Goal: Information Seeking & Learning: Learn about a topic

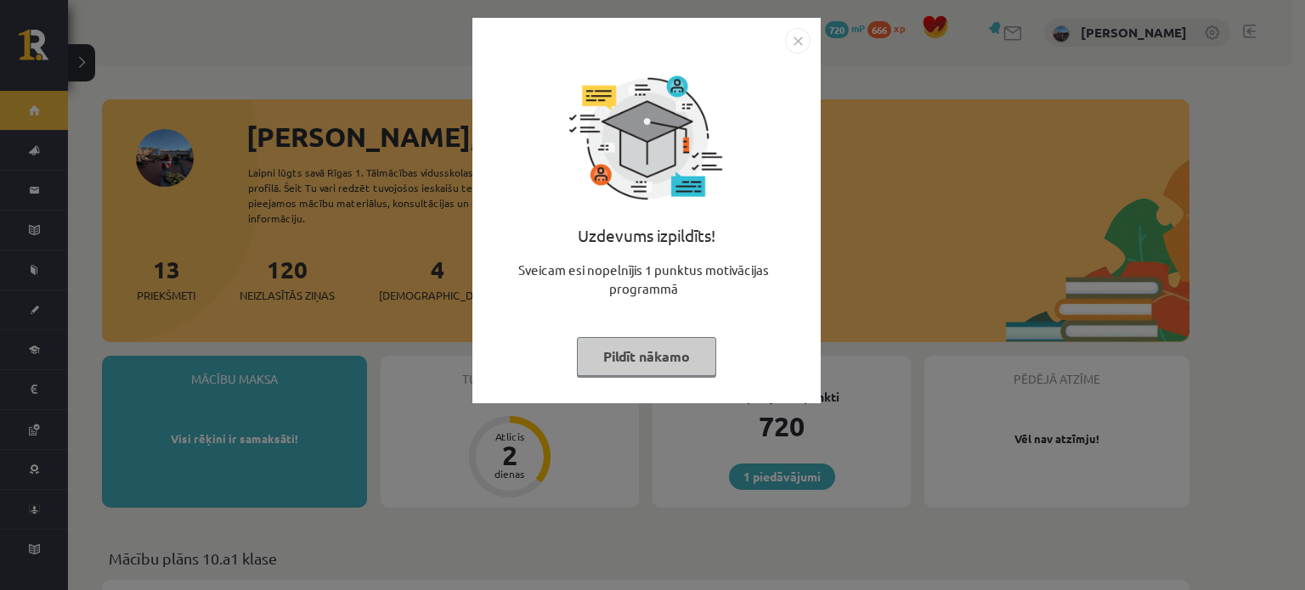
click at [652, 341] on button "Pildīt nākamo" at bounding box center [646, 356] width 139 height 39
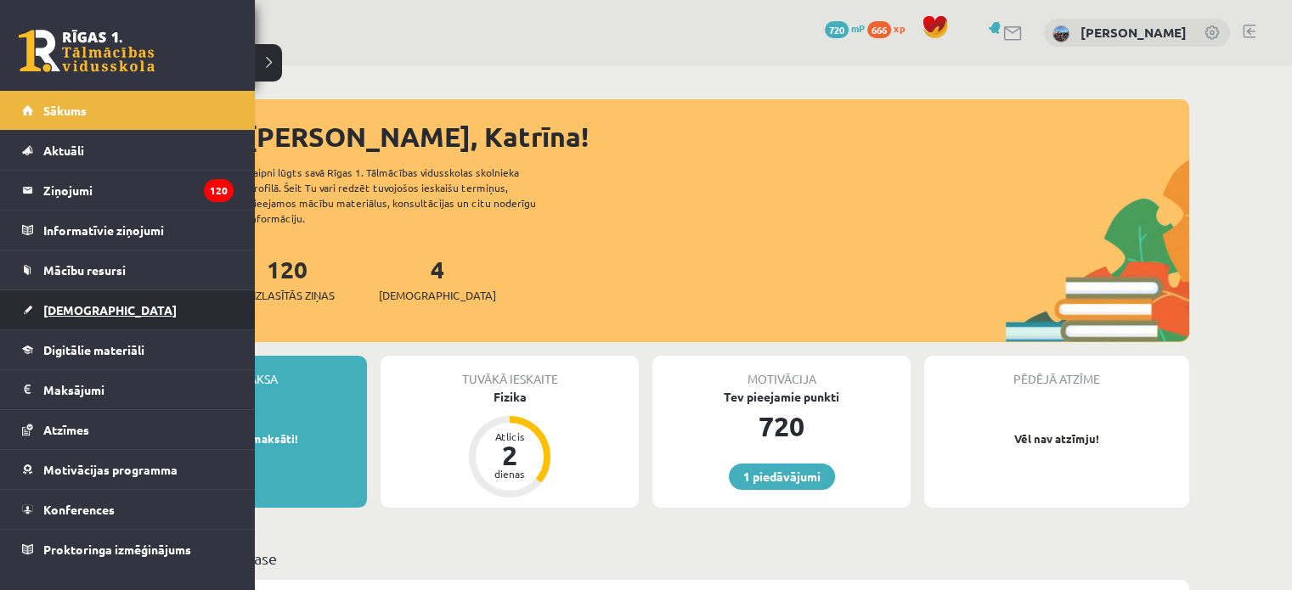
click at [84, 312] on span "[DEMOGRAPHIC_DATA]" at bounding box center [109, 309] width 133 height 15
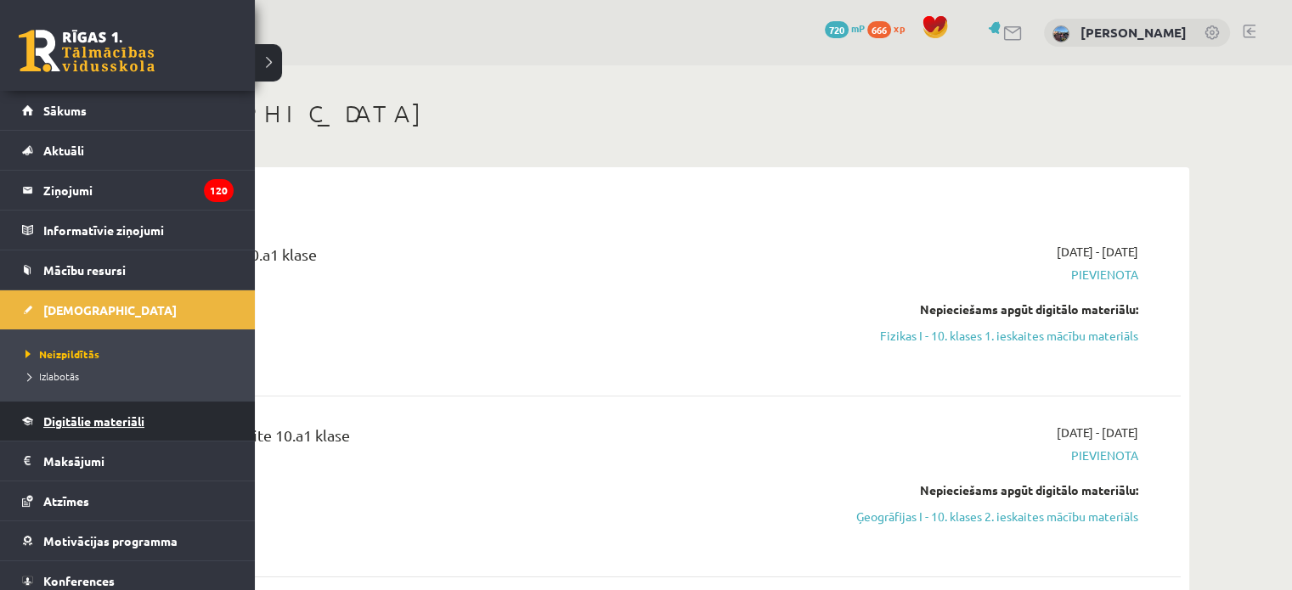
click at [66, 421] on span "Digitālie materiāli" at bounding box center [93, 421] width 101 height 15
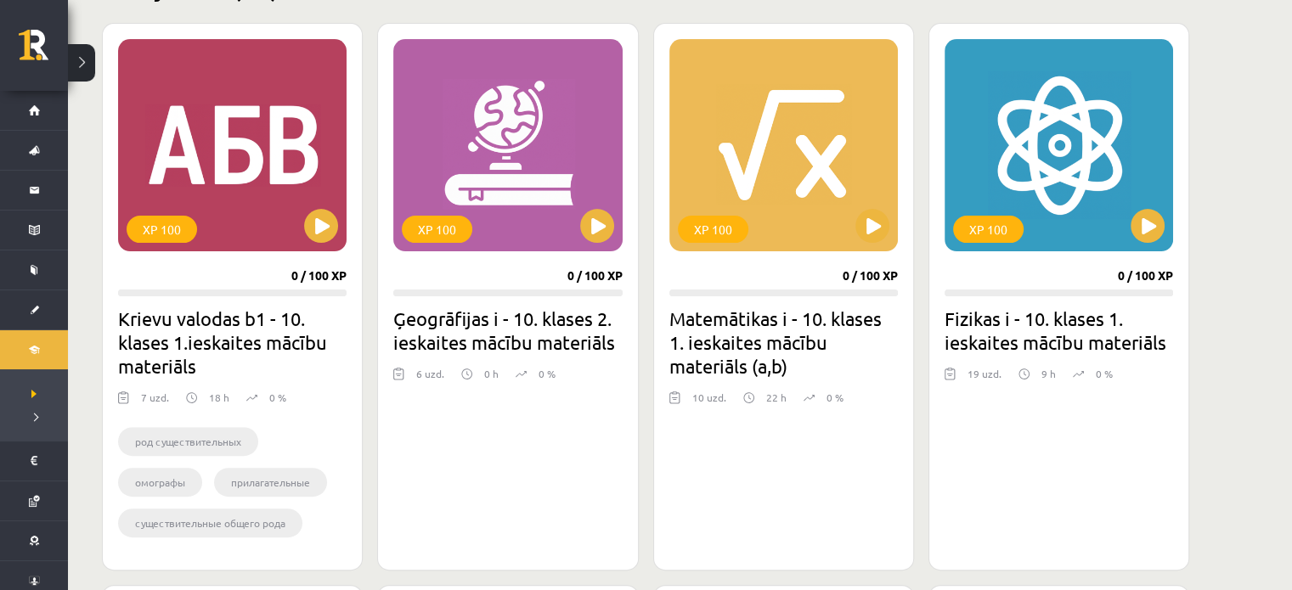
scroll to position [462, 0]
click at [332, 229] on button at bounding box center [321, 225] width 34 height 34
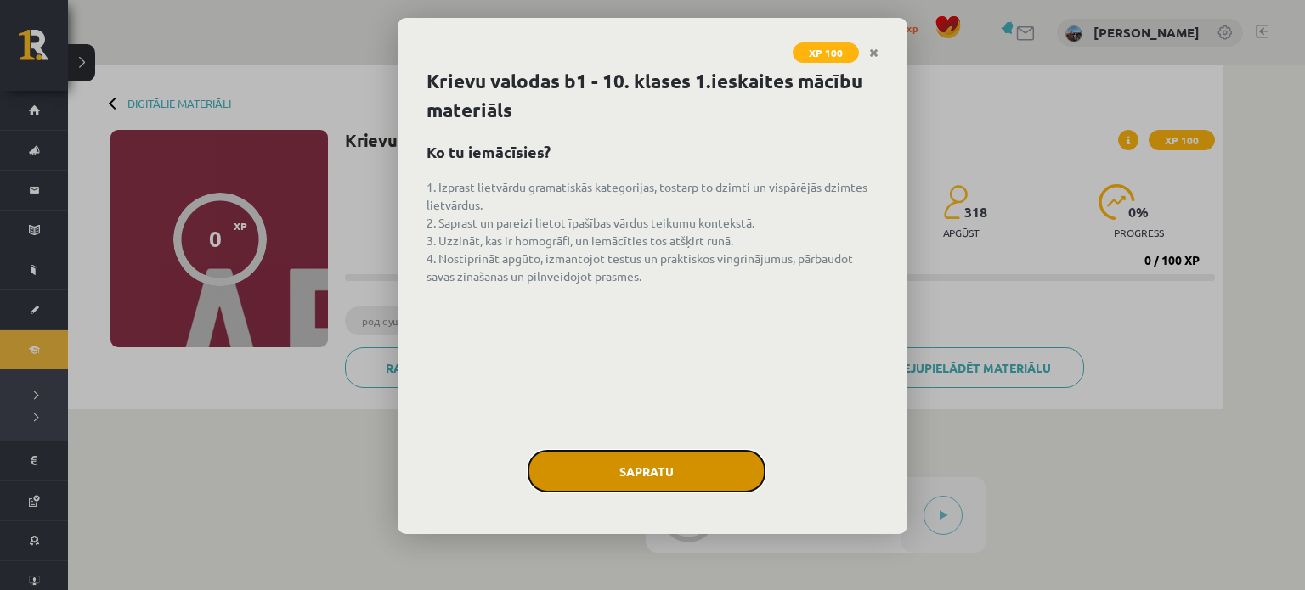
click at [690, 488] on button "Sapratu" at bounding box center [647, 471] width 238 height 42
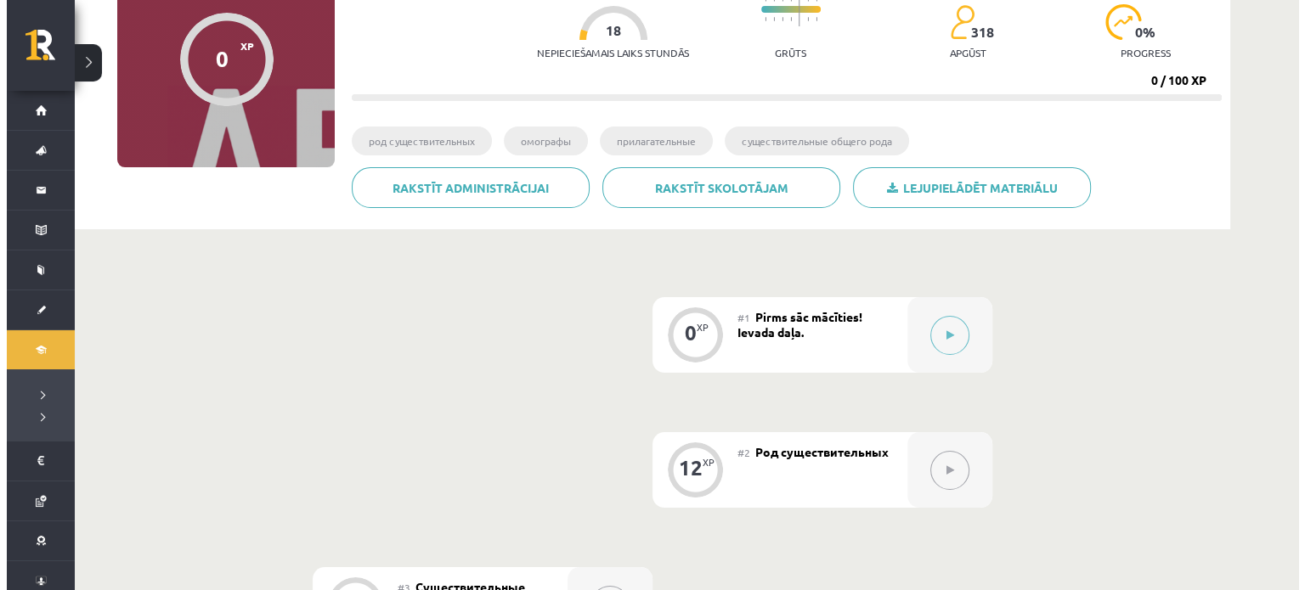
scroll to position [187, 0]
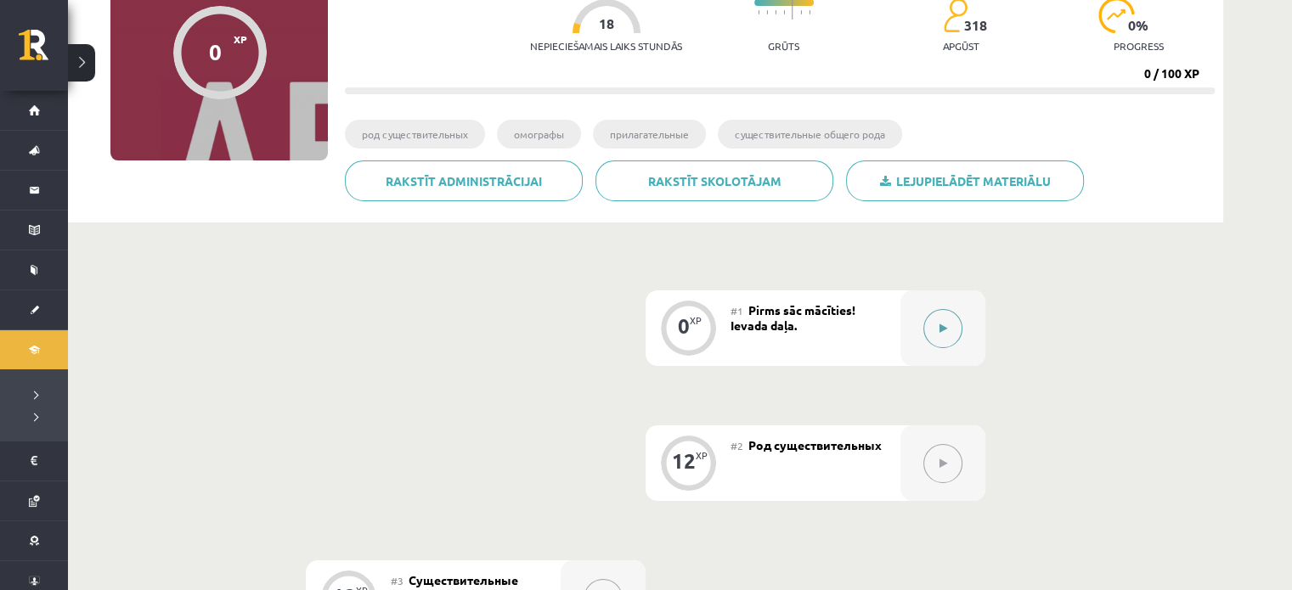
click at [948, 319] on button at bounding box center [942, 328] width 39 height 39
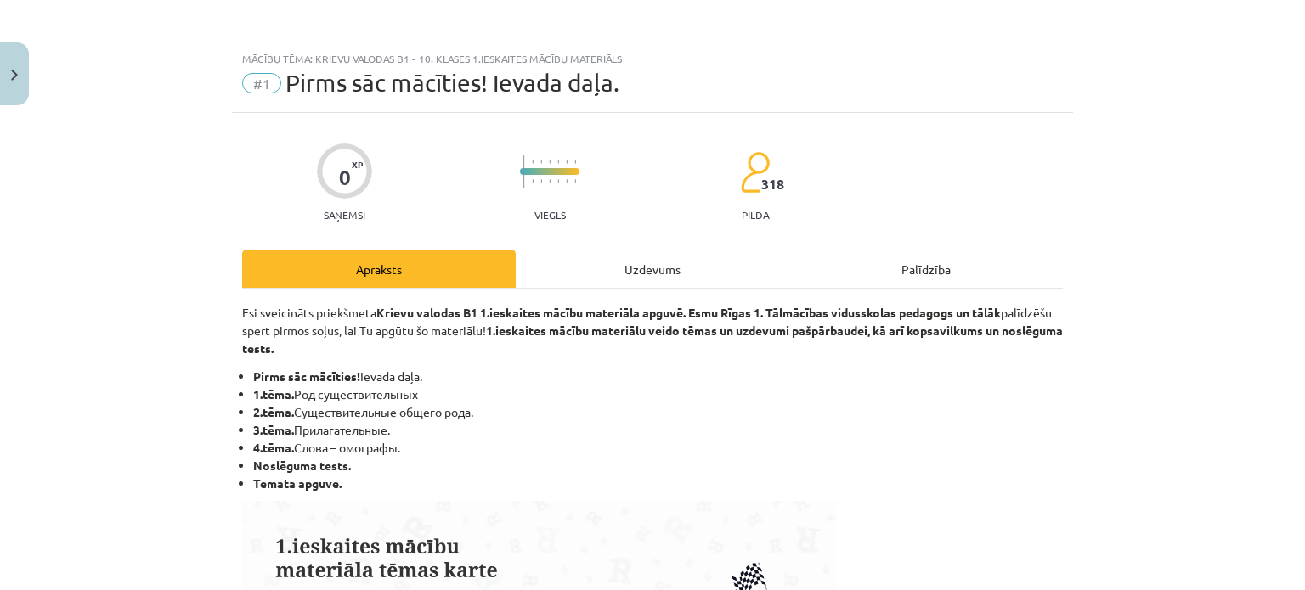
click at [646, 269] on div "Uzdevums" at bounding box center [653, 269] width 274 height 38
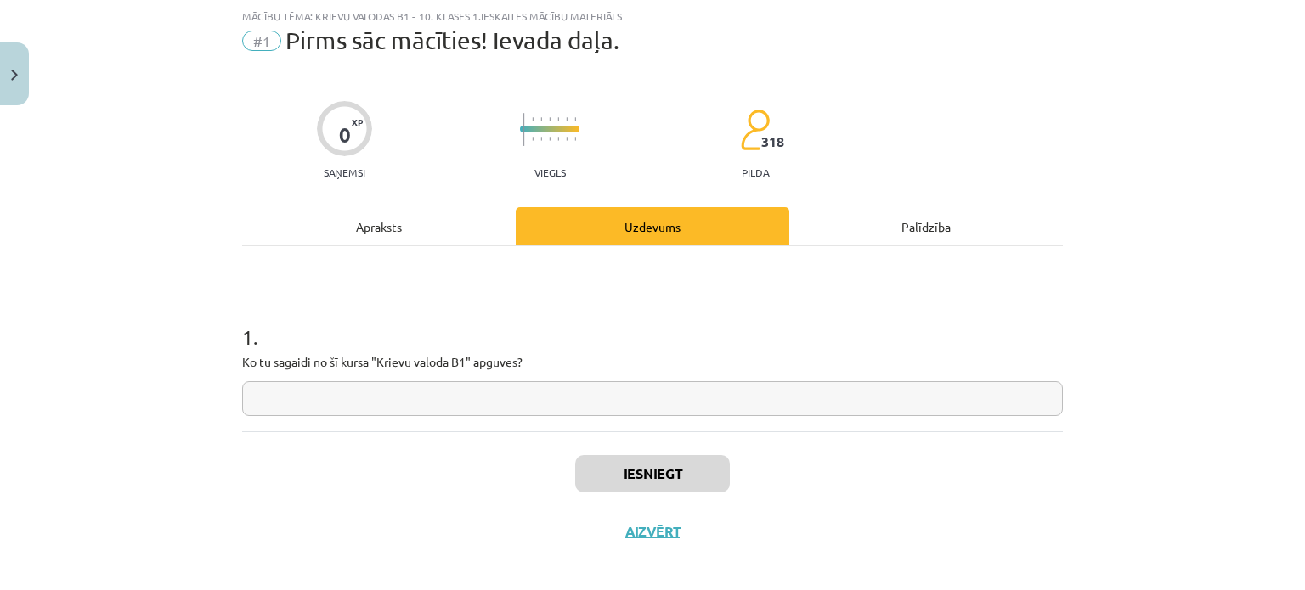
scroll to position [54, 0]
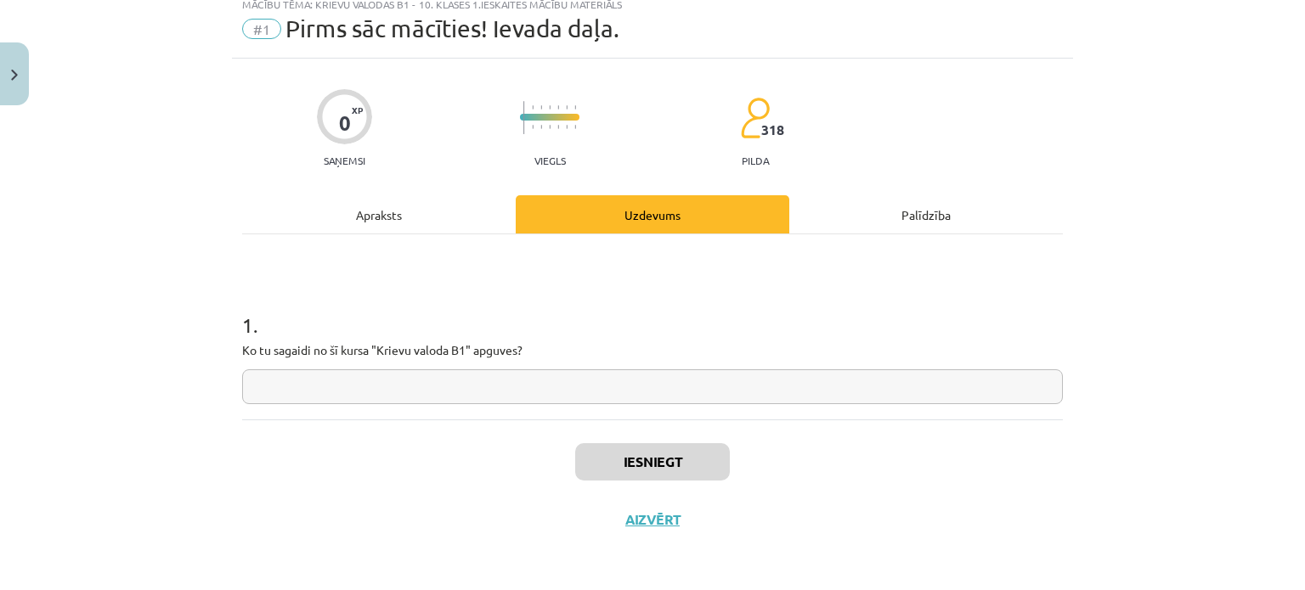
click at [434, 387] on input "text" at bounding box center [652, 387] width 821 height 35
type input "*"
type input "**********"
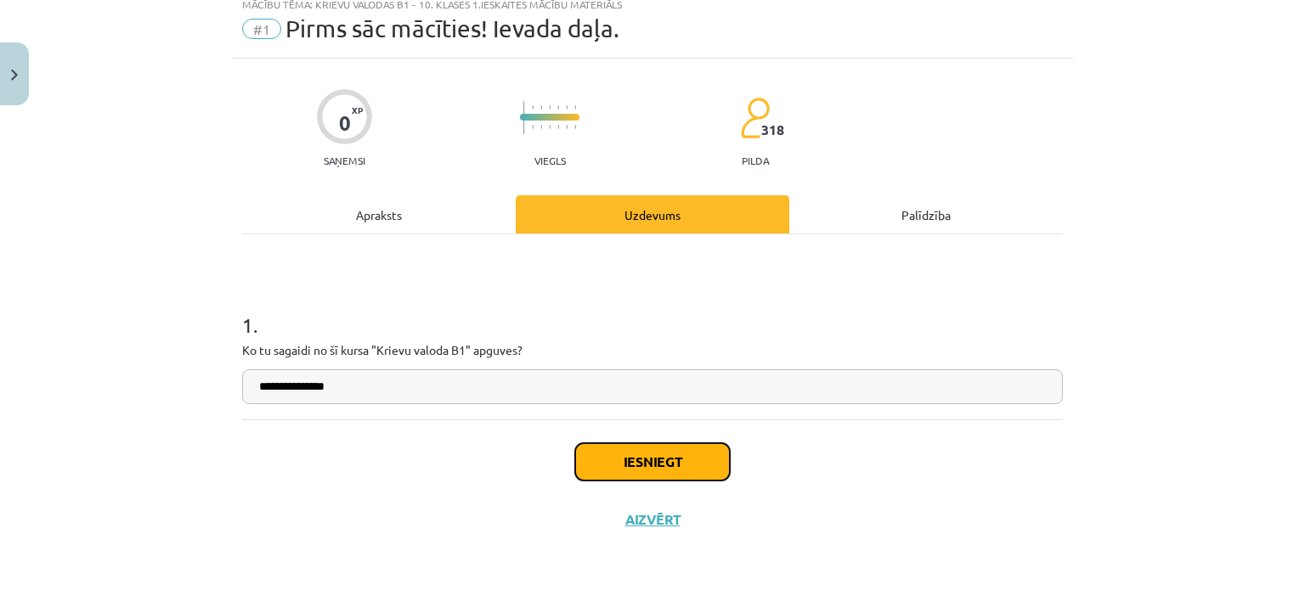
click at [663, 454] on button "Iesniegt" at bounding box center [652, 461] width 155 height 37
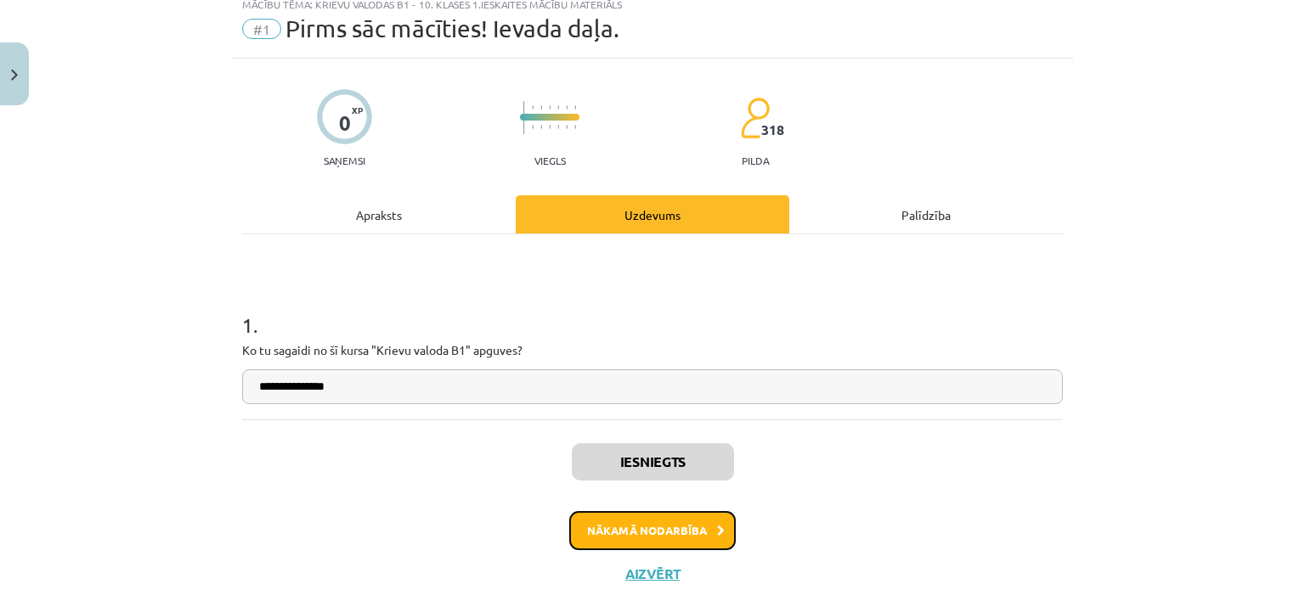
click at [672, 533] on button "Nākamā nodarbība" at bounding box center [652, 530] width 167 height 39
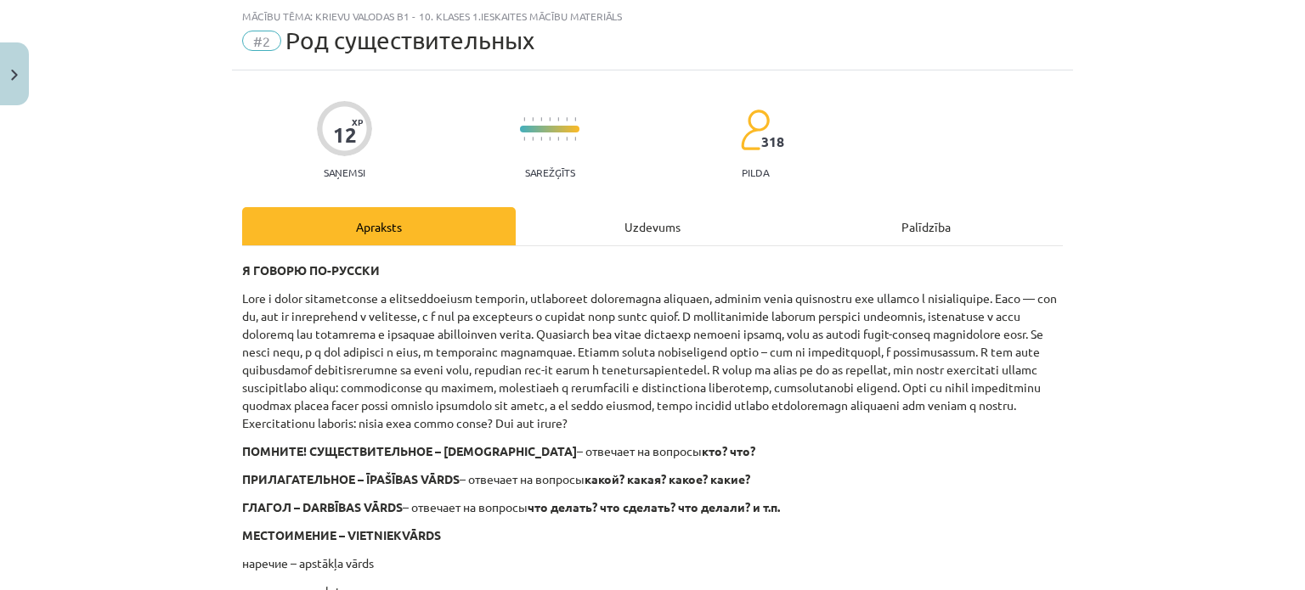
click at [669, 215] on div "Uzdevums" at bounding box center [653, 226] width 274 height 38
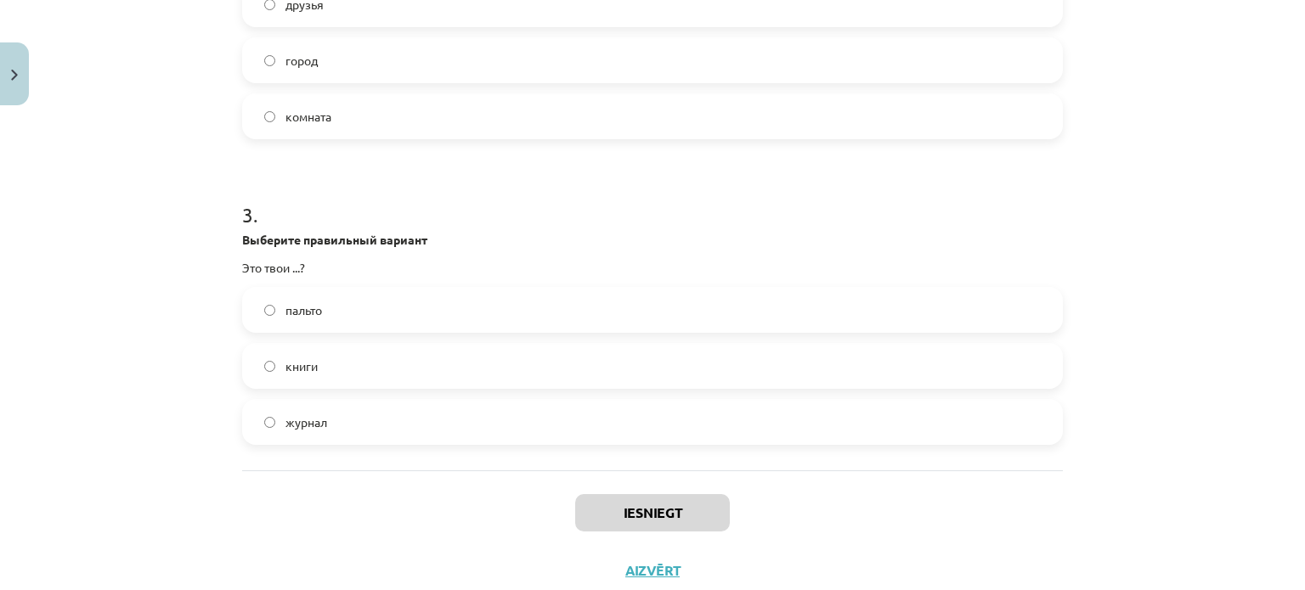
scroll to position [827, 0]
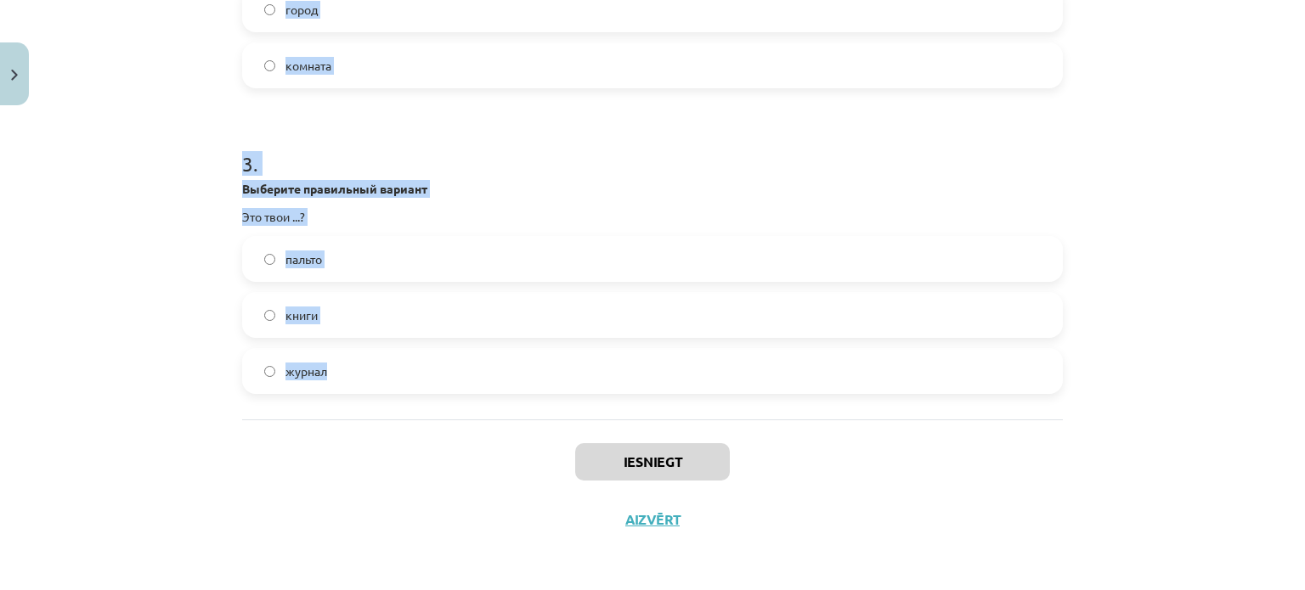
drag, startPoint x: 234, startPoint y: 327, endPoint x: 452, endPoint y: 414, distance: 234.1
copy form "1 . Выберите правильный вариант Это моё...? чашка тетради бюро 2 . Выберите пра…"
click at [180, 136] on div "Mācību tēma: Krievu valodas b1 - 10. klases 1.ieskaites mācību materiāls #2 Род…" at bounding box center [652, 295] width 1305 height 590
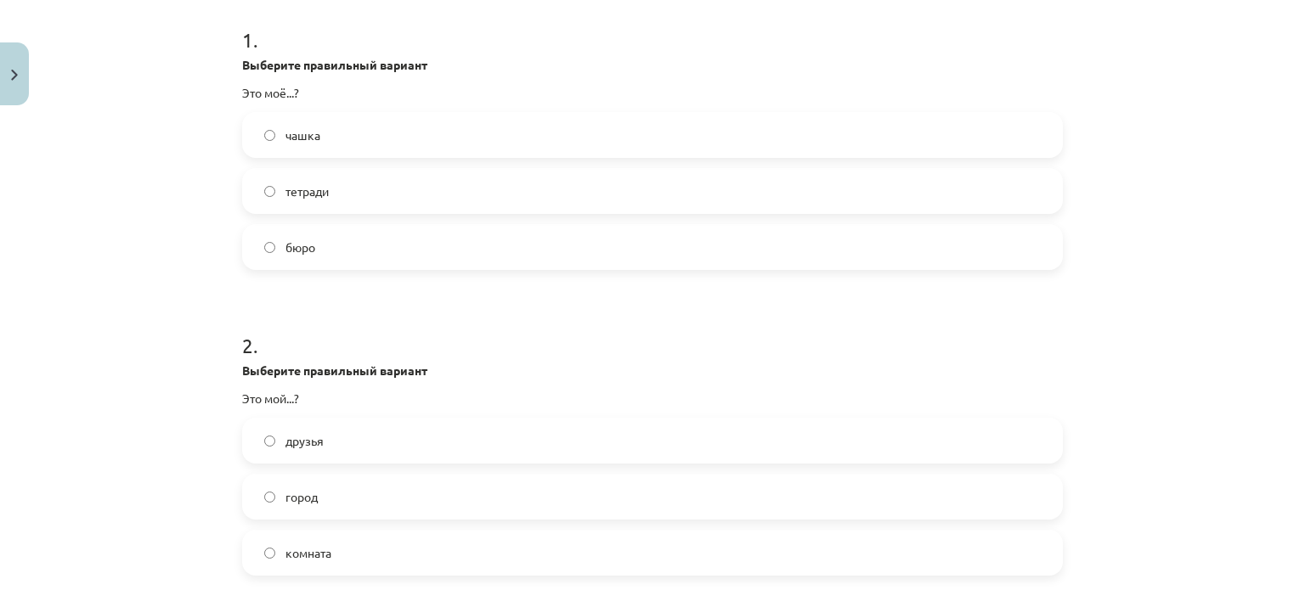
scroll to position [337, 0]
click at [313, 246] on label "бюро" at bounding box center [652, 250] width 817 height 42
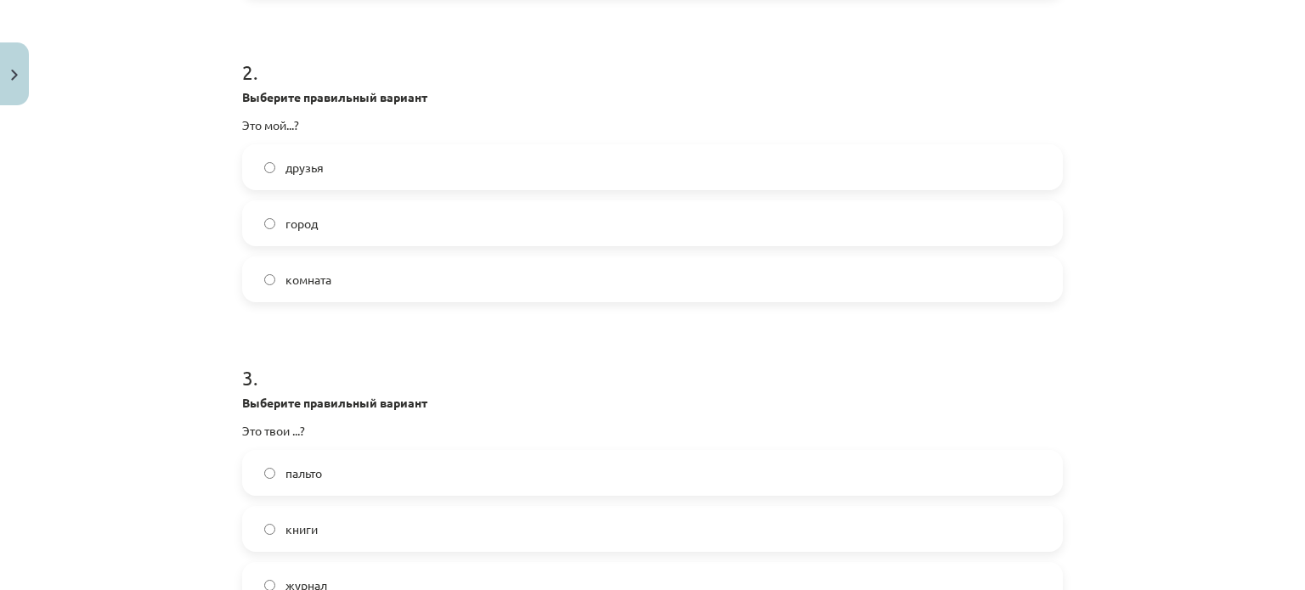
click at [321, 213] on label "город" at bounding box center [652, 223] width 817 height 42
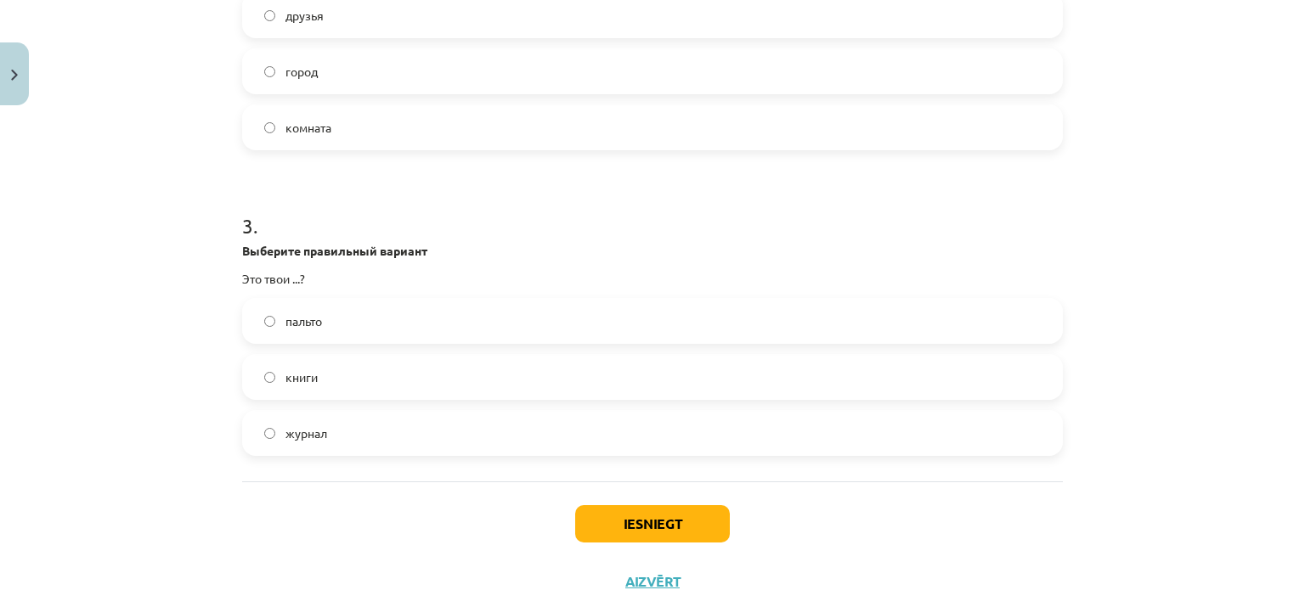
scroll to position [827, 0]
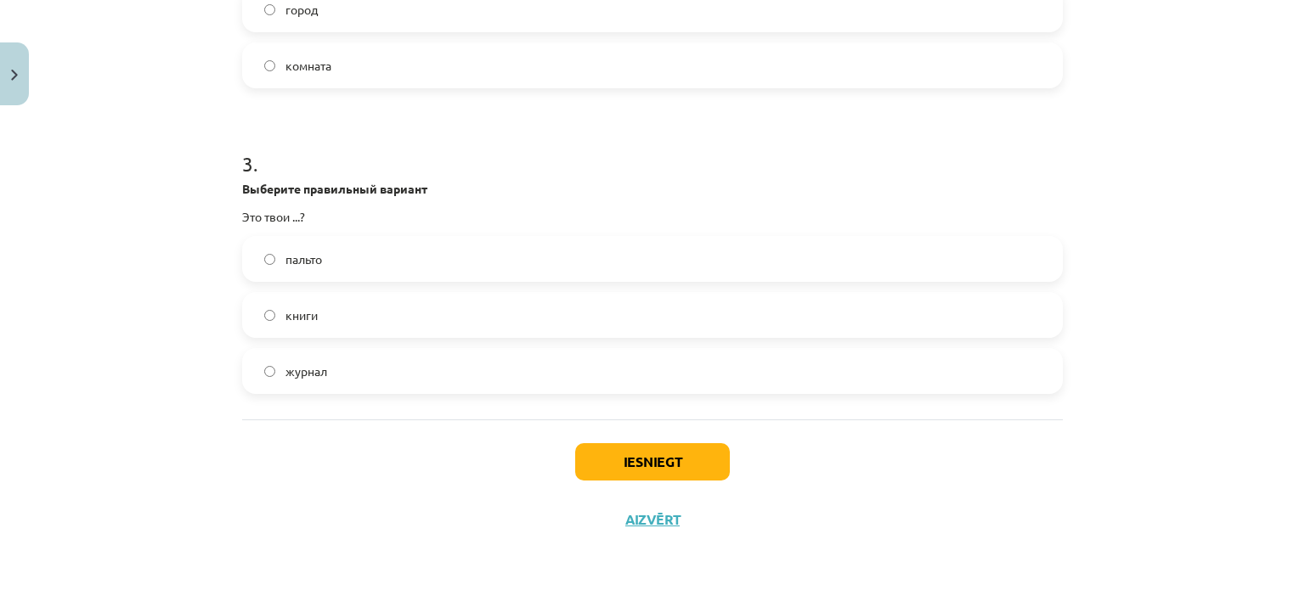
click at [330, 316] on label "книги" at bounding box center [652, 315] width 817 height 42
click at [625, 452] on button "Iesniegt" at bounding box center [652, 461] width 155 height 37
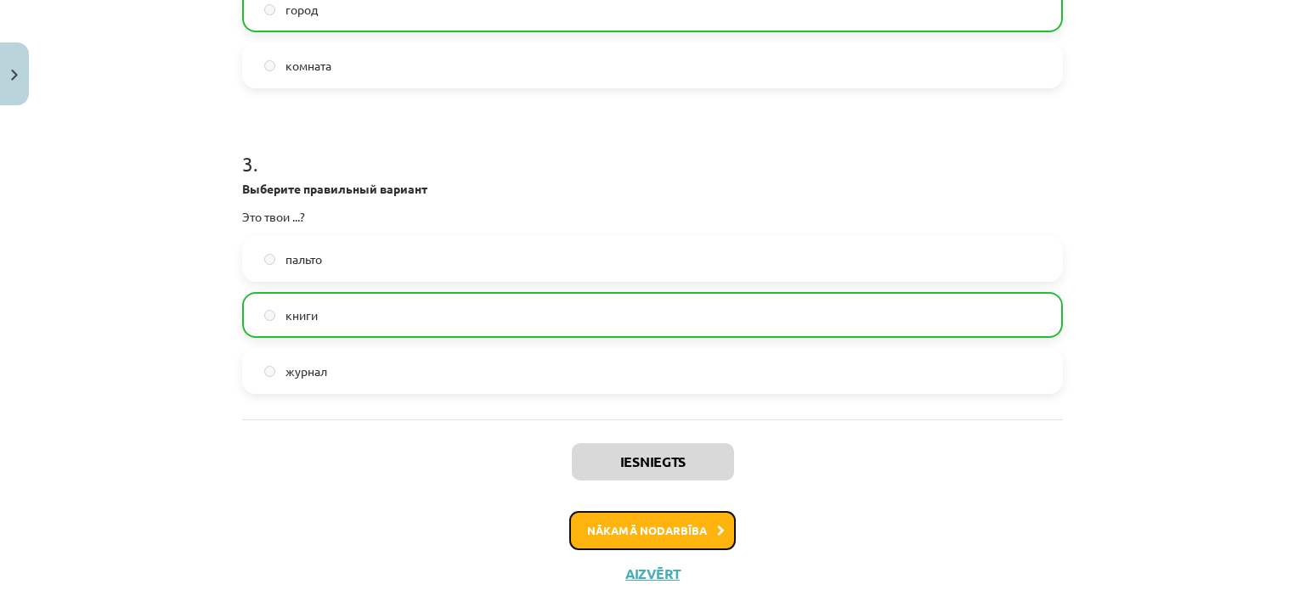
click at [668, 522] on button "Nākamā nodarbība" at bounding box center [652, 530] width 167 height 39
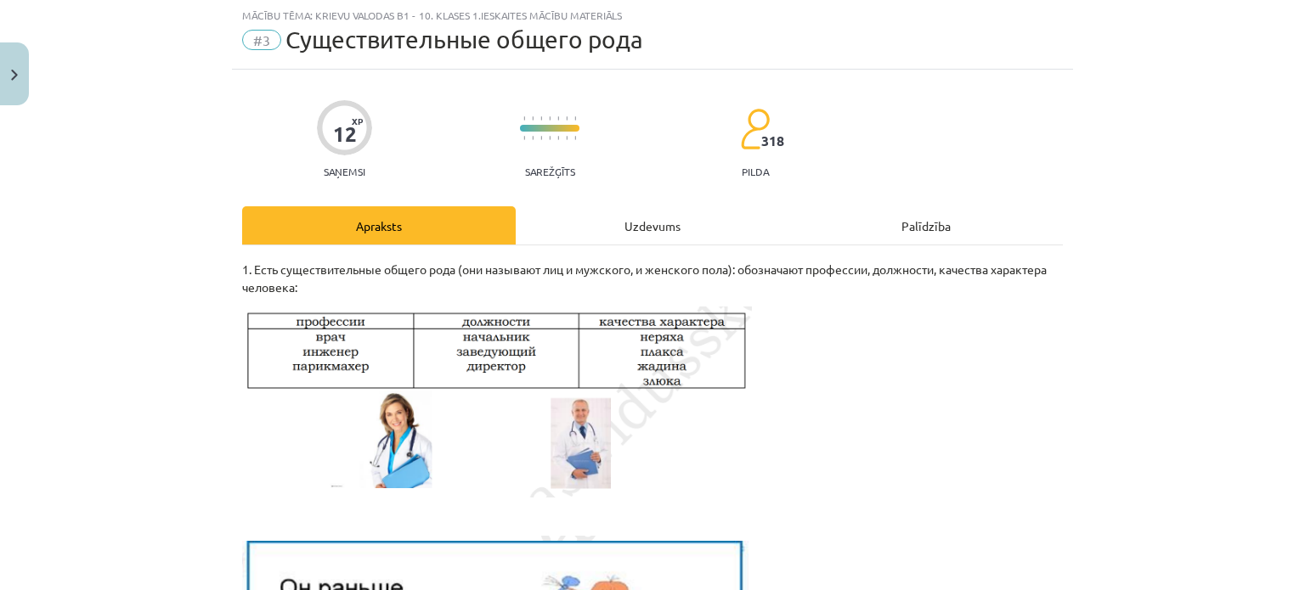
scroll to position [42, 0]
click at [620, 220] on div "Uzdevums" at bounding box center [653, 226] width 274 height 38
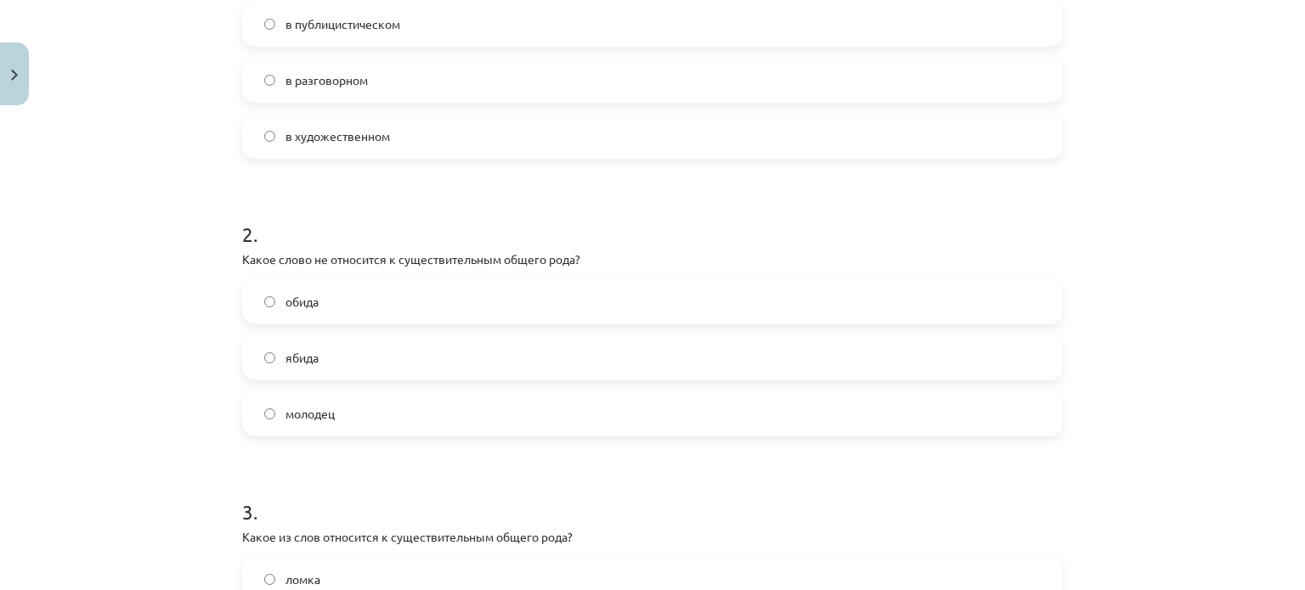
scroll to position [743, 0]
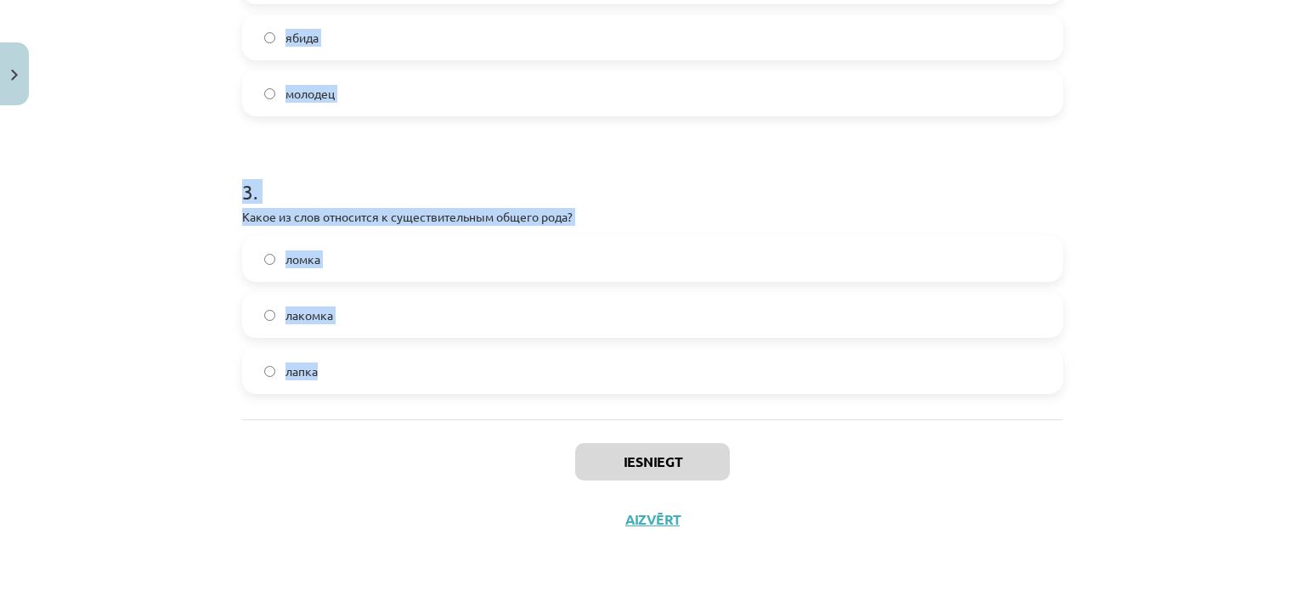
drag, startPoint x: 221, startPoint y: 339, endPoint x: 471, endPoint y: 347, distance: 249.9
click at [471, 347] on div "Mācību tēma: Krievu valodas b1 - 10. klases 1.ieskaites mācību materiāls #3 Cущ…" at bounding box center [652, 295] width 1305 height 590
copy form "1 . В каком стиле чаще всего употребляются существительные общего рода? в публи…"
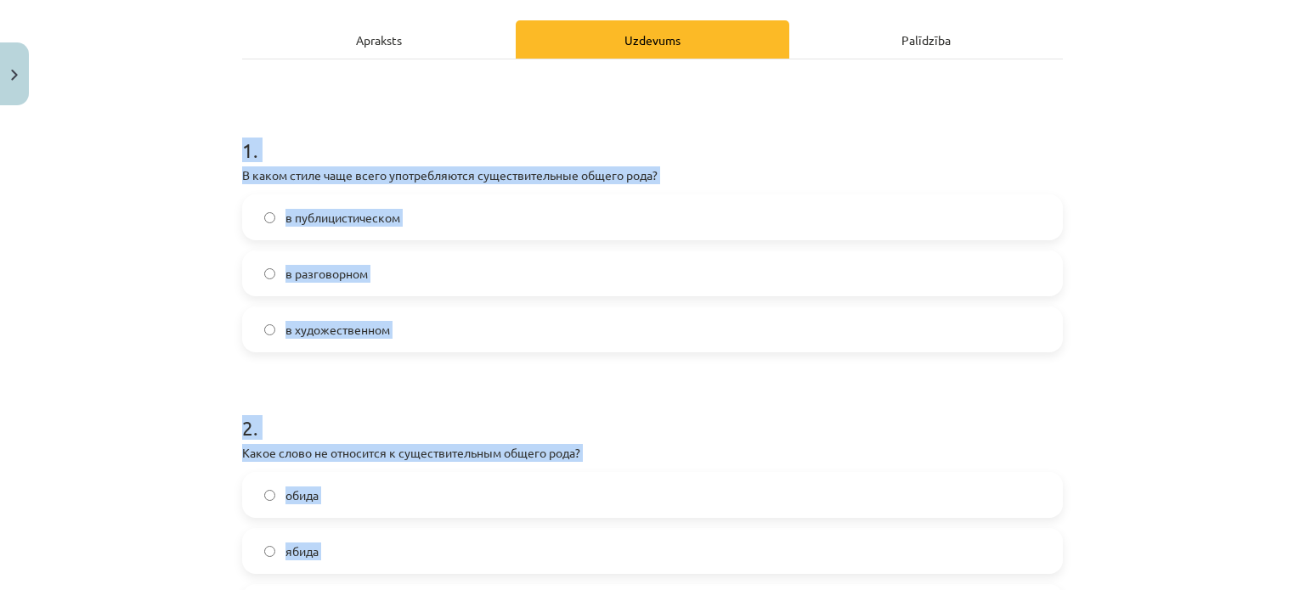
scroll to position [216, 0]
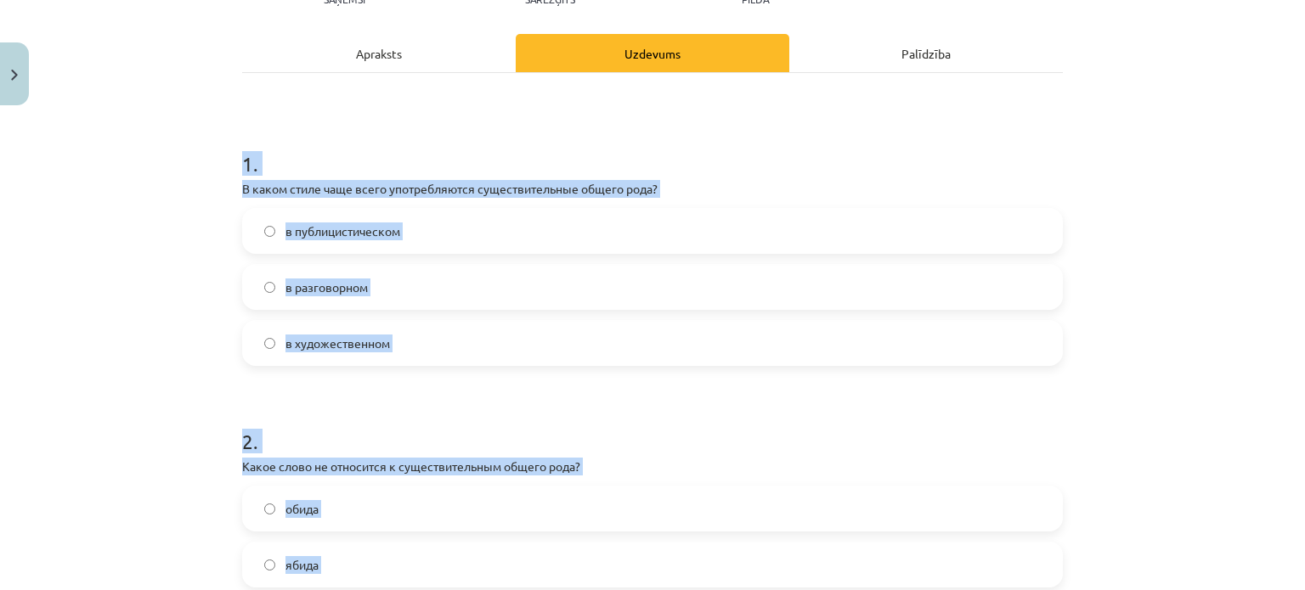
click at [168, 264] on div "Mācību tēma: Krievu valodas b1 - 10. klases 1.ieskaites mācību materiāls #3 Cущ…" at bounding box center [652, 295] width 1305 height 590
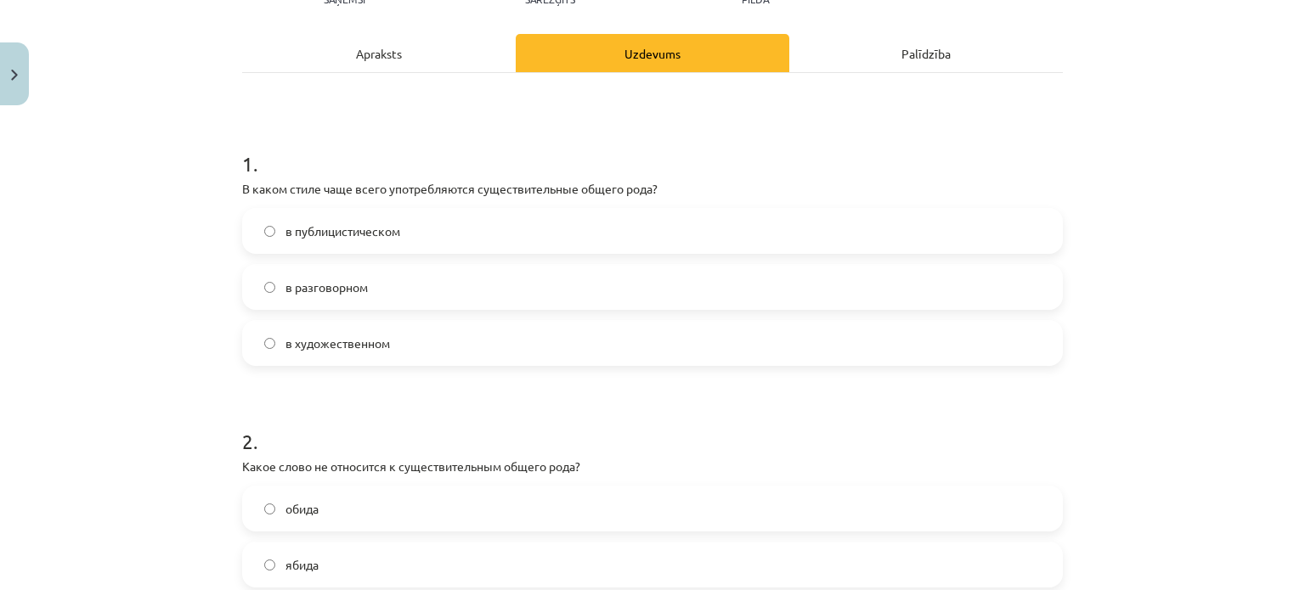
click at [398, 285] on label "в разговорном" at bounding box center [652, 287] width 817 height 42
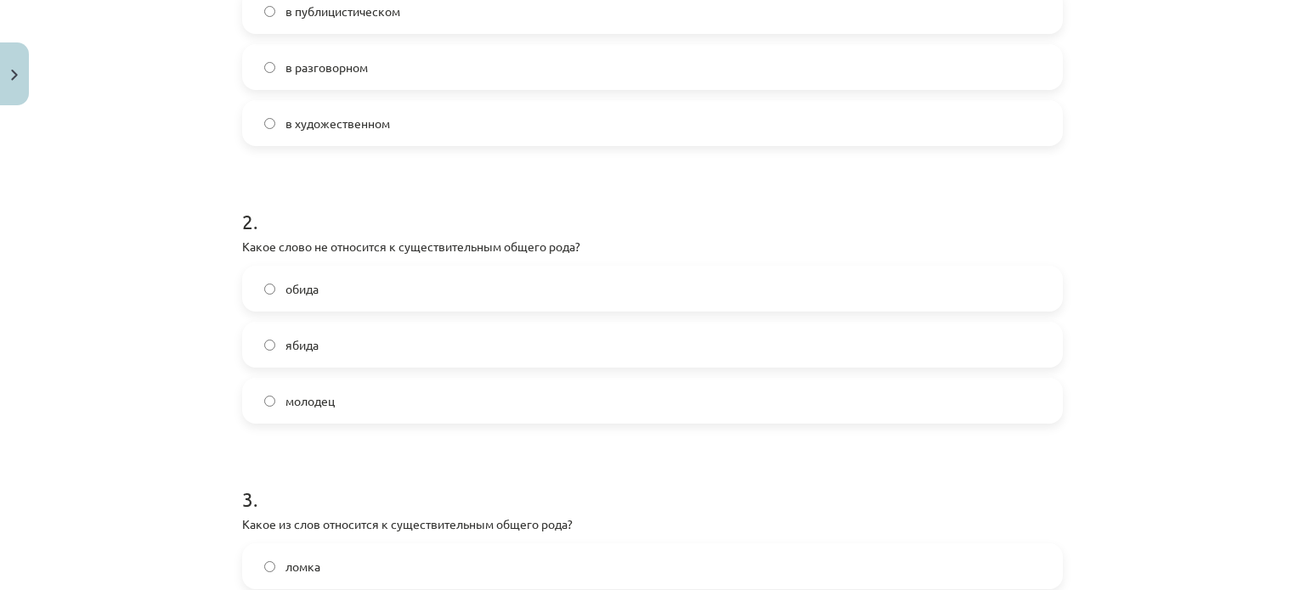
scroll to position [437, 0]
click at [283, 277] on label "обида" at bounding box center [652, 288] width 817 height 42
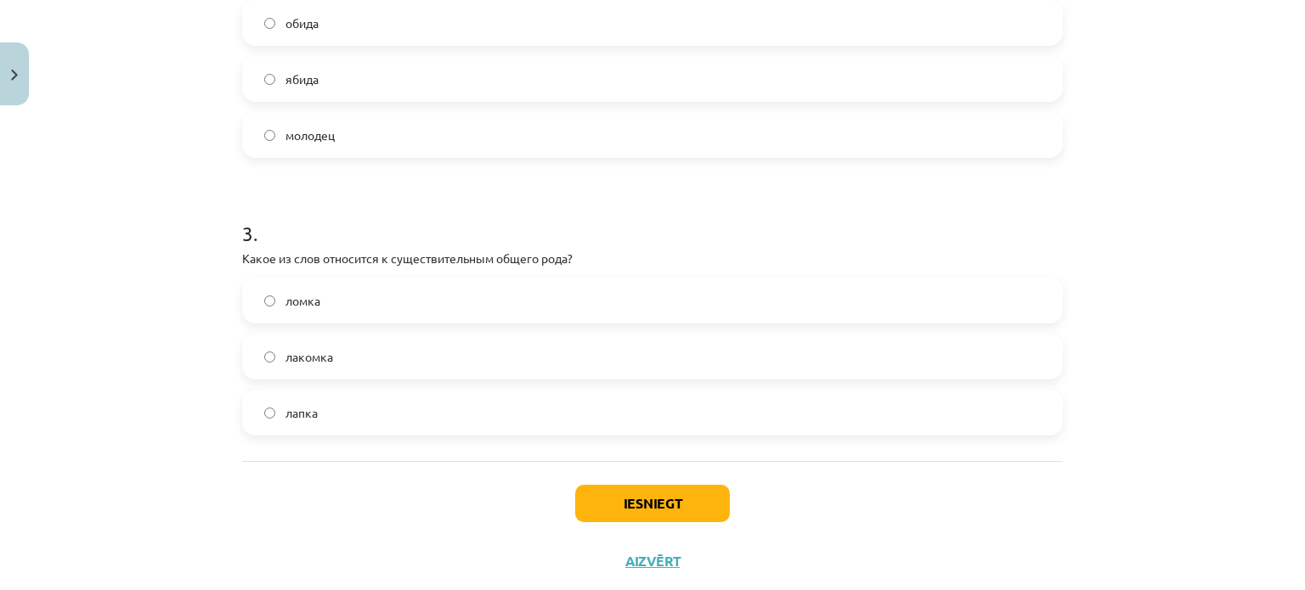
scroll to position [743, 0]
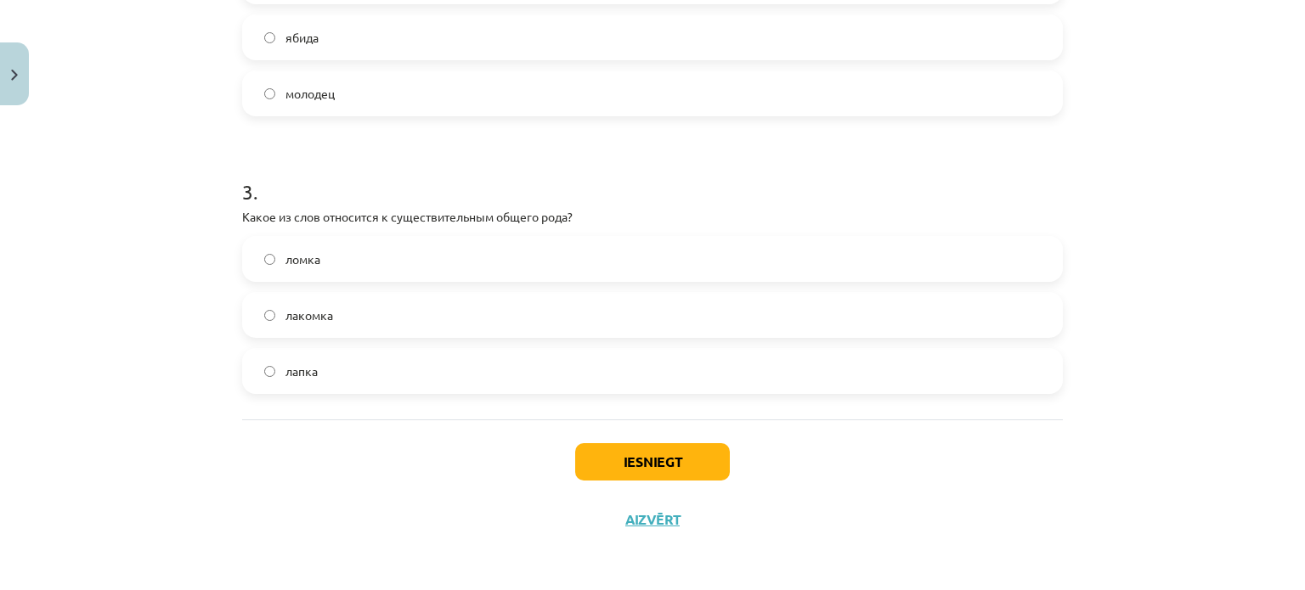
click at [326, 315] on label "лакомка" at bounding box center [652, 315] width 817 height 42
click at [614, 455] on button "Iesniegt" at bounding box center [652, 461] width 155 height 37
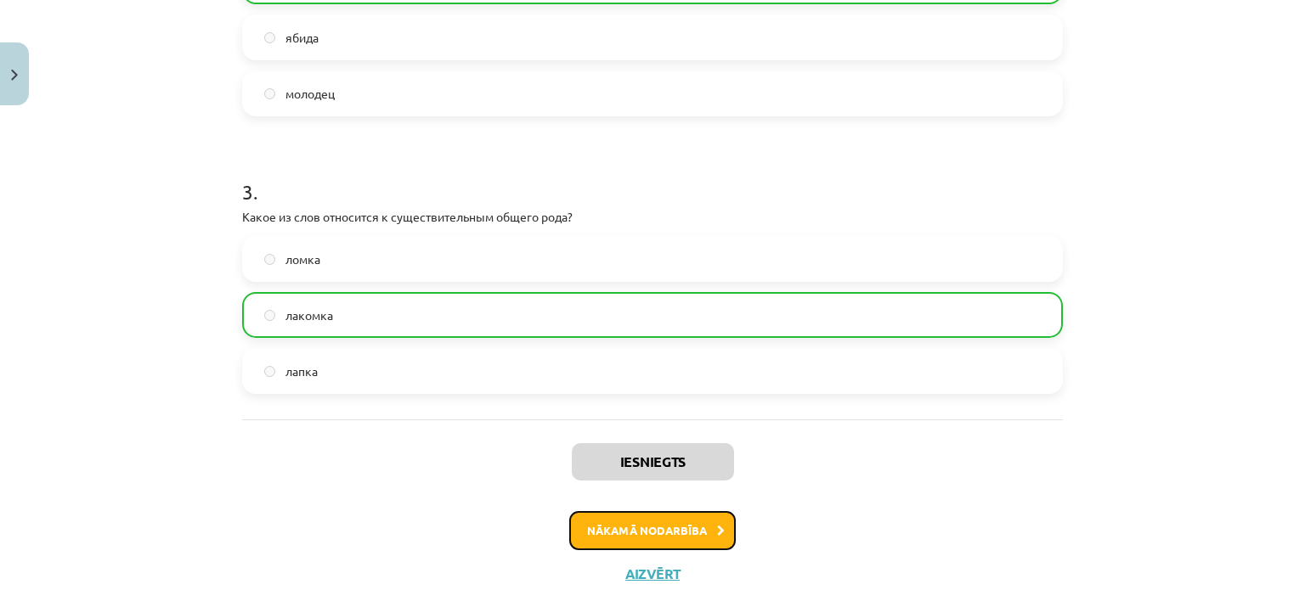
click at [659, 530] on button "Nākamā nodarbība" at bounding box center [652, 530] width 167 height 39
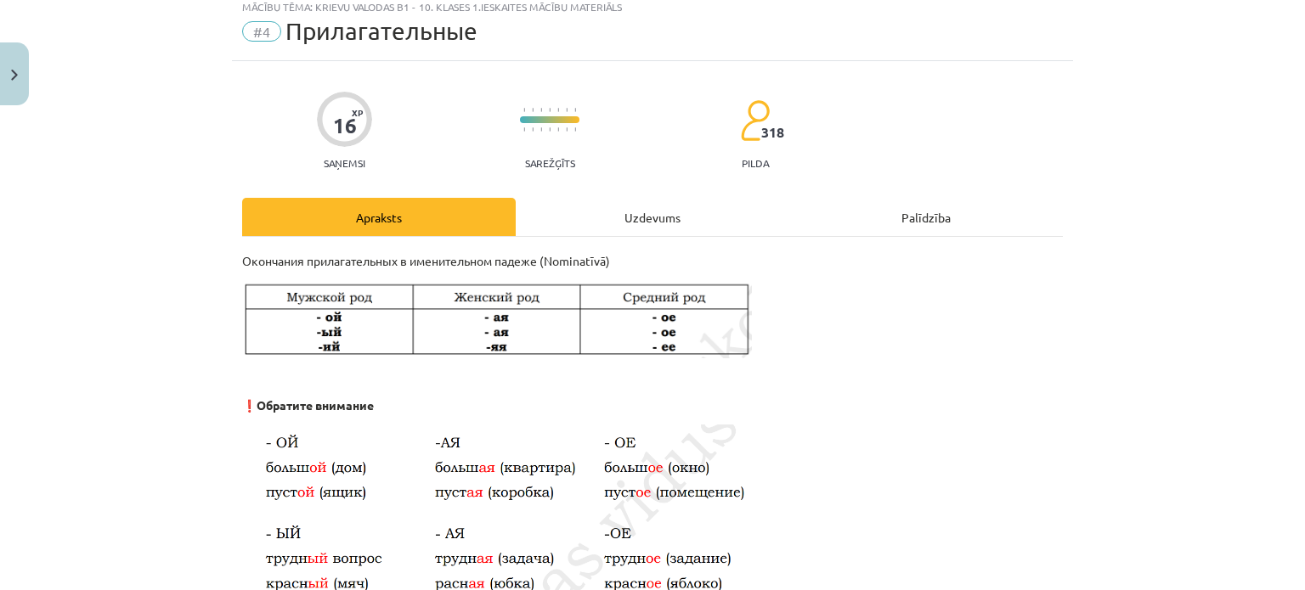
scroll to position [42, 0]
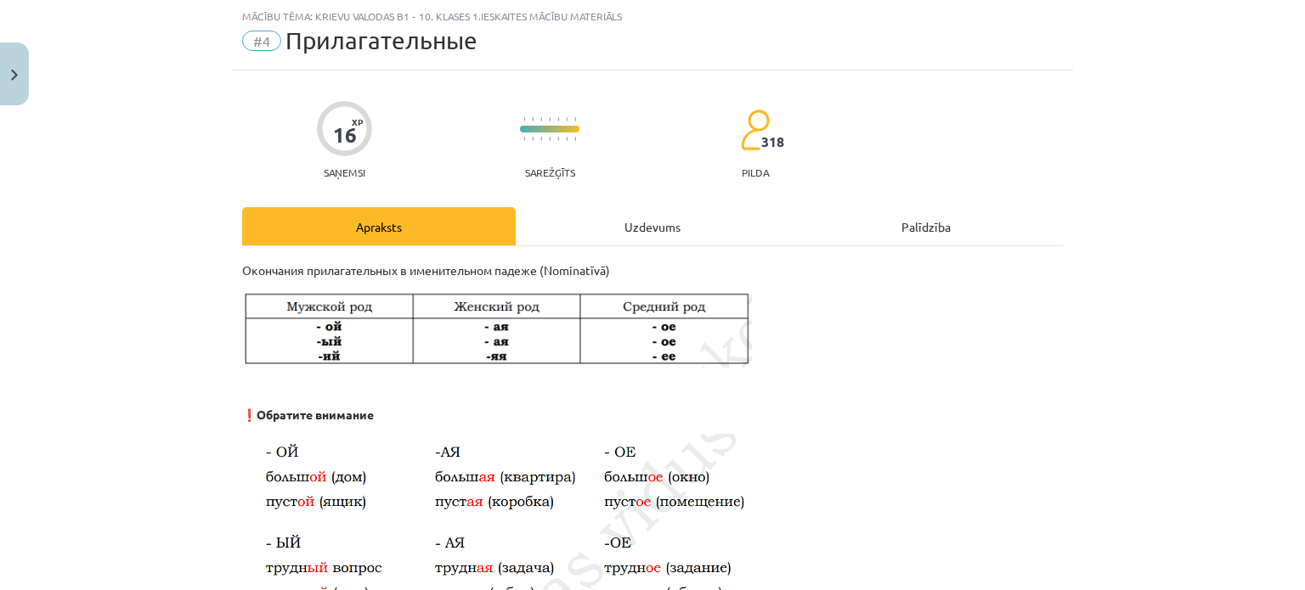
click at [608, 233] on div "Uzdevums" at bounding box center [653, 226] width 274 height 38
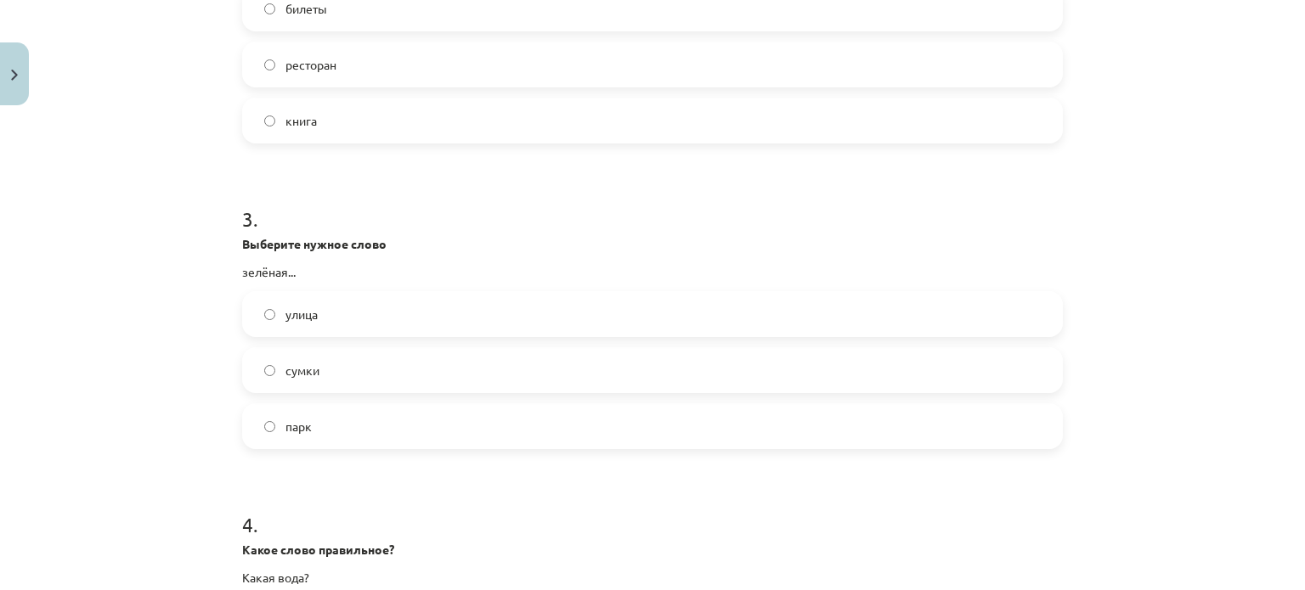
scroll to position [1133, 0]
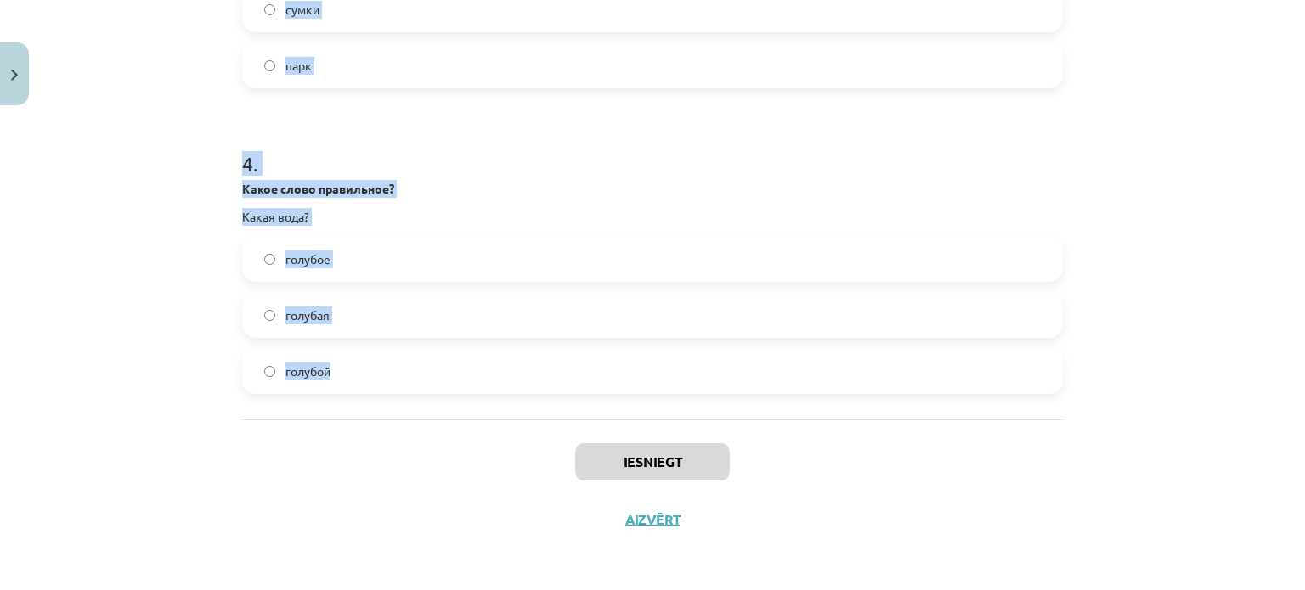
drag, startPoint x: 211, startPoint y: 342, endPoint x: 415, endPoint y: 406, distance: 213.6
click at [415, 406] on div "Mācību tēma: Krievu valodas b1 - 10. klases 1.ieskaites mācību materiāls #4 При…" at bounding box center [652, 295] width 1305 height 590
copy form "1 . Какое слово правильное? Какая мама? молодая молодое молодой 2 . Выберите ну…"
click at [112, 189] on div "Mācību tēma: Krievu valodas b1 - 10. klases 1.ieskaites mācību materiāls #4 При…" at bounding box center [652, 295] width 1305 height 590
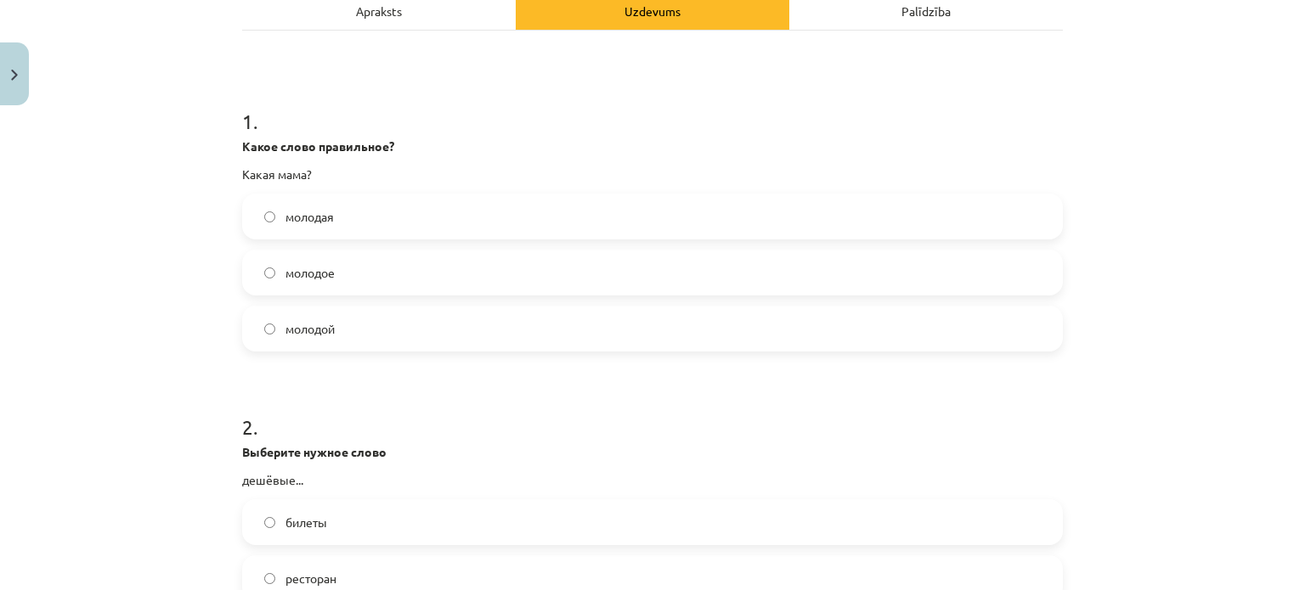
scroll to position [259, 0]
click at [344, 223] on label "молодая" at bounding box center [652, 216] width 817 height 42
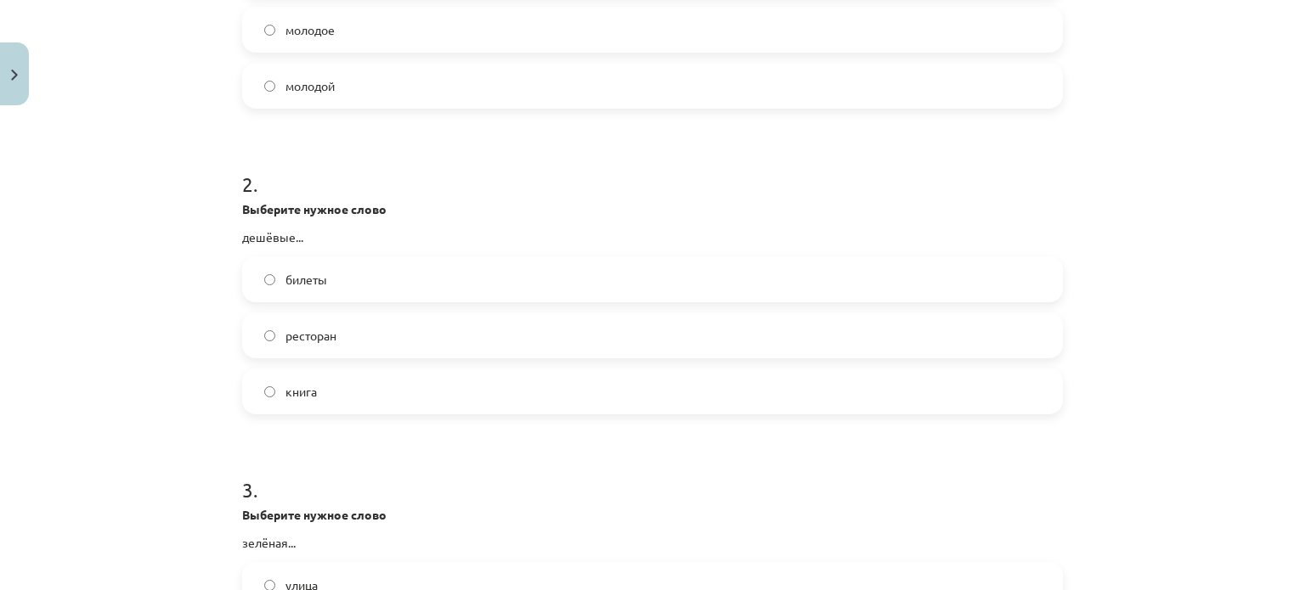
scroll to position [539, 0]
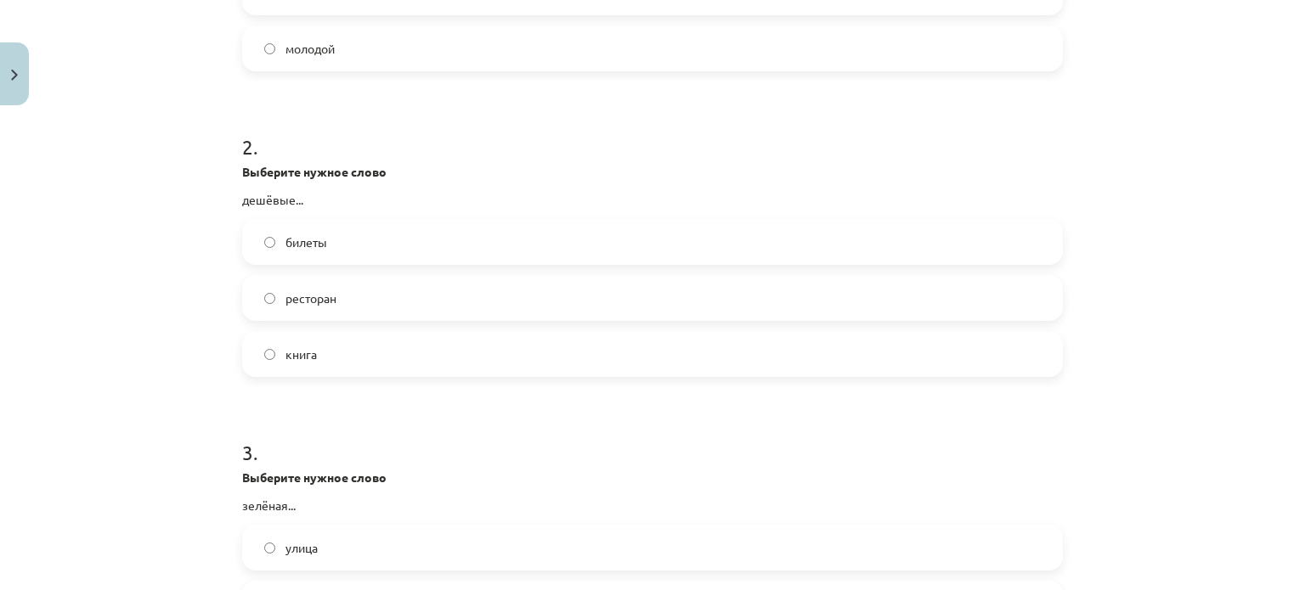
click at [332, 240] on label "билеты" at bounding box center [652, 242] width 817 height 42
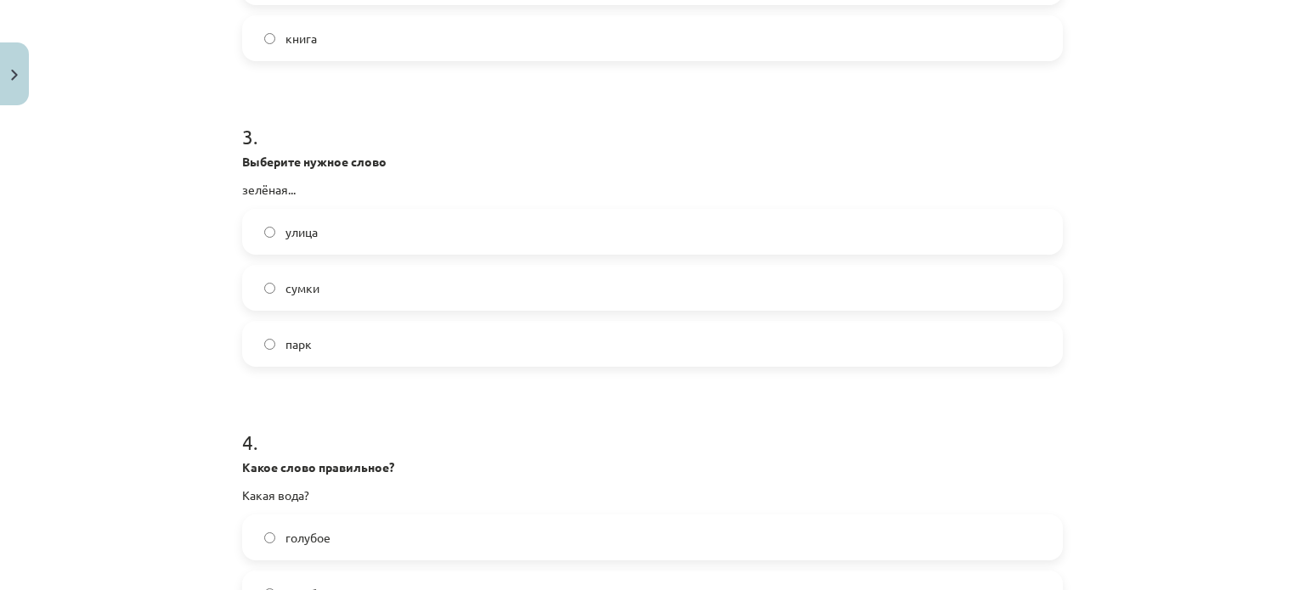
scroll to position [859, 0]
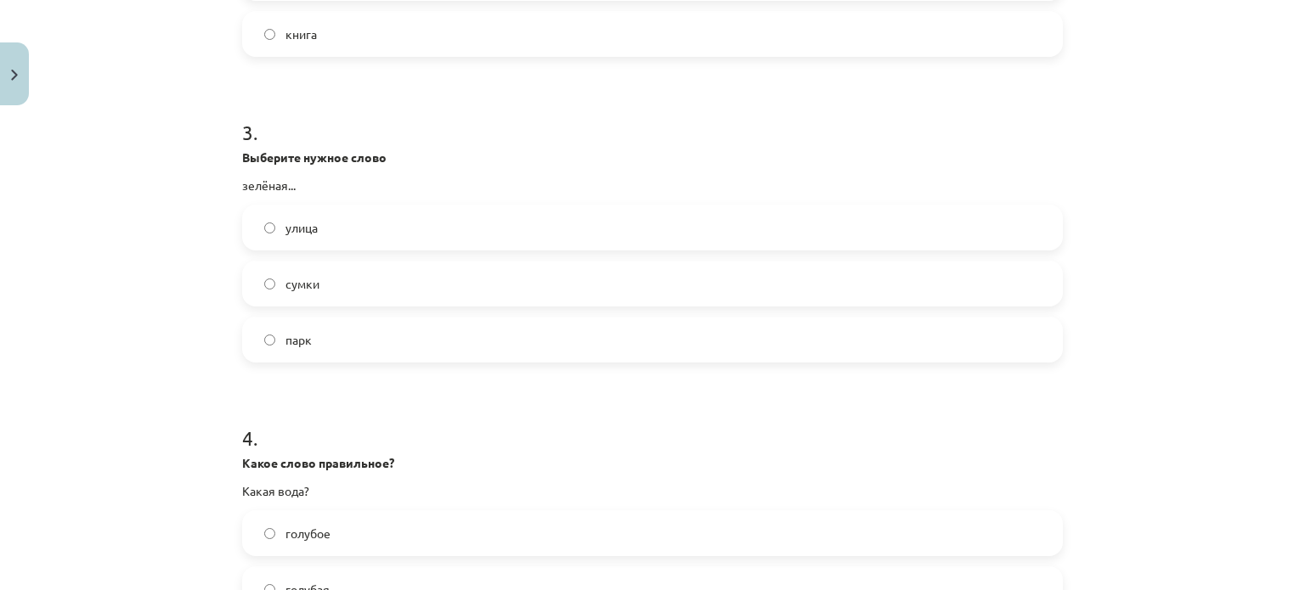
click at [342, 230] on label "улица" at bounding box center [652, 227] width 817 height 42
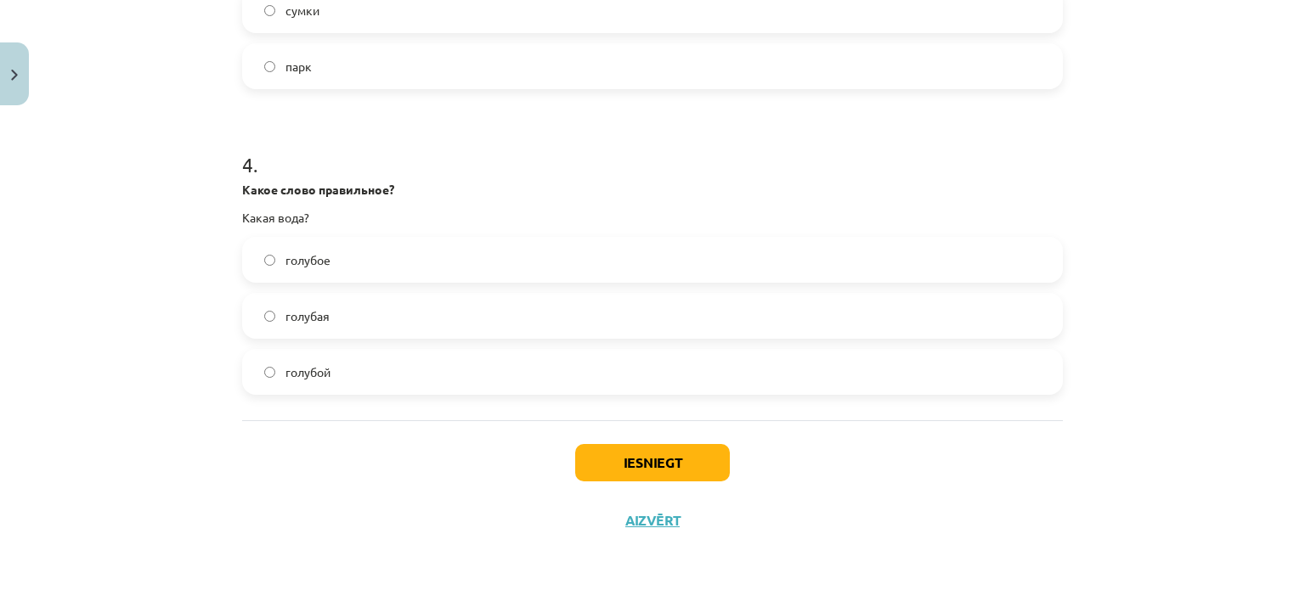
scroll to position [1133, 0]
click at [366, 314] on label "голубая" at bounding box center [652, 315] width 817 height 42
click at [618, 461] on button "Iesniegt" at bounding box center [652, 461] width 155 height 37
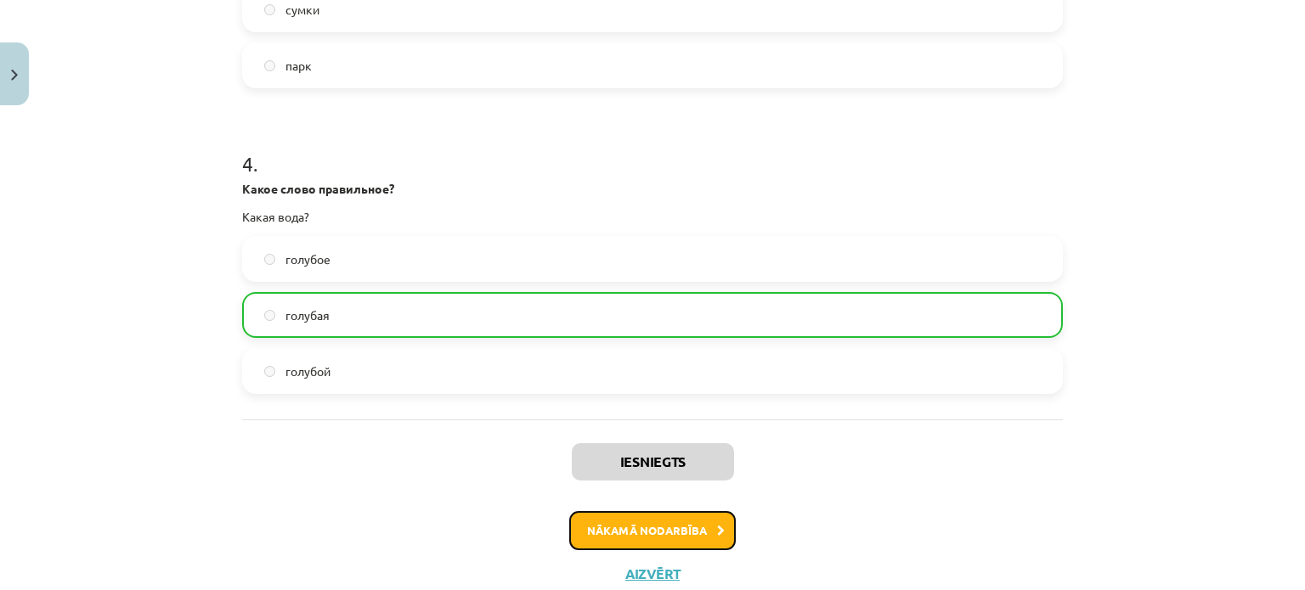
click at [661, 534] on button "Nākamā nodarbība" at bounding box center [652, 530] width 167 height 39
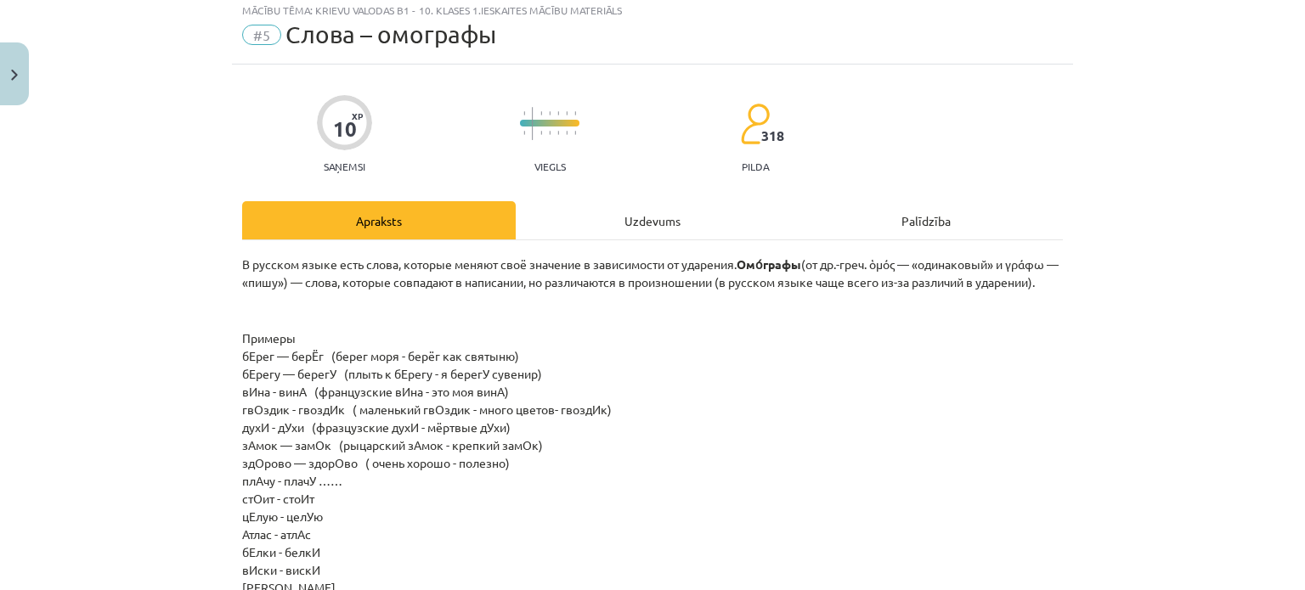
scroll to position [42, 0]
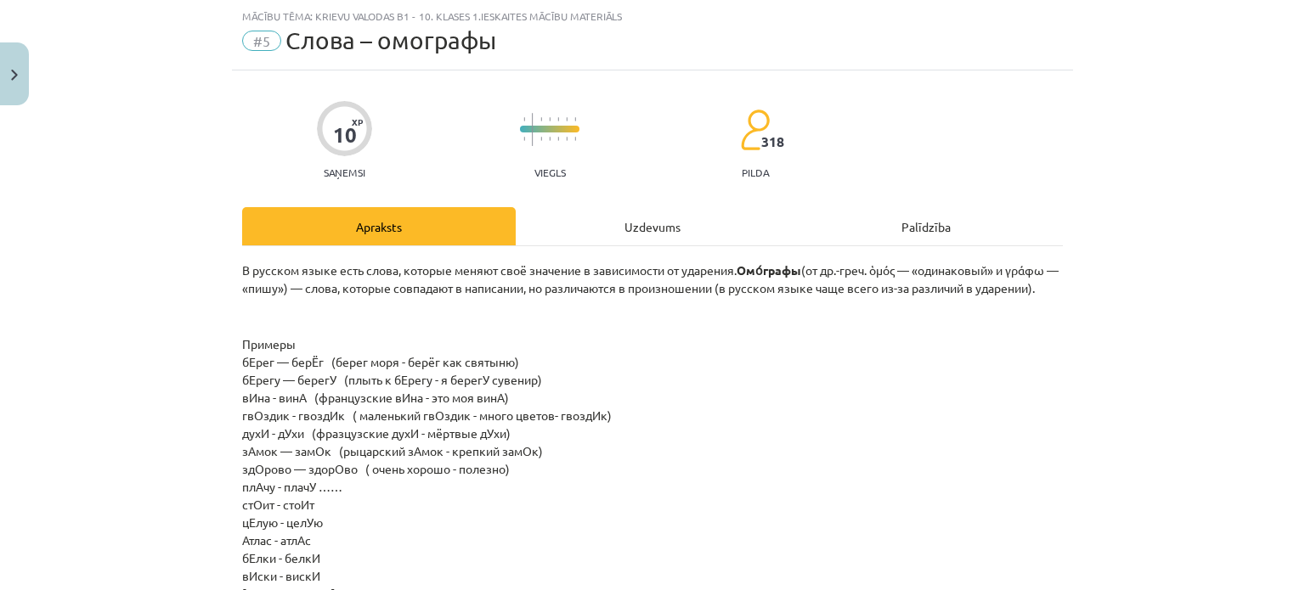
click at [672, 224] on div "Uzdevums" at bounding box center [653, 226] width 274 height 38
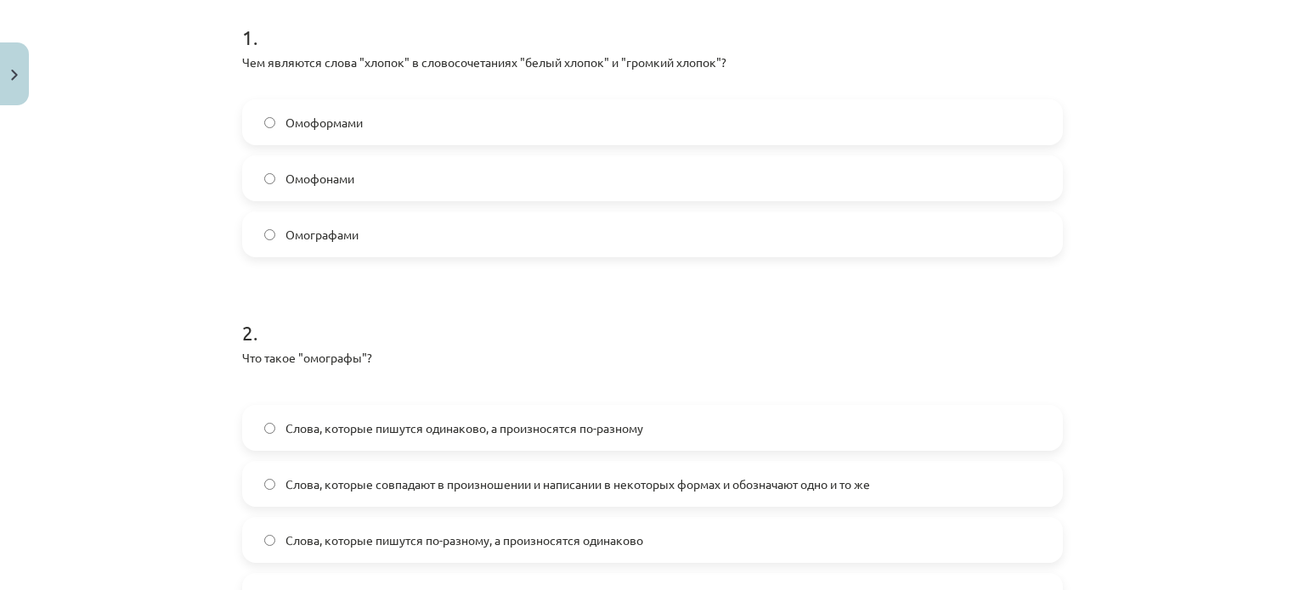
scroll to position [567, 0]
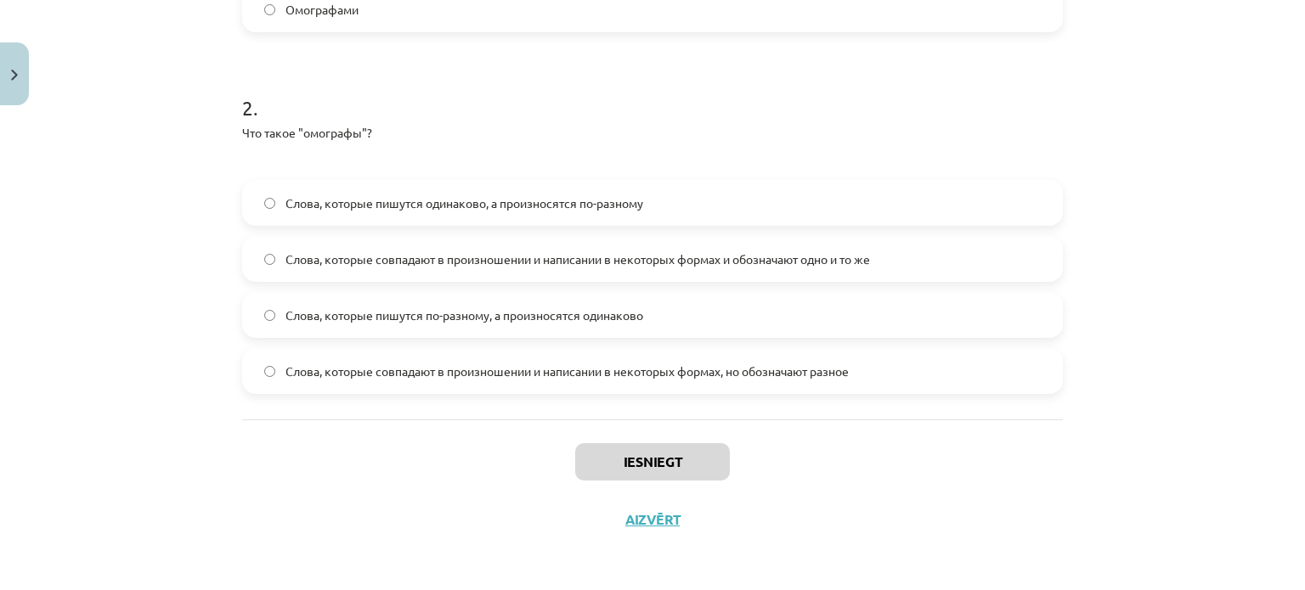
drag, startPoint x: 194, startPoint y: 320, endPoint x: 939, endPoint y: 362, distance: 746.2
click at [939, 362] on div "Mācību tēma: Krievu valodas b1 - 10. klases 1.ieskaites mācību materiāls #5 Сло…" at bounding box center [652, 295] width 1305 height 590
copy form "1 . Чем являются слова "хлопок" в словосочетаниях "белый хлопок" и "громкий хло…"
click at [190, 206] on div "Mācību tēma: Krievu valodas b1 - 10. klases 1.ieskaites mācību materiāls #5 Сло…" at bounding box center [652, 295] width 1305 height 590
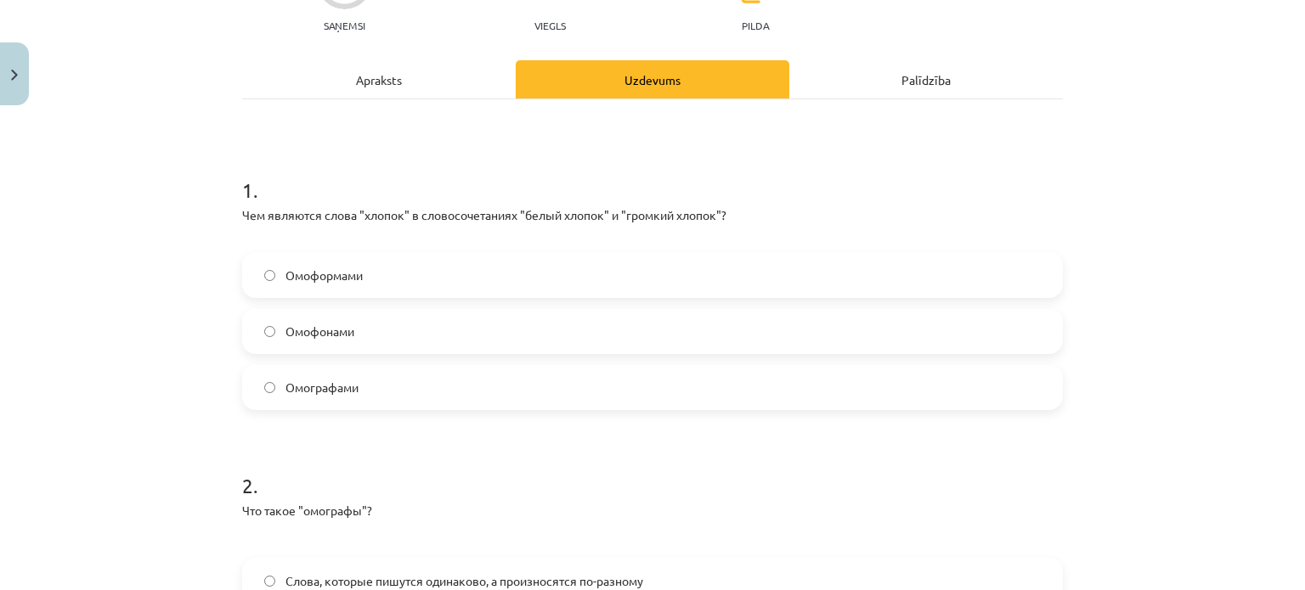
scroll to position [234, 0]
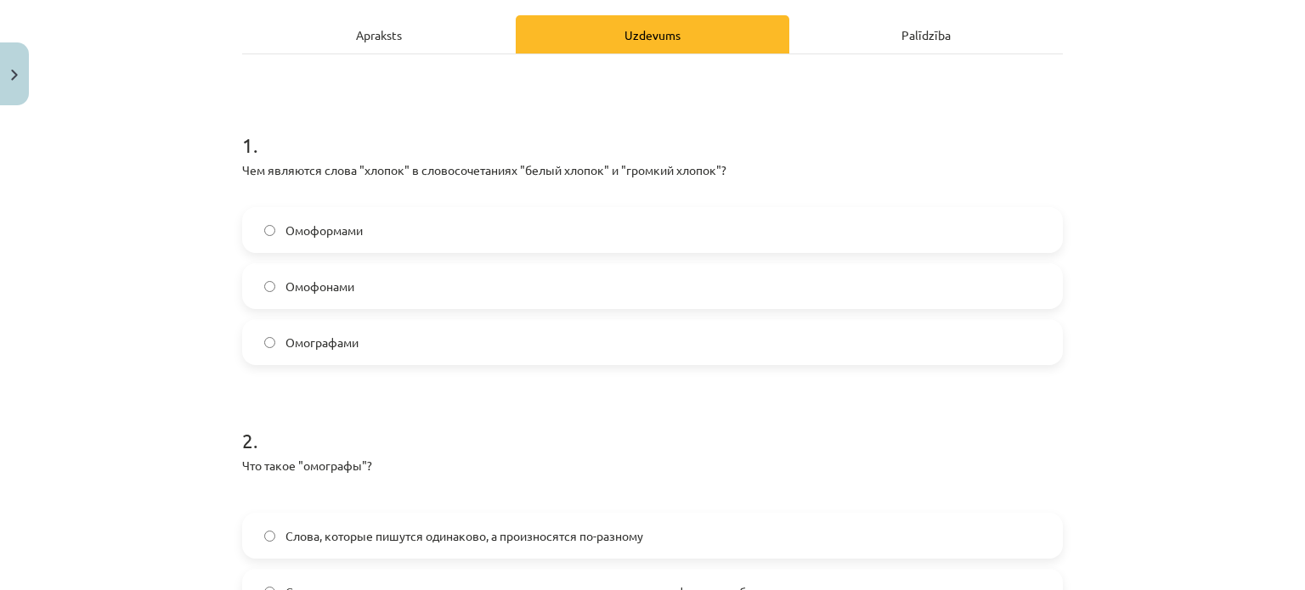
click at [399, 232] on label "Омоформами" at bounding box center [652, 230] width 817 height 42
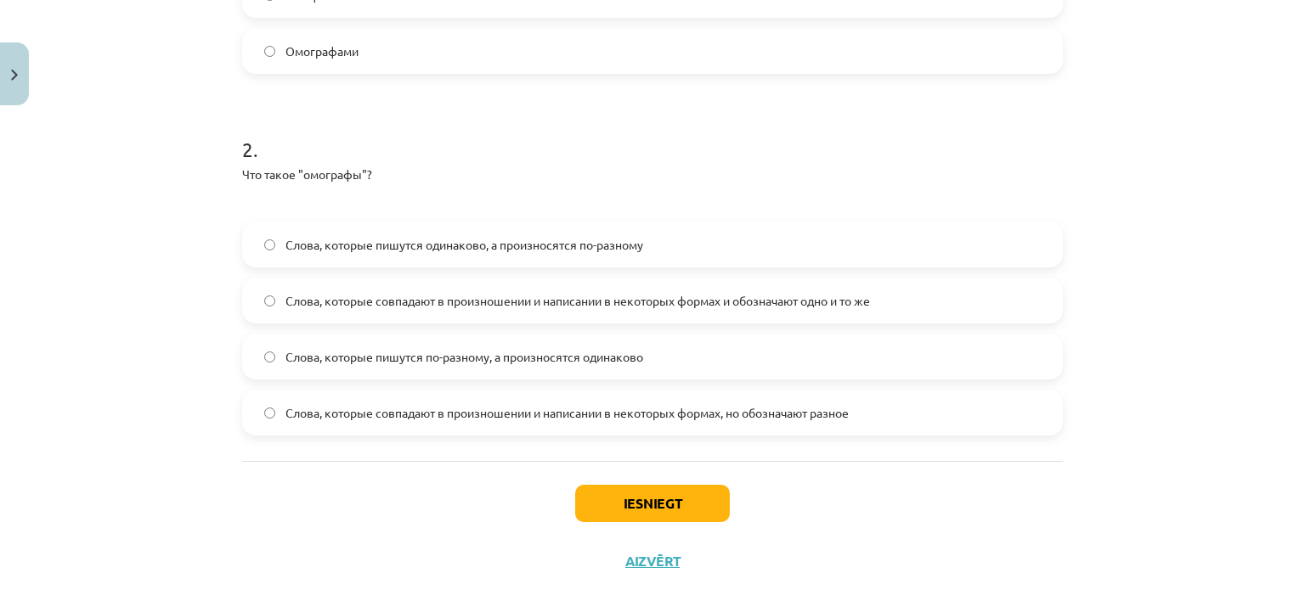
scroll to position [546, 0]
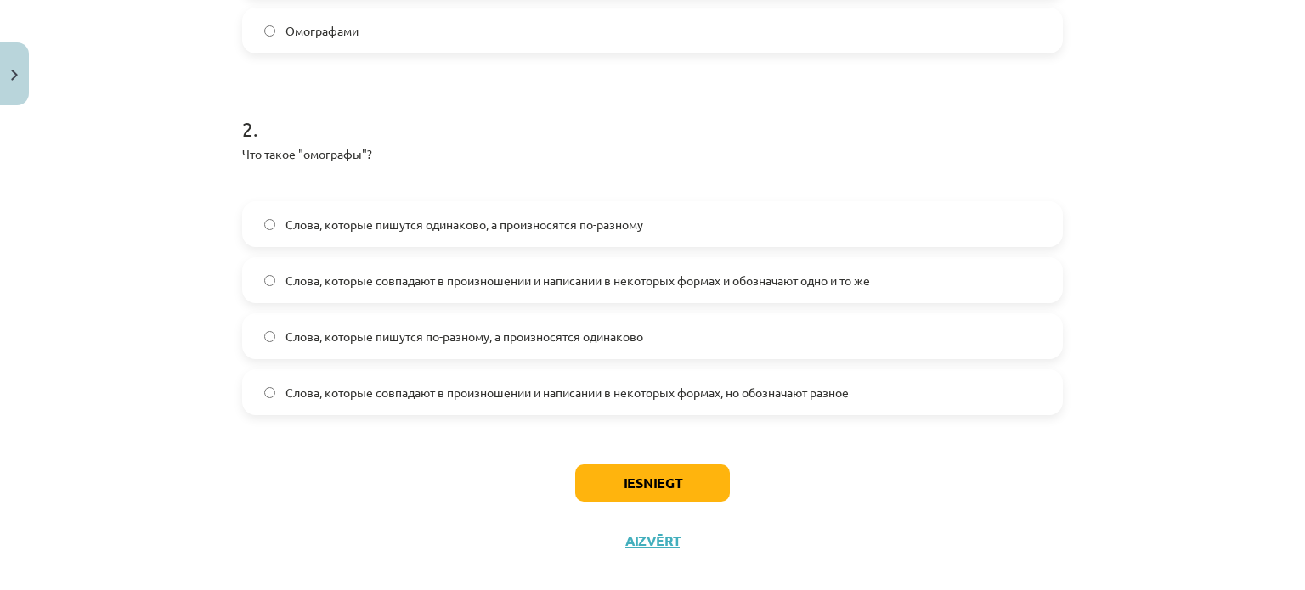
click at [663, 227] on label "Слова, которые пишутся одинаково, а произносятся по-разному" at bounding box center [652, 224] width 817 height 42
click at [675, 492] on button "Iesniegt" at bounding box center [652, 483] width 155 height 37
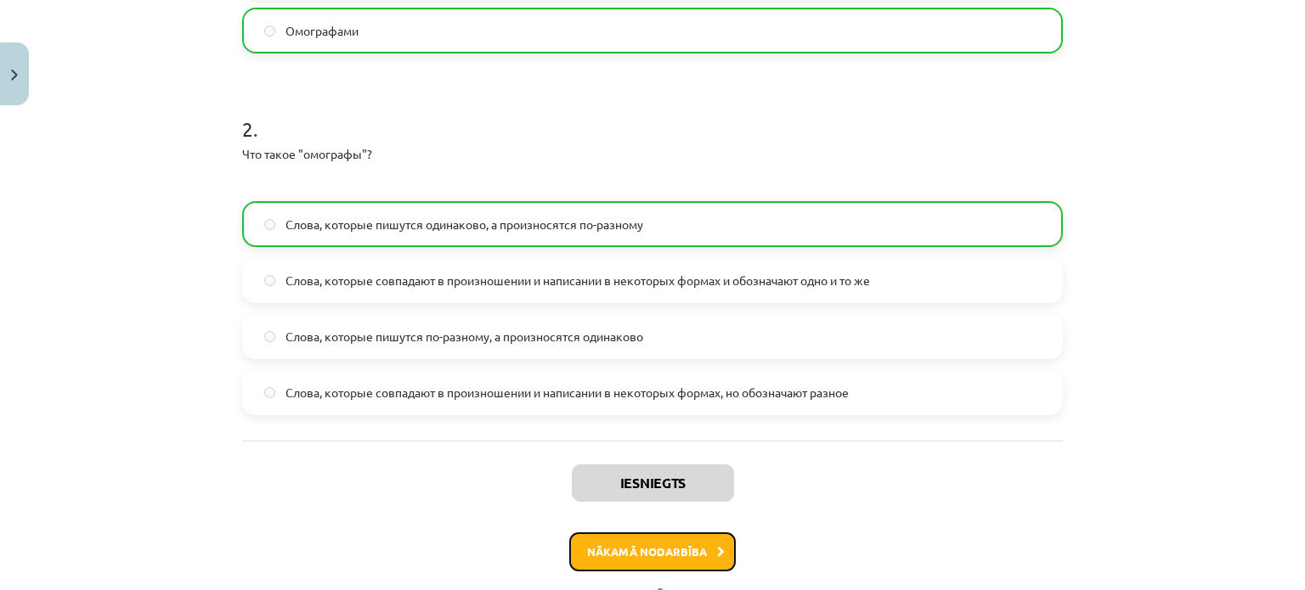
click at [646, 551] on button "Nākamā nodarbība" at bounding box center [652, 552] width 167 height 39
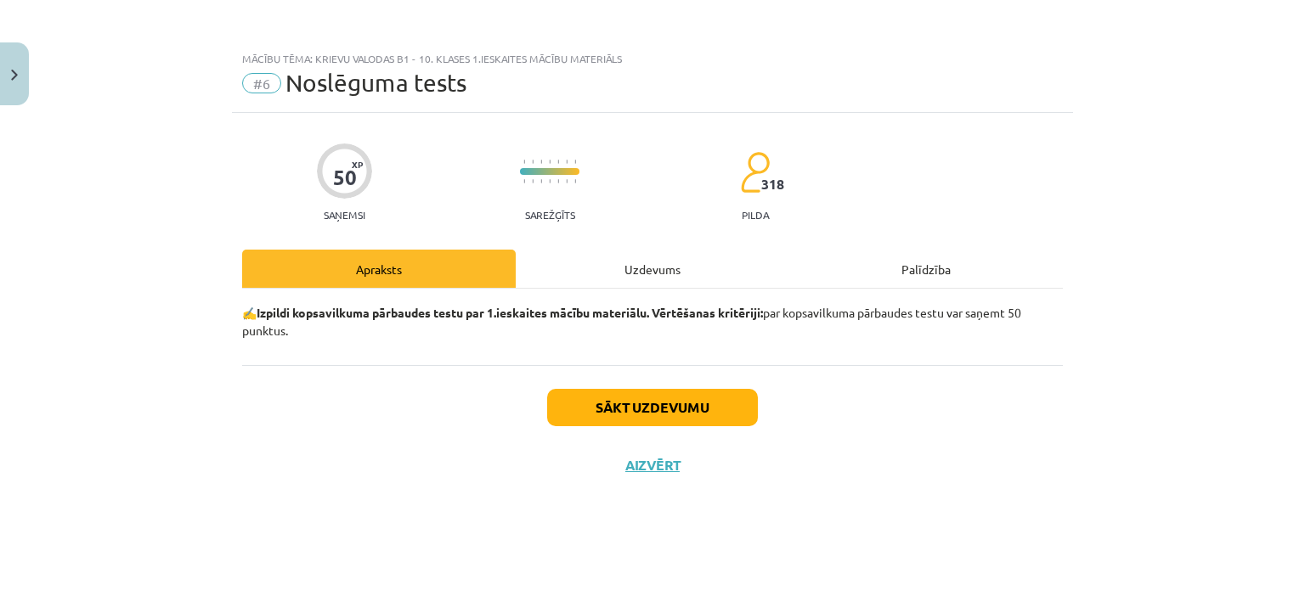
click at [636, 264] on div "Uzdevums" at bounding box center [653, 269] width 274 height 38
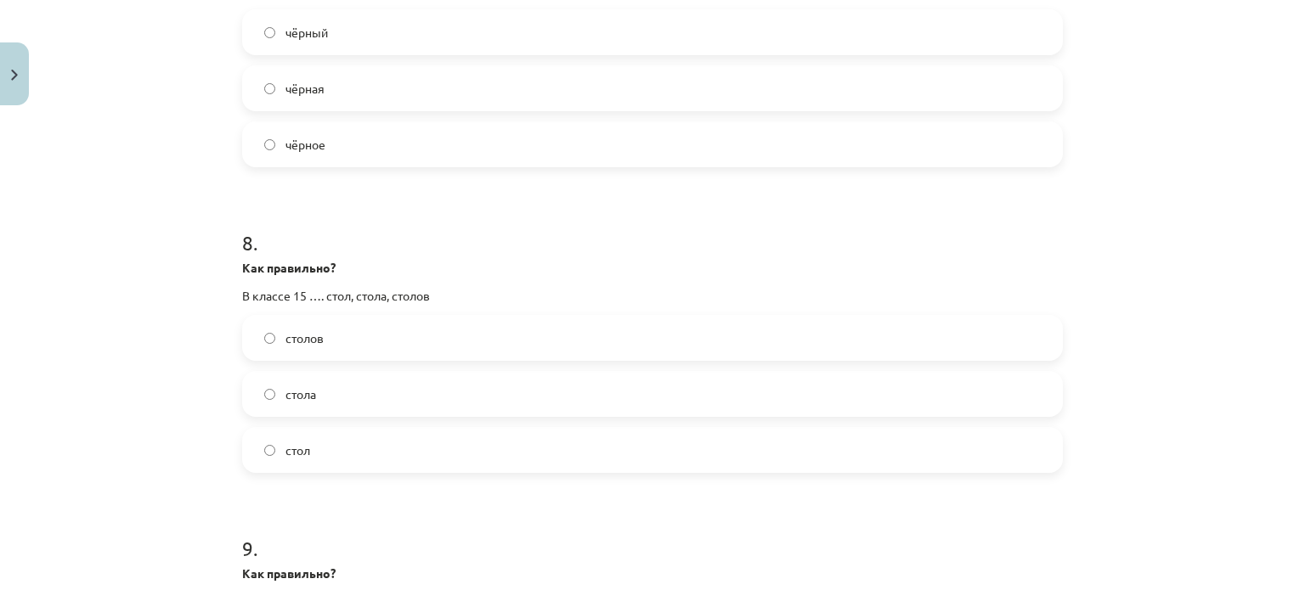
scroll to position [2912, 0]
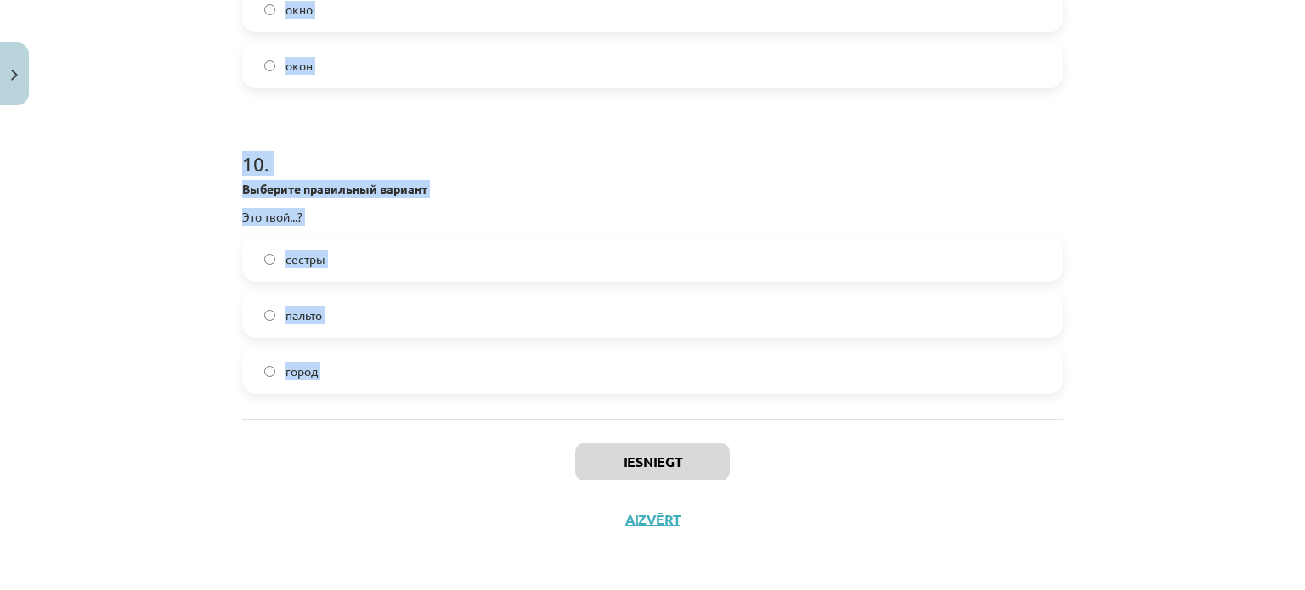
drag, startPoint x: 175, startPoint y: 370, endPoint x: 443, endPoint y: 441, distance: 276.9
click at [443, 441] on div "Mācību tēma: Krievu valodas b1 - 10. klases 1.ieskaites mācību materiāls #6 Nos…" at bounding box center [652, 295] width 1305 height 590
copy form "1 . Какое слово правильное? Какая машина? хорошая хороший хорошее 2 . Выберите …"
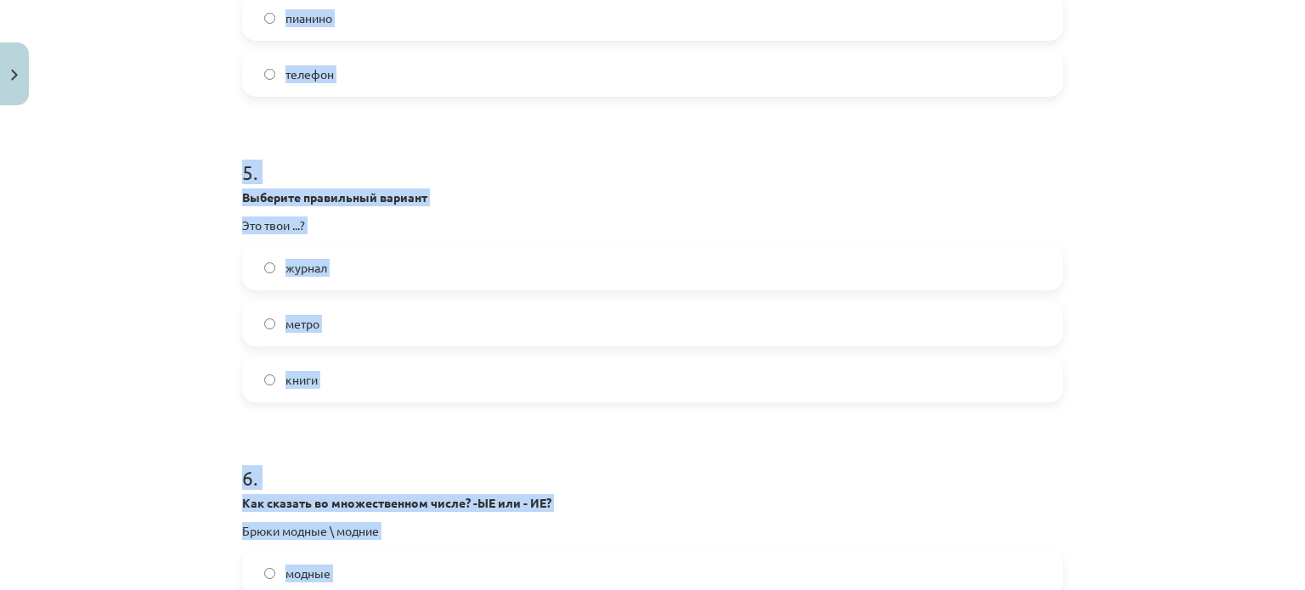
scroll to position [1128, 0]
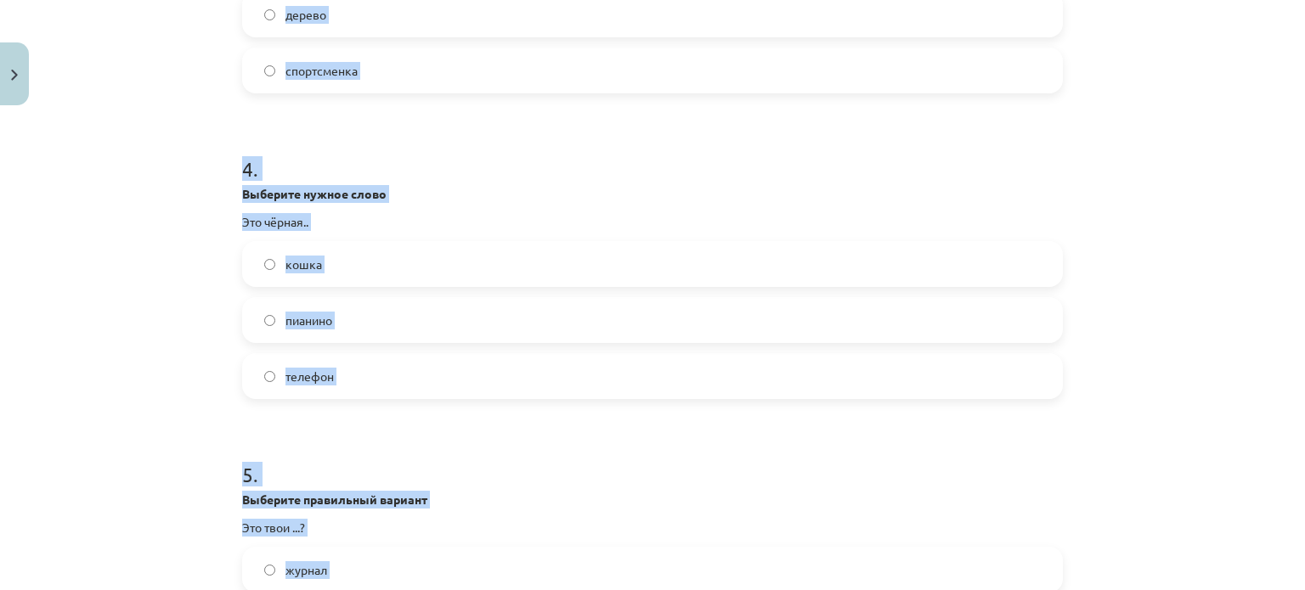
click at [170, 305] on div "Mācību tēma: Krievu valodas b1 - 10. klases 1.ieskaites mācību materiāls #6 Nos…" at bounding box center [652, 295] width 1305 height 590
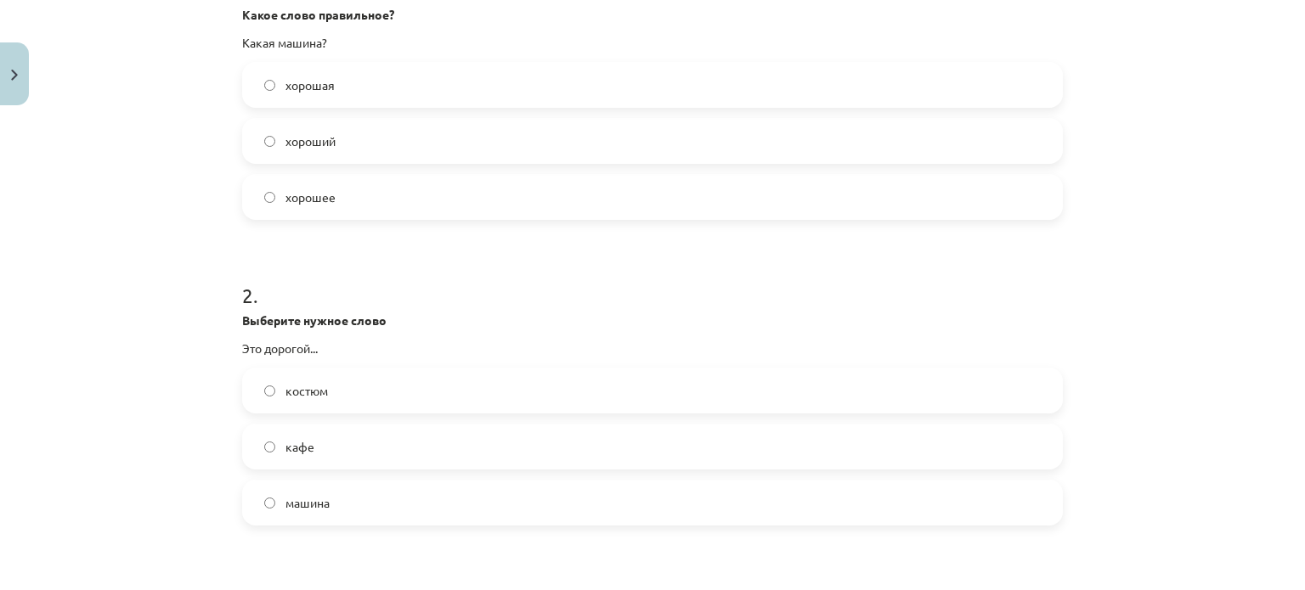
scroll to position [380, 0]
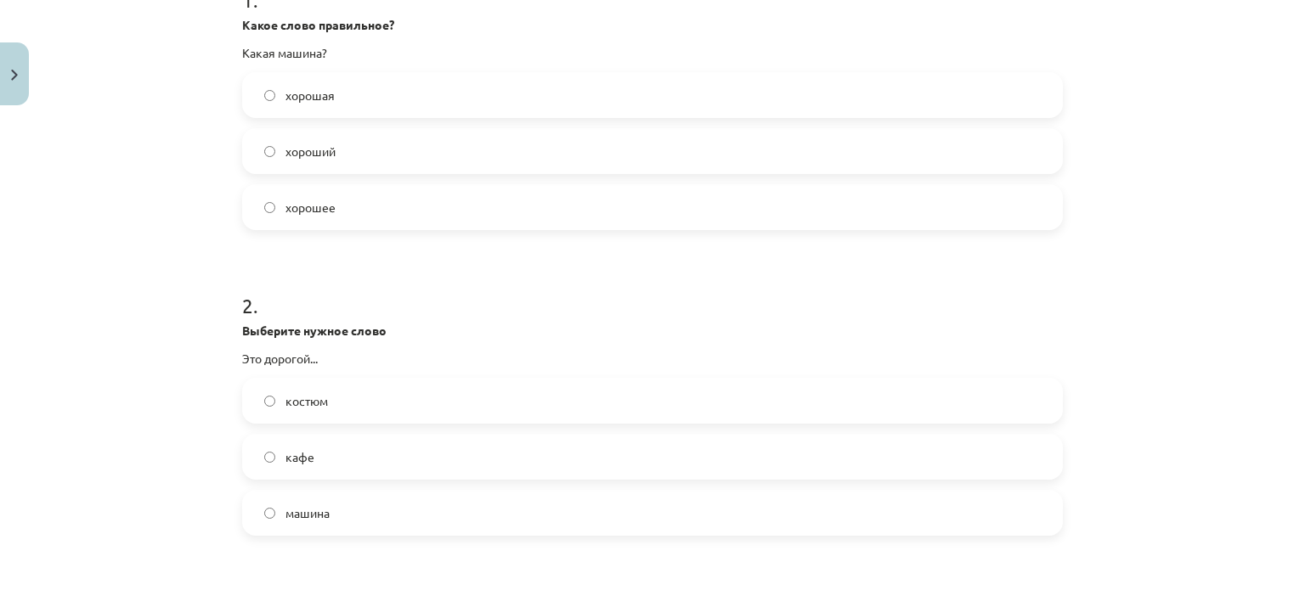
click at [375, 94] on label "хорошая" at bounding box center [652, 95] width 817 height 42
click at [336, 407] on label "костюм" at bounding box center [652, 401] width 817 height 42
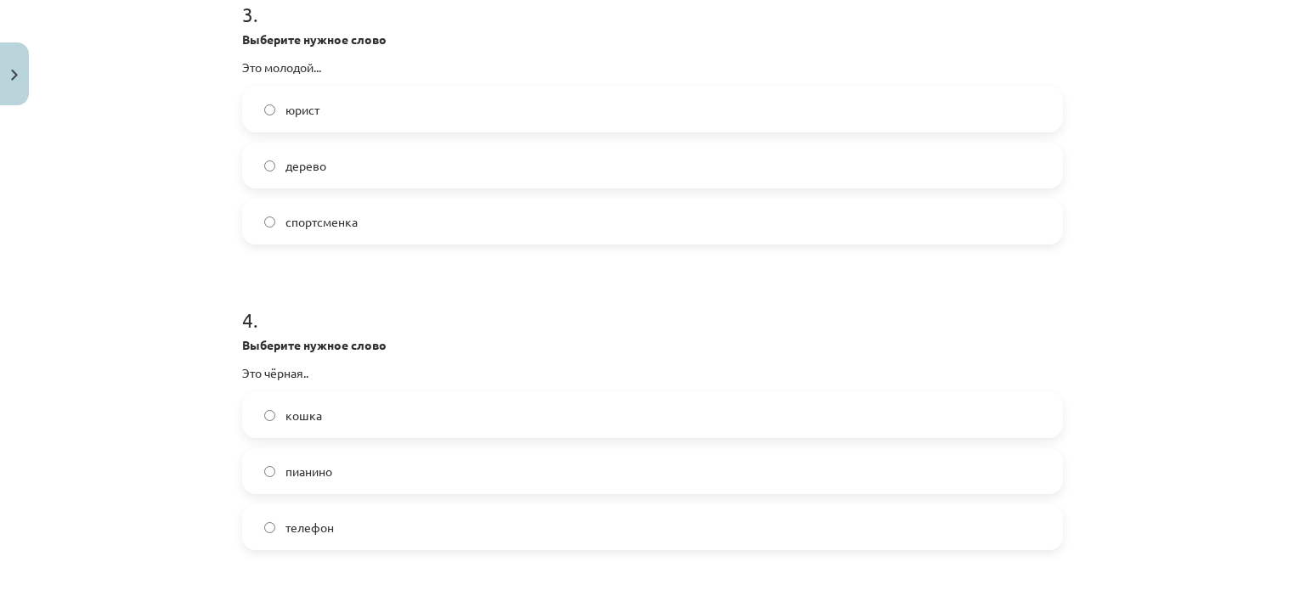
scroll to position [985, 0]
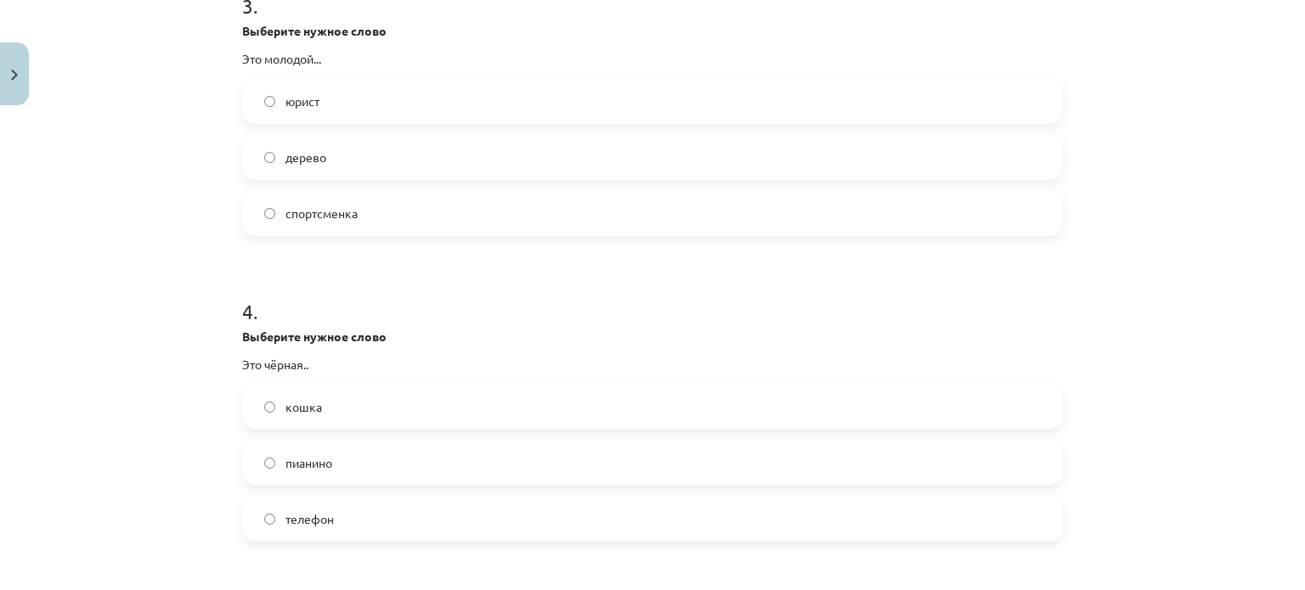
click at [345, 108] on label "юрист" at bounding box center [652, 101] width 817 height 42
click at [353, 404] on label "кошка" at bounding box center [652, 407] width 817 height 42
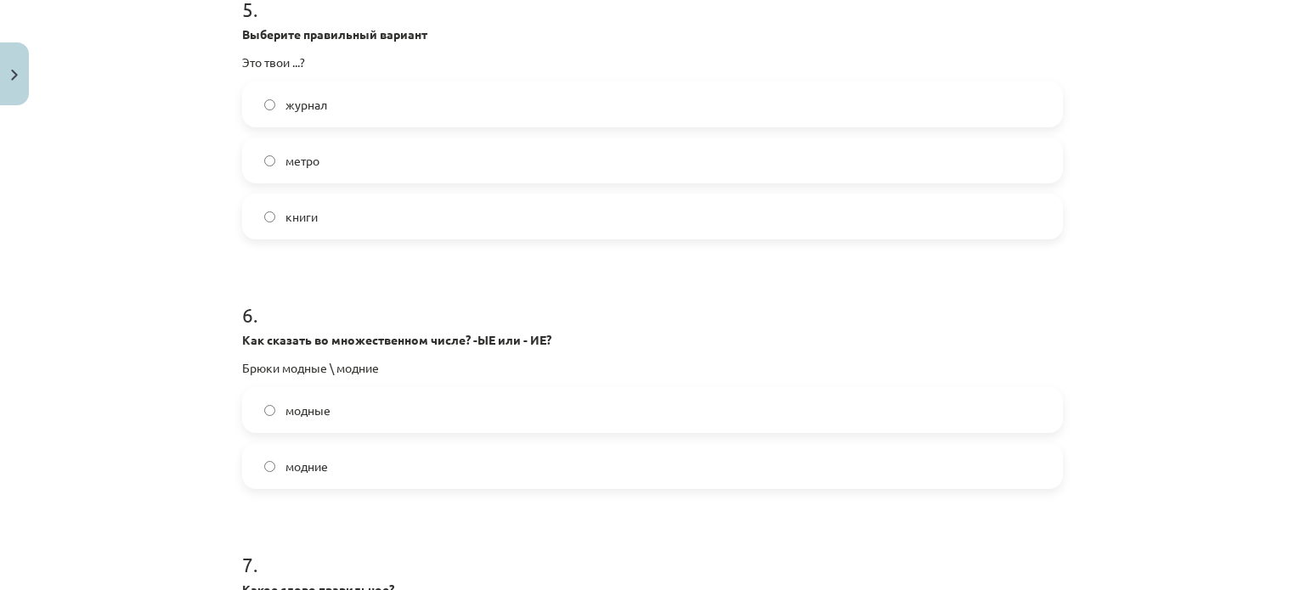
scroll to position [1604, 0]
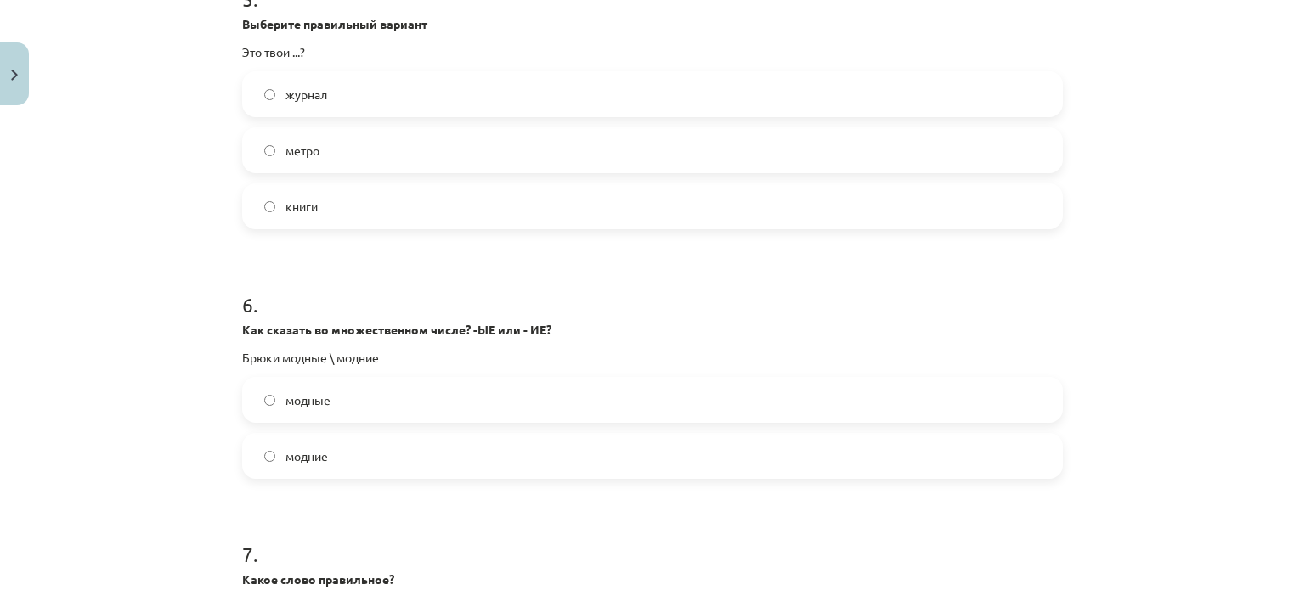
click at [342, 196] on label "книги" at bounding box center [652, 206] width 817 height 42
click at [351, 399] on label "модные" at bounding box center [652, 400] width 817 height 42
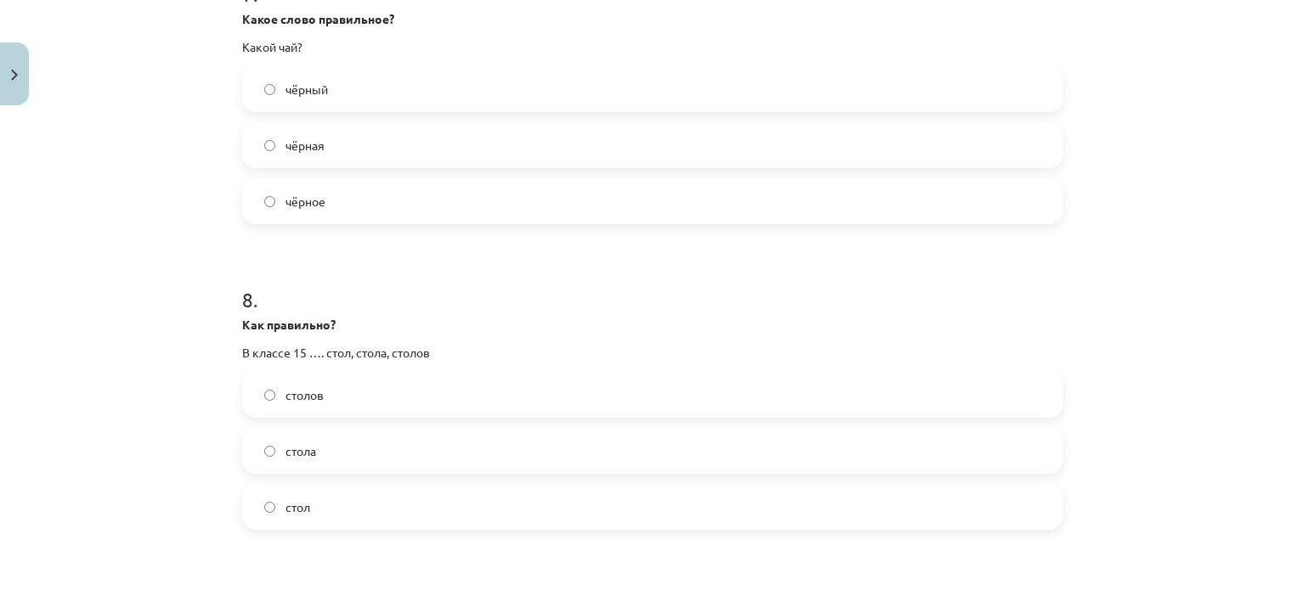
scroll to position [2165, 0]
click at [366, 93] on label "чёрный" at bounding box center [652, 89] width 817 height 42
click at [342, 400] on label "столов" at bounding box center [652, 395] width 817 height 42
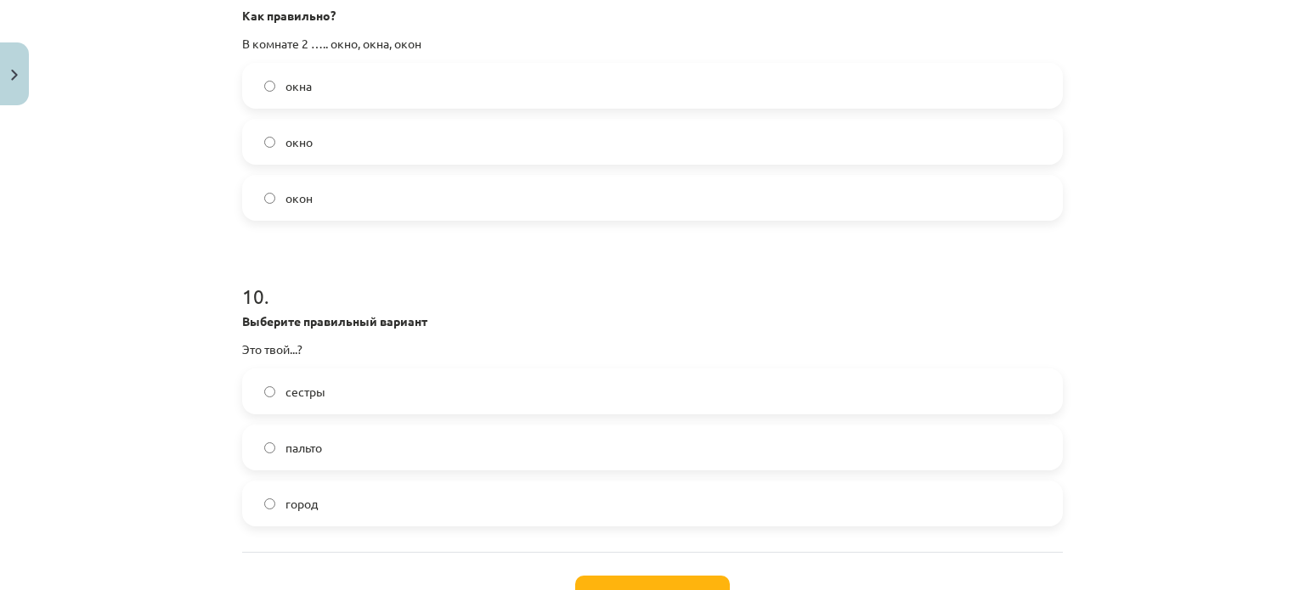
scroll to position [2785, 0]
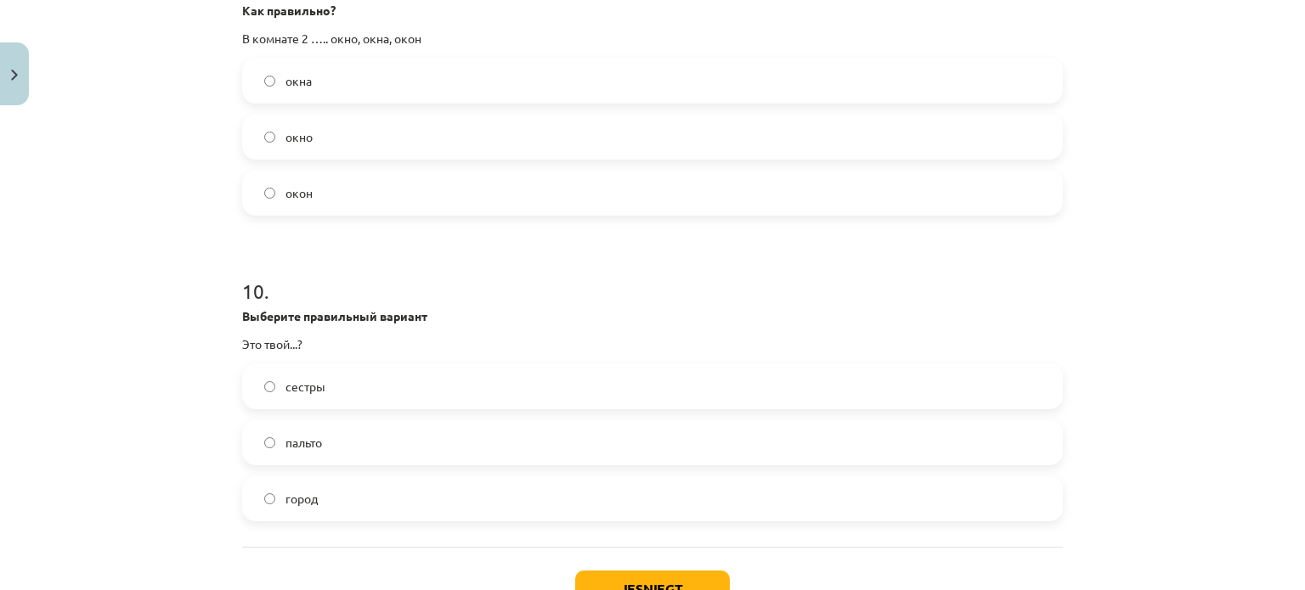
click at [330, 88] on label "окна" at bounding box center [652, 80] width 817 height 42
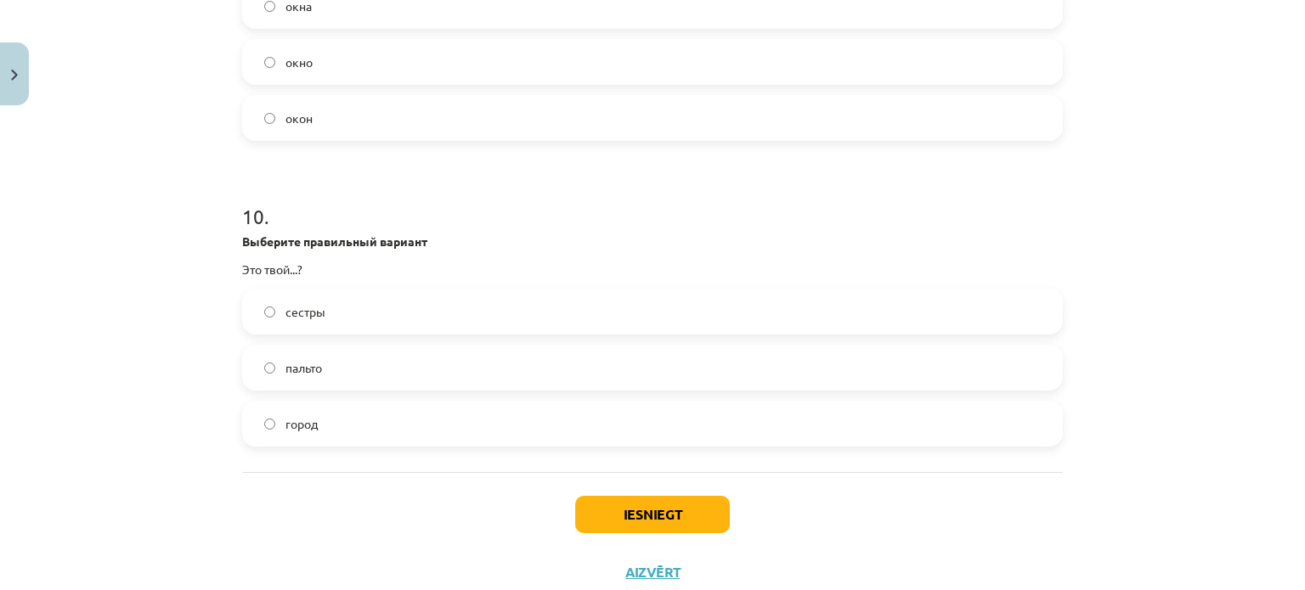
click at [330, 398] on div "сестры пальто город" at bounding box center [652, 368] width 821 height 158
click at [336, 417] on label "город" at bounding box center [652, 424] width 817 height 42
click at [629, 512] on button "Iesniegt" at bounding box center [652, 514] width 155 height 37
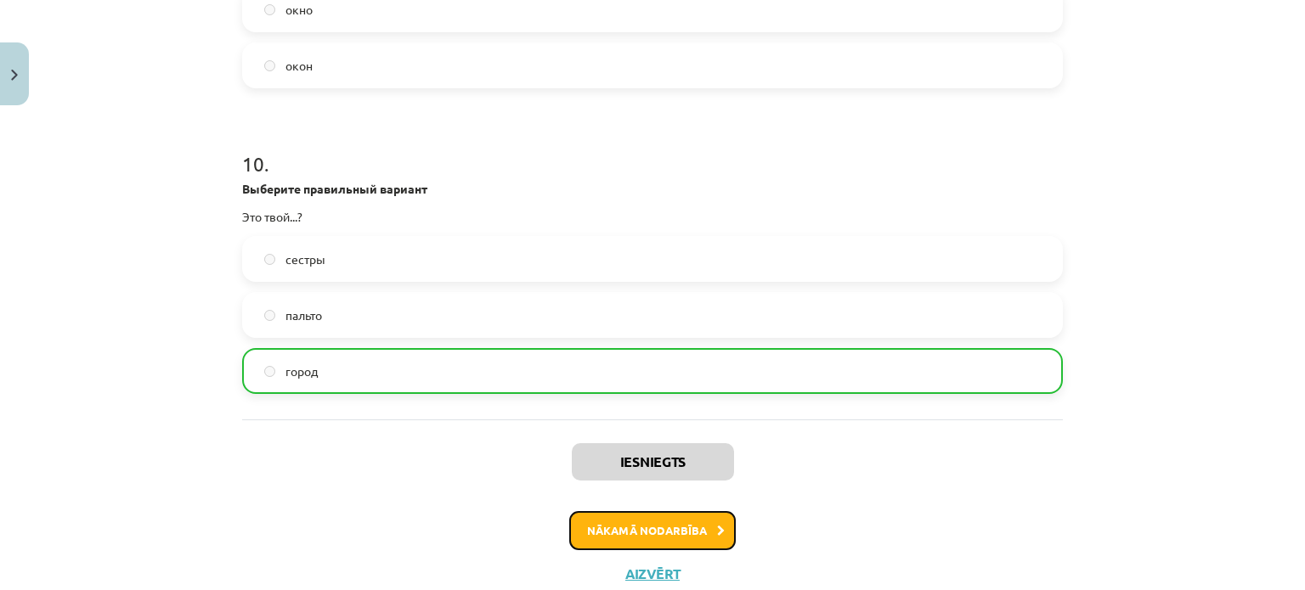
click at [658, 531] on button "Nākamā nodarbība" at bounding box center [652, 530] width 167 height 39
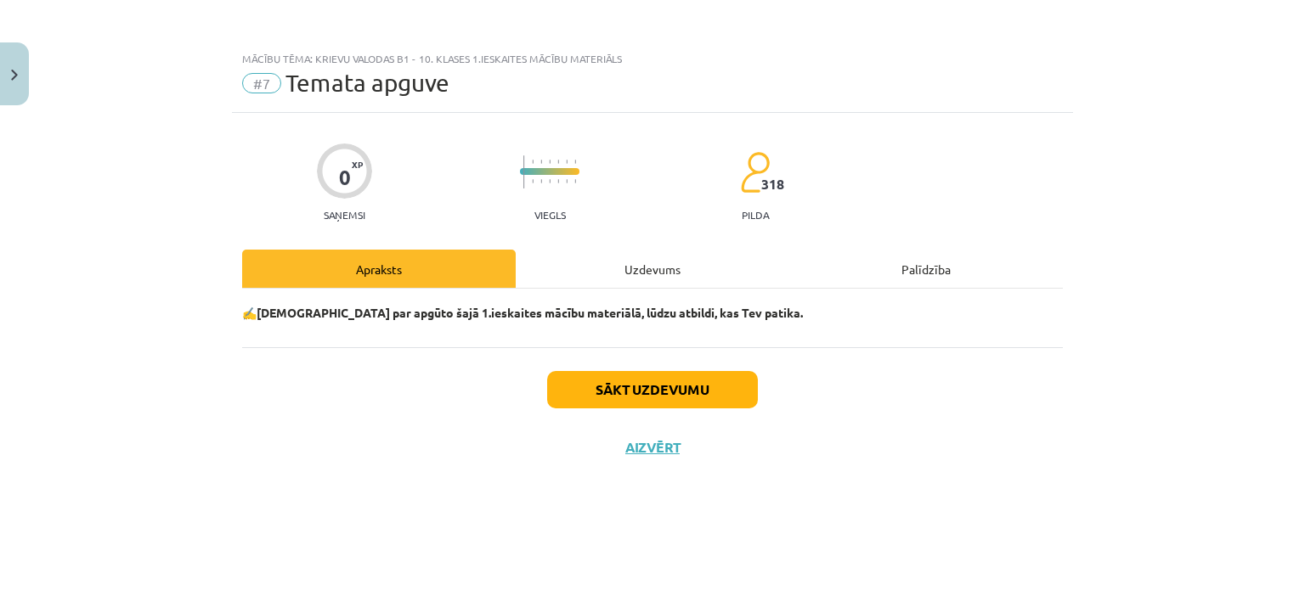
click at [624, 252] on div "Uzdevums" at bounding box center [653, 269] width 274 height 38
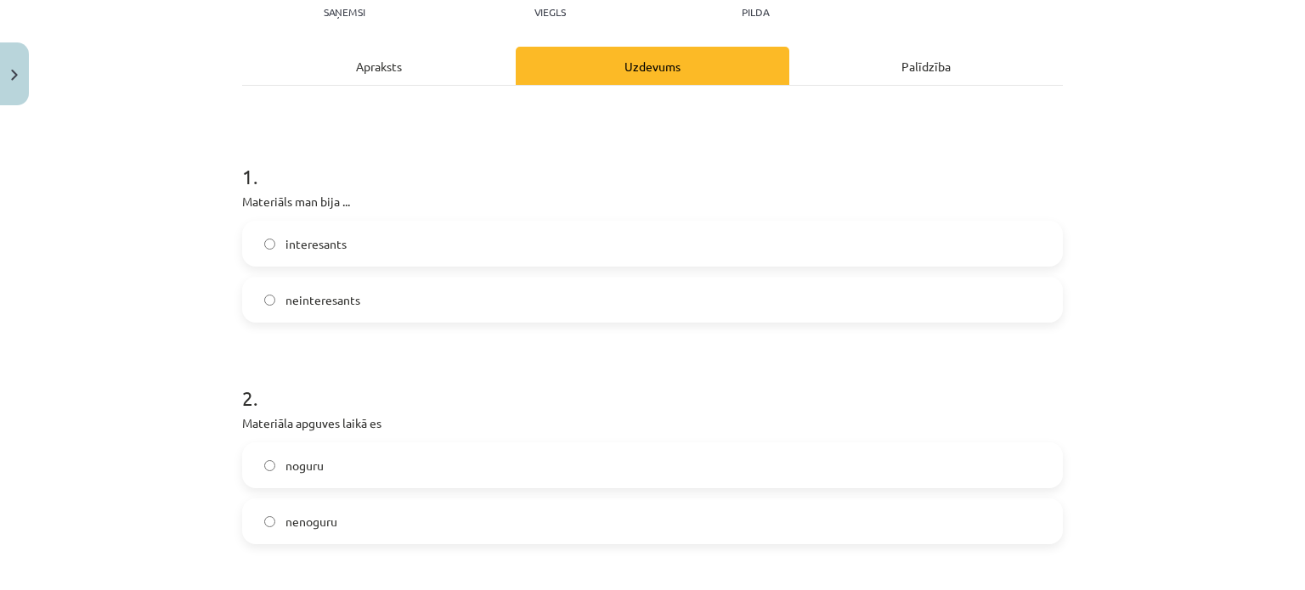
scroll to position [204, 0]
click at [346, 234] on label "interesants" at bounding box center [652, 243] width 817 height 42
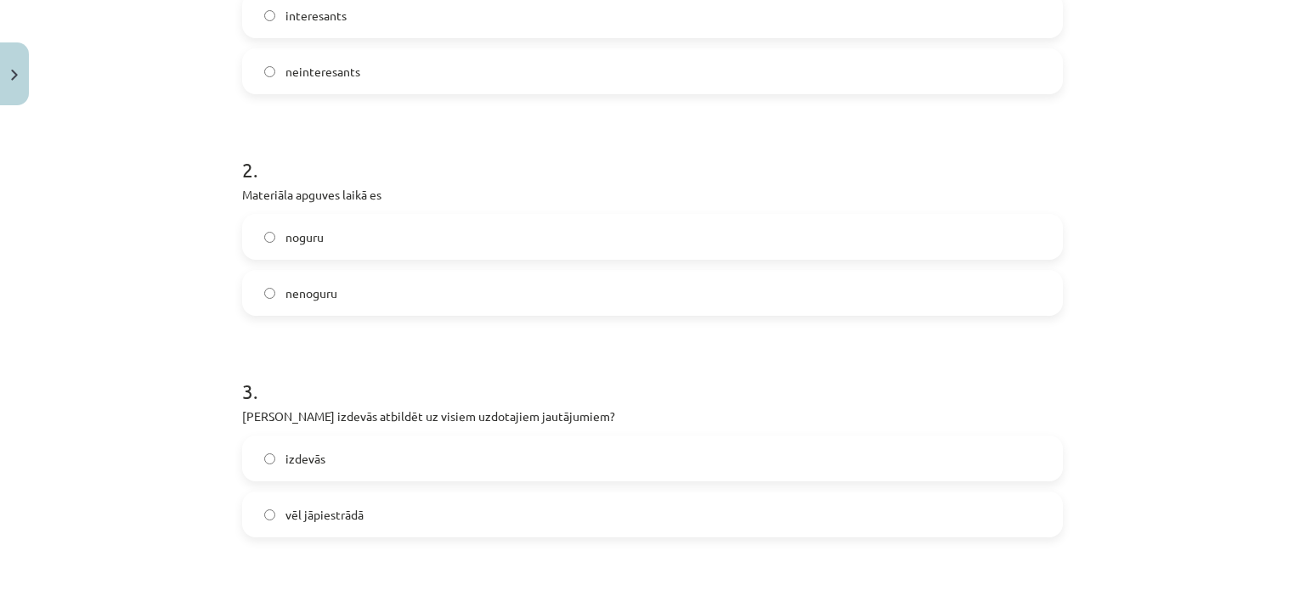
scroll to position [435, 0]
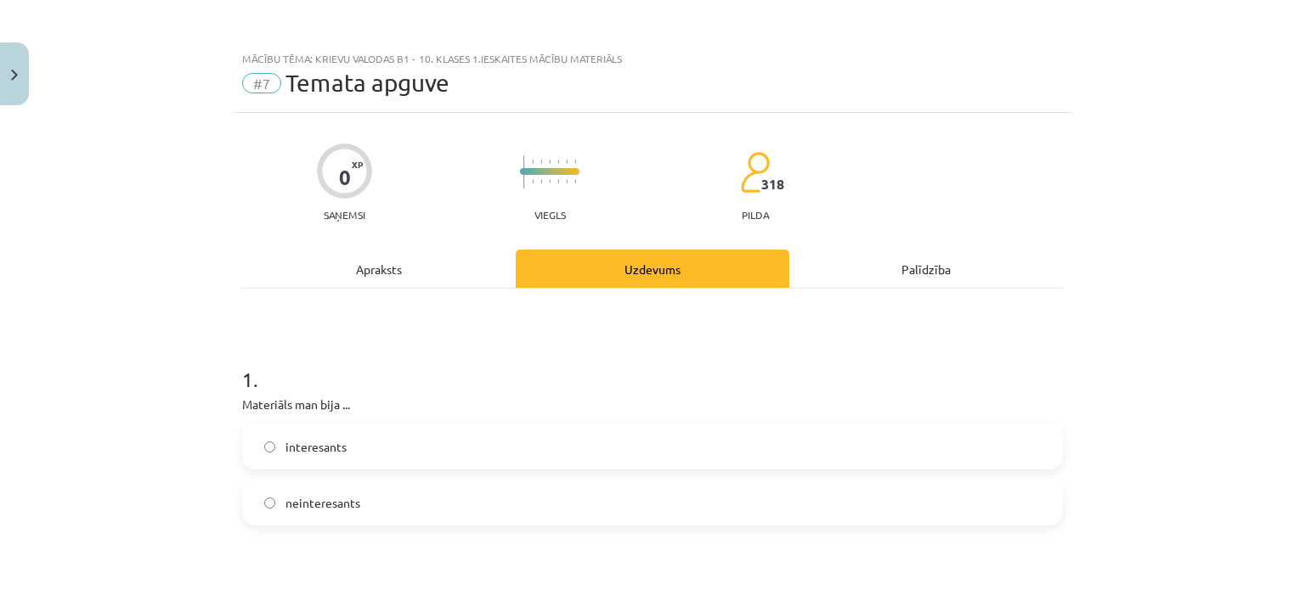
scroll to position [187, 0]
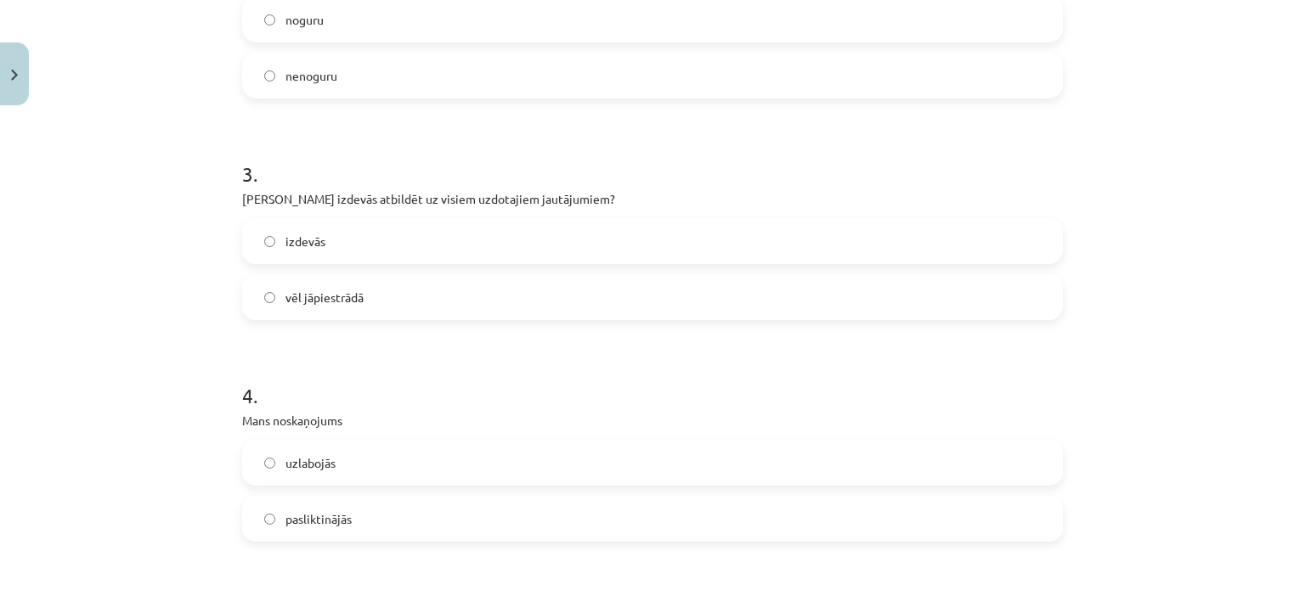
click at [342, 244] on label "izdevās" at bounding box center [652, 241] width 817 height 42
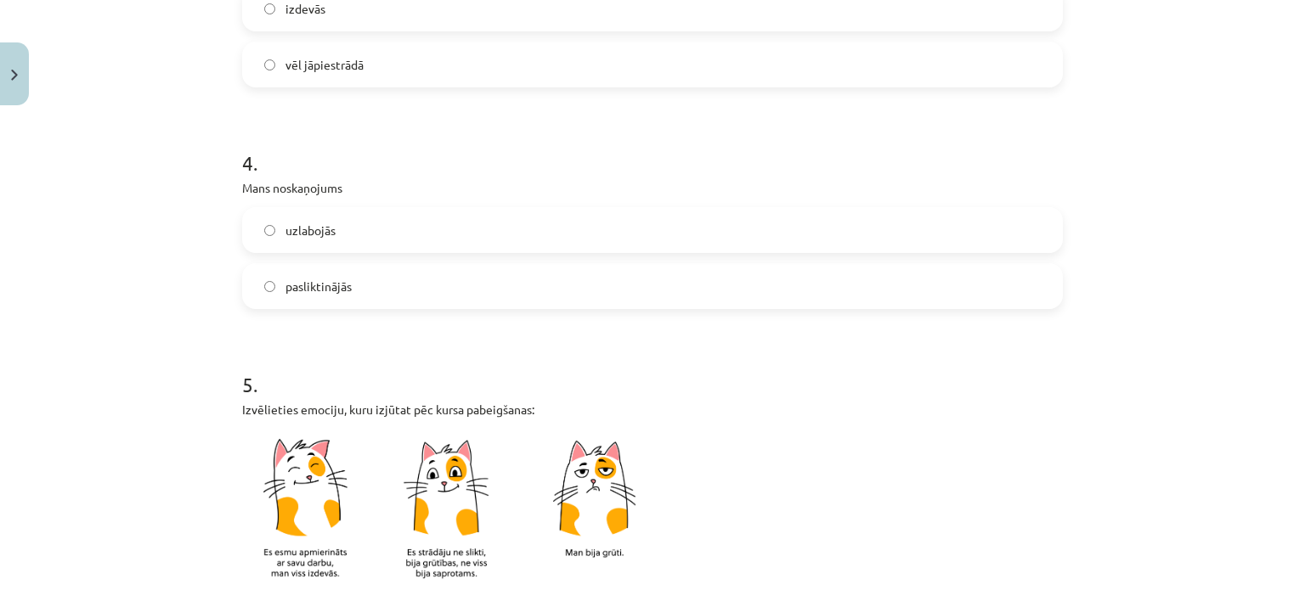
scroll to position [886, 0]
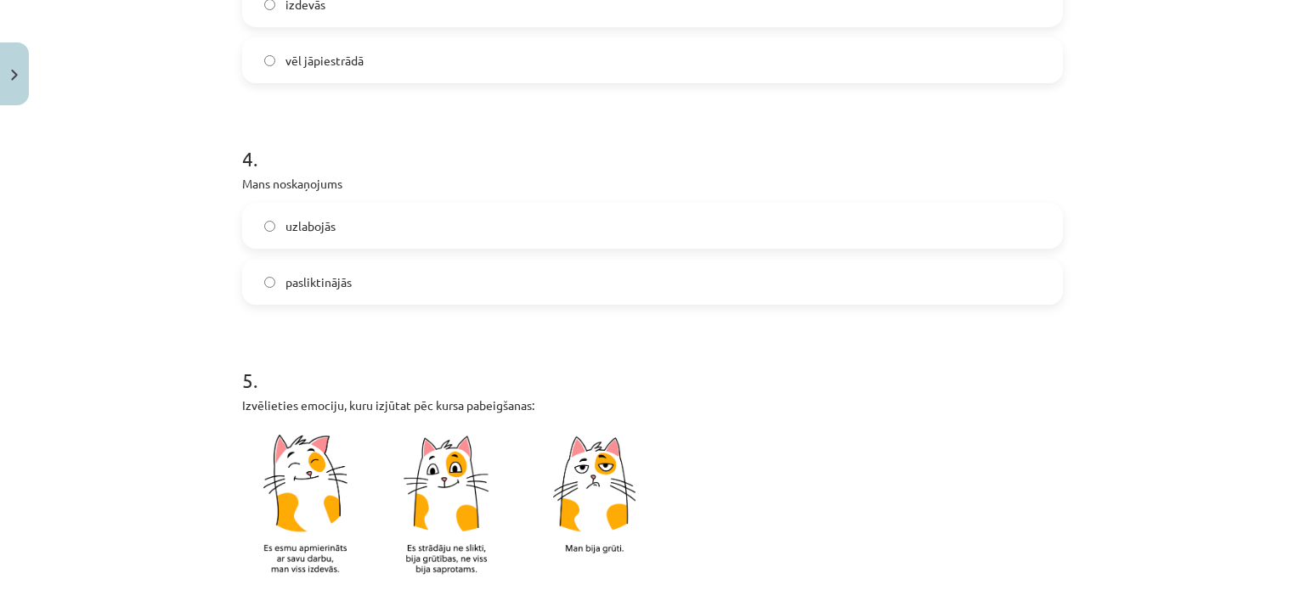
click at [342, 227] on label "uzlabojās" at bounding box center [652, 226] width 817 height 42
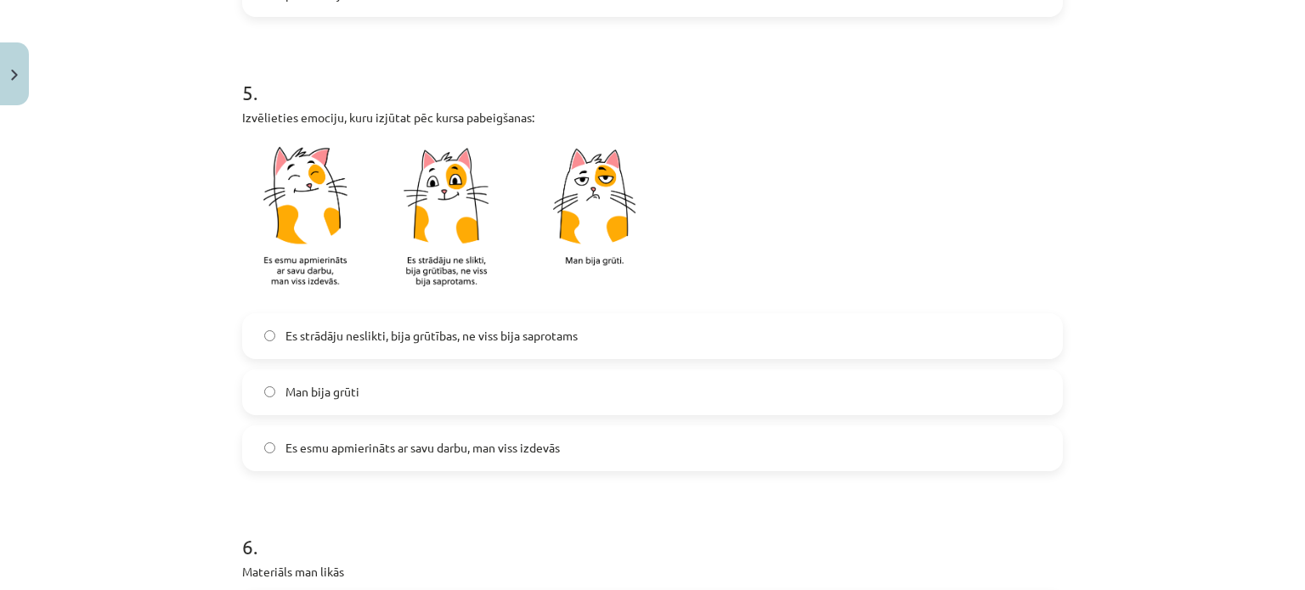
scroll to position [1288, 0]
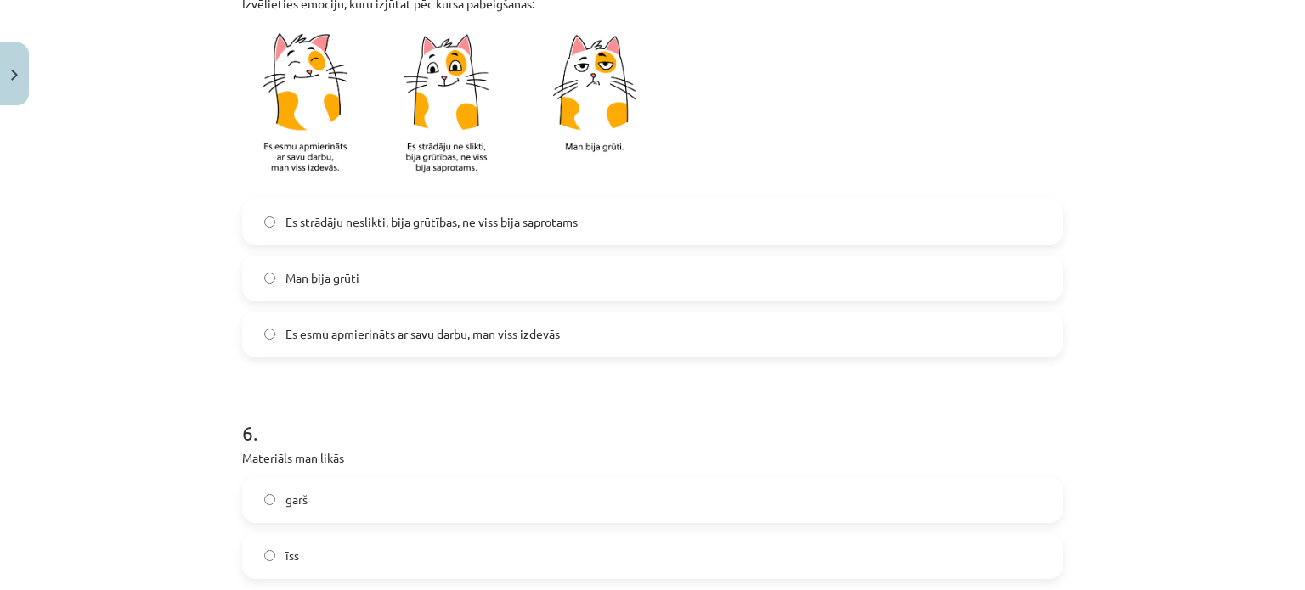
click at [377, 219] on span "Es strādāju neslikti, bija grūtības, ne viss bija saprotams" at bounding box center [431, 222] width 292 height 18
click at [415, 339] on span "Es esmu apmierināts ar savu darbu, man viss izdevās" at bounding box center [422, 334] width 274 height 18
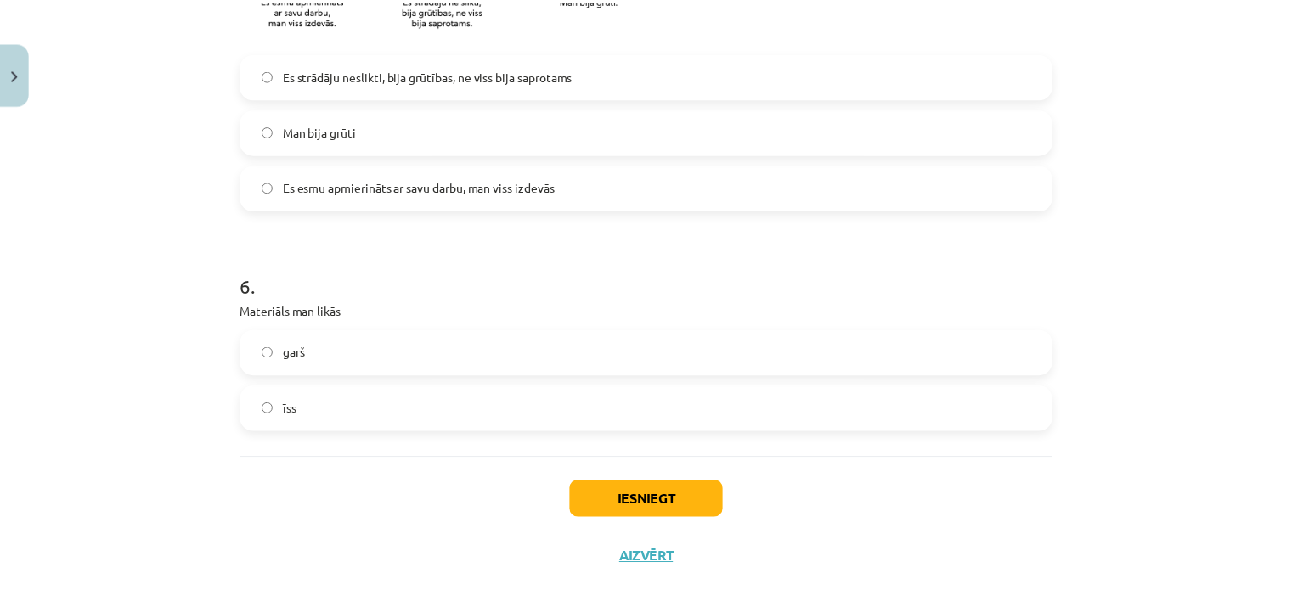
scroll to position [1472, 0]
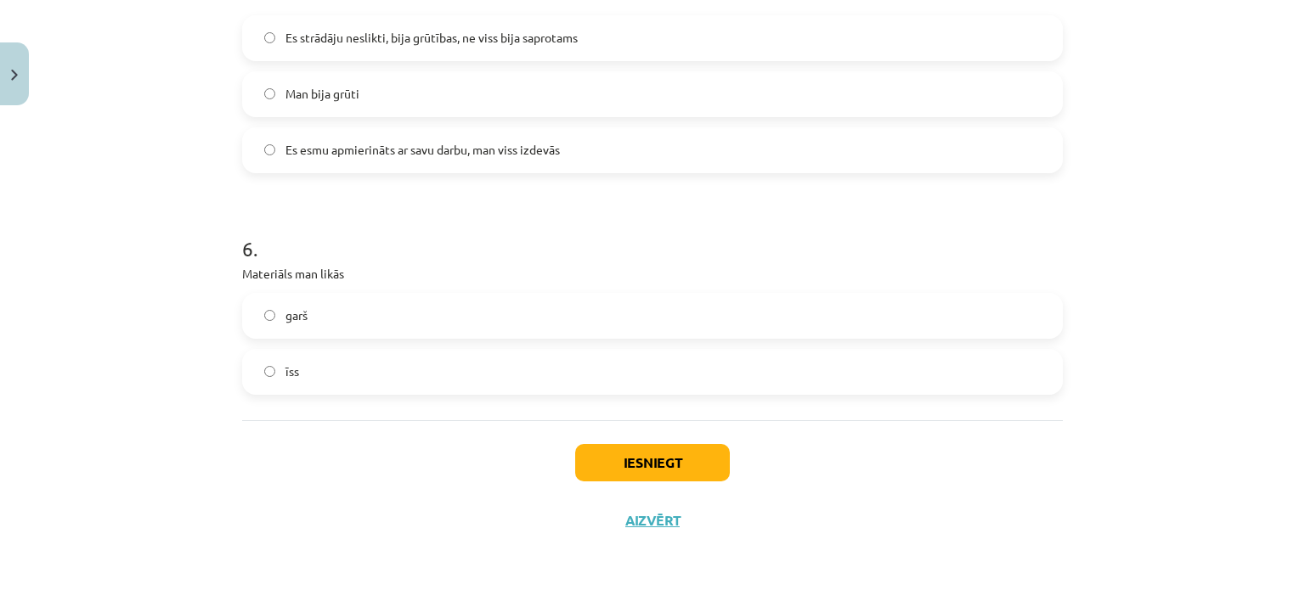
click at [329, 364] on label "īss" at bounding box center [652, 372] width 817 height 42
click at [629, 454] on button "Iesniegt" at bounding box center [652, 462] width 155 height 37
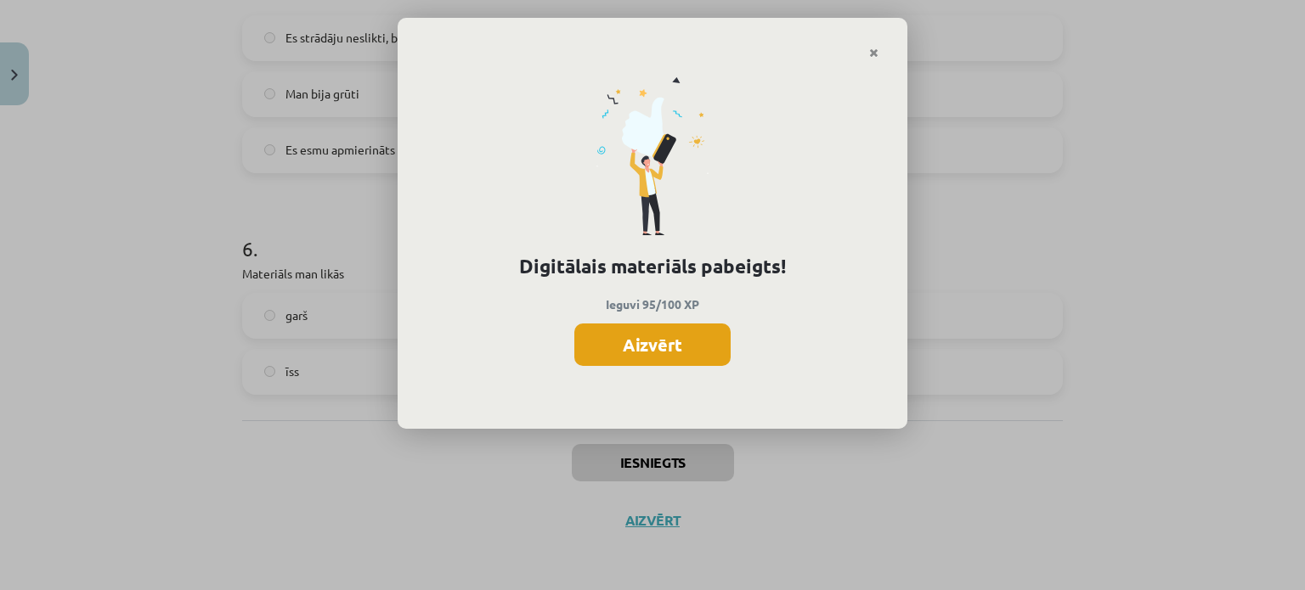
click at [674, 339] on button "Aizvērt" at bounding box center [652, 345] width 156 height 42
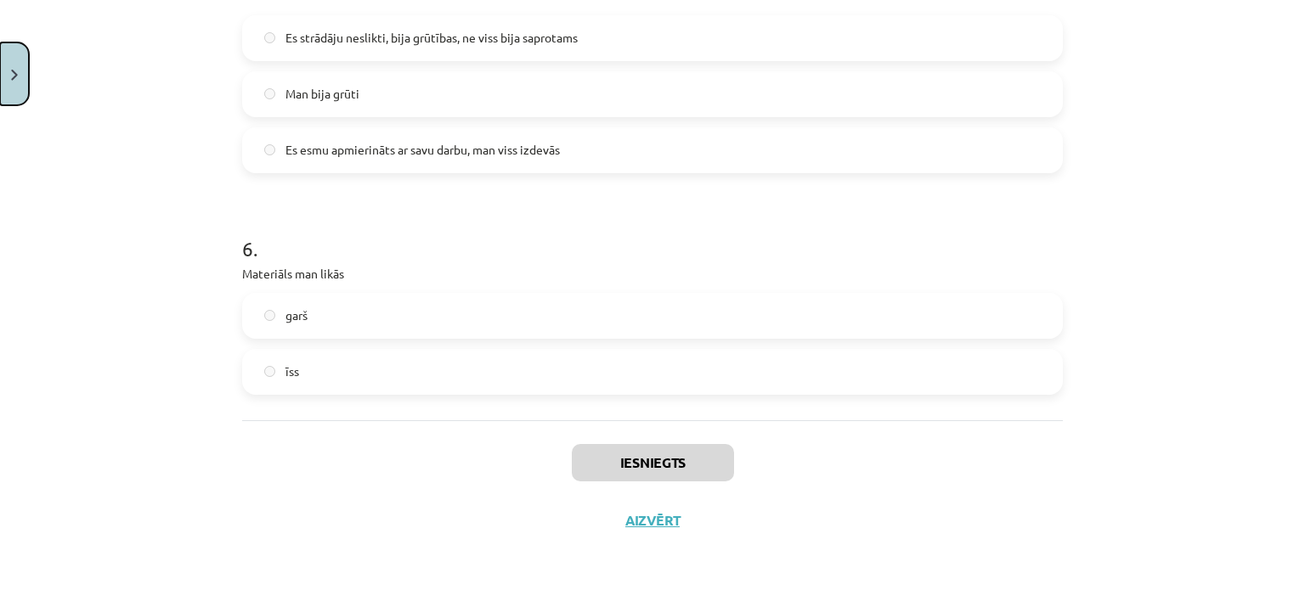
click at [19, 86] on button "Close" at bounding box center [14, 73] width 29 height 63
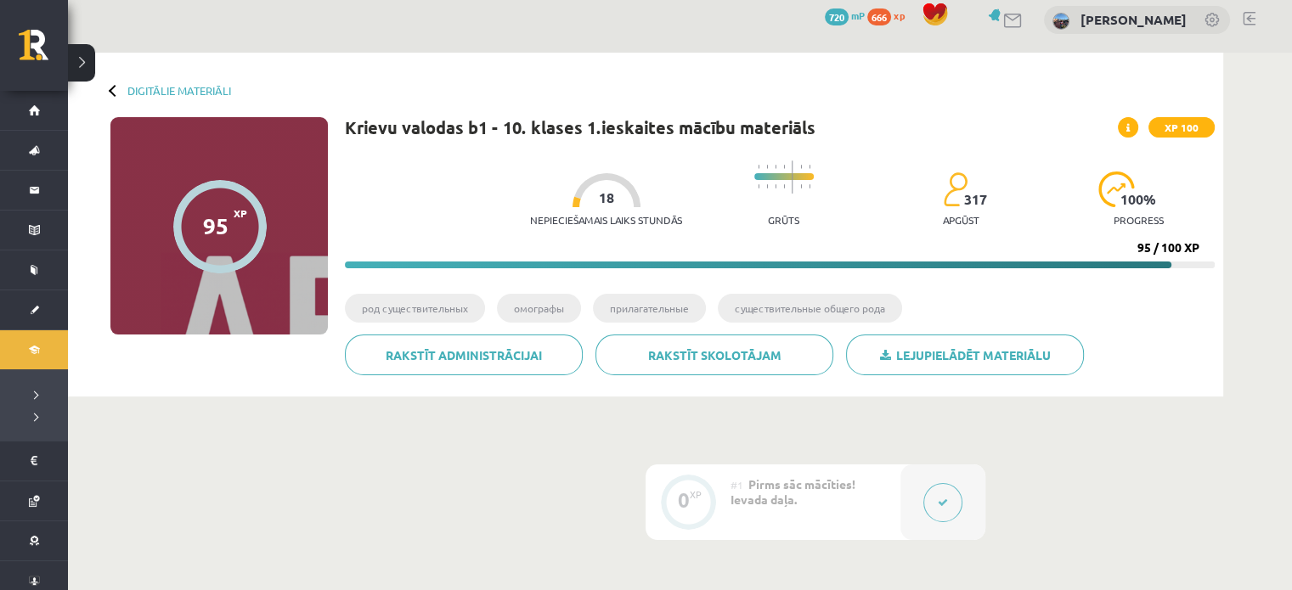
scroll to position [12, 0]
click at [155, 85] on link "Digitālie materiāli" at bounding box center [179, 91] width 104 height 13
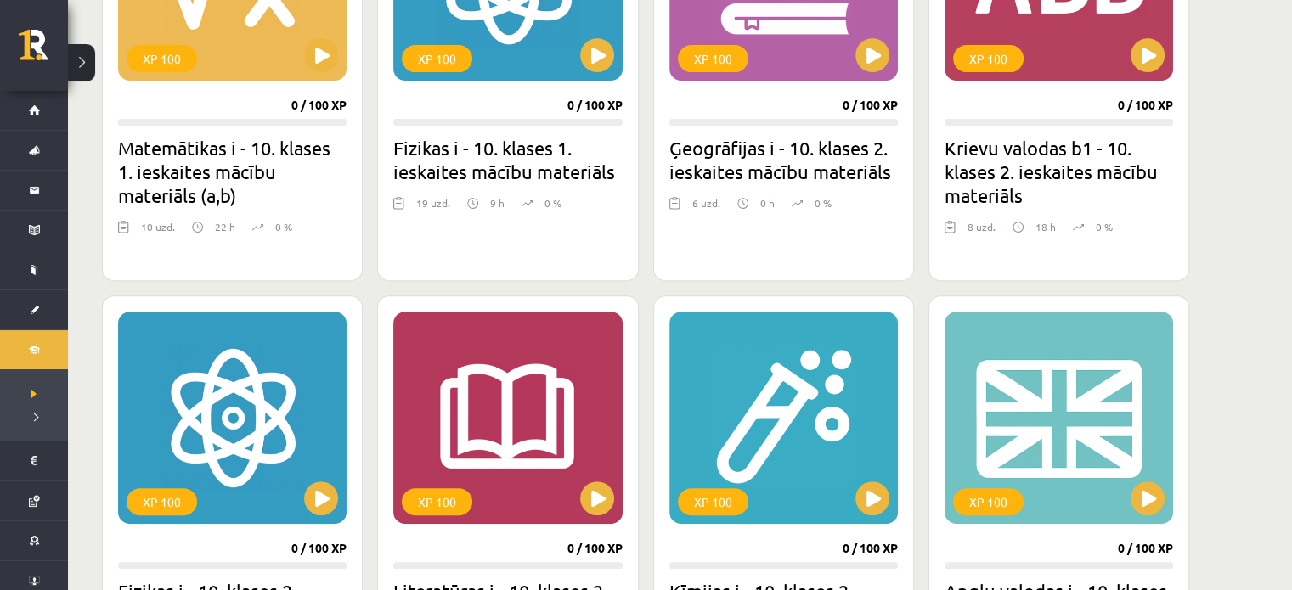
scroll to position [418, 0]
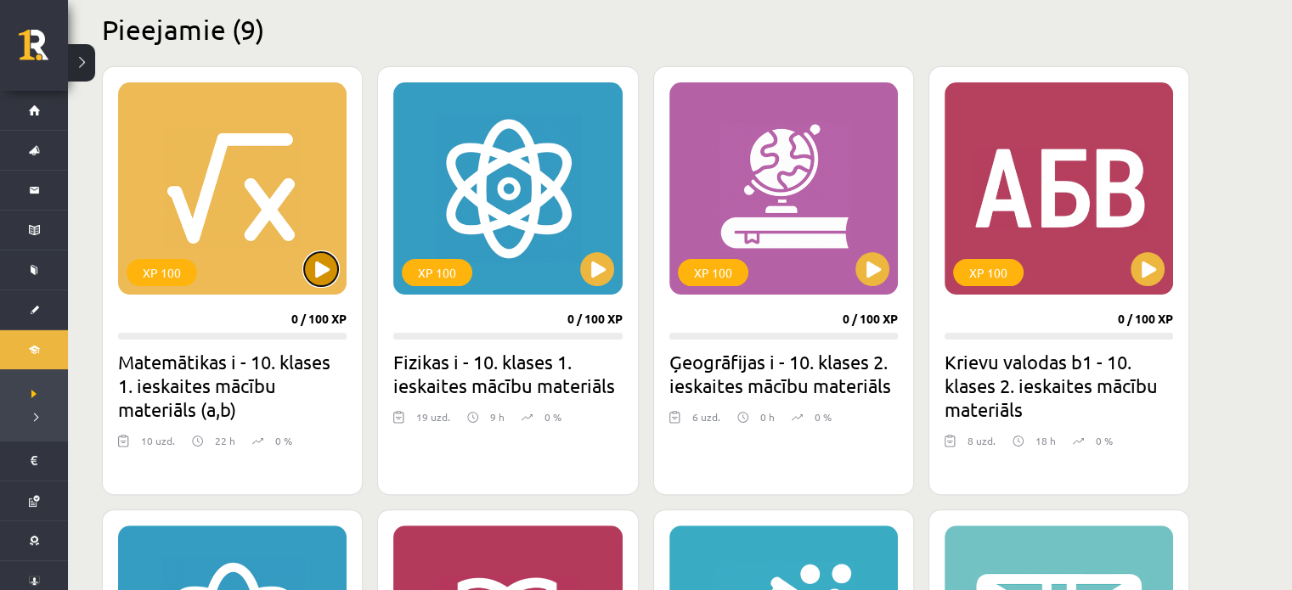
click at [330, 268] on button at bounding box center [321, 269] width 34 height 34
click at [315, 195] on div "XP 100" at bounding box center [232, 188] width 229 height 212
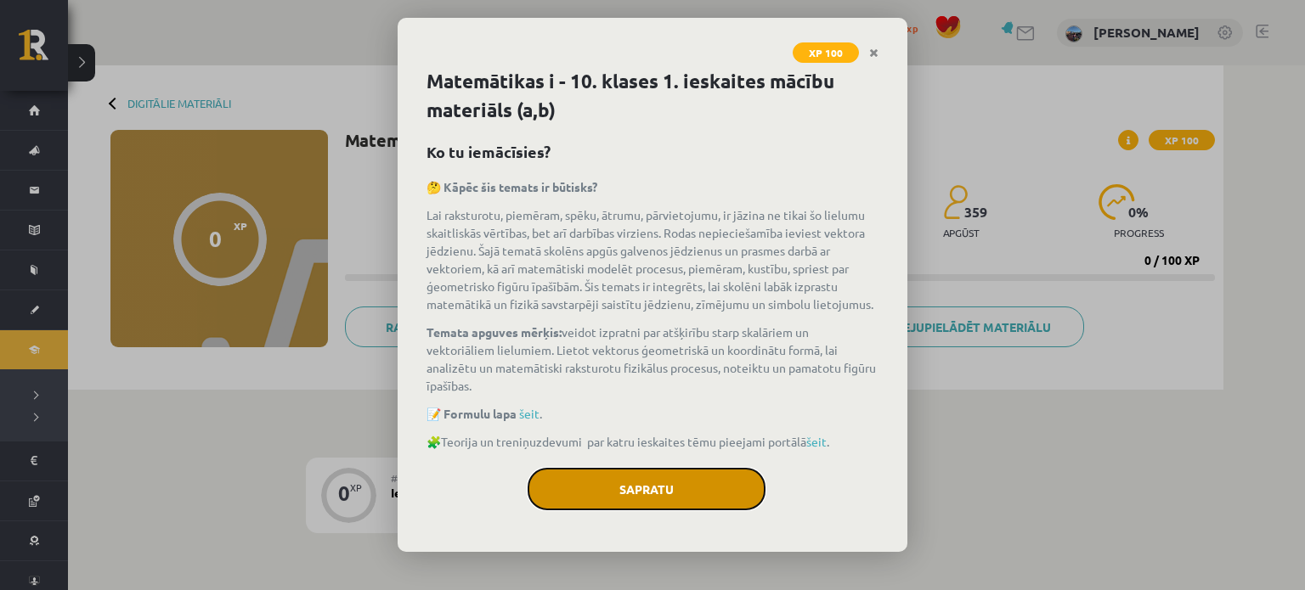
click at [629, 488] on button "Sapratu" at bounding box center [647, 489] width 238 height 42
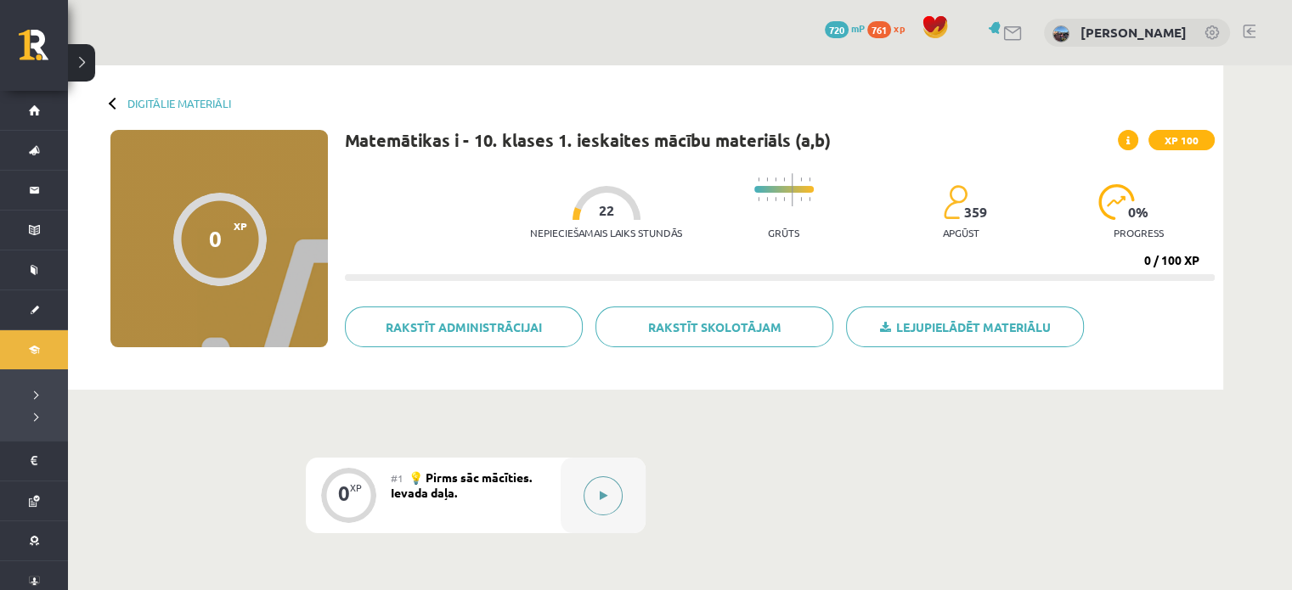
click at [610, 492] on button at bounding box center [603, 496] width 39 height 39
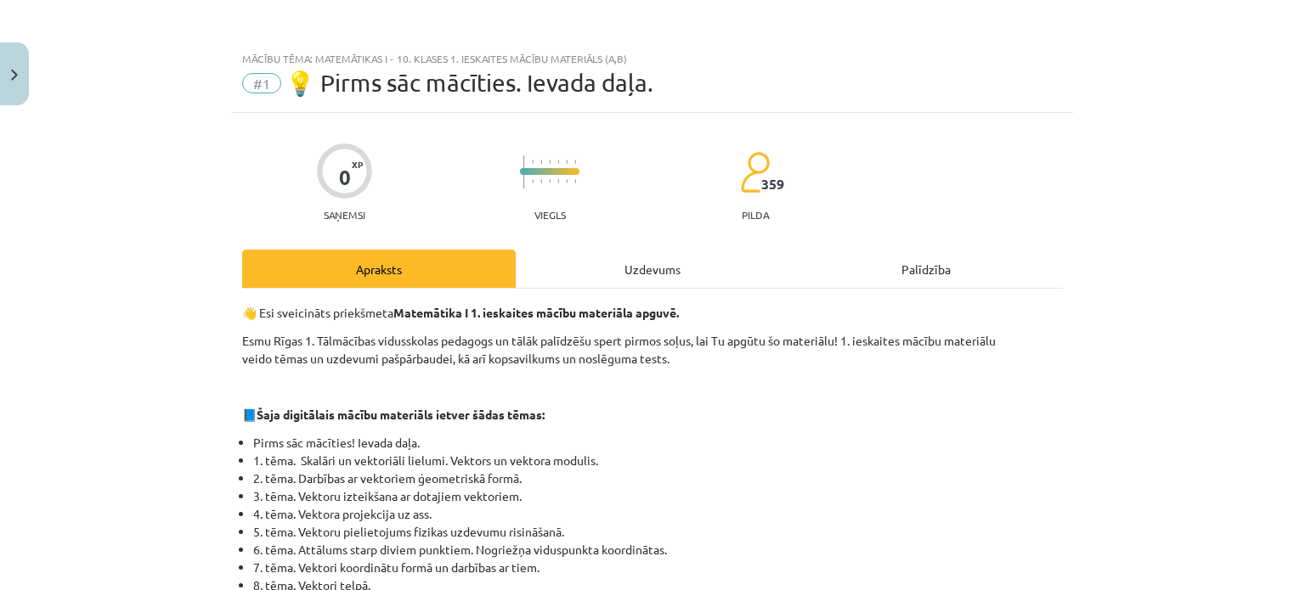
click at [654, 274] on div "Uzdevums" at bounding box center [653, 269] width 274 height 38
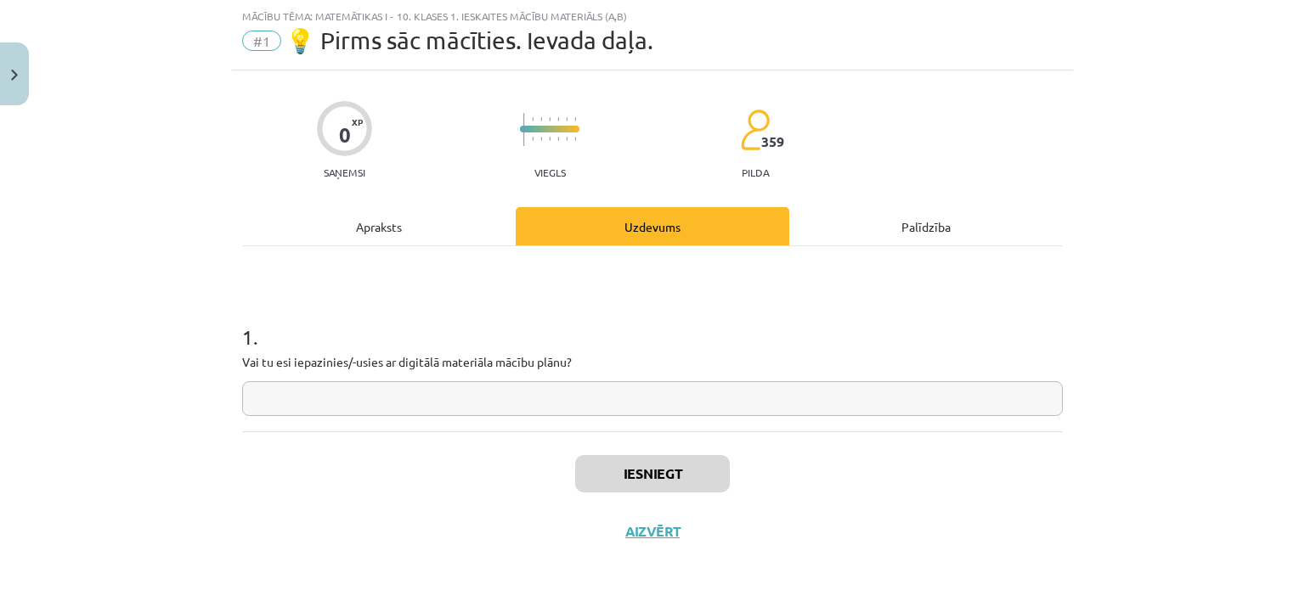
click at [292, 399] on input "text" at bounding box center [652, 398] width 821 height 35
click at [350, 394] on input "text" at bounding box center [652, 398] width 821 height 35
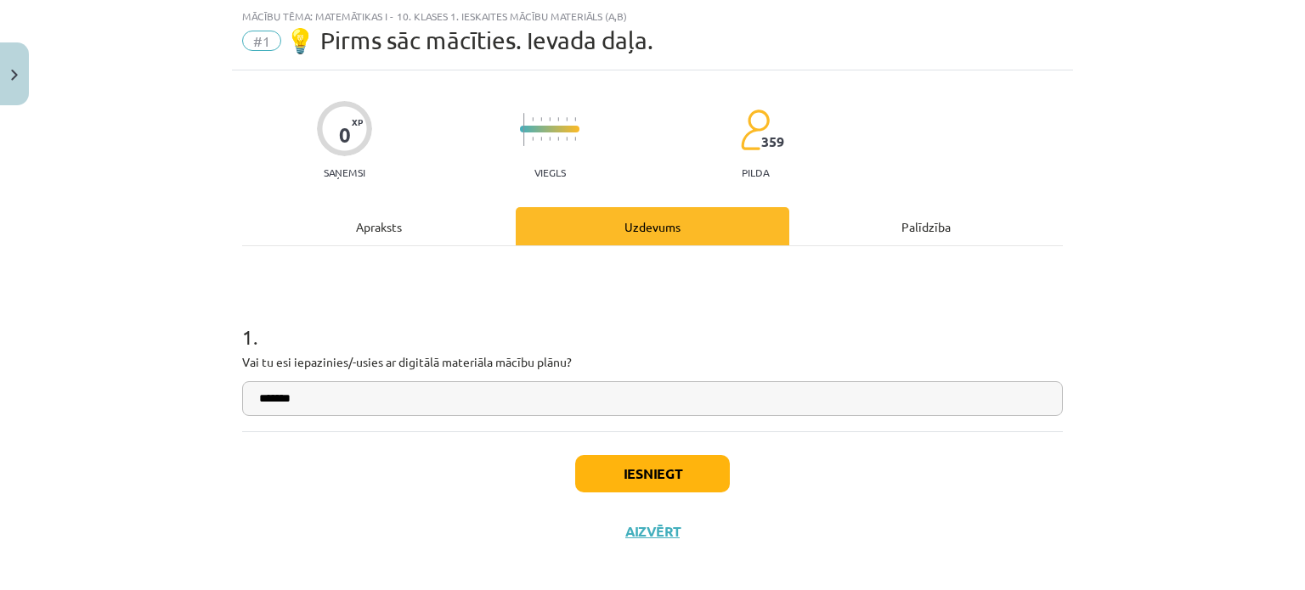
type input "*******"
click at [617, 464] on button "Iesniegt" at bounding box center [652, 473] width 155 height 37
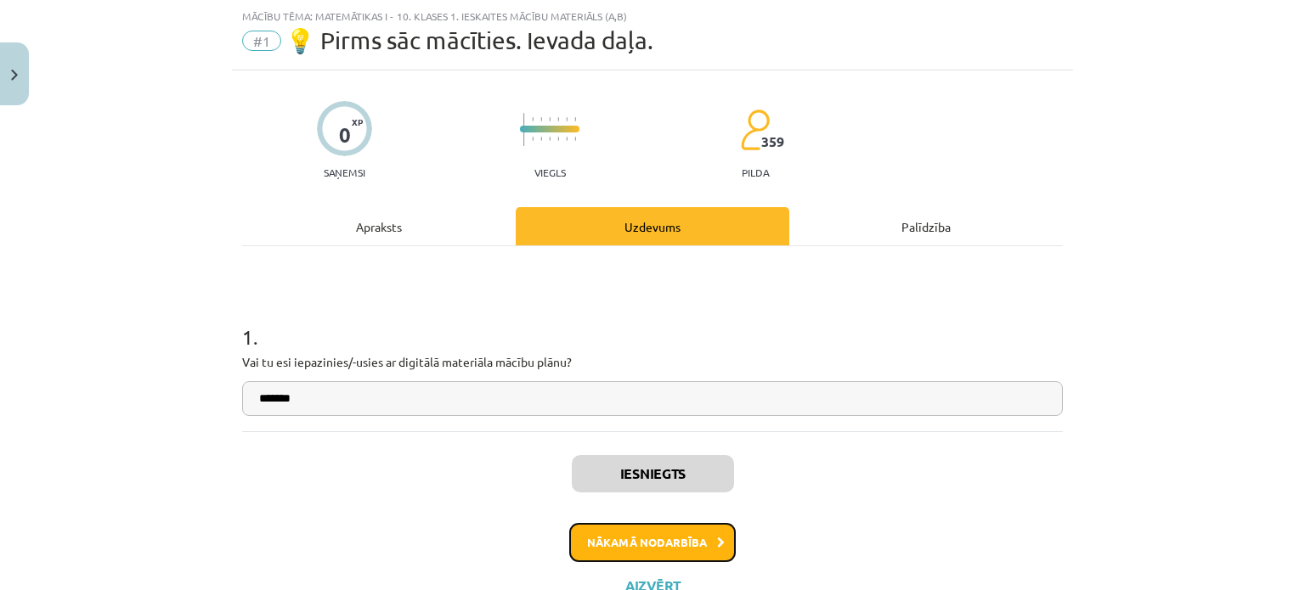
click at [694, 536] on button "Nākamā nodarbība" at bounding box center [652, 542] width 167 height 39
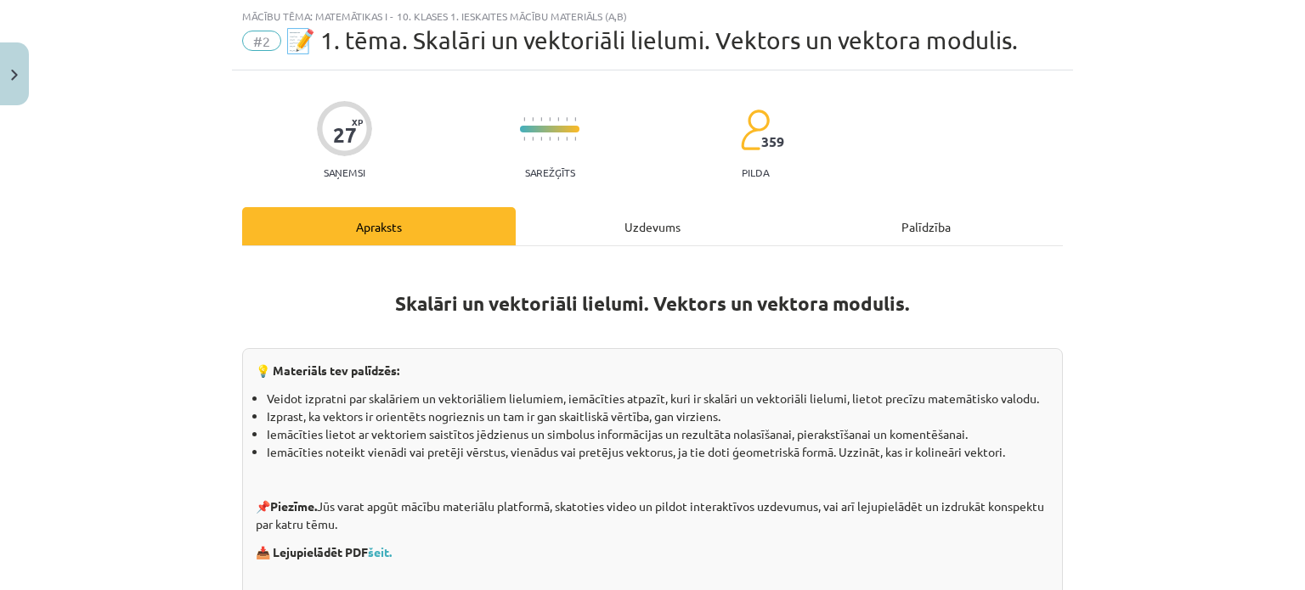
click at [584, 237] on div "Uzdevums" at bounding box center [653, 226] width 274 height 38
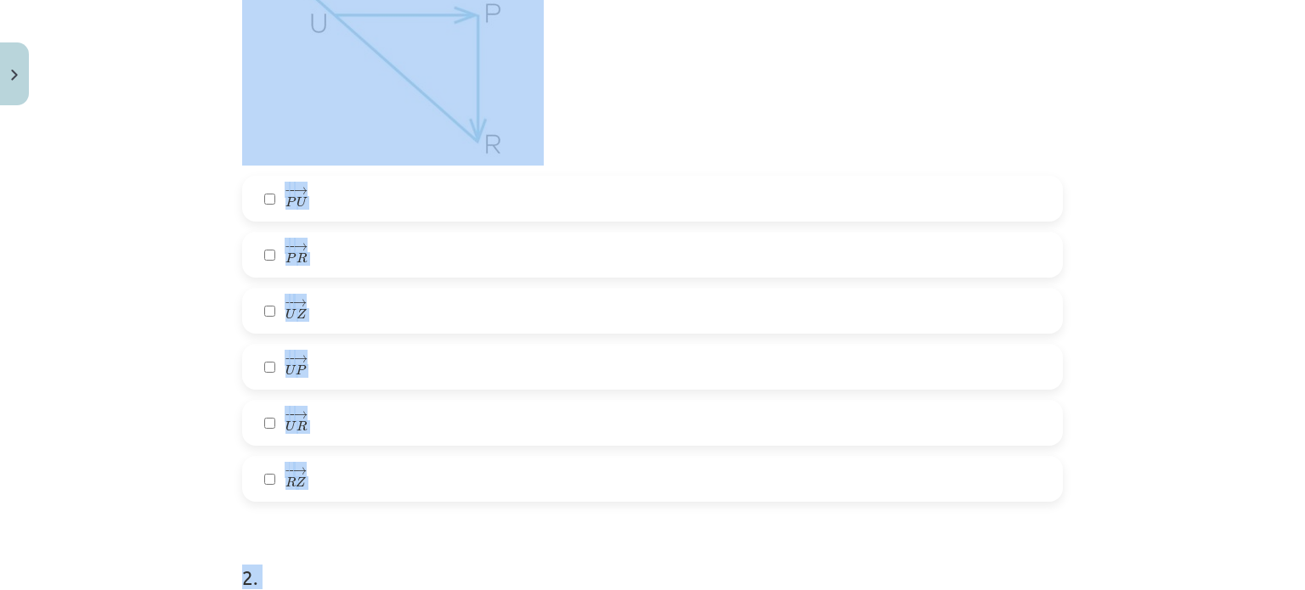
scroll to position [559, 0]
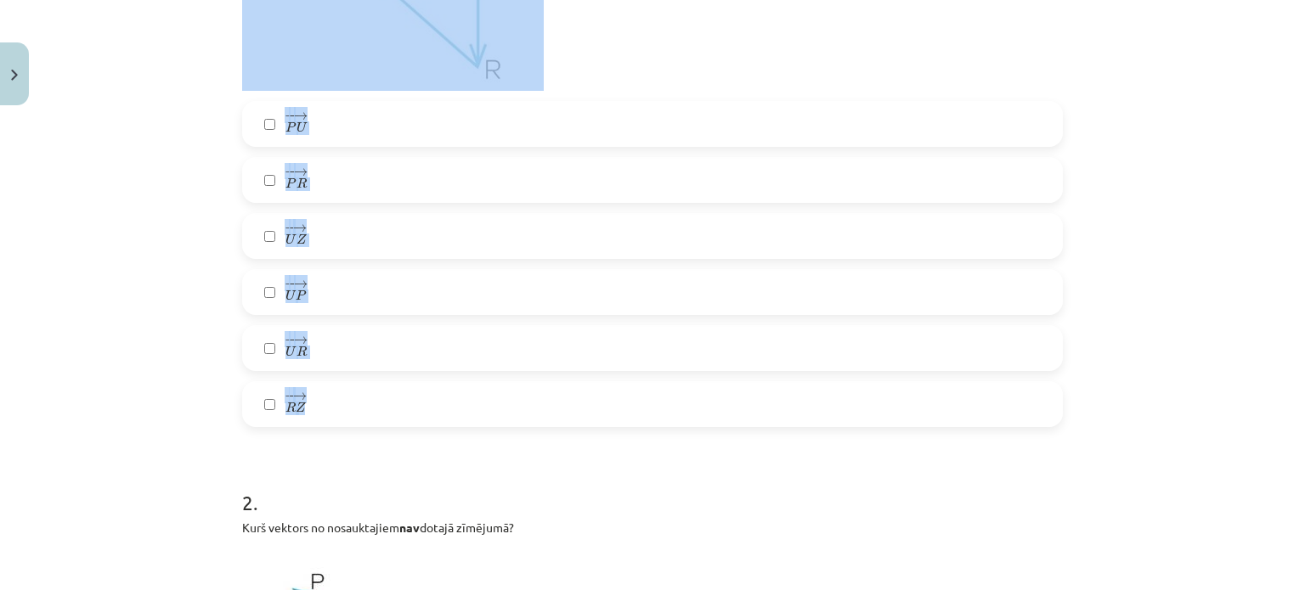
drag, startPoint x: 236, startPoint y: 8, endPoint x: 412, endPoint y: 402, distance: 431.6
click at [412, 402] on div "1 . Kuri vektori ir redzami zīmējumā? − − → P U P U → − − → P R P R → − − → U Z…" at bounding box center [652, 103] width 821 height 648
copy div "1 . Kuri vektori ir redzami zīmējumā? − − → P U P U → − − → P R P R → − − → U Z…"
click at [189, 197] on div "Mācību tēma: Matemātikas i - 10. klases 1. ieskaites mācību materiāls (a,b) #2 …" at bounding box center [652, 295] width 1305 height 590
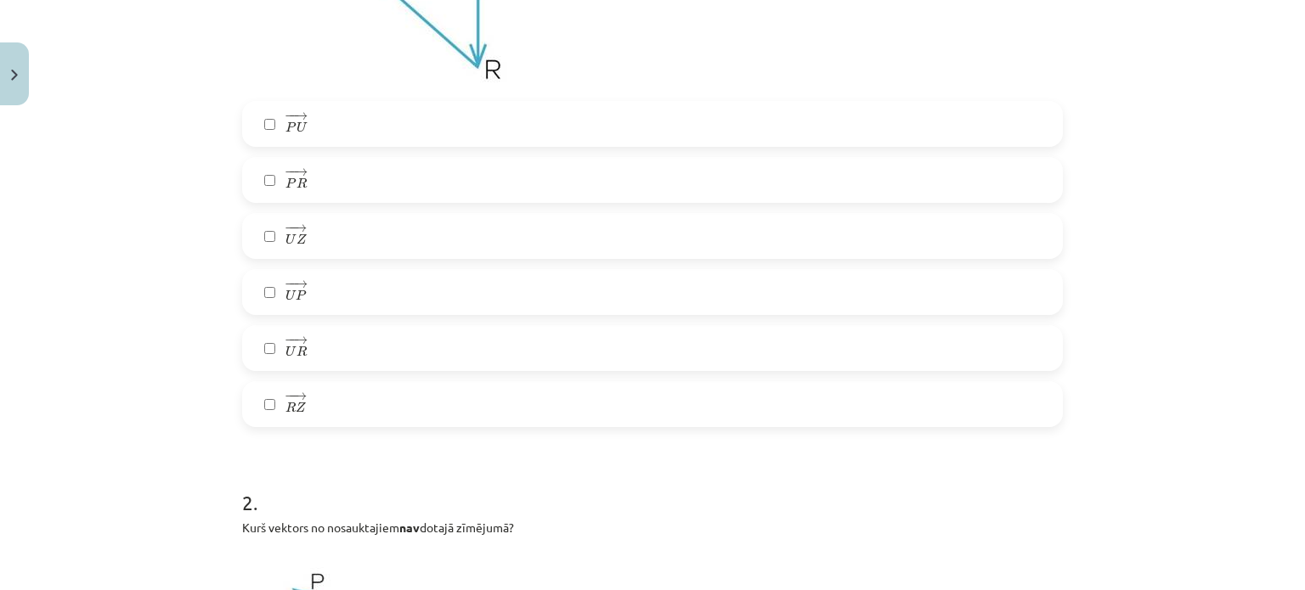
click at [367, 181] on label "− − → P R P R →" at bounding box center [652, 180] width 817 height 42
click at [323, 284] on label "− − → U P U P →" at bounding box center [652, 292] width 817 height 42
click at [325, 387] on label "− − → R Z R Z →" at bounding box center [652, 404] width 817 height 42
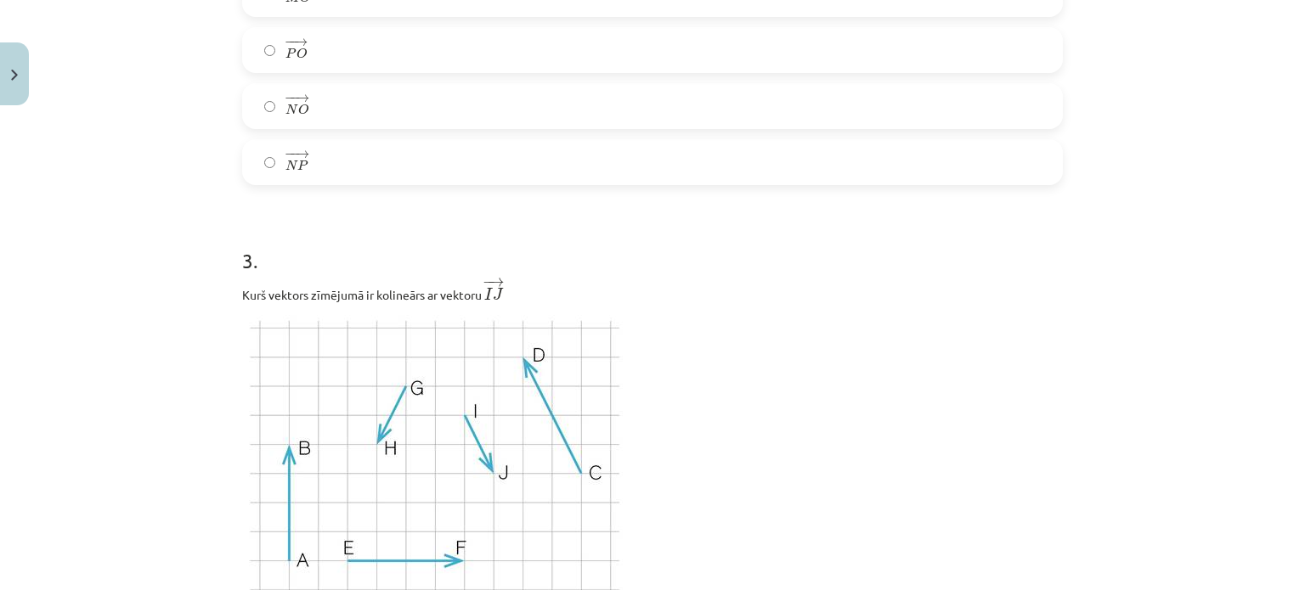
scroll to position [1456, 0]
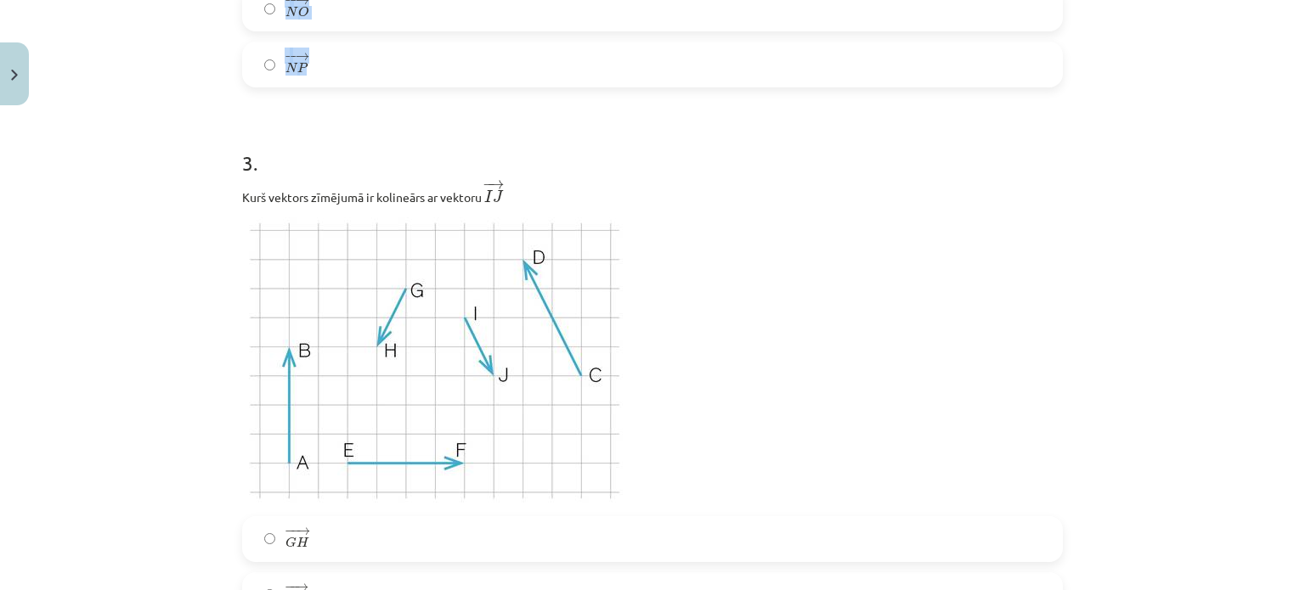
drag, startPoint x: 237, startPoint y: 58, endPoint x: 445, endPoint y: 54, distance: 208.2
copy div "2 . Kurš vektors no nosauktajiem nav dotajā zīmējumā? − − → M O M O → − − → P O…"
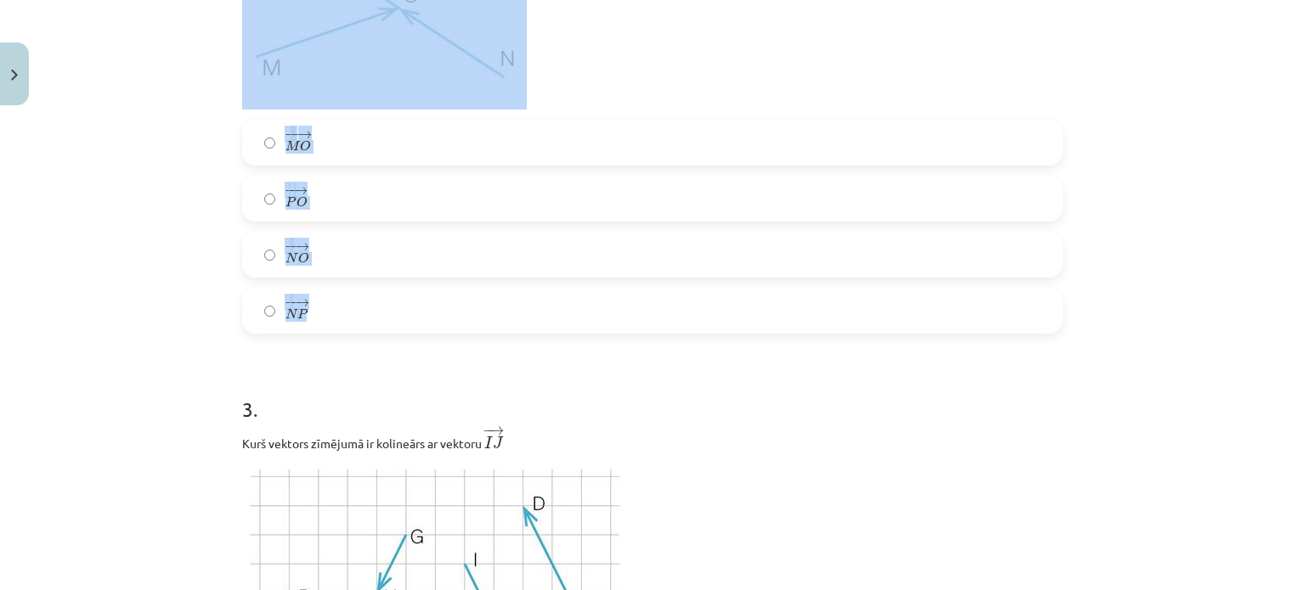
scroll to position [1208, 0]
click at [167, 246] on div "Mācību tēma: Matemātikas i - 10. klases 1. ieskaites mācību materiāls (a,b) #2 …" at bounding box center [652, 295] width 1305 height 590
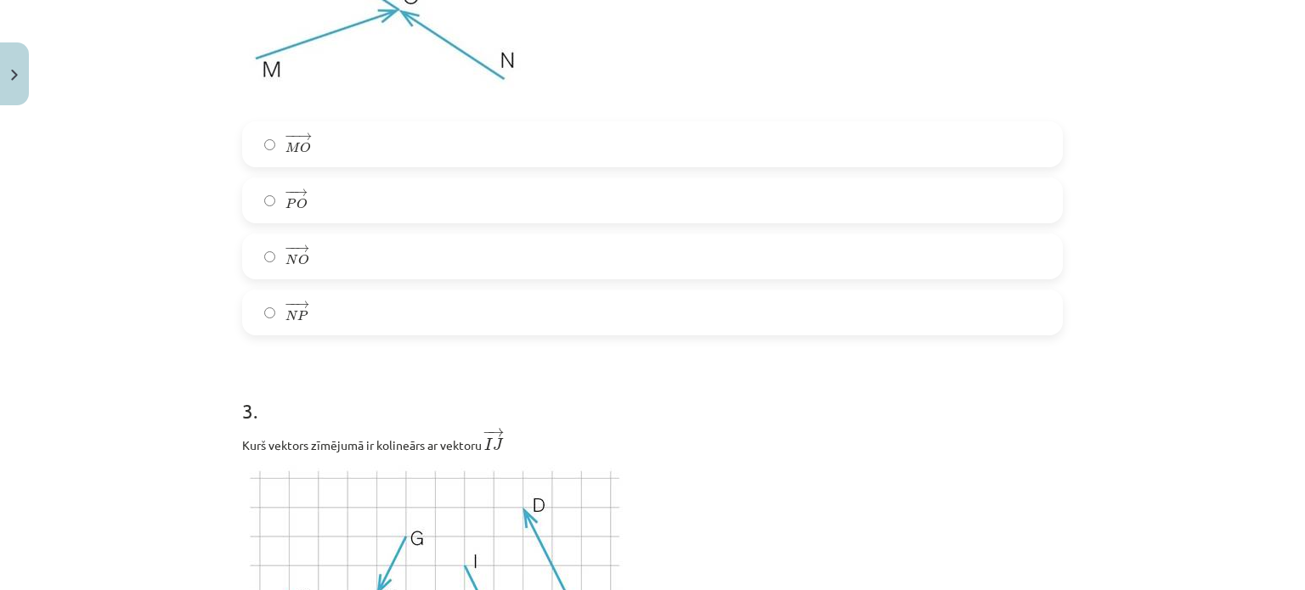
click at [350, 315] on label "− − → N P N P →" at bounding box center [652, 312] width 817 height 42
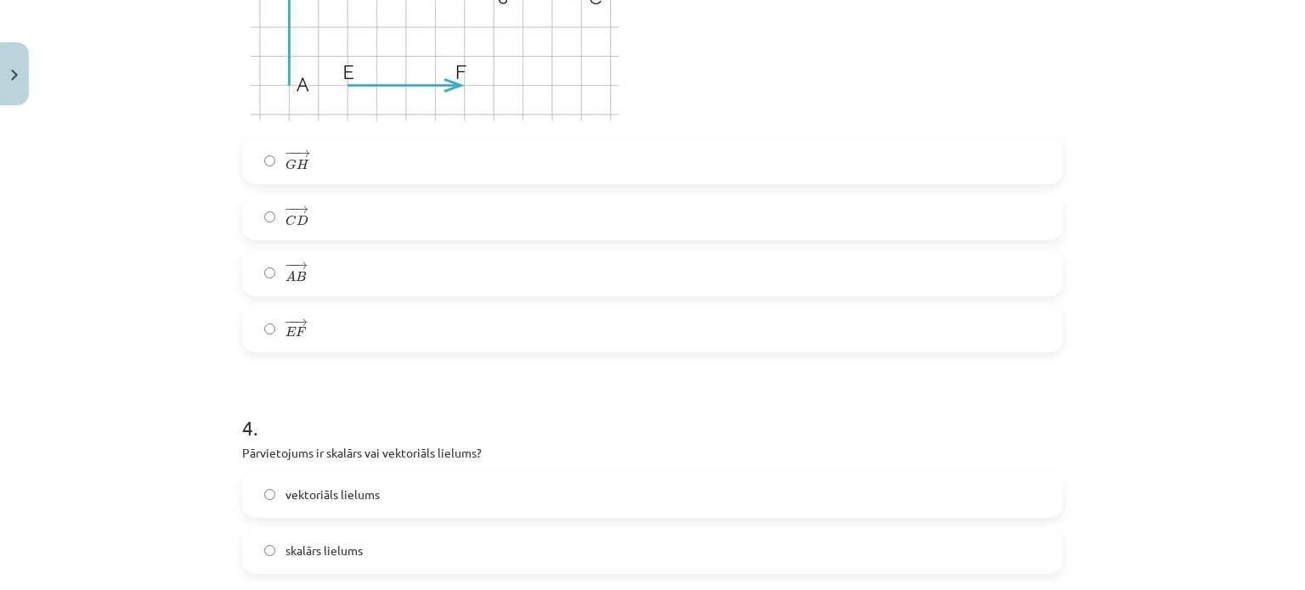
scroll to position [1962, 0]
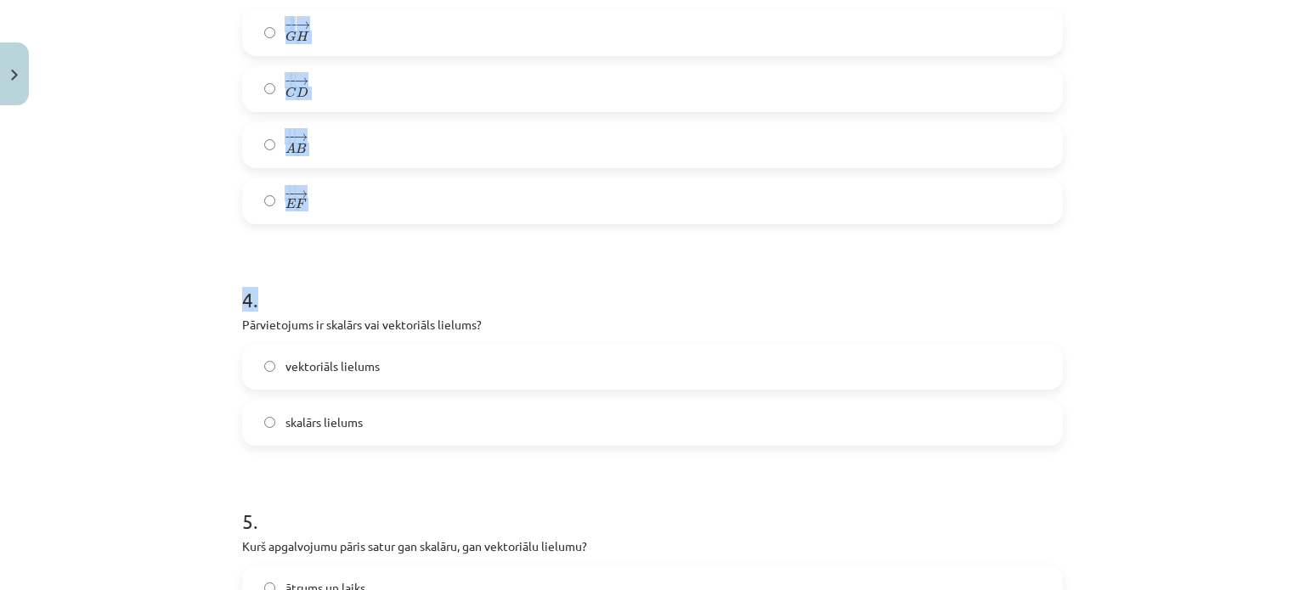
drag, startPoint x: 214, startPoint y: 37, endPoint x: 422, endPoint y: 246, distance: 294.9
click at [422, 246] on div "Mācību tēma: Matemātikas i - 10. klases 1. ieskaites mācību materiāls (a,b) #2 …" at bounding box center [652, 295] width 1305 height 590
click at [353, 200] on label "− − → E F E F →" at bounding box center [652, 201] width 817 height 42
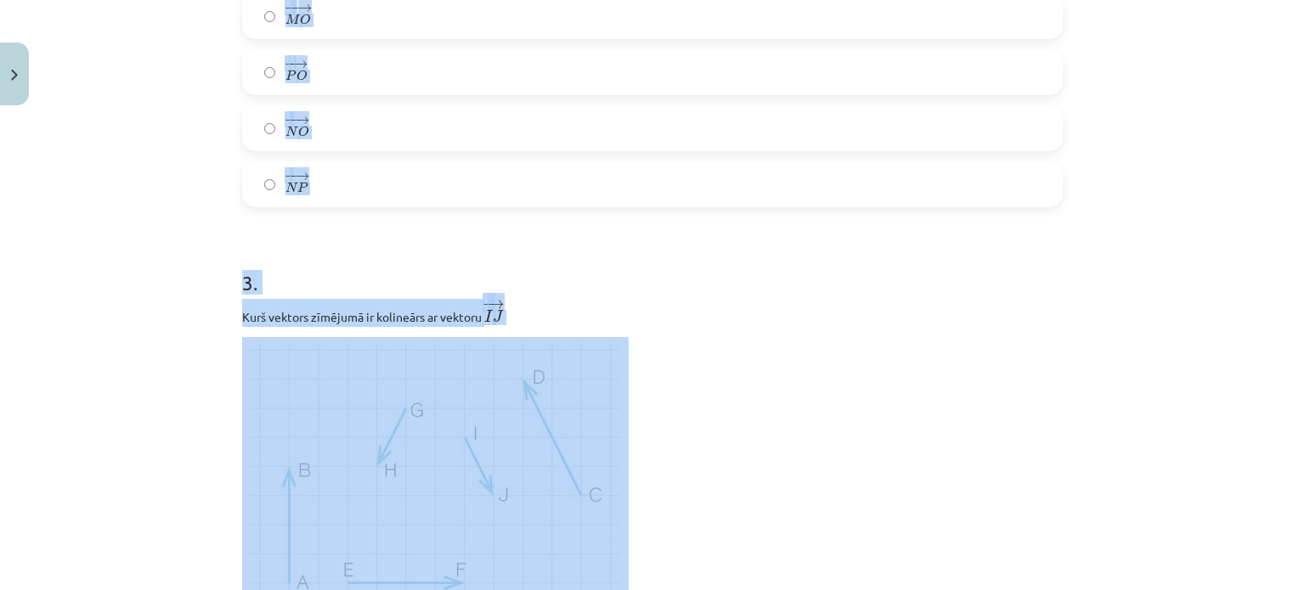
scroll to position [1190, 0]
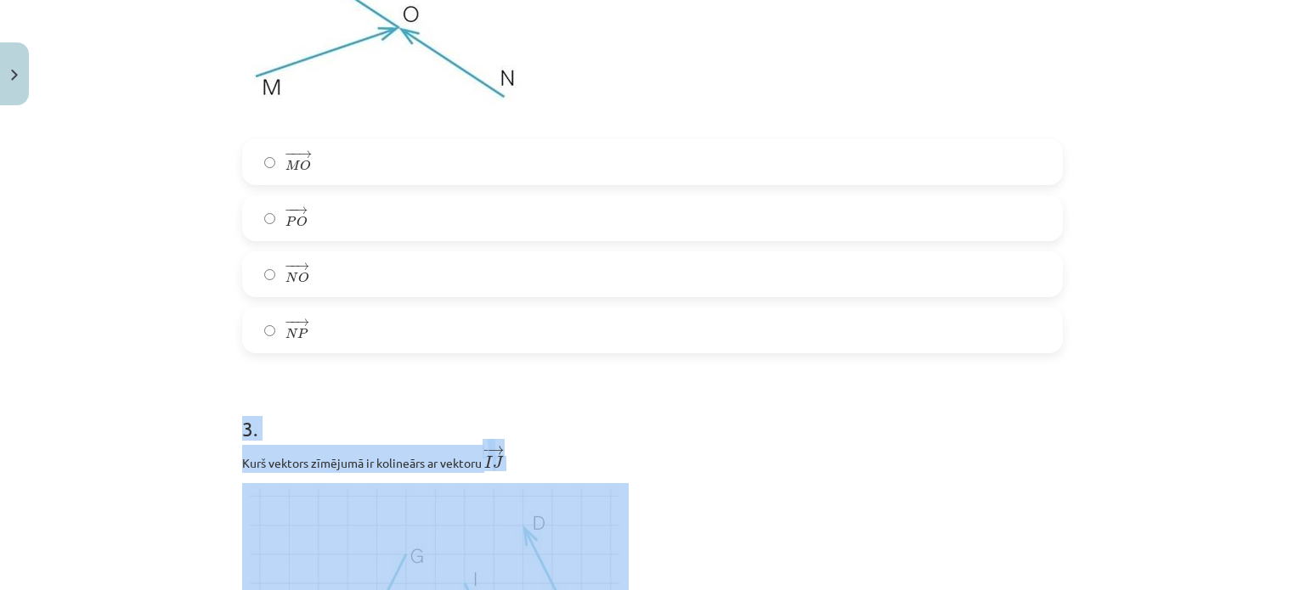
drag, startPoint x: 353, startPoint y: 200, endPoint x: 230, endPoint y: 421, distance: 252.9
copy div "3 . Kurš vektors zīmējumā ir kolineārs ar vektoru ﻿ − → I J I J → − − → G H G H…"
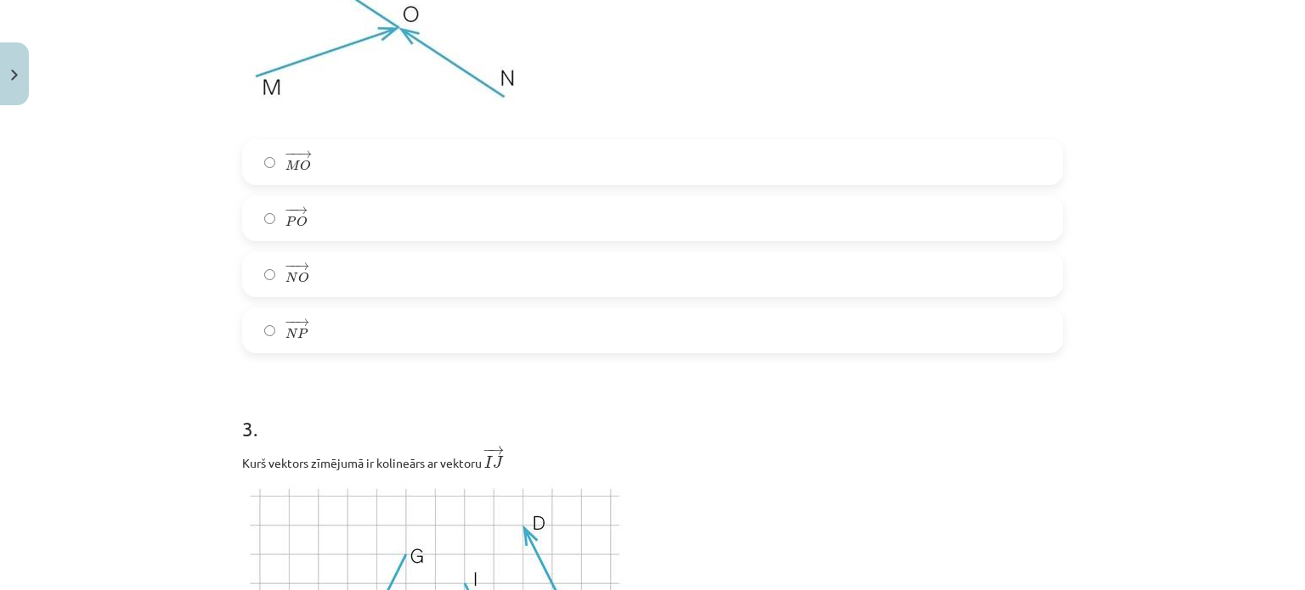
click at [321, 161] on label "− − → M O M O →" at bounding box center [652, 162] width 817 height 42
click at [296, 323] on span "→" at bounding box center [303, 323] width 14 height 8
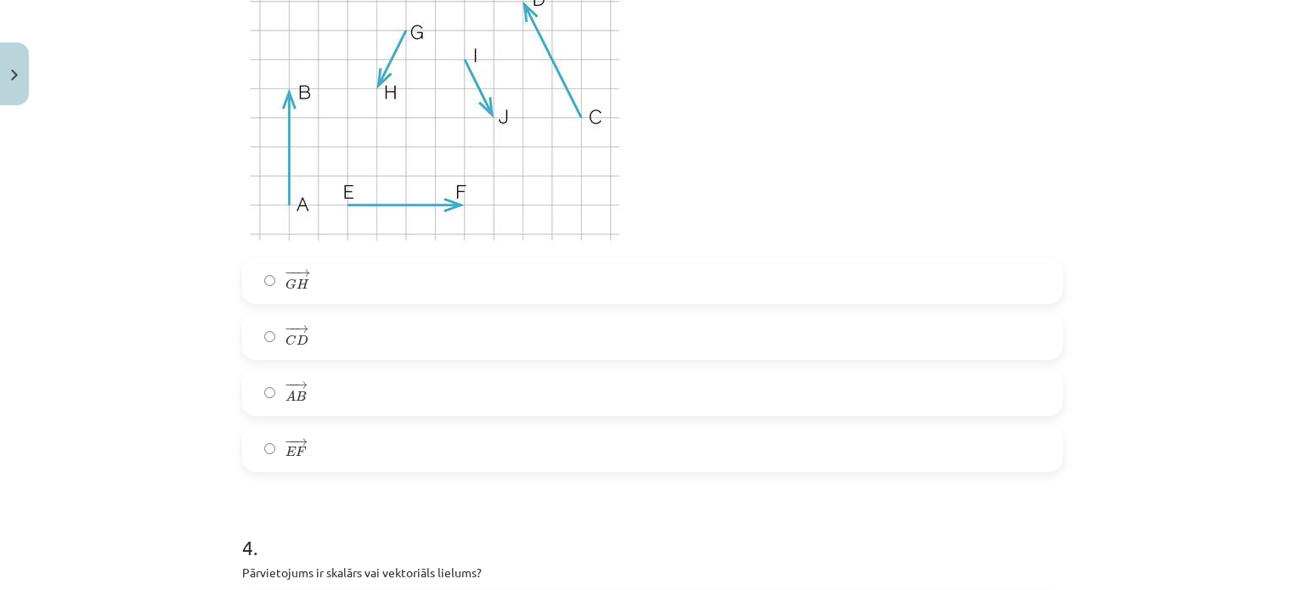
click at [308, 282] on label "− − → G H G H →" at bounding box center [652, 281] width 817 height 42
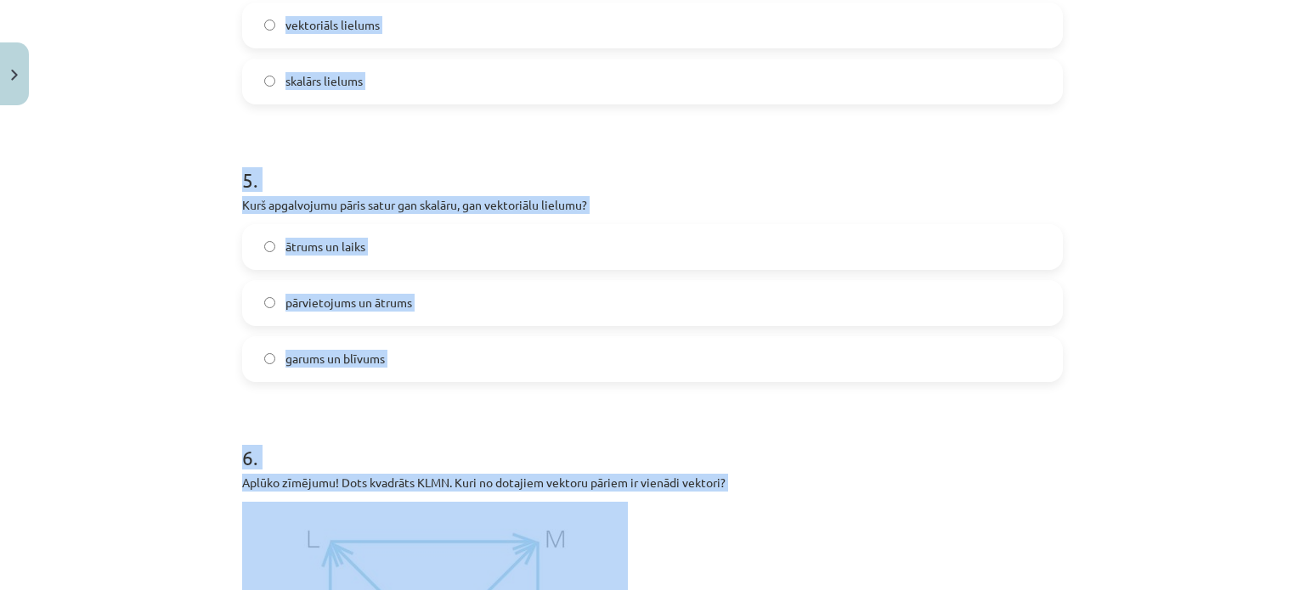
scroll to position [2344, 0]
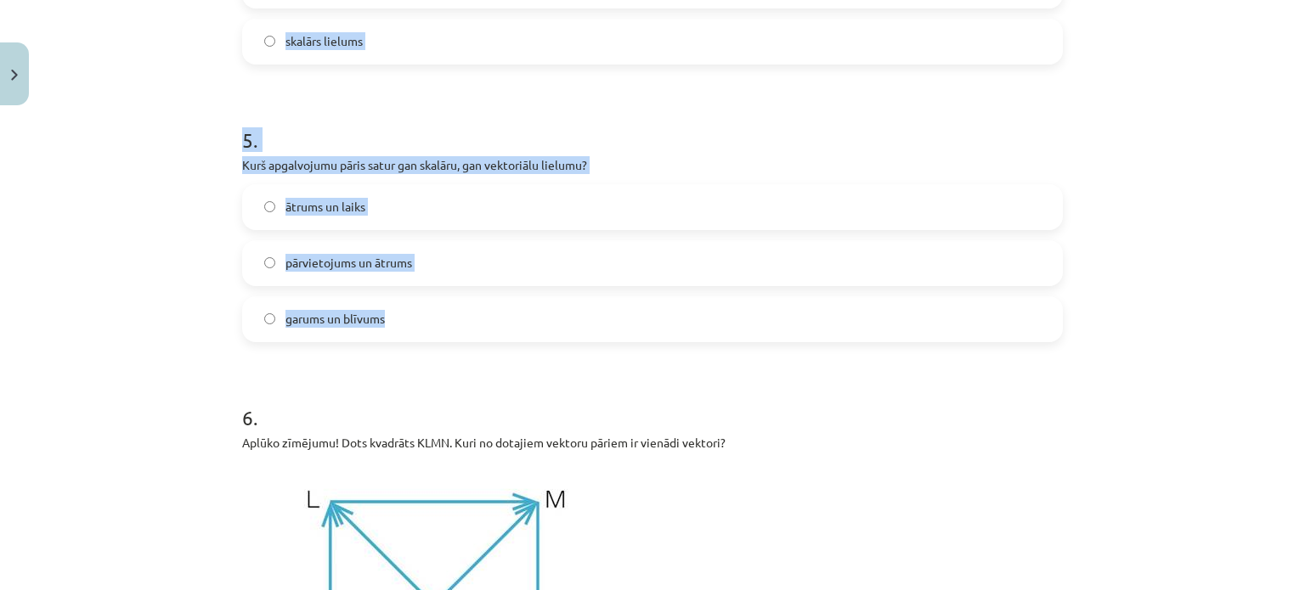
drag, startPoint x: 234, startPoint y: 86, endPoint x: 445, endPoint y: 329, distance: 322.1
copy form "4 . Pārvietojums ir skalārs vai vektoriāls lielums? vektoriāls lielums skalārs …"
click at [171, 240] on div "Mācību tēma: Matemātikas i - 10. klases 1. ieskaites mācību materiāls (a,b) #2 …" at bounding box center [652, 295] width 1305 height 590
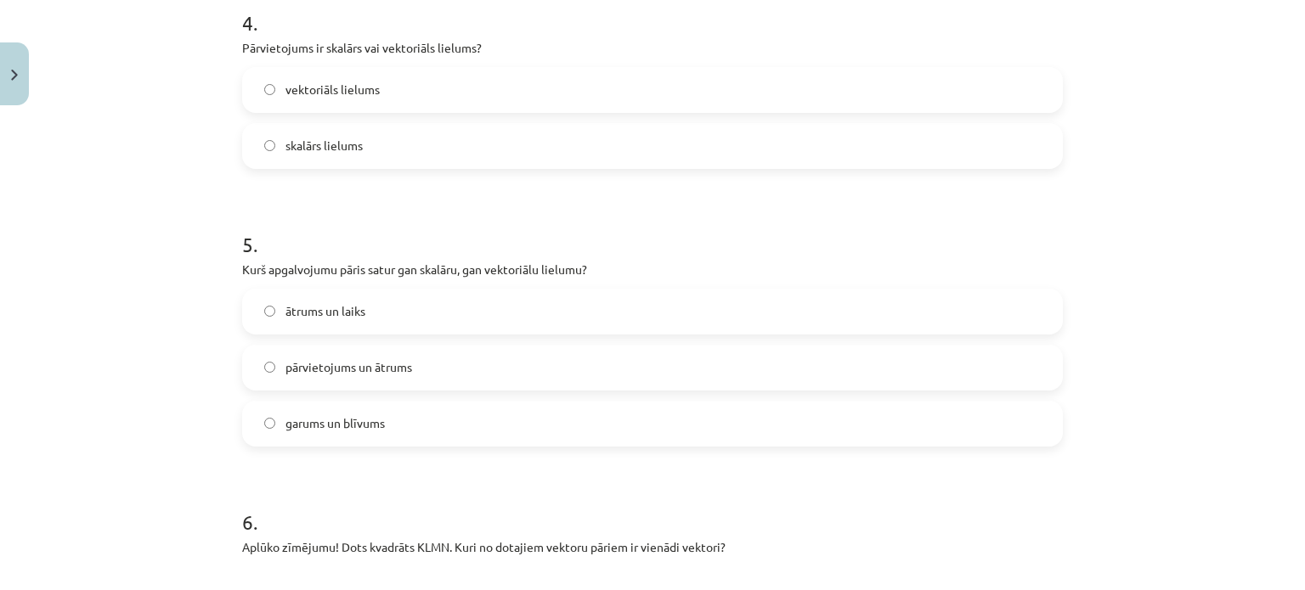
scroll to position [2234, 0]
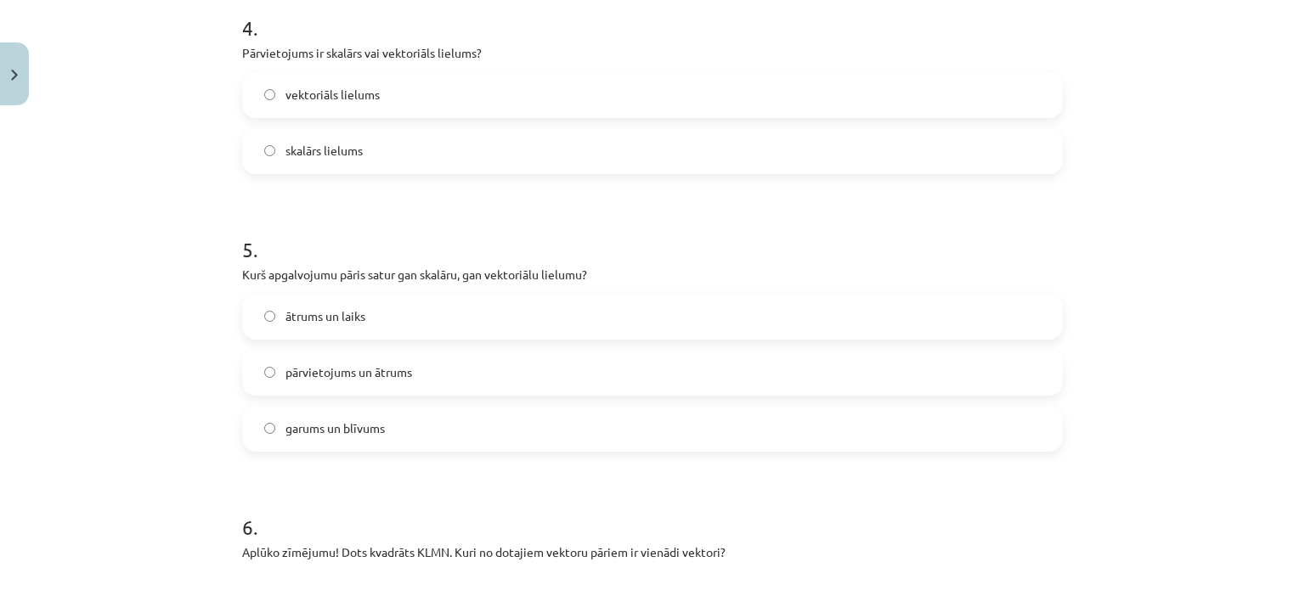
click at [367, 91] on span "vektoriāls lielums" at bounding box center [332, 95] width 94 height 18
click at [404, 313] on label "ātrums un laiks" at bounding box center [652, 317] width 817 height 42
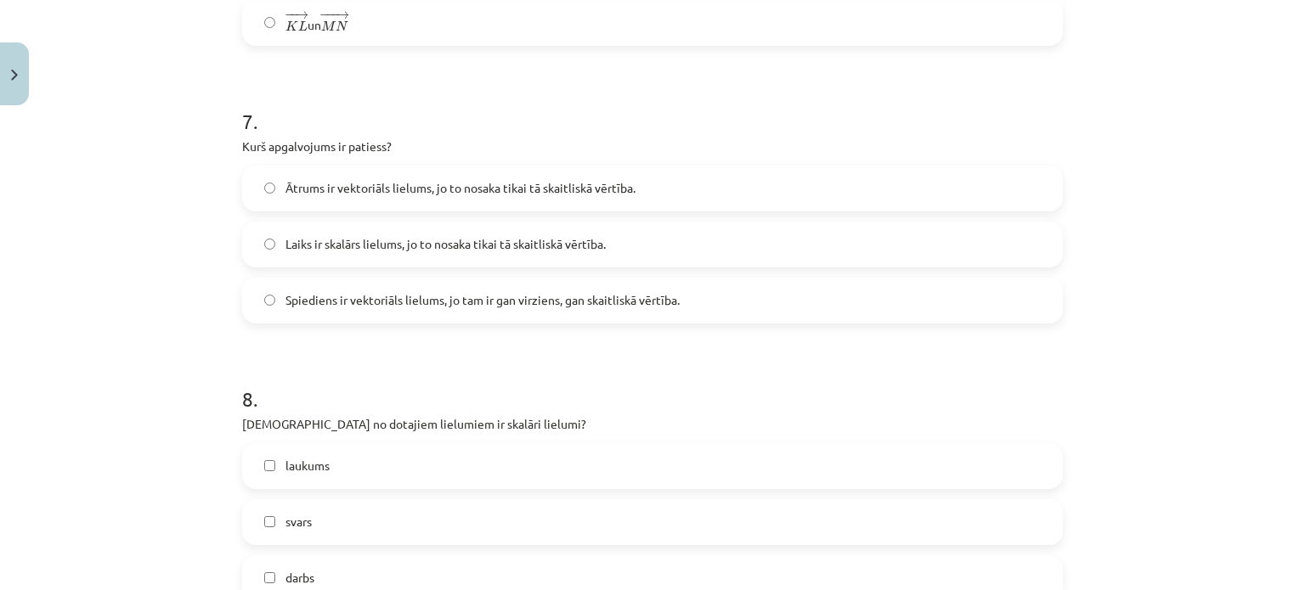
scroll to position [3192, 0]
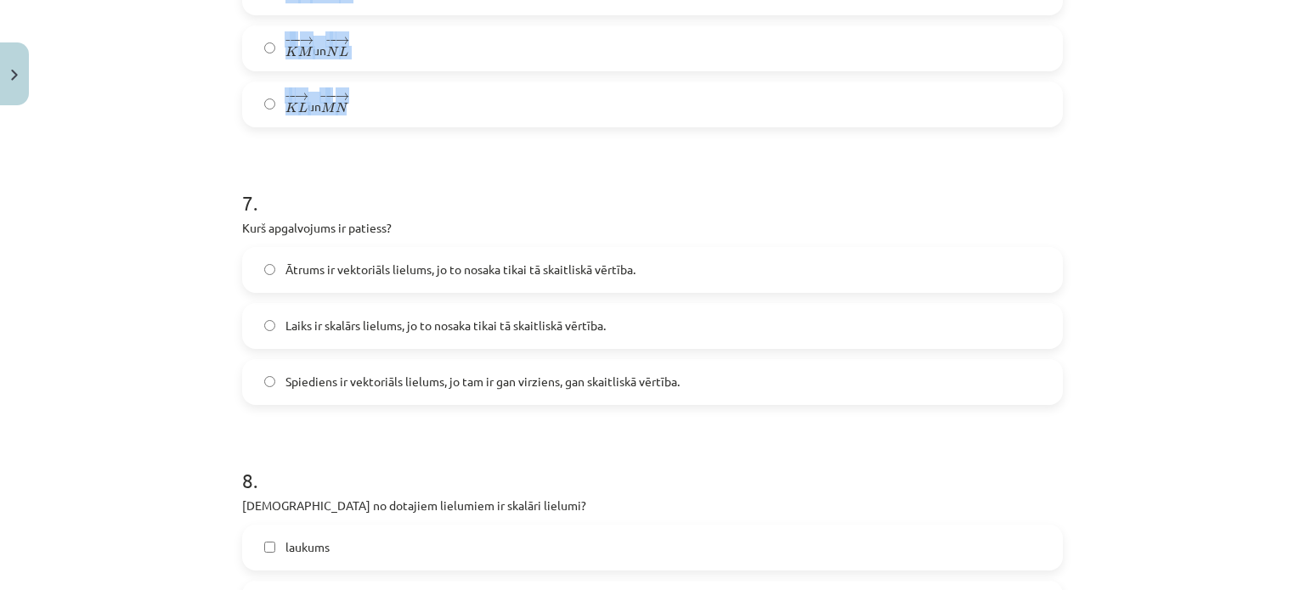
drag, startPoint x: 218, startPoint y: 196, endPoint x: 492, endPoint y: 104, distance: 288.5
click at [492, 104] on div "Mācību tēma: Matemātikas i - 10. klases 1. ieskaites mācību materiāls (a,b) #2 …" at bounding box center [652, 295] width 1305 height 590
copy div "6 . Aplūko zīmējumu! Dots kvadrāts KLMN. Kuri no dotajiem vektoru pāriem ir vie…"
click at [180, 177] on div "Mācību tēma: Matemātikas i - 10. klases 1. ieskaites mācību materiāls (a,b) #2 …" at bounding box center [652, 295] width 1305 height 590
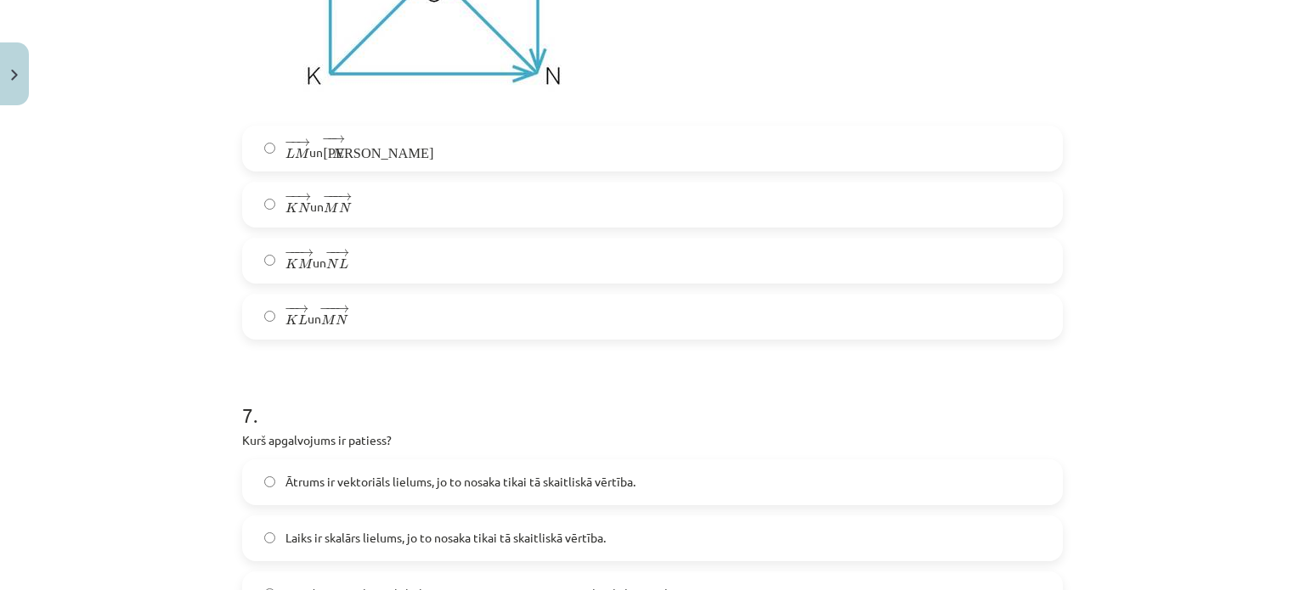
scroll to position [2978, 0]
click at [336, 155] on span "N" at bounding box center [338, 154] width 12 height 11
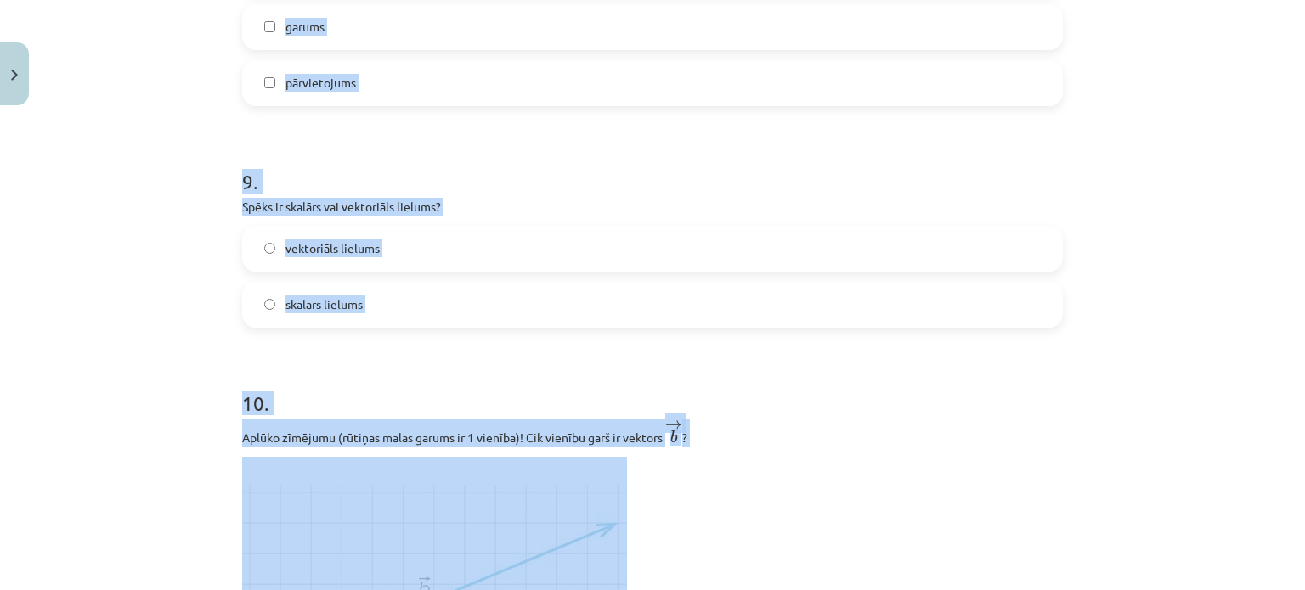
scroll to position [3892, 0]
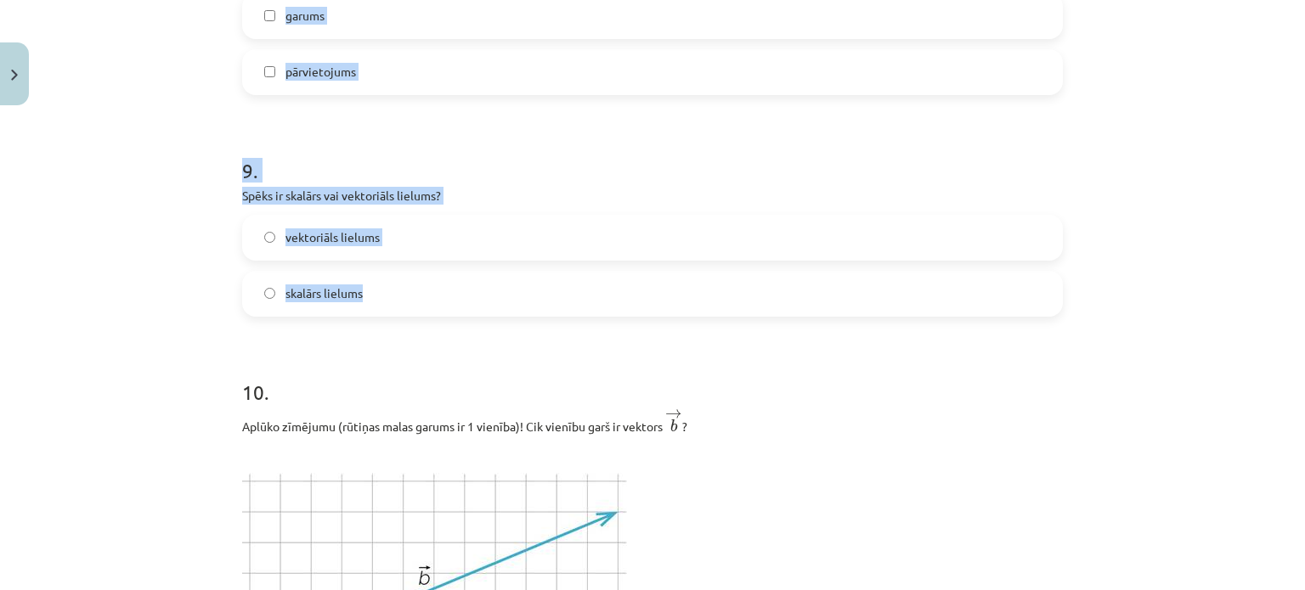
drag, startPoint x: 225, startPoint y: 176, endPoint x: 421, endPoint y: 295, distance: 228.7
copy form "7 . Kurš apgalvojums ir patiess? Ātrums ir vektoriāls lielums, jo to nosaka tik…"
click at [155, 144] on div "Mācību tēma: Matemātikas i - 10. klases 1. ieskaites mācību materiāls (a,b) #2 …" at bounding box center [652, 295] width 1305 height 590
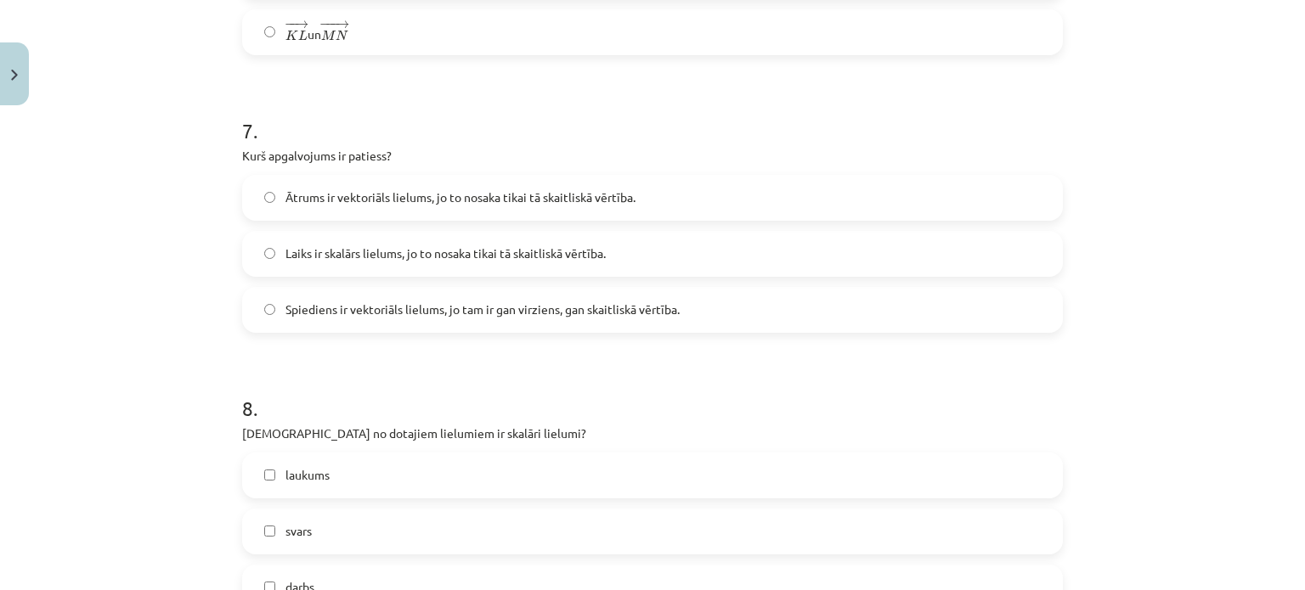
scroll to position [3262, 0]
click at [385, 261] on span "Laiks ir skalārs lielums, jo to nosaka tikai tā skaitliskā vērtība." at bounding box center [445, 255] width 320 height 18
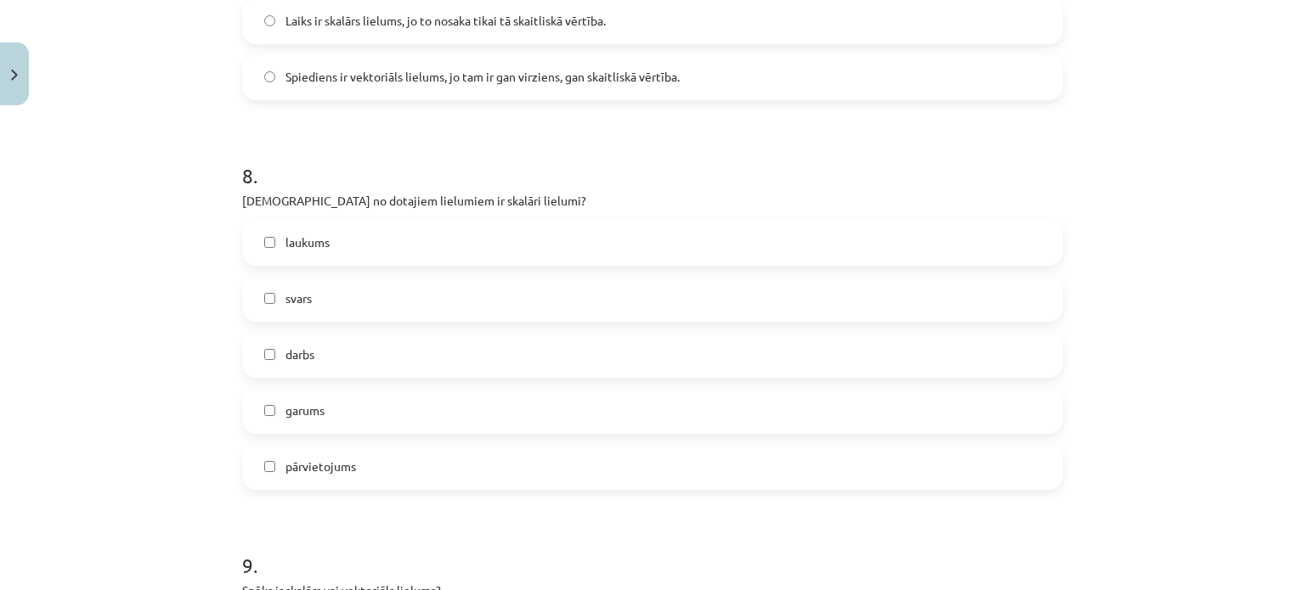
scroll to position [3502, 0]
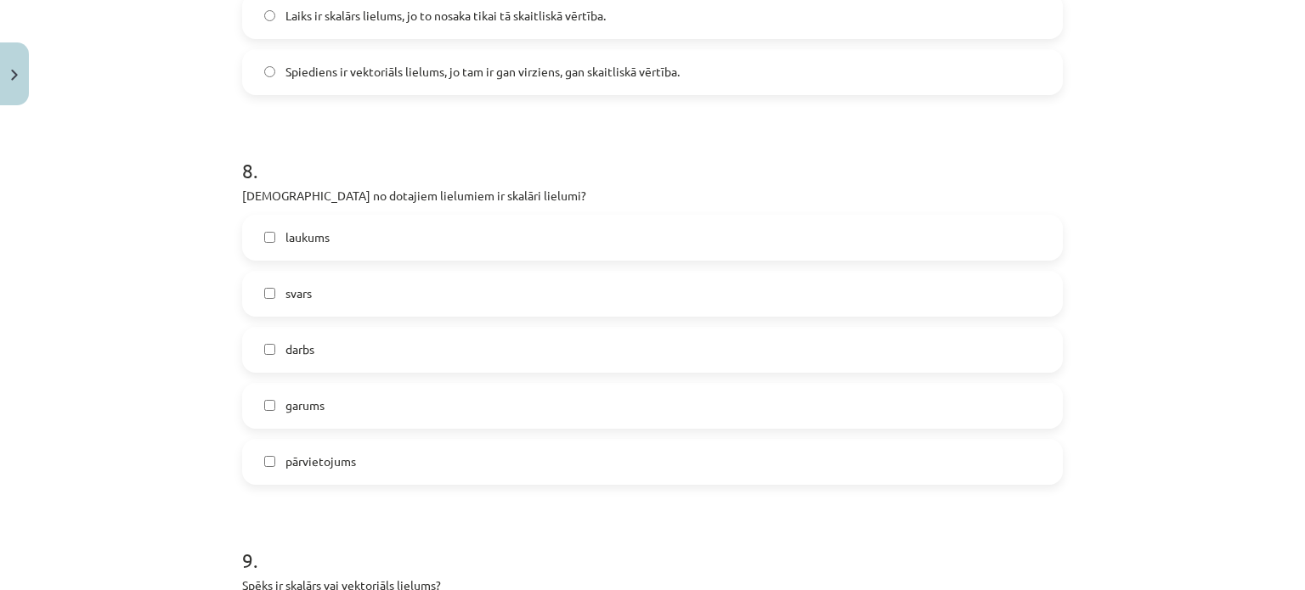
click at [367, 251] on label "laukums" at bounding box center [652, 238] width 817 height 42
click at [350, 336] on label "darbs" at bounding box center [652, 350] width 817 height 42
click at [347, 404] on label "garums" at bounding box center [652, 406] width 817 height 42
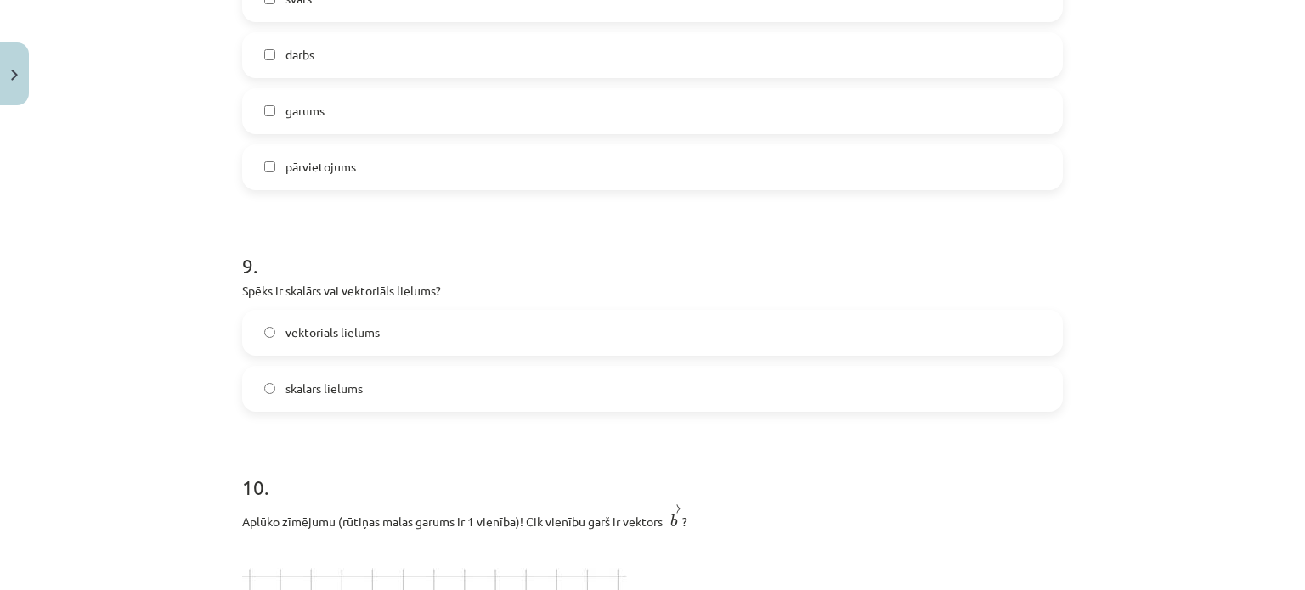
scroll to position [3835, 0]
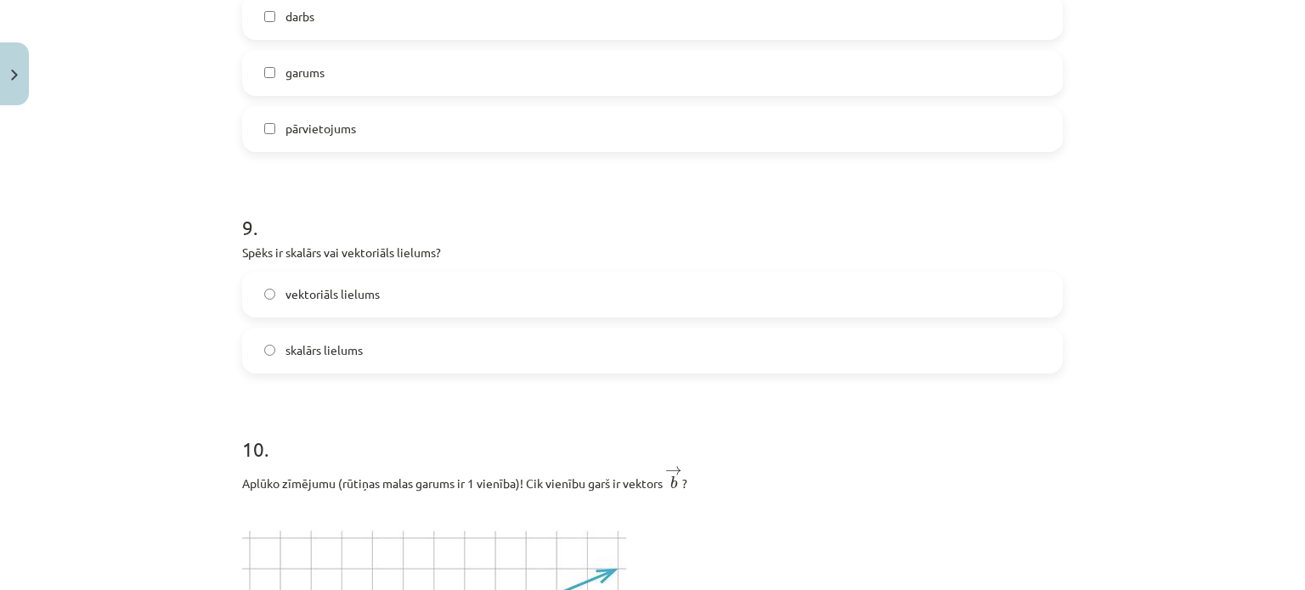
click at [381, 299] on label "vektoriāls lielums" at bounding box center [652, 295] width 817 height 42
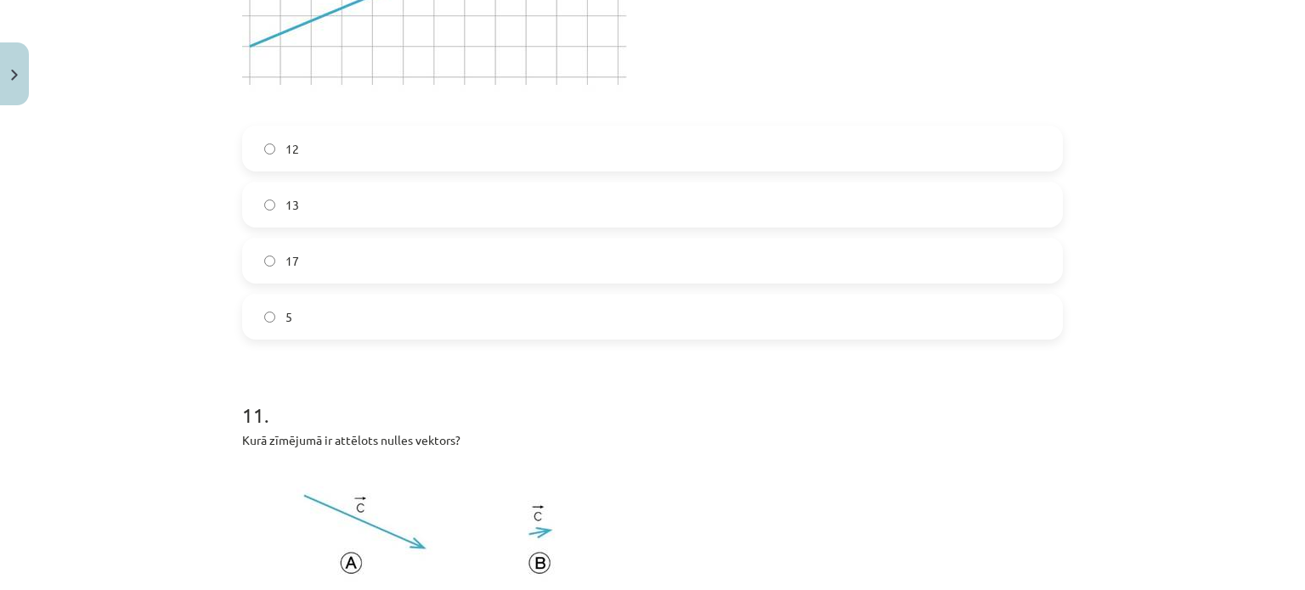
scroll to position [4593, 0]
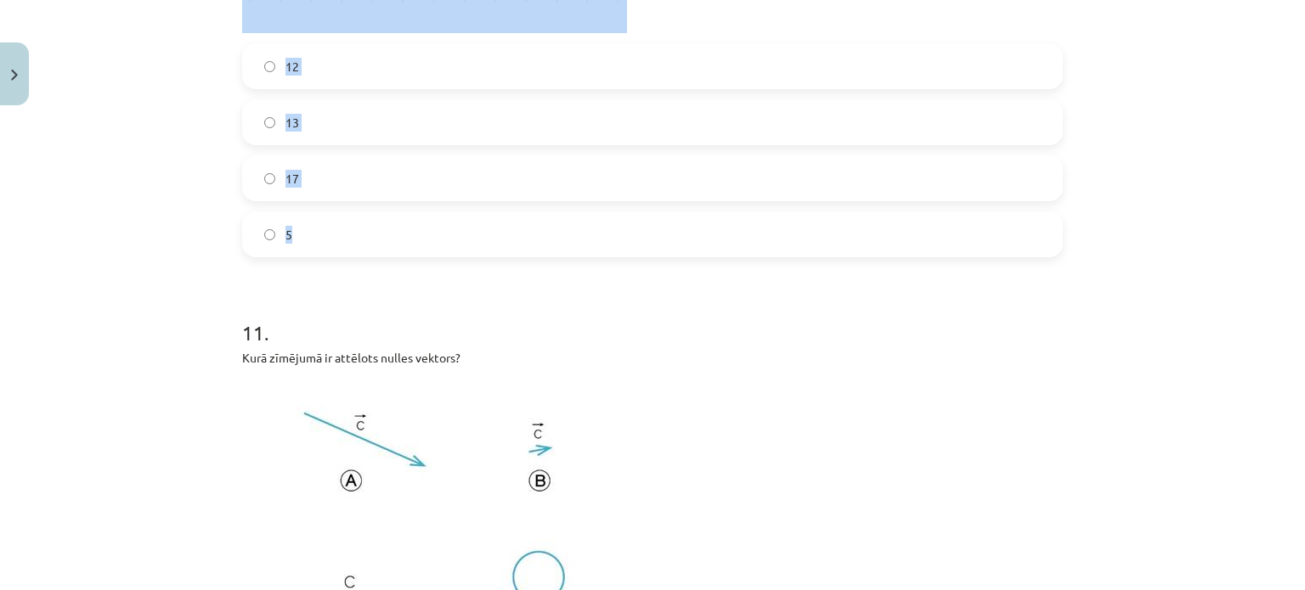
drag, startPoint x: 232, startPoint y: 84, endPoint x: 507, endPoint y: 223, distance: 308.5
copy div "10 . Aplūko zīmējumu (rūtiņas malas garums ir 1 vienība)! Cik vienību garš ir v…"
click at [141, 43] on div "Mācību tēma: Matemātikas i - 10. klases 1. ieskaites mācību materiāls (a,b) #2 …" at bounding box center [652, 295] width 1305 height 590
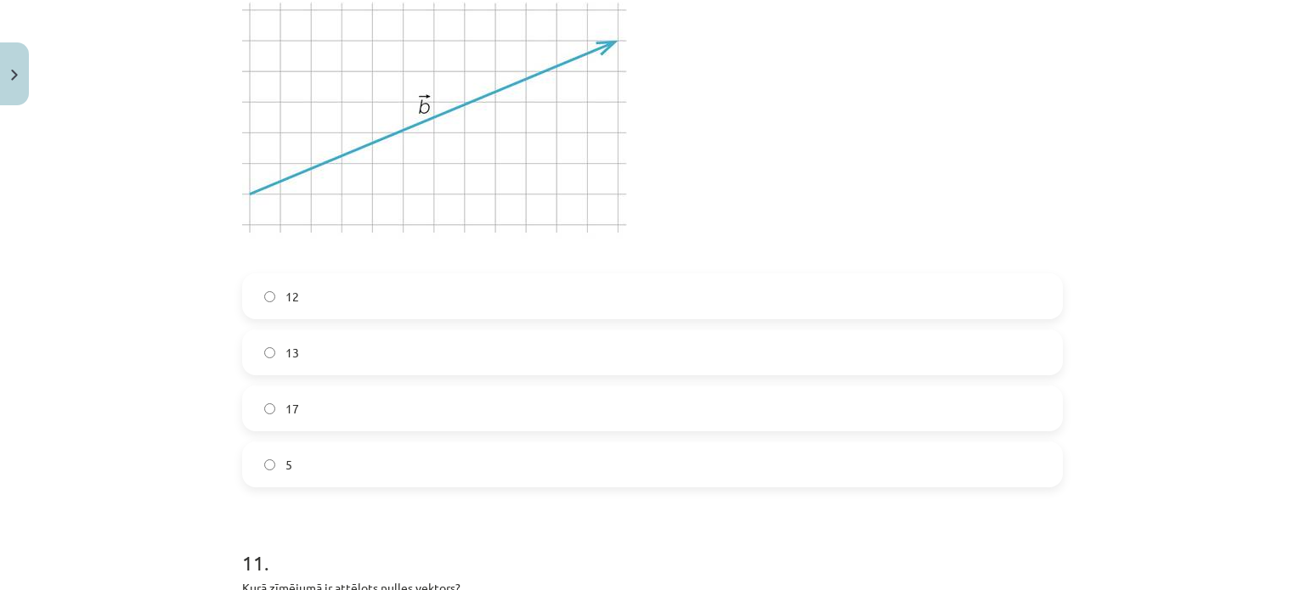
scroll to position [4362, 0]
click at [319, 344] on label "13" at bounding box center [652, 353] width 817 height 42
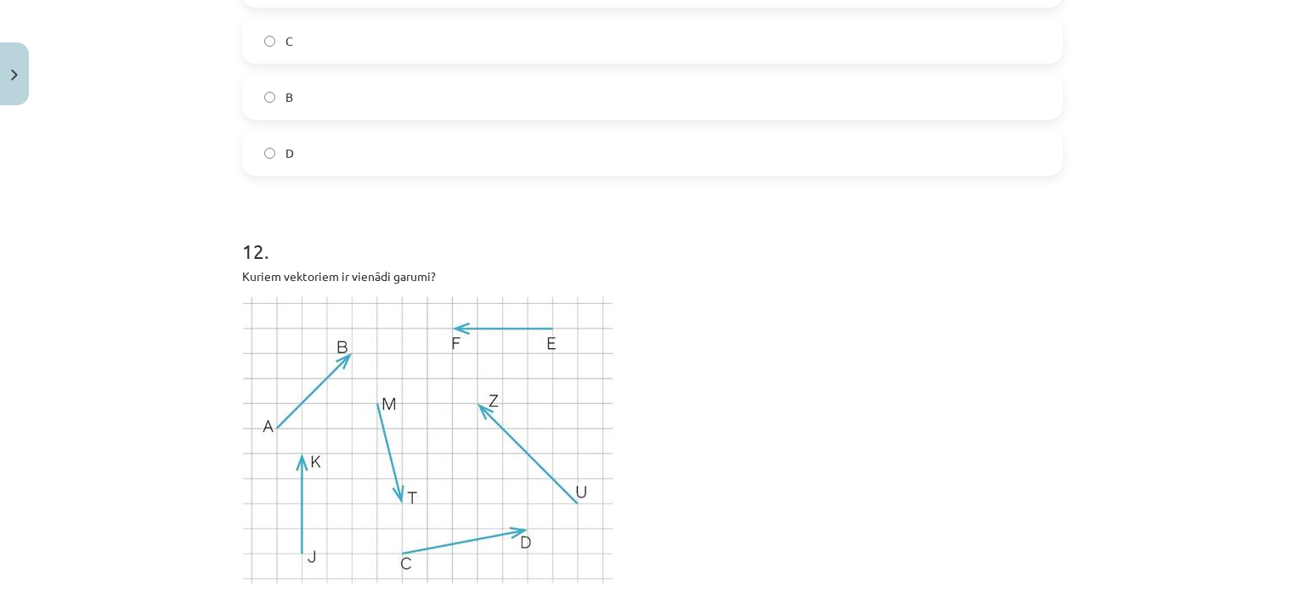
scroll to position [5345, 0]
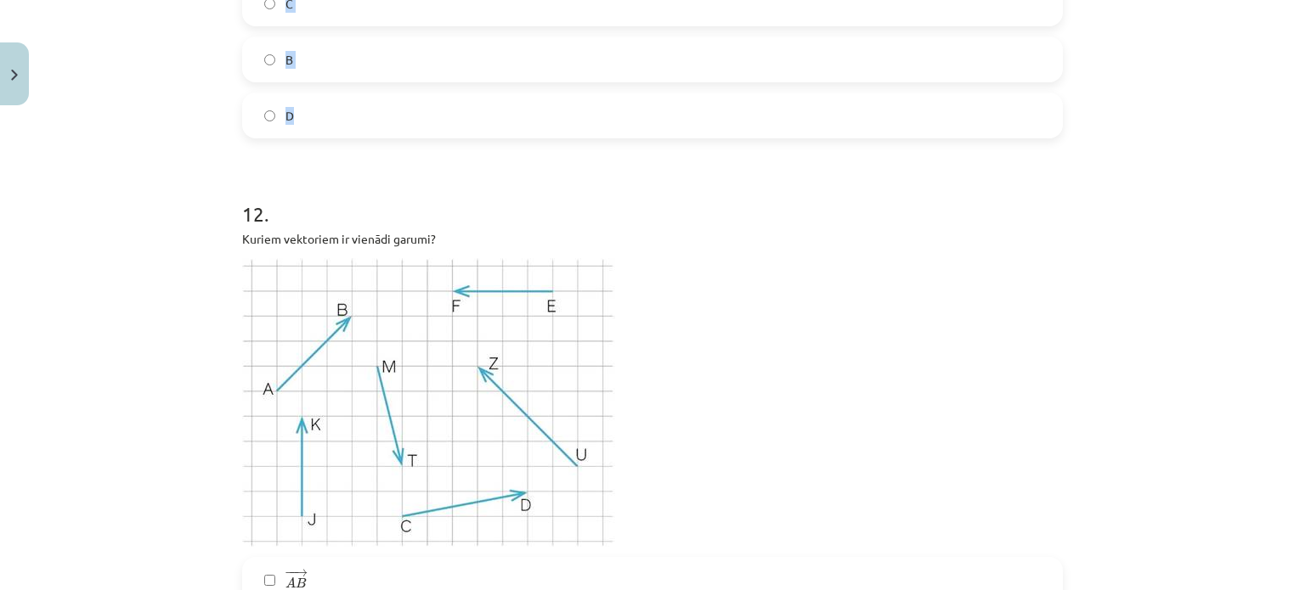
drag, startPoint x: 236, startPoint y: 84, endPoint x: 443, endPoint y: 121, distance: 209.8
copy div "11 . Kurā zīmējumā ir attēlots nulles vektors? A C B D"
click at [361, 179] on h1 "12 ." at bounding box center [652, 198] width 821 height 53
click at [348, 4] on label "C" at bounding box center [652, 3] width 817 height 42
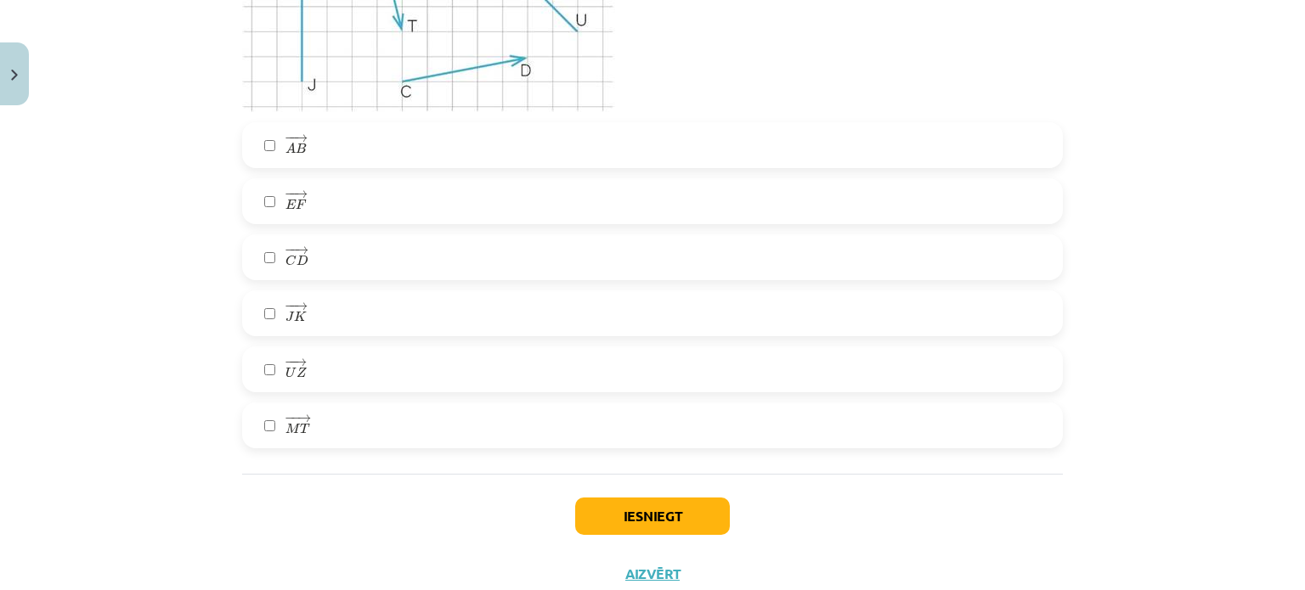
scroll to position [5837, 0]
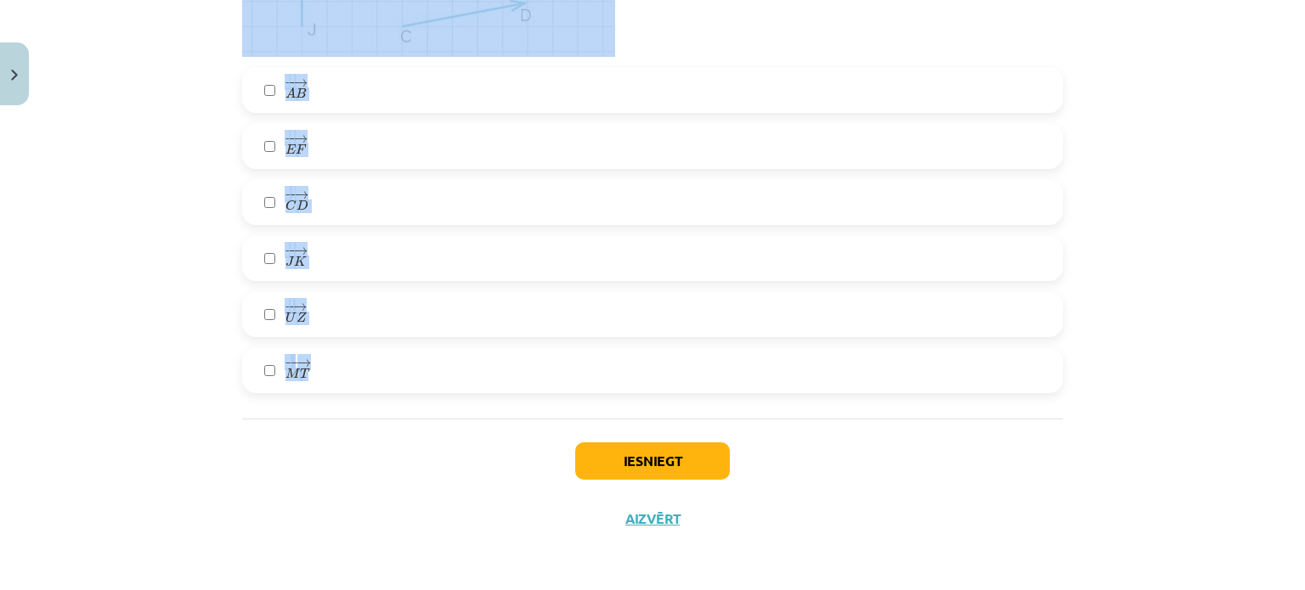
drag, startPoint x: 215, startPoint y: 70, endPoint x: 419, endPoint y: 370, distance: 362.6
click at [419, 370] on div "Mācību tēma: Matemātikas i - 10. klases 1. ieskaites mācību materiāls (a,b) #2 …" at bounding box center [652, 295] width 1305 height 590
copy div "12 . Kuriem vektoriem ir vienādi garumi? − − → A B A B → − − → E F E F → − − → …"
click at [208, 128] on div "Mācību tēma: Matemātikas i - 10. klases 1. ieskaites mācību materiāls (a,b) #2 …" at bounding box center [652, 295] width 1305 height 590
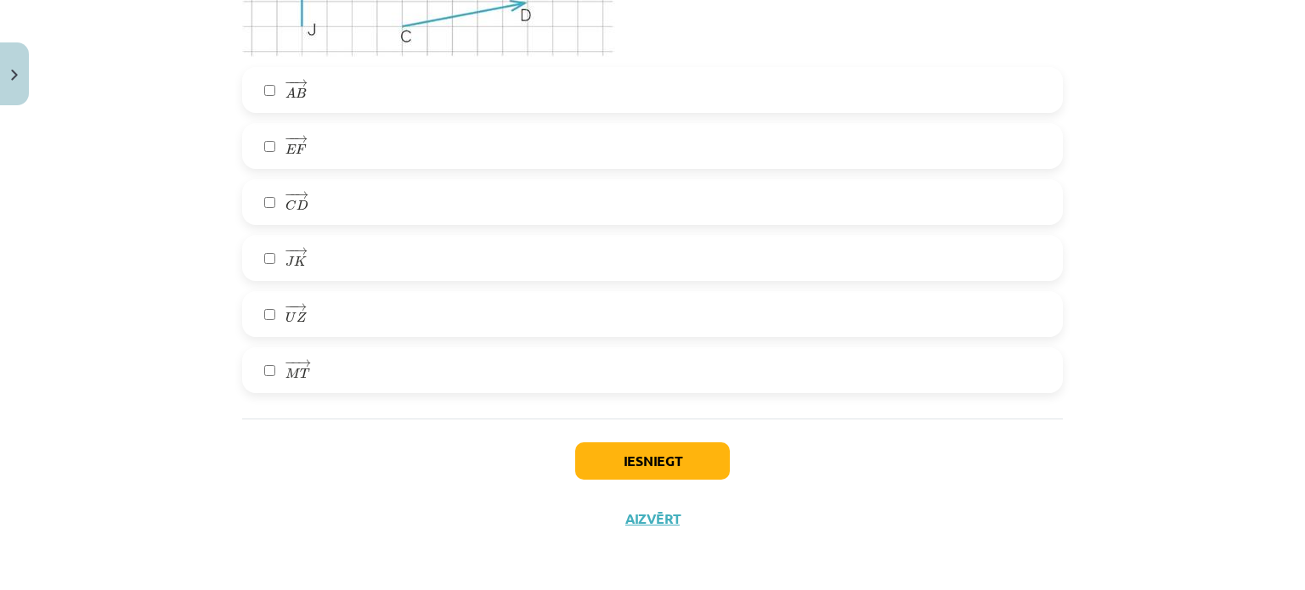
click at [358, 83] on label "− − → A B A B →" at bounding box center [652, 90] width 817 height 42
click at [316, 210] on label "− − → C D C D →" at bounding box center [652, 202] width 817 height 42
click at [309, 273] on label "− − → J K J K →" at bounding box center [652, 258] width 817 height 42
click at [313, 363] on label "− − → M T M T →" at bounding box center [652, 370] width 817 height 42
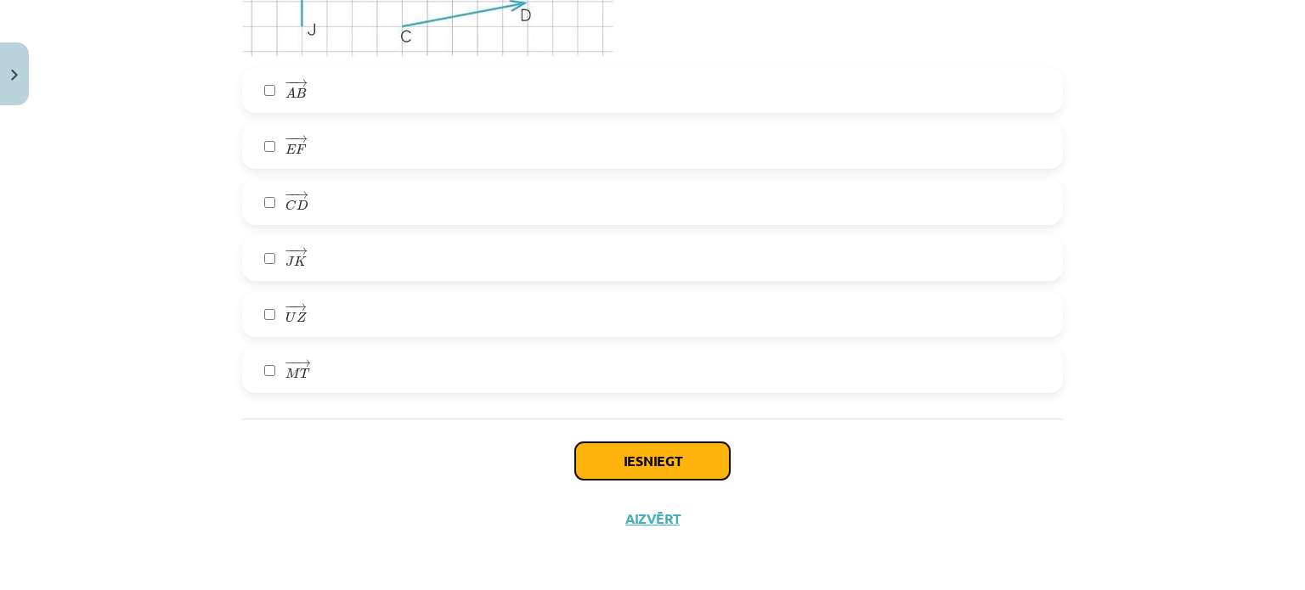
click at [682, 466] on button "Iesniegt" at bounding box center [652, 461] width 155 height 37
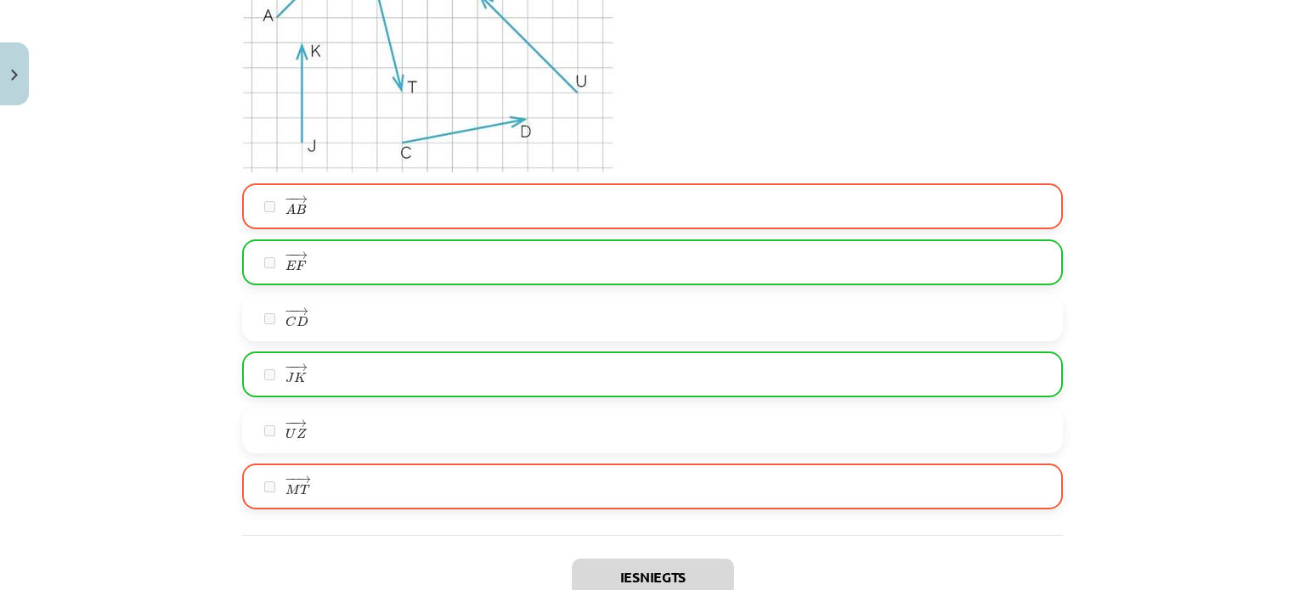
scroll to position [5891, 0]
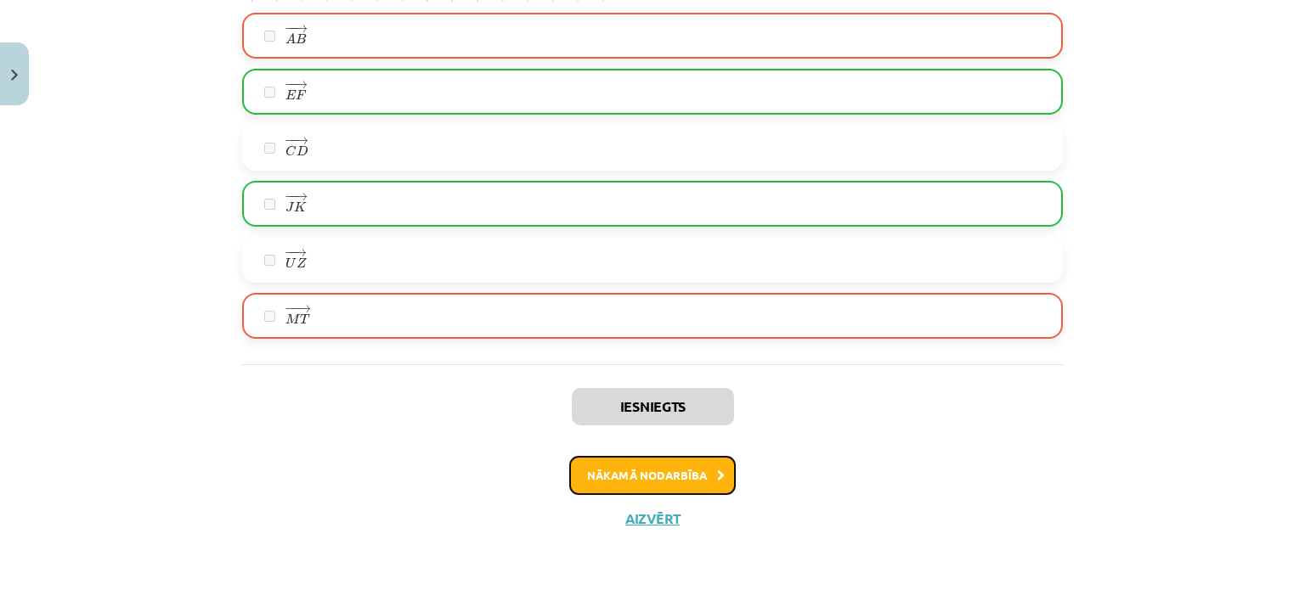
click at [615, 483] on button "Nākamā nodarbība" at bounding box center [652, 475] width 167 height 39
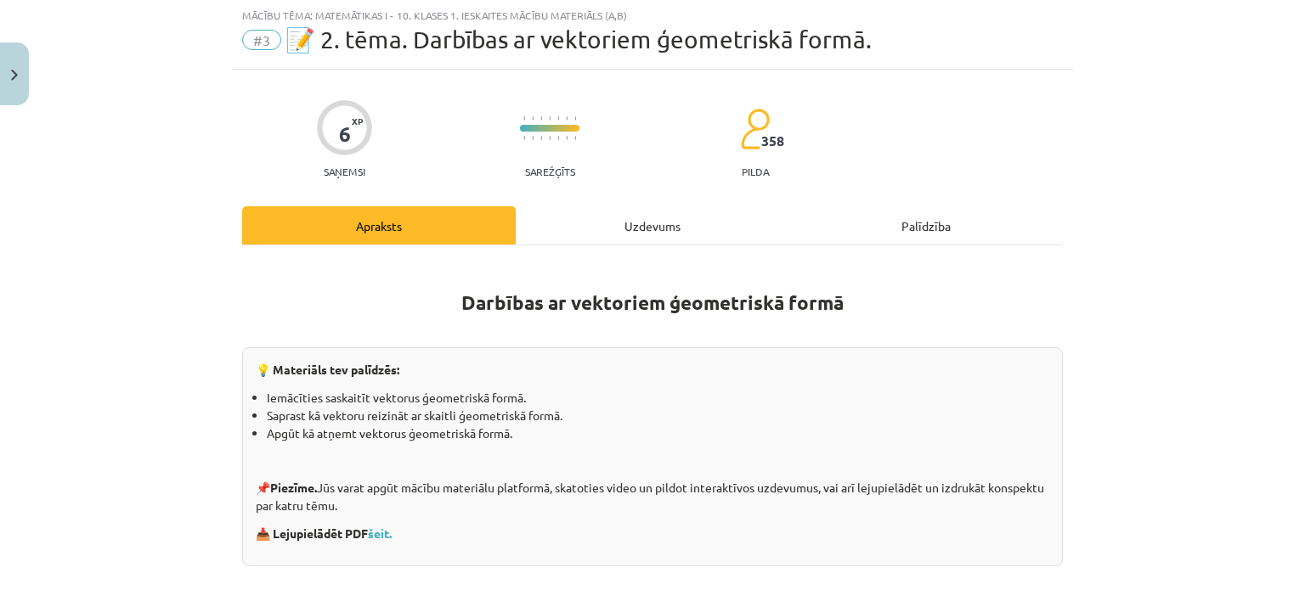
scroll to position [42, 0]
click at [595, 230] on div "Uzdevums" at bounding box center [653, 226] width 274 height 38
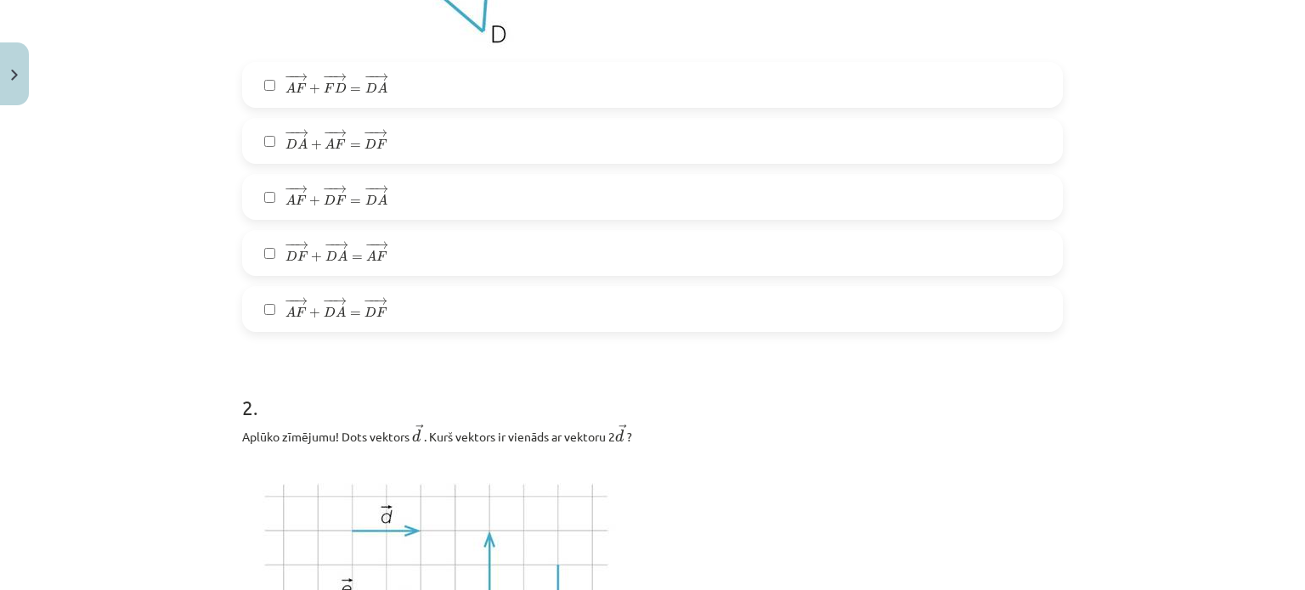
scroll to position [752, 0]
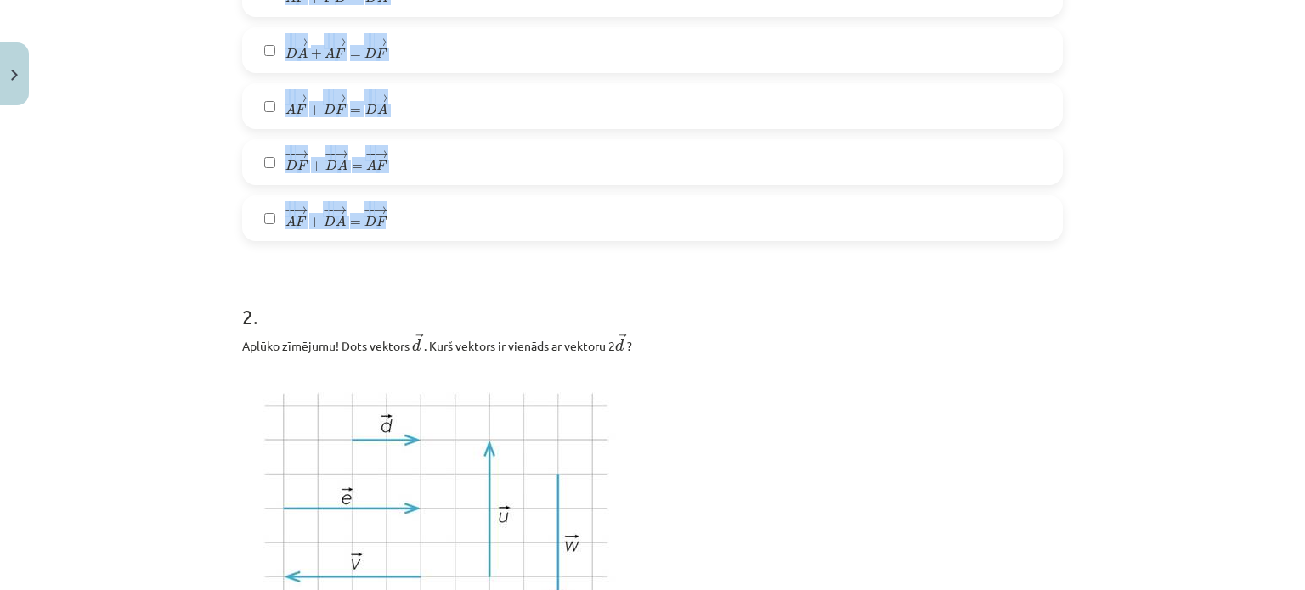
drag, startPoint x: 232, startPoint y: 11, endPoint x: 505, endPoint y: 186, distance: 324.7
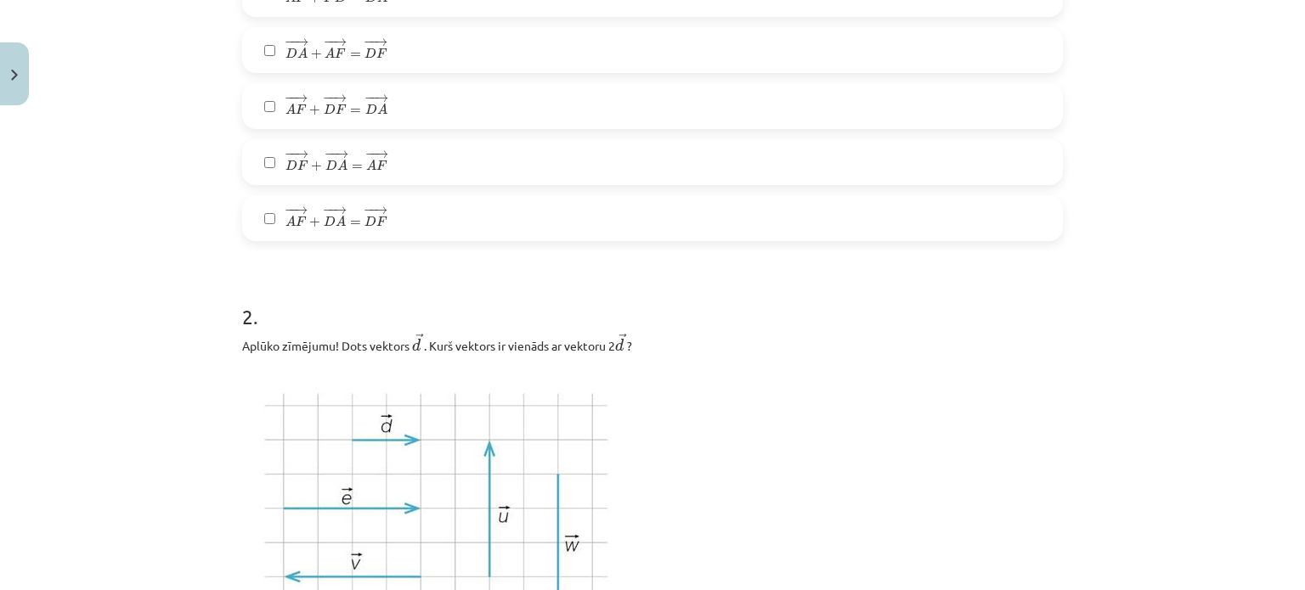
click at [133, 240] on div "Mācību tēma: Matemātikas i - 10. klases 1. ieskaites mācību materiāls (a,b) #3 …" at bounding box center [652, 295] width 1305 height 590
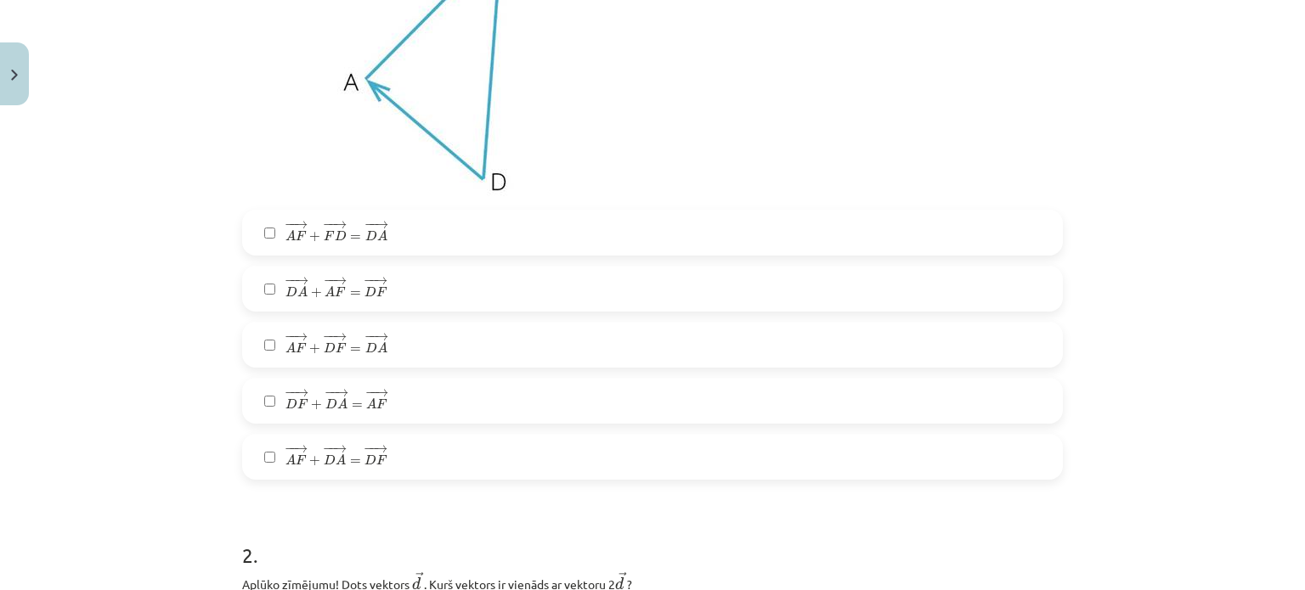
scroll to position [508, 0]
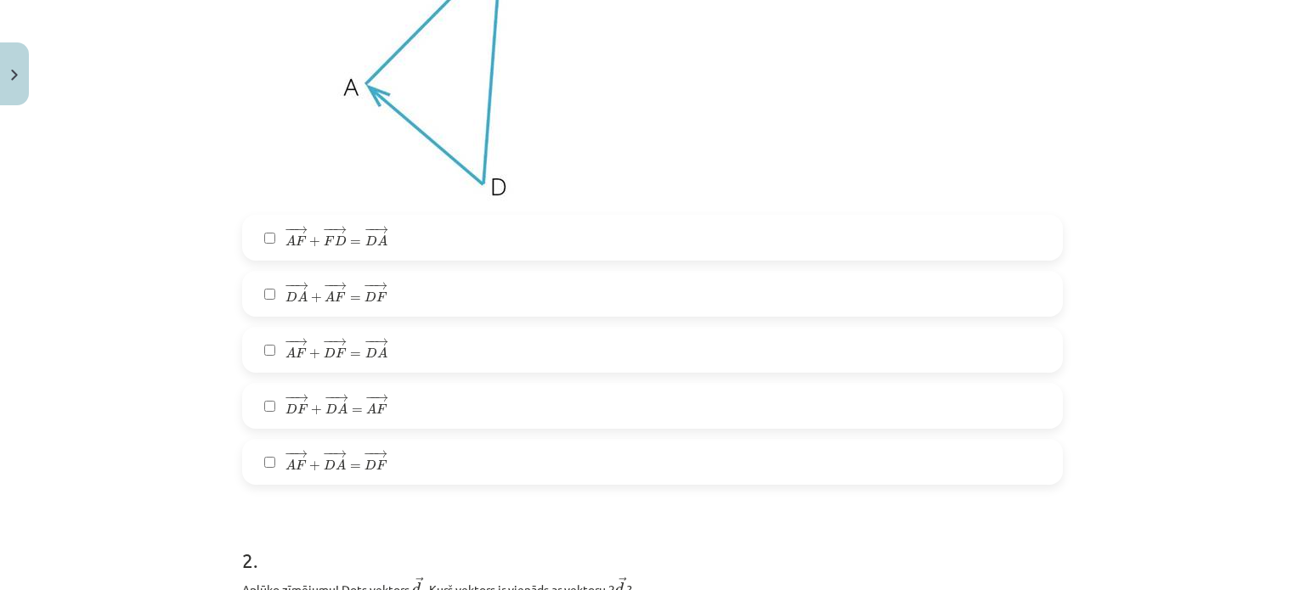
click at [386, 291] on label "− − → D A + − − → A F = − − → D F D A → + A F → = D F →" at bounding box center [652, 294] width 817 height 42
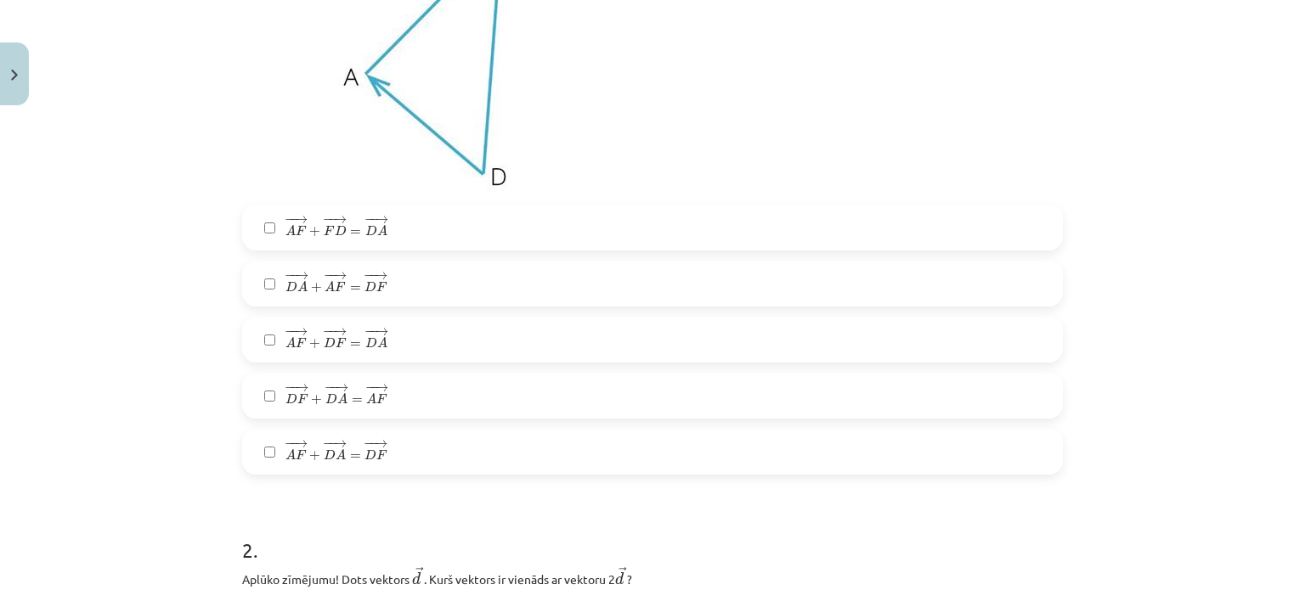
scroll to position [496, 0]
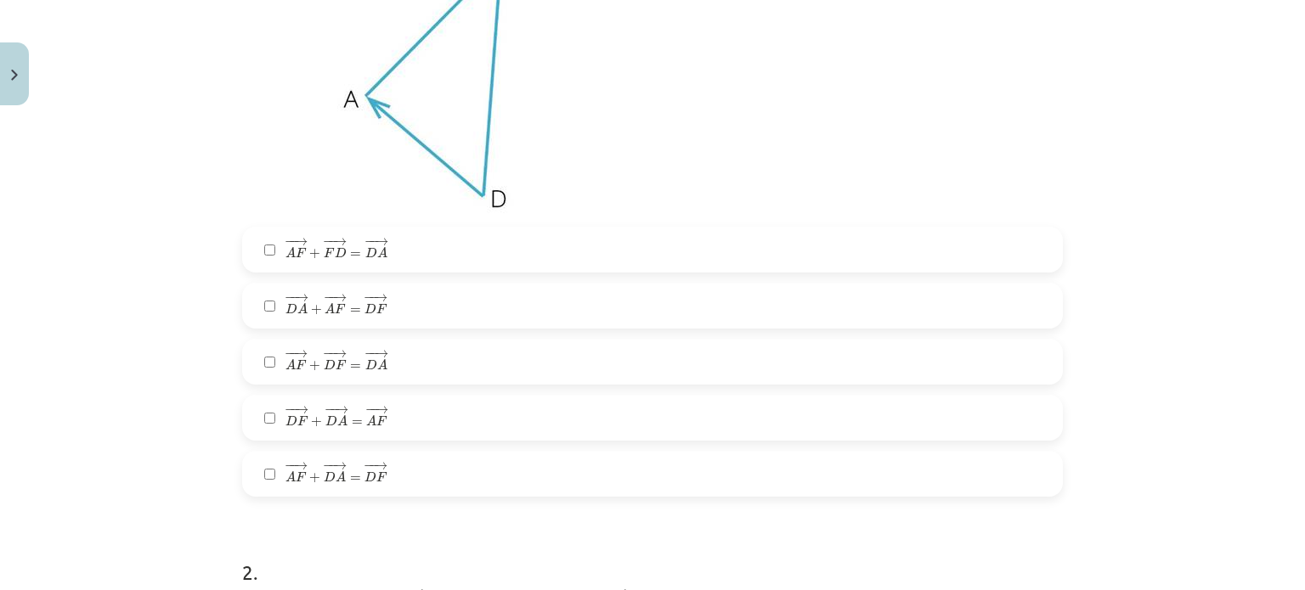
click at [297, 376] on label "− − → A F + − − → D F = − − → D A A F → + D F → = D A →" at bounding box center [652, 362] width 817 height 42
click at [275, 357] on label "− − → A F + − − → D F = − − → D A A F → + D F → = D A →" at bounding box center [652, 362] width 817 height 42
click at [400, 251] on label "− − → A F + − − → F D = − − → D A A F → + F D → = D A →" at bounding box center [652, 250] width 817 height 42
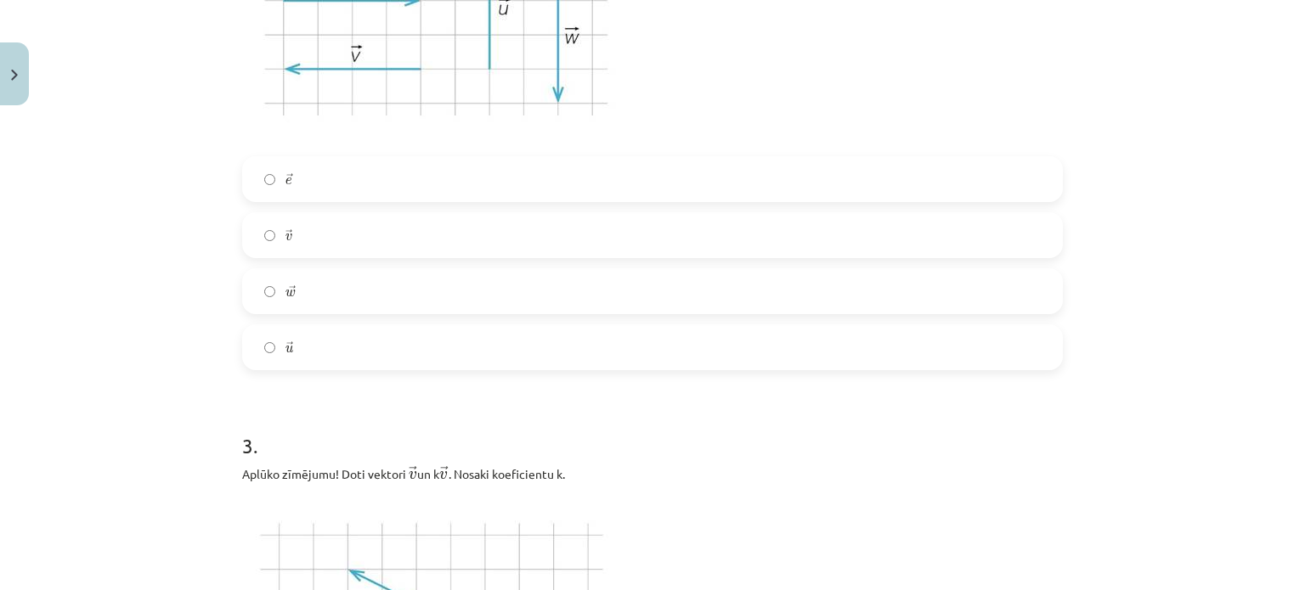
scroll to position [1465, 0]
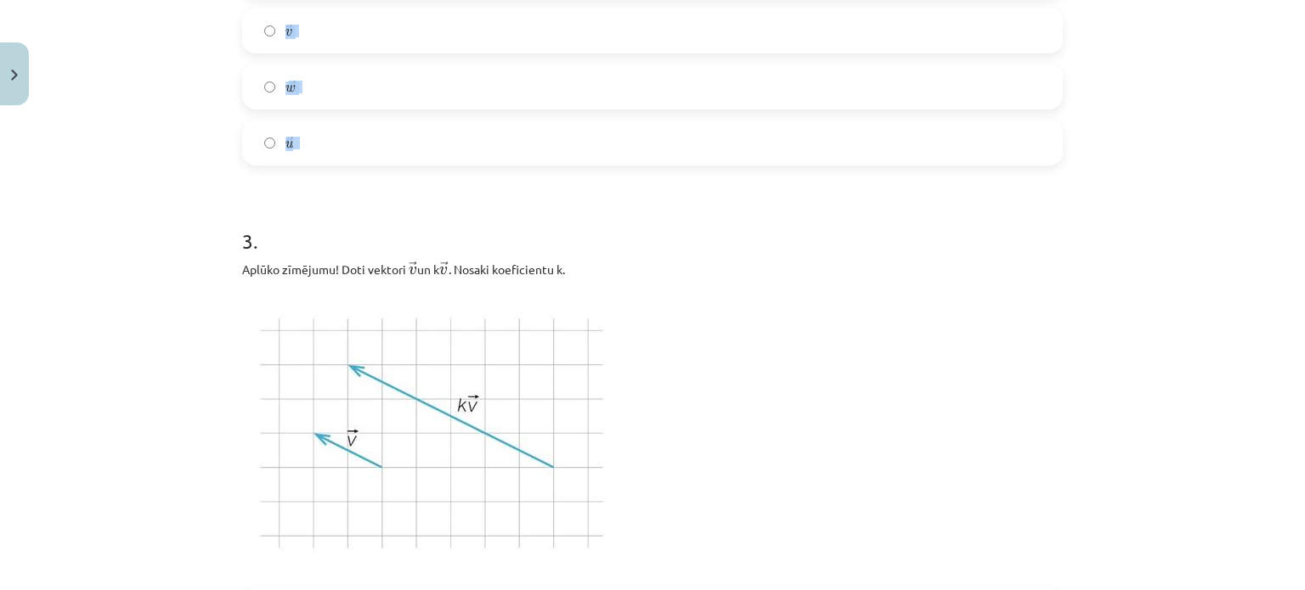
drag, startPoint x: 228, startPoint y: 92, endPoint x: 490, endPoint y: 146, distance: 268.1
click at [490, 146] on div "6 XP Saņemsi Sarežģīts 358 pilda Apraksts Uzdevums Palīdzība 1 . Kuras vienādīb…" at bounding box center [652, 247] width 841 height 3198
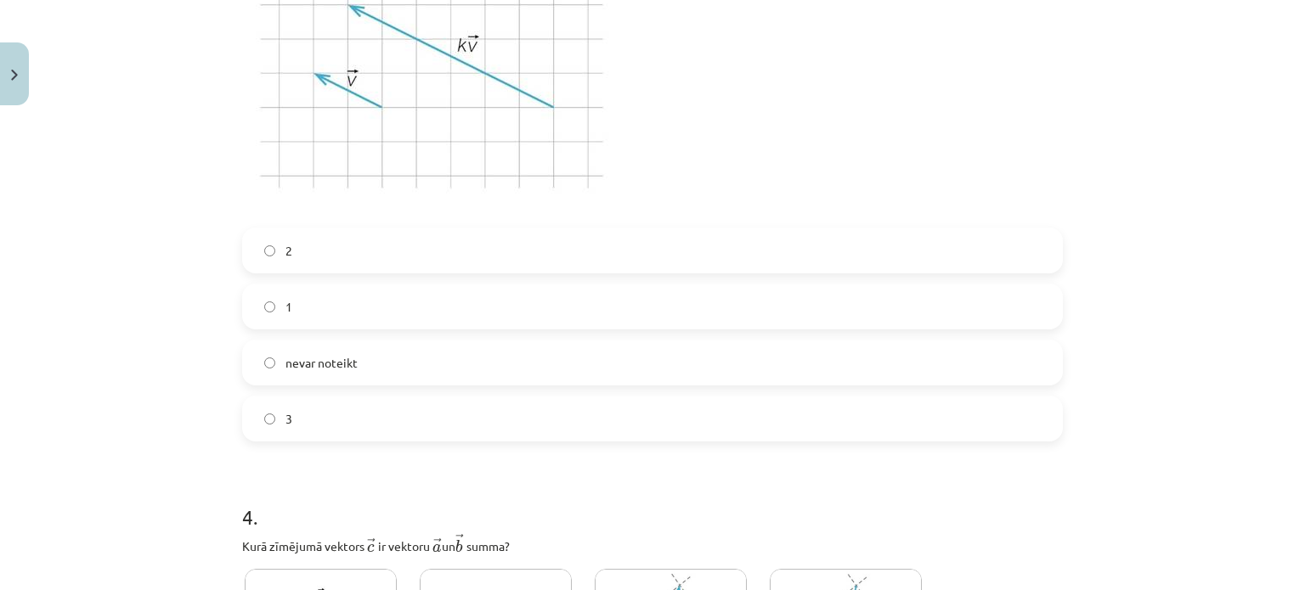
scroll to position [1860, 0]
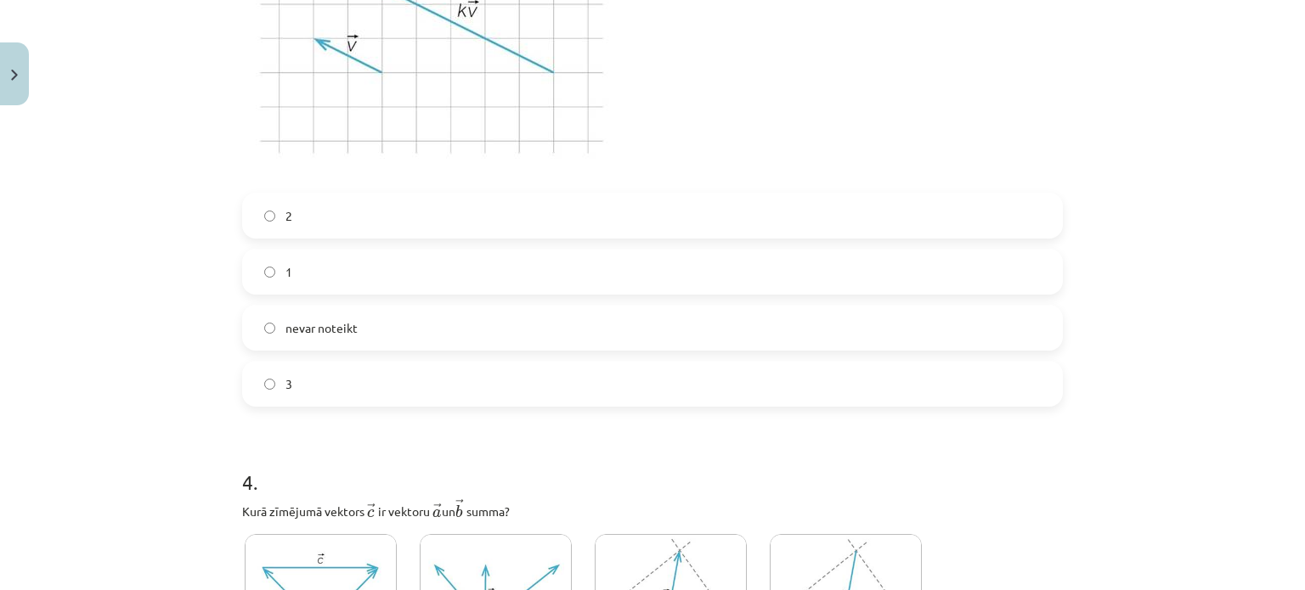
click at [189, 196] on div "Mācību tēma: Matemātikas i - 10. klases 1. ieskaites mācību materiāls (a,b) #3 …" at bounding box center [652, 295] width 1305 height 590
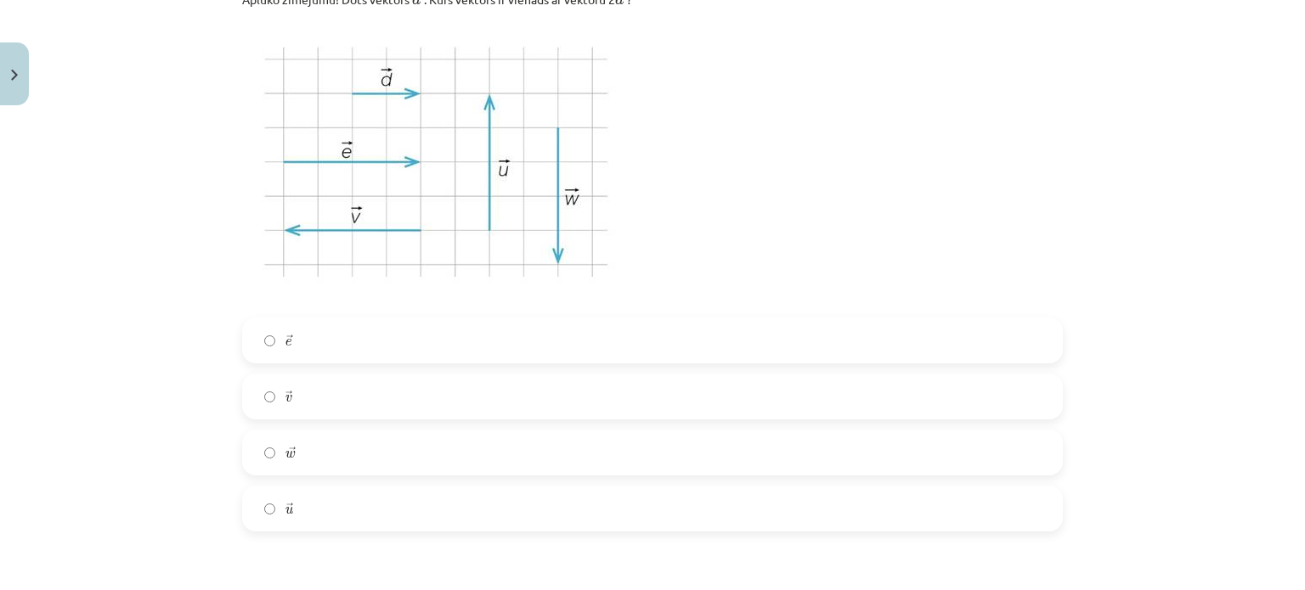
scroll to position [1157, 0]
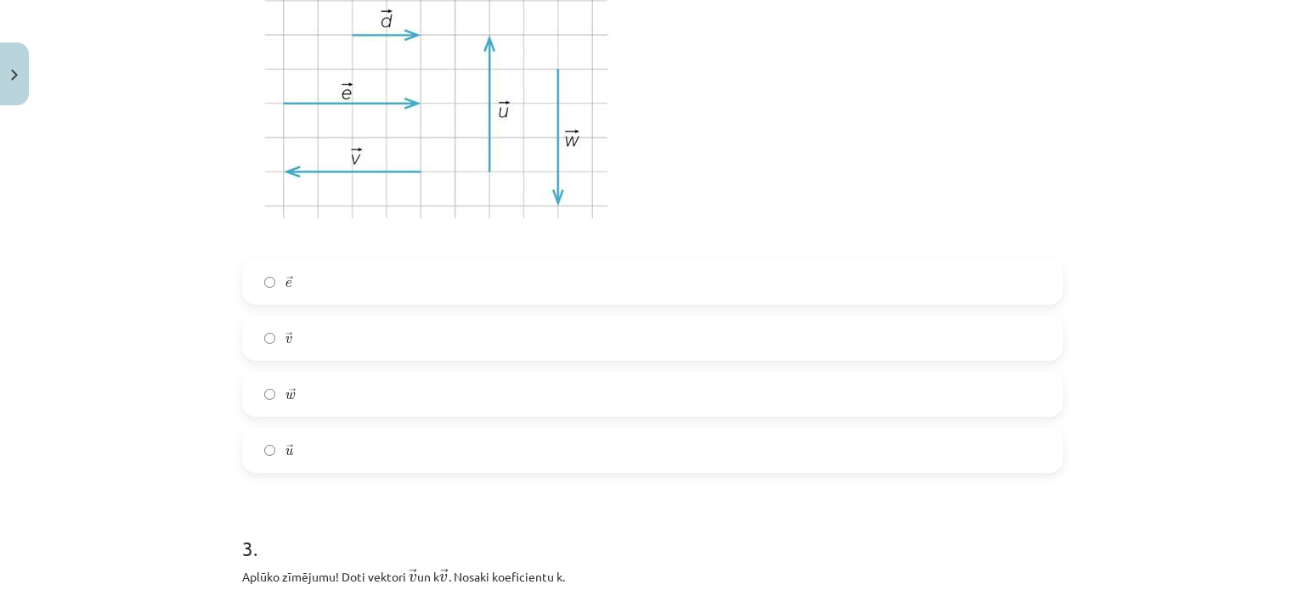
click at [291, 283] on label "→ e e →" at bounding box center [652, 282] width 817 height 42
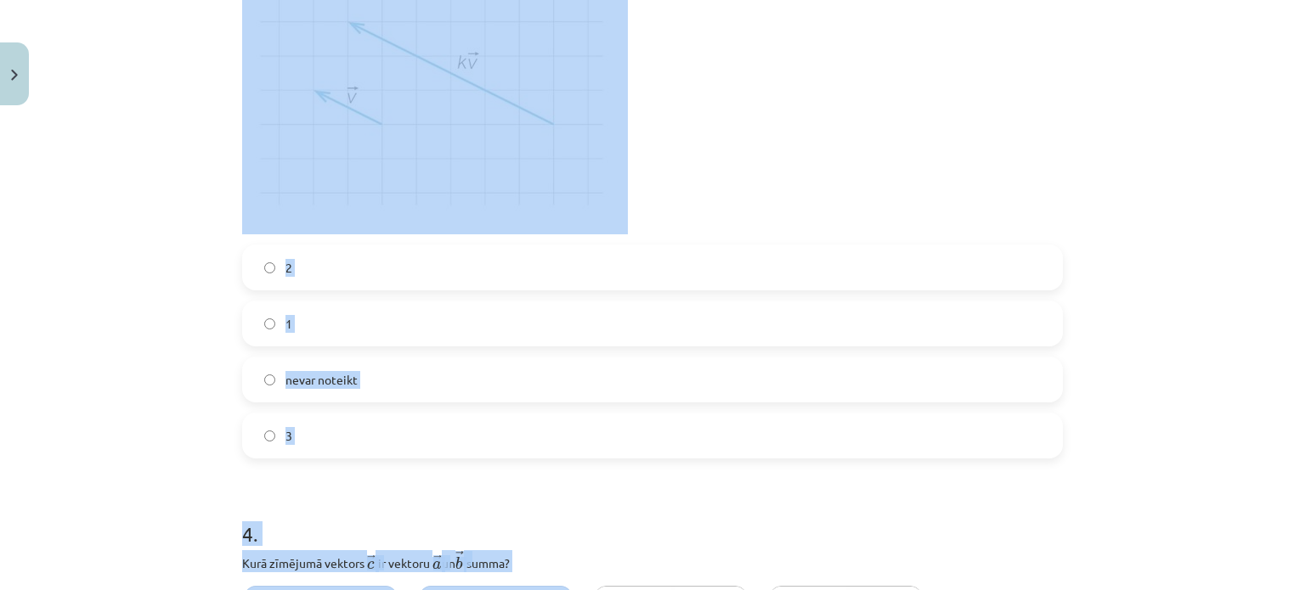
scroll to position [1943, 0]
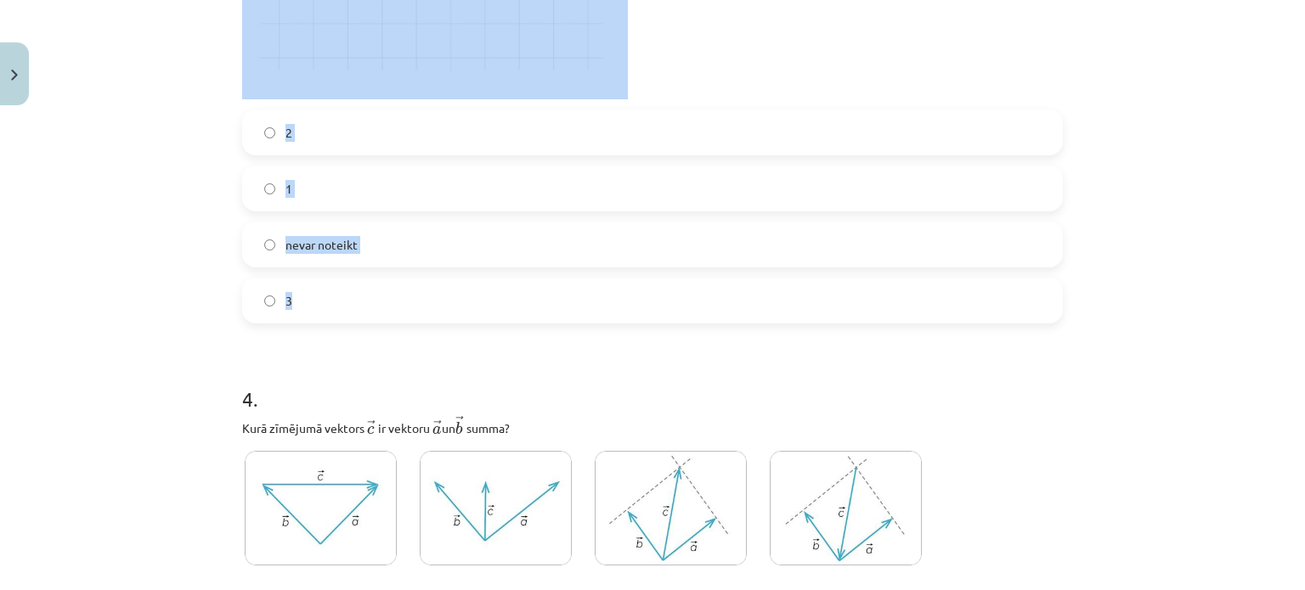
drag, startPoint x: 234, startPoint y: 38, endPoint x: 511, endPoint y: 312, distance: 389.3
click at [136, 232] on div "Mācību tēma: Matemātikas i - 10. klases 1. ieskaites mācību materiāls (a,b) #3 …" at bounding box center [652, 295] width 1305 height 590
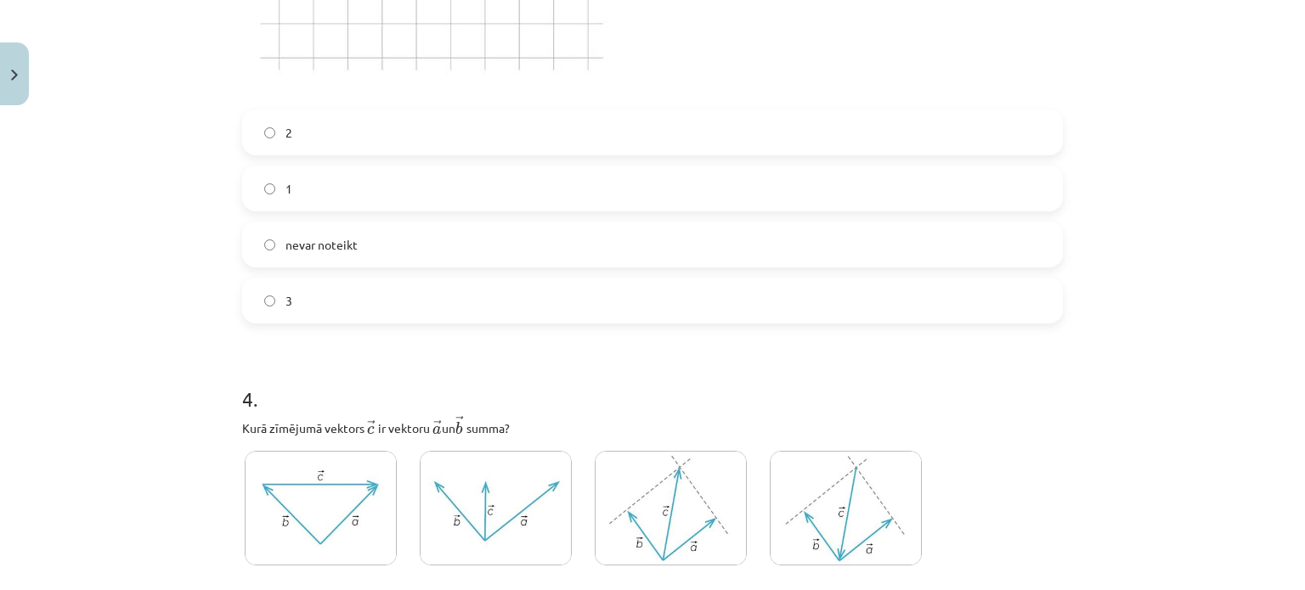
click at [313, 137] on label "2" at bounding box center [652, 132] width 817 height 42
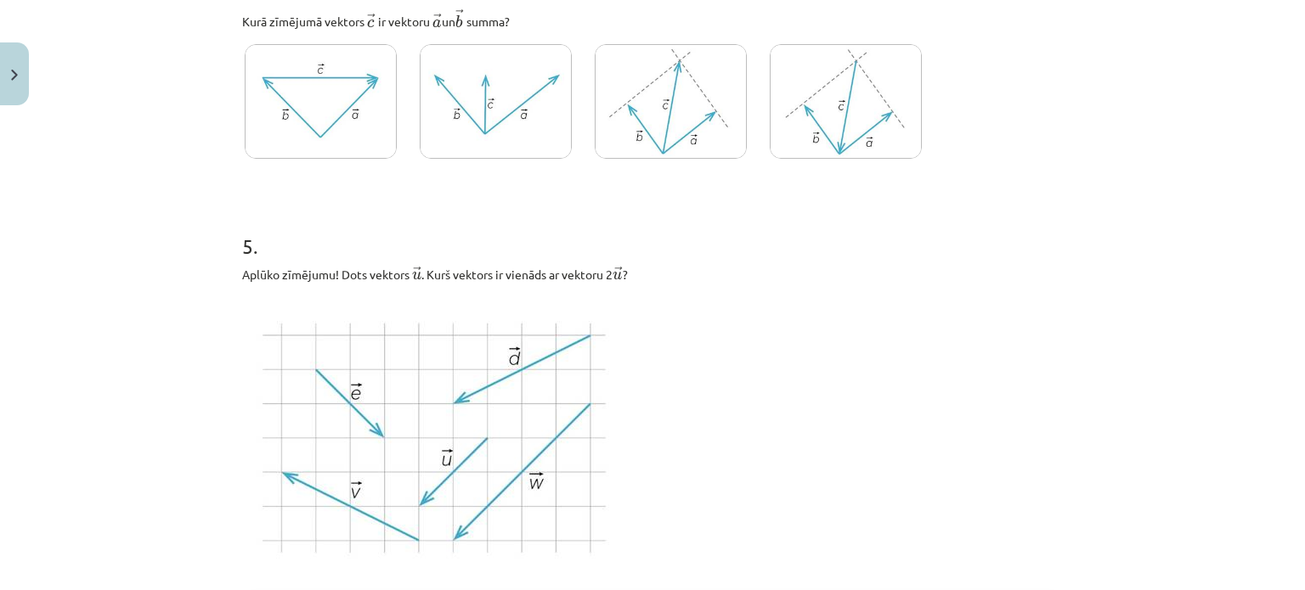
scroll to position [2224, 0]
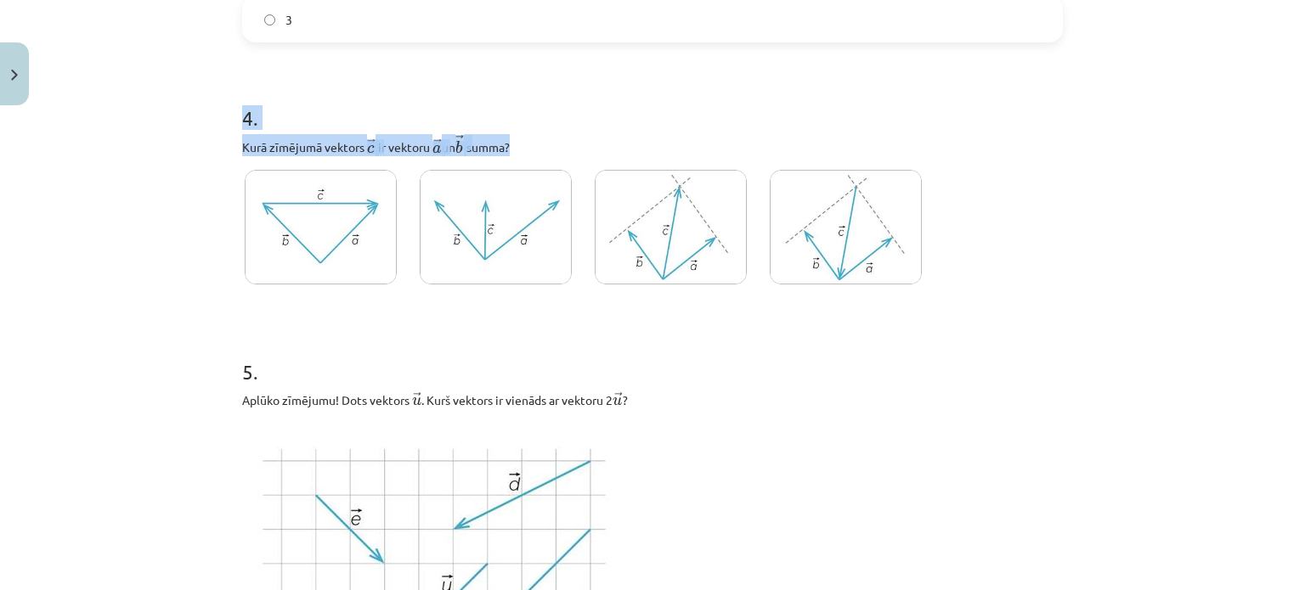
drag, startPoint x: 237, startPoint y: 96, endPoint x: 520, endPoint y: 155, distance: 289.1
click at [520, 155] on div "4 . Kurā zīmējumā vektors ﻿ → c c → ﻿ ir vektoru ﻿ → a a → un ﻿ → b b → ﻿ summa?" at bounding box center [652, 185] width 821 height 219
click at [520, 155] on p "Kurā zīmējumā vektors ﻿ → c c → ﻿ ir vektoru ﻿ → a a → un ﻿ → b b → ﻿ summa?" at bounding box center [652, 145] width 821 height 22
drag, startPoint x: 520, startPoint y: 155, endPoint x: 231, endPoint y: 148, distance: 288.9
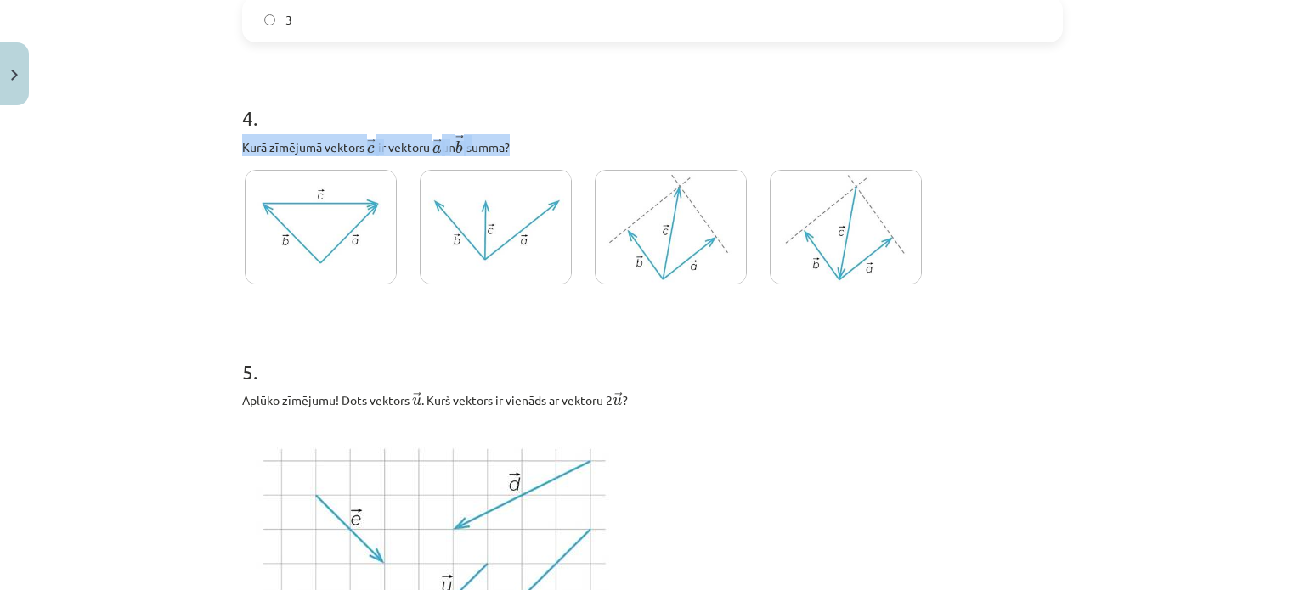
click at [132, 147] on div "Mācību tēma: Matemātikas i - 10. klases 1. ieskaites mācību materiāls (a,b) #3 …" at bounding box center [652, 295] width 1305 height 590
click at [323, 240] on img at bounding box center [321, 227] width 152 height 115
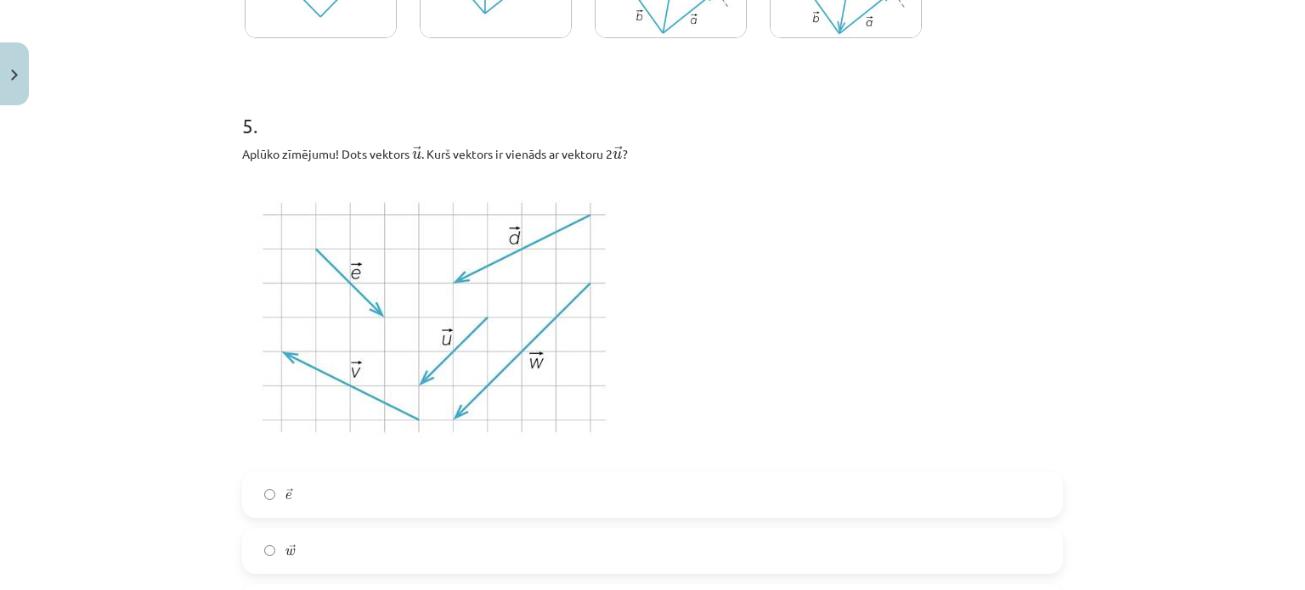
scroll to position [2480, 0]
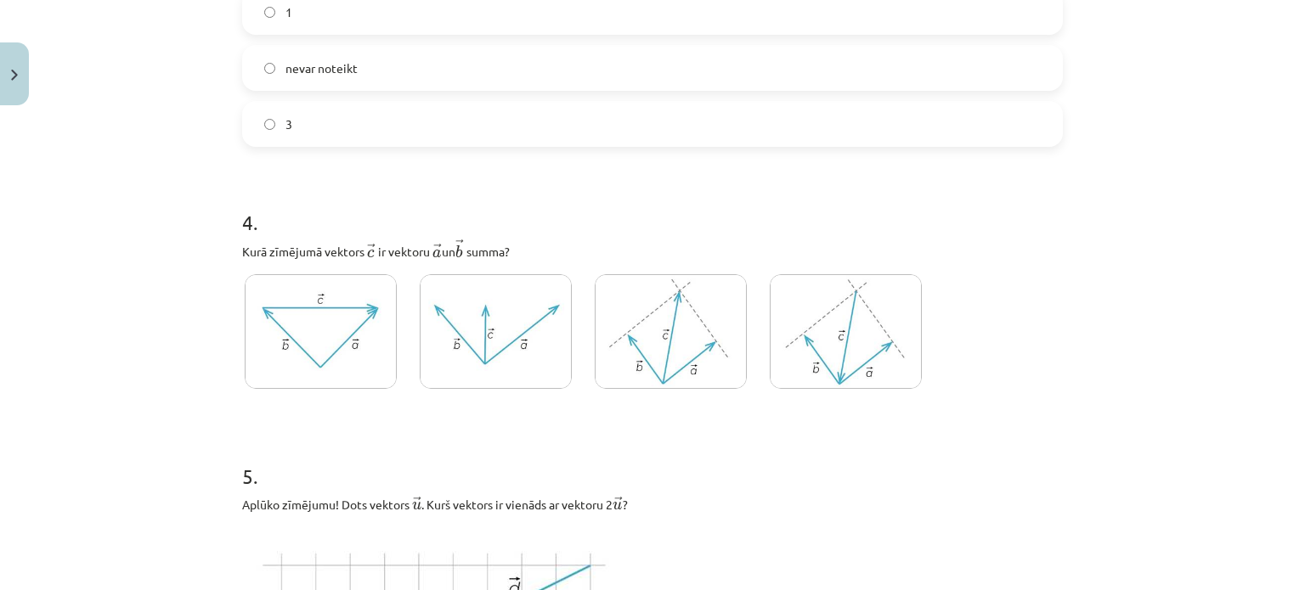
click at [381, 341] on img at bounding box center [321, 331] width 152 height 115
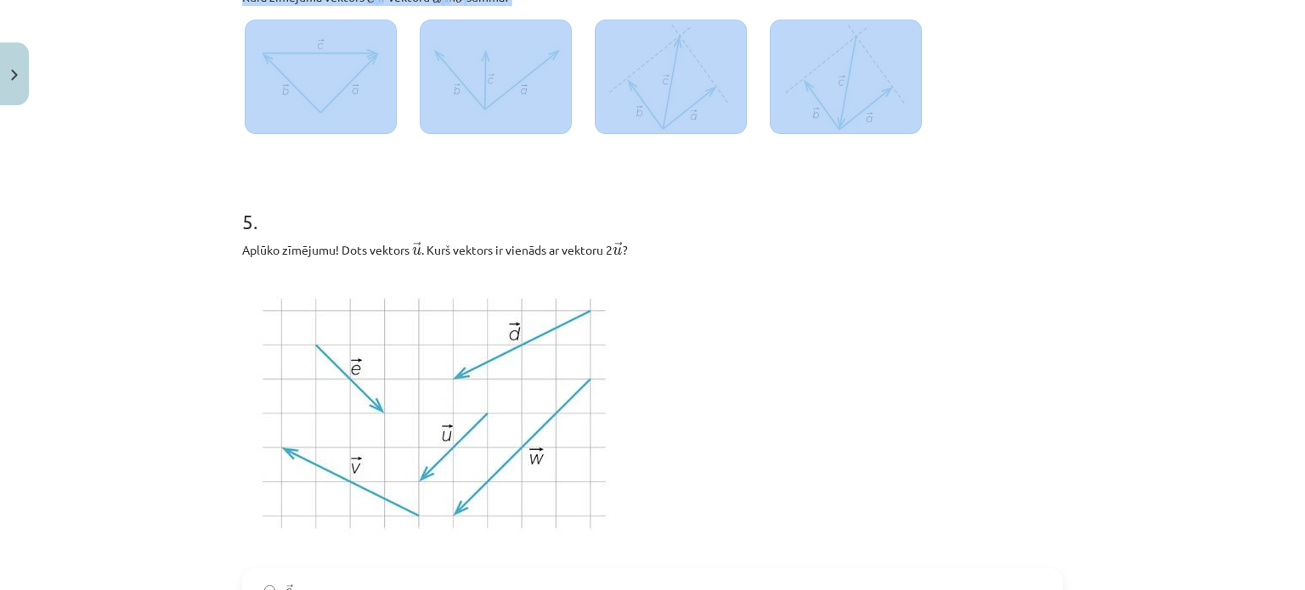
scroll to position [2764, 0]
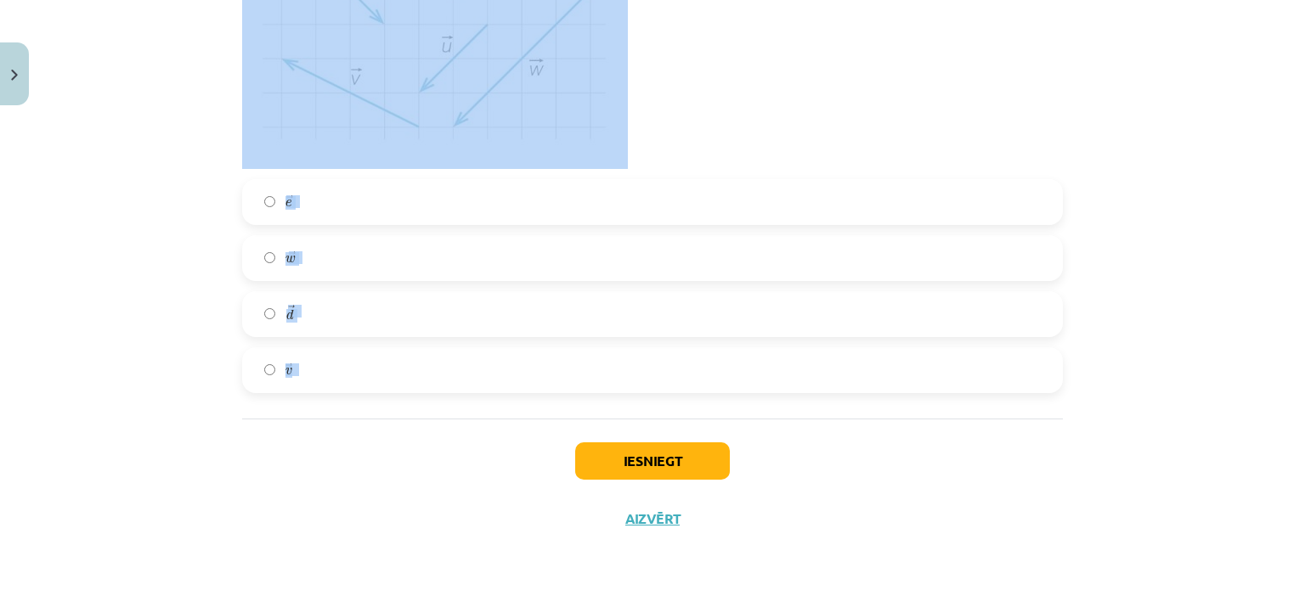
drag, startPoint x: 231, startPoint y: 221, endPoint x: 359, endPoint y: 410, distance: 228.8
click at [187, 274] on div "Mācību tēma: Matemātikas i - 10. klases 1. ieskaites mācību materiāls (a,b) #3 …" at bounding box center [652, 295] width 1305 height 590
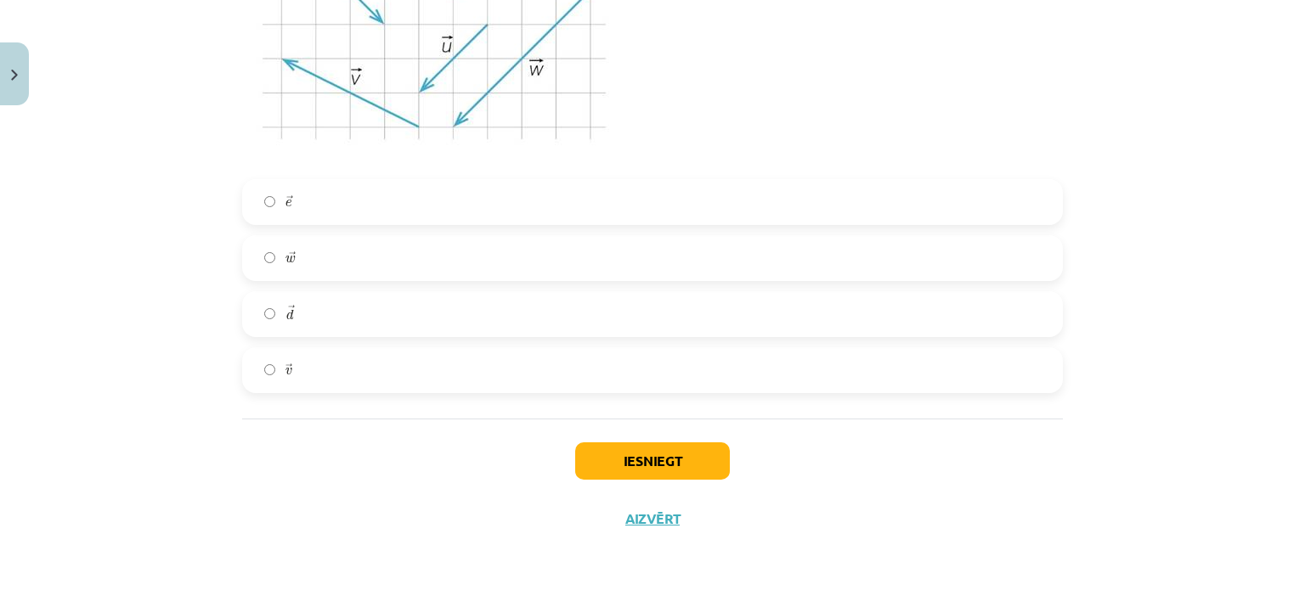
click at [330, 254] on label "→ w w →" at bounding box center [652, 258] width 817 height 42
click at [669, 458] on button "Iesniegt" at bounding box center [652, 461] width 155 height 37
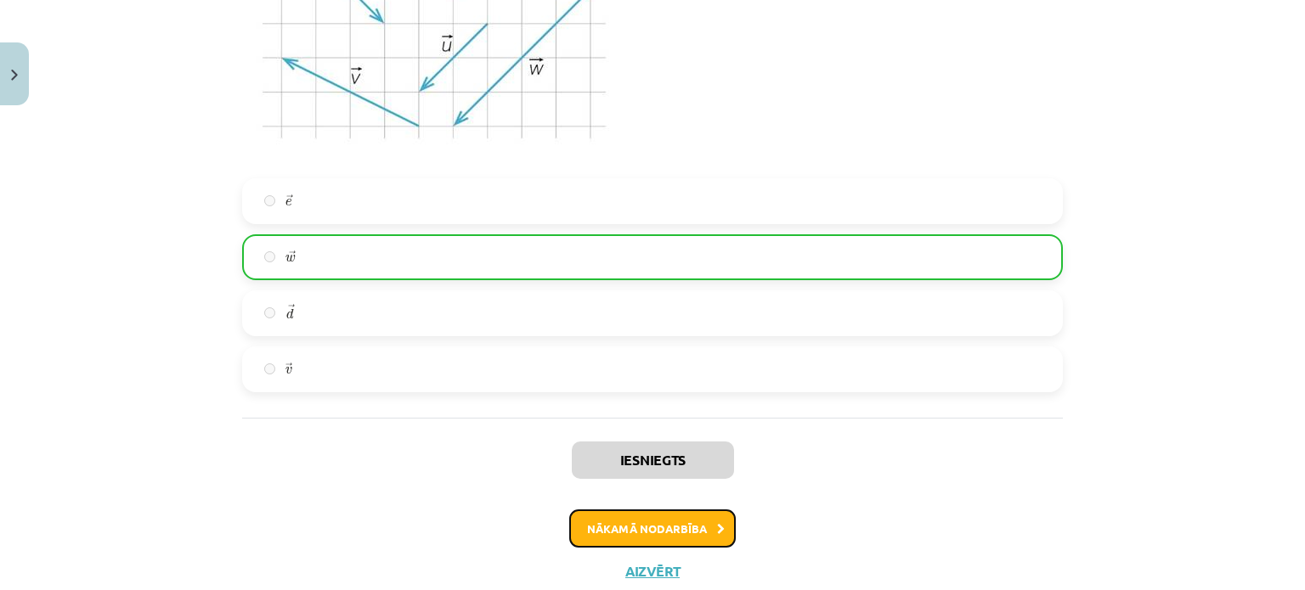
click at [639, 518] on button "Nākamā nodarbība" at bounding box center [652, 529] width 167 height 39
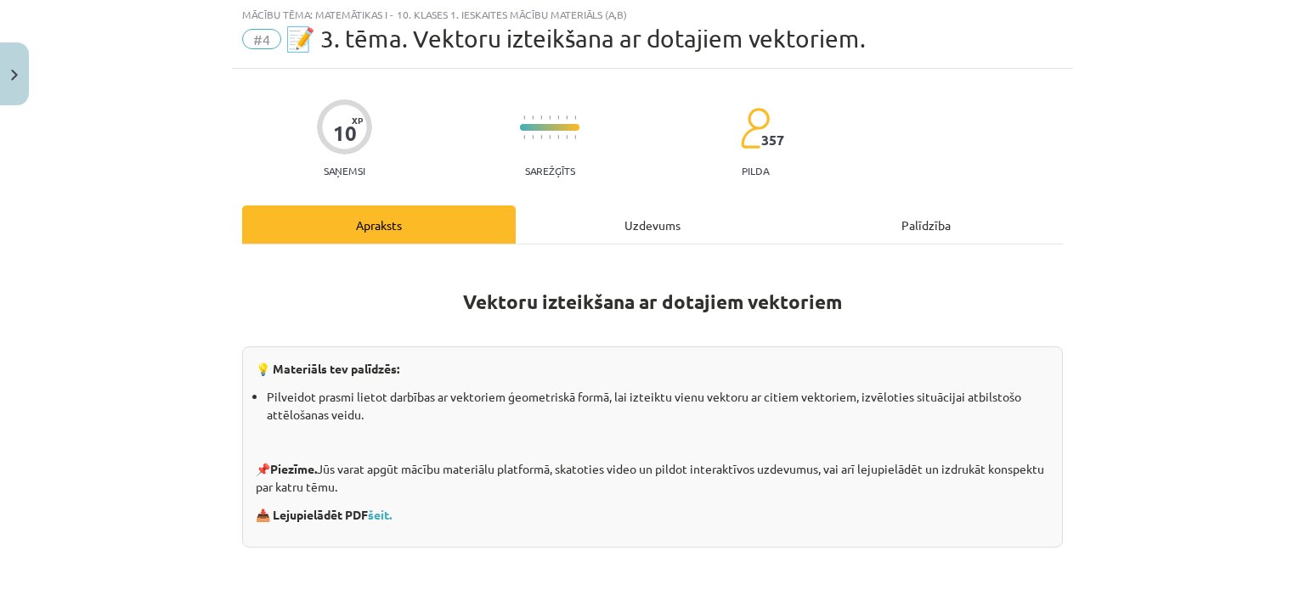
scroll to position [42, 0]
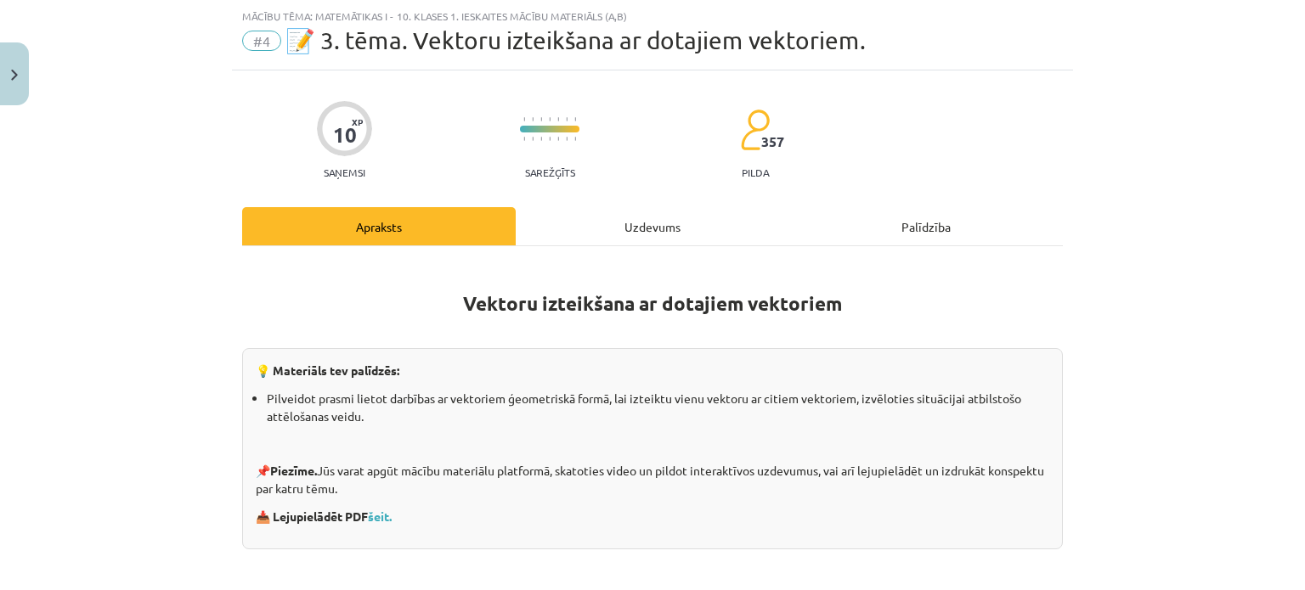
click at [627, 223] on div "Uzdevums" at bounding box center [653, 226] width 274 height 38
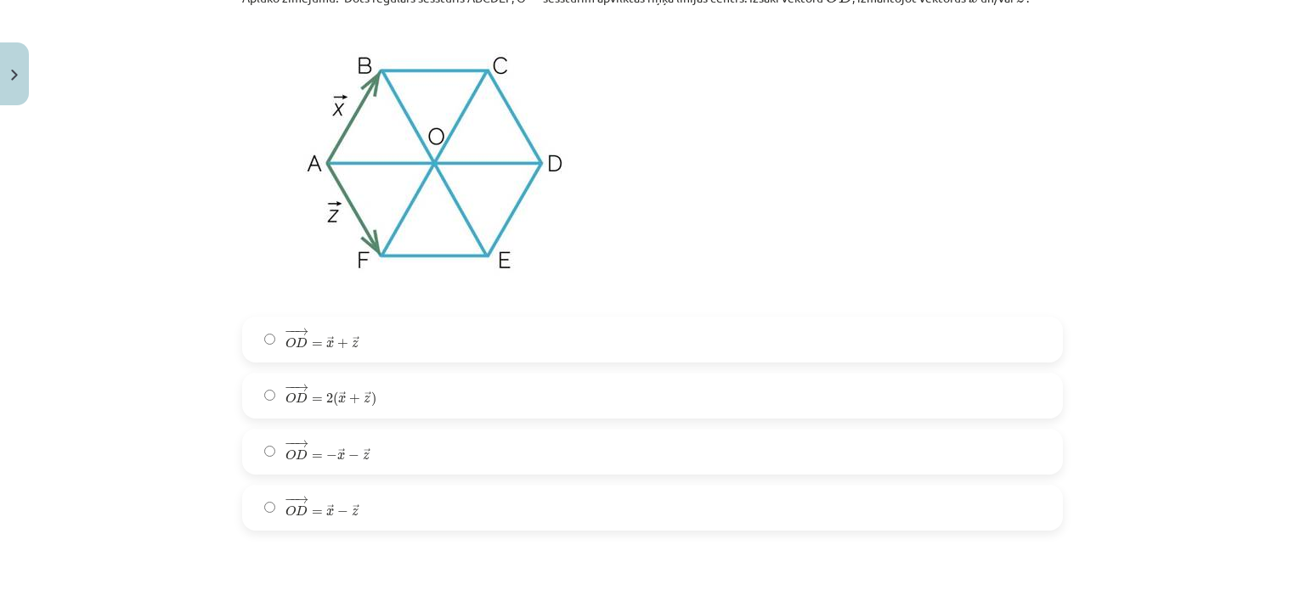
scroll to position [632, 0]
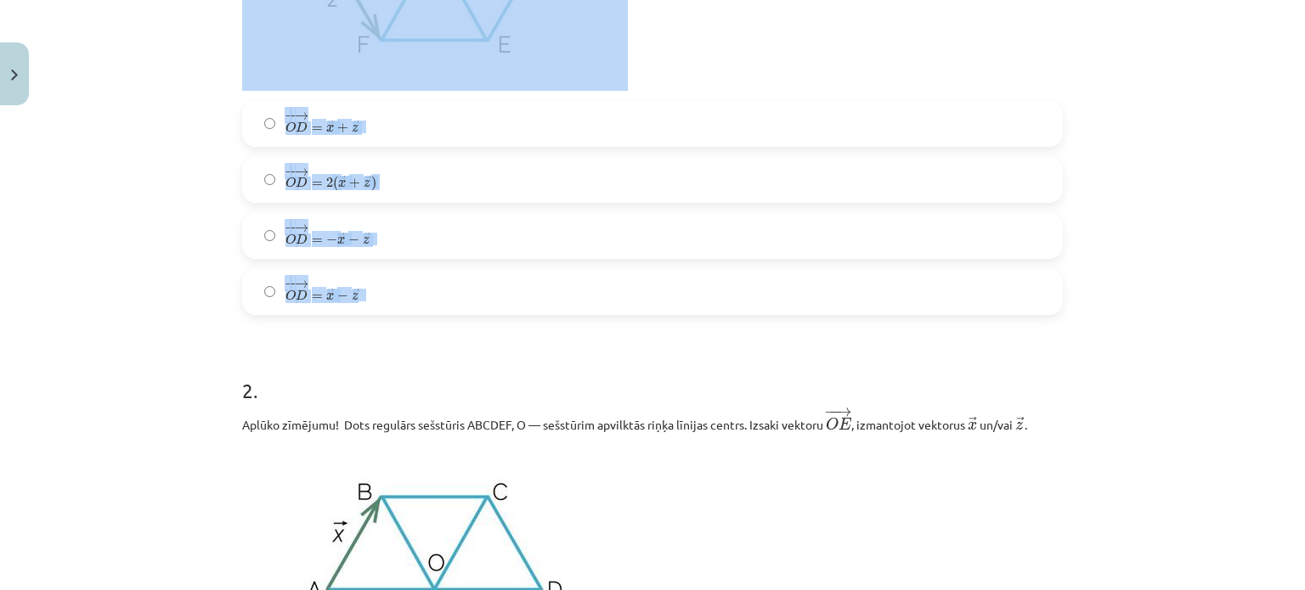
drag, startPoint x: 214, startPoint y: 59, endPoint x: 449, endPoint y: 270, distance: 315.8
click at [449, 270] on div "Mācību tēma: Matemātikas i - 10. klases 1. ieskaites mācību materiāls (a,b) #4 …" at bounding box center [652, 295] width 1305 height 590
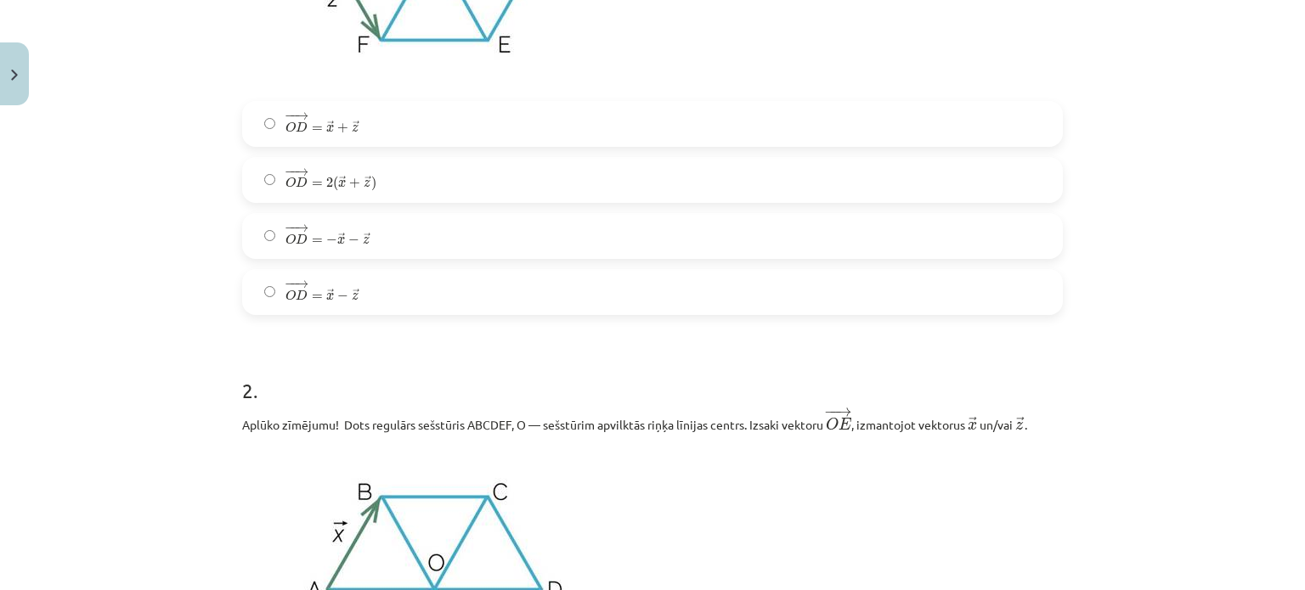
click at [371, 233] on label "− − → O D = − → x − → z O D → = − x → − z →" at bounding box center [652, 236] width 817 height 42
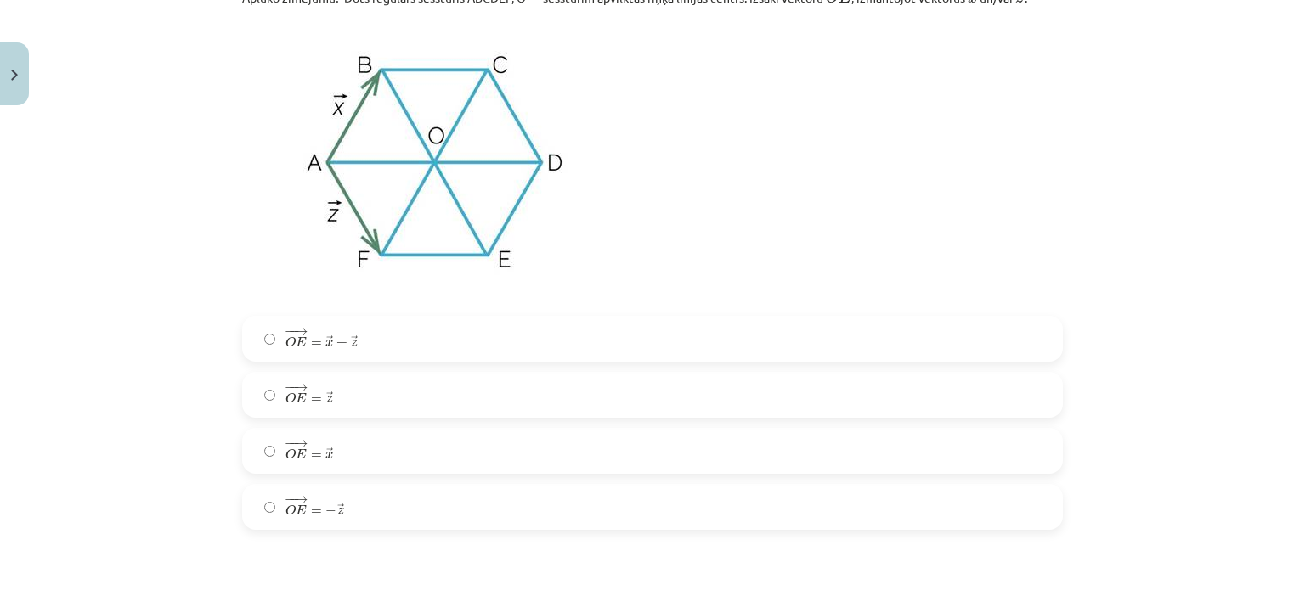
scroll to position [1155, 0]
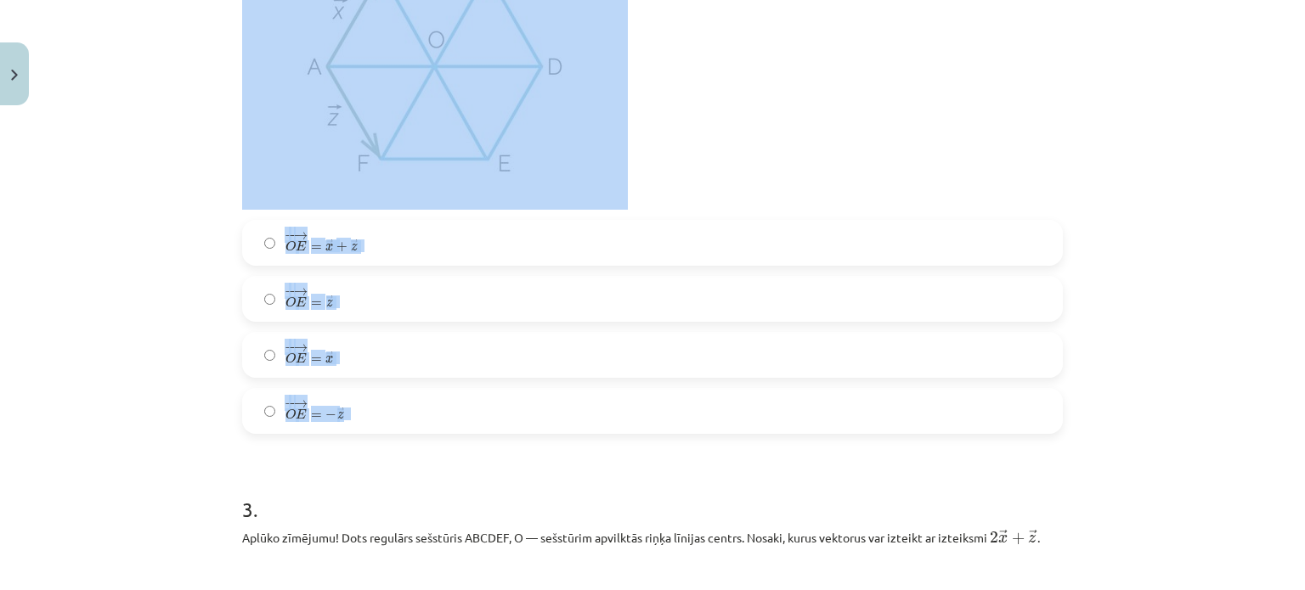
drag, startPoint x: 234, startPoint y: 71, endPoint x: 425, endPoint y: 414, distance: 392.8
click at [184, 237] on div "Mācību tēma: Matemātikas i - 10. klases 1. ieskaites mācību materiāls (a,b) #4 …" at bounding box center [652, 295] width 1305 height 590
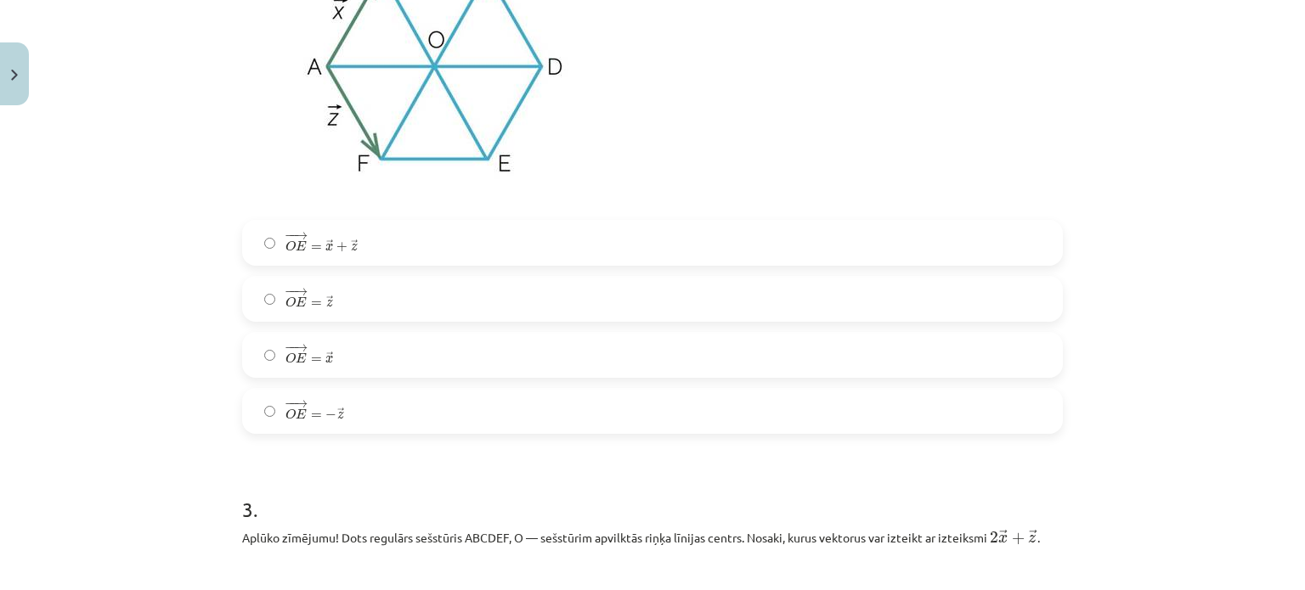
click at [394, 305] on label "− − → O E = → z O E → = z →" at bounding box center [652, 299] width 817 height 42
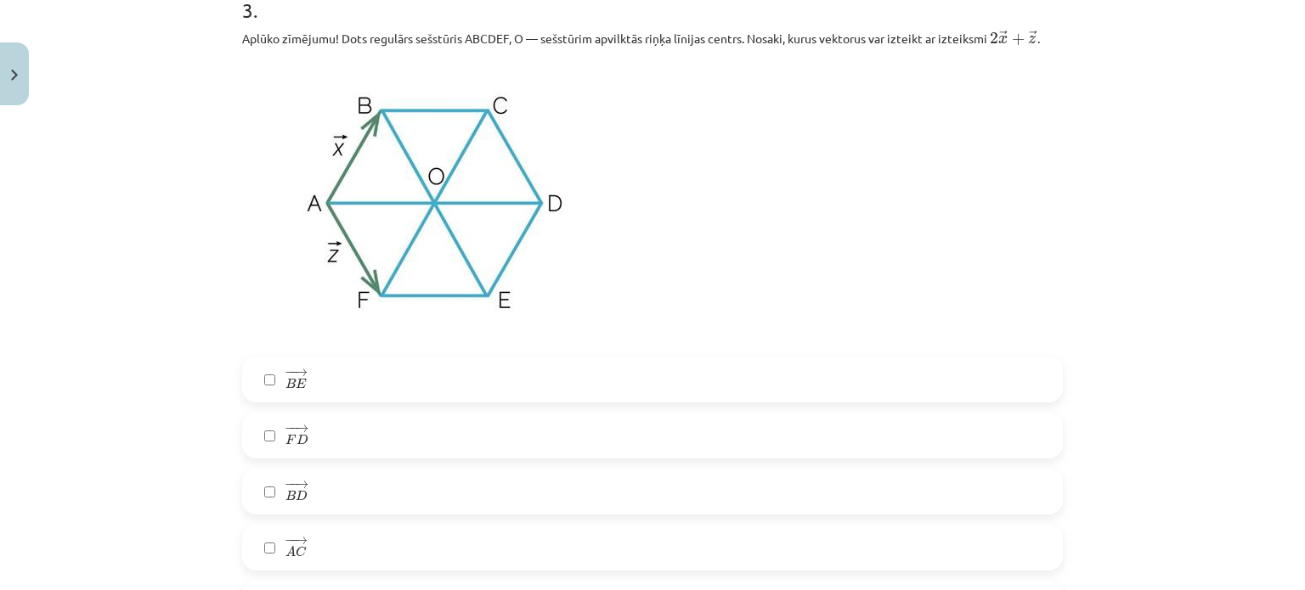
scroll to position [1862, 0]
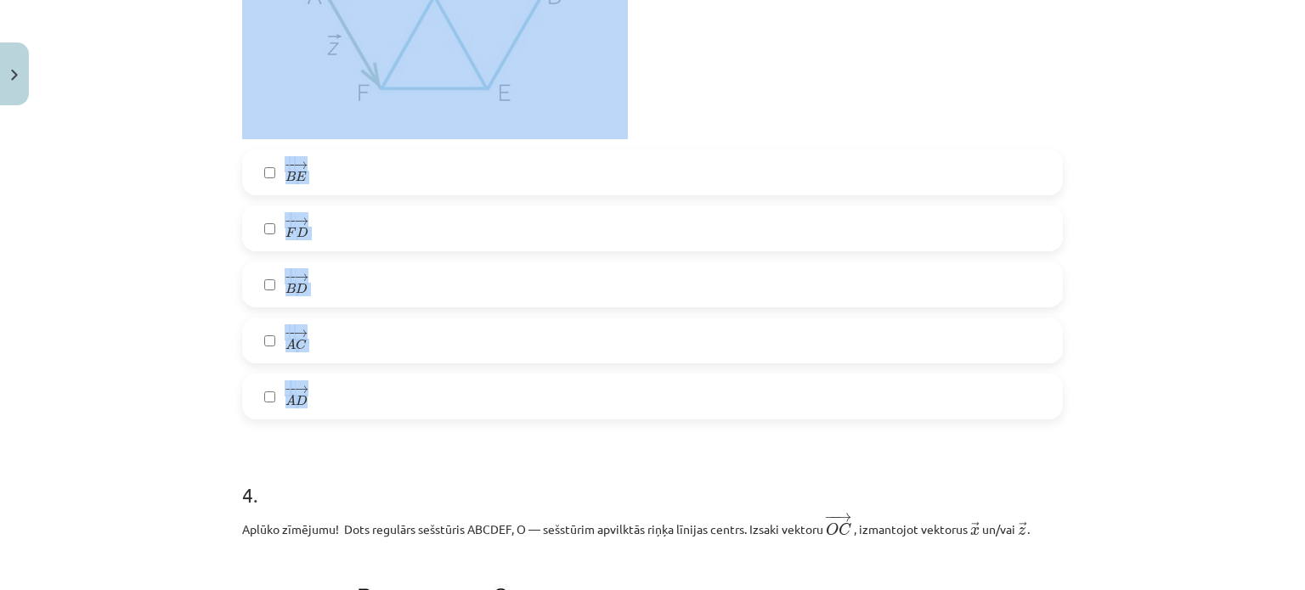
drag, startPoint x: 325, startPoint y: 115, endPoint x: 452, endPoint y: 389, distance: 302.2
click at [452, 389] on div "10 XP Saņemsi Sarežģīts 357 pilda Apraksts Uzdevums Palīdzība 1 . Aplūko zīmēju…" at bounding box center [652, 56] width 841 height 3610
click at [195, 269] on div "Mācību tēma: Matemātikas i - 10. klases 1. ieskaites mācību materiāls (a,b) #4 …" at bounding box center [652, 295] width 1305 height 590
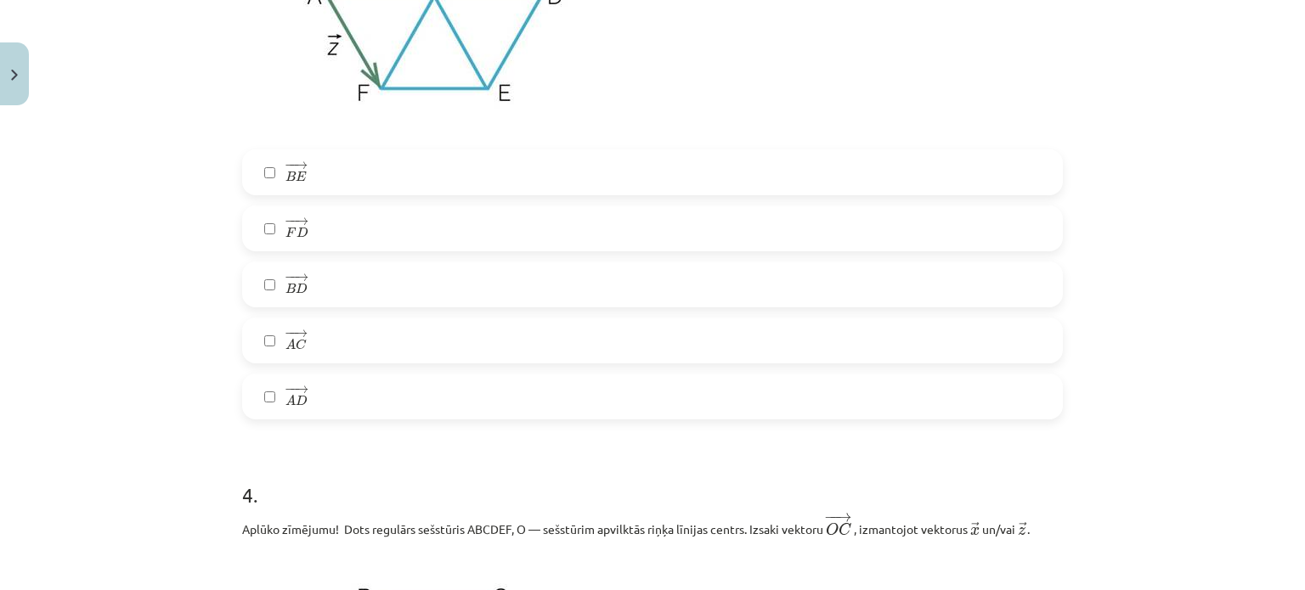
click at [384, 426] on form "1 . Aplūko zīmējumu! Dots regulārs sešstūris ABCDEF, O — sešstūrim apvilktās ri…" at bounding box center [652, 91] width 821 height 3231
click at [398, 404] on label "− − → A D A D →" at bounding box center [652, 396] width 817 height 42
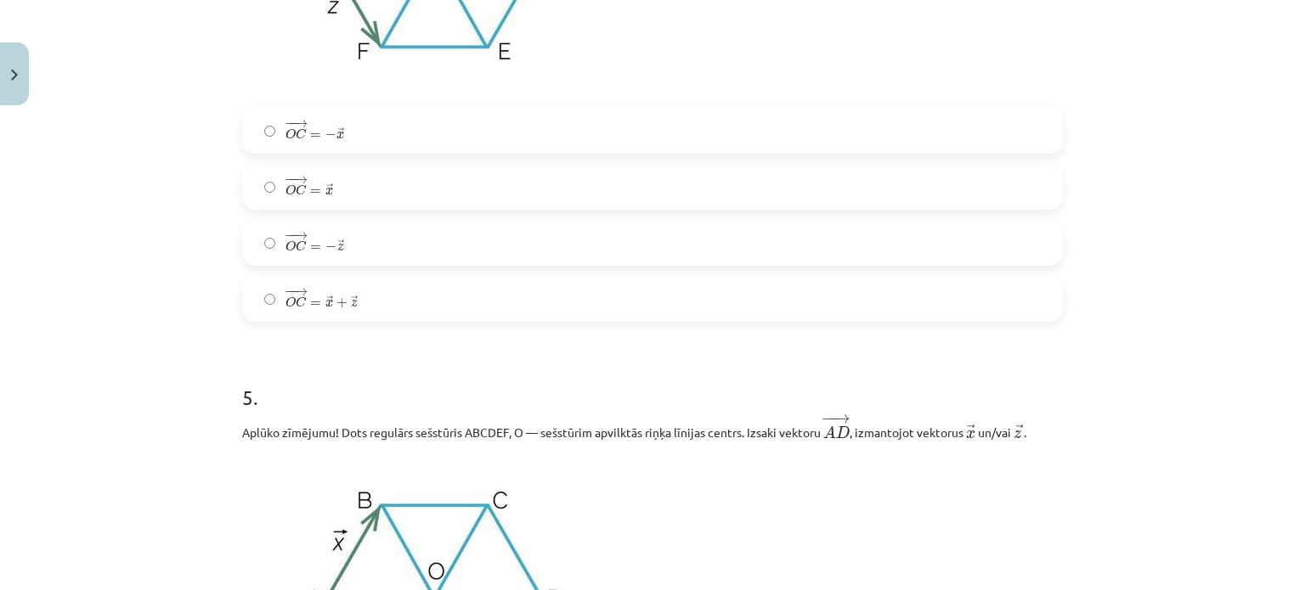
scroll to position [2750, 0]
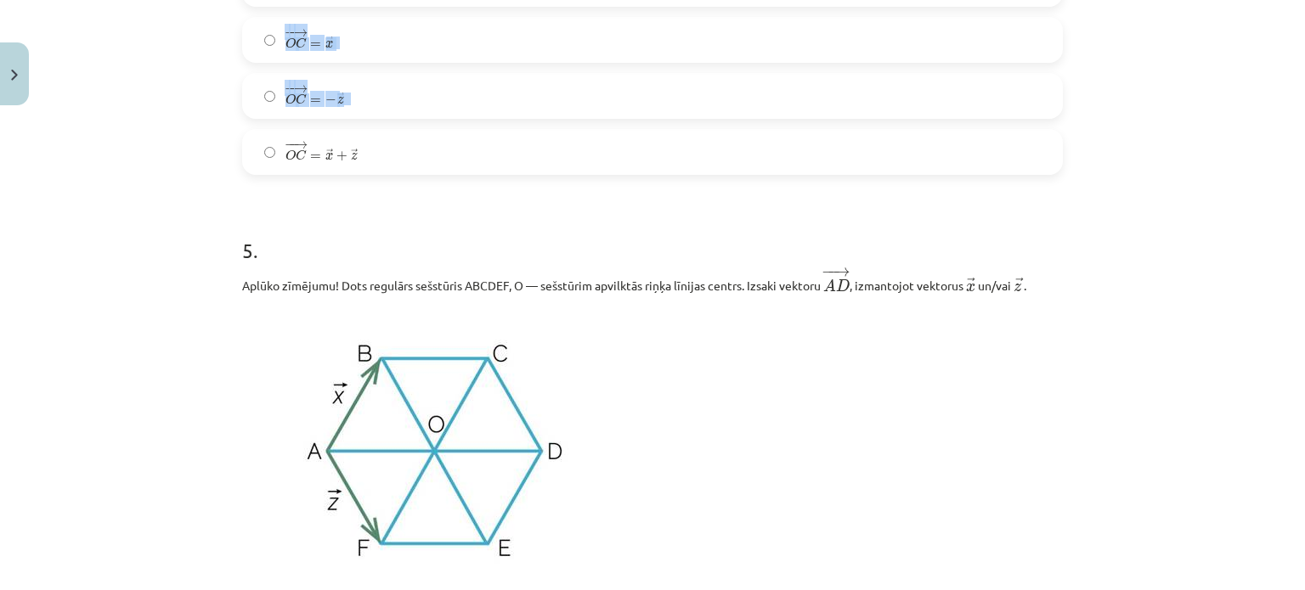
drag, startPoint x: 232, startPoint y: 4, endPoint x: 519, endPoint y: 121, distance: 309.8
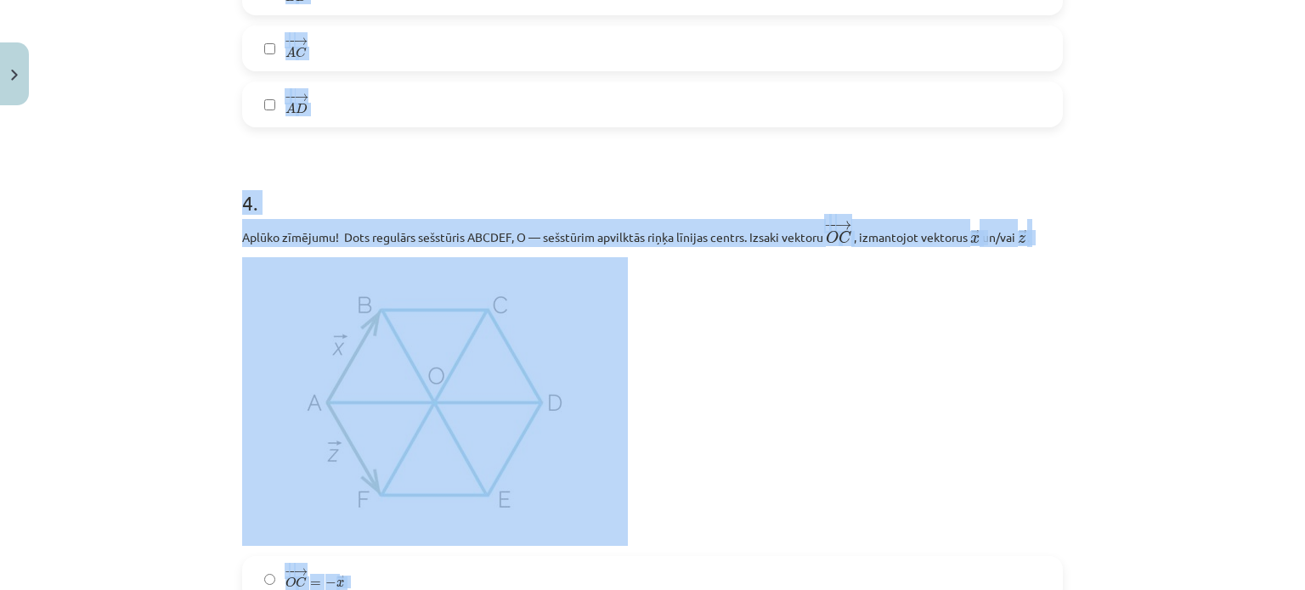
scroll to position [2073, 0]
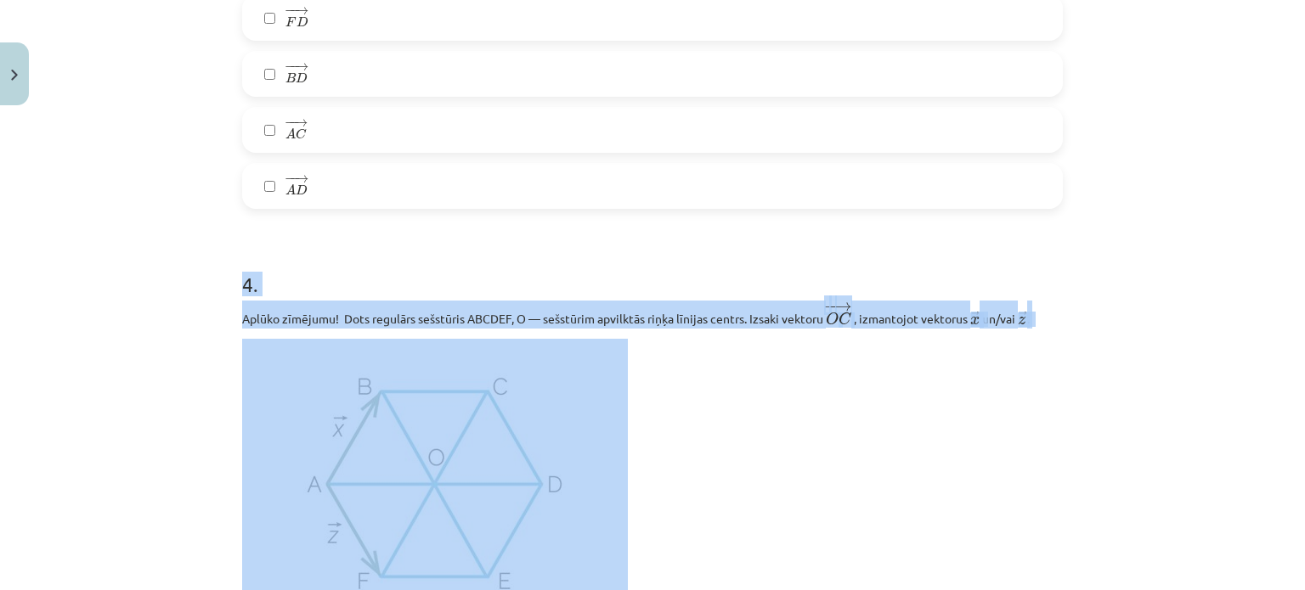
drag, startPoint x: 457, startPoint y: 171, endPoint x: 230, endPoint y: 274, distance: 249.0
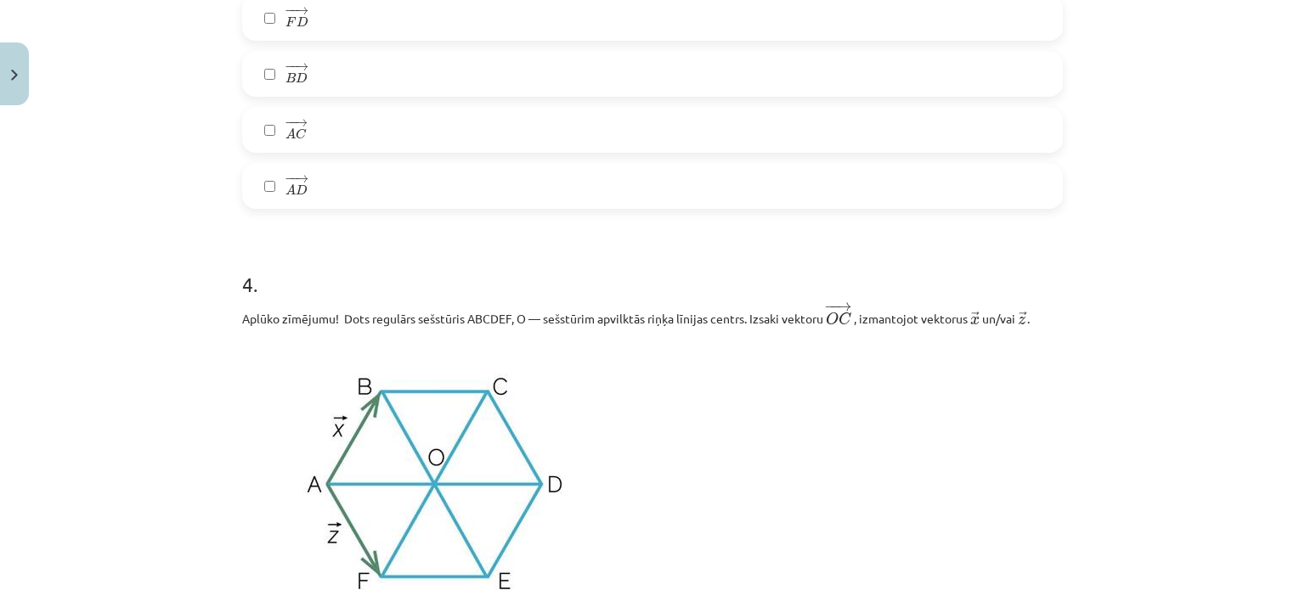
click at [167, 195] on div "Mācību tēma: Matemātikas i - 10. klases 1. ieskaites mācību materiāls (a,b) #4 …" at bounding box center [652, 295] width 1305 height 590
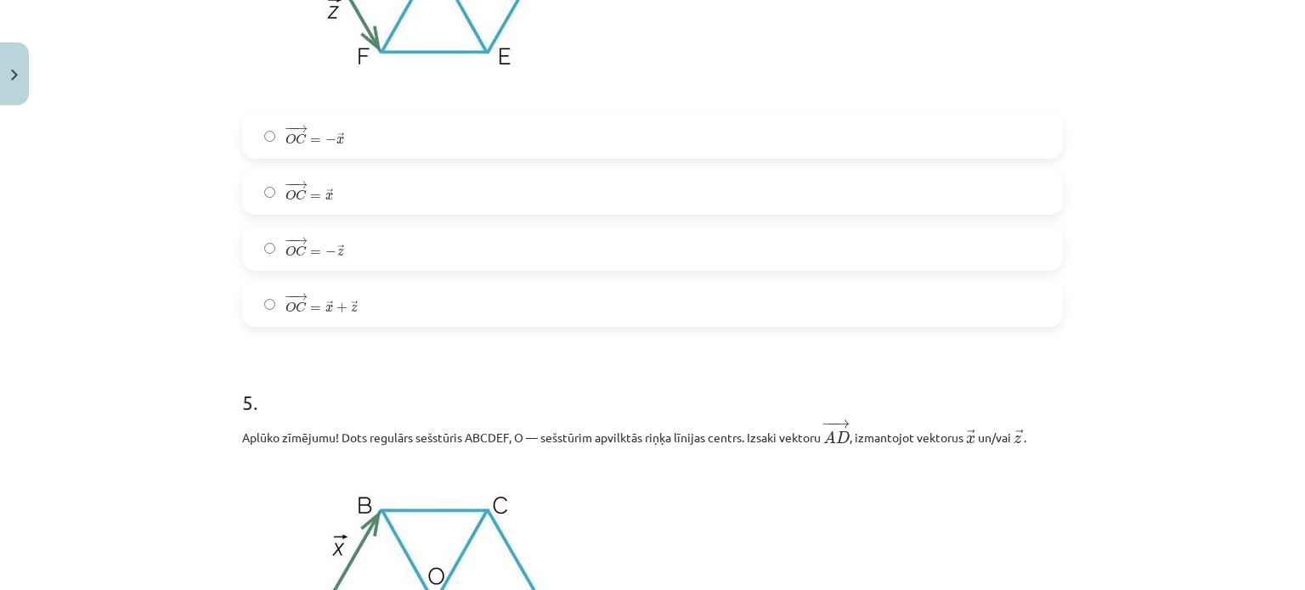
scroll to position [2640, 0]
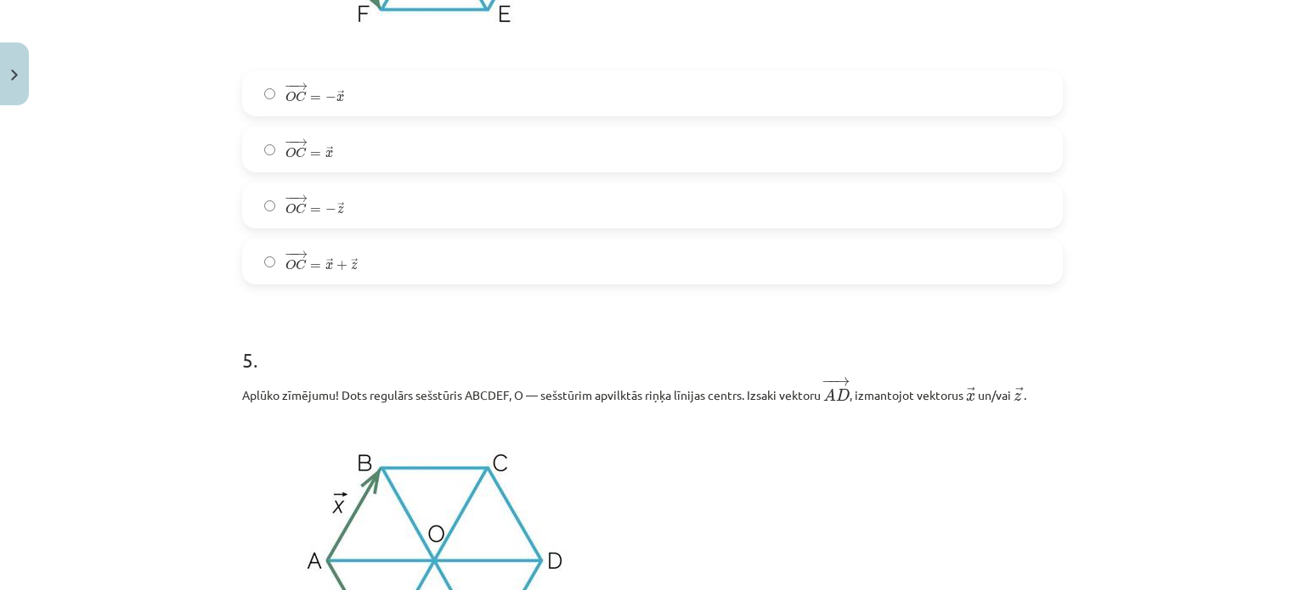
click at [375, 87] on label "− − → O C = − → x O C → = − x →" at bounding box center [652, 93] width 817 height 42
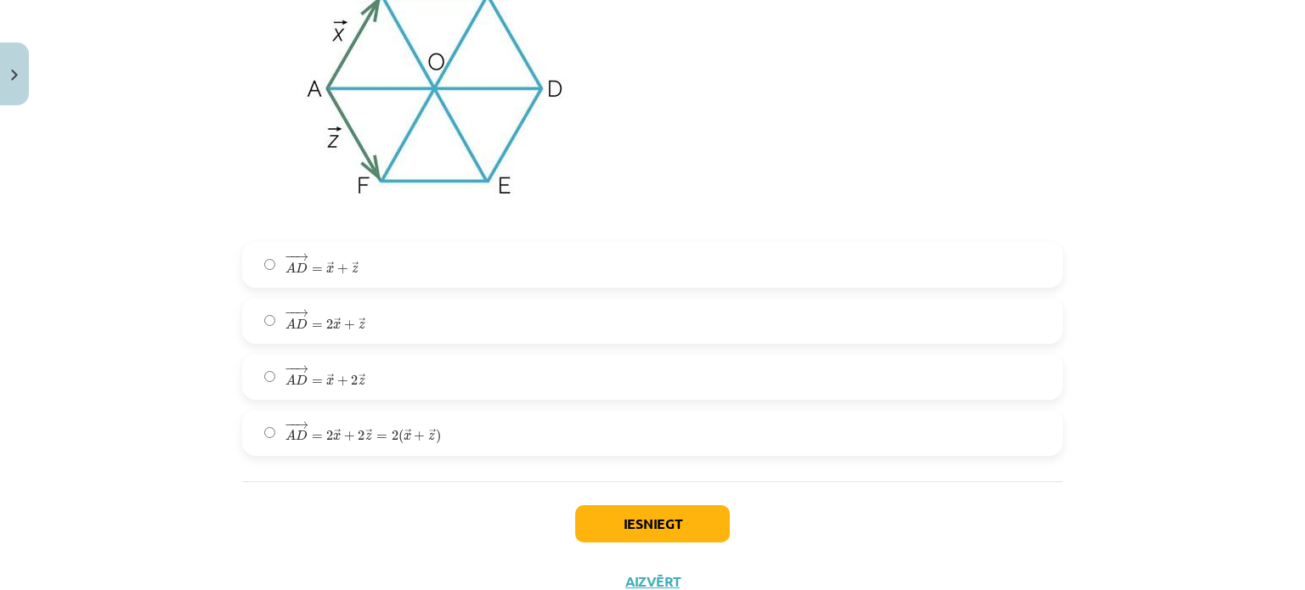
scroll to position [3179, 0]
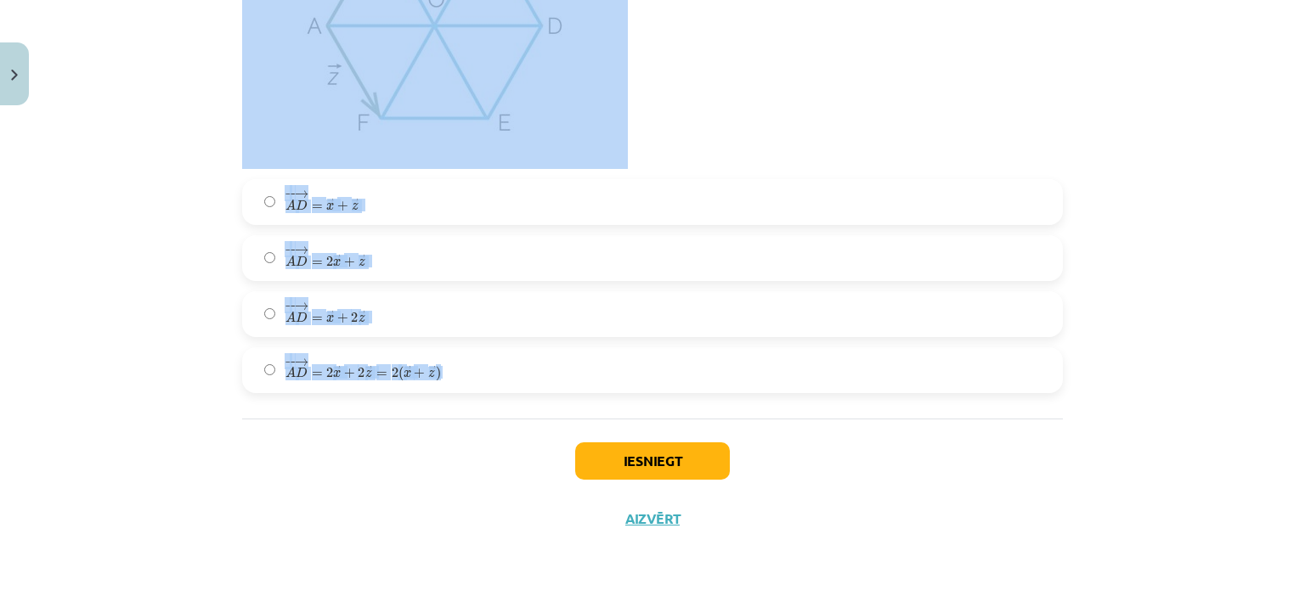
drag, startPoint x: 214, startPoint y: 115, endPoint x: 567, endPoint y: 398, distance: 452.7
click at [567, 398] on div "Mācību tēma: Matemātikas i - 10. klases 1. ieskaites mācību materiāls (a,b) #4 …" at bounding box center [652, 295] width 1305 height 590
click at [193, 238] on div "Mācību tēma: Matemātikas i - 10. klases 1. ieskaites mācību materiāls (a,b) #4 …" at bounding box center [652, 295] width 1305 height 590
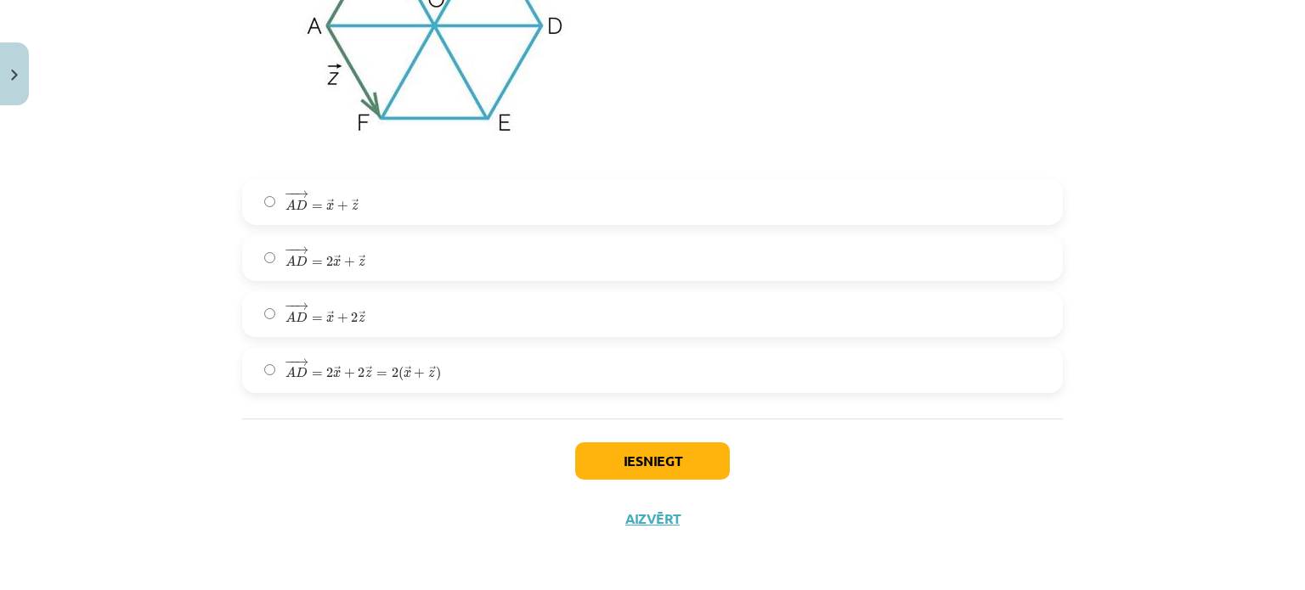
click at [295, 364] on span "→" at bounding box center [302, 362] width 14 height 8
click at [694, 453] on button "Iesniegt" at bounding box center [652, 461] width 155 height 37
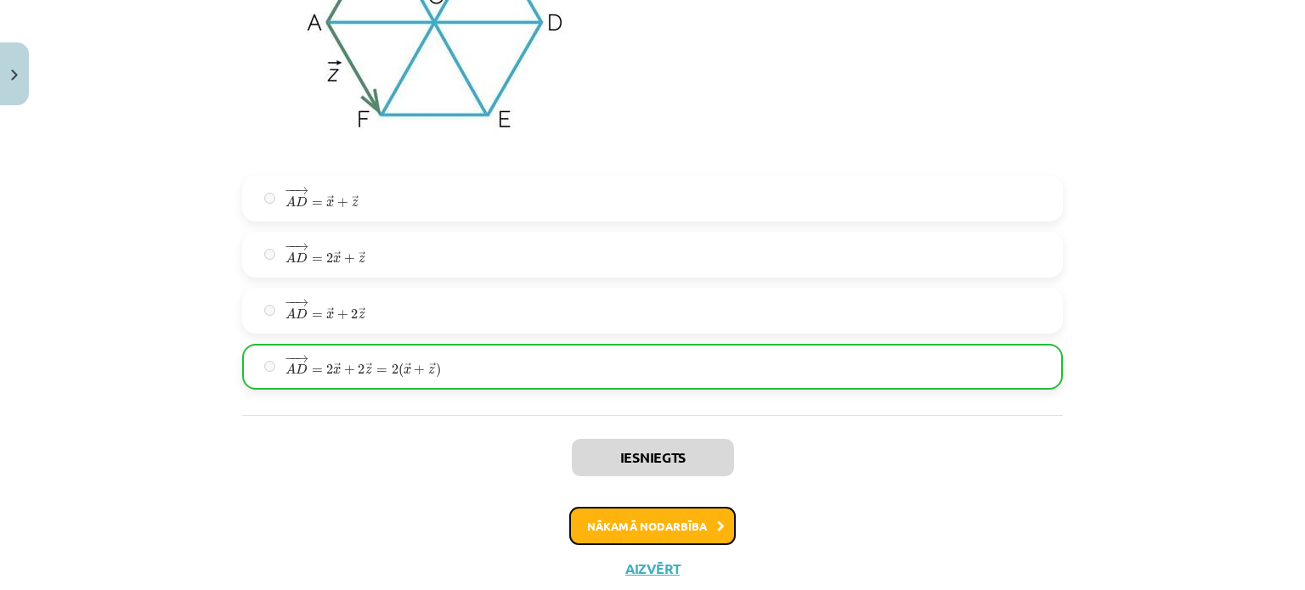
click at [626, 518] on button "Nākamā nodarbība" at bounding box center [652, 526] width 167 height 39
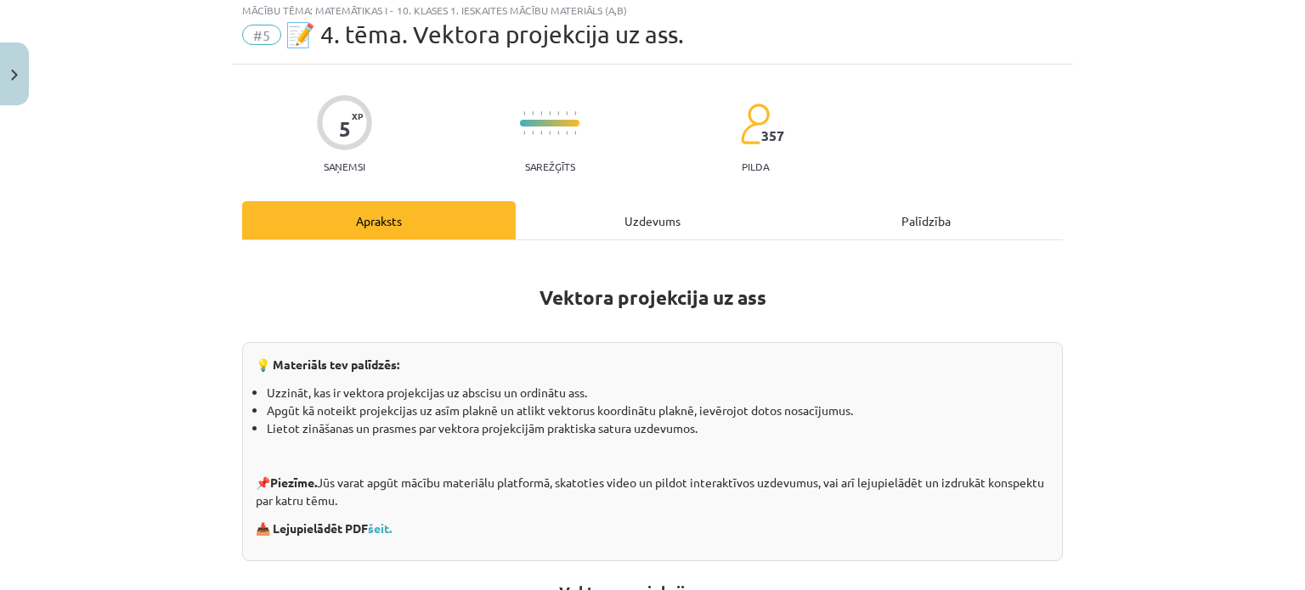
scroll to position [42, 0]
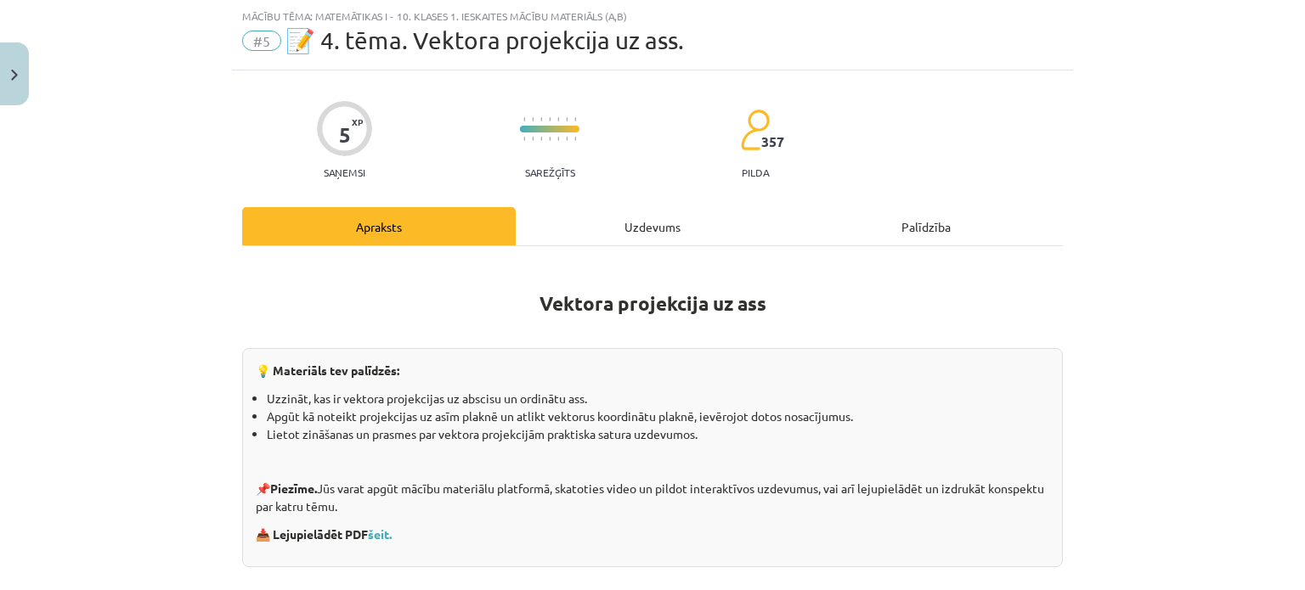
click at [637, 210] on div "Uzdevums" at bounding box center [653, 226] width 274 height 38
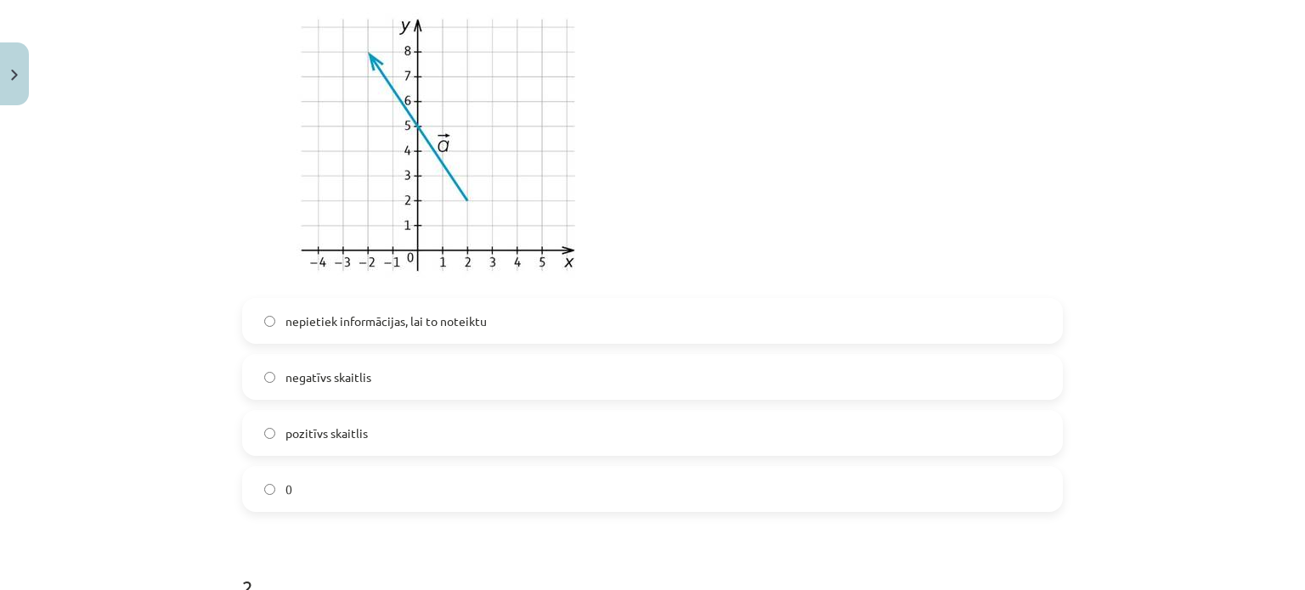
scroll to position [567, 0]
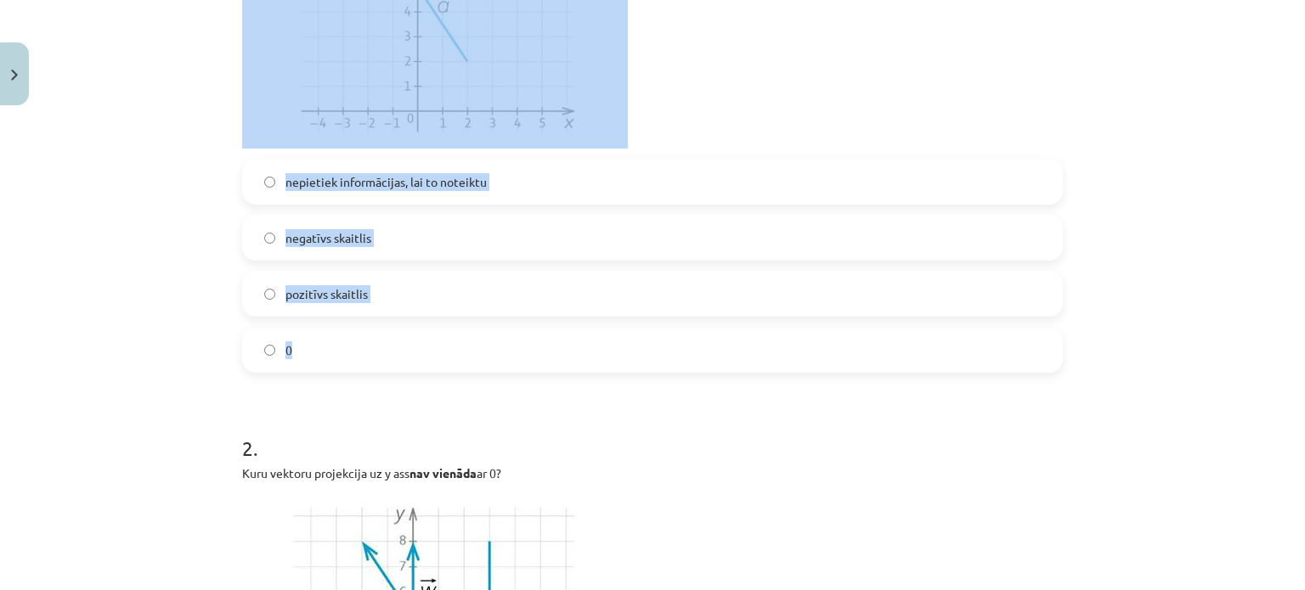
drag, startPoint x: 217, startPoint y: 138, endPoint x: 486, endPoint y: 333, distance: 332.0
click at [486, 333] on div "Mācību tēma: Matemātikas i - 10. klases 1. ieskaites mācību materiāls (a,b) #5 …" at bounding box center [652, 295] width 1305 height 590
click at [172, 251] on div "Mācību tēma: Matemātikas i - 10. klases 1. ieskaites mācību materiāls (a,b) #5 …" at bounding box center [652, 295] width 1305 height 590
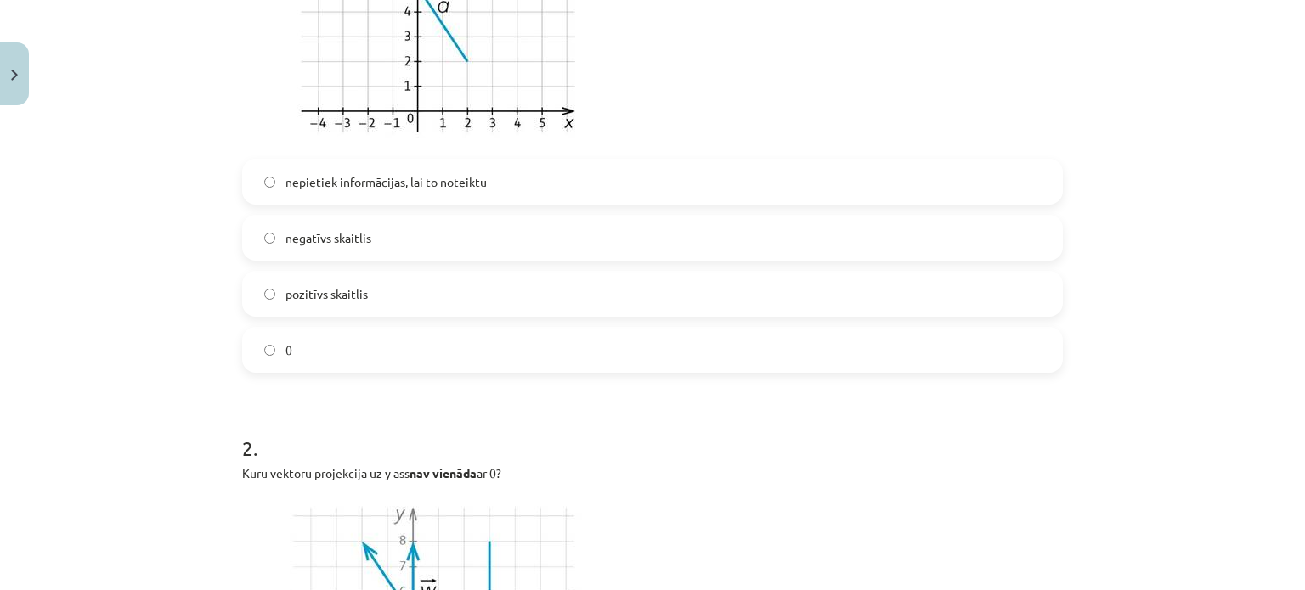
click at [364, 295] on label "pozitīvs skaitlis" at bounding box center [652, 294] width 817 height 42
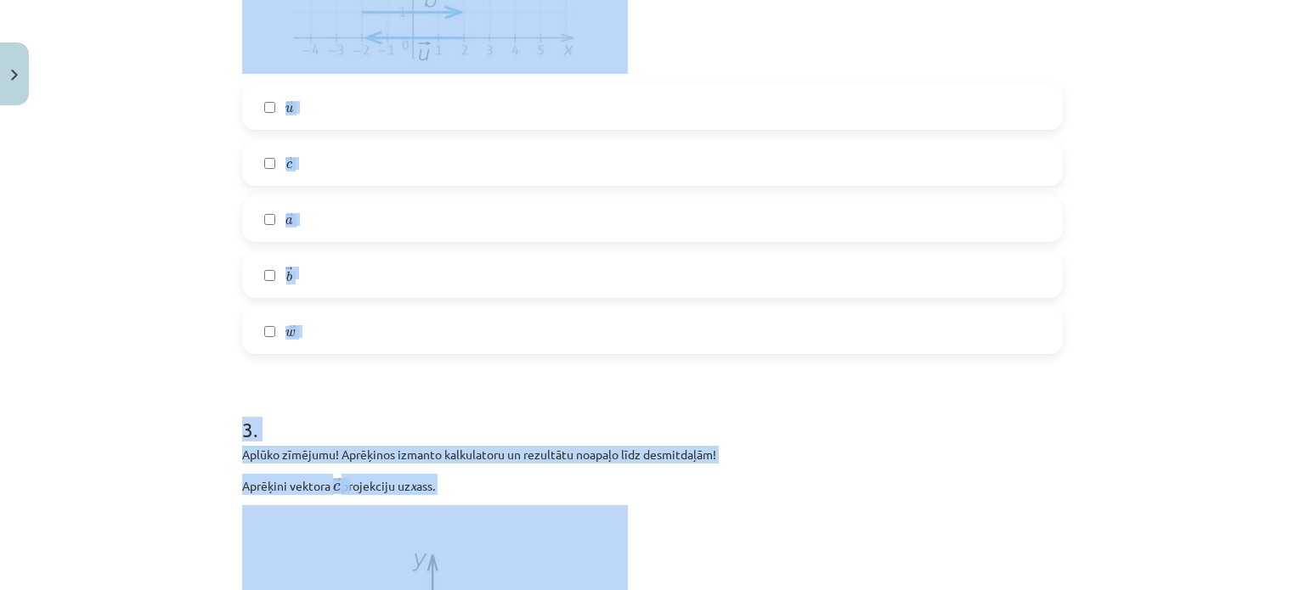
scroll to position [1281, 0]
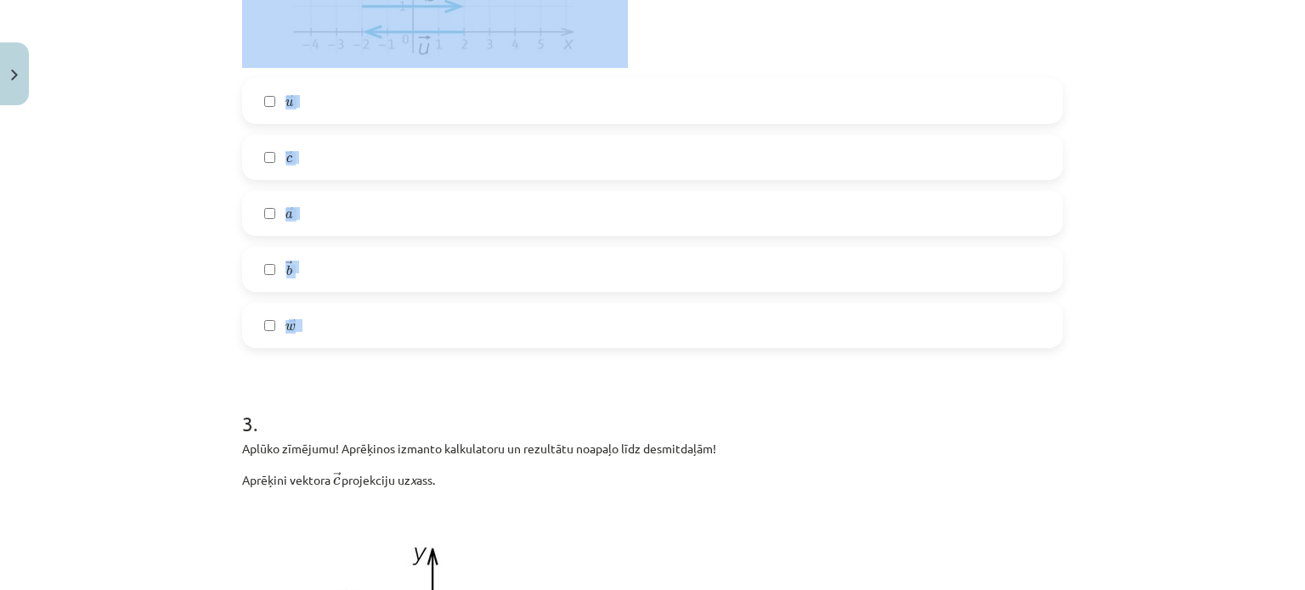
drag, startPoint x: 214, startPoint y: 52, endPoint x: 403, endPoint y: 342, distance: 346.4
click at [403, 342] on div "Mācību tēma: Matemātikas i - 10. klases 1. ieskaites mācību materiāls (a,b) #5 …" at bounding box center [652, 295] width 1305 height 590
click at [218, 291] on div "Mācību tēma: Matemātikas i - 10. klases 1. ieskaites mācību materiāls (a,b) #5 …" at bounding box center [652, 295] width 1305 height 590
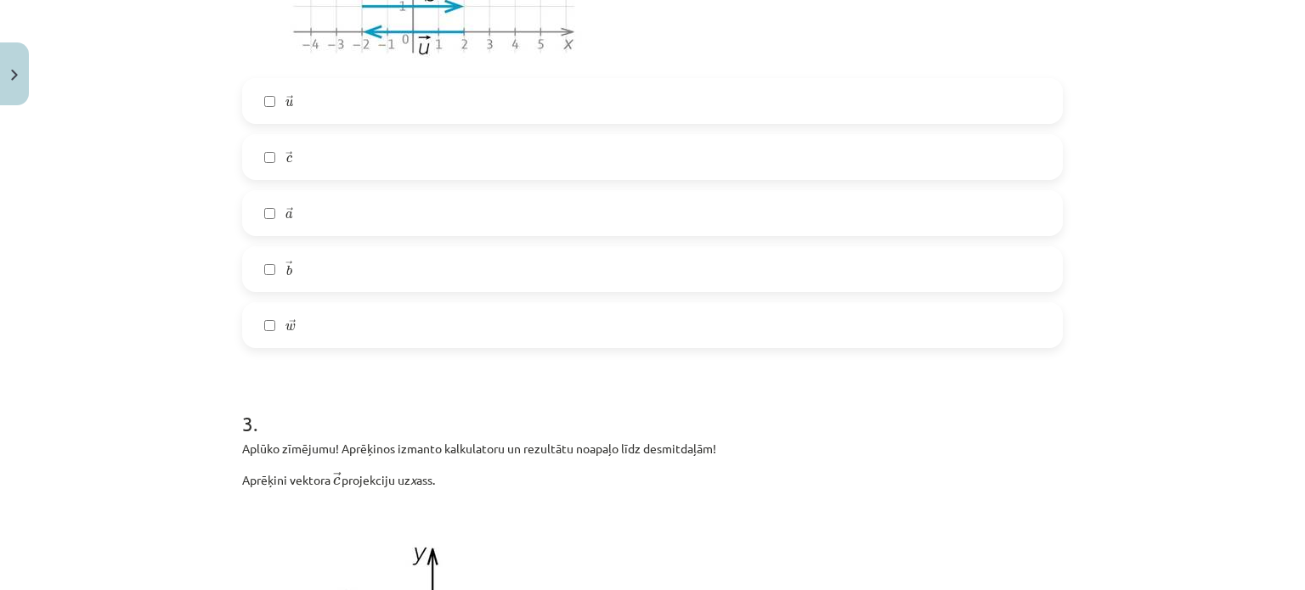
click at [363, 150] on label "→ c c →" at bounding box center [652, 157] width 817 height 42
click at [347, 203] on label "→ a a →" at bounding box center [652, 213] width 817 height 42
click at [326, 251] on label "→ b b →" at bounding box center [652, 269] width 817 height 42
click at [324, 319] on label "→ w w →" at bounding box center [652, 325] width 817 height 42
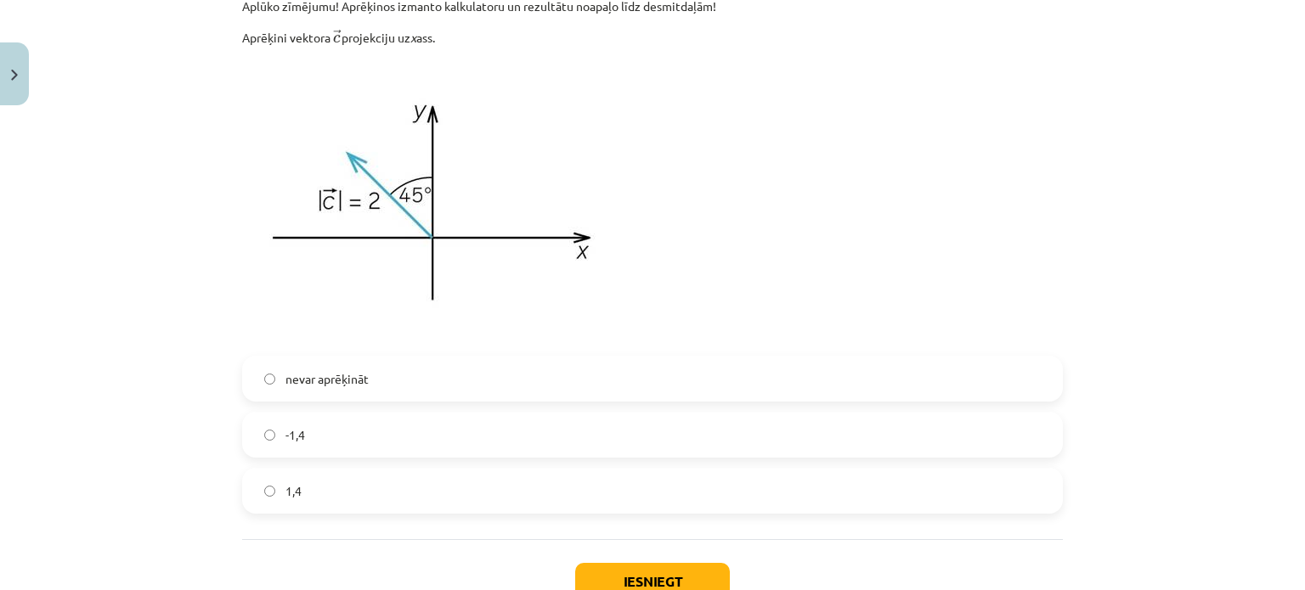
scroll to position [1843, 0]
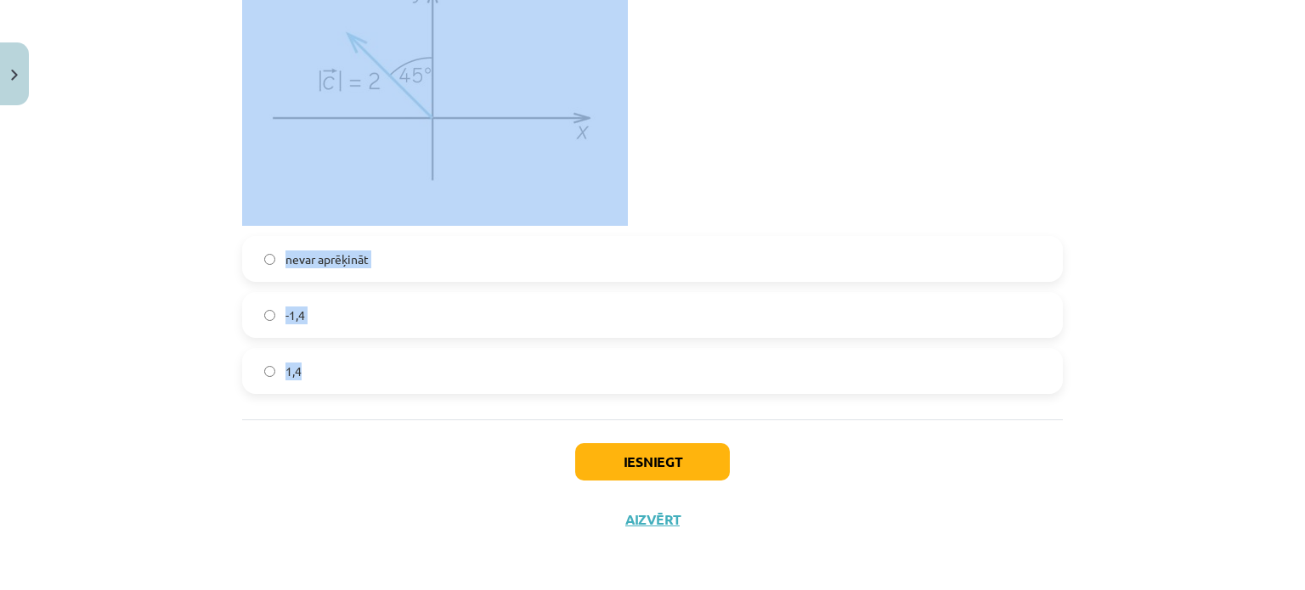
drag, startPoint x: 228, startPoint y: 116, endPoint x: 415, endPoint y: 363, distance: 310.4
click at [200, 304] on div "Mācību tēma: Matemātikas i - 10. klases 1. ieskaites mācību materiāls (a,b) #5 …" at bounding box center [652, 295] width 1305 height 590
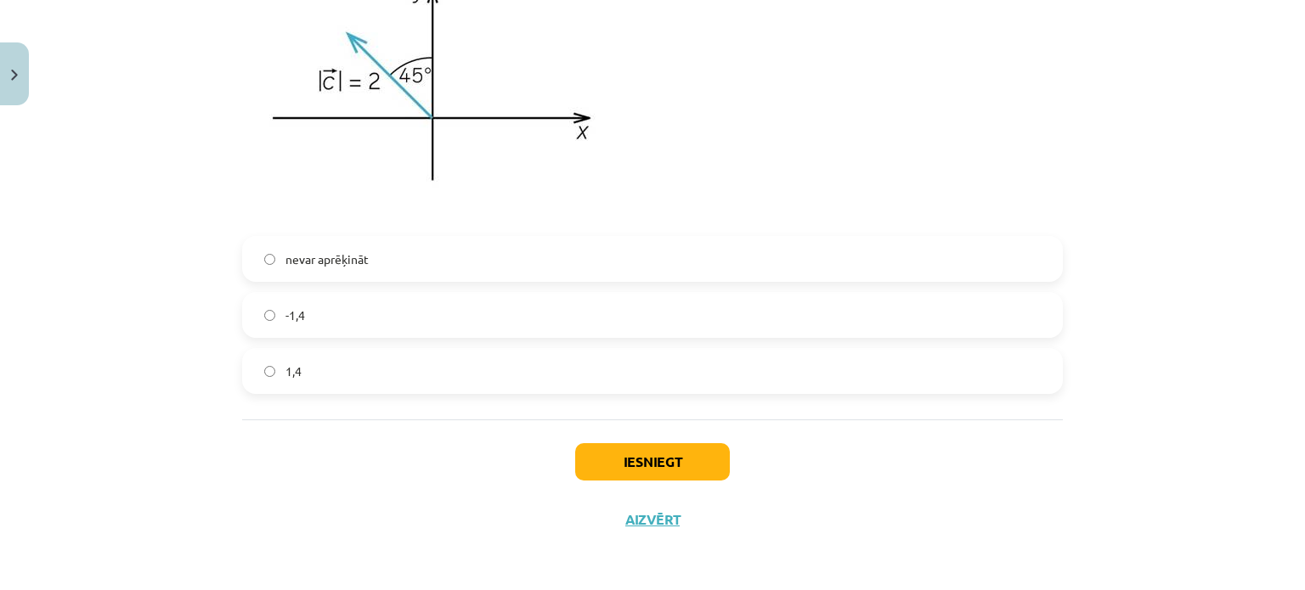
click at [369, 330] on label "-1,4" at bounding box center [652, 315] width 817 height 42
click at [637, 465] on button "Iesniegt" at bounding box center [652, 461] width 155 height 37
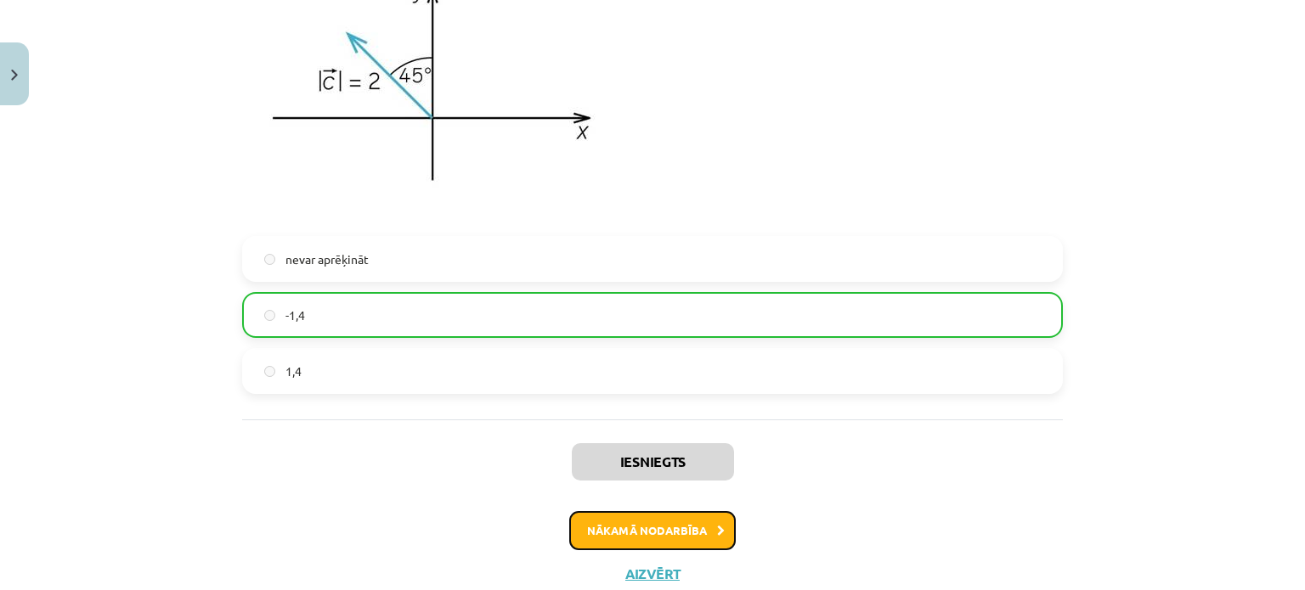
click at [674, 523] on button "Nākamā nodarbība" at bounding box center [652, 530] width 167 height 39
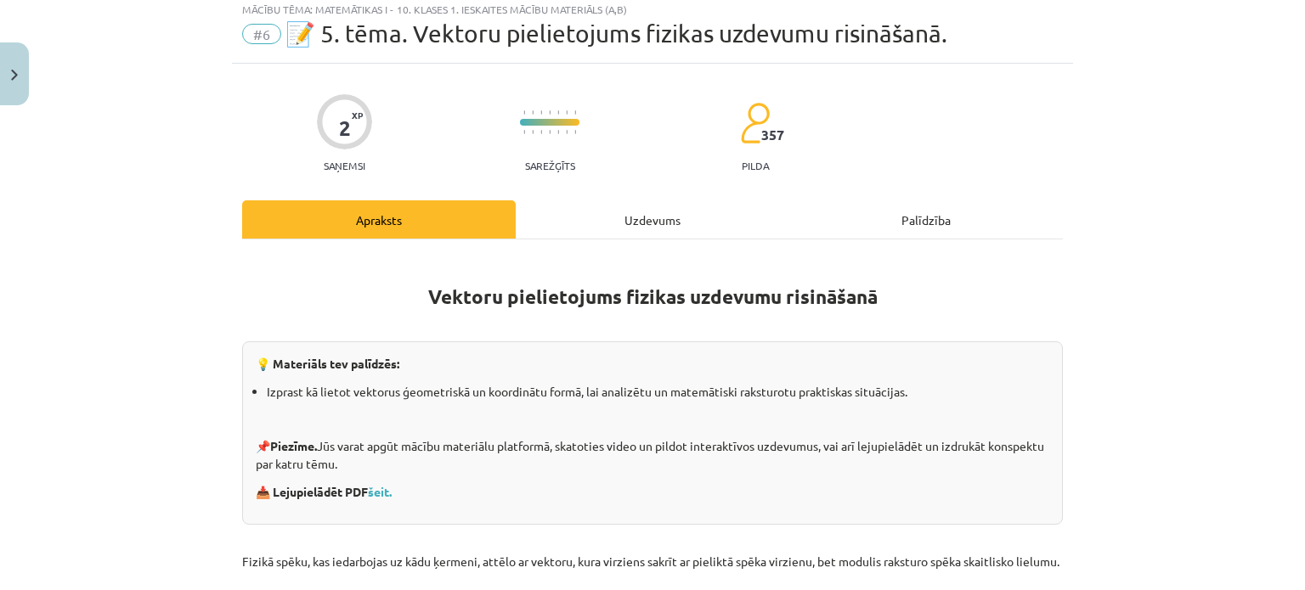
scroll to position [42, 0]
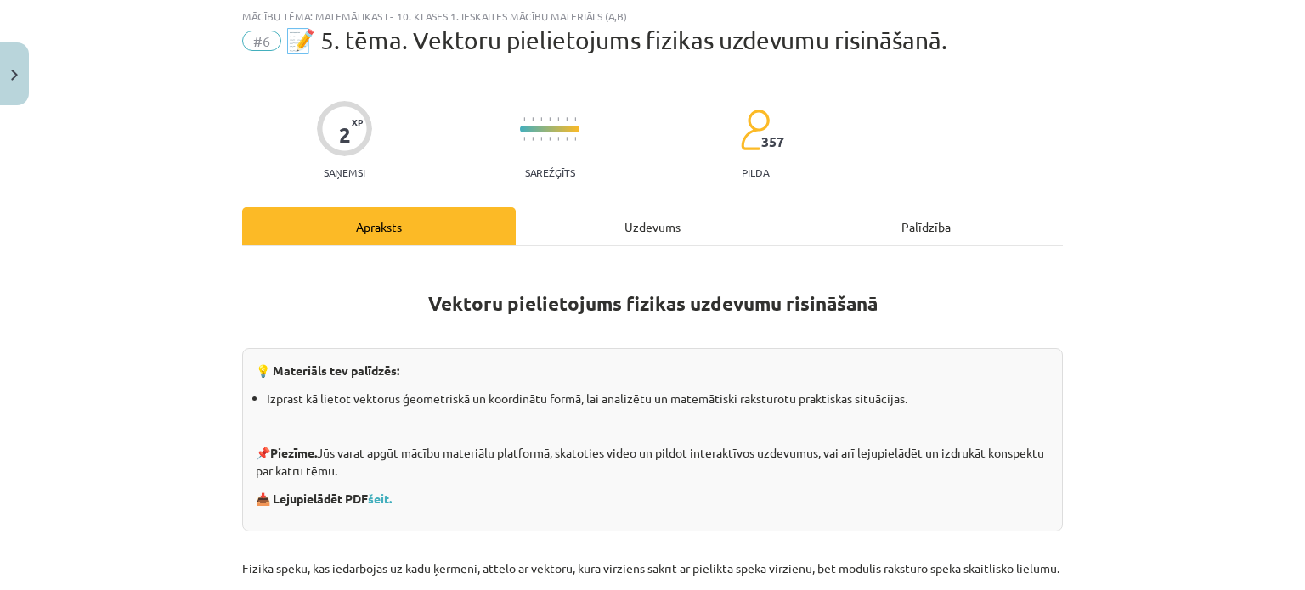
click at [670, 229] on div "Uzdevums" at bounding box center [653, 226] width 274 height 38
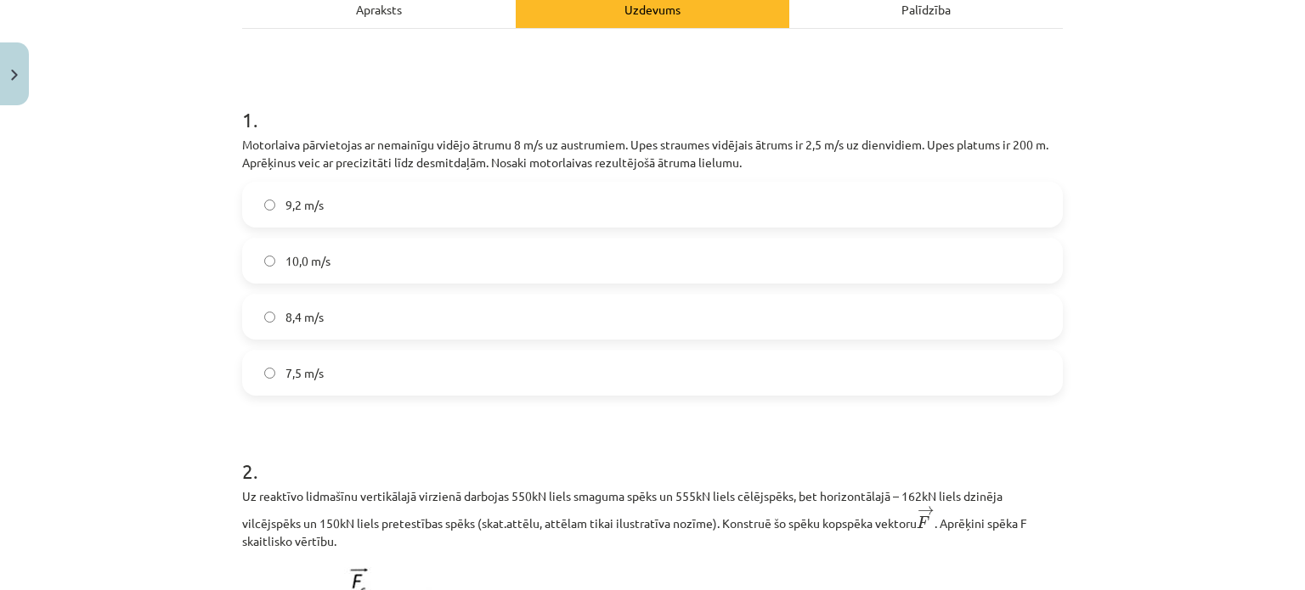
scroll to position [271, 0]
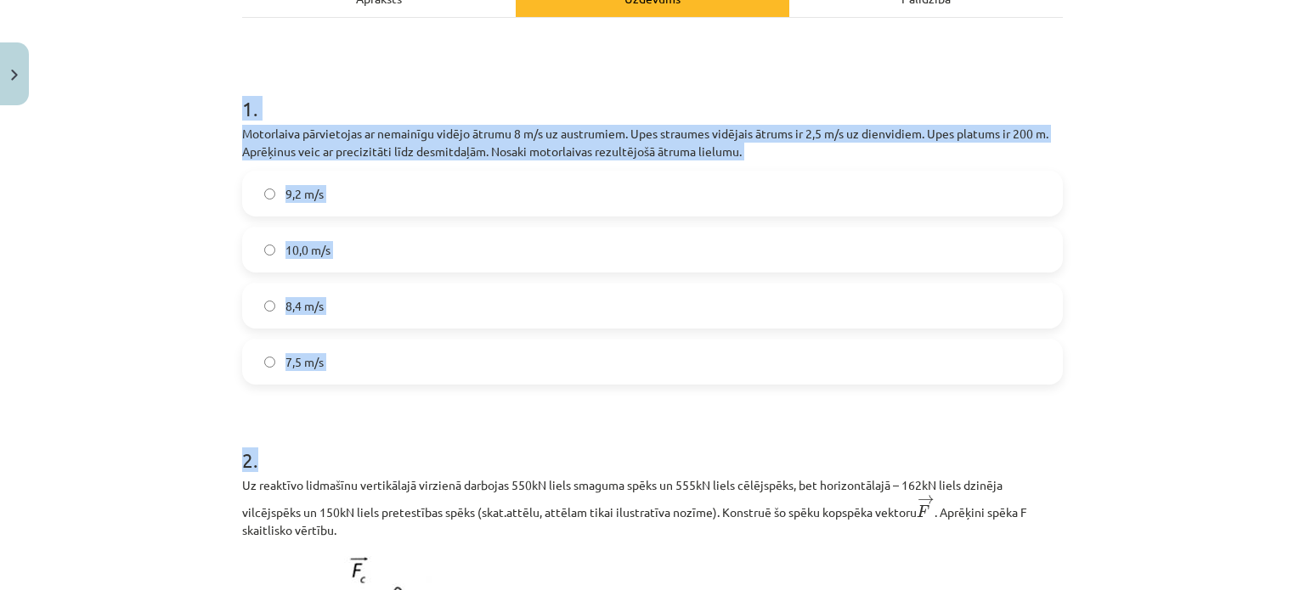
drag, startPoint x: 224, startPoint y: 98, endPoint x: 424, endPoint y: 392, distance: 355.3
click at [424, 392] on div "Mācību tēma: Matemātikas i - 10. klases 1. ieskaites mācību materiāls (a,b) #6 …" at bounding box center [652, 295] width 1305 height 590
click at [388, 370] on label "7,5 m/s" at bounding box center [652, 362] width 817 height 42
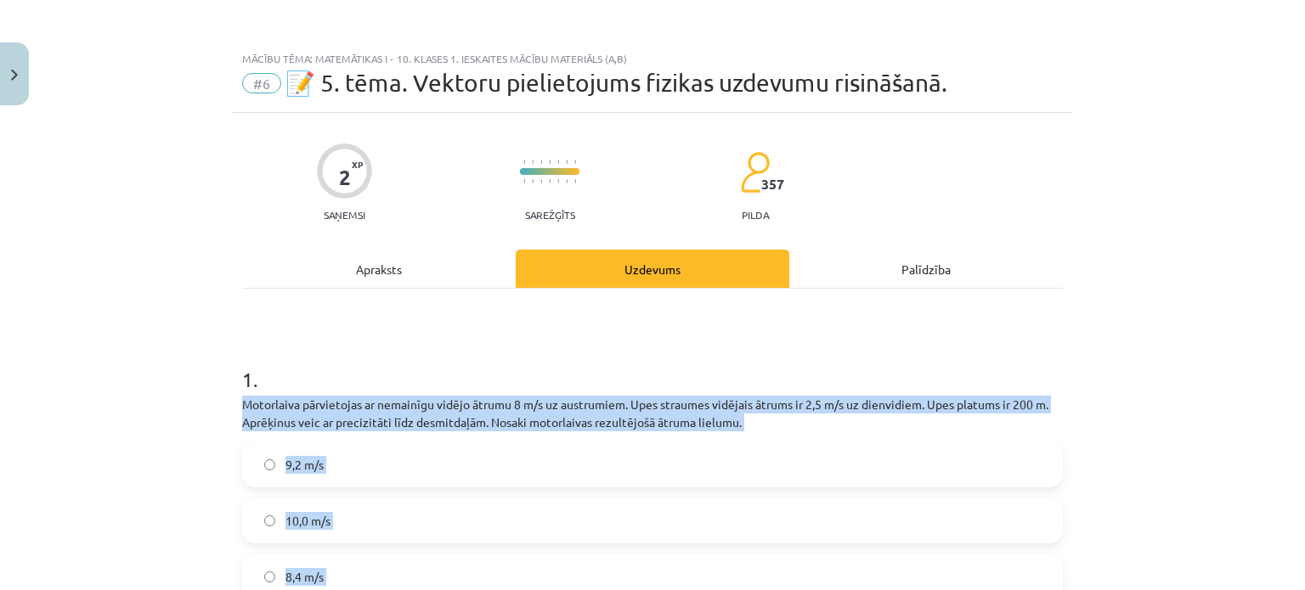
scroll to position [0, 0]
drag, startPoint x: 343, startPoint y: 164, endPoint x: 218, endPoint y: 367, distance: 238.4
click at [218, 367] on div "Mācību tēma: Matemātikas i - 10. klases 1. ieskaites mācību materiāls (a,b) #6 …" at bounding box center [652, 295] width 1305 height 590
click at [190, 325] on div "Mācību tēma: Matemātikas i - 10. klases 1. ieskaites mācību materiāls (a,b) #6 …" at bounding box center [652, 295] width 1305 height 590
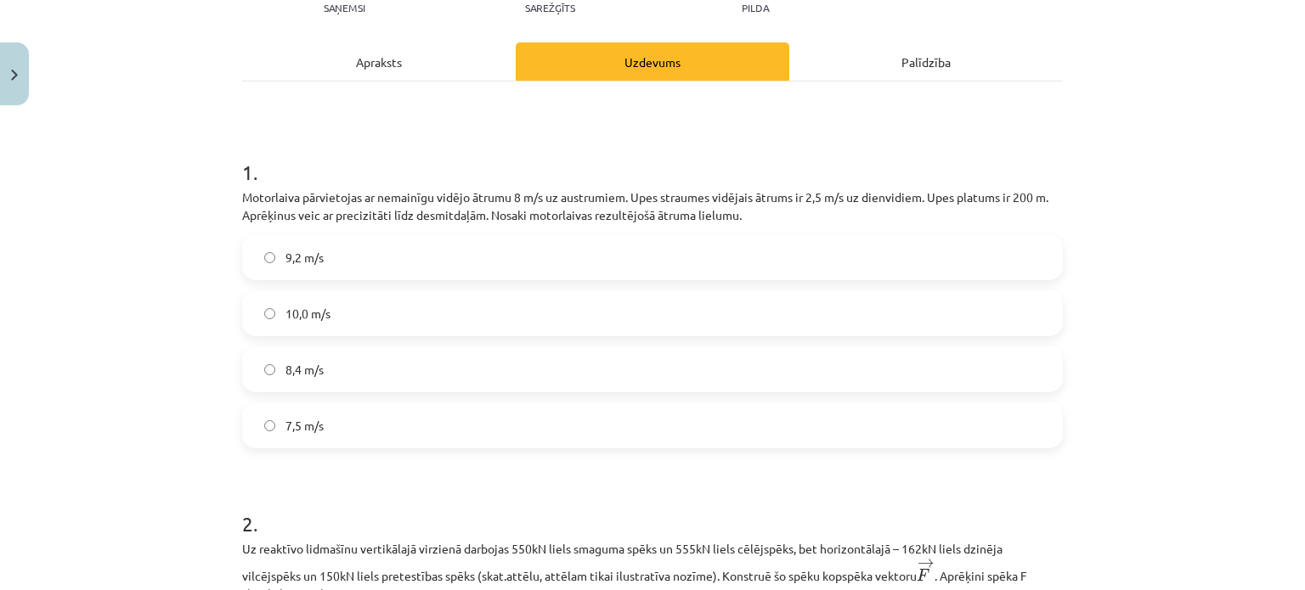
click at [366, 366] on label "8,4 m/s" at bounding box center [652, 369] width 817 height 42
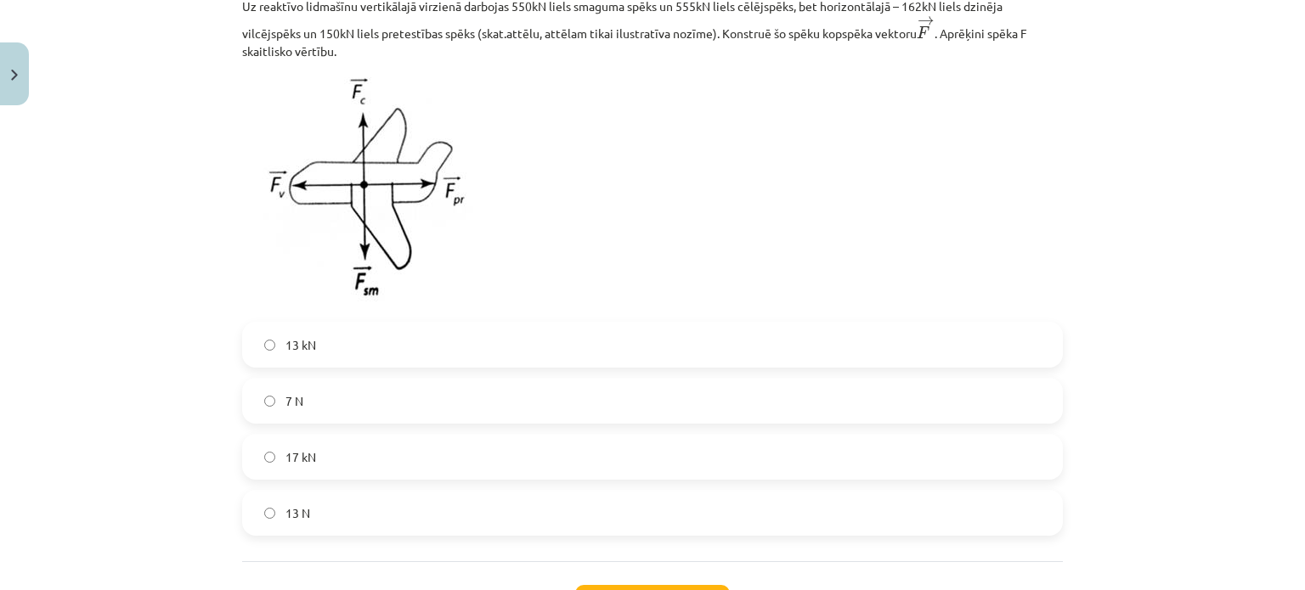
scroll to position [894, 0]
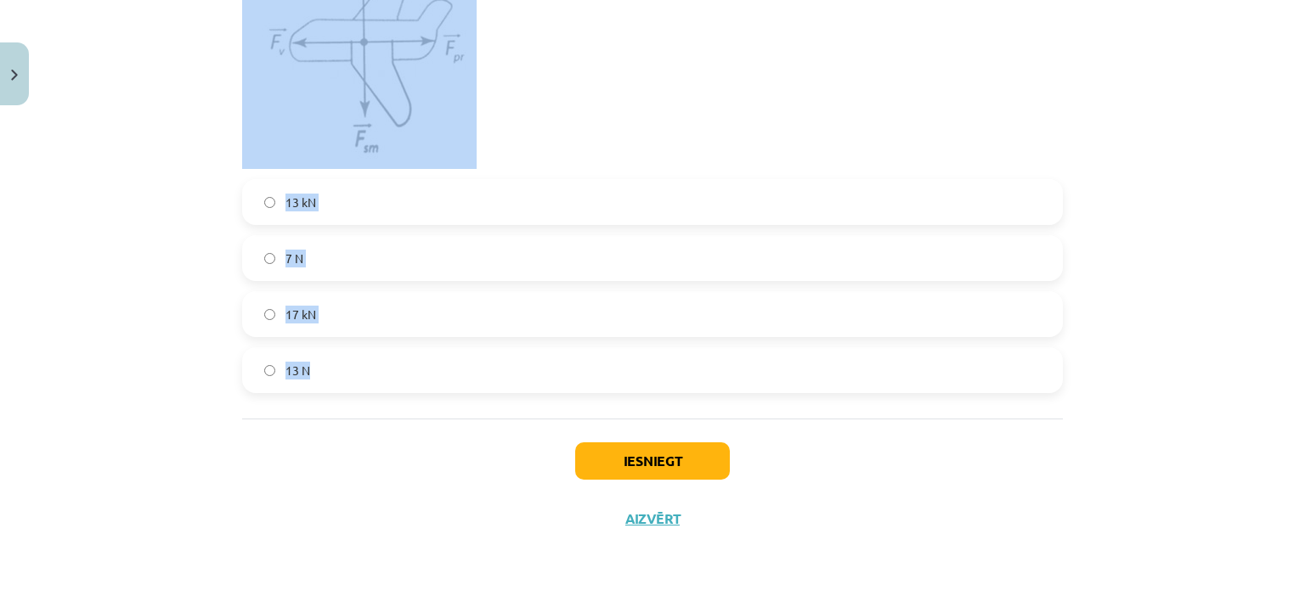
drag, startPoint x: 218, startPoint y: 245, endPoint x: 411, endPoint y: 358, distance: 223.5
click at [411, 358] on div "Mācību tēma: Matemātikas i - 10. klases 1. ieskaites mācību materiāls (a,b) #6 …" at bounding box center [652, 295] width 1305 height 590
click at [214, 305] on div "Mācību tēma: Matemātikas i - 10. klases 1. ieskaites mācību materiāls (a,b) #6 …" at bounding box center [652, 295] width 1305 height 590
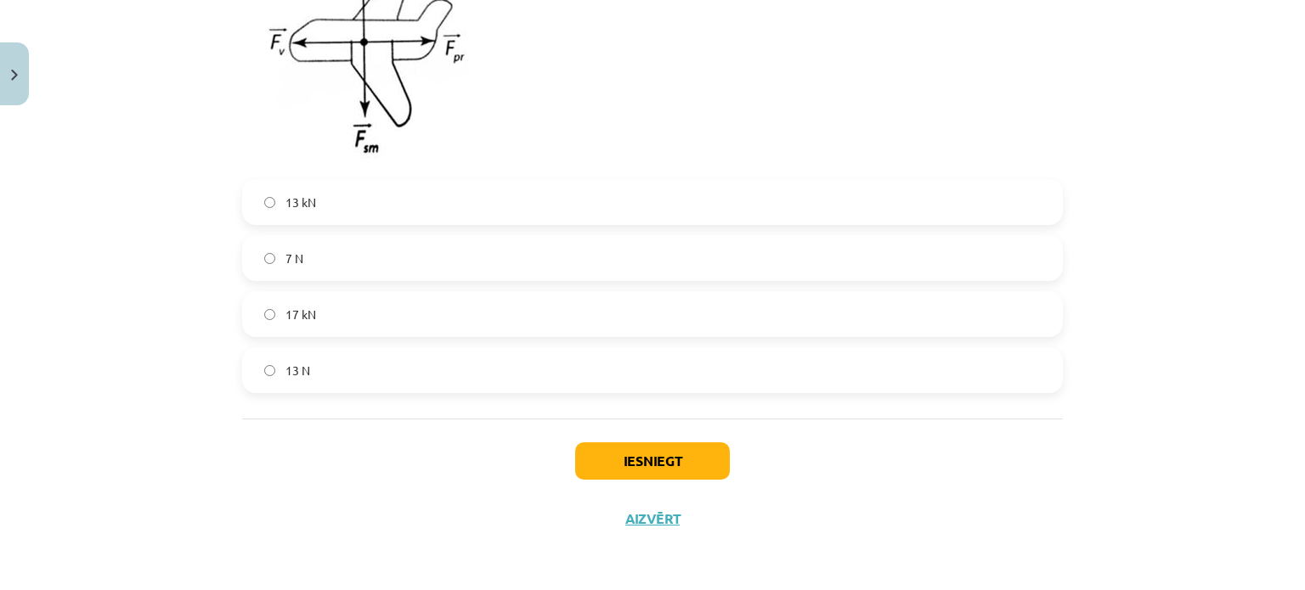
click at [331, 179] on div "13 kN" at bounding box center [652, 202] width 821 height 46
click at [352, 203] on label "13 kN" at bounding box center [652, 202] width 817 height 42
click at [666, 449] on button "Iesniegt" at bounding box center [652, 461] width 155 height 37
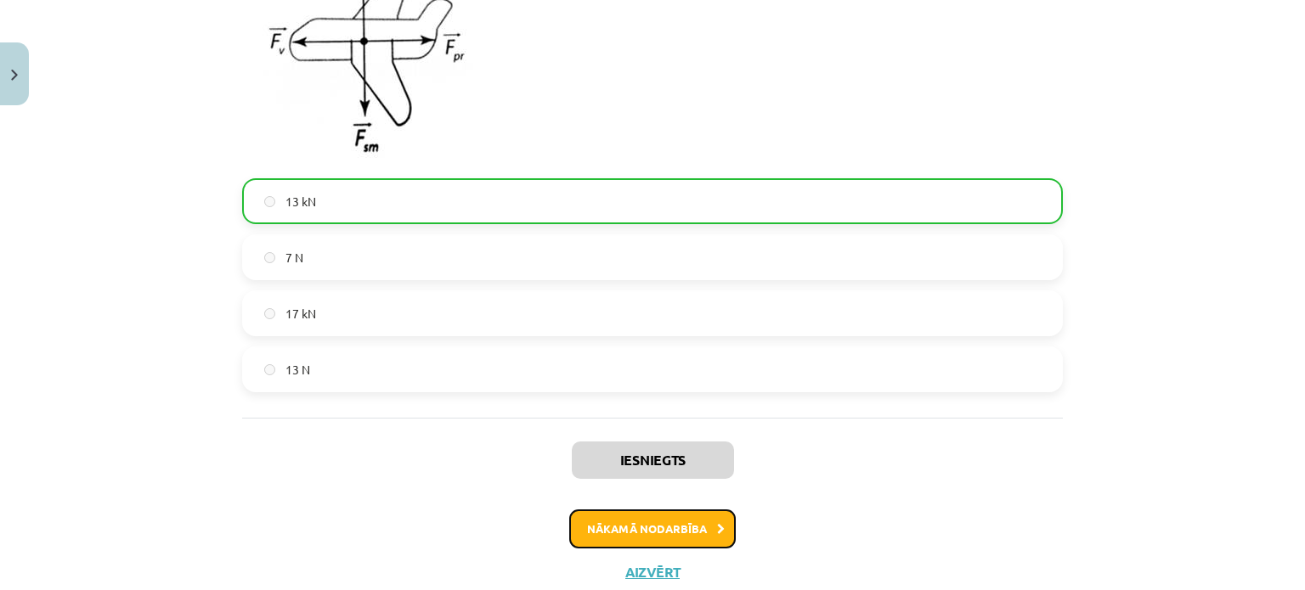
click at [641, 526] on button "Nākamā nodarbība" at bounding box center [652, 529] width 167 height 39
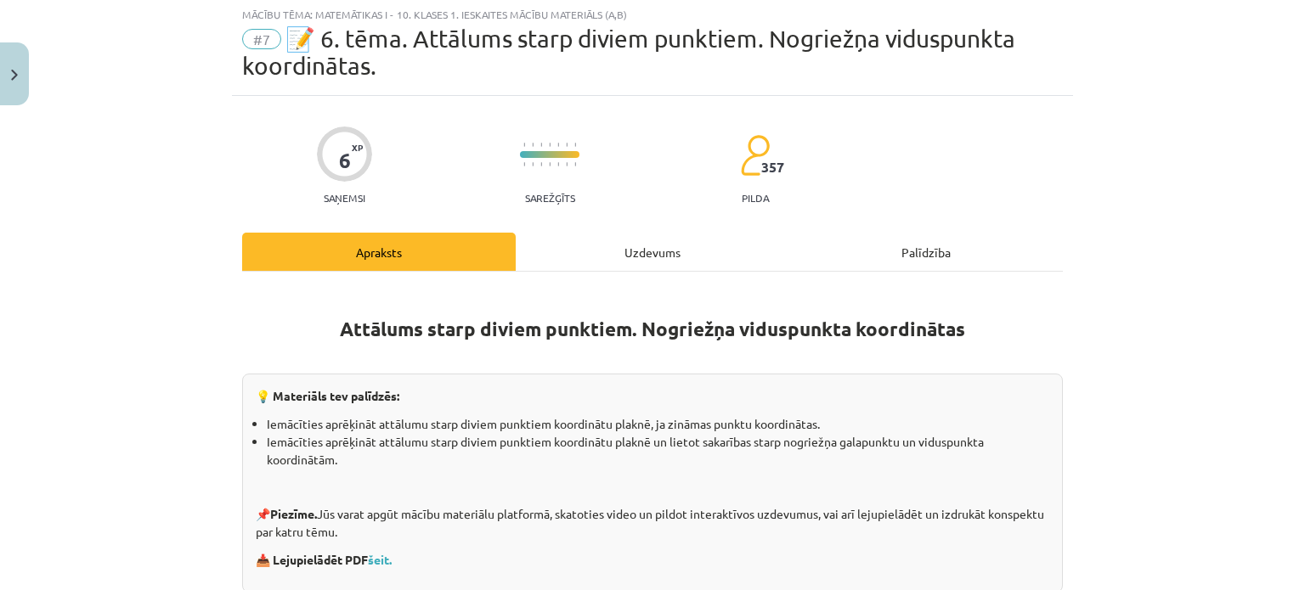
scroll to position [42, 0]
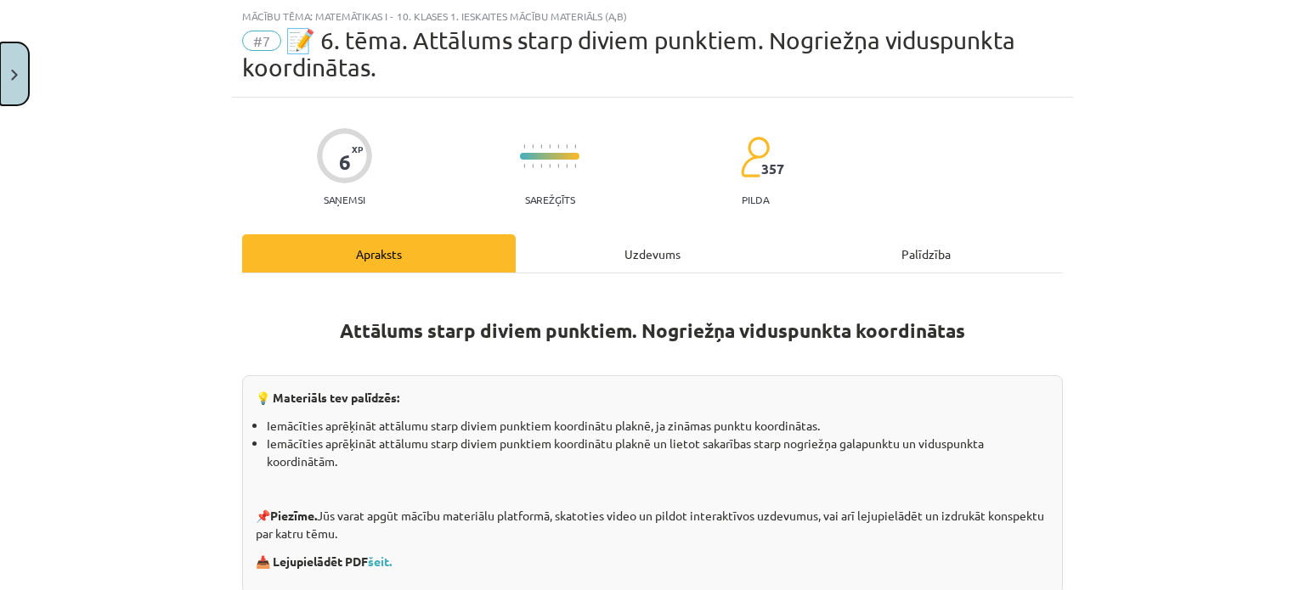
click at [7, 63] on button "Close" at bounding box center [14, 73] width 29 height 63
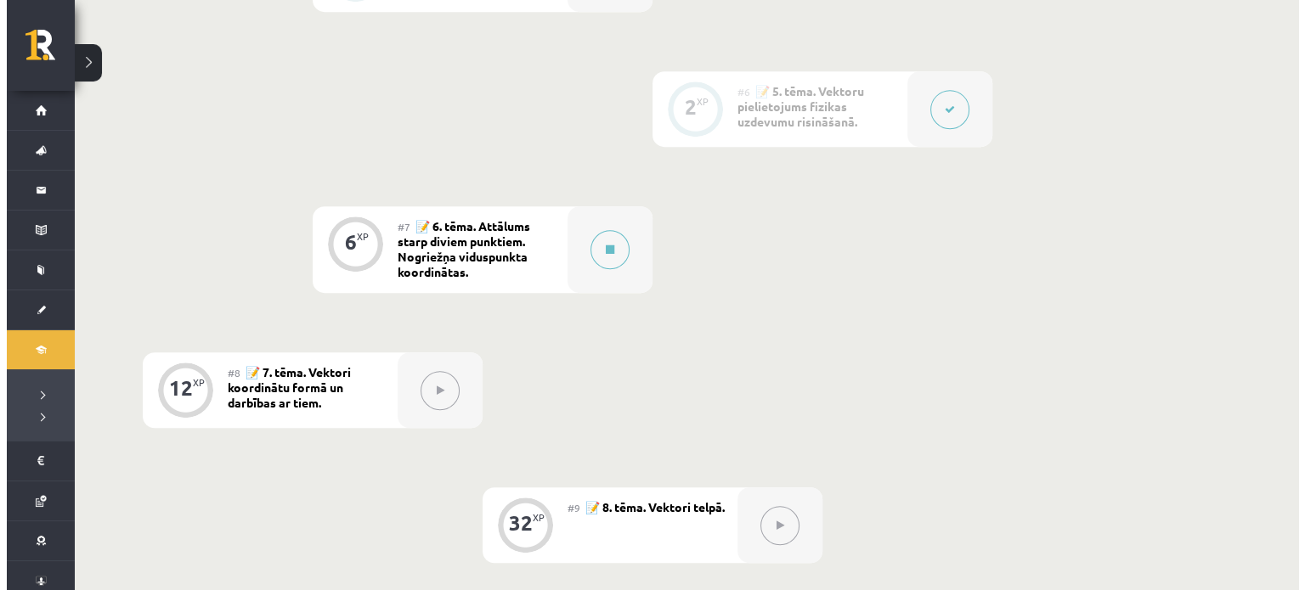
scroll to position [1055, 0]
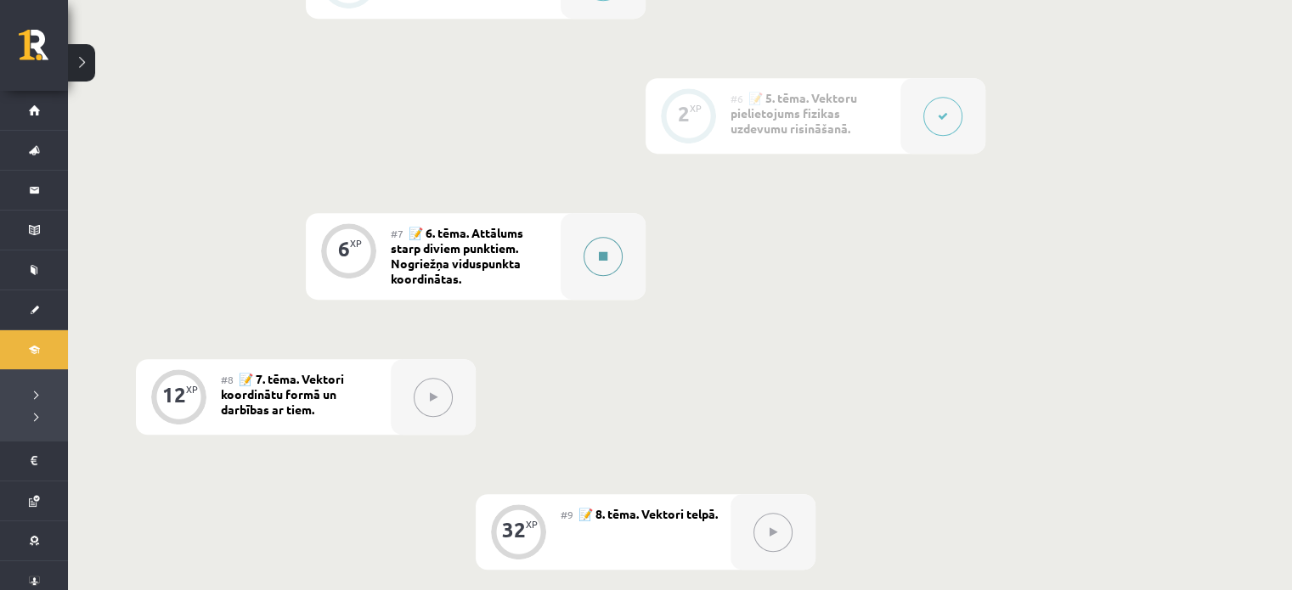
click at [594, 255] on button at bounding box center [603, 256] width 39 height 39
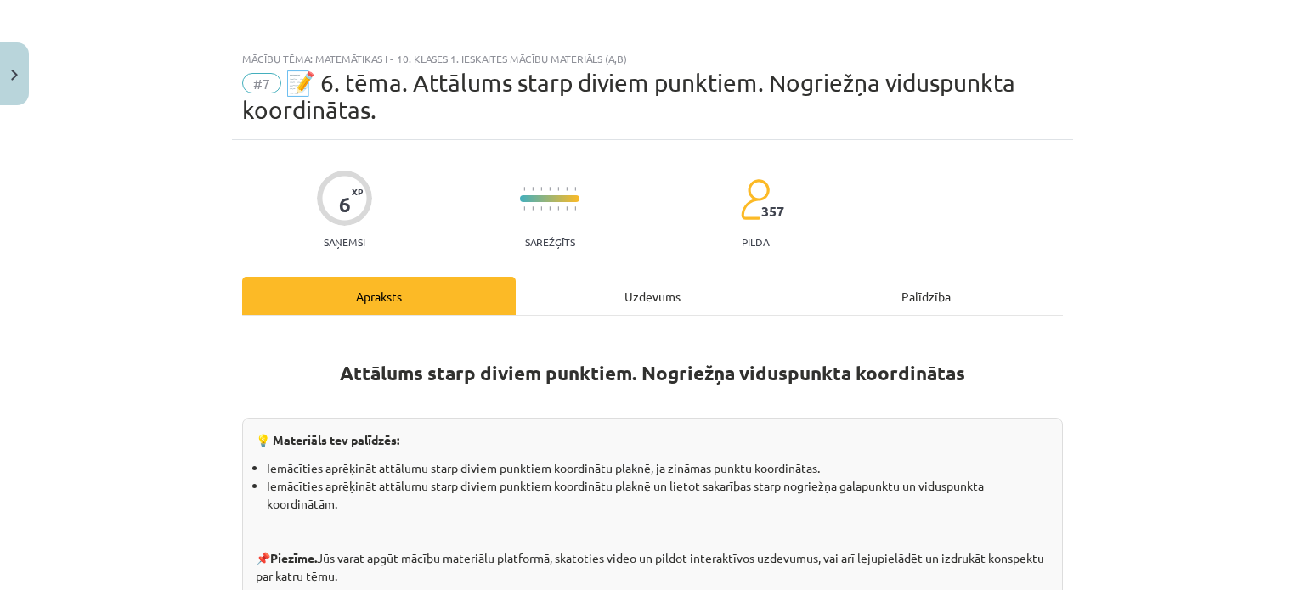
click at [636, 303] on div "Uzdevums" at bounding box center [653, 296] width 274 height 38
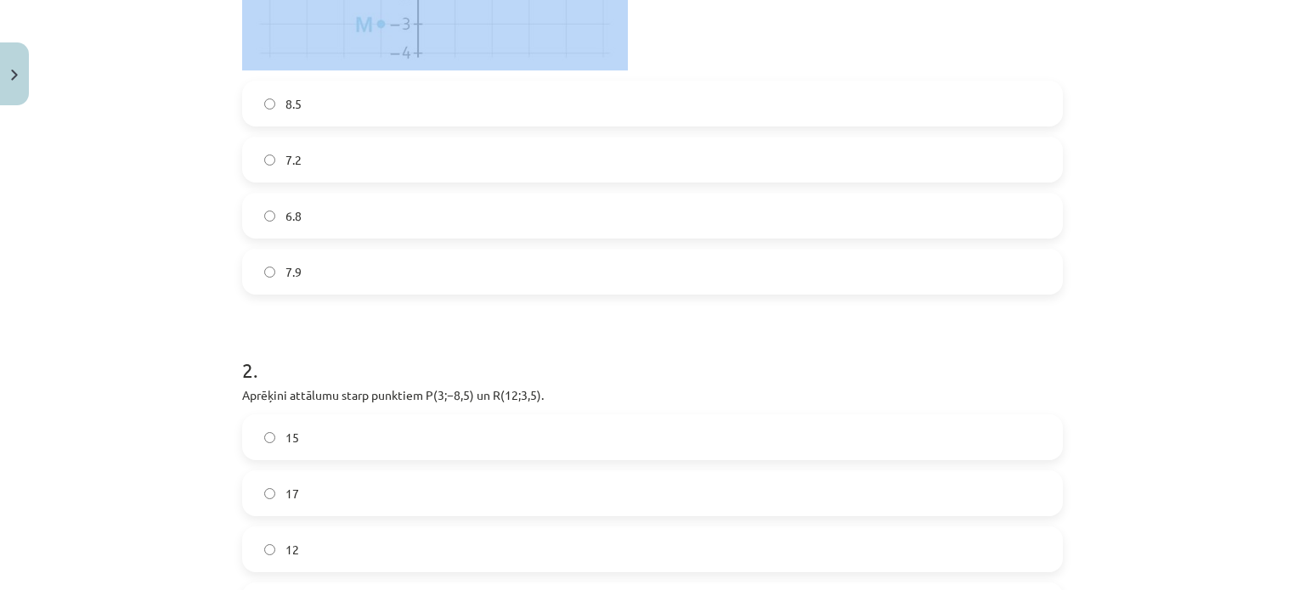
scroll to position [646, 0]
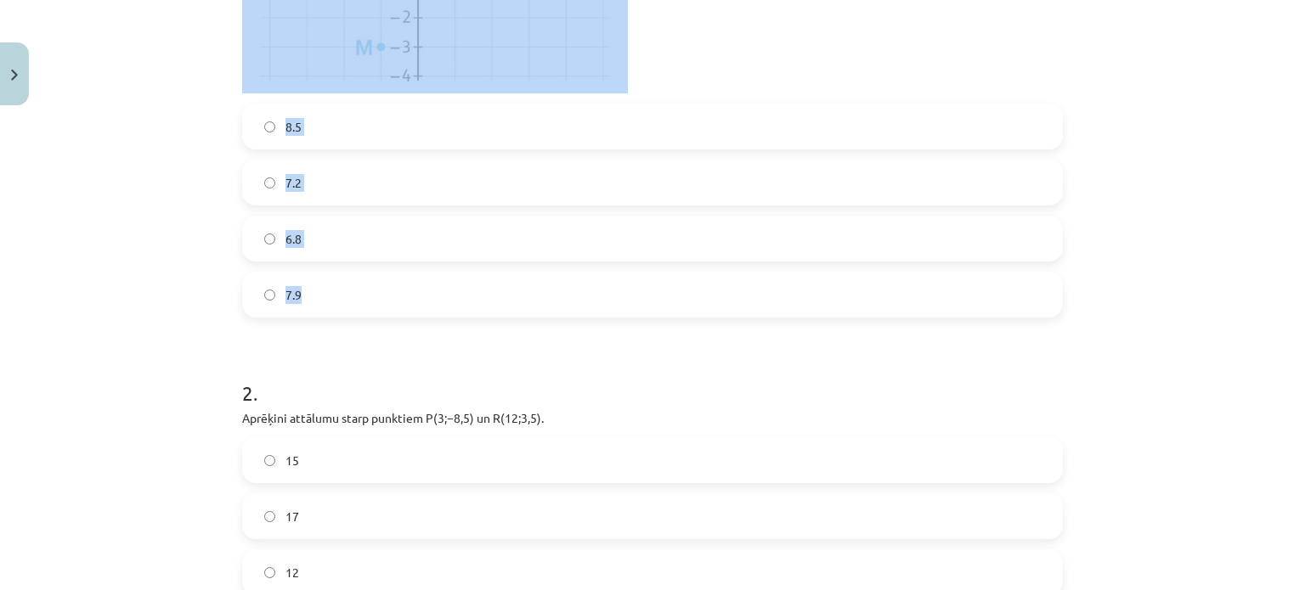
drag, startPoint x: 217, startPoint y: 67, endPoint x: 335, endPoint y: 290, distance: 251.6
click at [335, 290] on div "Mācību tēma: Matemātikas i - 10. klases 1. ieskaites mācību materiāls (a,b) #7 …" at bounding box center [652, 295] width 1305 height 590
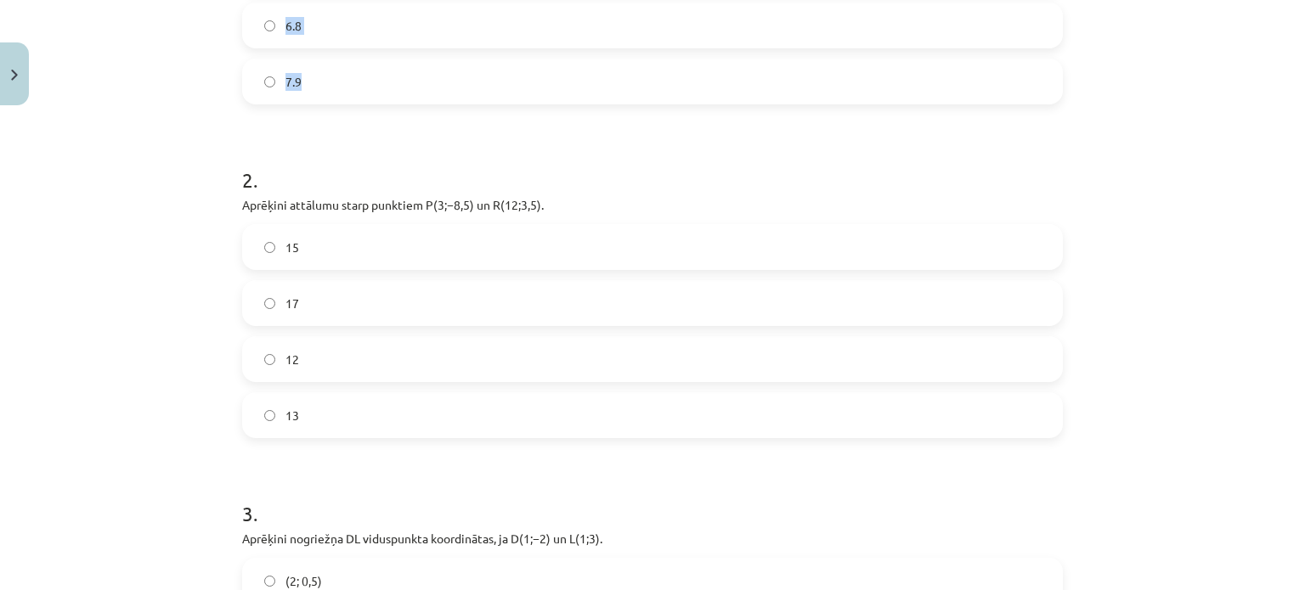
scroll to position [863, 0]
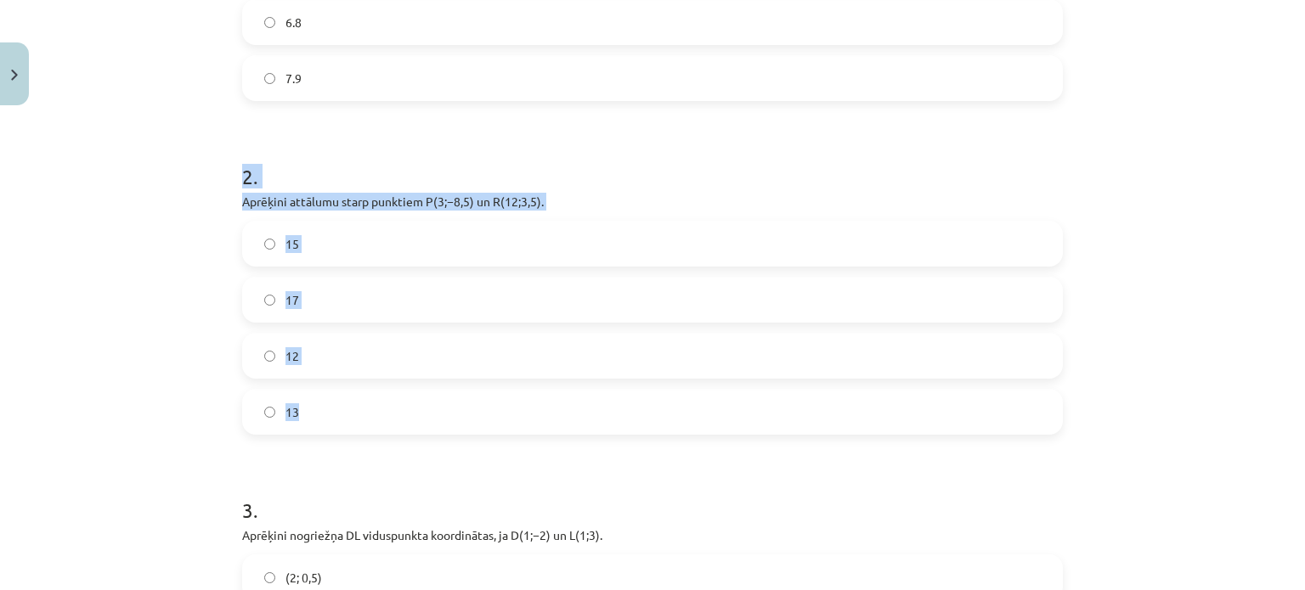
drag, startPoint x: 233, startPoint y: 166, endPoint x: 408, endPoint y: 415, distance: 304.3
click at [214, 410] on div "Mācību tēma: Matemātikas i - 10. klases 1. ieskaites mācību materiāls (a,b) #7 …" at bounding box center [652, 295] width 1305 height 590
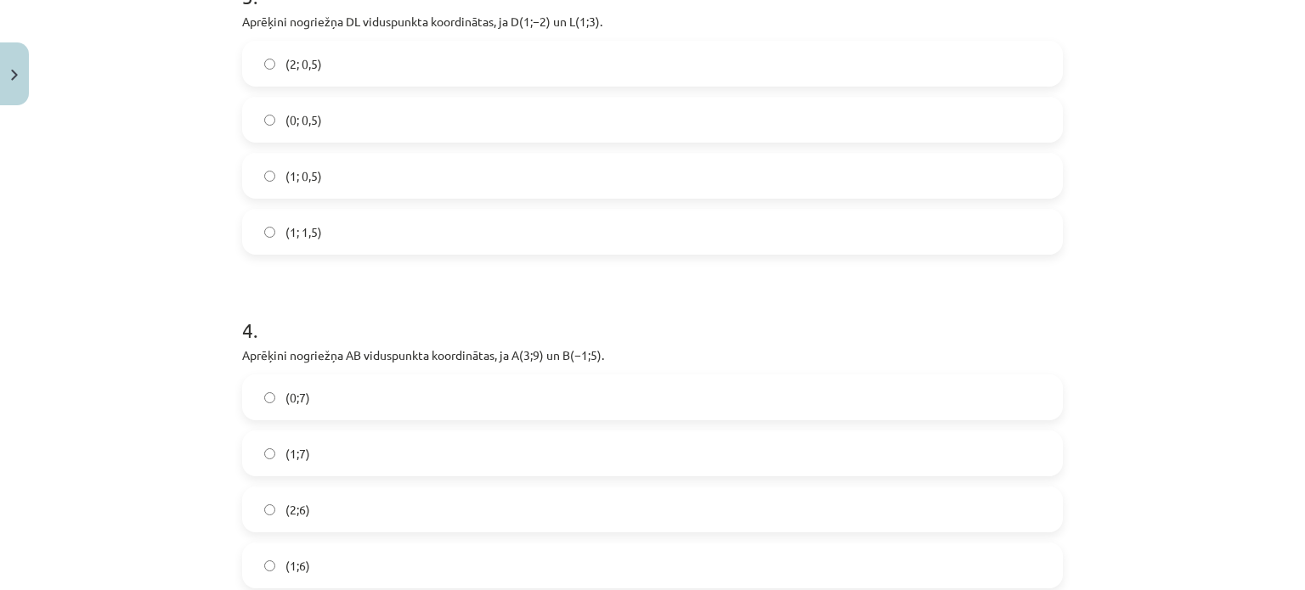
scroll to position [1434, 0]
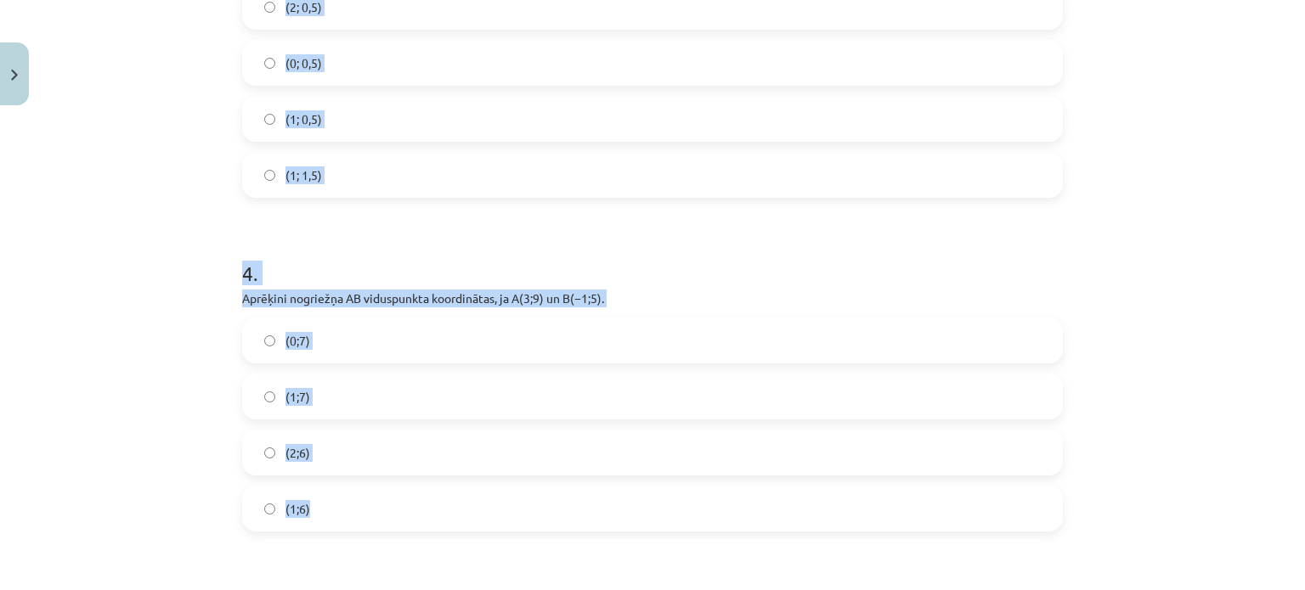
drag, startPoint x: 227, startPoint y: 10, endPoint x: 350, endPoint y: 523, distance: 527.7
click at [350, 523] on div "6 XP Saņemsi Sarežģīts 357 pilda Apraksts Uzdevums Palīdzība 1 . Aprēķini attāl…" at bounding box center [652, 179] width 841 height 2947
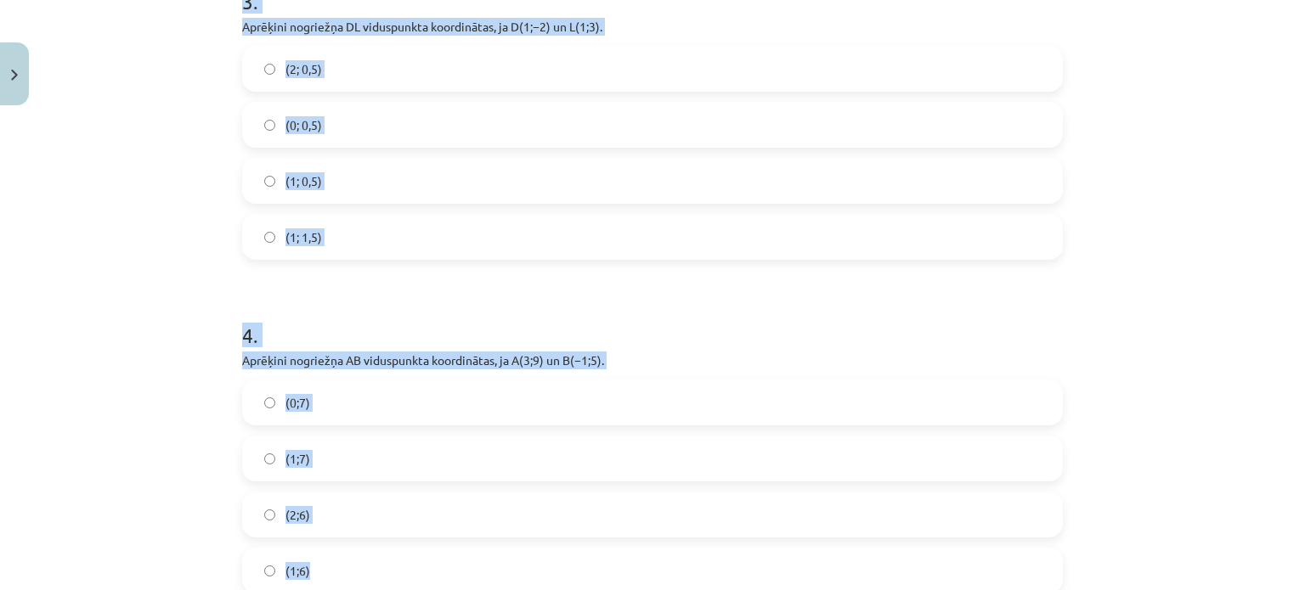
click at [124, 200] on div "Mācību tēma: Matemātikas i - 10. klases 1. ieskaites mācību materiāls (a,b) #7 …" at bounding box center [652, 295] width 1305 height 590
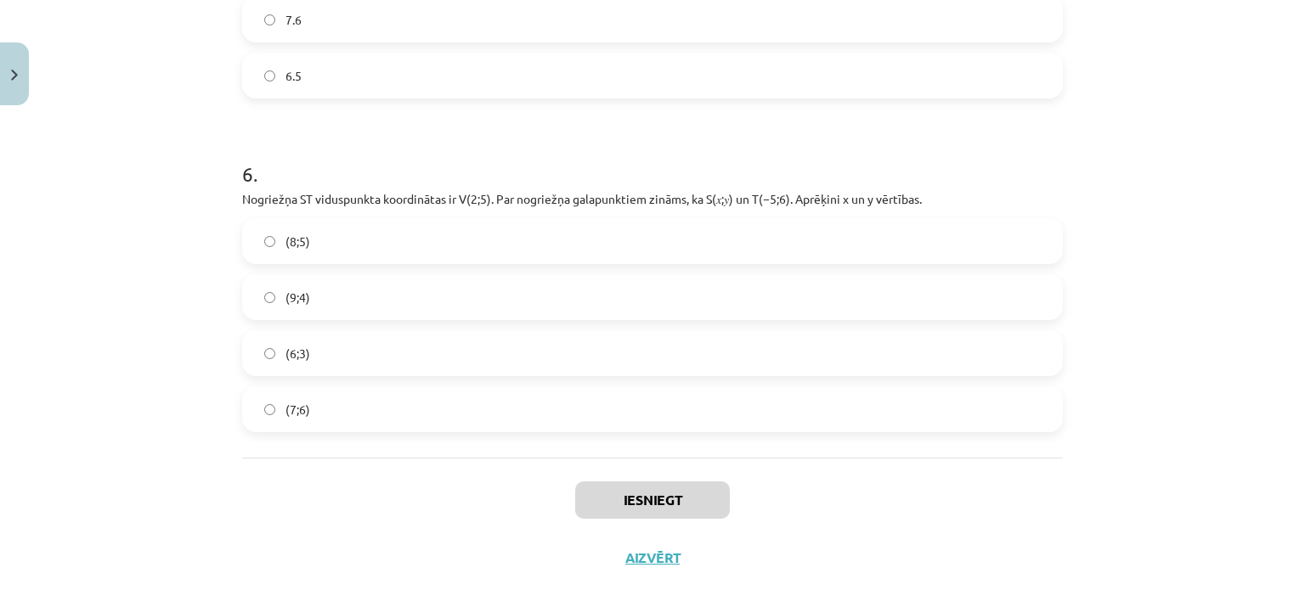
scroll to position [2538, 0]
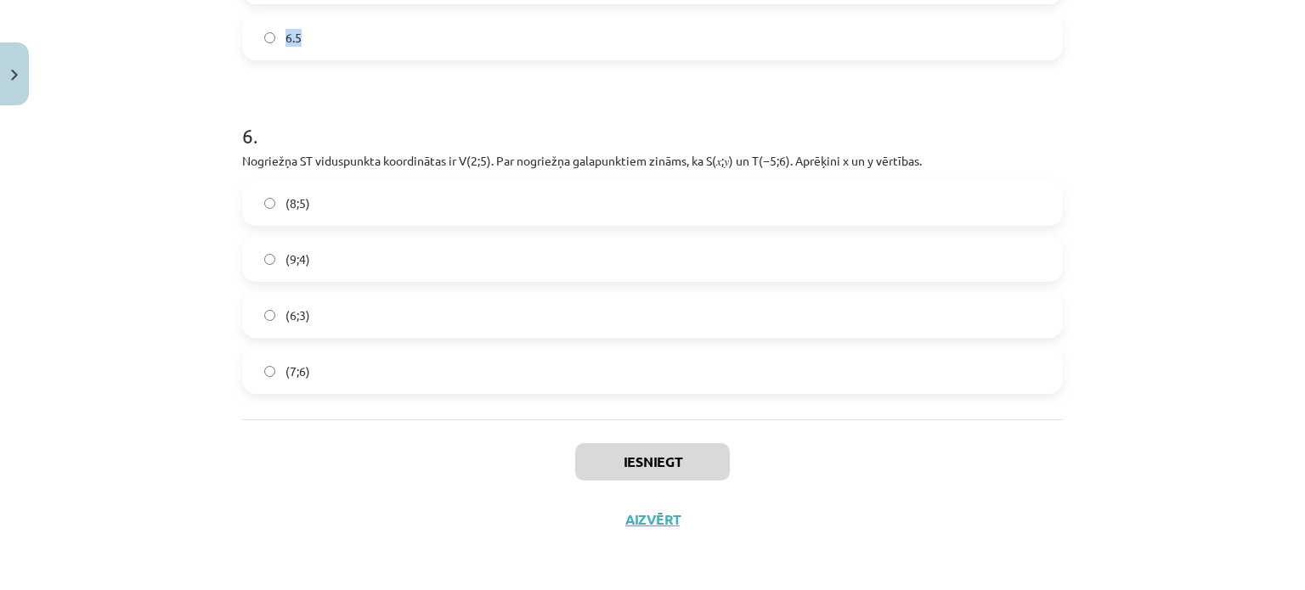
drag, startPoint x: 328, startPoint y: 139, endPoint x: 381, endPoint y: 46, distance: 107.7
click at [381, 46] on div "Mācību tēma: Matemātikas i - 10. klases 1. ieskaites mācību materiāls (a,b) #7 …" at bounding box center [652, 295] width 1305 height 590
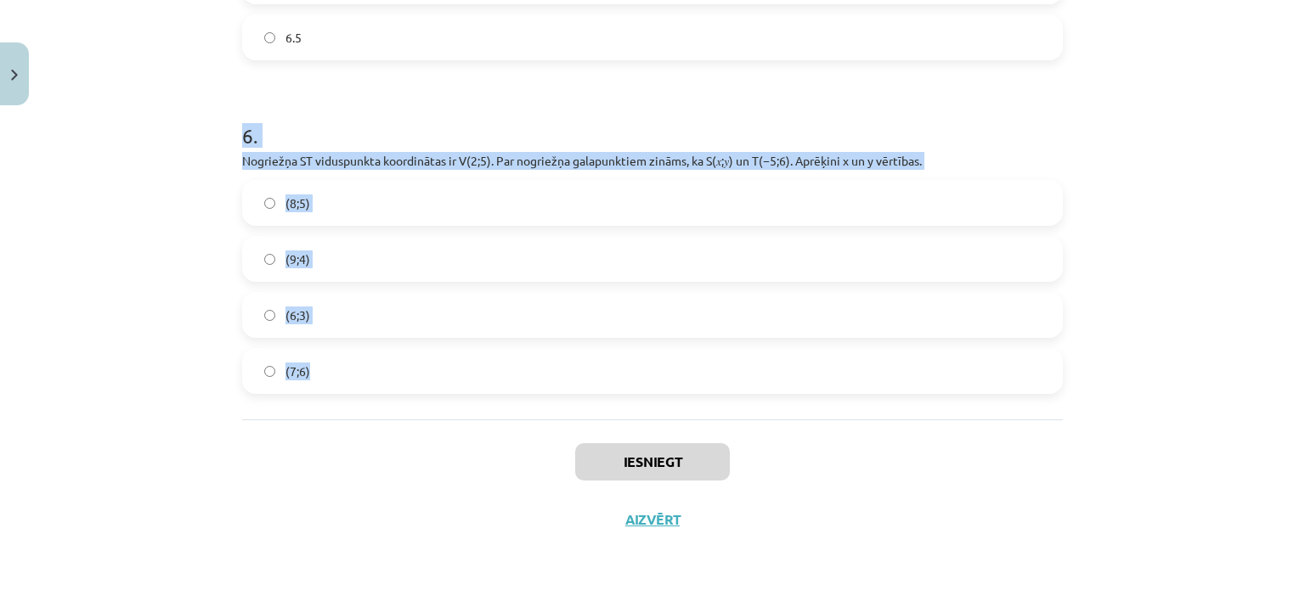
drag, startPoint x: 231, startPoint y: 131, endPoint x: 358, endPoint y: 396, distance: 293.7
click at [114, 76] on div "Mācību tēma: Matemātikas i - 10. klases 1. ieskaites mācību materiāls (a,b) #7 …" at bounding box center [652, 295] width 1305 height 590
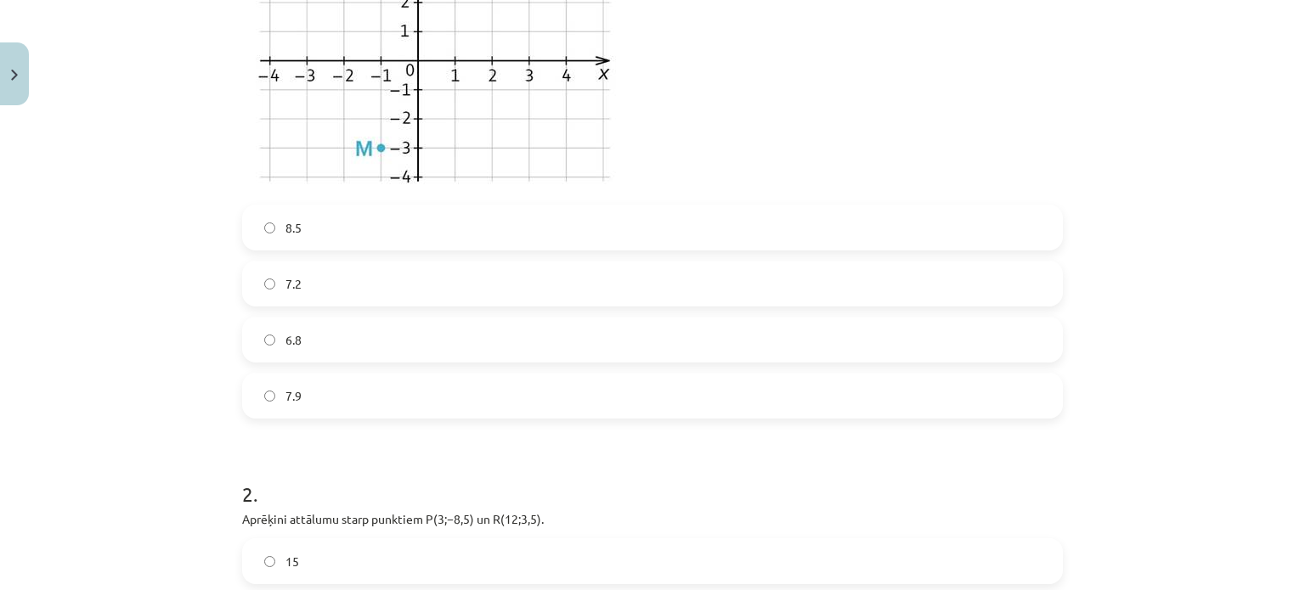
scroll to position [548, 0]
click at [302, 383] on label "7.9" at bounding box center [652, 393] width 817 height 42
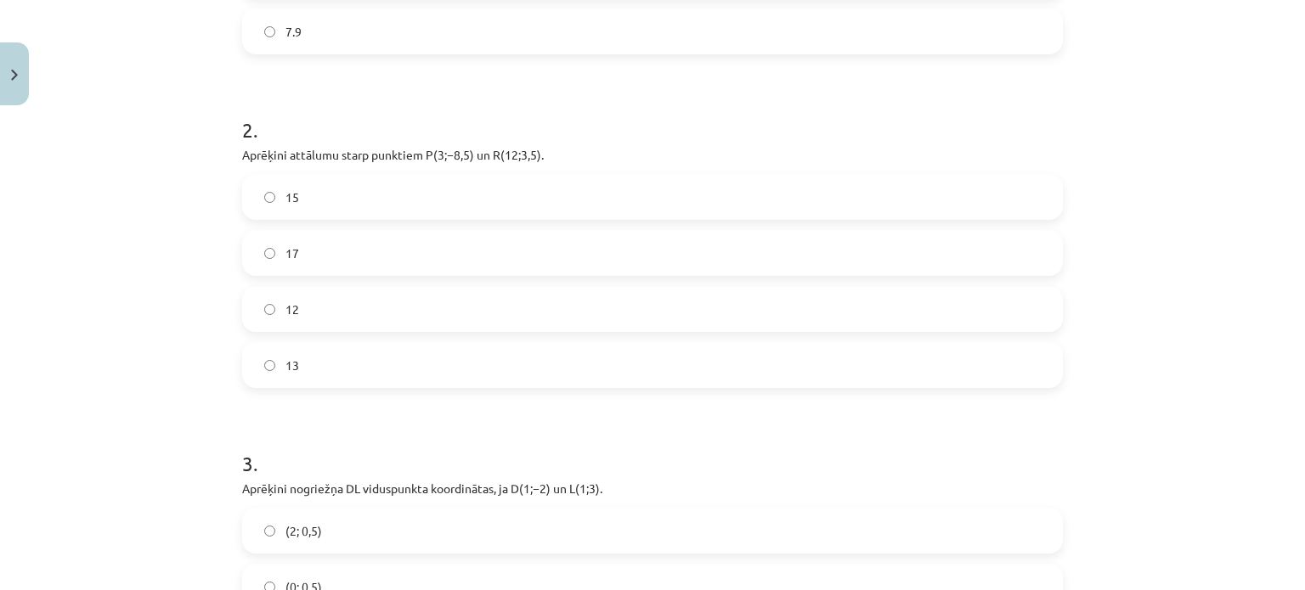
scroll to position [923, 0]
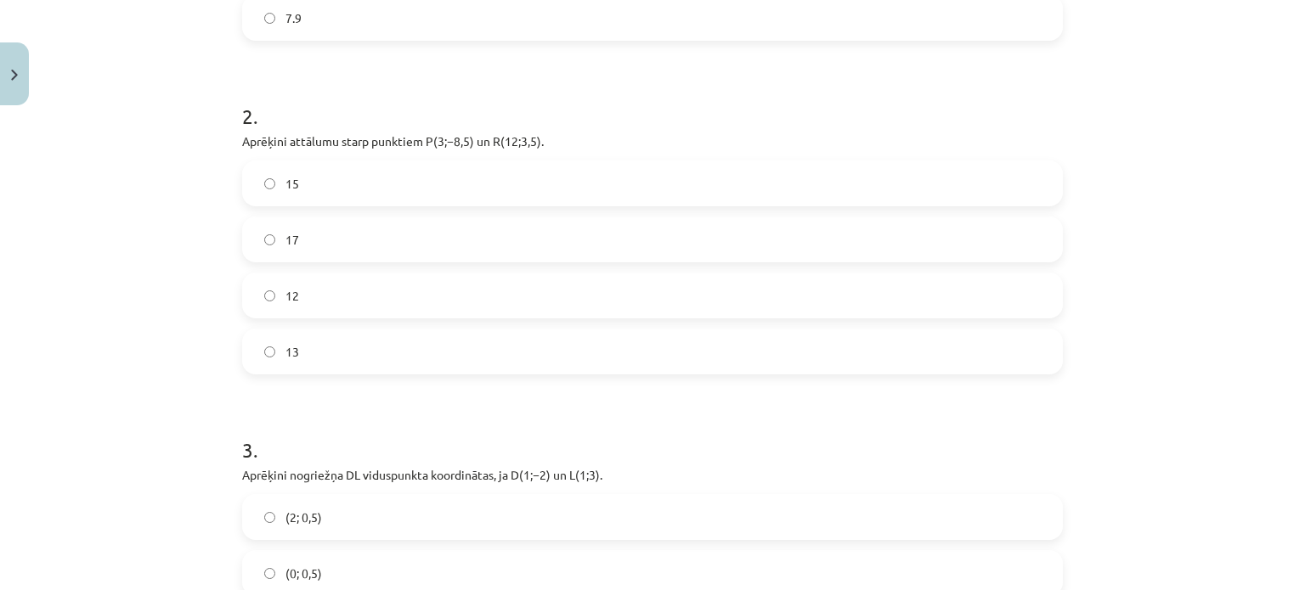
click at [306, 186] on label "15" at bounding box center [652, 183] width 817 height 42
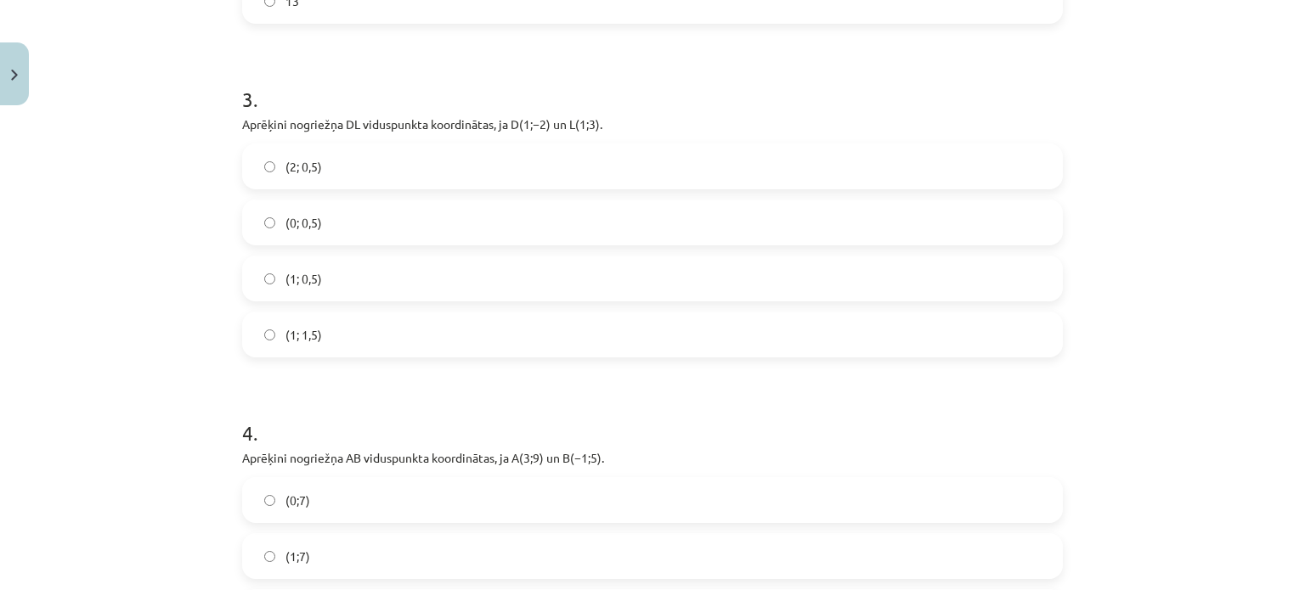
scroll to position [1282, 0]
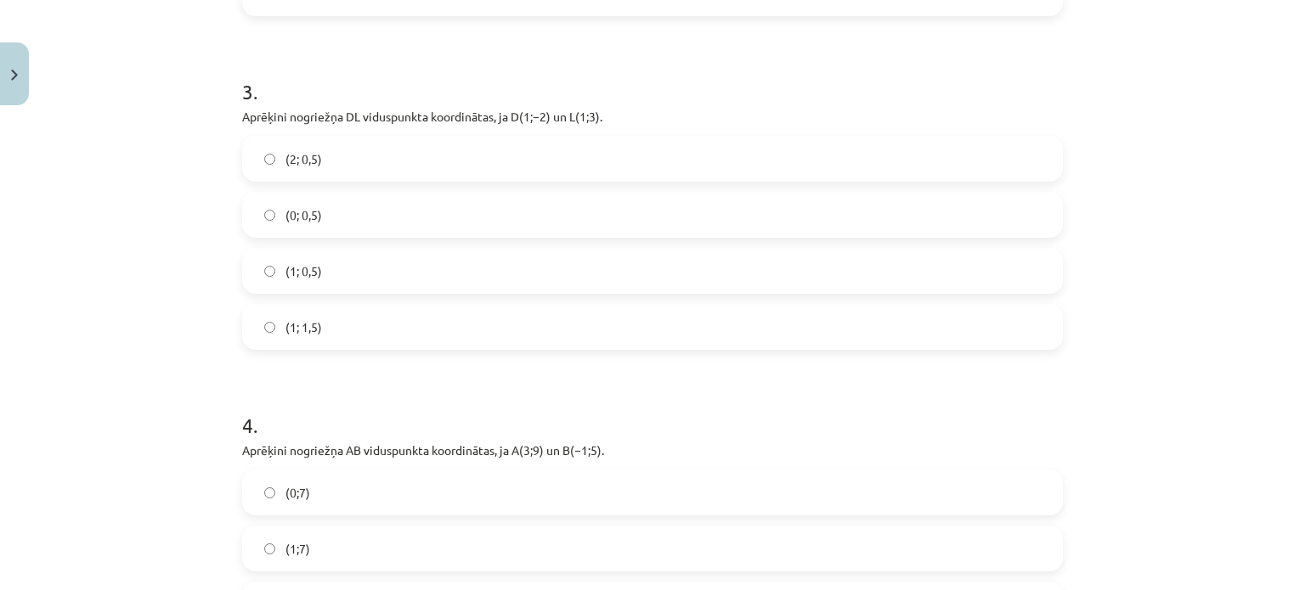
click at [347, 281] on label "(1; 0,5)" at bounding box center [652, 271] width 817 height 42
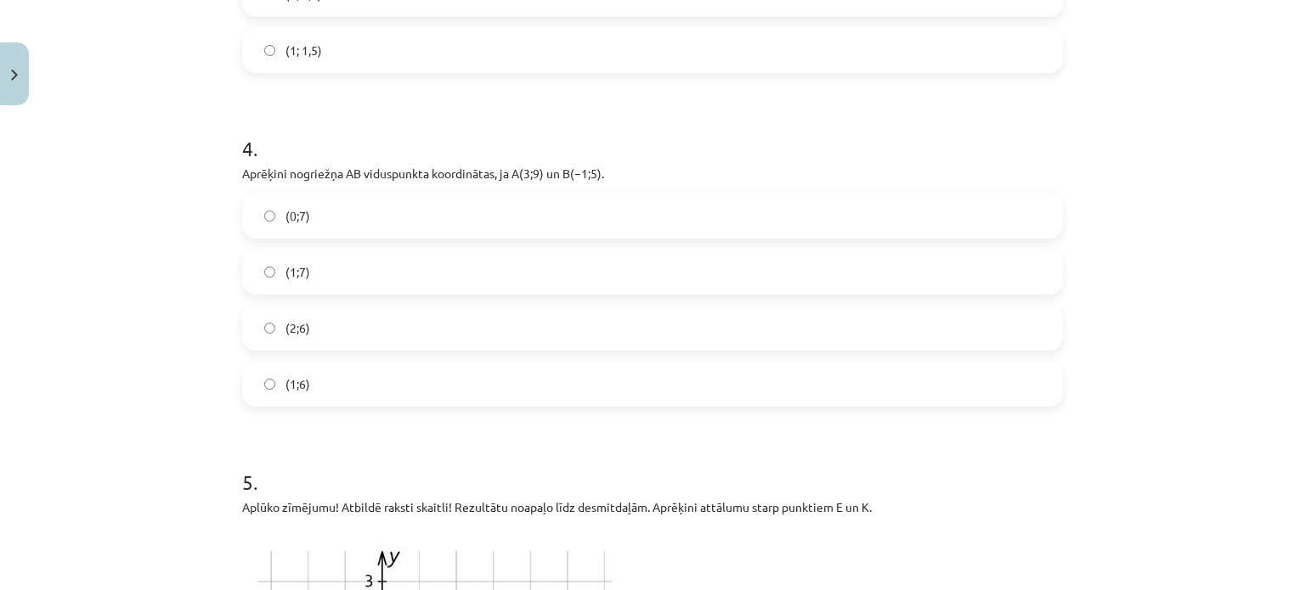
scroll to position [1564, 0]
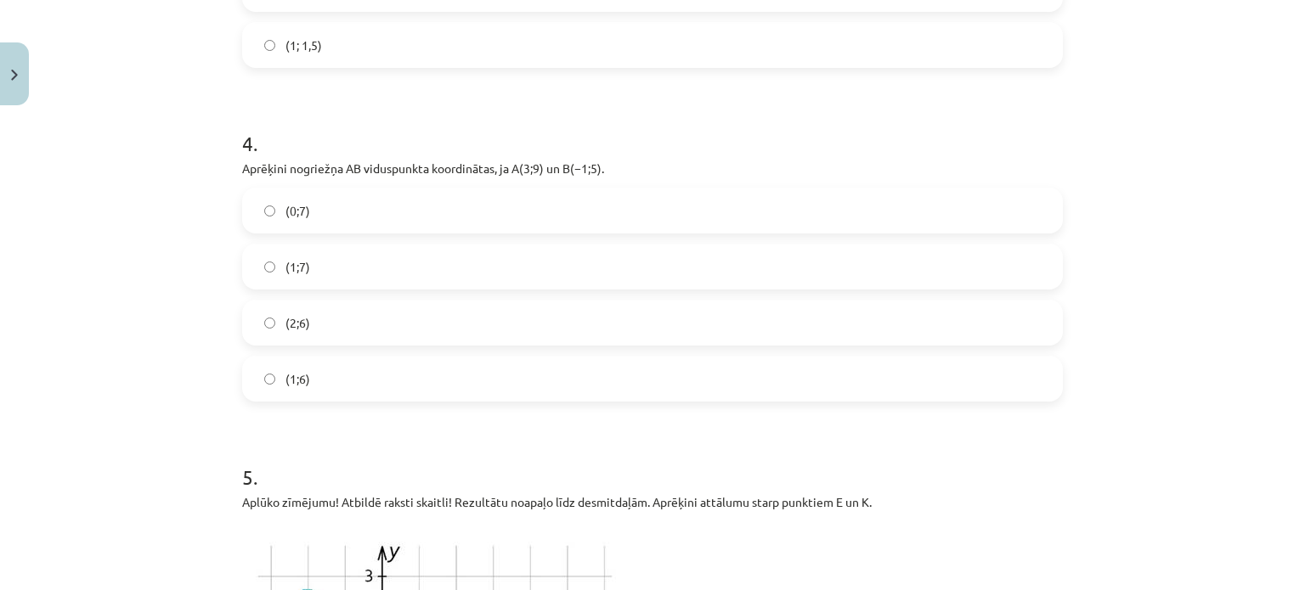
click at [366, 272] on label "(1;7)" at bounding box center [652, 267] width 817 height 42
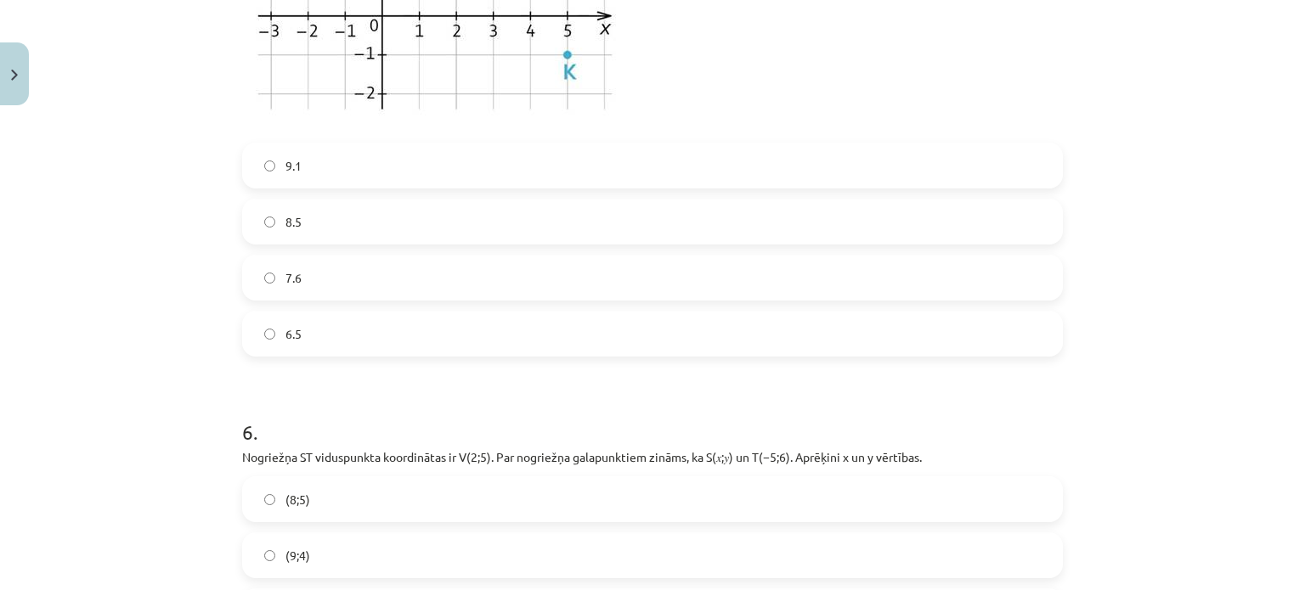
scroll to position [2258, 0]
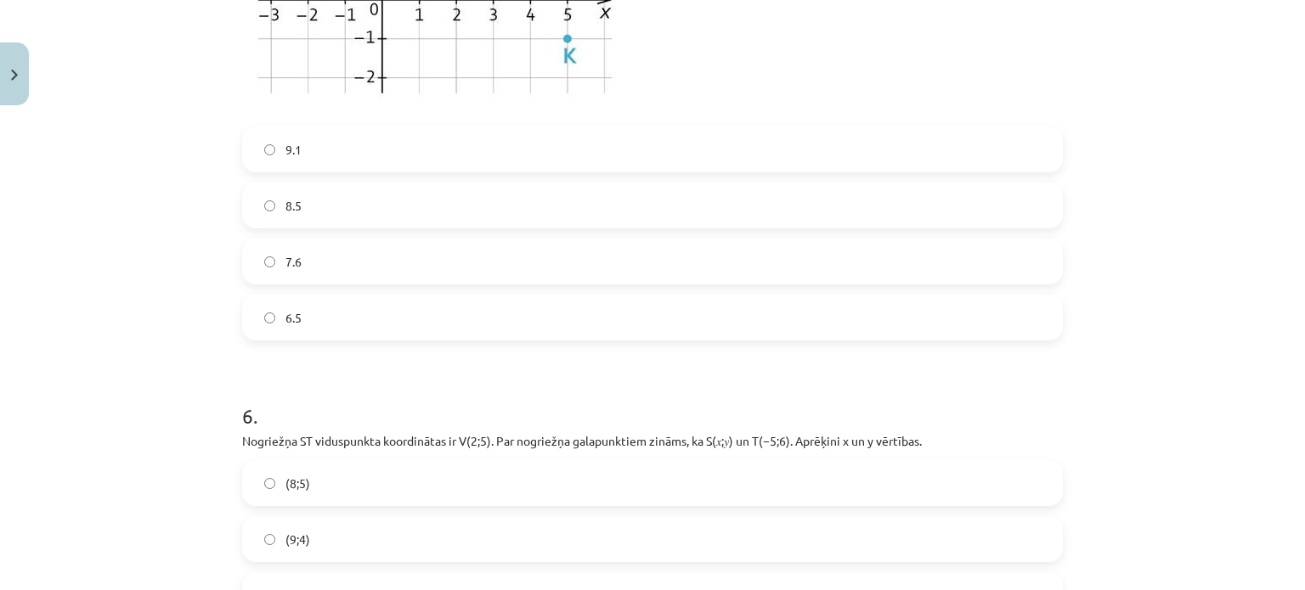
click at [310, 262] on label "7.6" at bounding box center [652, 261] width 817 height 42
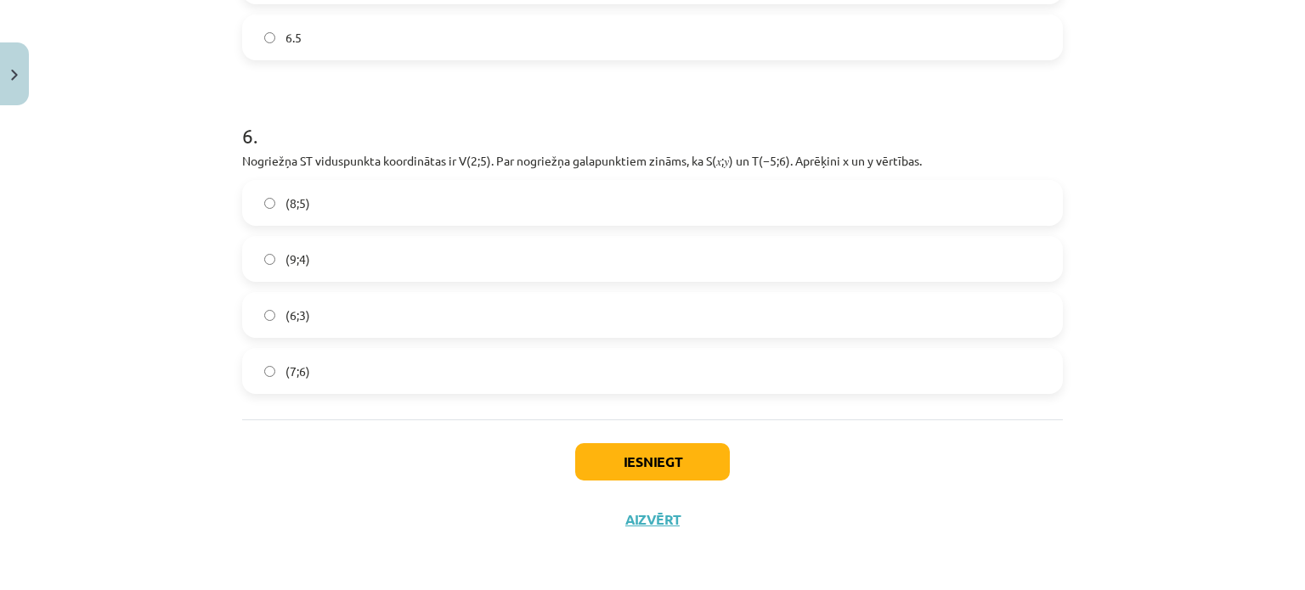
click at [357, 239] on label "(9;4)" at bounding box center [652, 259] width 817 height 42
click at [617, 467] on button "Iesniegt" at bounding box center [652, 461] width 155 height 37
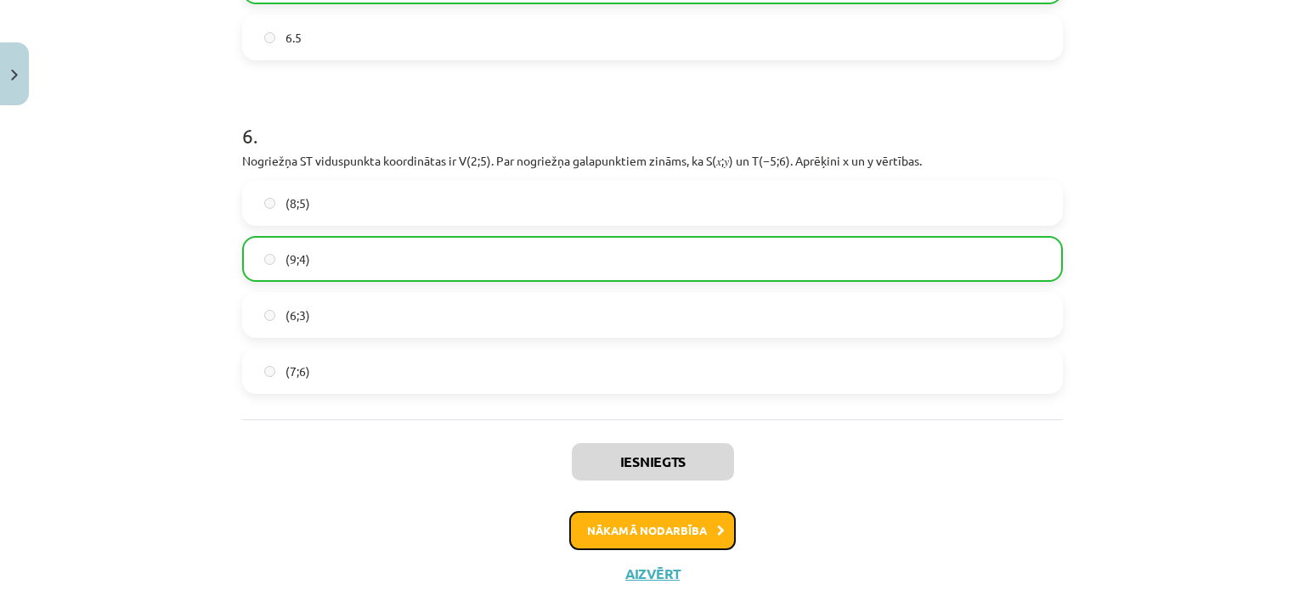
click at [642, 523] on button "Nākamā nodarbība" at bounding box center [652, 530] width 167 height 39
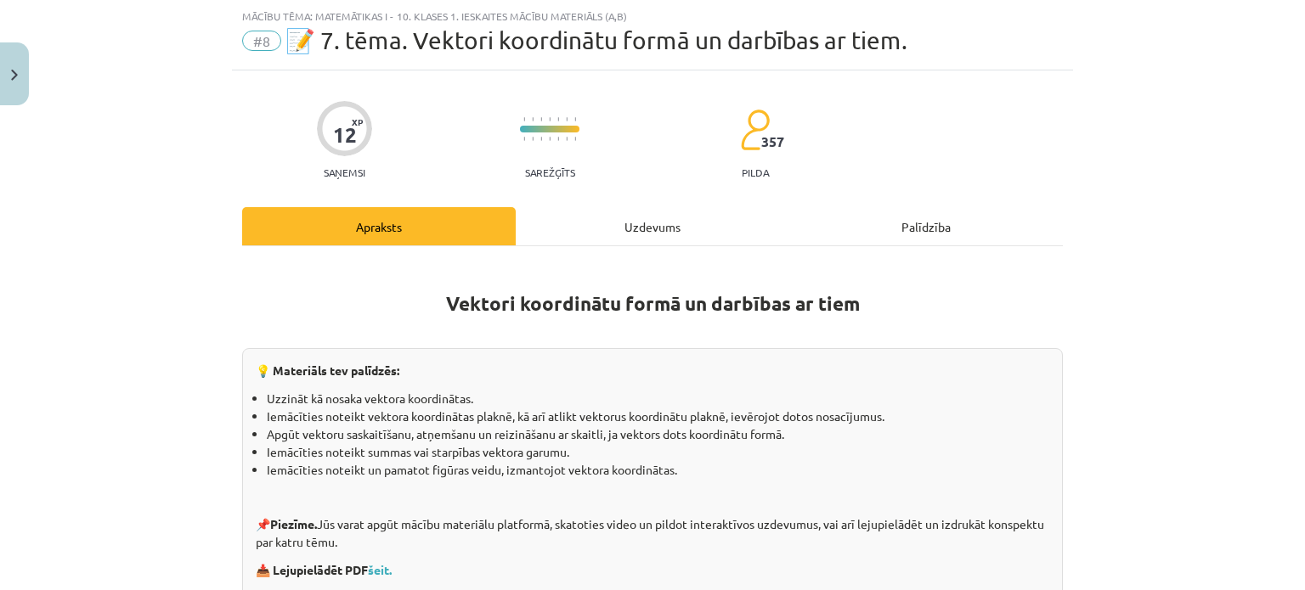
click at [578, 219] on div "Uzdevums" at bounding box center [653, 226] width 274 height 38
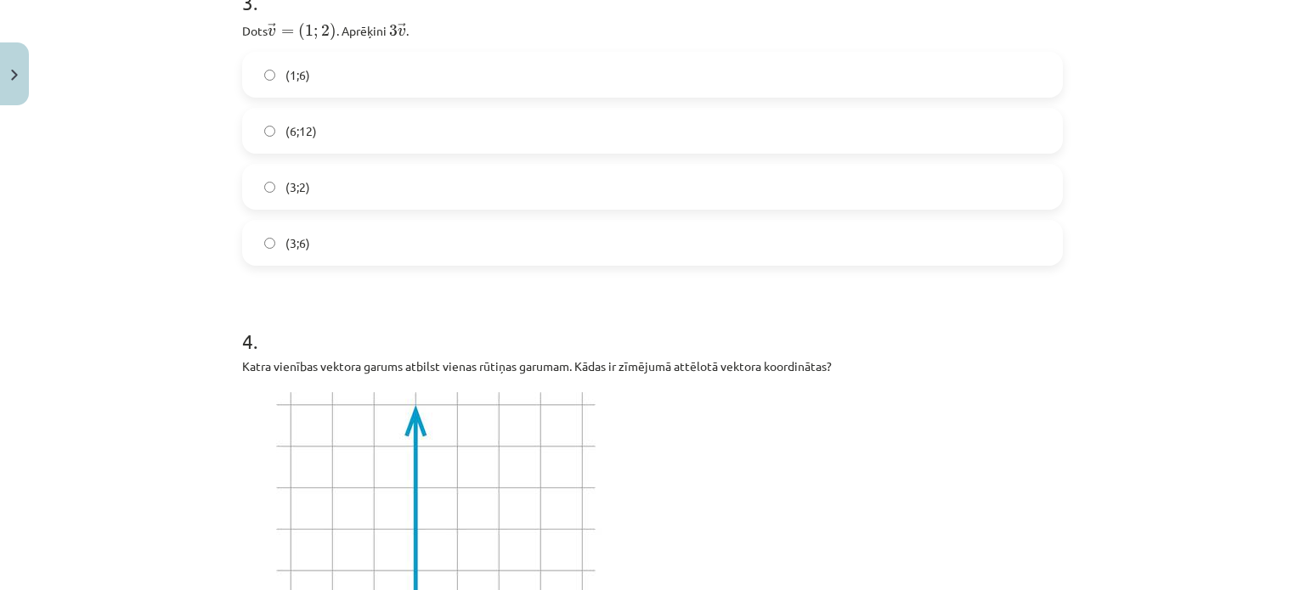
scroll to position [924, 0]
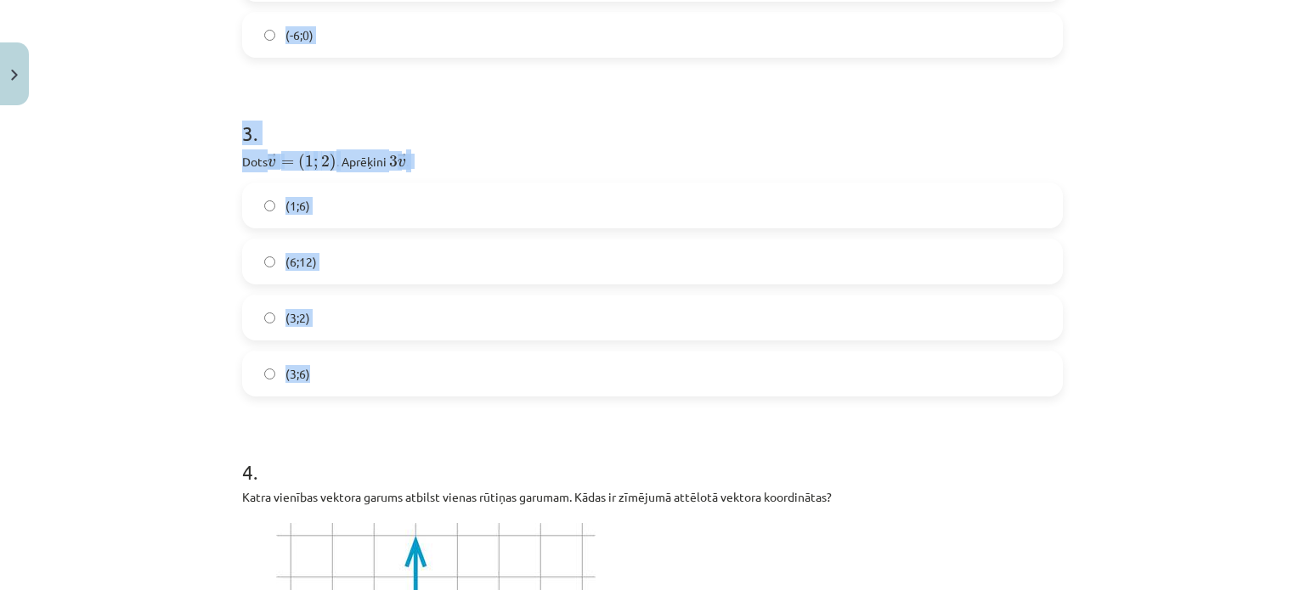
drag, startPoint x: 177, startPoint y: 359, endPoint x: 358, endPoint y: 374, distance: 181.5
click at [358, 374] on div "Mācību tēma: Matemātikas i - 10. klases 1. ieskaites mācību materiāls (a,b) #8 …" at bounding box center [652, 295] width 1305 height 590
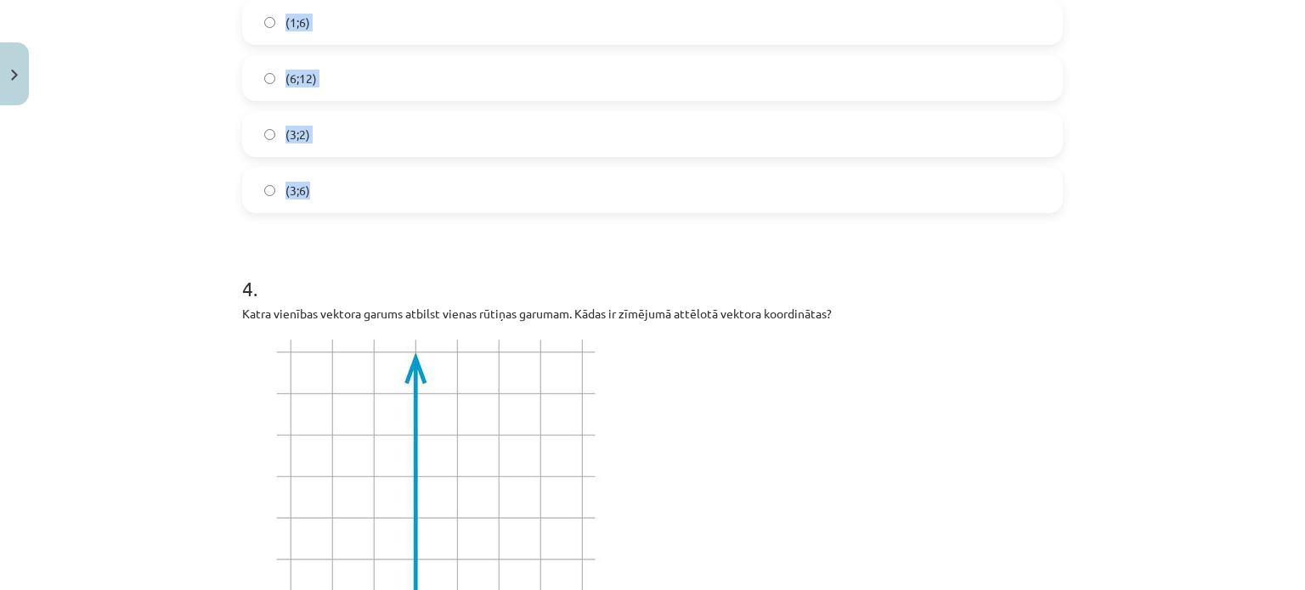
scroll to position [1144, 0]
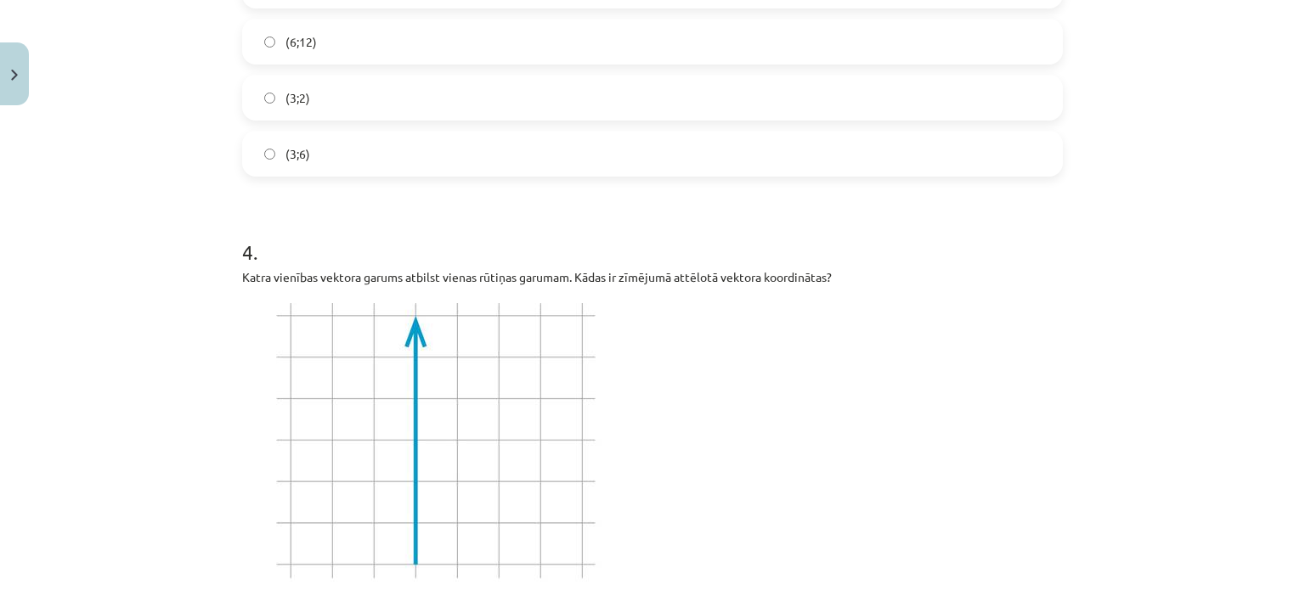
click at [218, 208] on div "Mācību tēma: Matemātikas i - 10. klases 1. ieskaites mācību materiāls (a,b) #8 …" at bounding box center [652, 295] width 1305 height 590
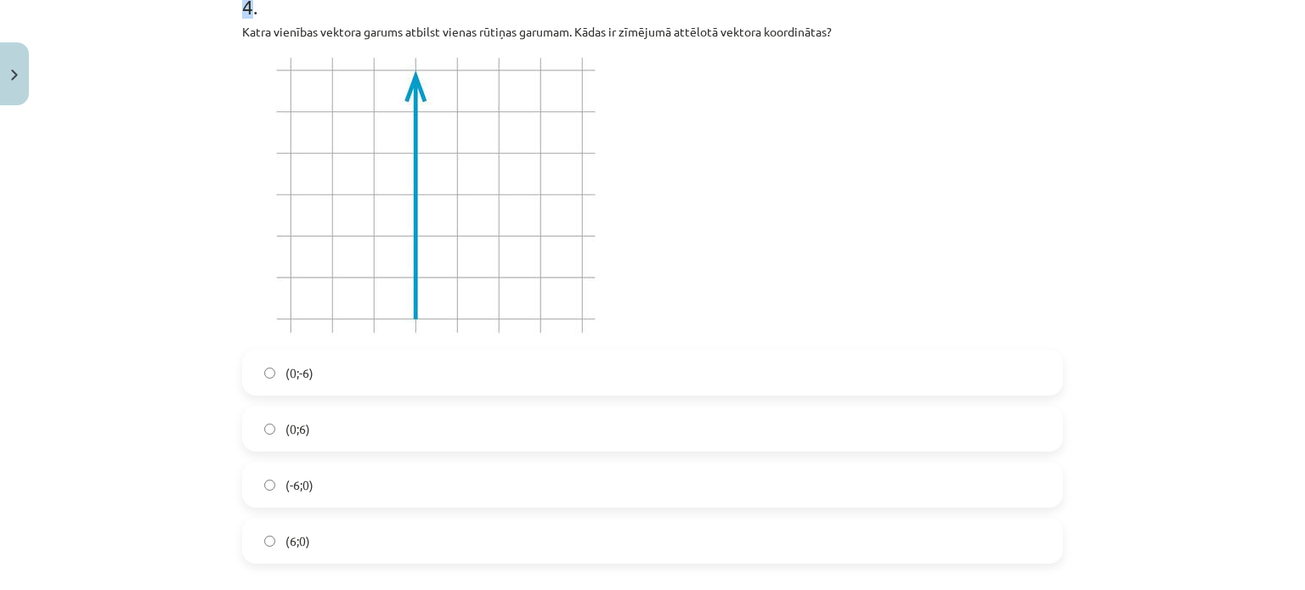
scroll to position [1605, 0]
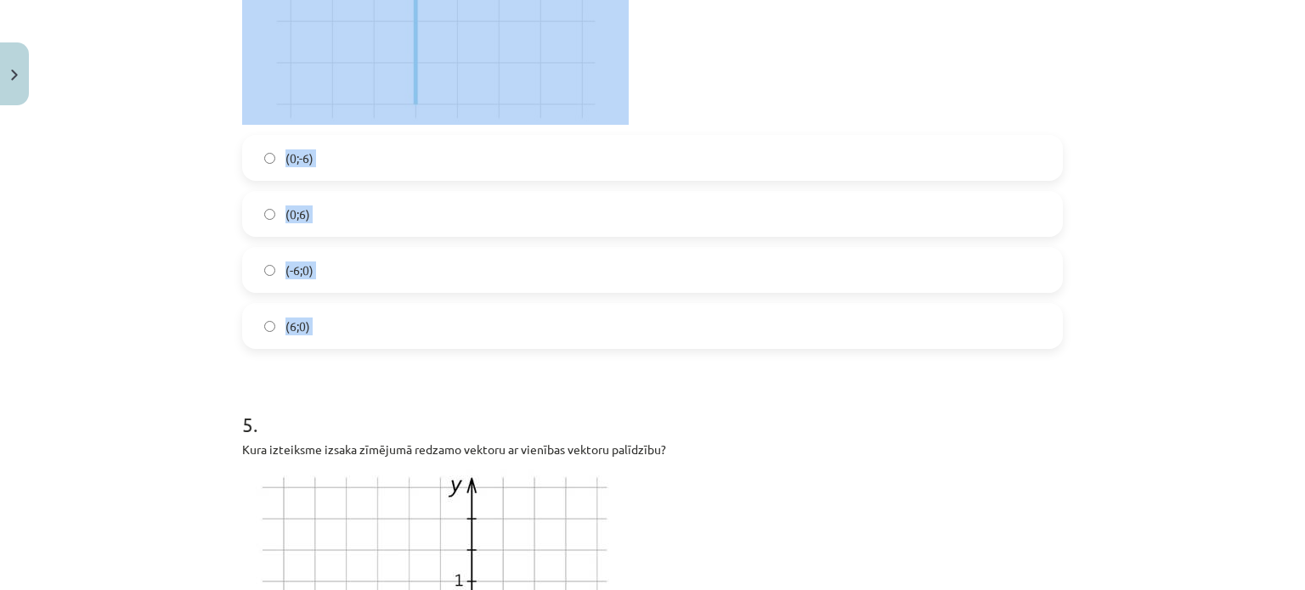
drag, startPoint x: 218, startPoint y: 208, endPoint x: 417, endPoint y: 322, distance: 229.1
click at [417, 322] on div "Mācību tēma: Matemātikas i - 10. klases 1. ieskaites mācību materiāls (a,b) #8 …" at bounding box center [652, 295] width 1305 height 590
click at [177, 104] on div "Mācību tēma: Matemātikas i - 10. klases 1. ieskaites mācību materiāls (a,b) #8 …" at bounding box center [652, 295] width 1305 height 590
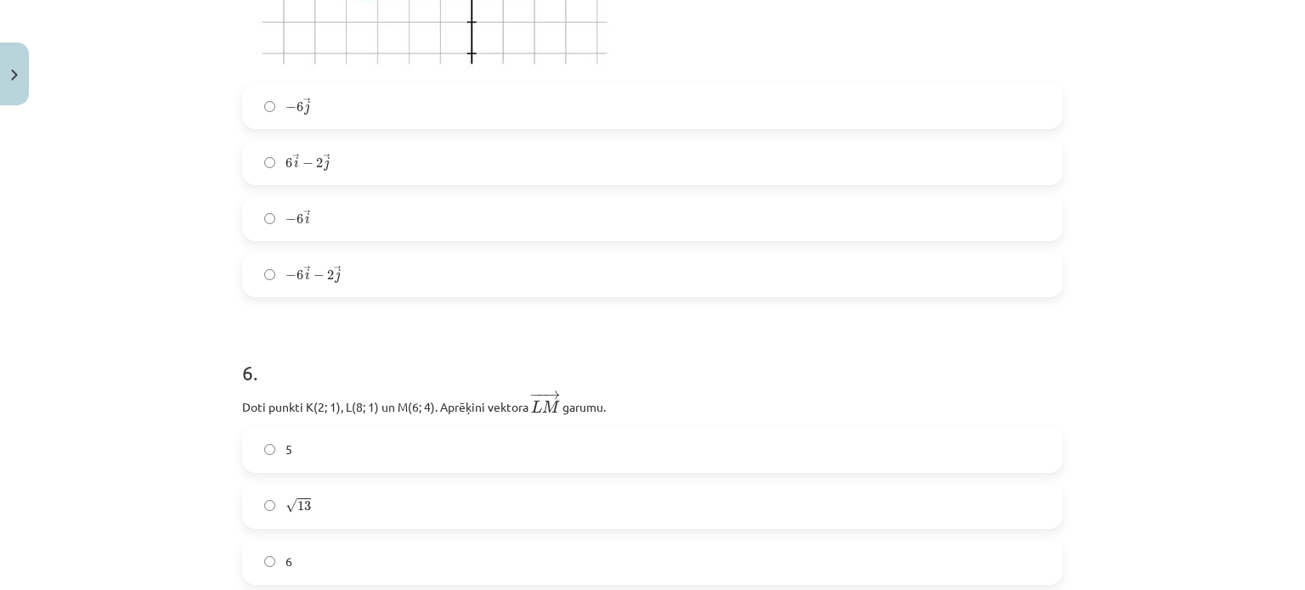
scroll to position [2304, 0]
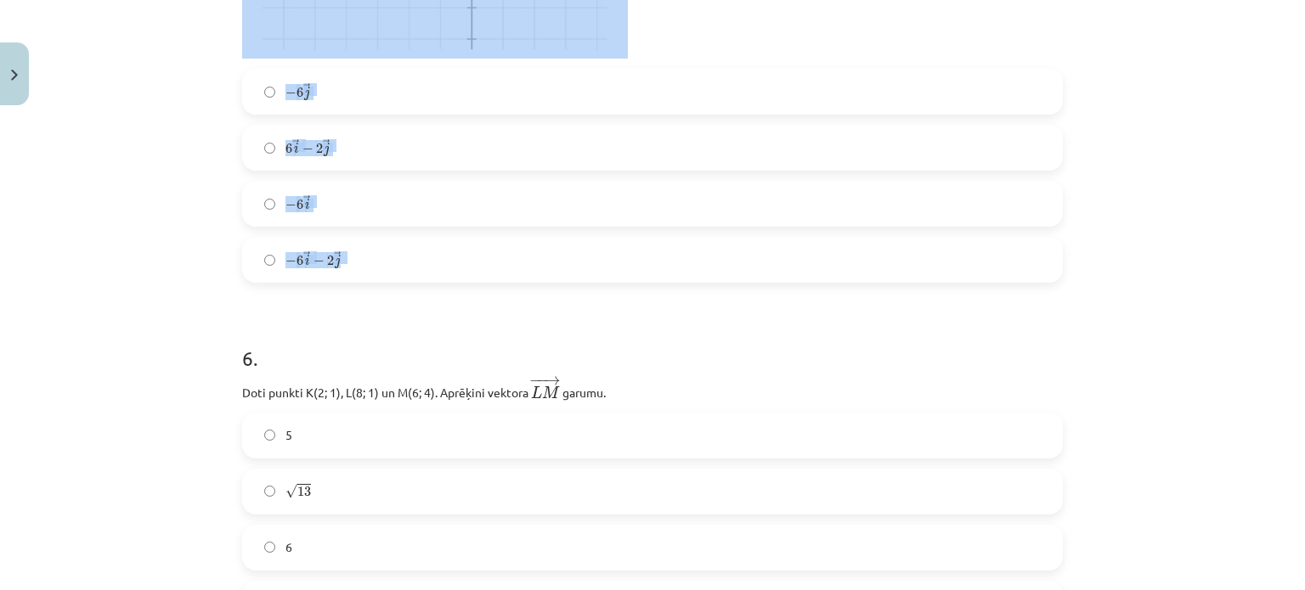
drag, startPoint x: 279, startPoint y: 48, endPoint x: 398, endPoint y: 260, distance: 243.0
click at [398, 260] on div "12 XP Saņemsi Sarežģīts 357 pilda Apraksts Uzdevums Palīdzība 1 . Zināms, ka ﻿ …" at bounding box center [652, 467] width 841 height 5317
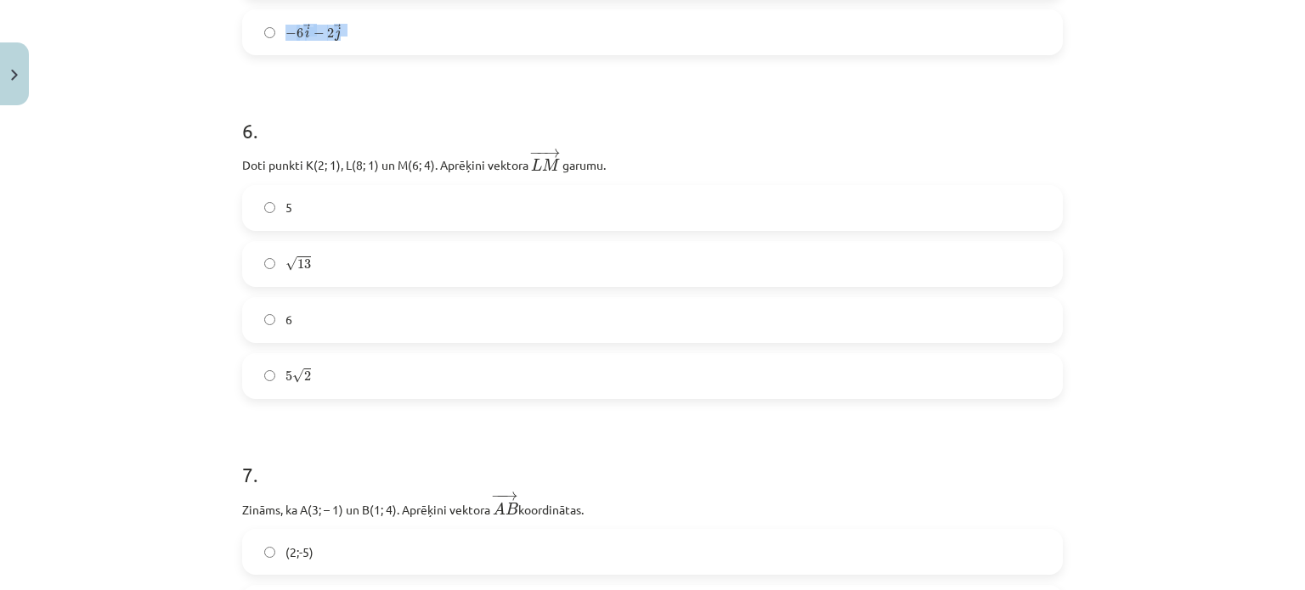
scroll to position [2579, 0]
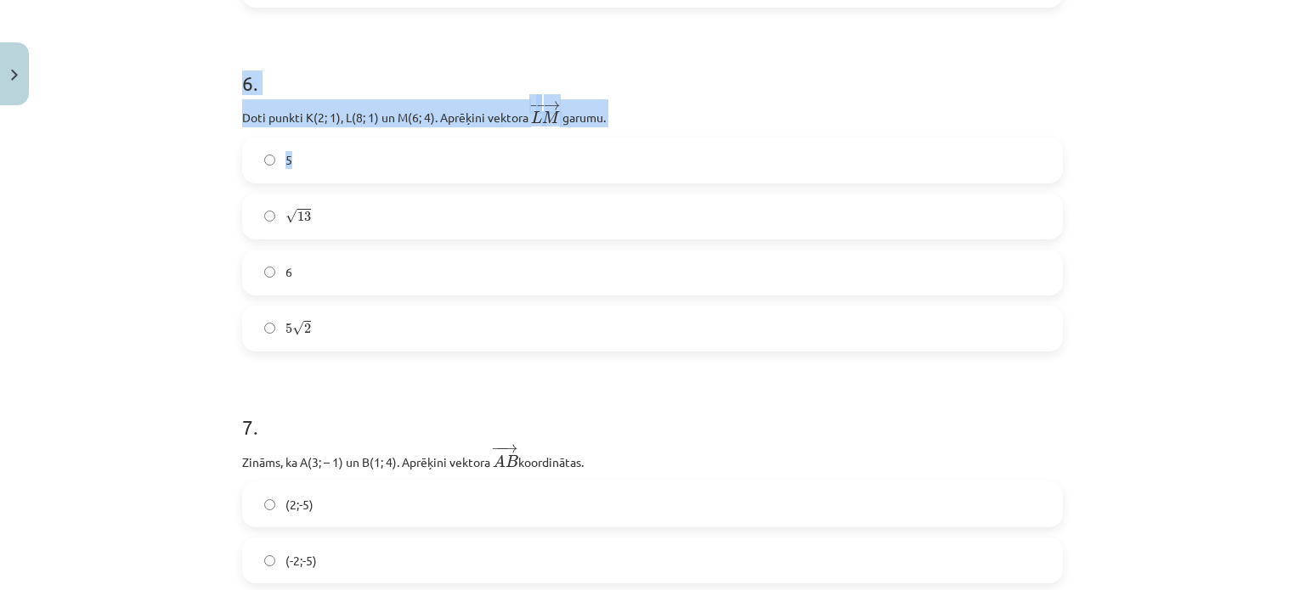
drag, startPoint x: 231, startPoint y: 51, endPoint x: 275, endPoint y: 115, distance: 77.5
click at [298, 122] on div "12 XP Saņemsi Sarežģīts 357 pilda Apraksts Uzdevums Palīdzība 1 . Zināms, ka ﻿ …" at bounding box center [652, 192] width 841 height 5317
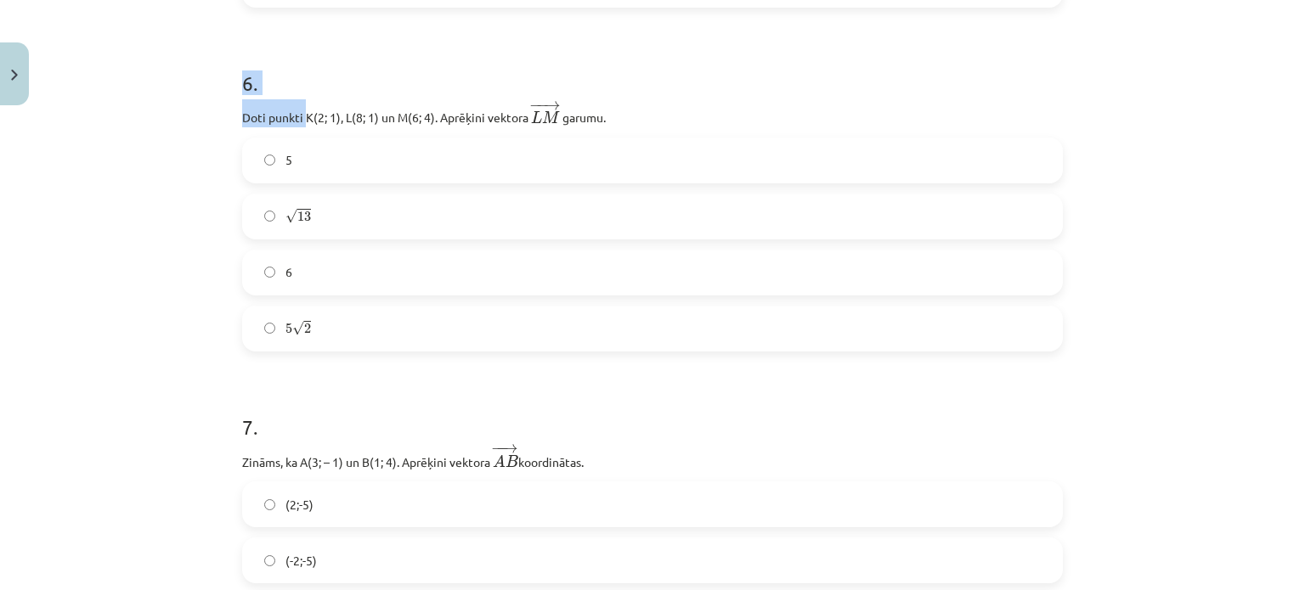
click at [121, 94] on div "Mācību tēma: Matemātikas i - 10. klases 1. ieskaites mācību materiāls (a,b) #8 …" at bounding box center [652, 295] width 1305 height 590
click at [201, 77] on div "Mācību tēma: Matemātikas i - 10. klases 1. ieskaites mācību materiāls (a,b) #8 …" at bounding box center [652, 295] width 1305 height 590
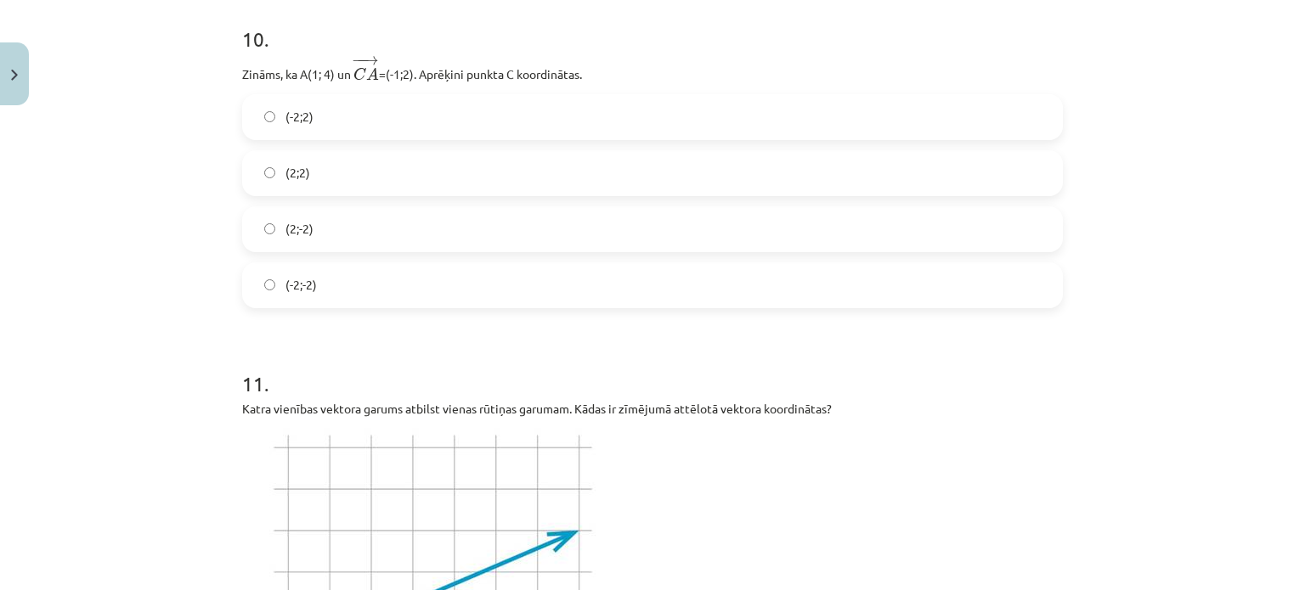
scroll to position [4185, 0]
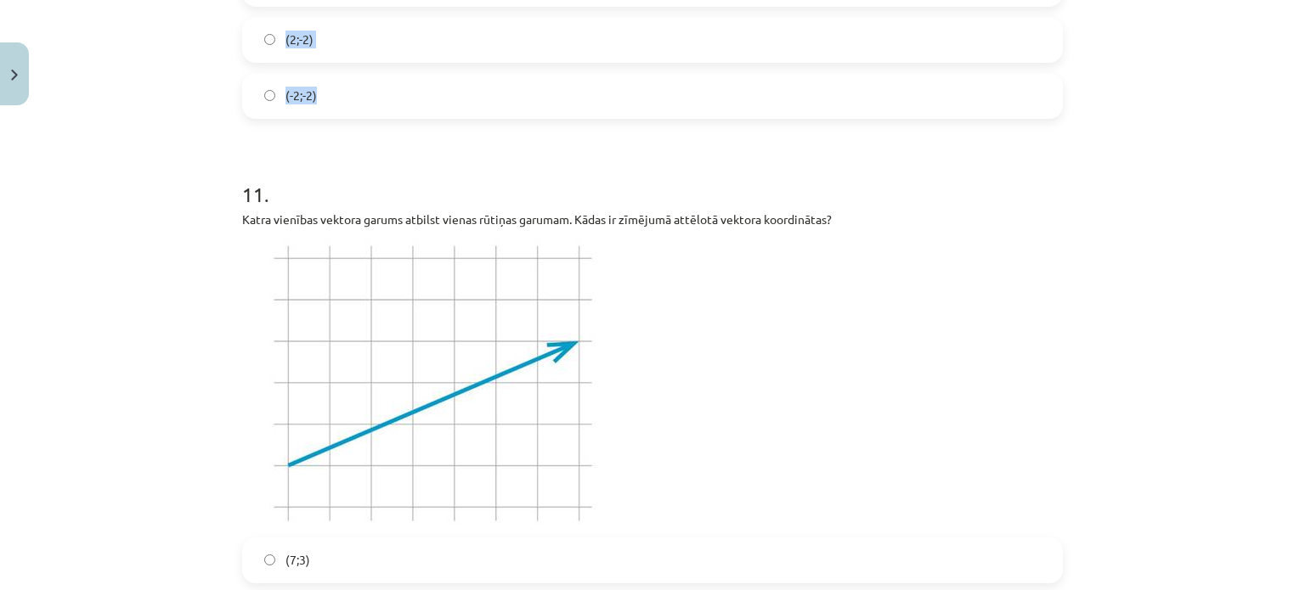
drag, startPoint x: 224, startPoint y: 72, endPoint x: 350, endPoint y: 109, distance: 130.9
click at [350, 109] on div "Mācību tēma: Matemātikas i - 10. klases 1. ieskaites mācību materiāls (a,b) #8 …" at bounding box center [652, 295] width 1305 height 590
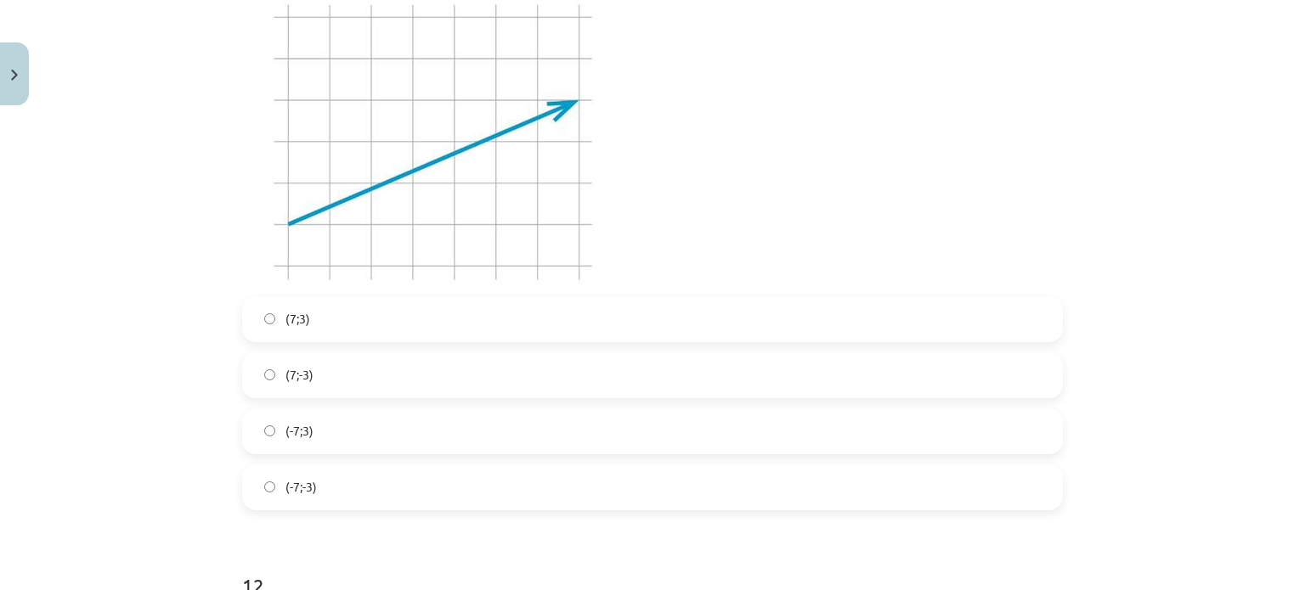
scroll to position [4432, 0]
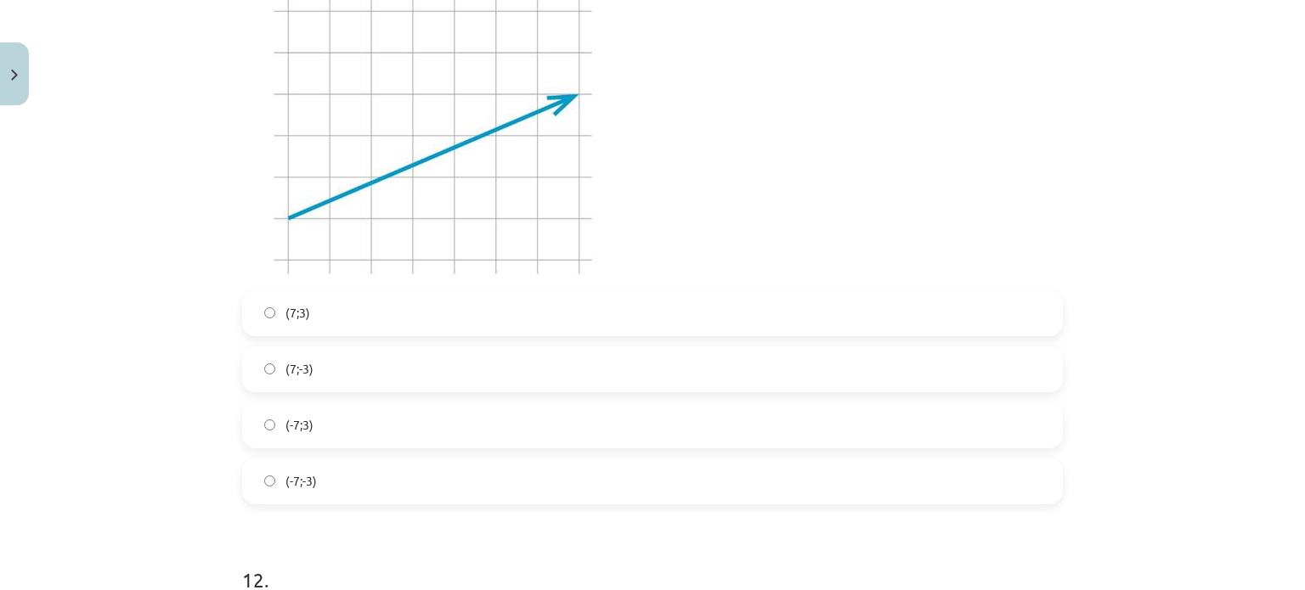
click at [143, 60] on div "Mācību tēma: Matemātikas i - 10. klases 1. ieskaites mācību materiāls (a,b) #8 …" at bounding box center [652, 295] width 1305 height 590
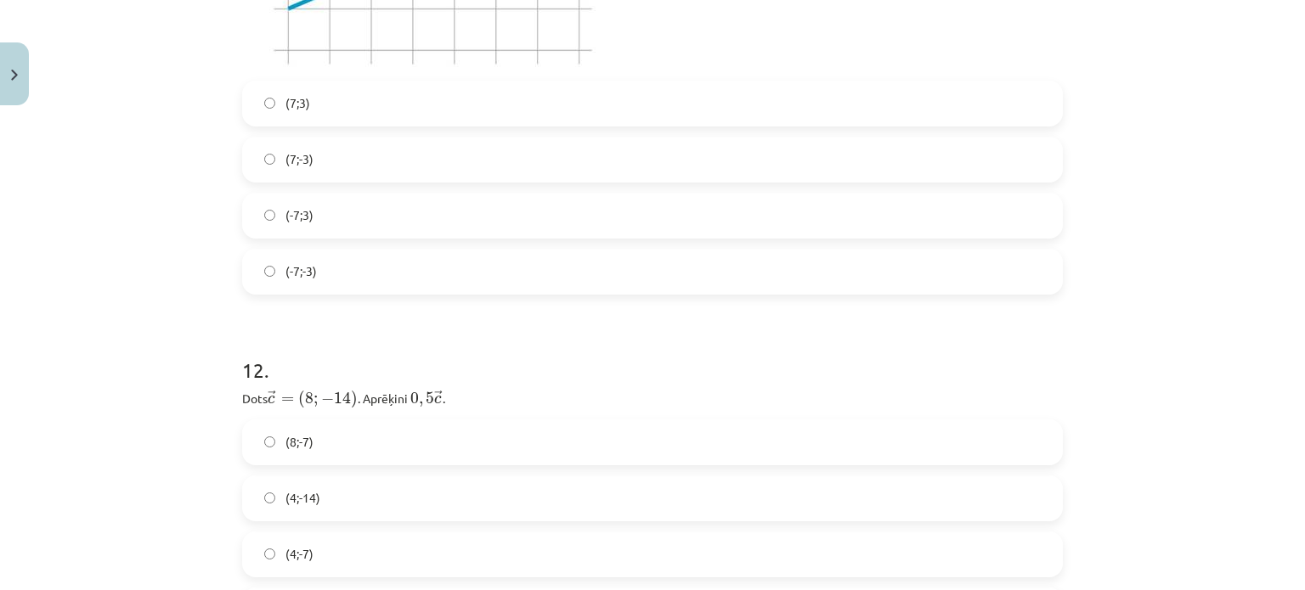
scroll to position [4880, 0]
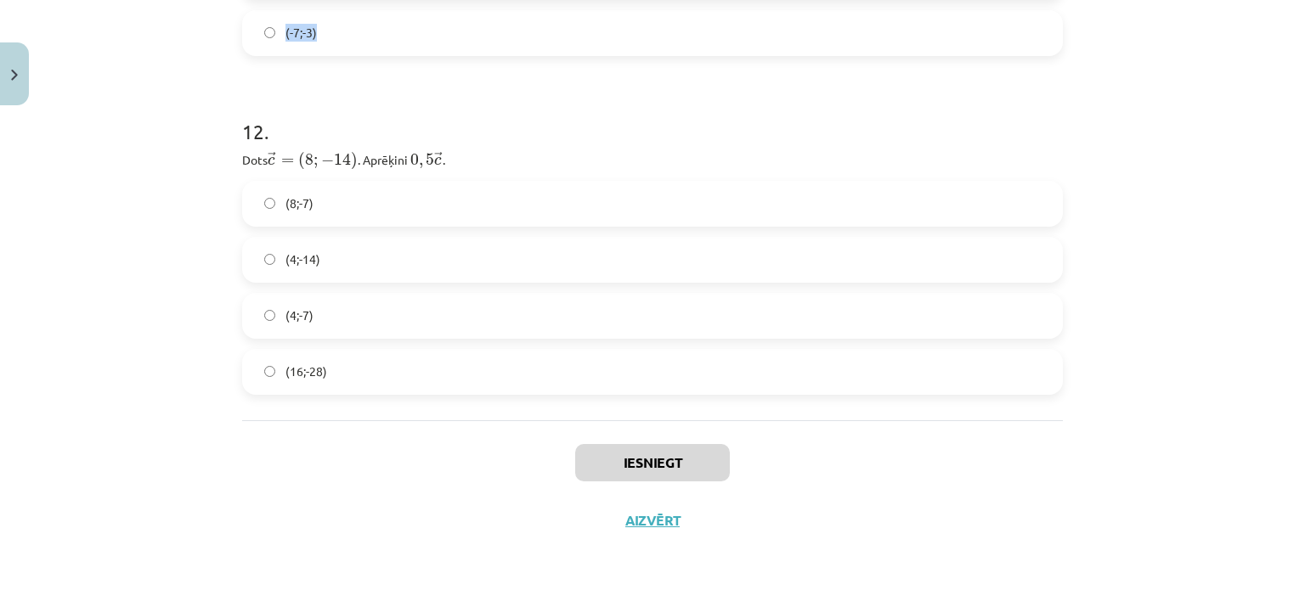
drag, startPoint x: 231, startPoint y: 307, endPoint x: 382, endPoint y: 29, distance: 316.3
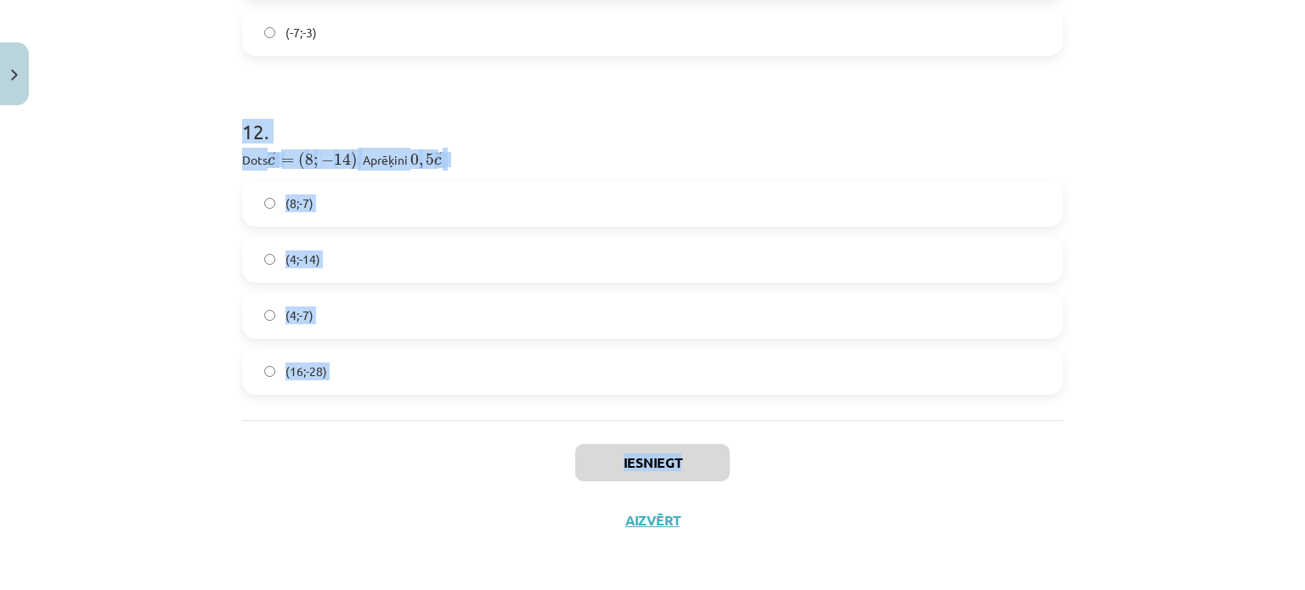
drag, startPoint x: 234, startPoint y: 135, endPoint x: 394, endPoint y: 421, distance: 327.1
click at [357, 430] on div "Iesniegt Aizvērt" at bounding box center [652, 480] width 821 height 119
drag, startPoint x: 354, startPoint y: 383, endPoint x: 232, endPoint y: 128, distance: 282.7
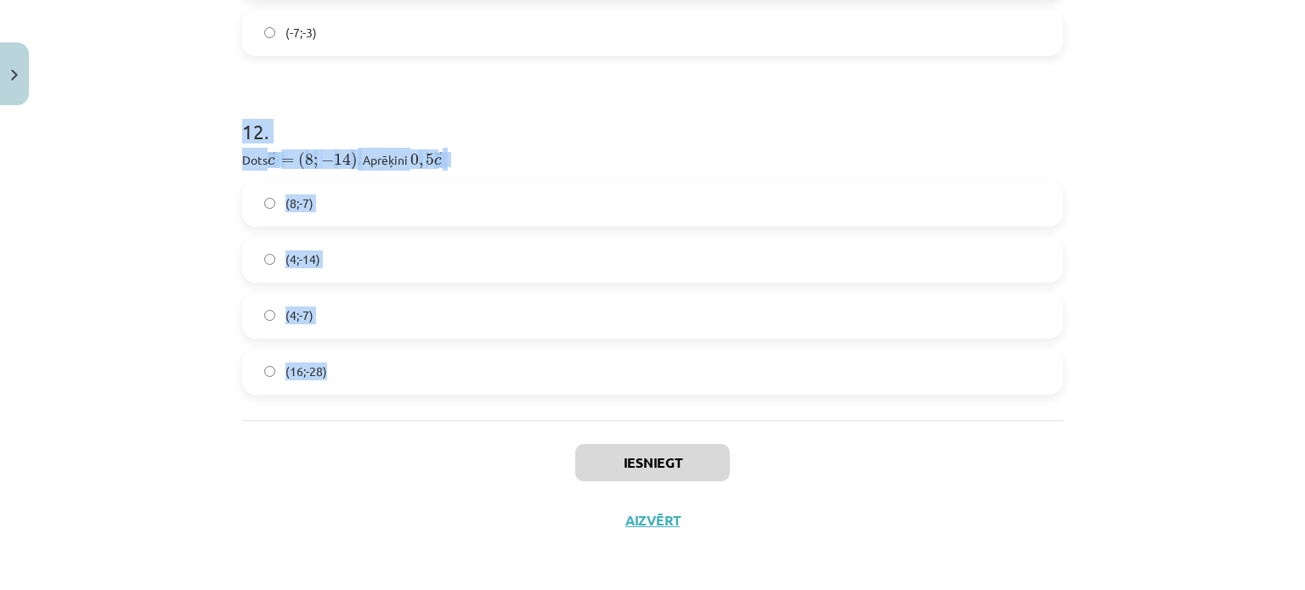
click at [161, 186] on div "Mācību tēma: Matemātikas i - 10. klases 1. ieskaites mācību materiāls (a,b) #8 …" at bounding box center [652, 295] width 1305 height 590
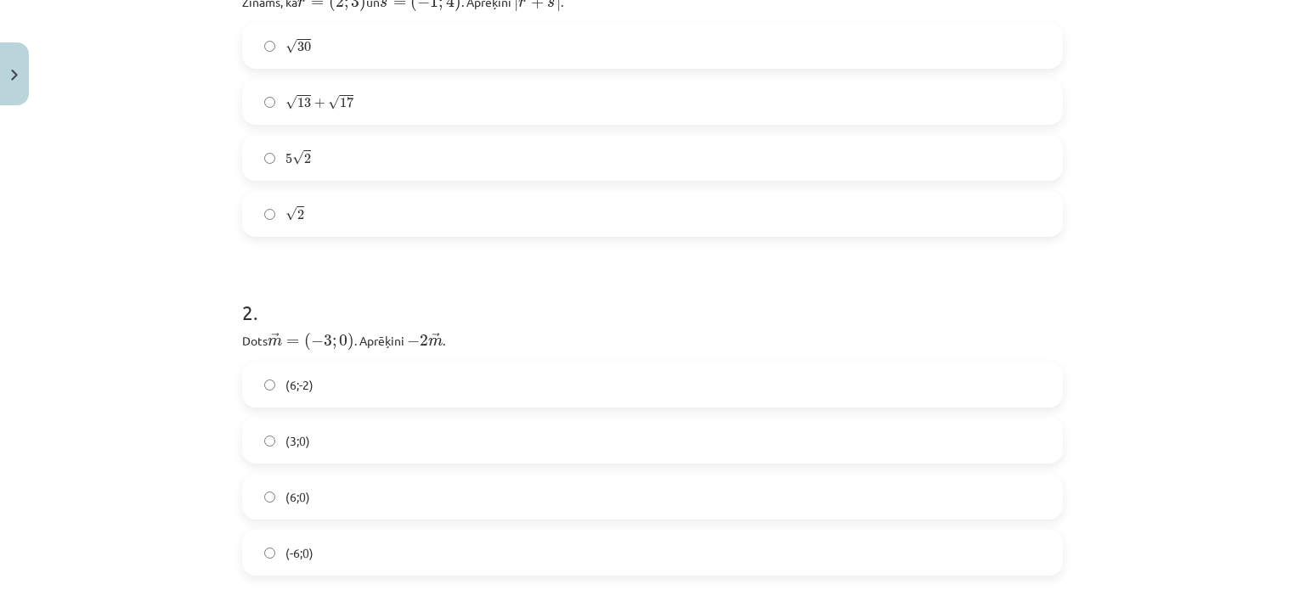
scroll to position [408, 0]
click at [323, 150] on label "5 √ 2 5 2" at bounding box center [652, 156] width 817 height 42
click at [325, 490] on label "(6;0)" at bounding box center [652, 495] width 817 height 42
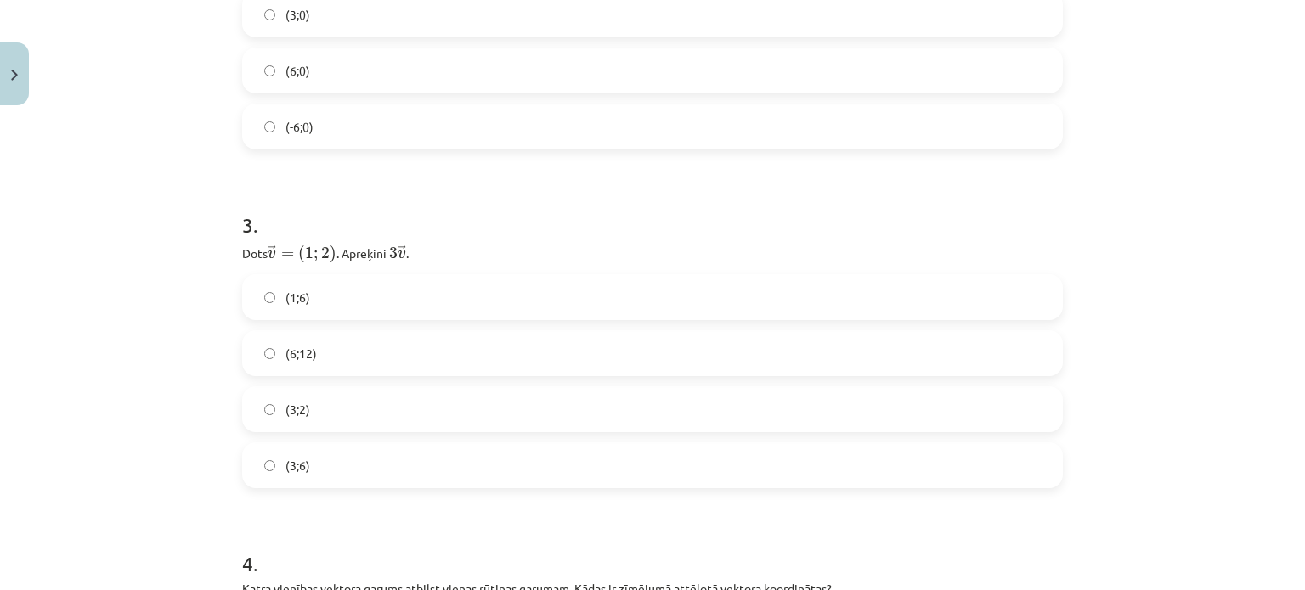
scroll to position [835, 0]
click at [304, 455] on label "(3;6)" at bounding box center [652, 463] width 817 height 42
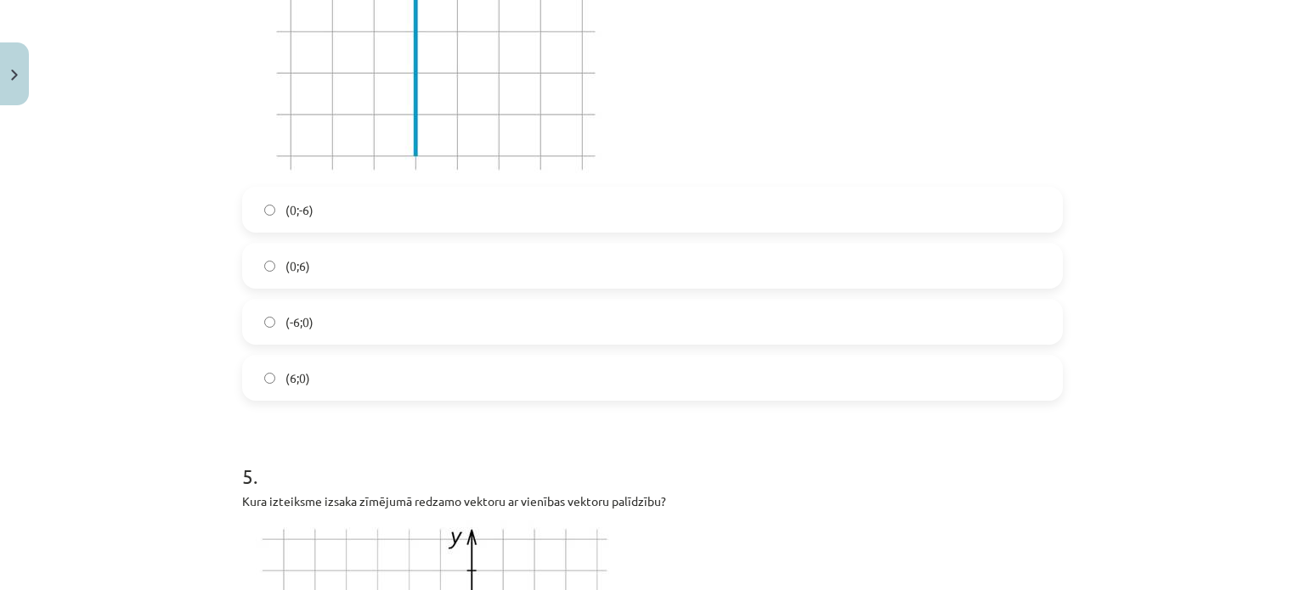
scroll to position [1555, 0]
click at [302, 206] on span "(0;-6)" at bounding box center [299, 209] width 28 height 18
click at [343, 264] on label "(0;6)" at bounding box center [652, 264] width 817 height 42
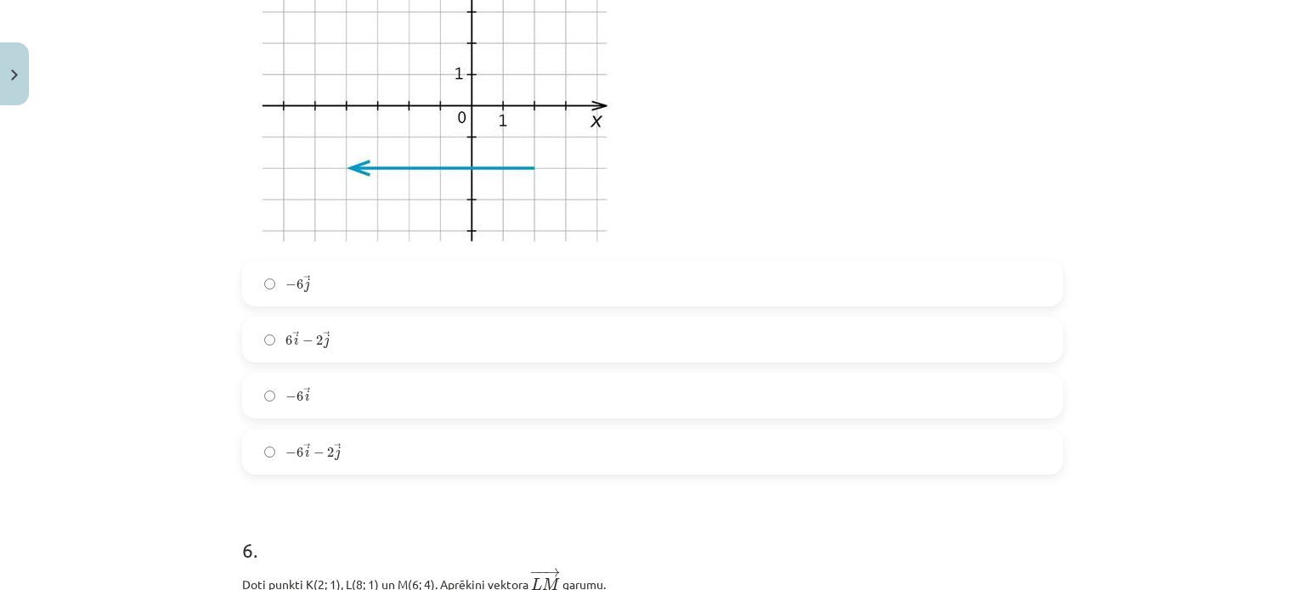
scroll to position [2154, 0]
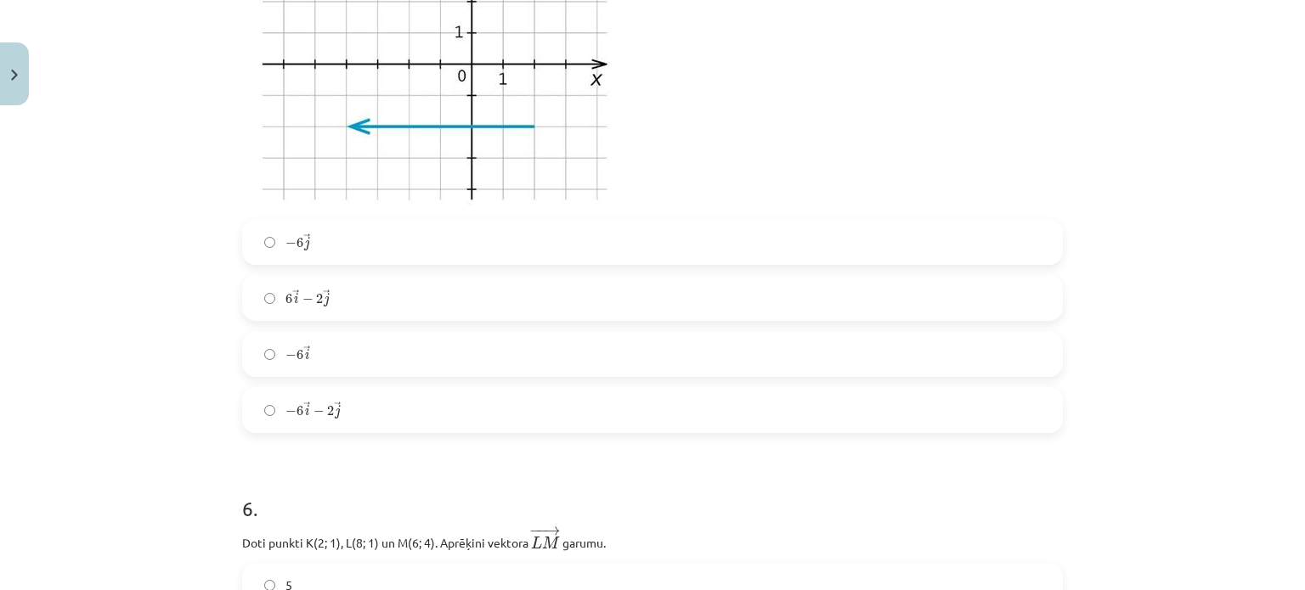
click at [326, 348] on label "− 6 → i − 6 i →" at bounding box center [652, 354] width 817 height 42
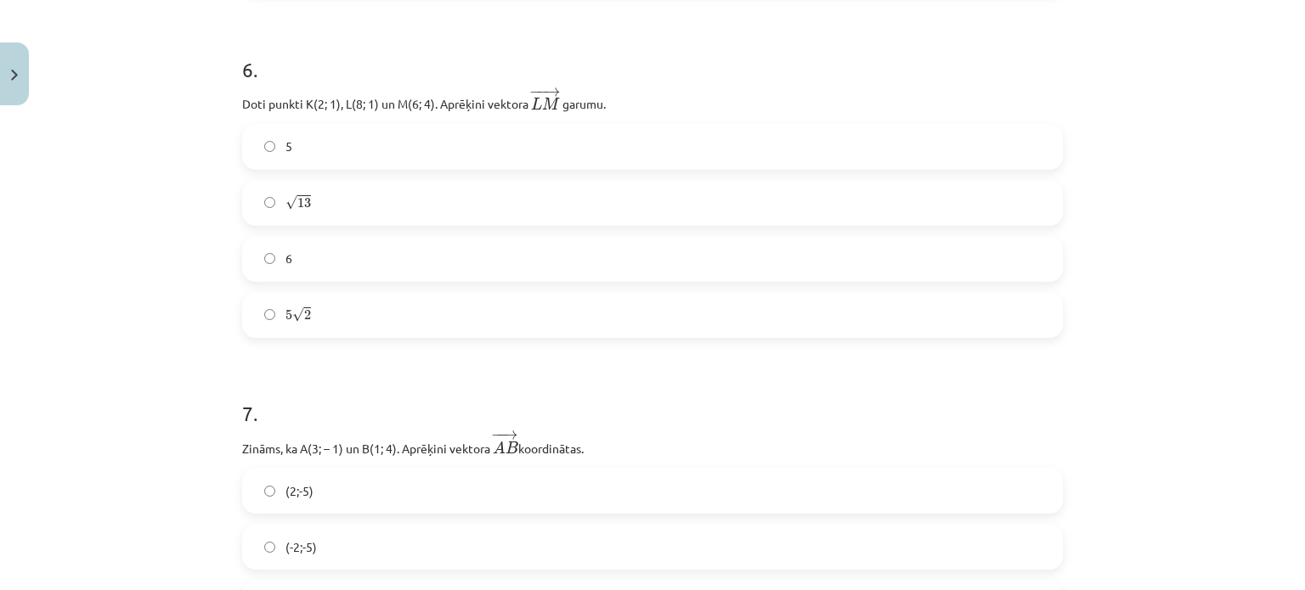
scroll to position [2596, 0]
click at [336, 194] on label "√ 13 13" at bounding box center [652, 199] width 817 height 42
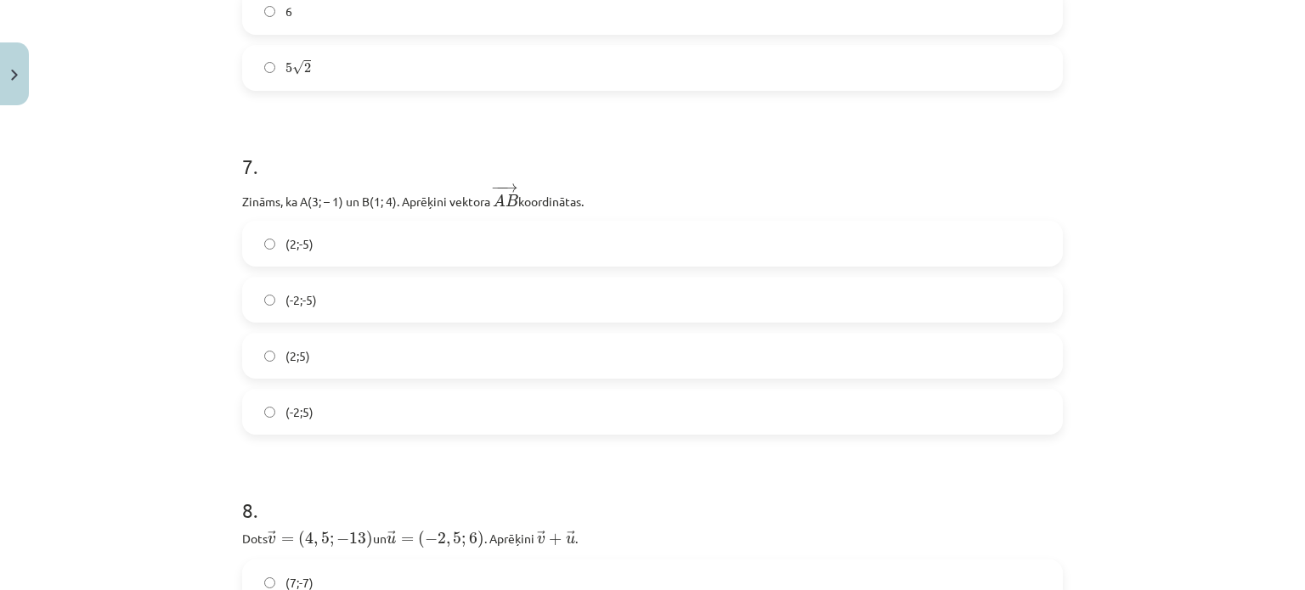
scroll to position [2841, 0]
click at [330, 398] on label "(-2;5)" at bounding box center [652, 411] width 817 height 42
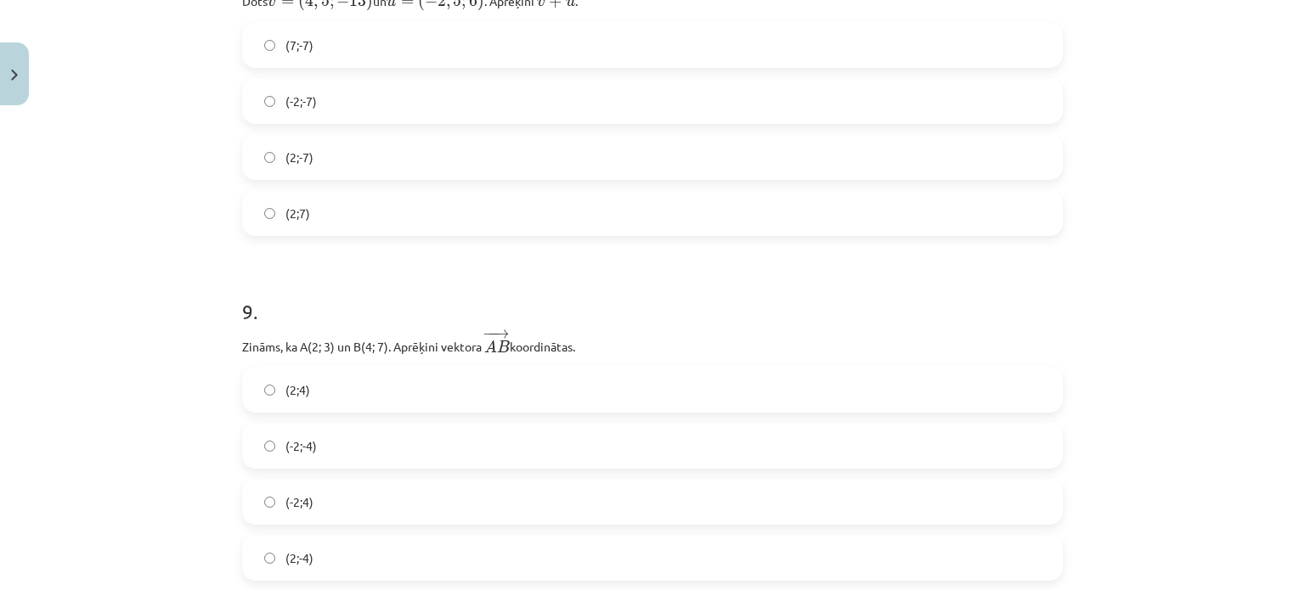
scroll to position [3378, 0]
click at [313, 144] on label "(2;-7)" at bounding box center [652, 157] width 817 height 42
click at [308, 554] on label "(2;-4)" at bounding box center [652, 558] width 817 height 42
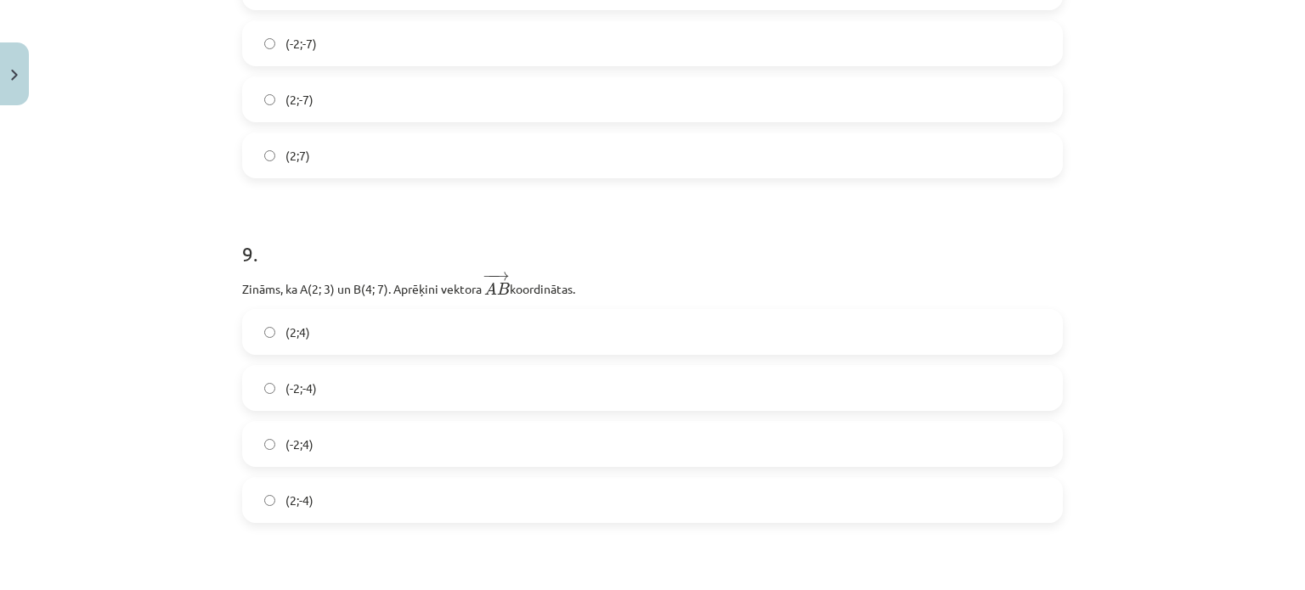
scroll to position [3439, 0]
click at [342, 338] on label "(2;4)" at bounding box center [652, 329] width 817 height 42
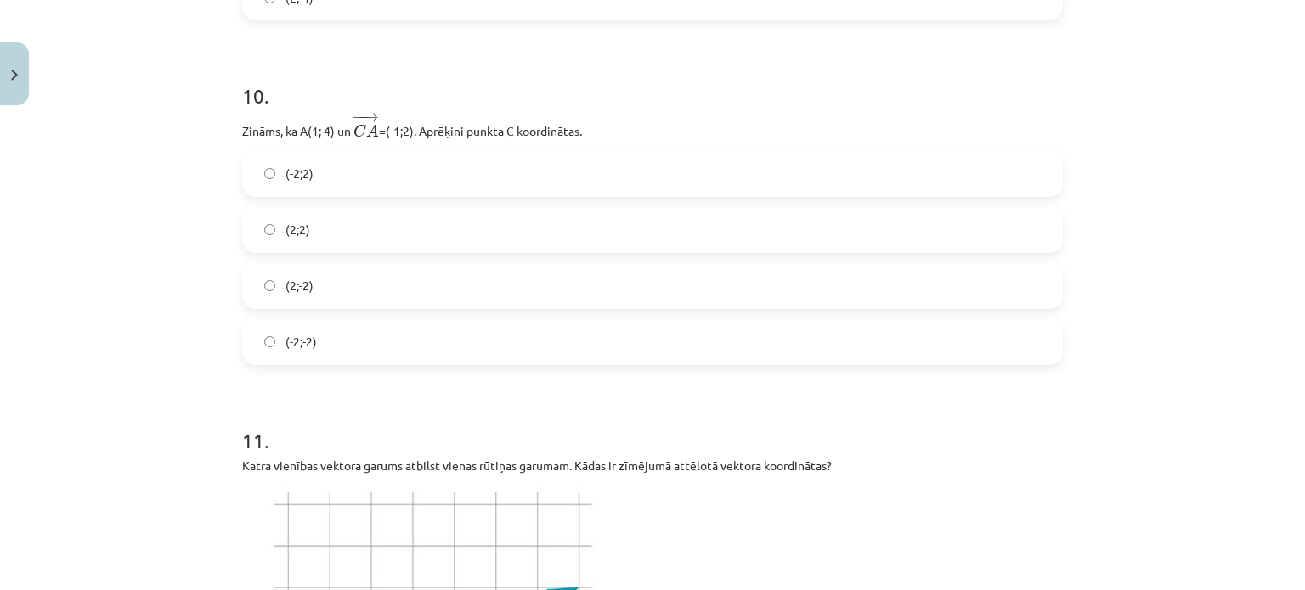
scroll to position [3952, 0]
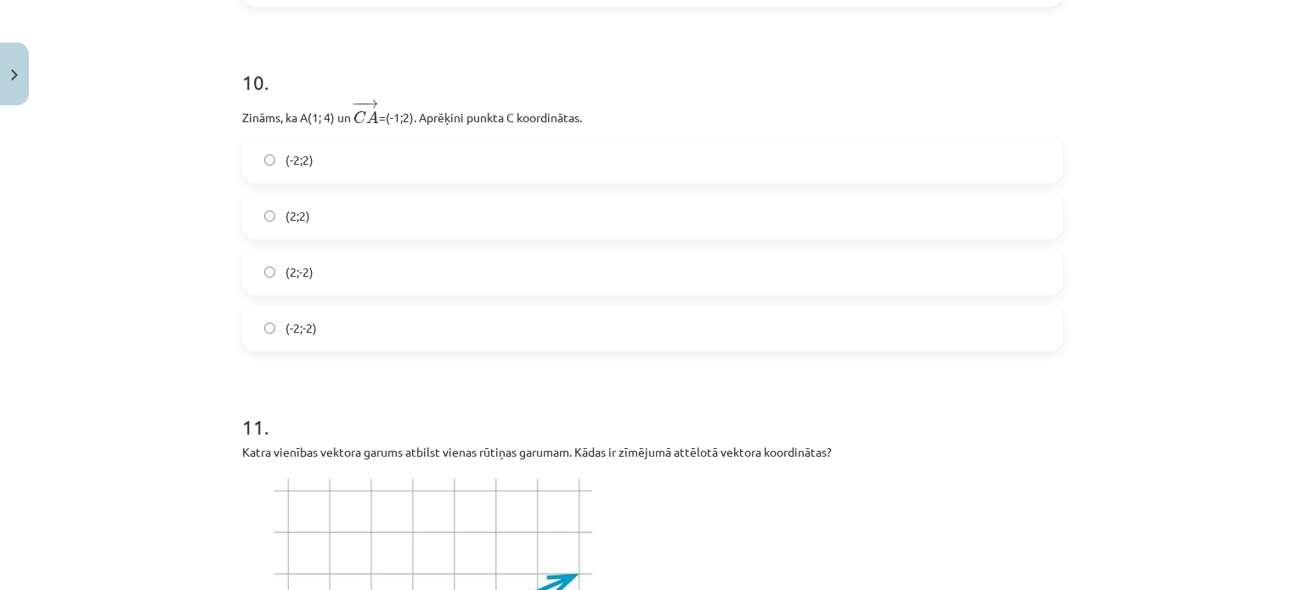
click at [331, 218] on label "(2;2)" at bounding box center [652, 216] width 817 height 42
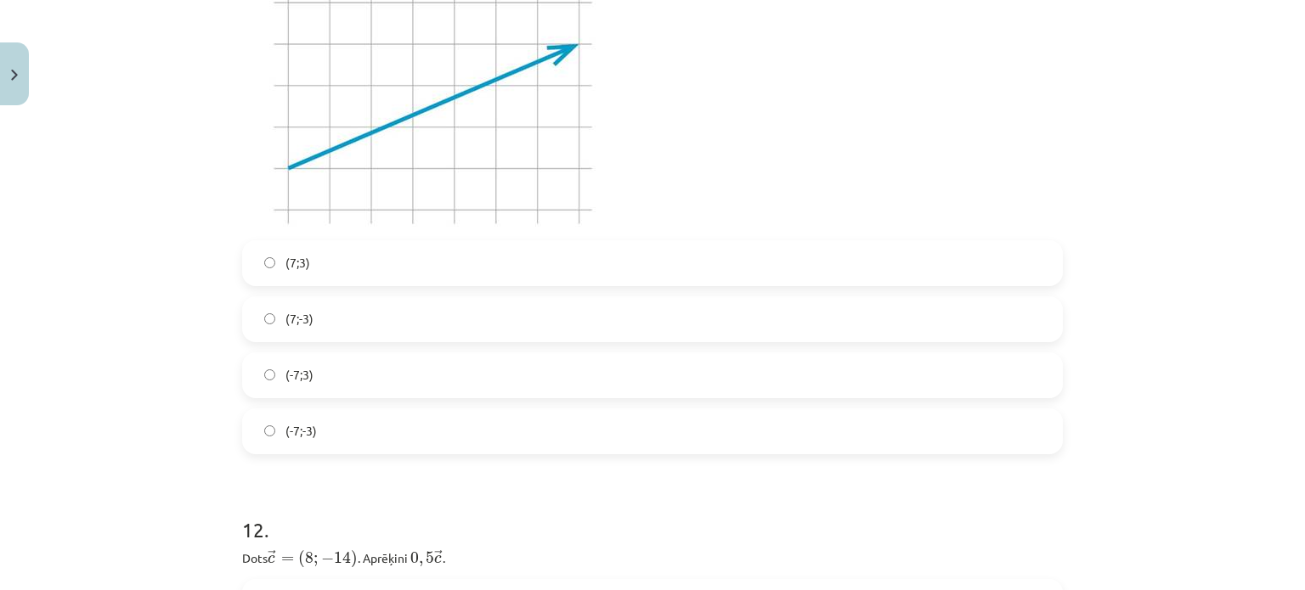
scroll to position [4484, 0]
click at [315, 280] on label "(7;3)" at bounding box center [652, 261] width 817 height 42
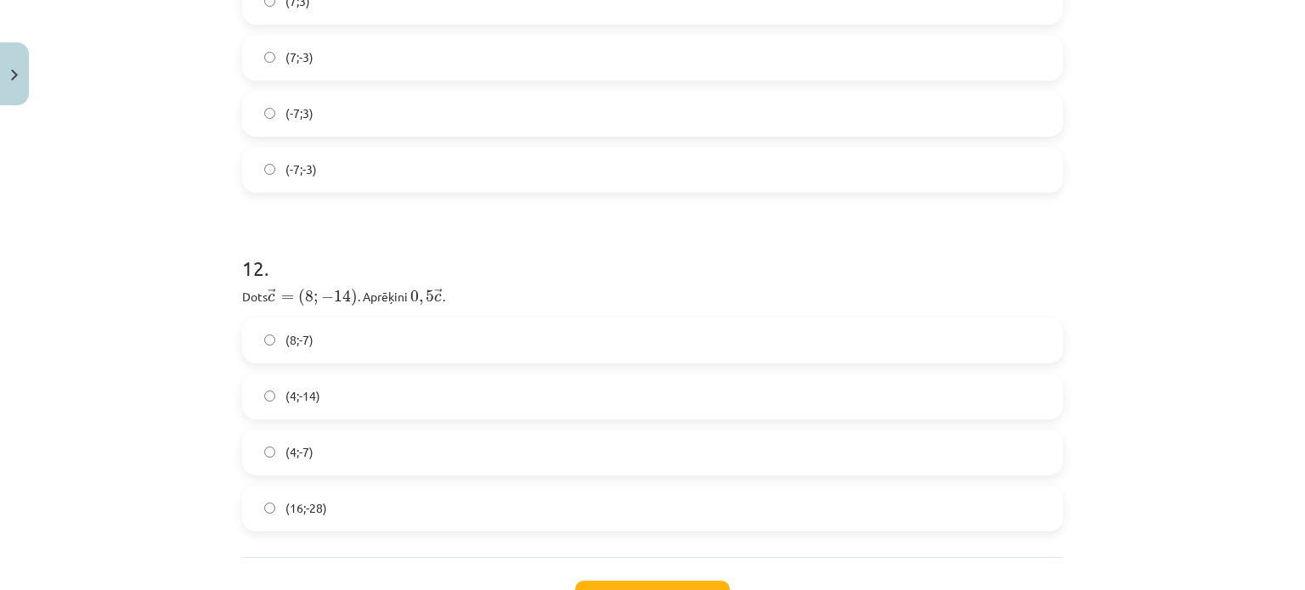
scroll to position [4880, 0]
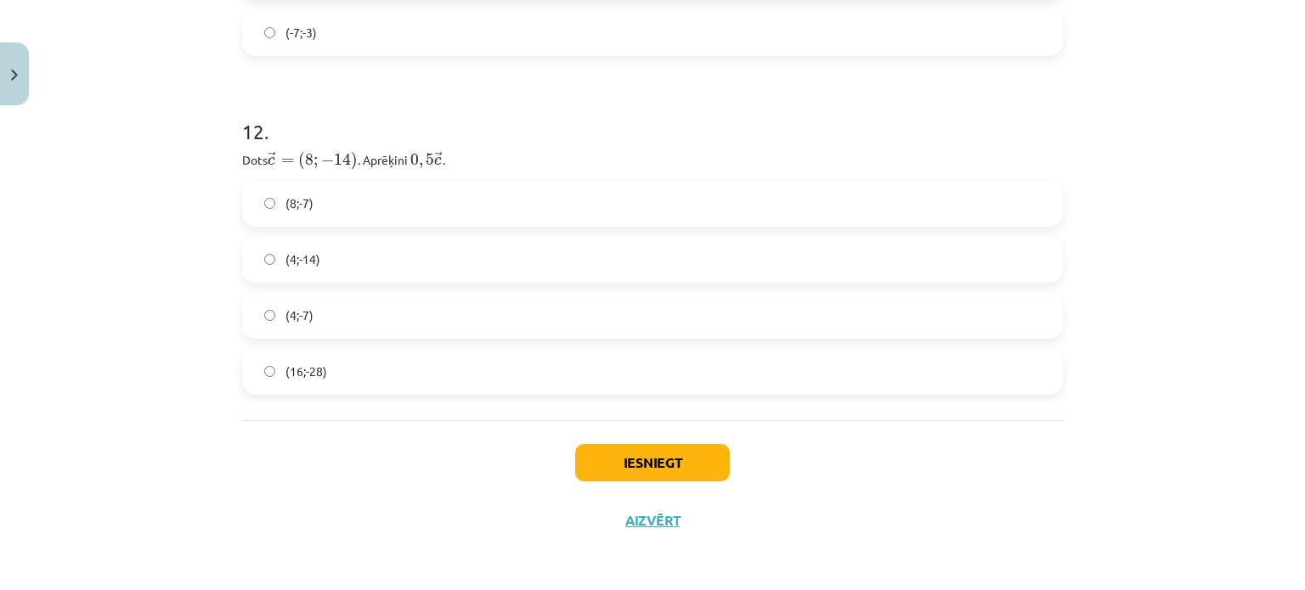
click at [319, 312] on label "(4;-7)" at bounding box center [652, 316] width 817 height 42
click at [669, 464] on button "Iesniegt" at bounding box center [652, 462] width 155 height 37
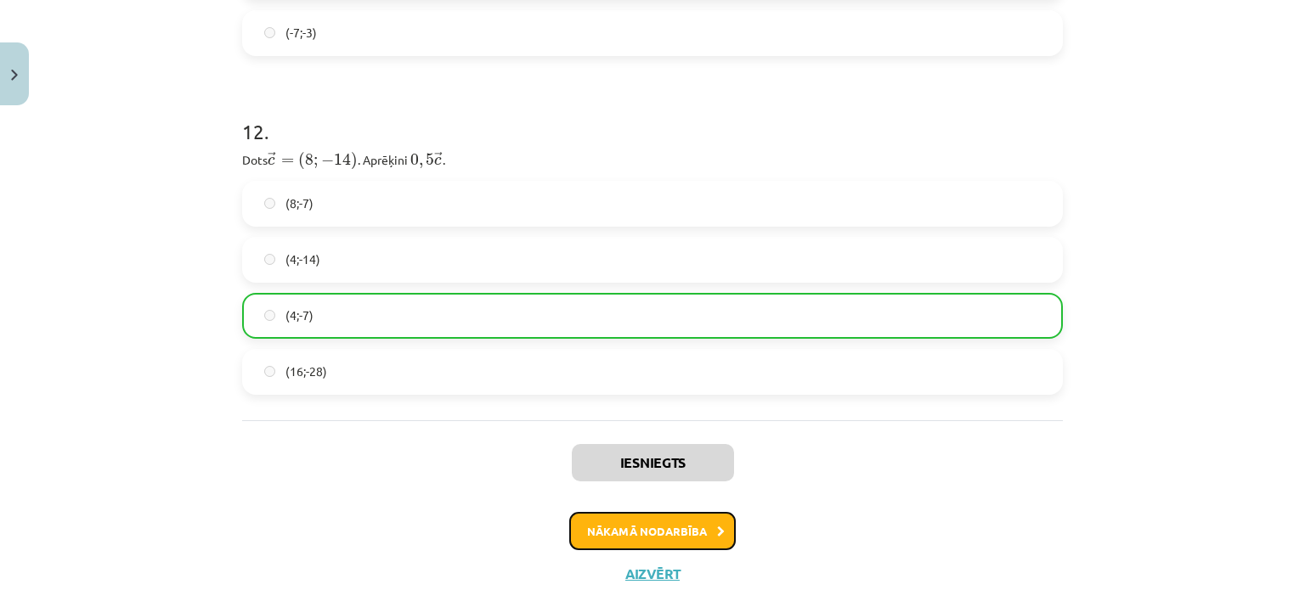
click at [666, 528] on button "Nākamā nodarbība" at bounding box center [652, 531] width 167 height 39
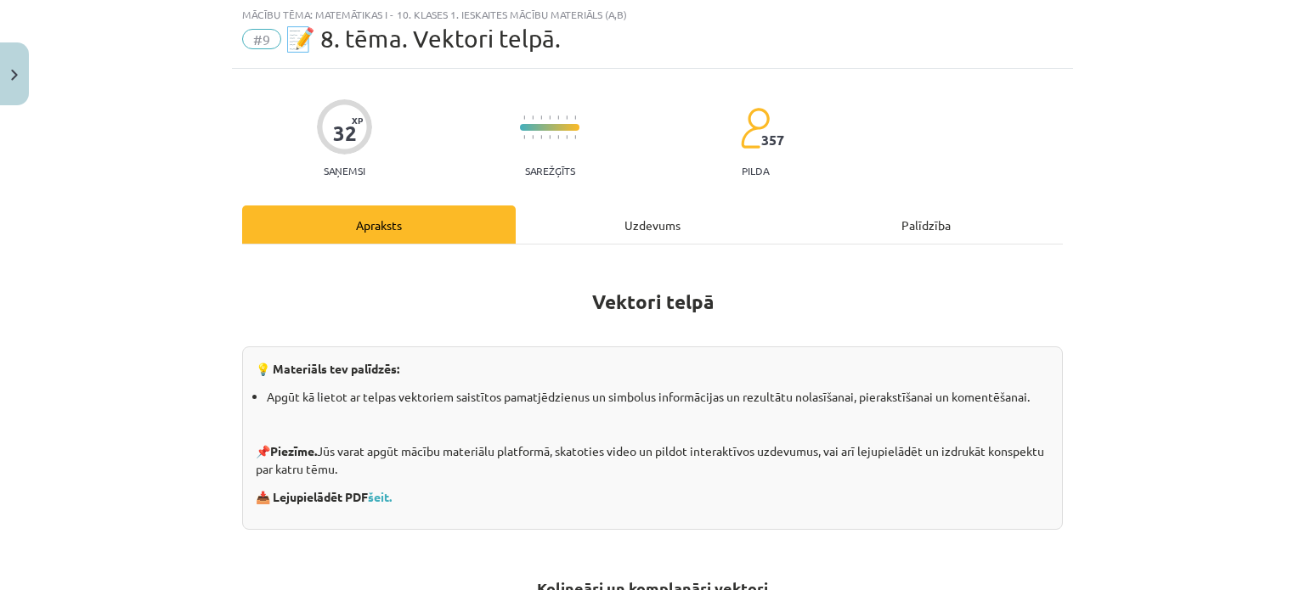
scroll to position [42, 0]
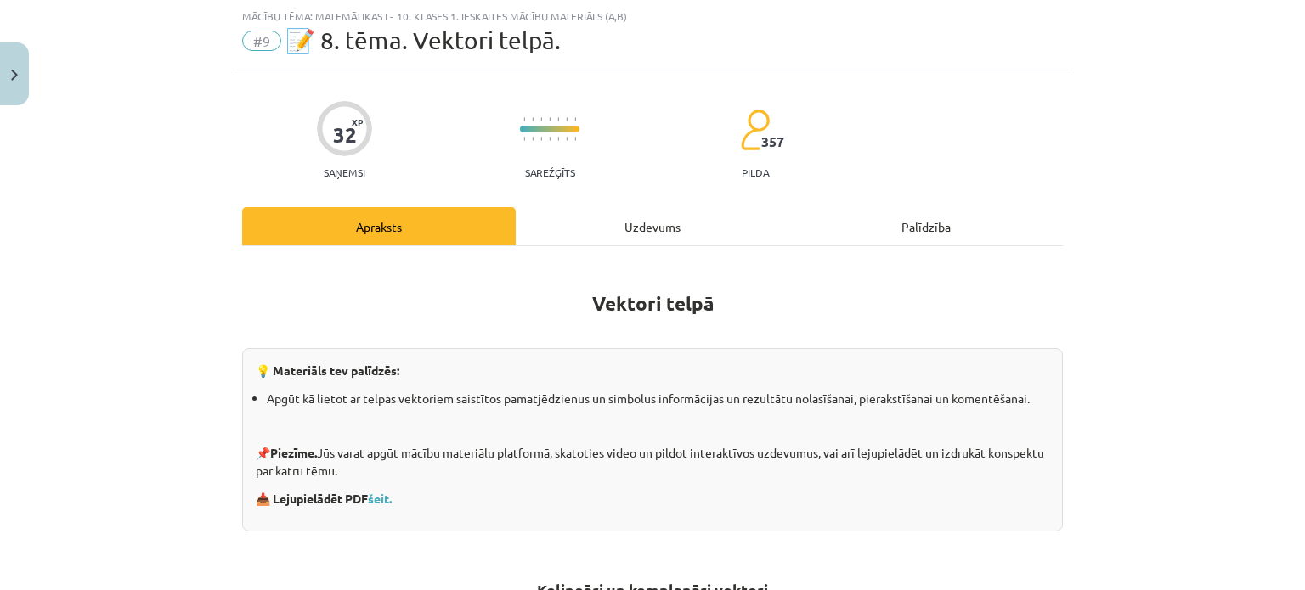
click at [639, 237] on div "Uzdevums" at bounding box center [653, 226] width 274 height 38
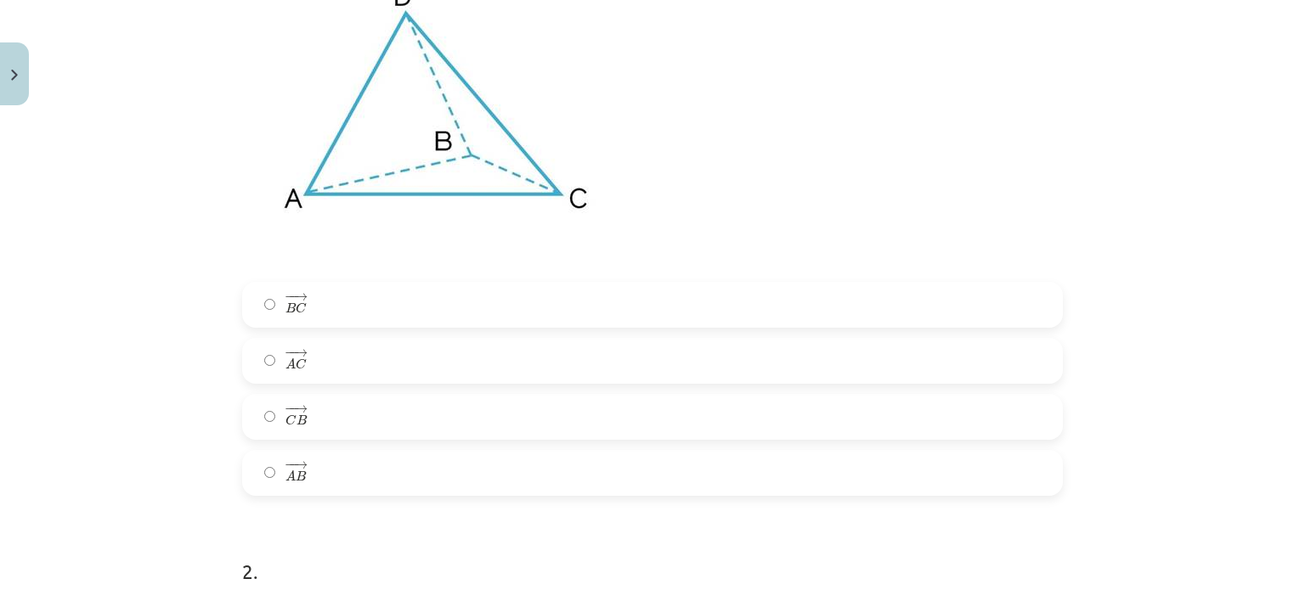
scroll to position [609, 0]
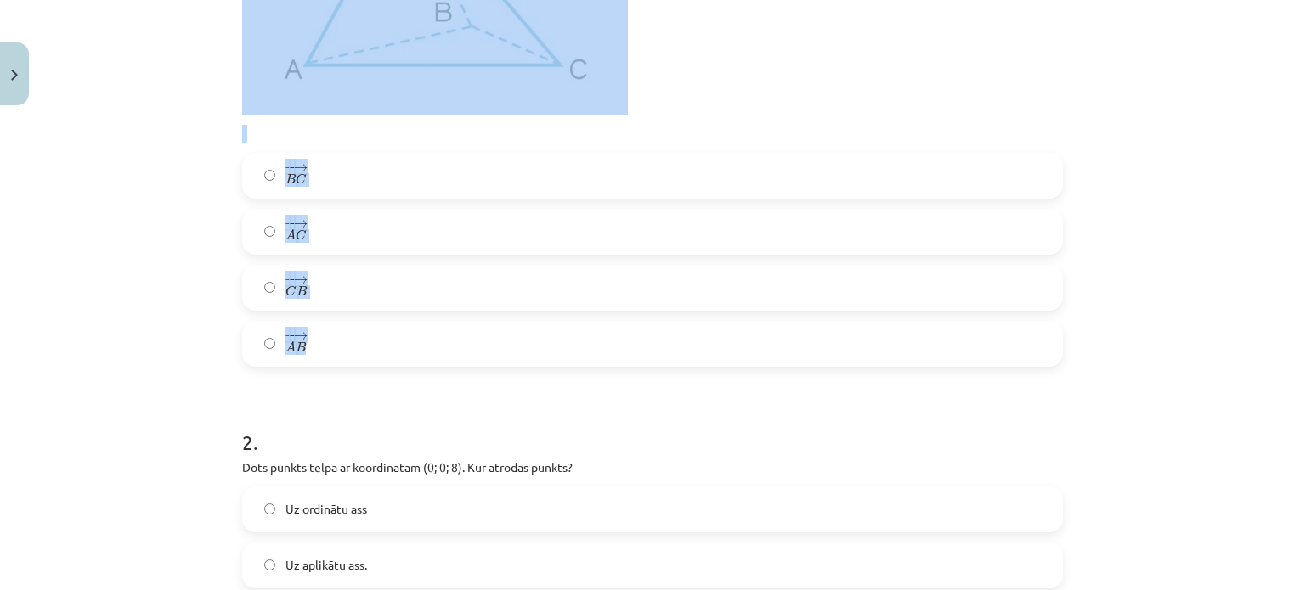
drag, startPoint x: 219, startPoint y: 149, endPoint x: 425, endPoint y: 347, distance: 285.4
click at [425, 347] on div "Mācību tēma: Matemātikas i - 10. klases 1. ieskaites mācību materiāls (a,b) #9 …" at bounding box center [652, 295] width 1305 height 590
click at [136, 82] on div "Mācību tēma: Matemātikas i - 10. klases 1. ieskaites mācību materiāls (a,b) #9 …" at bounding box center [652, 295] width 1305 height 590
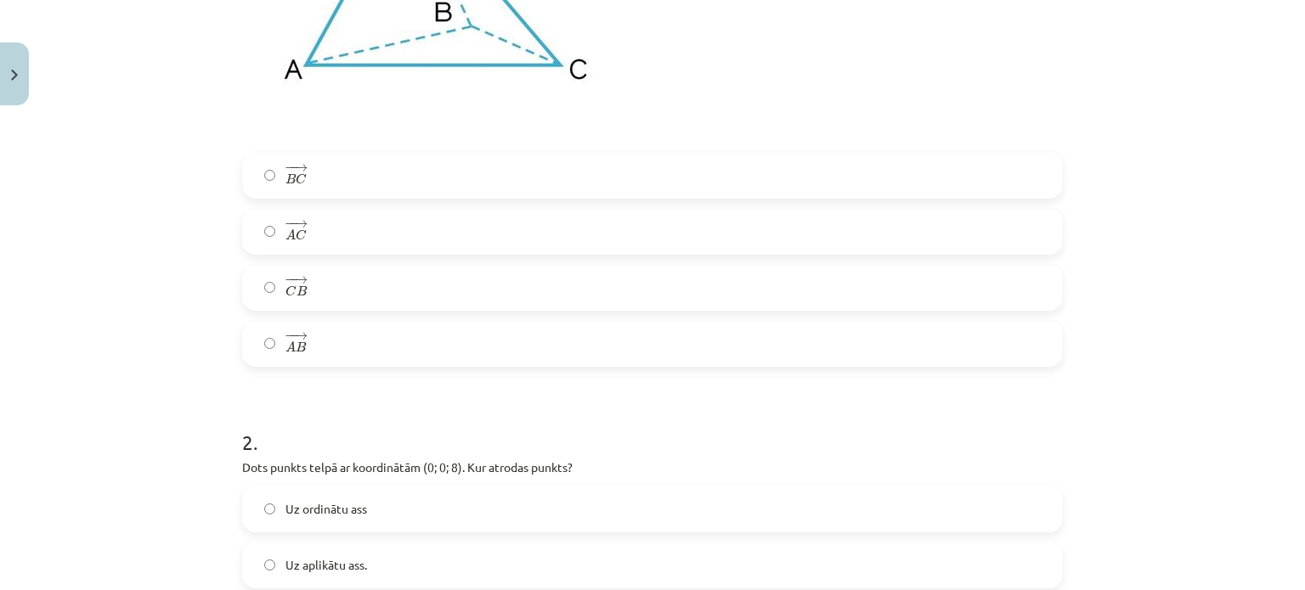
click at [319, 189] on label "− − → B C B C →" at bounding box center [652, 176] width 817 height 42
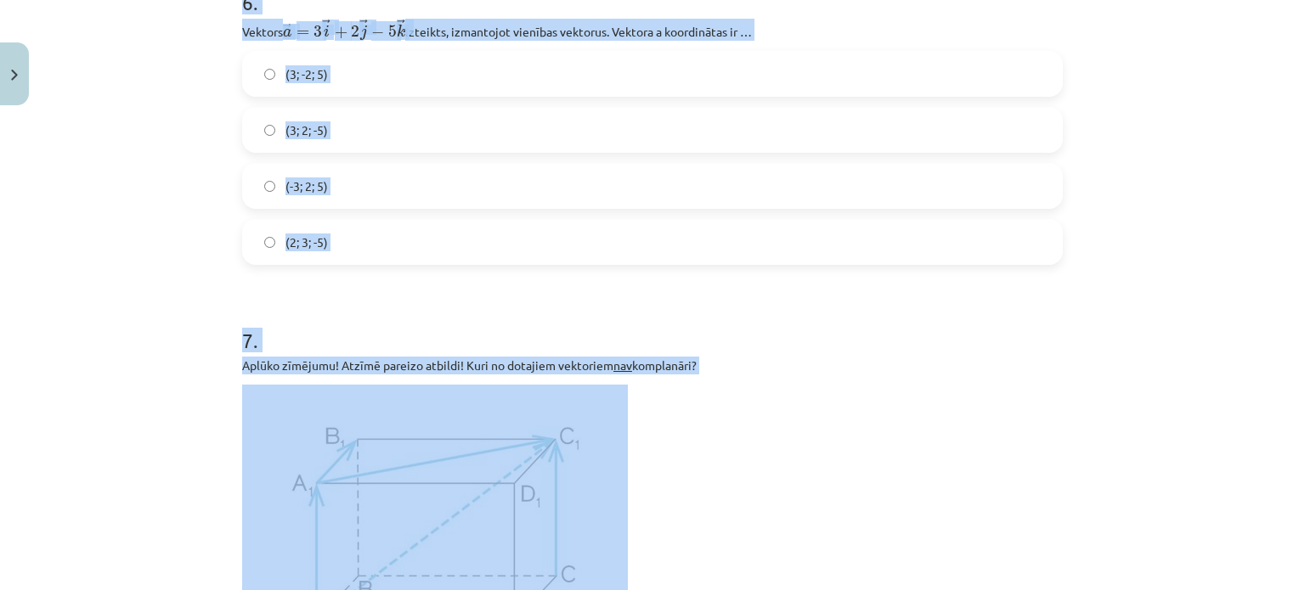
scroll to position [2573, 0]
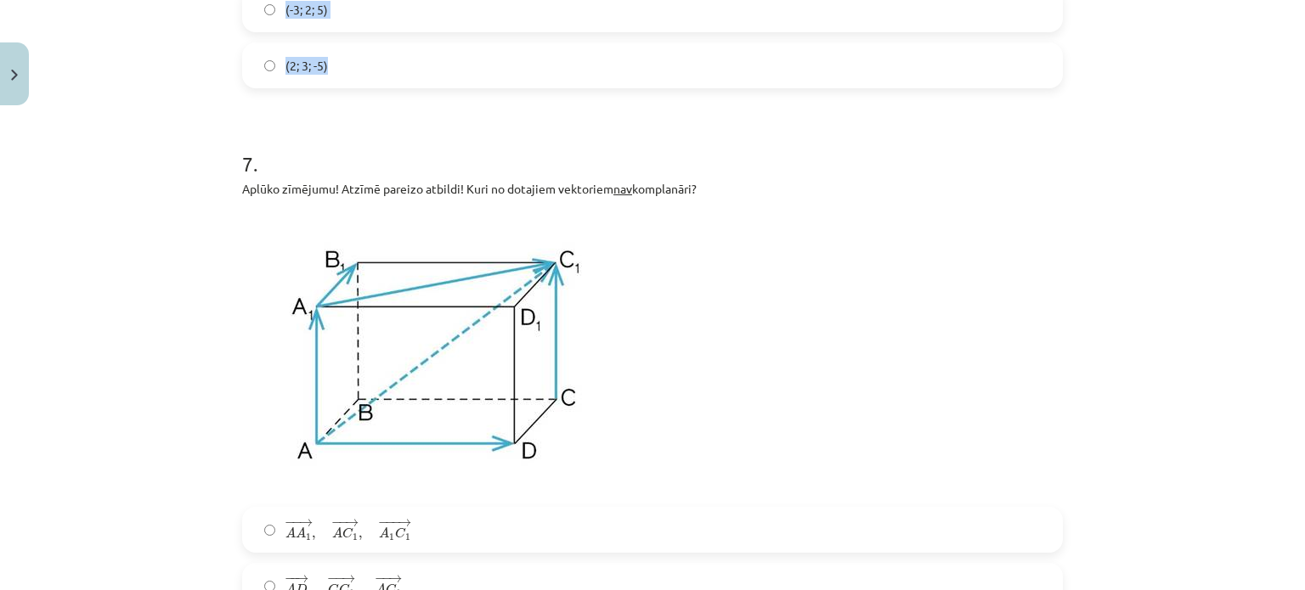
drag, startPoint x: 223, startPoint y: 159, endPoint x: 427, endPoint y: 47, distance: 233.4
click at [427, 47] on div "Mācību tēma: Matemātikas i - 10. klases 1. ieskaites mācību materiāls (a,b) #9 …" at bounding box center [652, 295] width 1305 height 590
click at [262, 162] on h1 "7 ." at bounding box center [652, 148] width 821 height 53
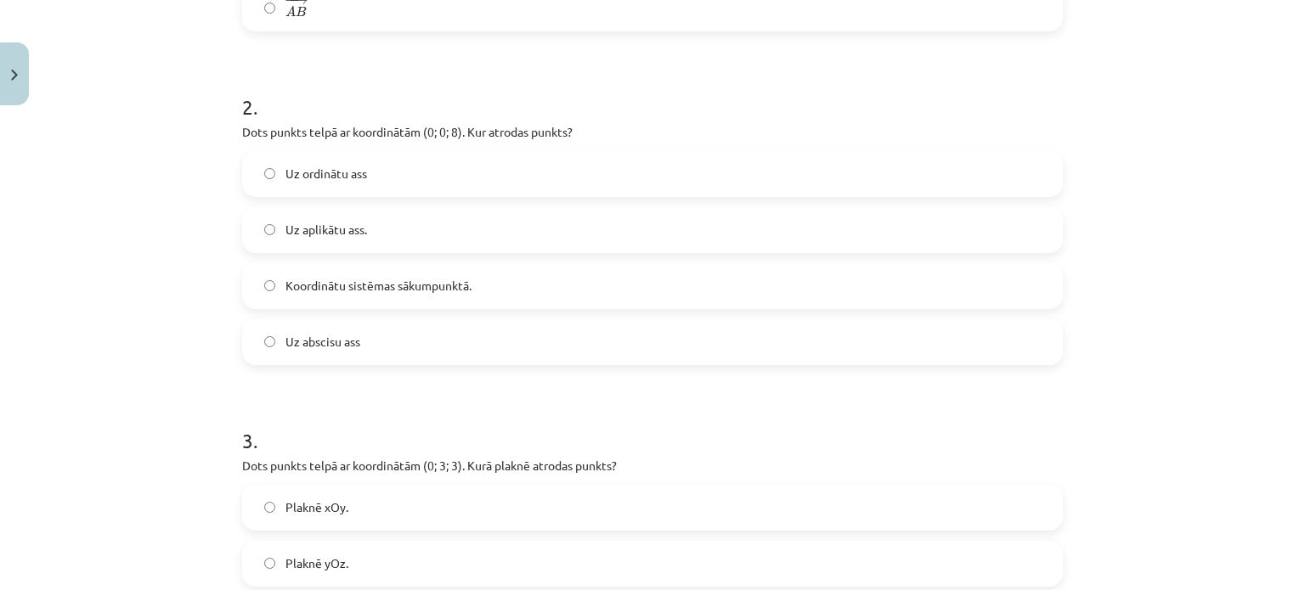
scroll to position [969, 0]
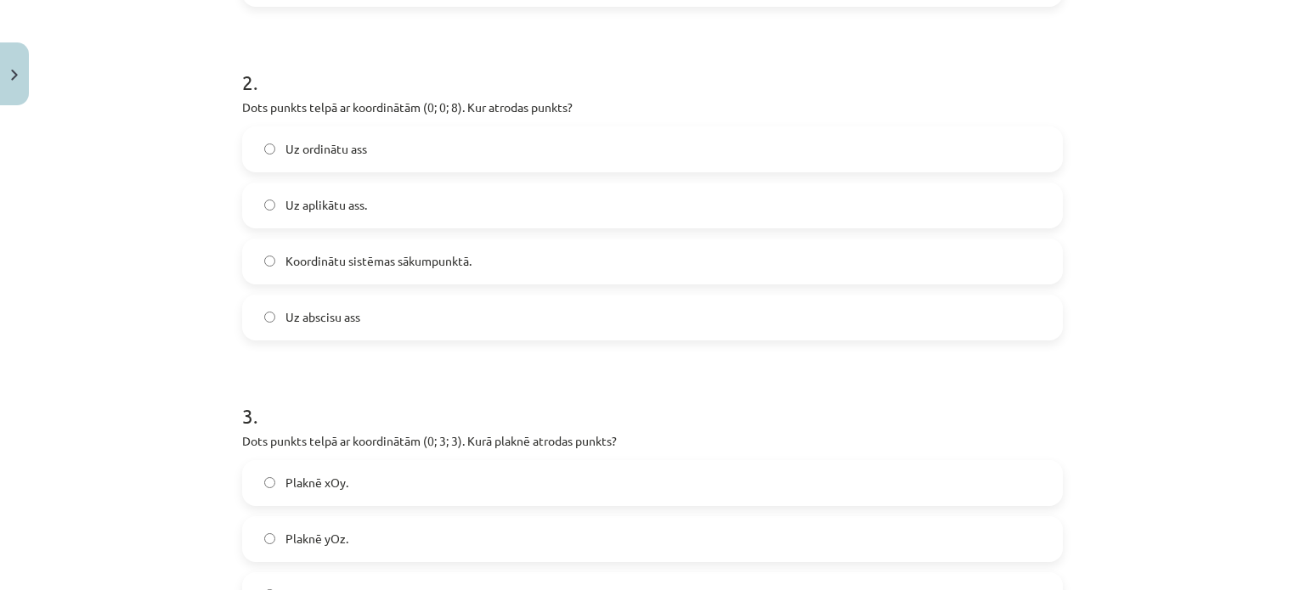
click at [345, 217] on label "Uz aplikātu ass." at bounding box center [652, 205] width 817 height 42
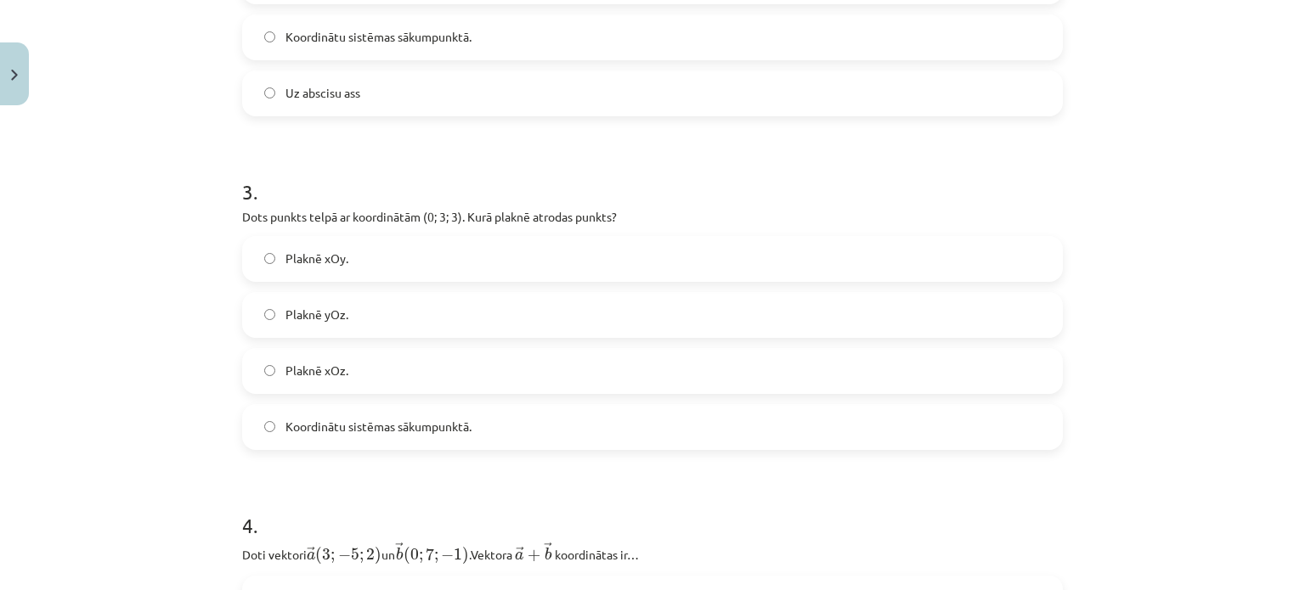
scroll to position [1207, 0]
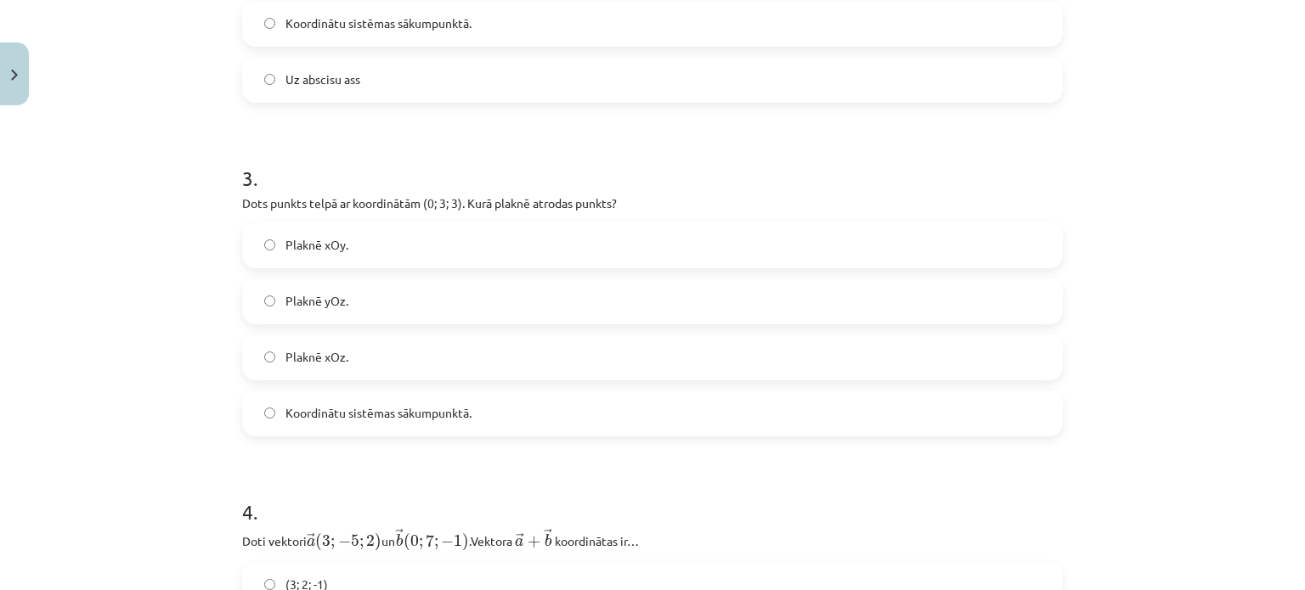
click at [360, 304] on label "Plaknē yOz." at bounding box center [652, 301] width 817 height 42
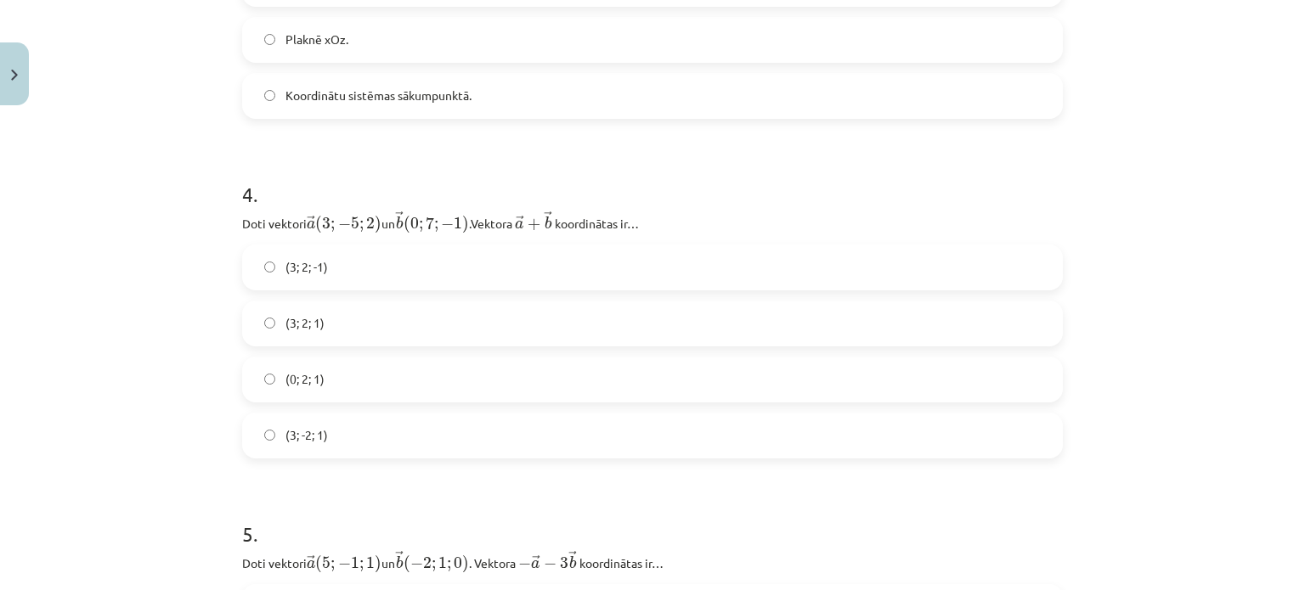
scroll to position [1538, 0]
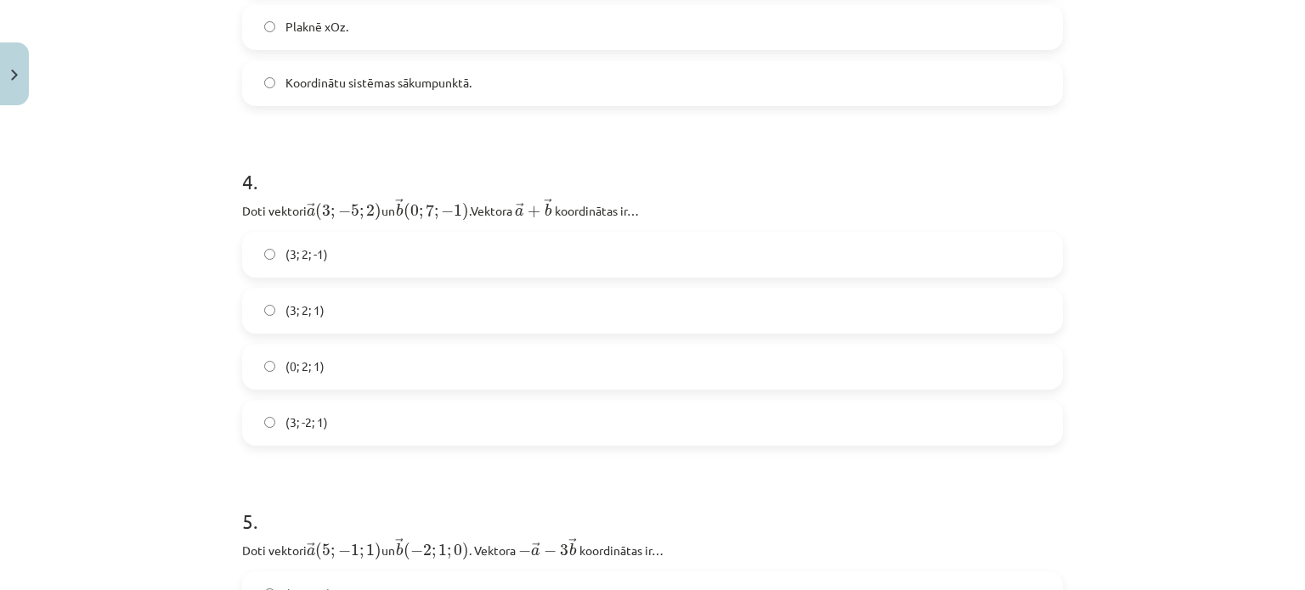
click at [349, 303] on label "(3; 2; 1)" at bounding box center [652, 311] width 817 height 42
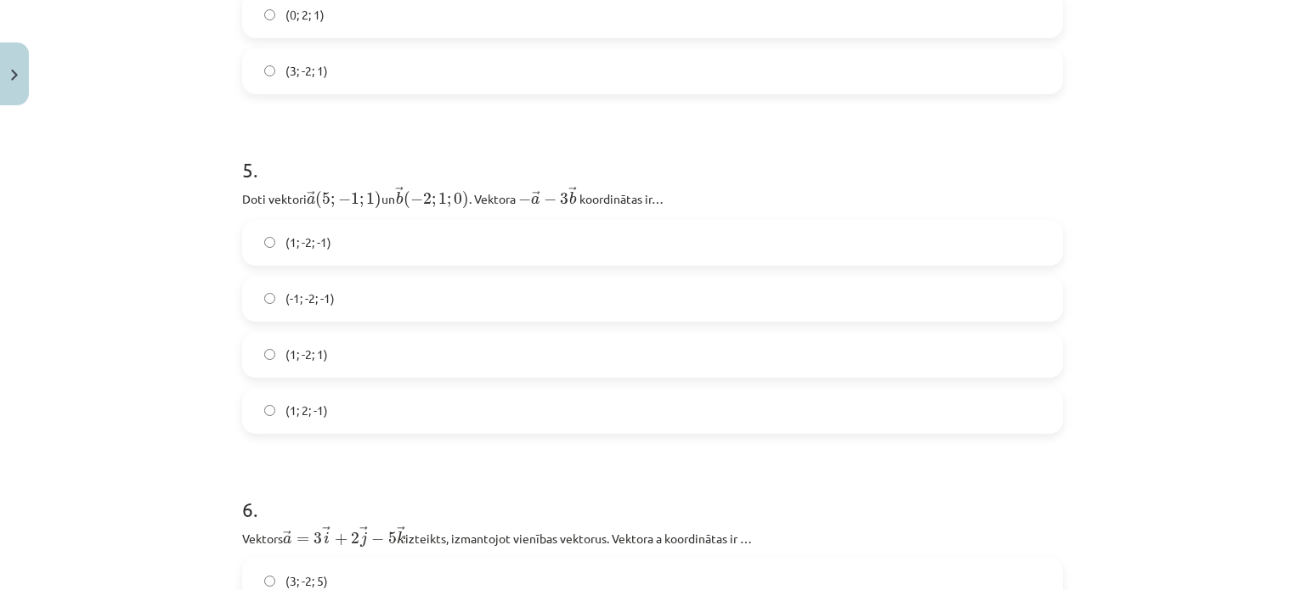
scroll to position [1891, 0]
click at [327, 242] on label "(1; -2; -1)" at bounding box center [652, 241] width 817 height 42
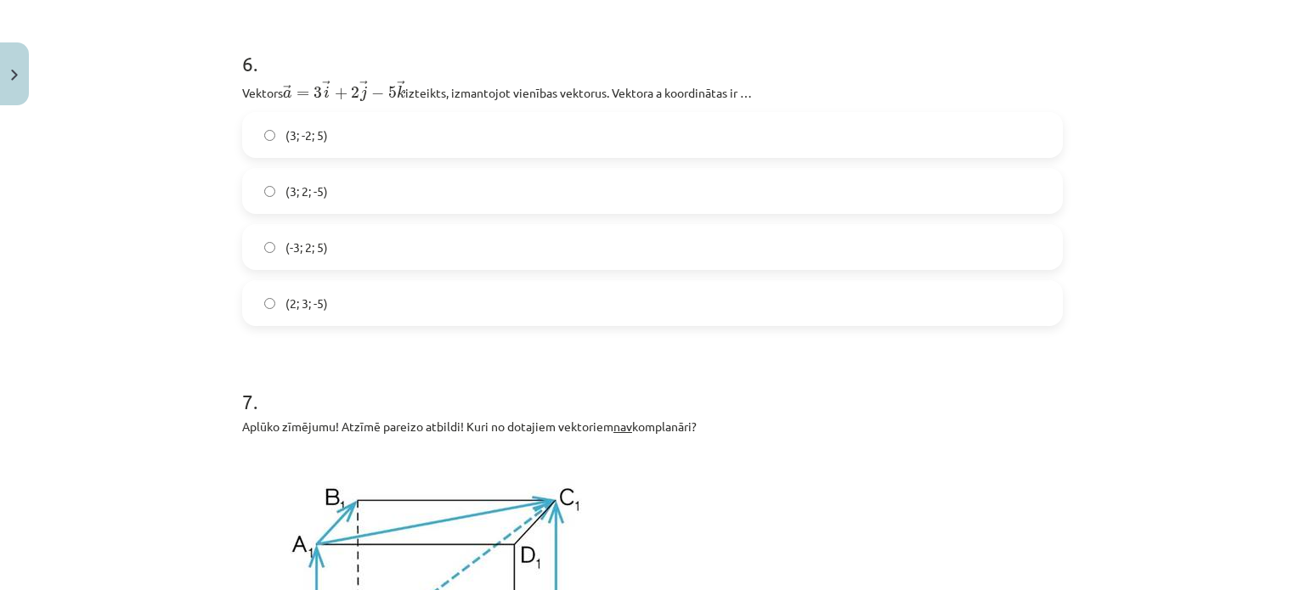
scroll to position [2336, 0]
click at [344, 191] on label "(3; 2; -5)" at bounding box center [652, 190] width 817 height 42
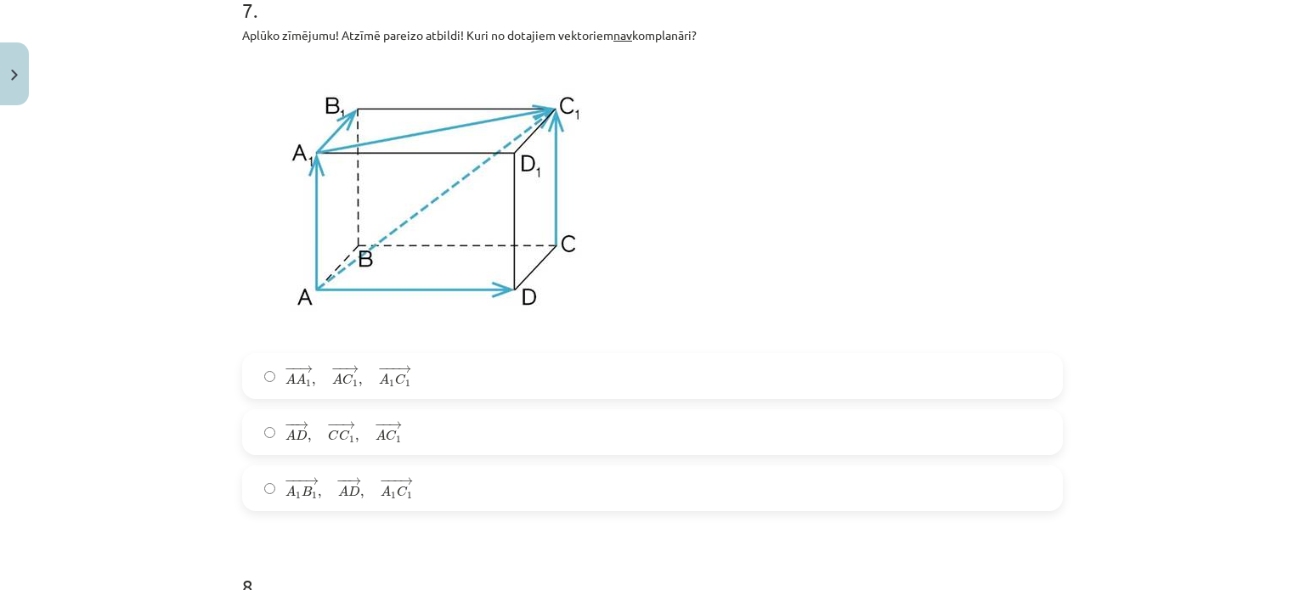
scroll to position [2729, 0]
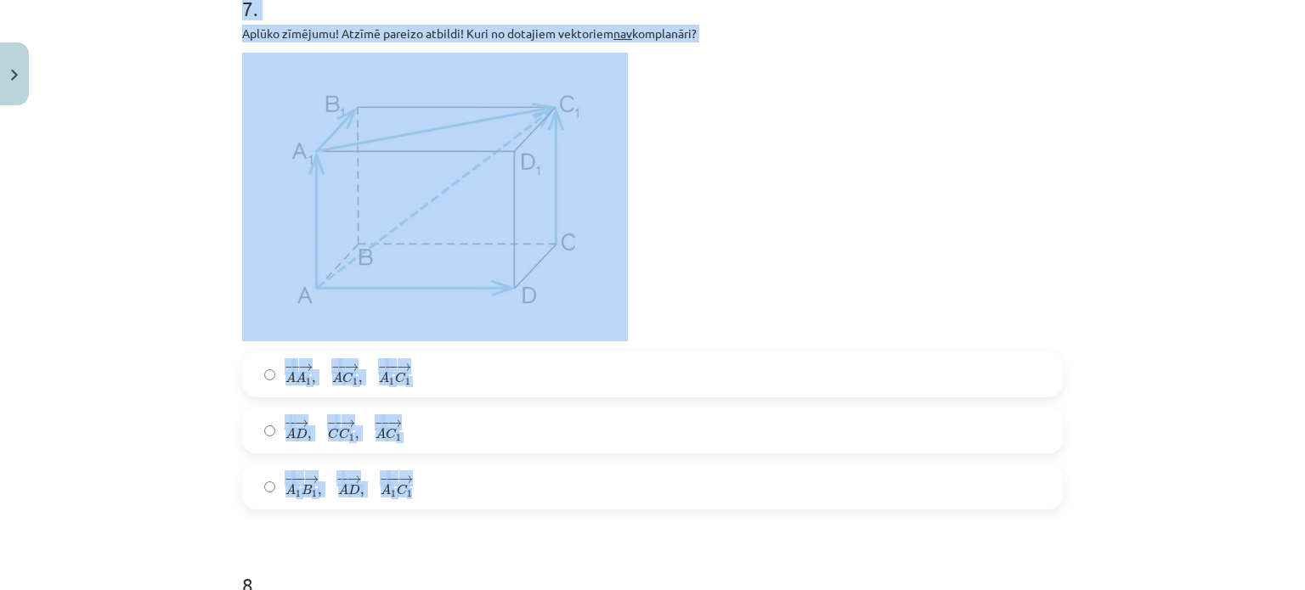
drag, startPoint x: 231, startPoint y: 16, endPoint x: 456, endPoint y: 488, distance: 522.5
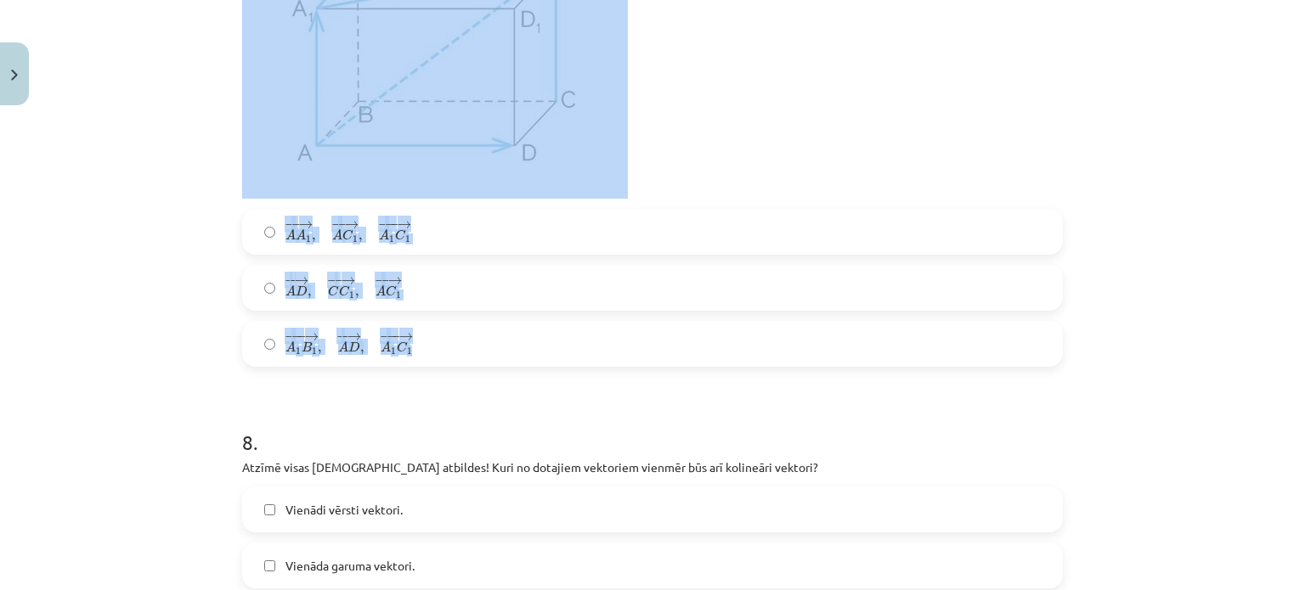
click at [166, 277] on div "Mācību tēma: Matemātikas i - 10. klases 1. ieskaites mācību materiāls (a,b) #9 …" at bounding box center [652, 295] width 1305 height 590
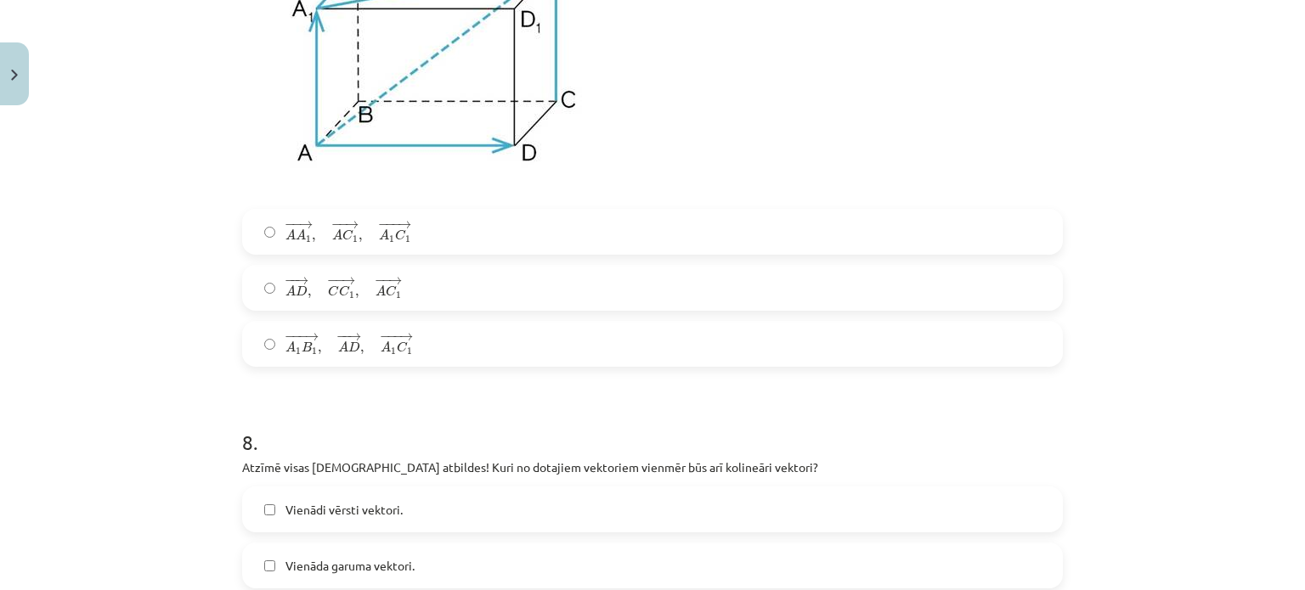
click at [326, 356] on span "− −− → A 1 B 1 , − − → A D , − −− → A 1 C 1 A 1 B 1 → , A D → , A 1 C 1 →" at bounding box center [348, 344] width 127 height 24
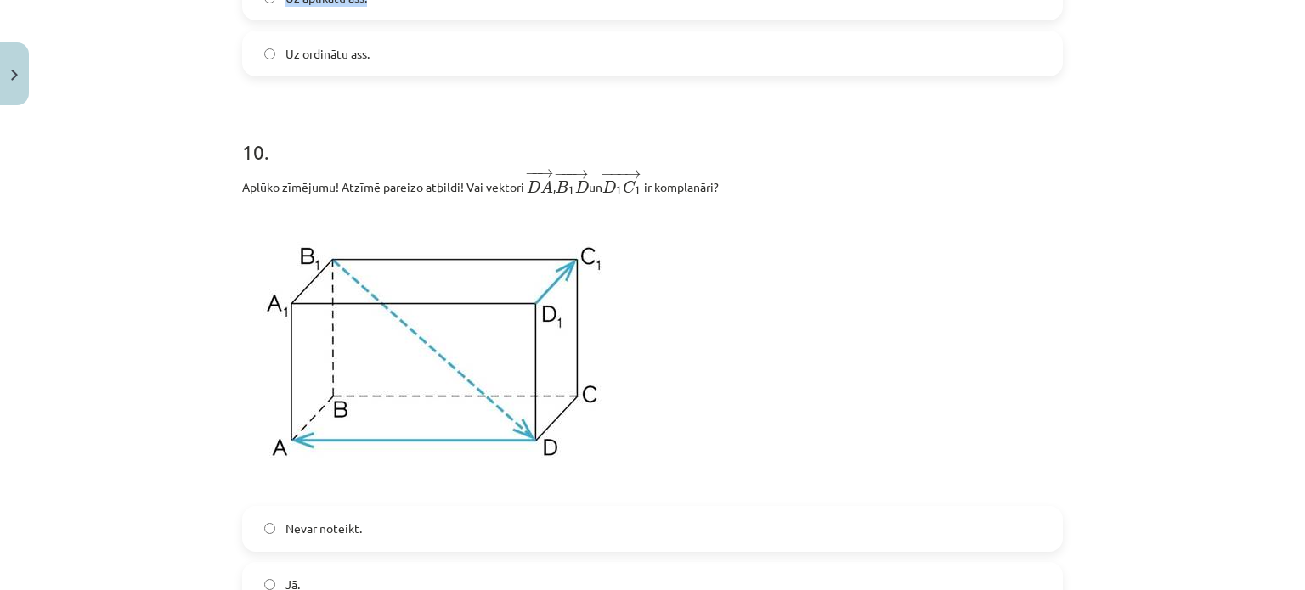
scroll to position [3819, 0]
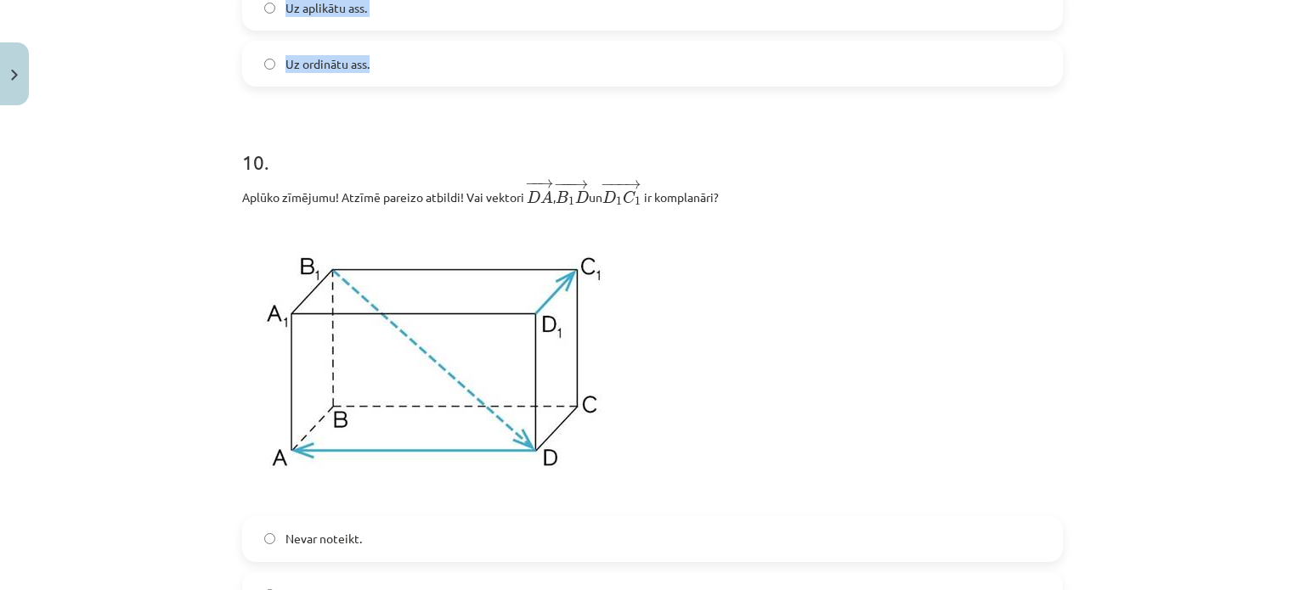
drag, startPoint x: 231, startPoint y: 104, endPoint x: 436, endPoint y: 84, distance: 205.7
click at [436, 84] on div "32 XP Saņemsi Sarežģīts 357 pilda Apraksts Uzdevums Palīdzība 1 . Aplūko zīmēju…" at bounding box center [652, 281] width 841 height 7974
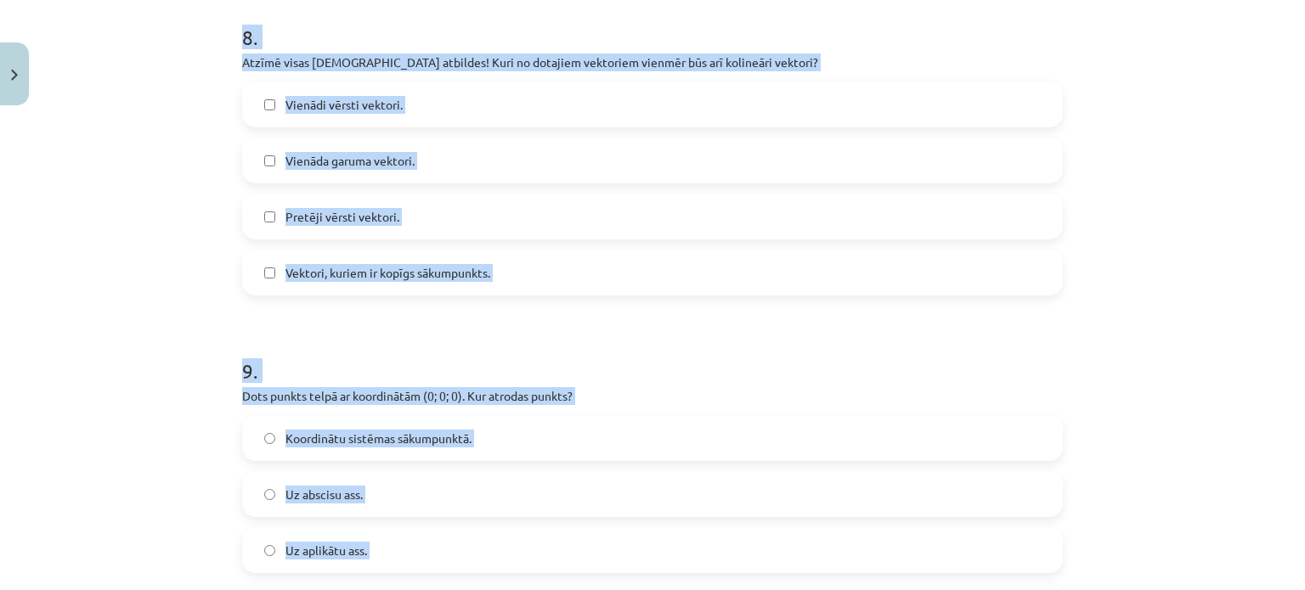
scroll to position [3253, 0]
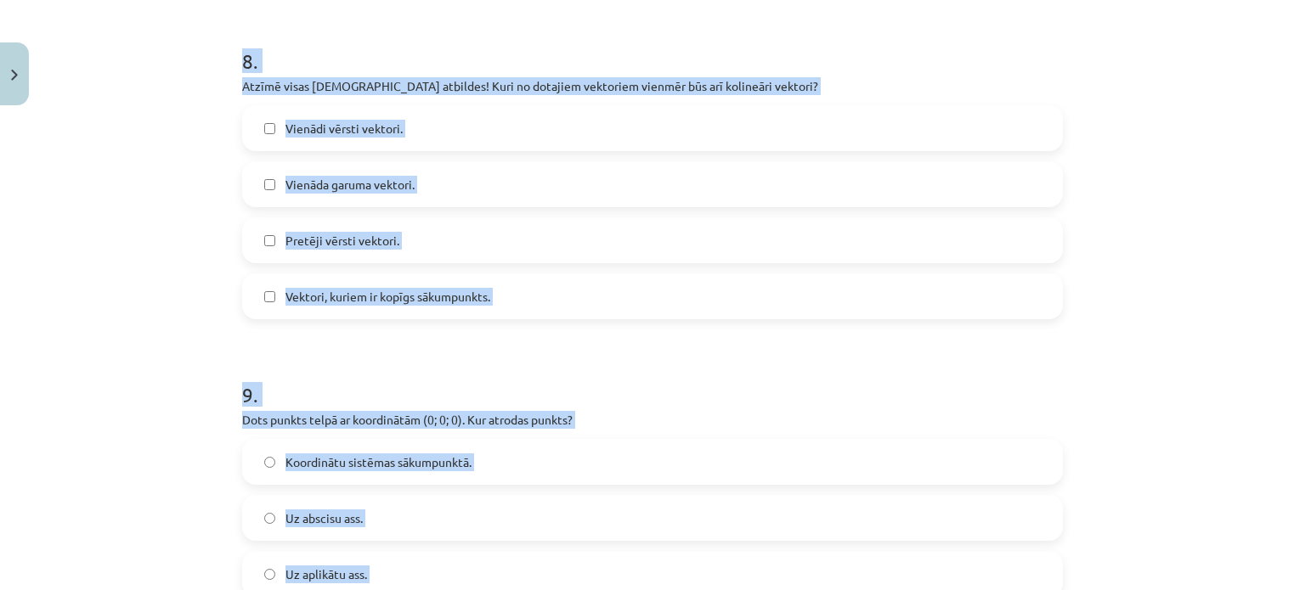
click at [183, 294] on div "Mācību tēma: Matemātikas i - 10. klases 1. ieskaites mācību materiāls (a,b) #9 …" at bounding box center [652, 295] width 1305 height 590
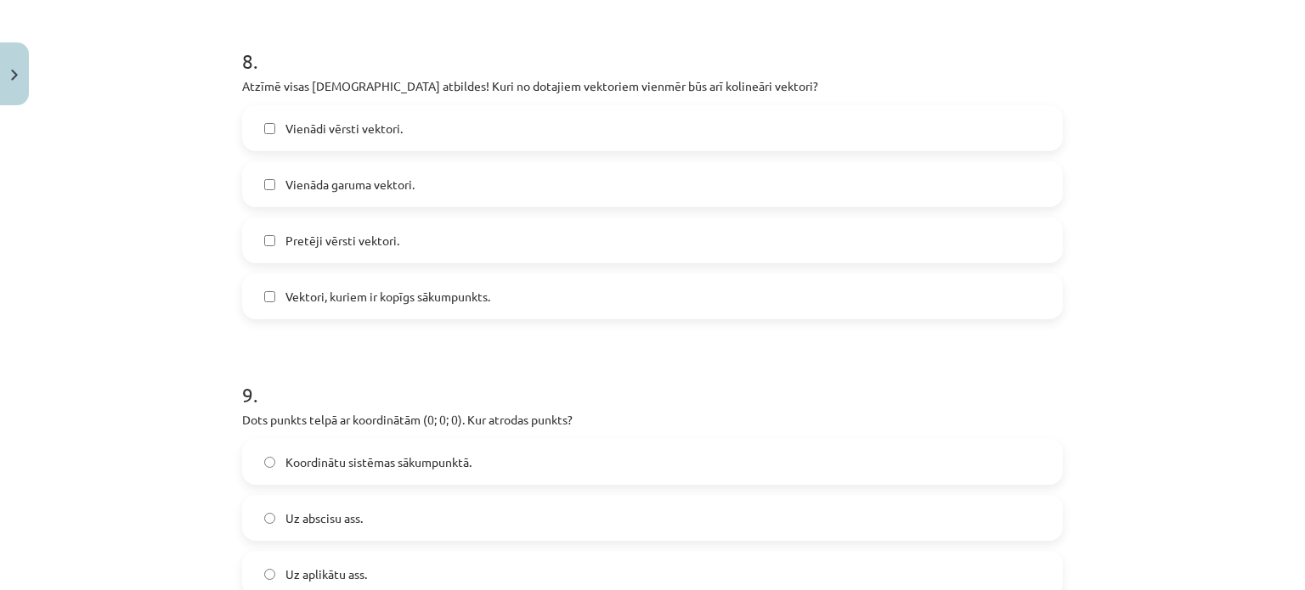
click at [378, 126] on span "Vienādi vērsti vektori." at bounding box center [343, 129] width 117 height 18
click at [356, 234] on span "Pretēji vērsti vektori." at bounding box center [342, 241] width 114 height 18
click at [315, 194] on span "Vienāda garuma vektori." at bounding box center [349, 185] width 129 height 18
click at [336, 239] on span "Pretēji vērsti vektori." at bounding box center [342, 241] width 114 height 18
click at [360, 217] on div "Vienādi vērsti vektori. Vienāda garuma vektori. Pretēji vērsti vektori. Vektori…" at bounding box center [652, 212] width 821 height 214
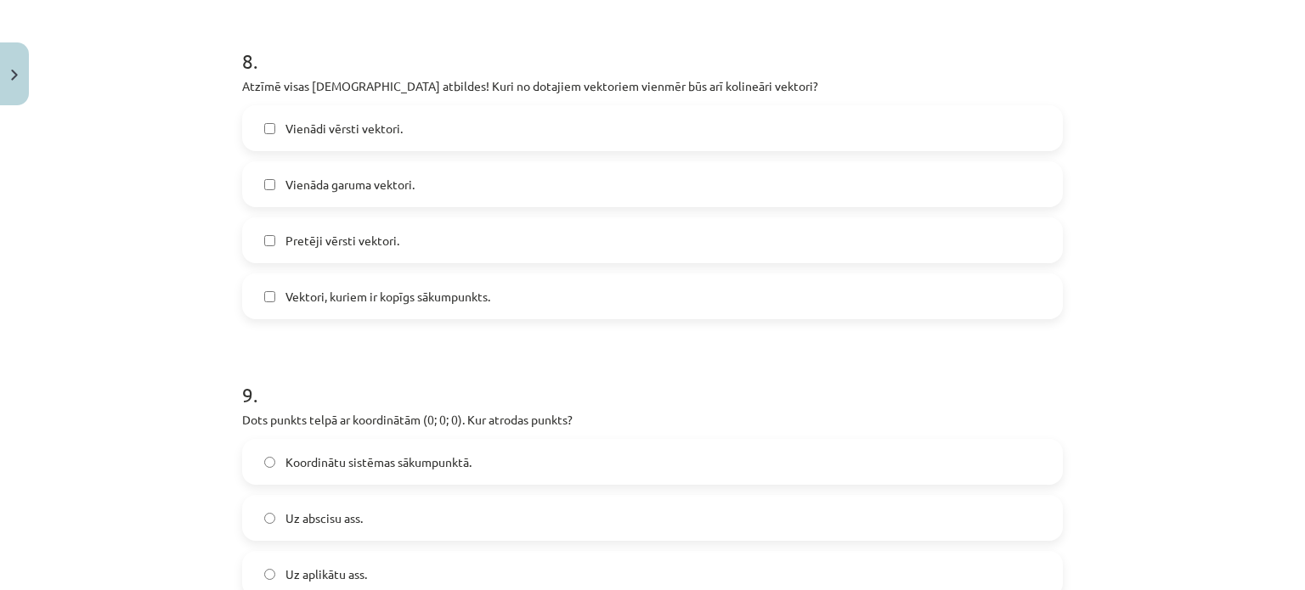
click at [381, 200] on label "Vienāda garuma vektori." at bounding box center [652, 184] width 817 height 42
click at [366, 241] on span "Pretēji vērsti vektori." at bounding box center [342, 241] width 114 height 18
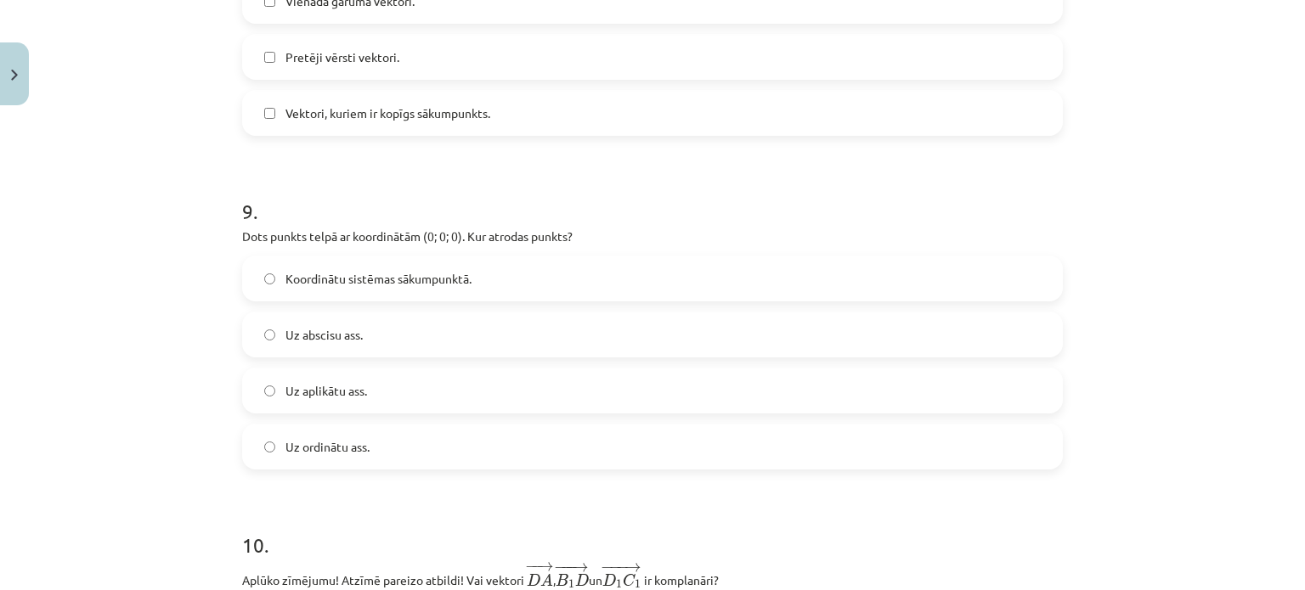
scroll to position [3440, 0]
click at [423, 284] on span "Koordinātu sistēmas sākumpunktā." at bounding box center [378, 276] width 186 height 18
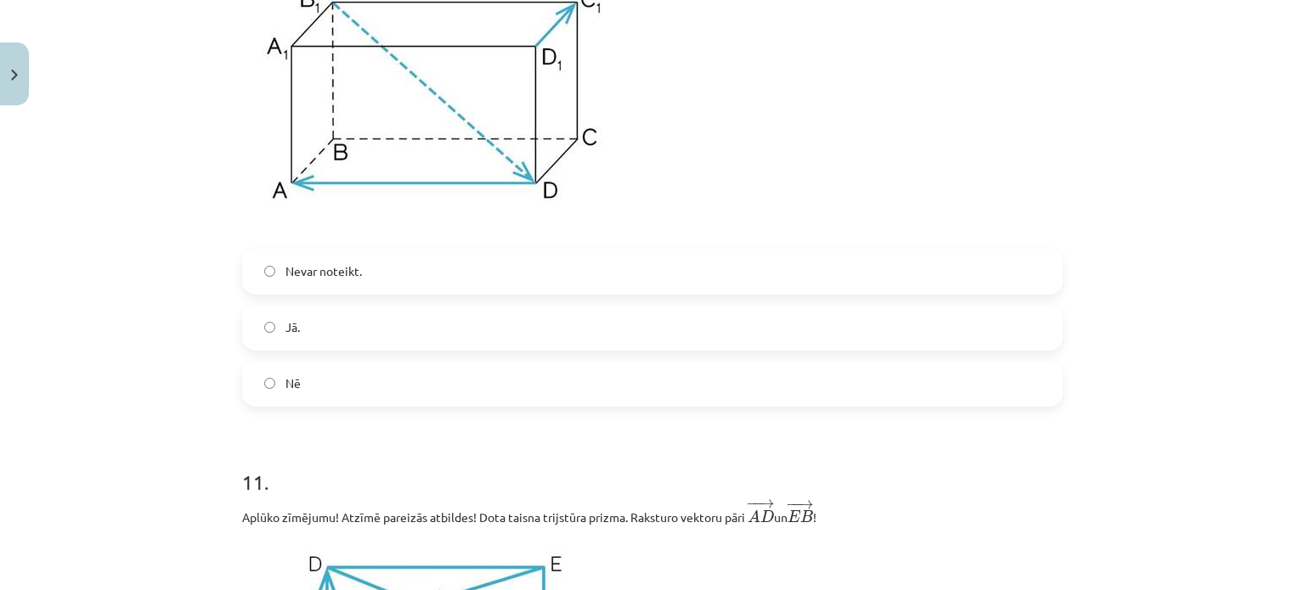
scroll to position [4275, 0]
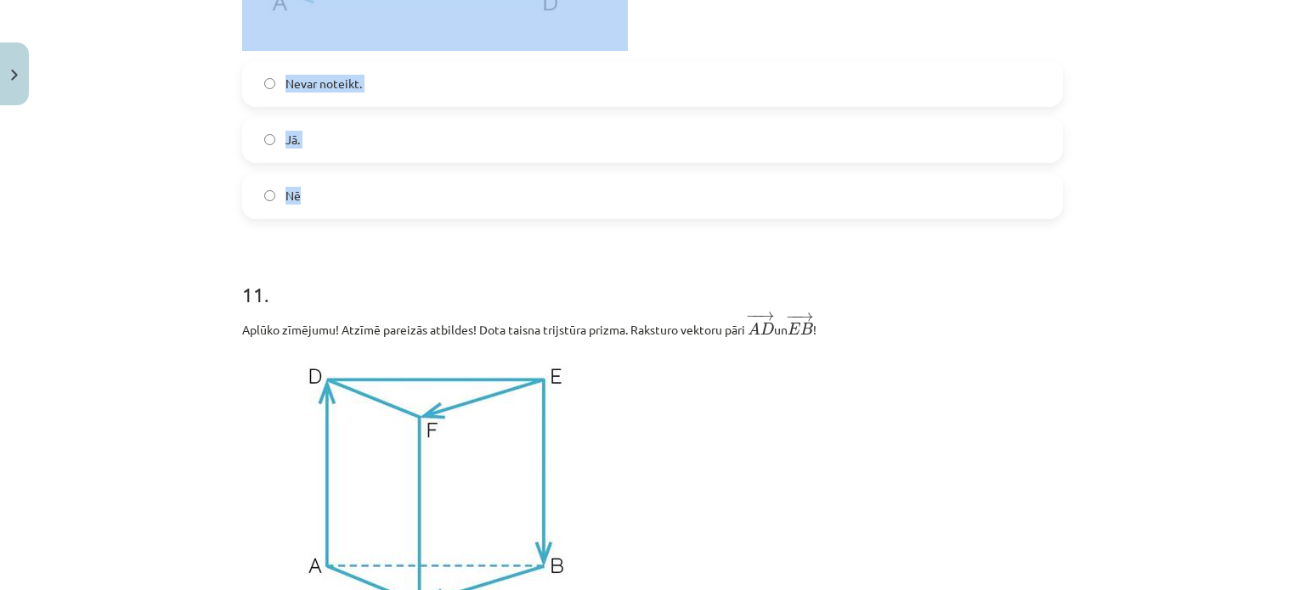
drag, startPoint x: 217, startPoint y: 61, endPoint x: 408, endPoint y: 205, distance: 238.4
click at [408, 205] on div "Mācību tēma: Matemātikas i - 10. klases 1. ieskaites mācību materiāls (a,b) #9 …" at bounding box center [652, 295] width 1305 height 590
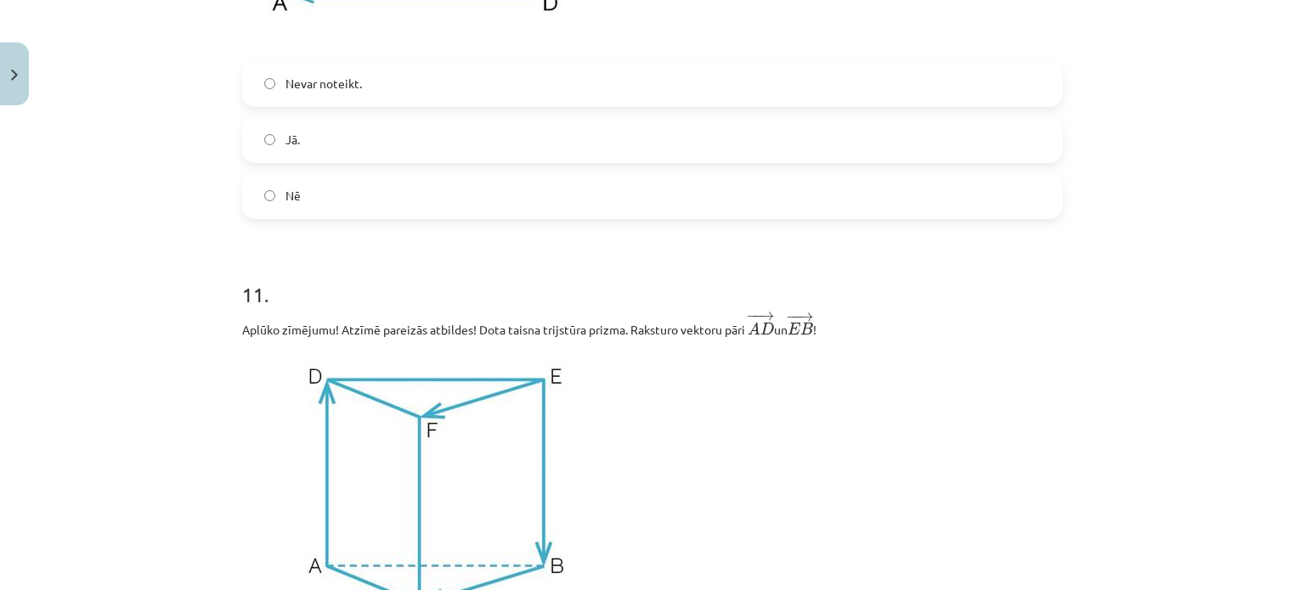
click at [212, 258] on div "Mācību tēma: Matemātikas i - 10. klases 1. ieskaites mācību materiāls (a,b) #9 …" at bounding box center [652, 295] width 1305 height 590
click at [315, 177] on label "Nē" at bounding box center [652, 196] width 817 height 42
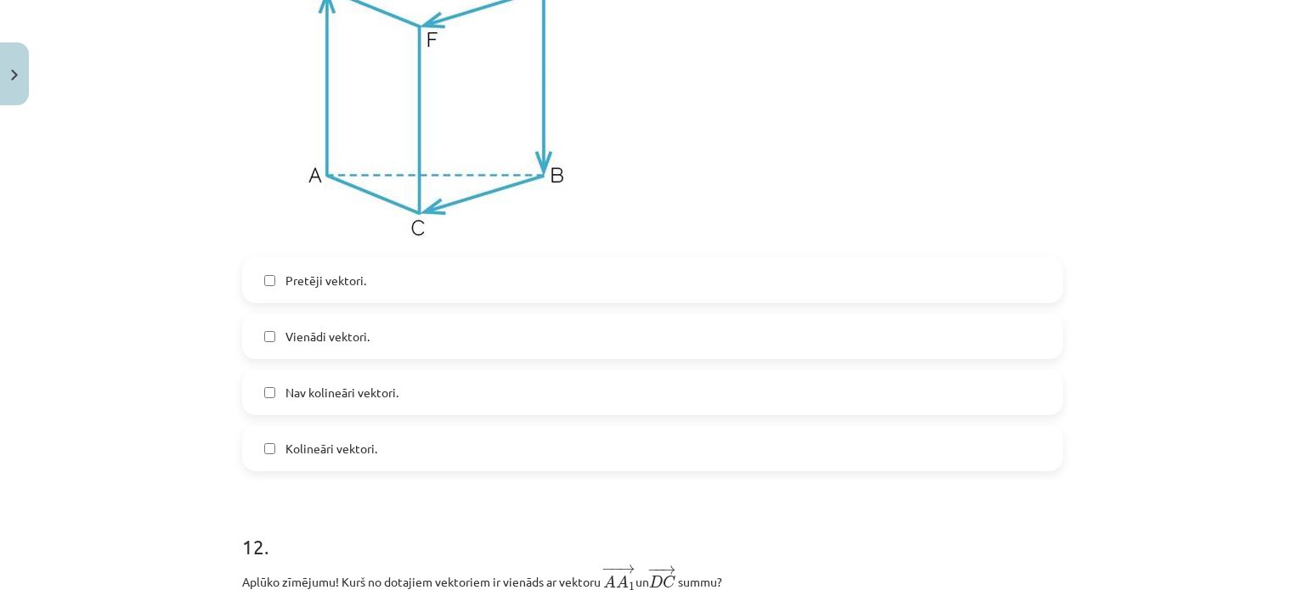
scroll to position [4883, 0]
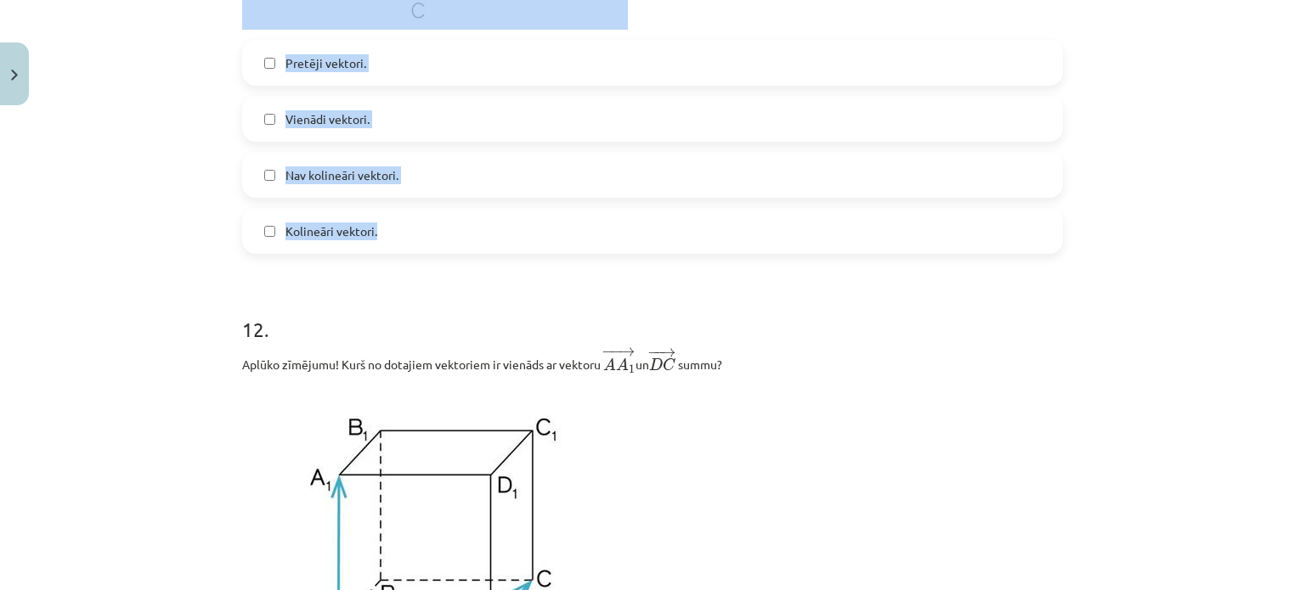
drag, startPoint x: 222, startPoint y: 94, endPoint x: 467, endPoint y: 226, distance: 278.6
click at [467, 226] on div "Mācību tēma: Matemātikas i - 10. klases 1. ieskaites mācību materiāls (a,b) #9 …" at bounding box center [652, 295] width 1305 height 590
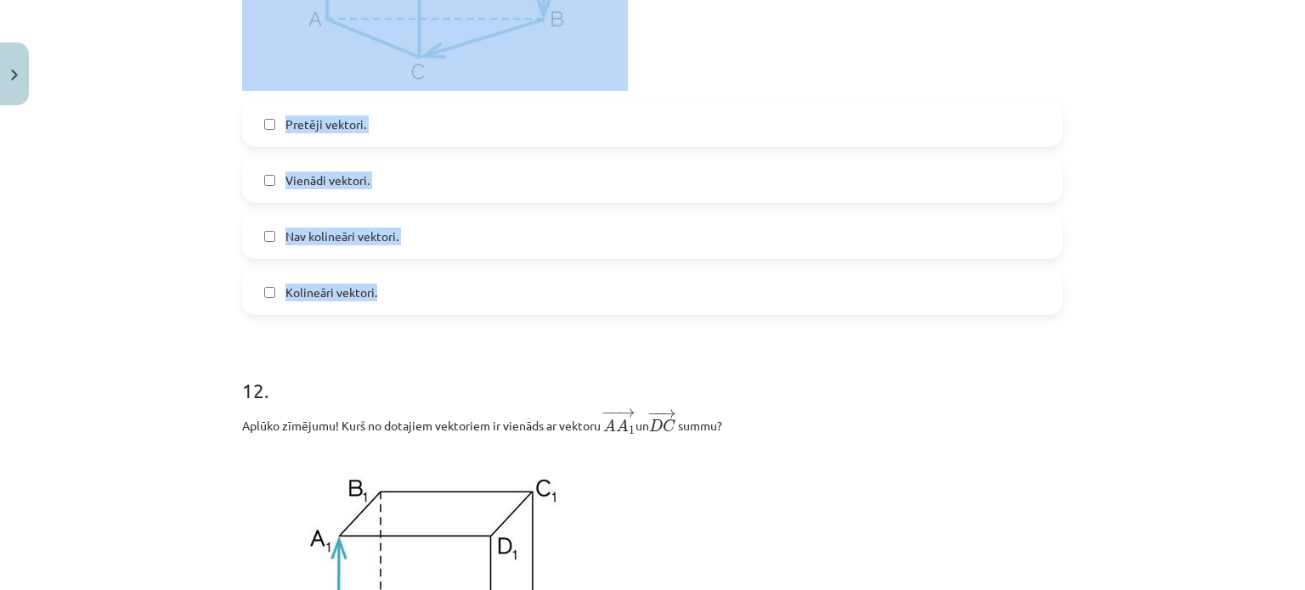
scroll to position [4820, 0]
click at [200, 233] on div "Mācību tēma: Matemātikas i - 10. klases 1. ieskaites mācību materiāls (a,b) #9 …" at bounding box center [652, 295] width 1305 height 590
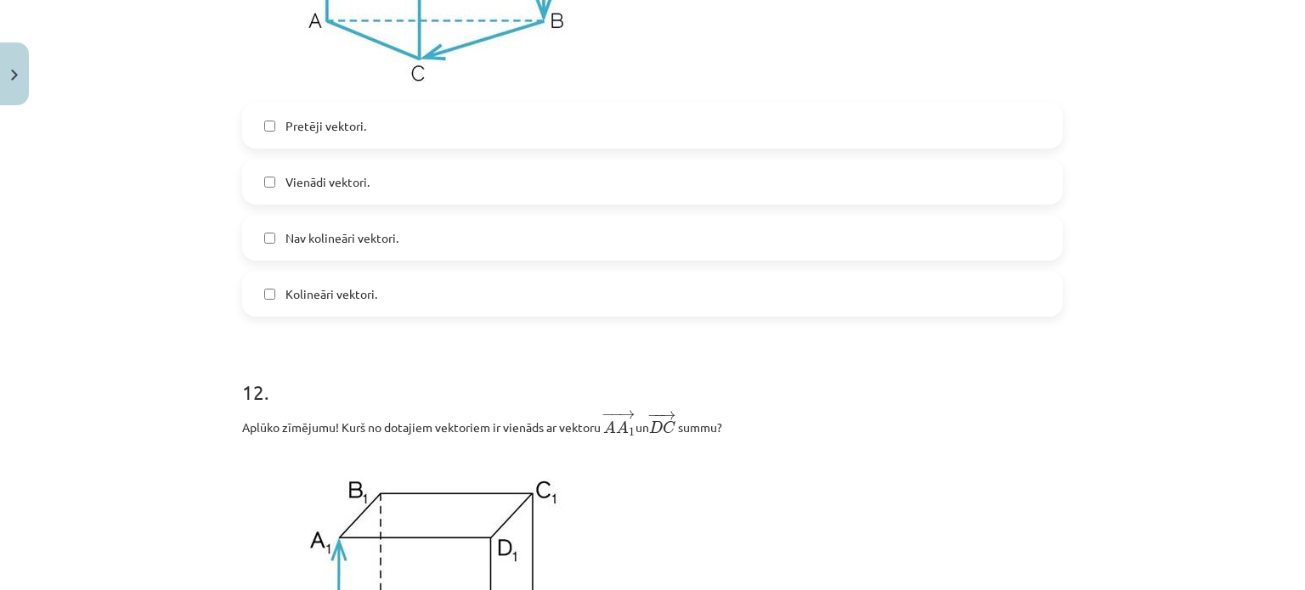
click at [379, 116] on label "Pretēji vektori." at bounding box center [652, 125] width 817 height 42
click at [357, 288] on label "Kolineāri vektori." at bounding box center [652, 294] width 817 height 42
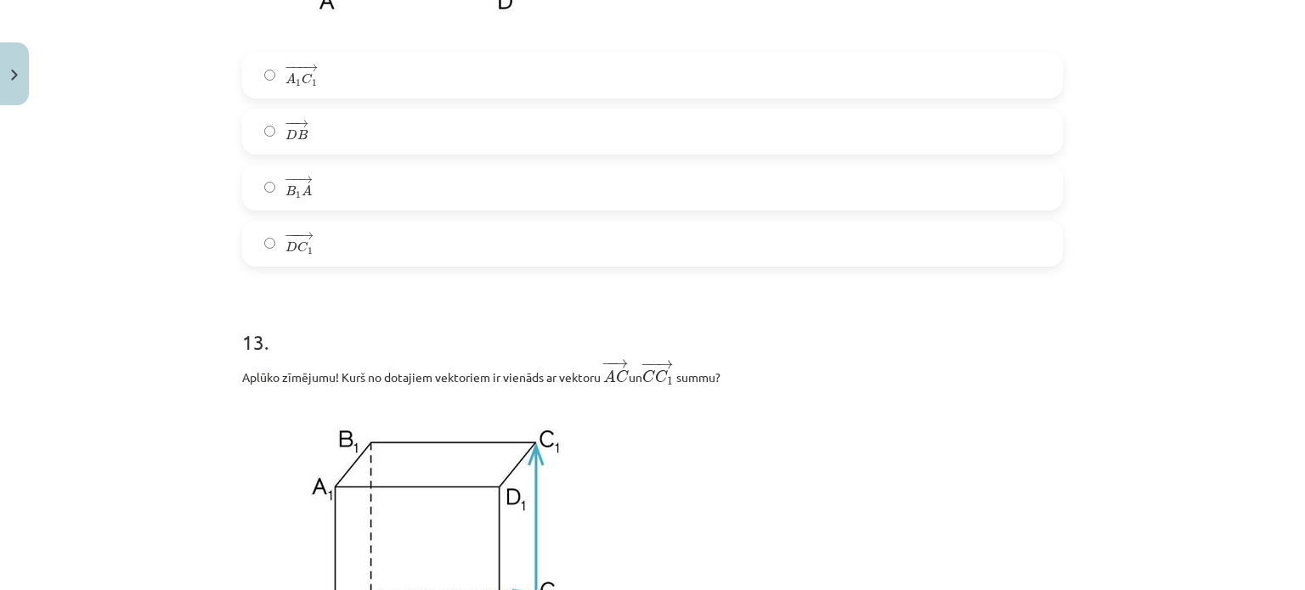
scroll to position [5603, 0]
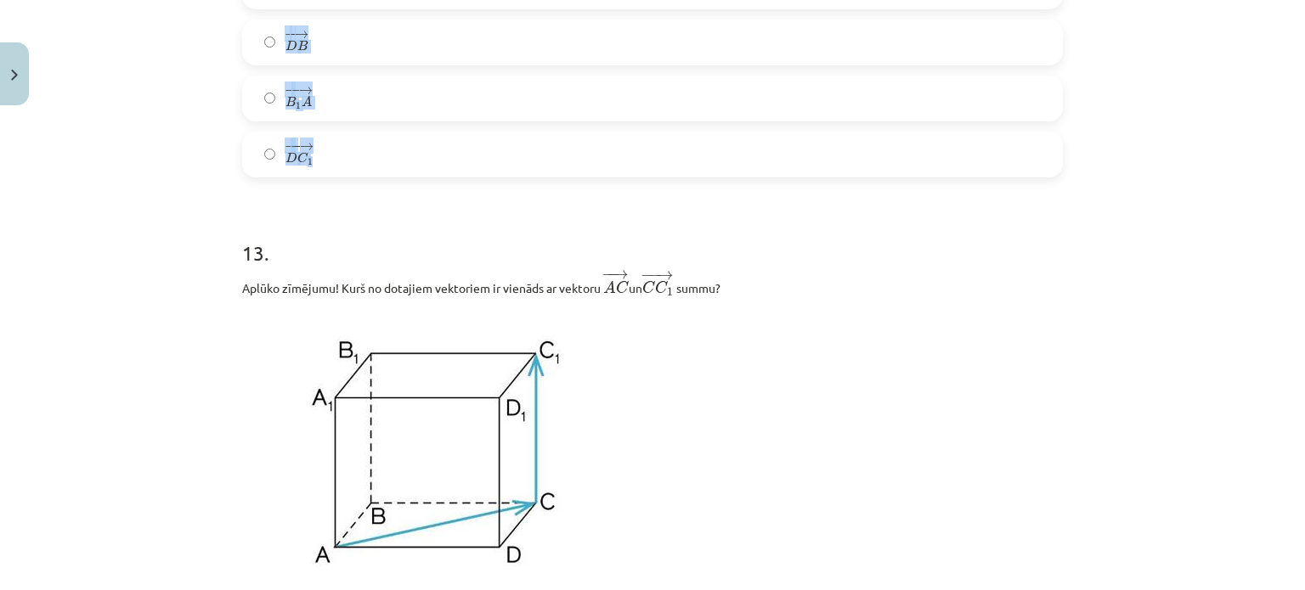
drag, startPoint x: 228, startPoint y: 209, endPoint x: 432, endPoint y: 151, distance: 212.7
click at [161, 155] on div "Mācību tēma: Matemātikas i - 10. klases 1. ieskaites mācību materiāls (a,b) #9 …" at bounding box center [652, 295] width 1305 height 590
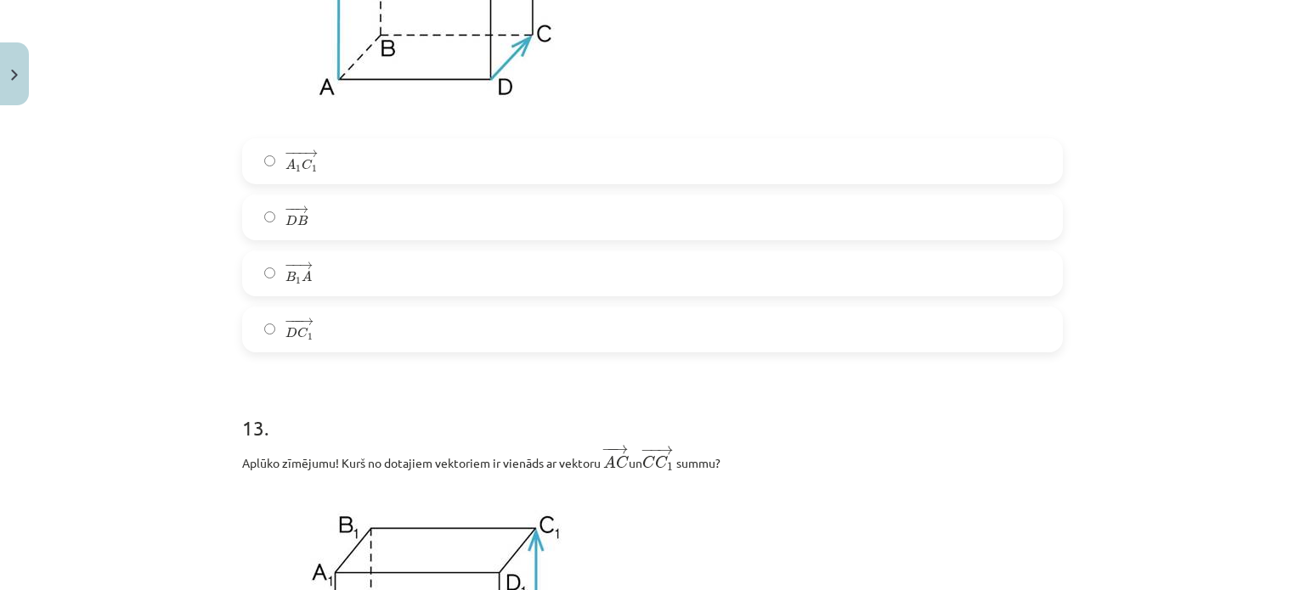
scroll to position [5427, 0]
click at [347, 170] on label "− −− → A 1 C 1 A 1 C 1 →" at bounding box center [652, 163] width 817 height 42
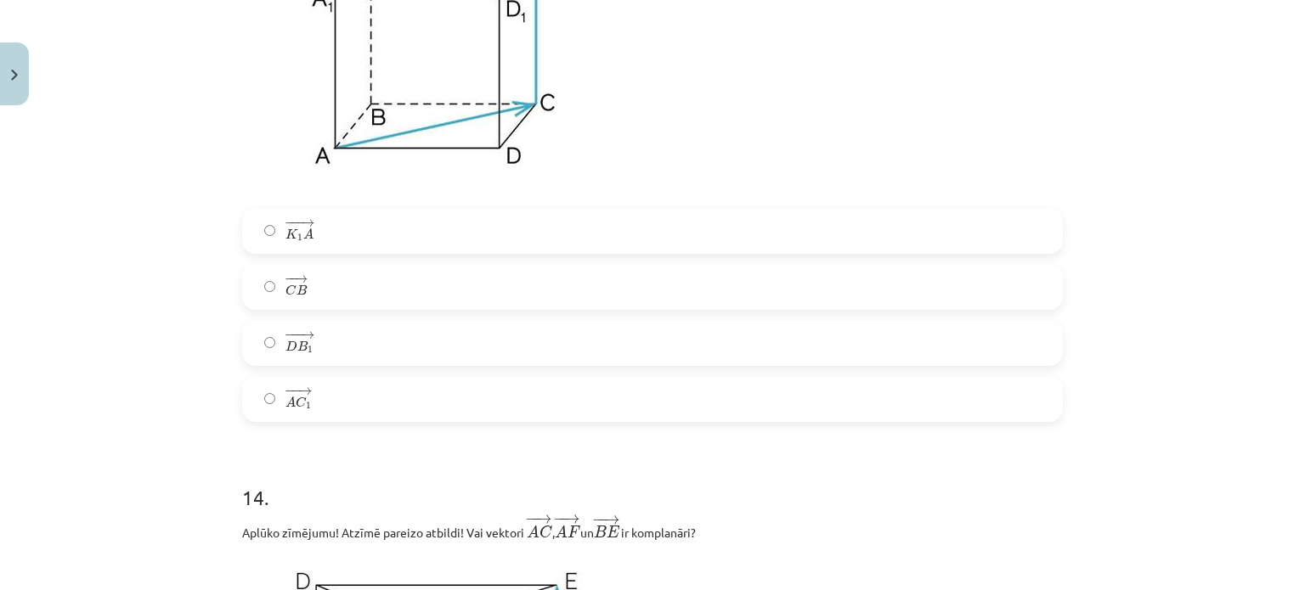
scroll to position [6089, 0]
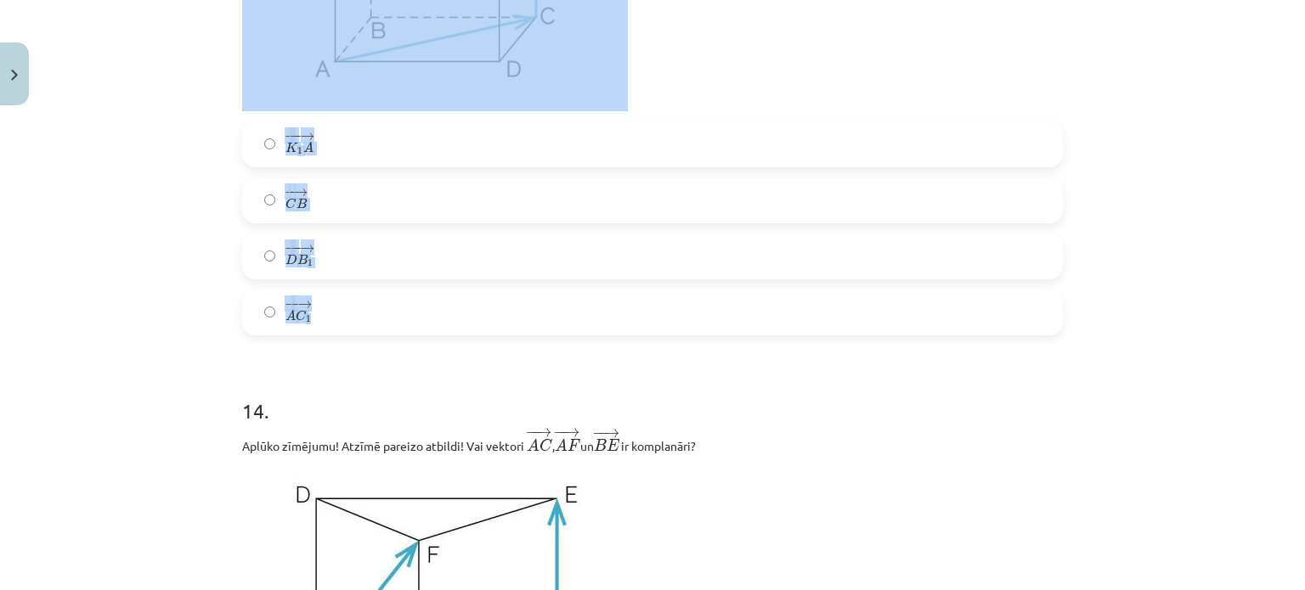
drag, startPoint x: 230, startPoint y: 89, endPoint x: 384, endPoint y: 325, distance: 281.1
click at [173, 133] on div "Mācību tēma: Matemātikas i - 10. klases 1. ieskaites mācību materiāls (a,b) #9 …" at bounding box center [652, 295] width 1305 height 590
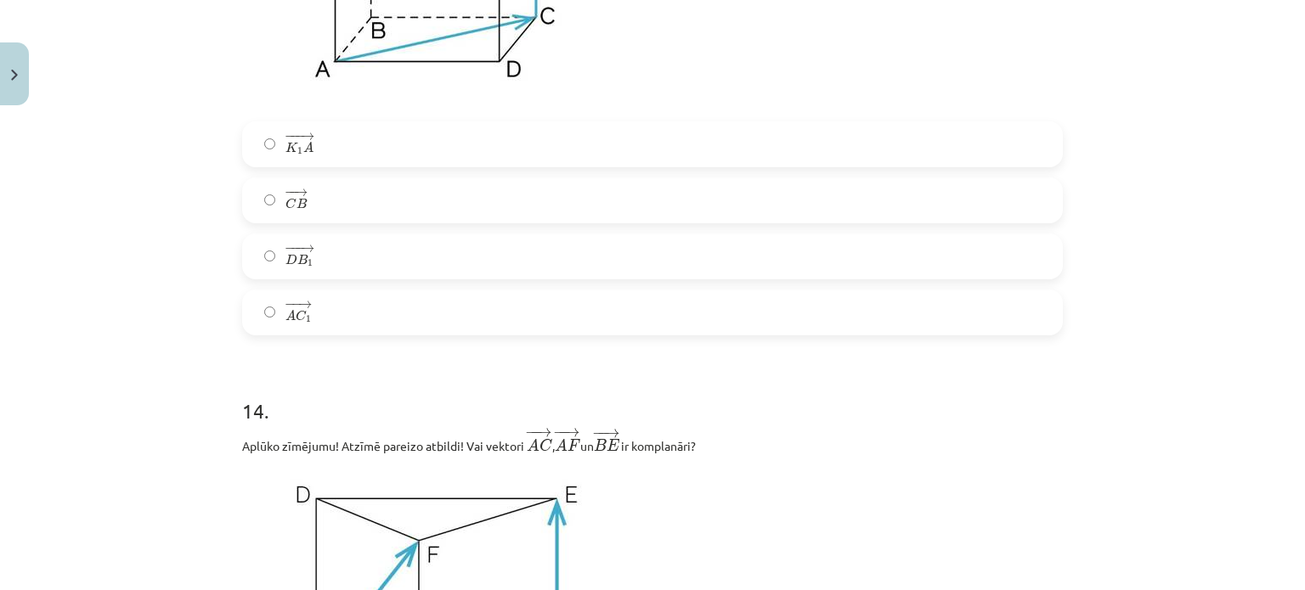
click at [328, 321] on label "− − → A C 1 A C 1 →" at bounding box center [652, 312] width 817 height 42
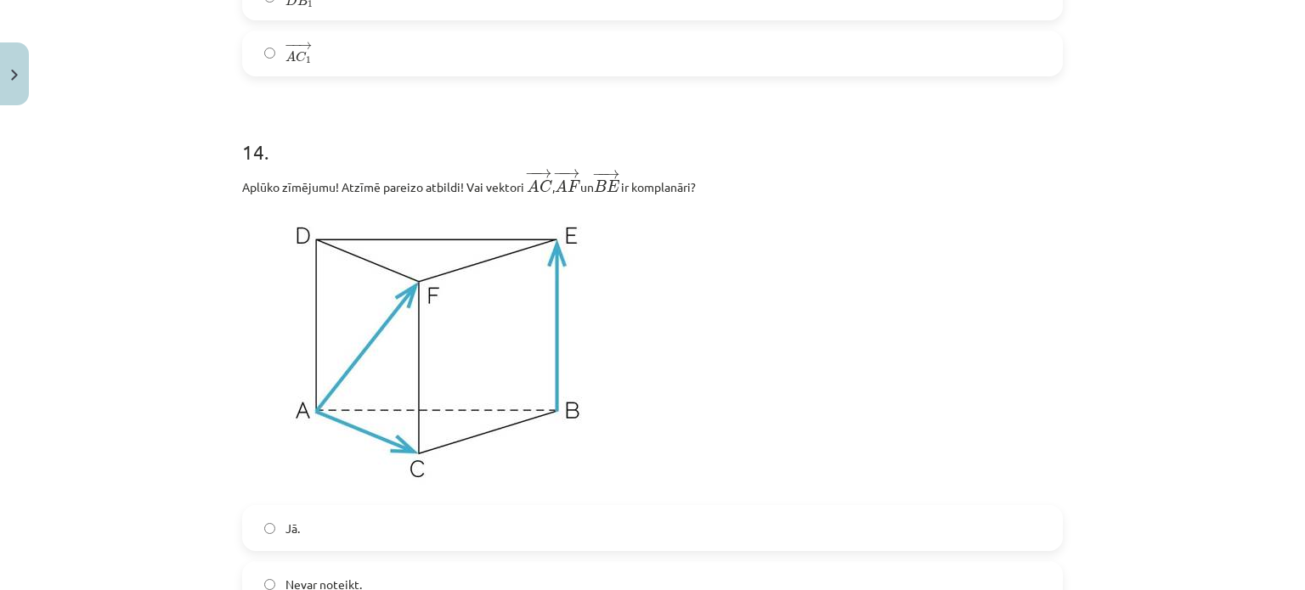
scroll to position [6351, 0]
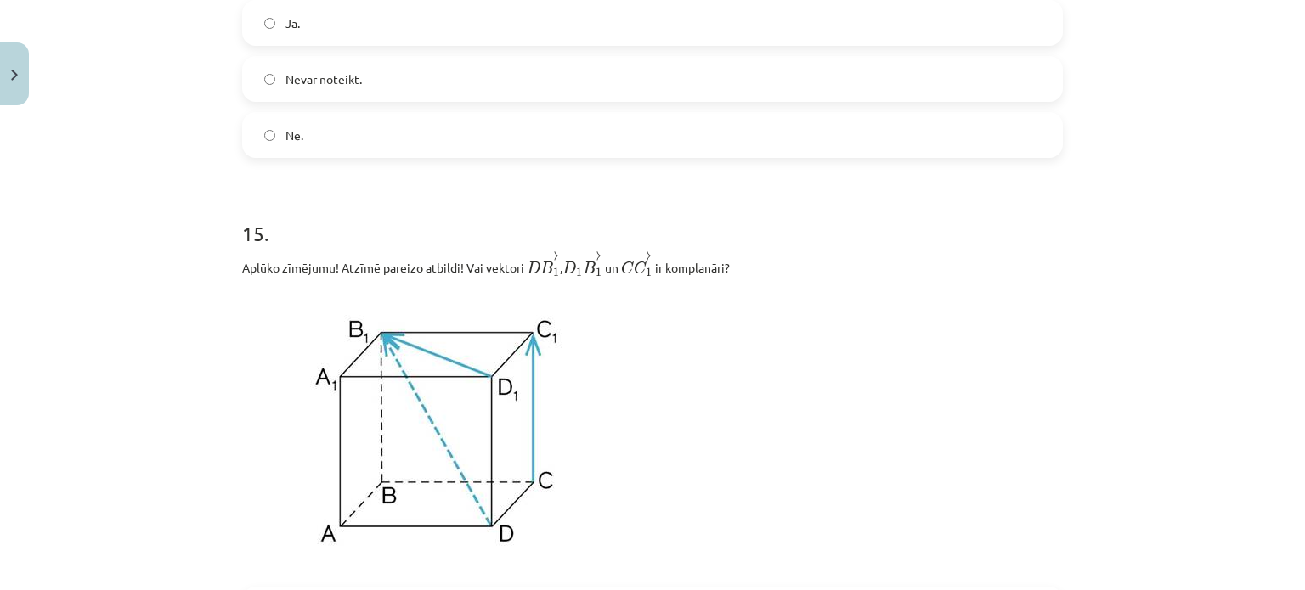
scroll to position [6810, 0]
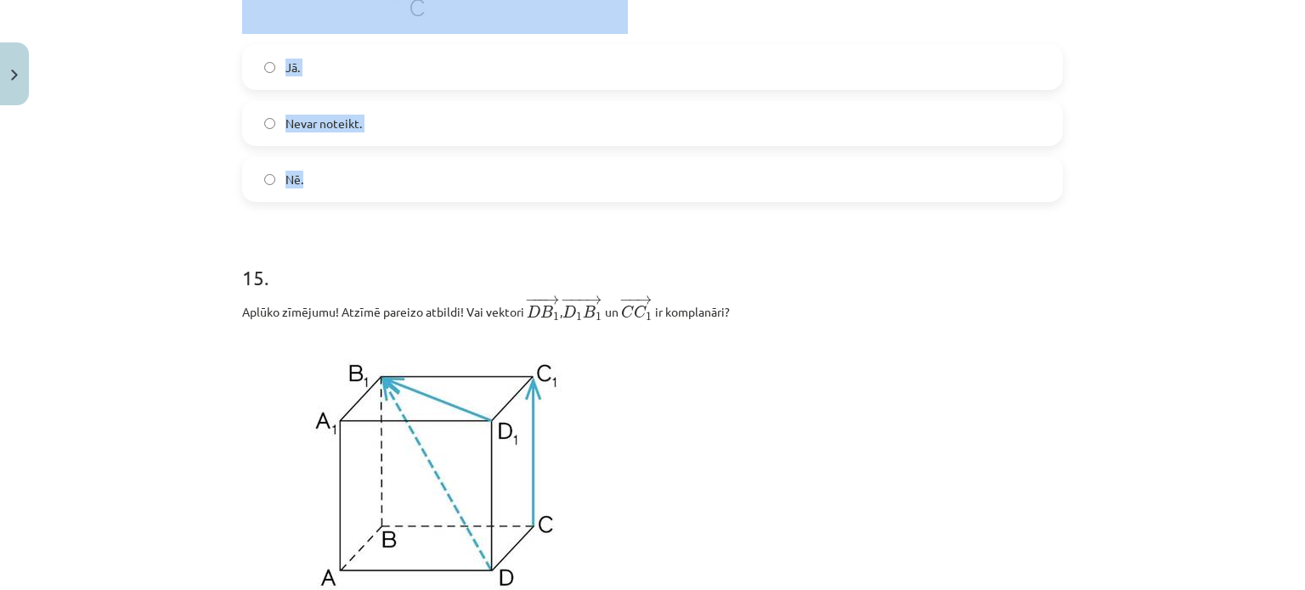
drag, startPoint x: 232, startPoint y: 145, endPoint x: 352, endPoint y: 176, distance: 123.6
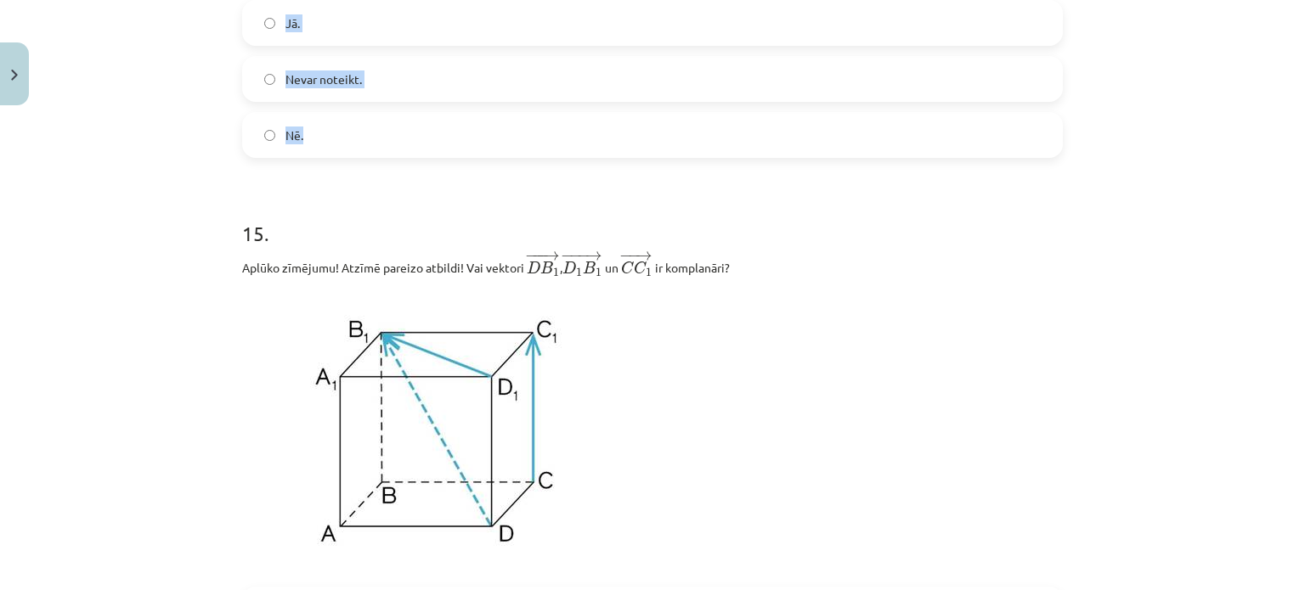
scroll to position [6718, 0]
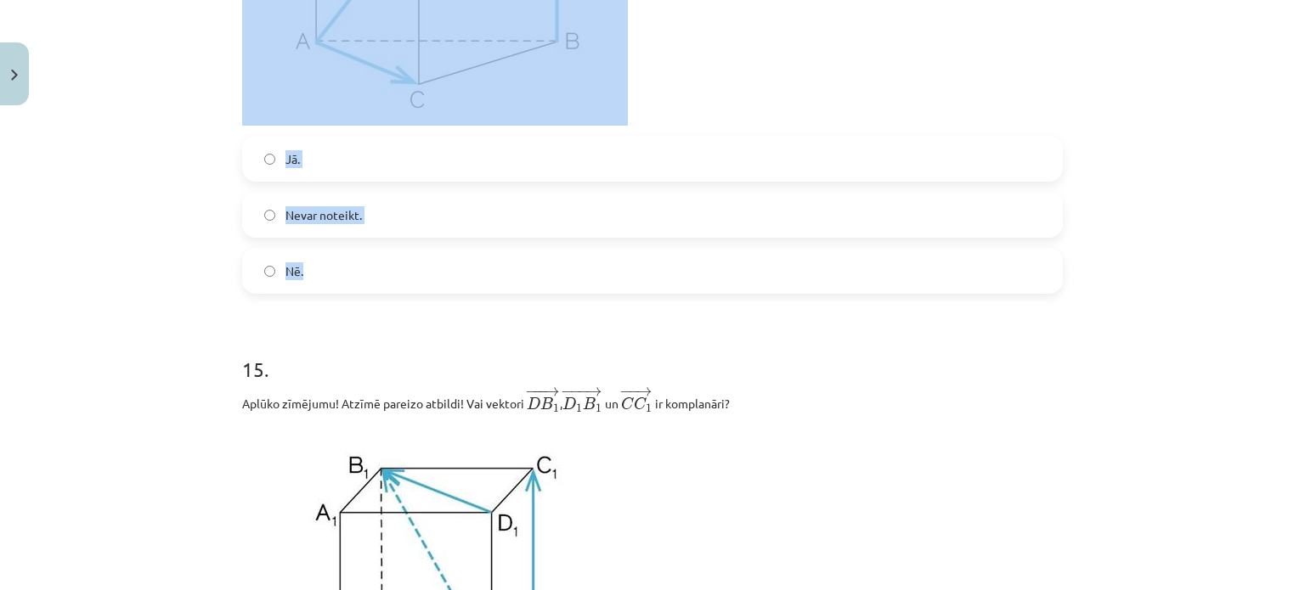
click at [188, 213] on div "Mācību tēma: Matemātikas i - 10. klases 1. ieskaites mācību materiāls (a,b) #9 …" at bounding box center [652, 295] width 1305 height 590
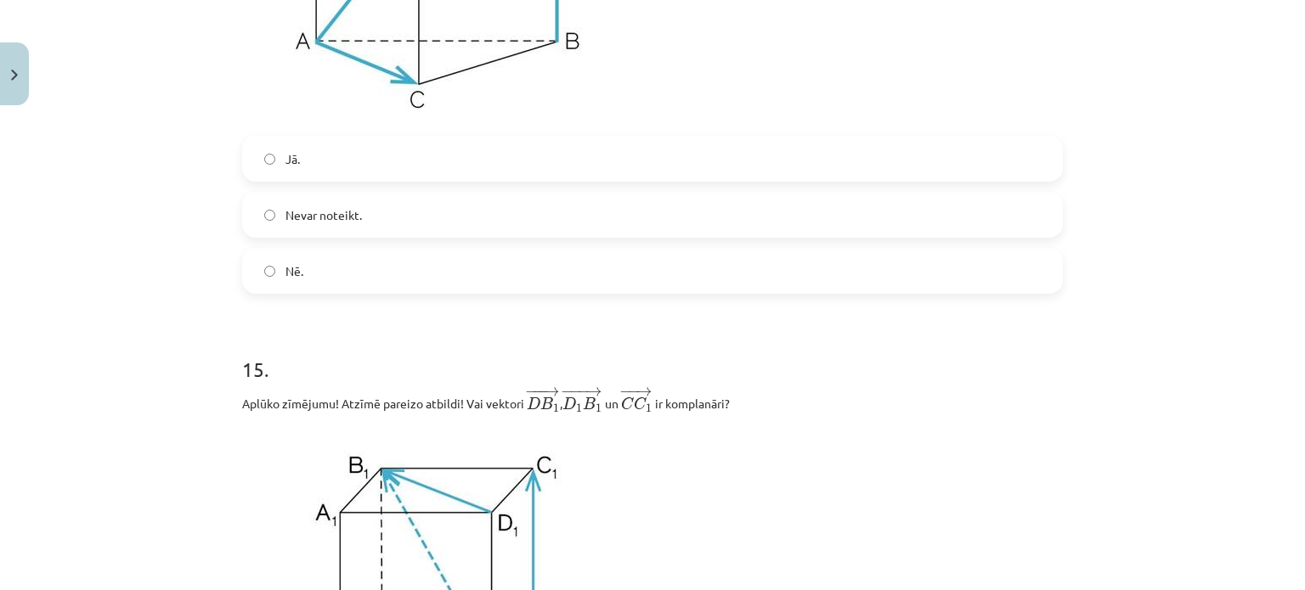
click at [351, 268] on label "Nē." at bounding box center [652, 271] width 817 height 42
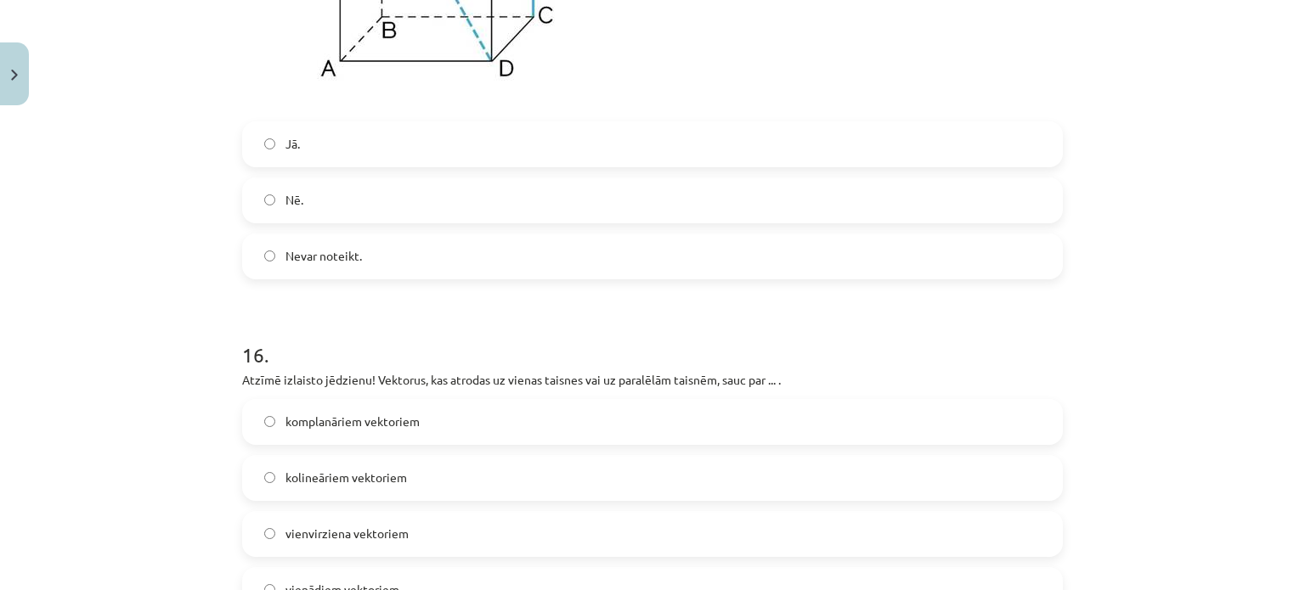
scroll to position [7477, 0]
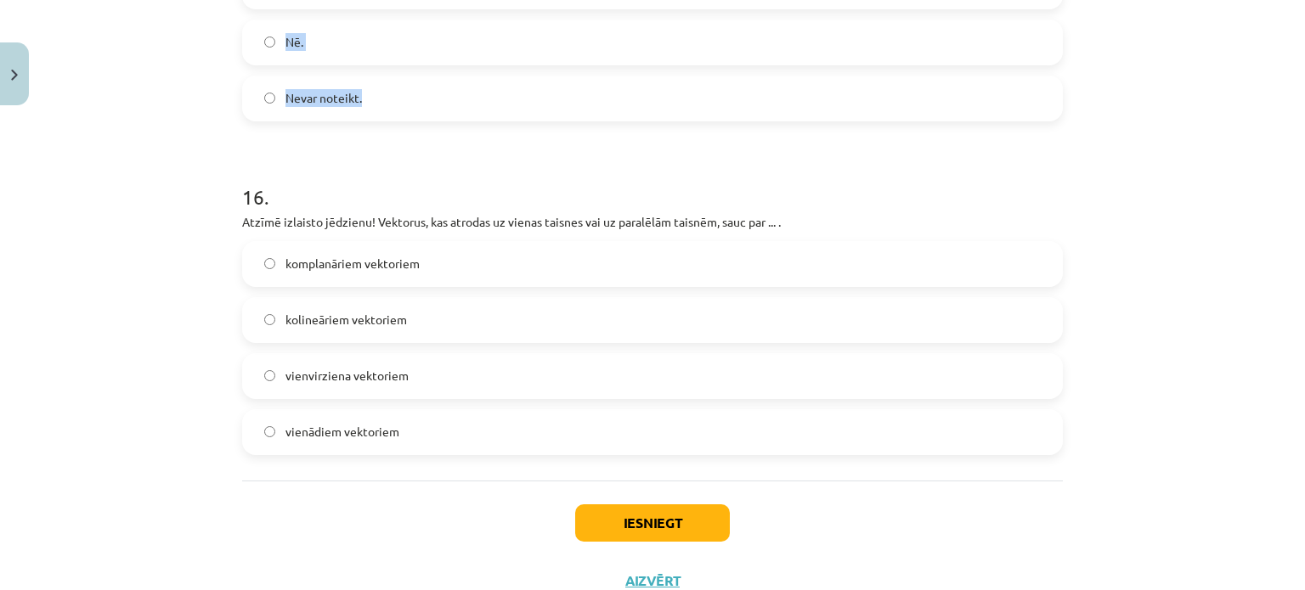
drag, startPoint x: 221, startPoint y: 94, endPoint x: 452, endPoint y: 113, distance: 231.8
click at [452, 113] on div "Mācību tēma: Matemātikas i - 10. klases 1. ieskaites mācību materiāls (a,b) #9 …" at bounding box center [652, 295] width 1305 height 590
click at [299, 59] on label "Nē." at bounding box center [652, 42] width 817 height 42
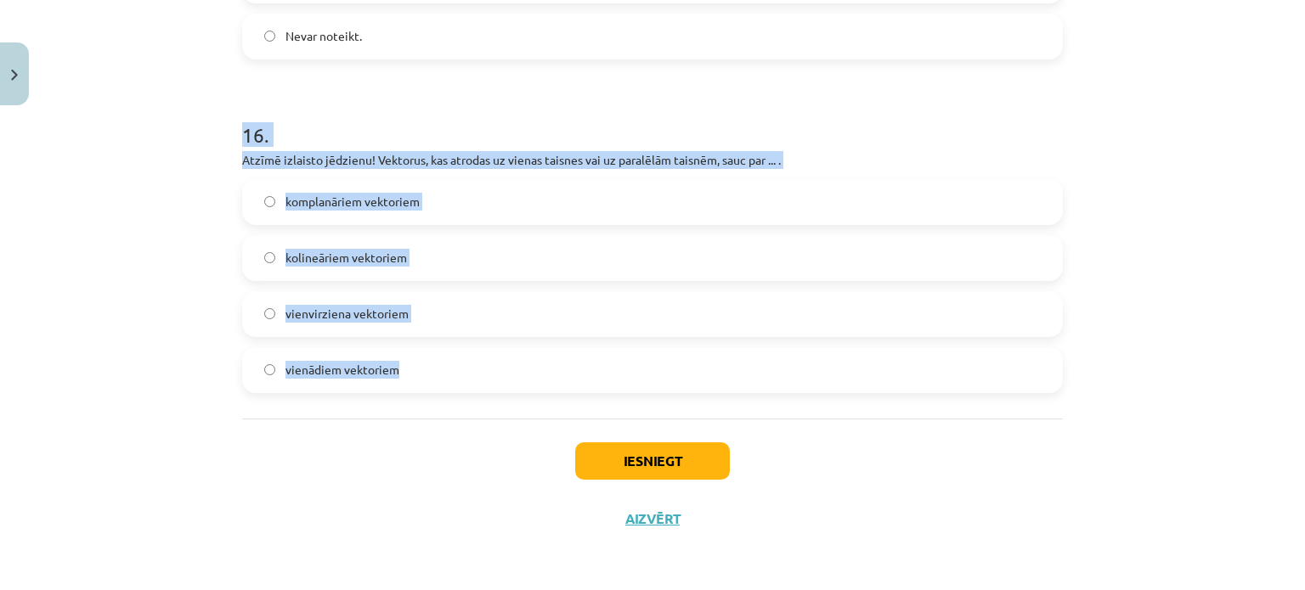
drag, startPoint x: 216, startPoint y: 138, endPoint x: 425, endPoint y: 368, distance: 310.3
click at [425, 368] on div "Mācību tēma: Matemātikas i - 10. klases 1. ieskaites mācību materiāls (a,b) #9 …" at bounding box center [652, 295] width 1305 height 590
click at [166, 121] on div "Mācību tēma: Matemātikas i - 10. klases 1. ieskaites mācību materiāls (a,b) #9 …" at bounding box center [652, 295] width 1305 height 590
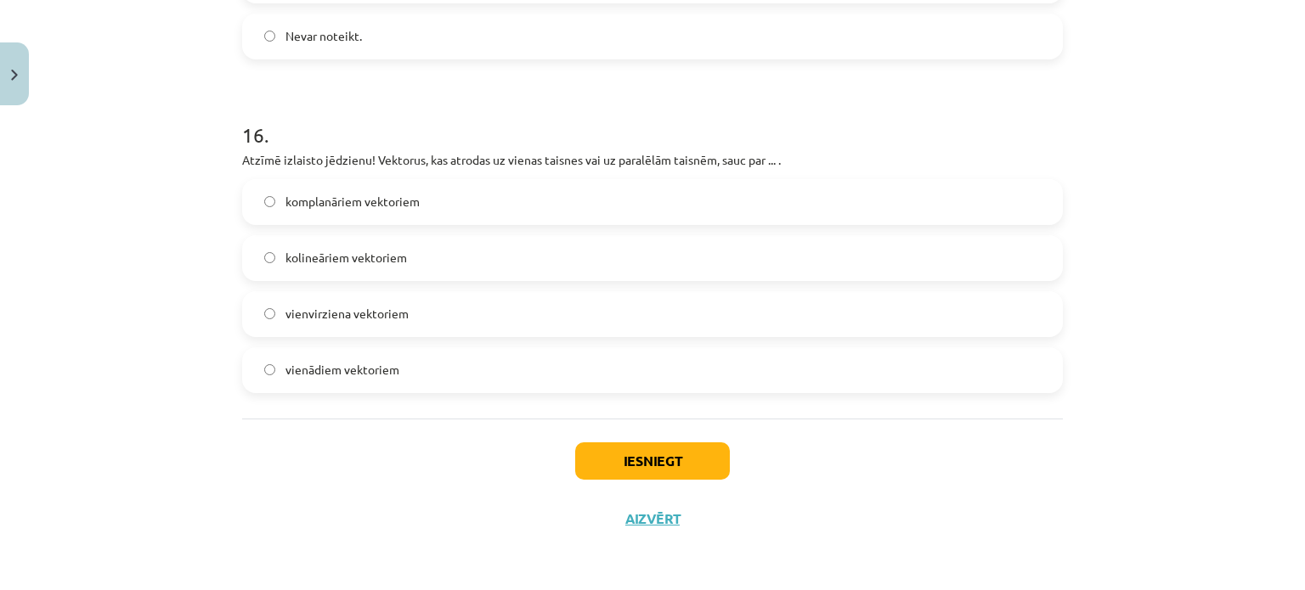
click at [377, 251] on span "kolineāriem vektoriem" at bounding box center [345, 258] width 121 height 18
click at [683, 485] on div "Iesniegt Aizvērt" at bounding box center [652, 478] width 821 height 119
click at [686, 458] on button "Iesniegt" at bounding box center [652, 461] width 155 height 37
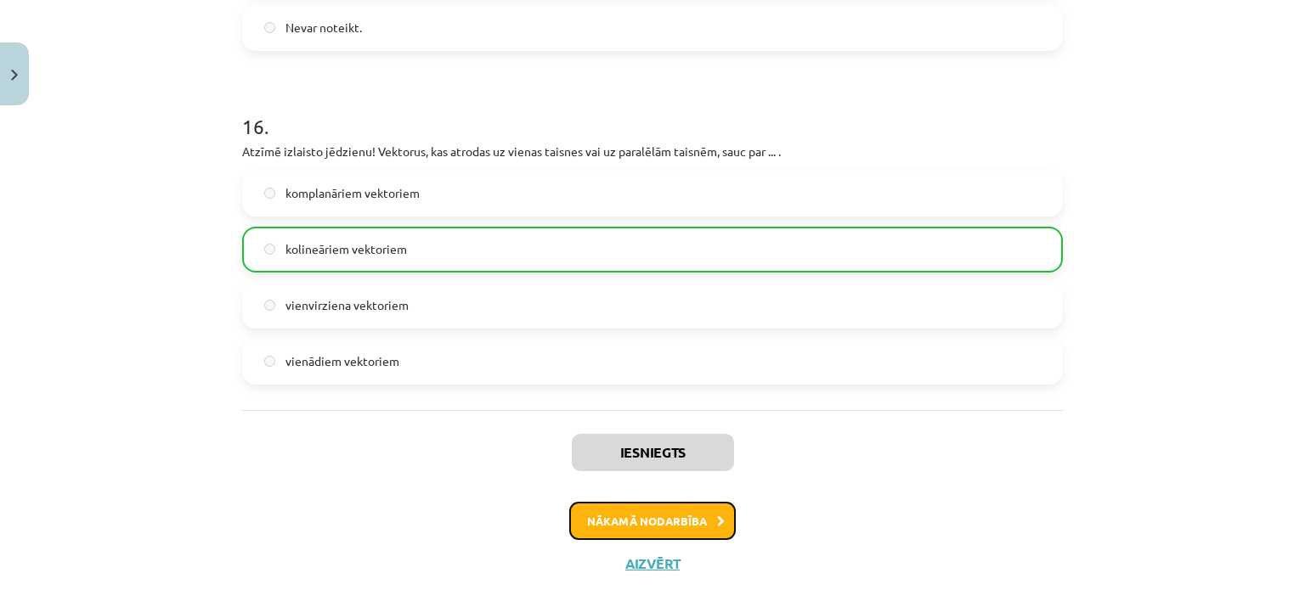
click at [665, 528] on button "Nākamā nodarbība" at bounding box center [652, 521] width 167 height 39
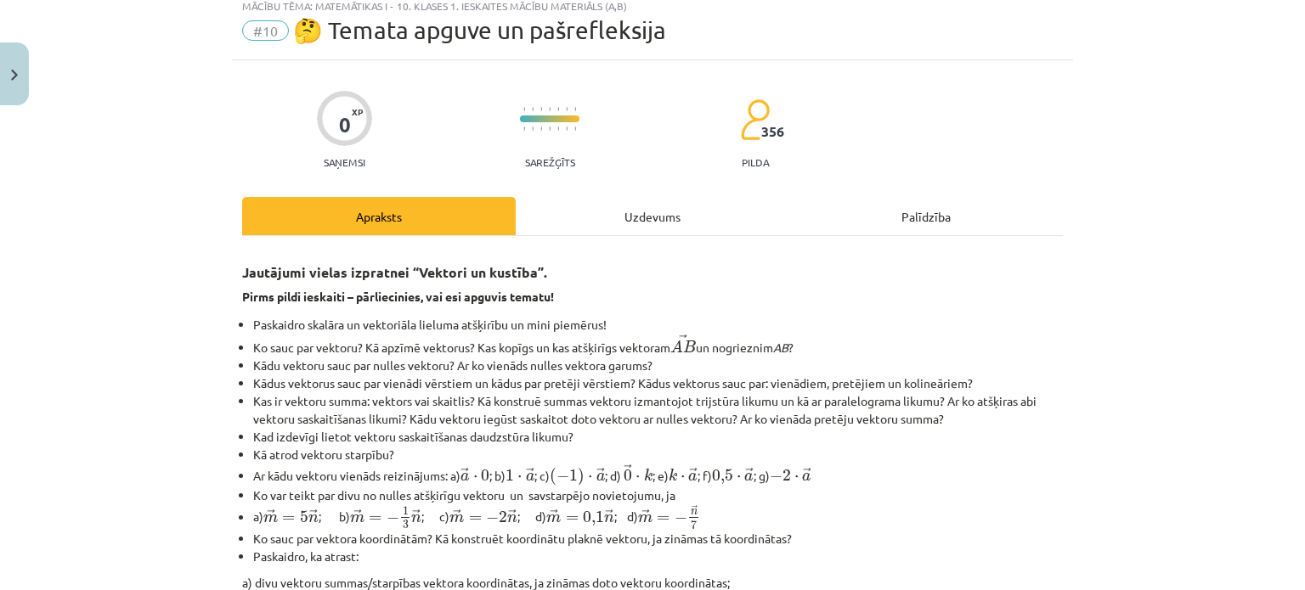
scroll to position [42, 0]
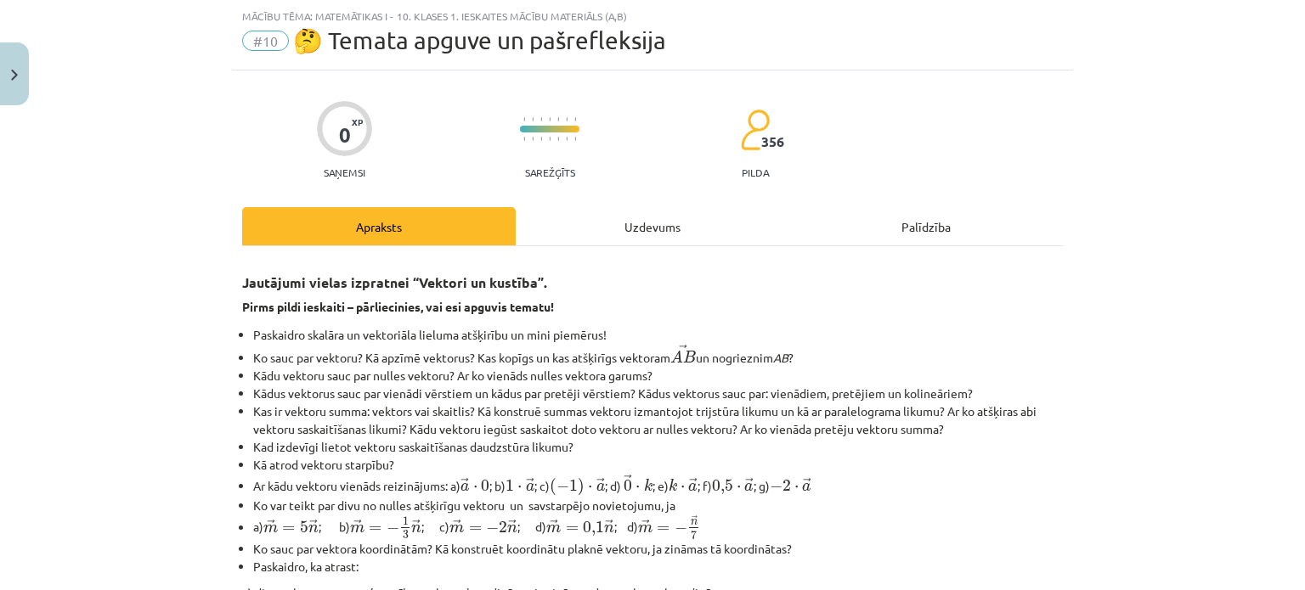
click at [646, 229] on div "Uzdevums" at bounding box center [653, 226] width 274 height 38
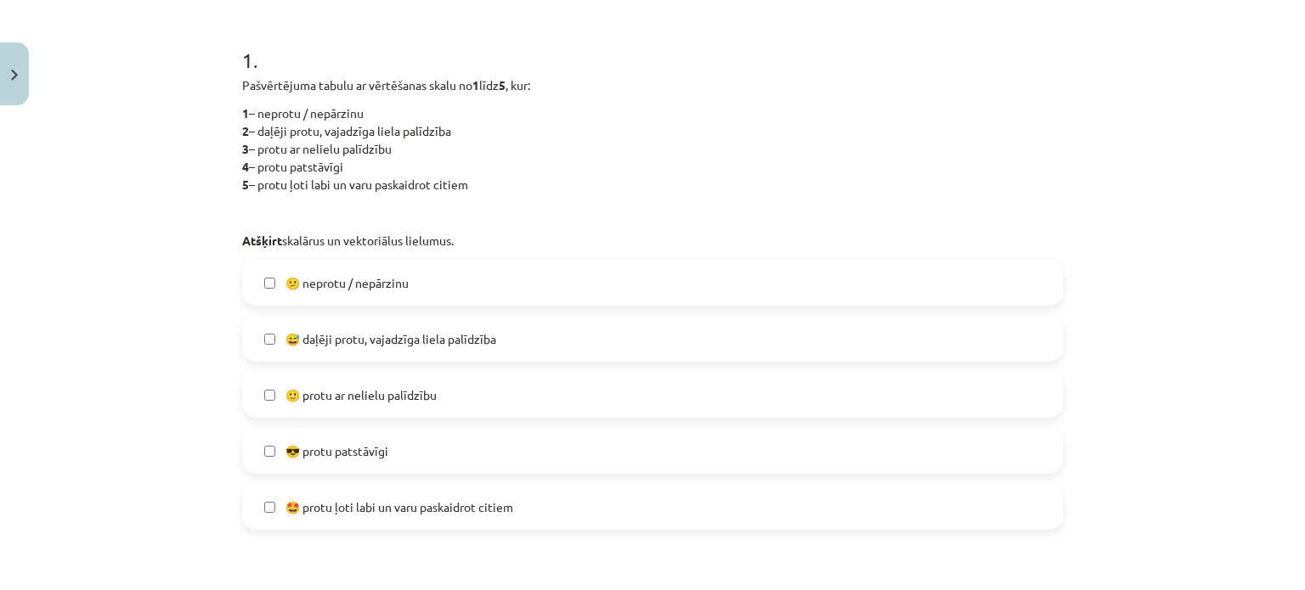
scroll to position [320, 0]
click at [386, 399] on span "🙂 protu ar nelielu palīdzību" at bounding box center [360, 395] width 151 height 18
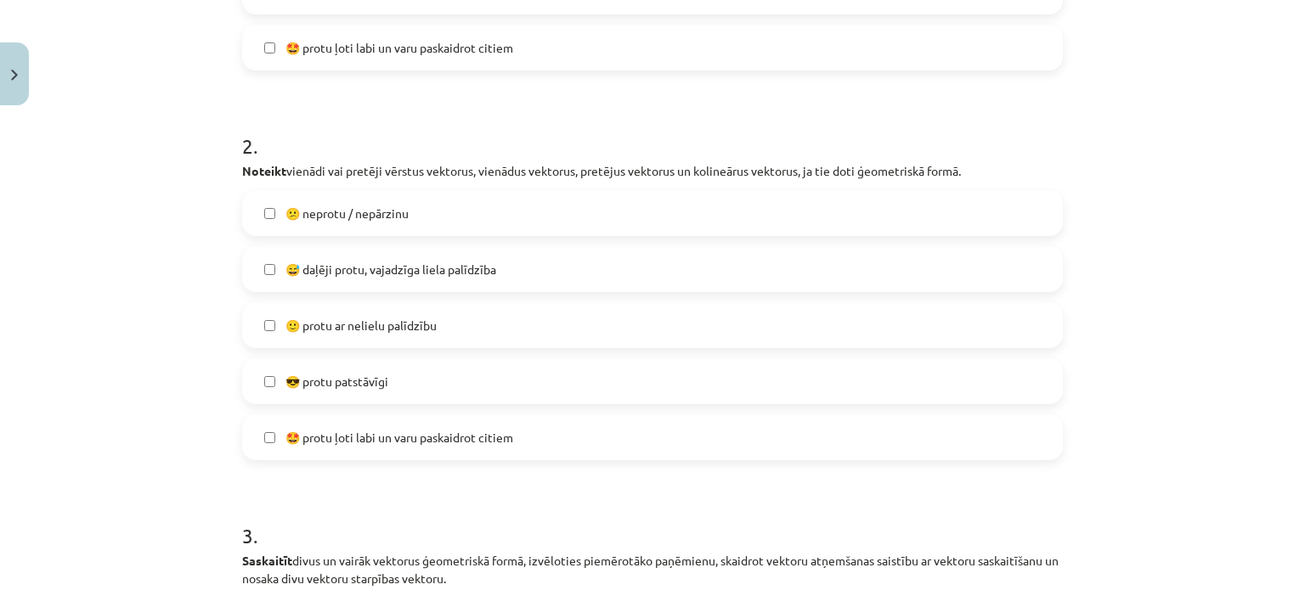
scroll to position [784, 0]
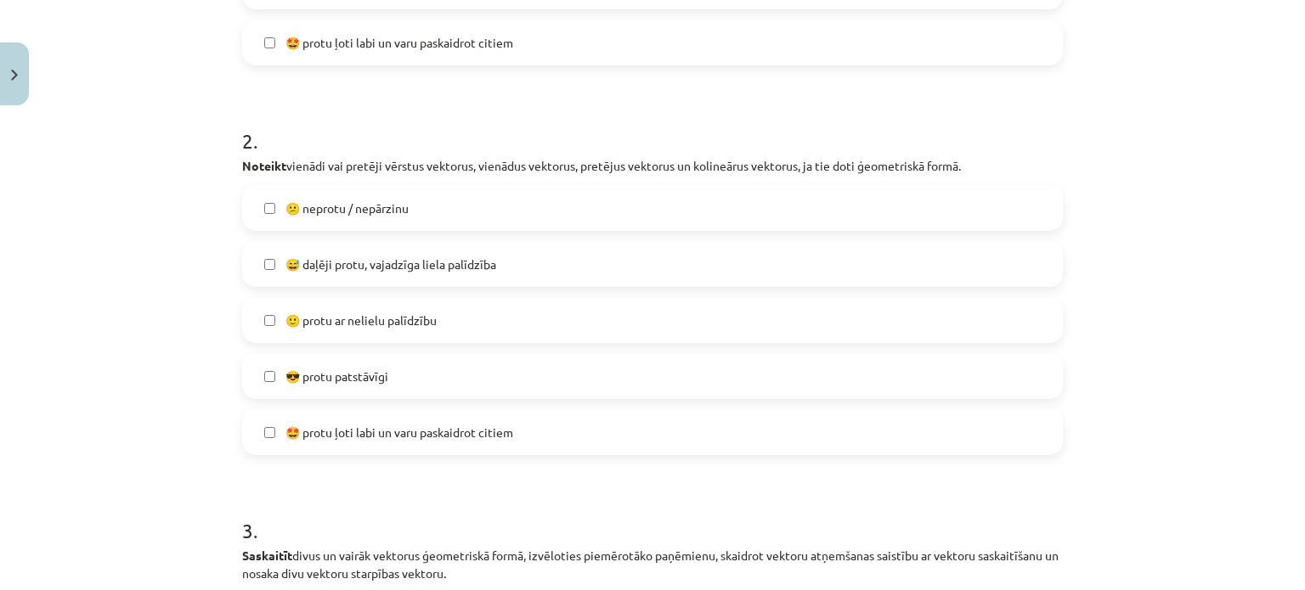
click at [381, 325] on span "🙂 protu ar nelielu palīdzību" at bounding box center [360, 321] width 151 height 18
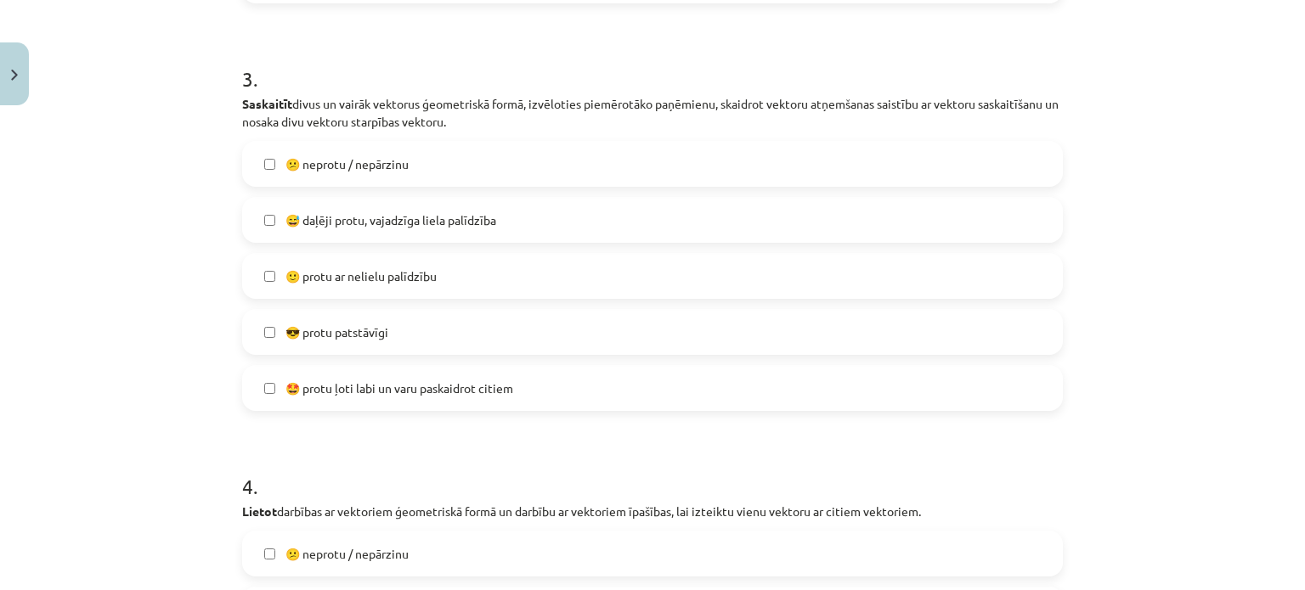
scroll to position [1239, 0]
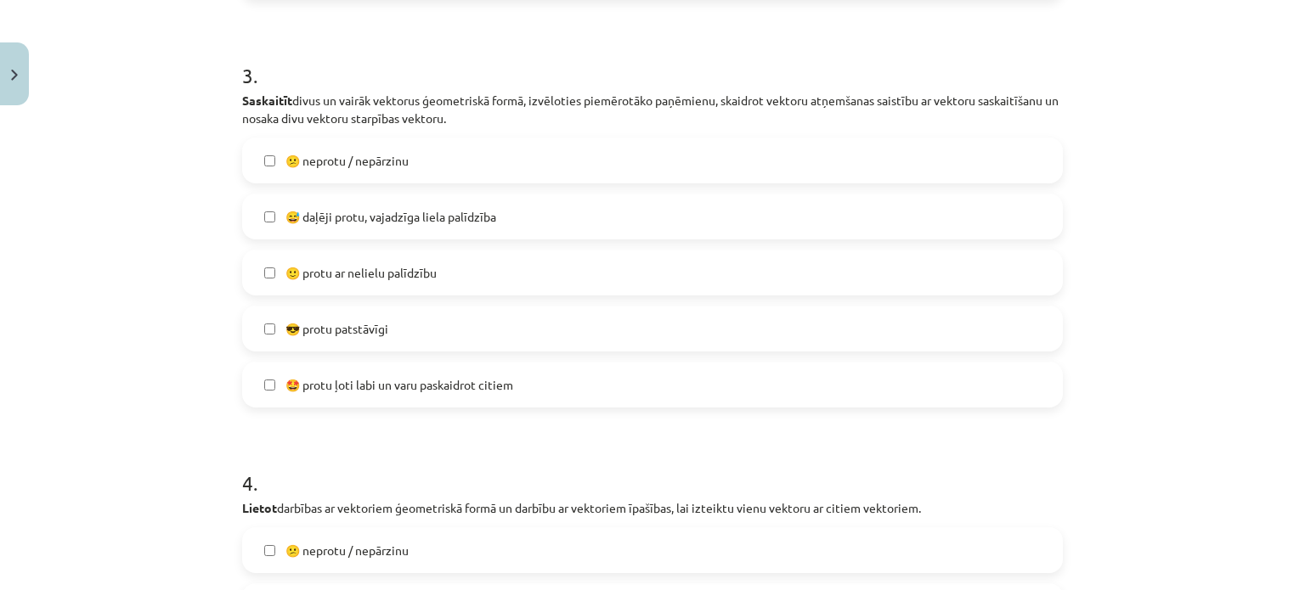
click at [375, 322] on span "😎 protu patstāvīgi" at bounding box center [336, 329] width 103 height 18
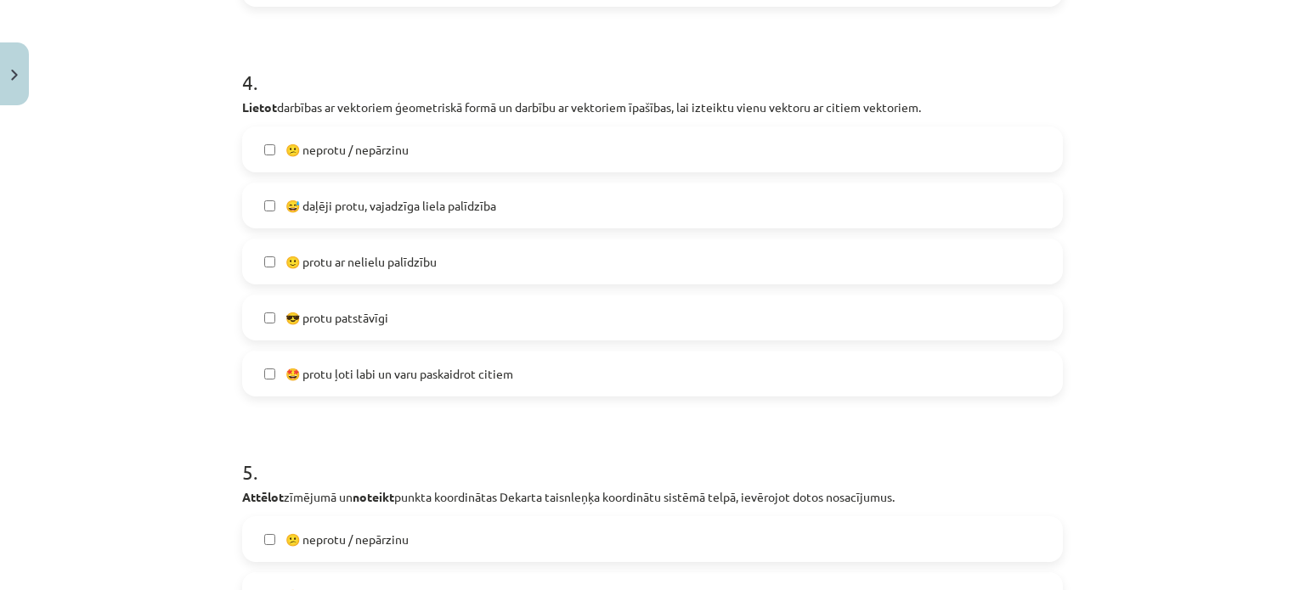
click at [364, 318] on span "😎 protu patstāvīgi" at bounding box center [336, 318] width 103 height 18
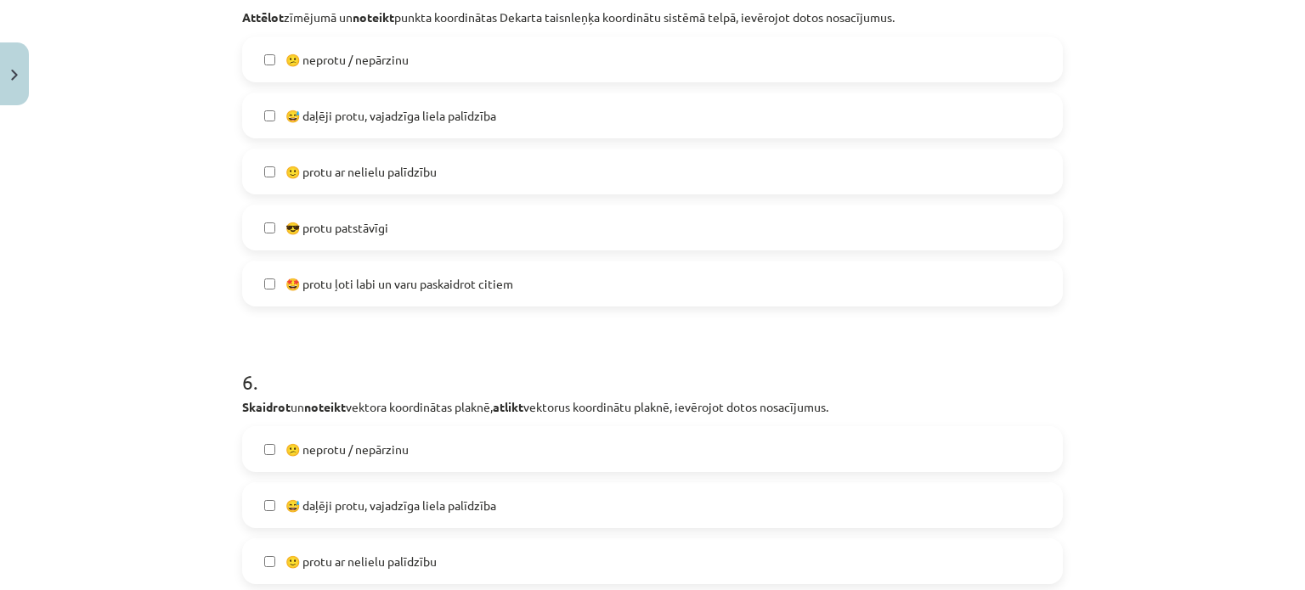
scroll to position [2141, 0]
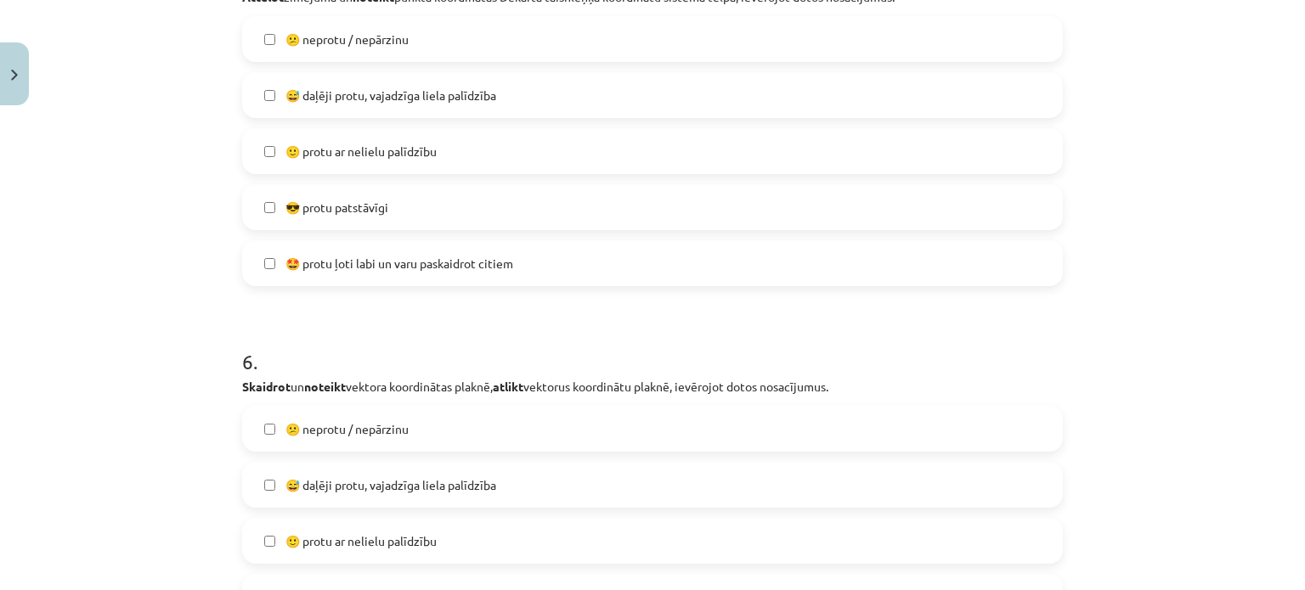
click at [388, 161] on label "🙂 protu ar nelielu palīdzību" at bounding box center [652, 151] width 817 height 42
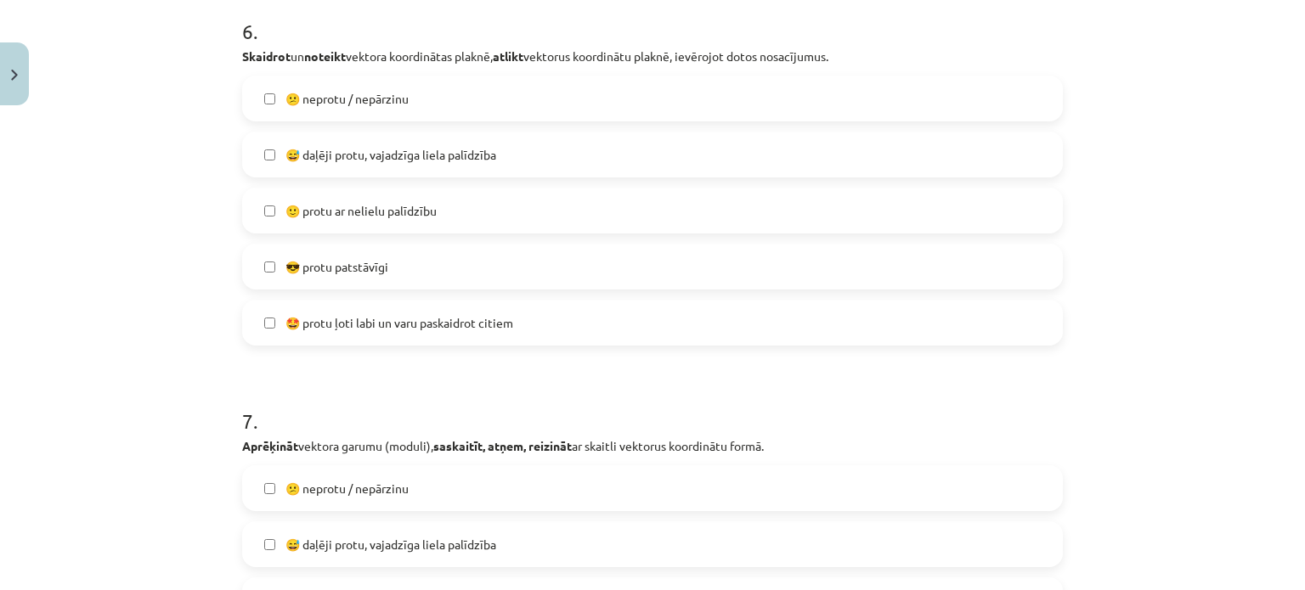
click at [344, 210] on span "🙂 protu ar nelielu palīdzību" at bounding box center [360, 211] width 151 height 18
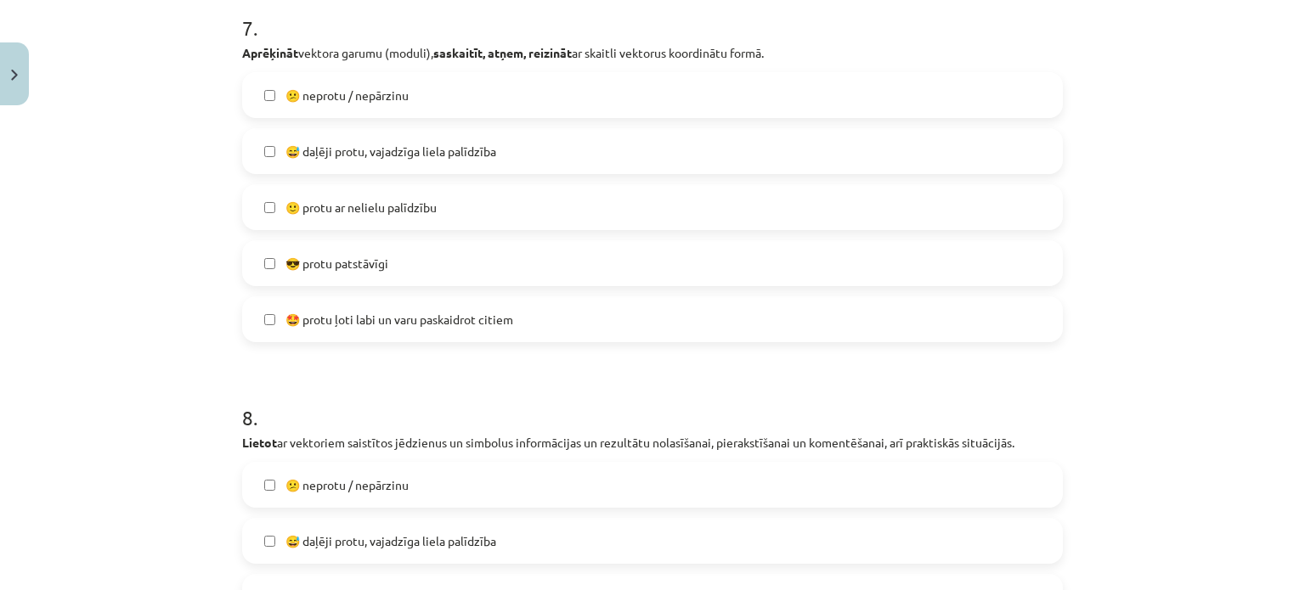
scroll to position [2955, 0]
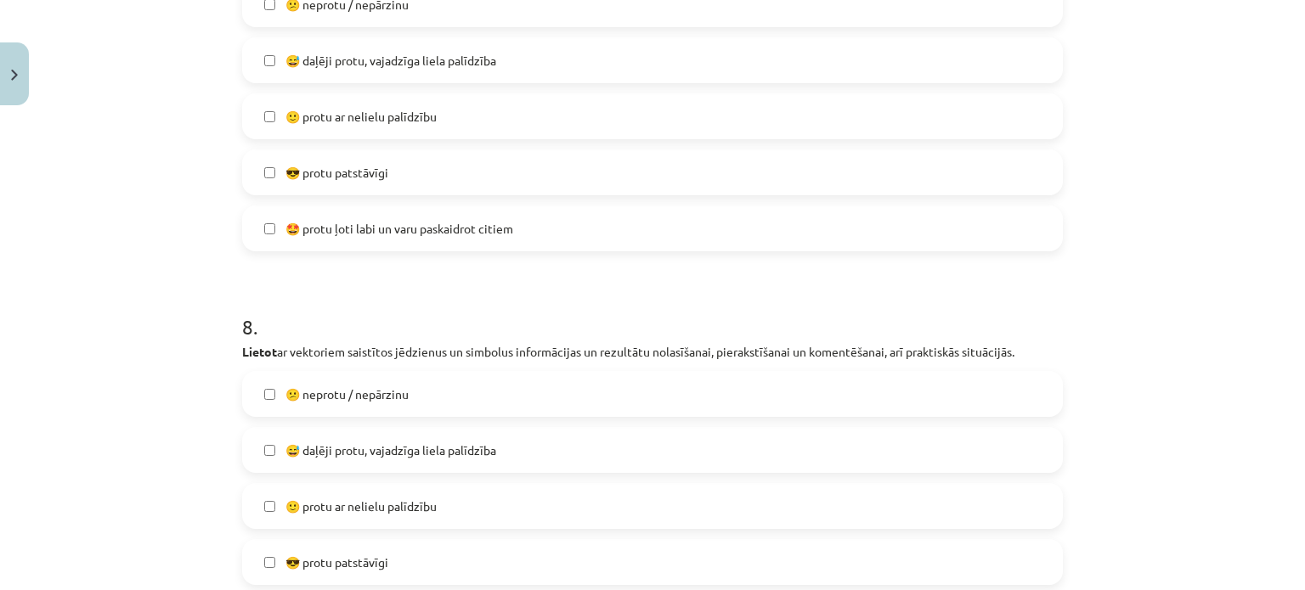
click at [334, 185] on label "😎 protu patstāvīgi" at bounding box center [652, 172] width 817 height 42
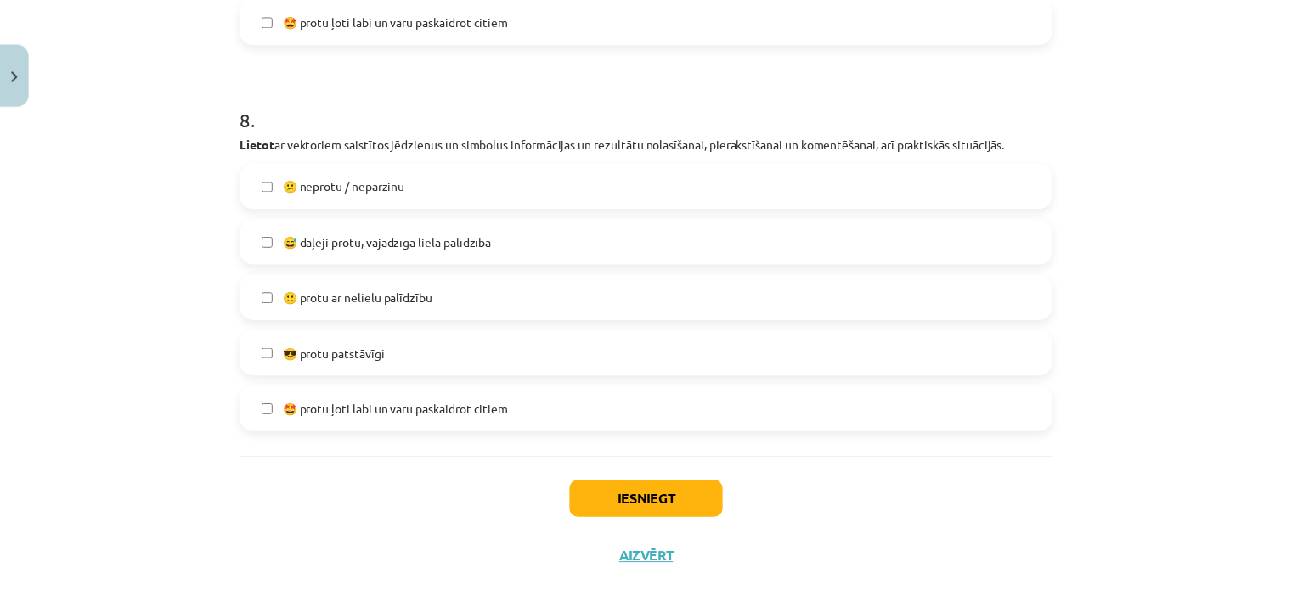
scroll to position [3203, 0]
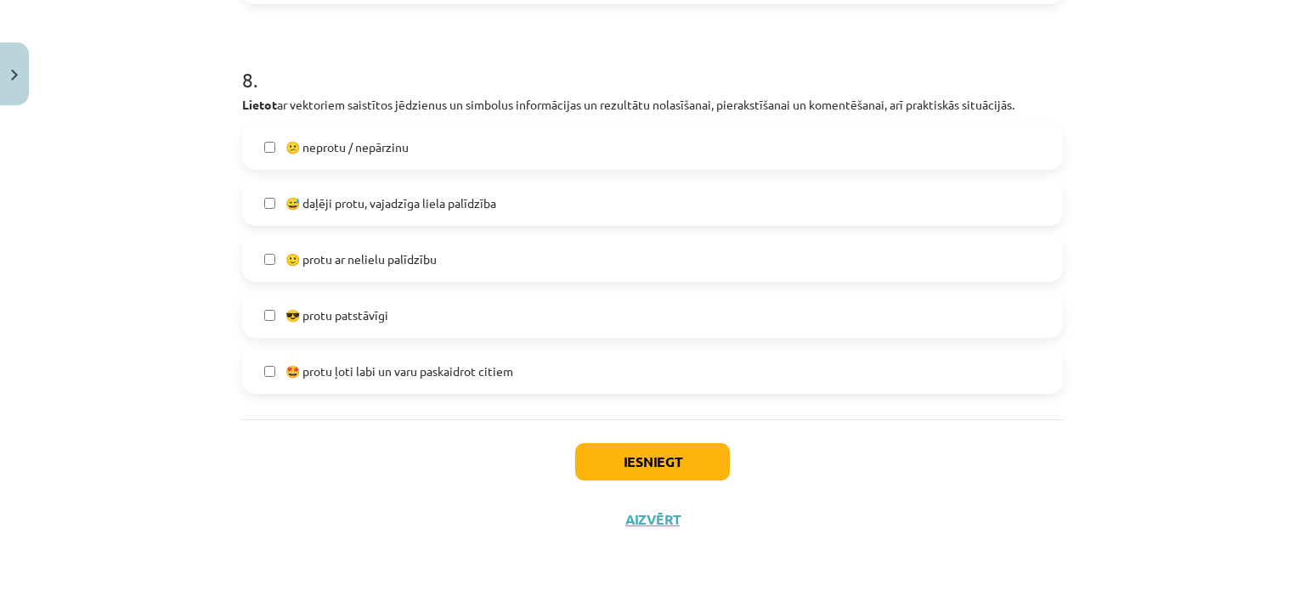
click at [369, 304] on label "😎 protu patstāvīgi" at bounding box center [652, 315] width 817 height 42
click at [635, 436] on div "Iesniegt Aizvērt" at bounding box center [652, 479] width 821 height 119
click at [637, 457] on button "Iesniegt" at bounding box center [652, 461] width 155 height 37
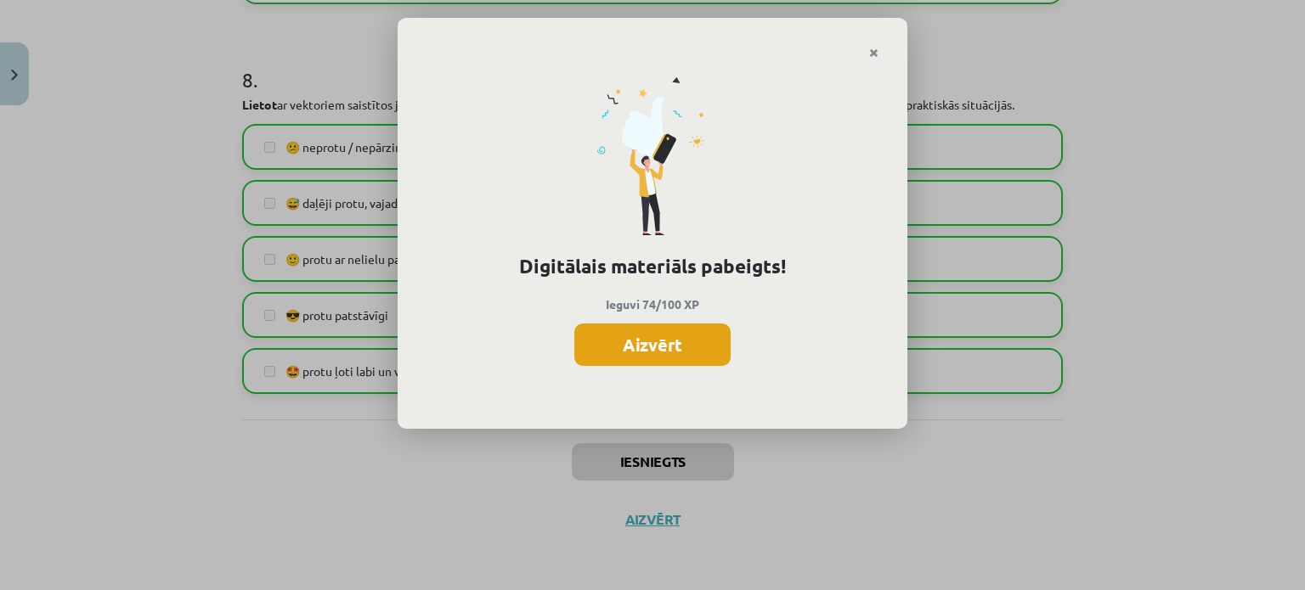
click at [677, 357] on button "Aizvērt" at bounding box center [652, 345] width 156 height 42
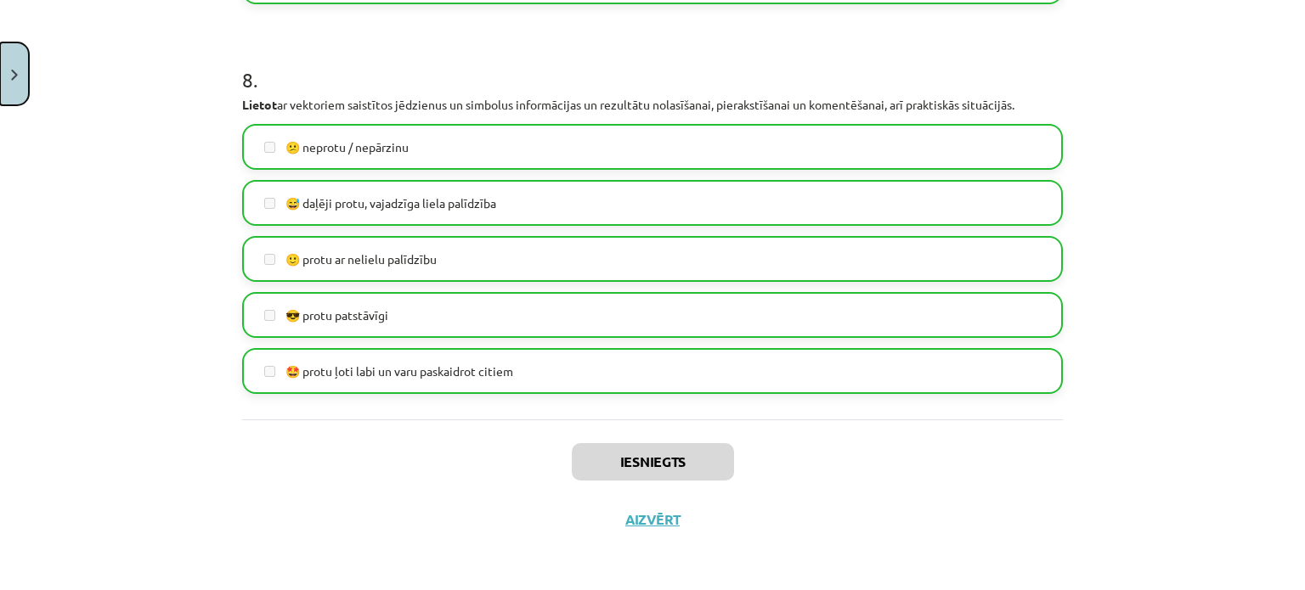
click at [16, 88] on button "Close" at bounding box center [14, 73] width 29 height 63
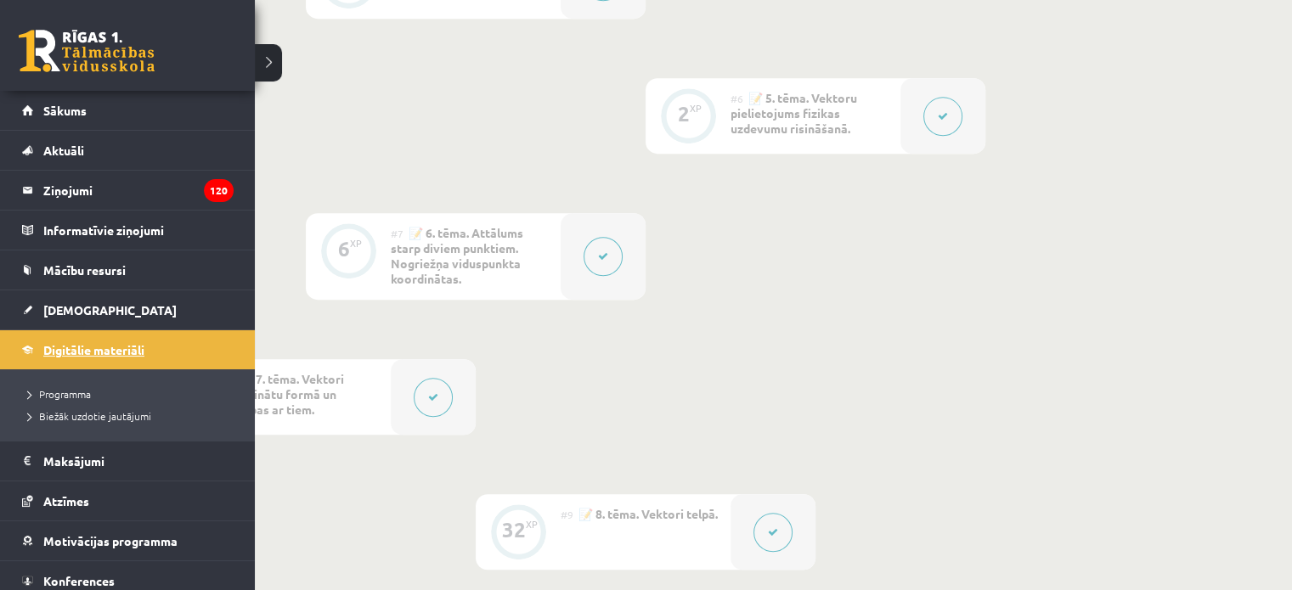
click at [60, 346] on span "Digitālie materiāli" at bounding box center [93, 349] width 101 height 15
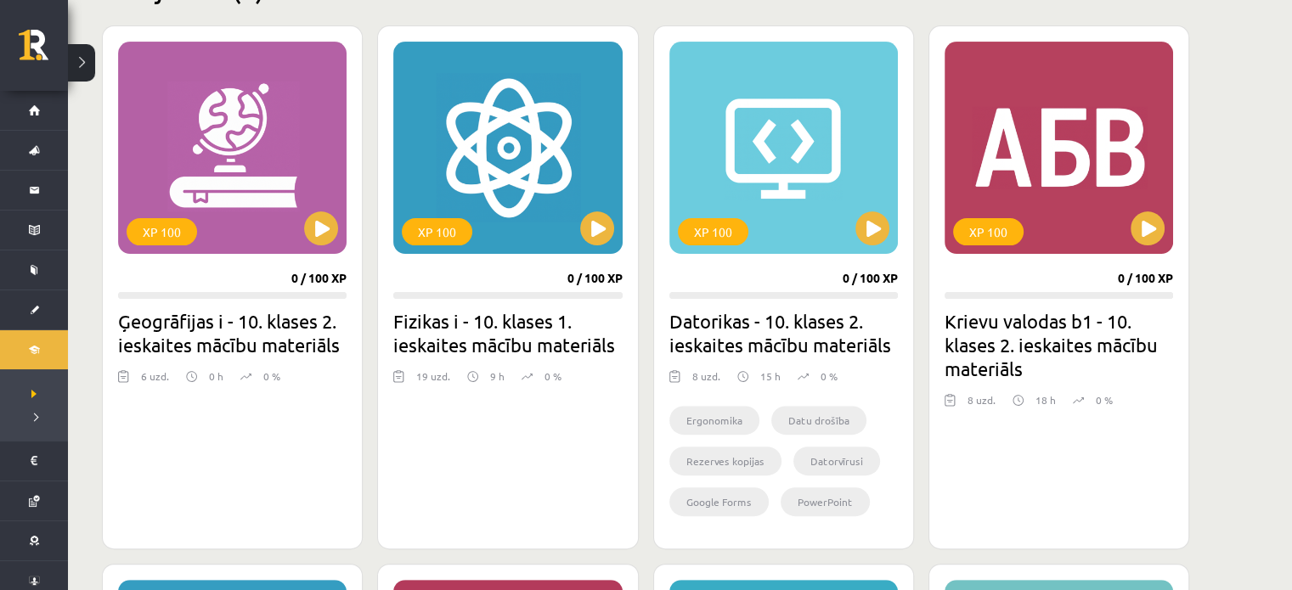
scroll to position [457, 0]
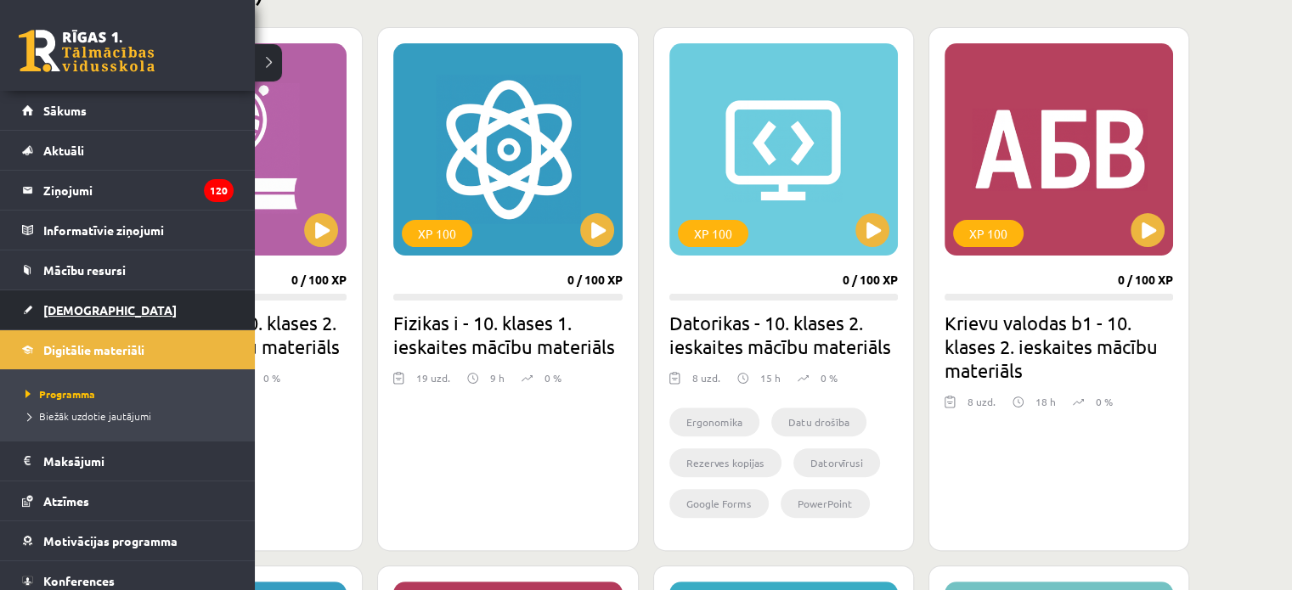
click at [27, 296] on link "[DEMOGRAPHIC_DATA]" at bounding box center [128, 310] width 212 height 39
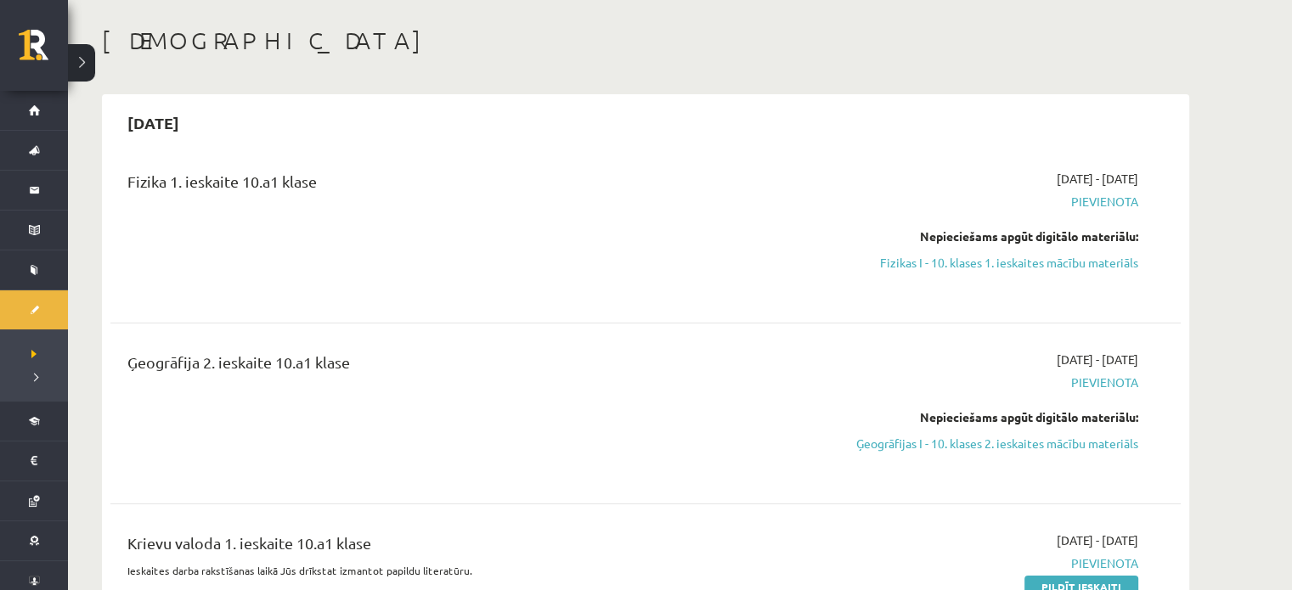
scroll to position [68, 0]
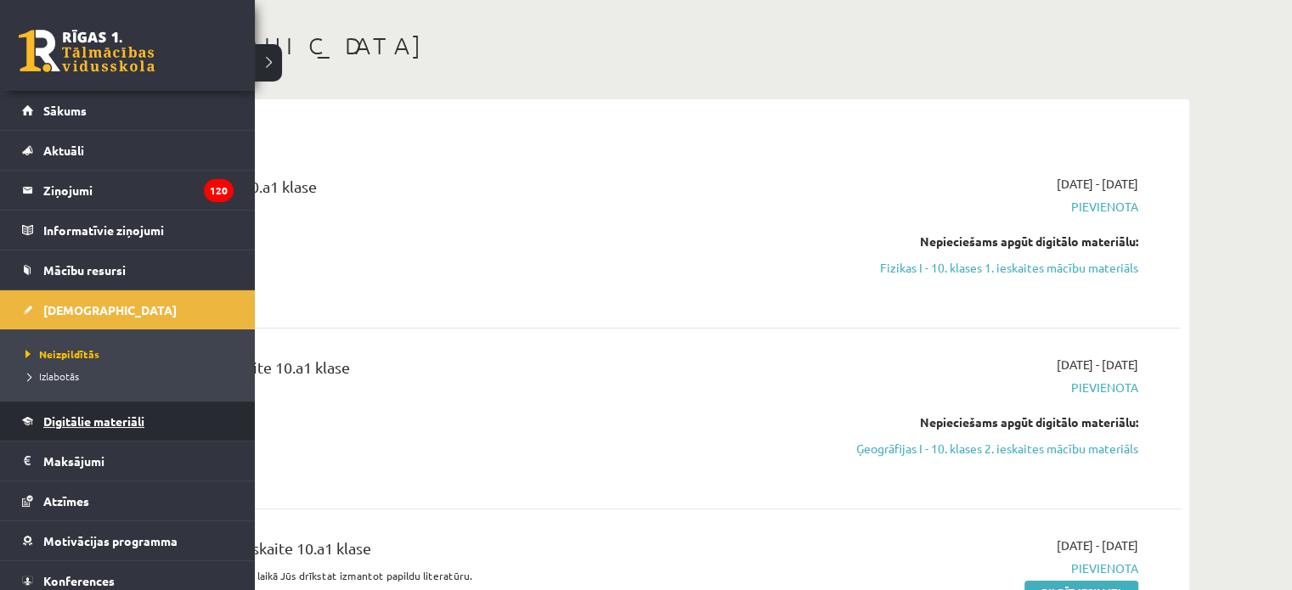
click at [88, 416] on span "Digitālie materiāli" at bounding box center [93, 421] width 101 height 15
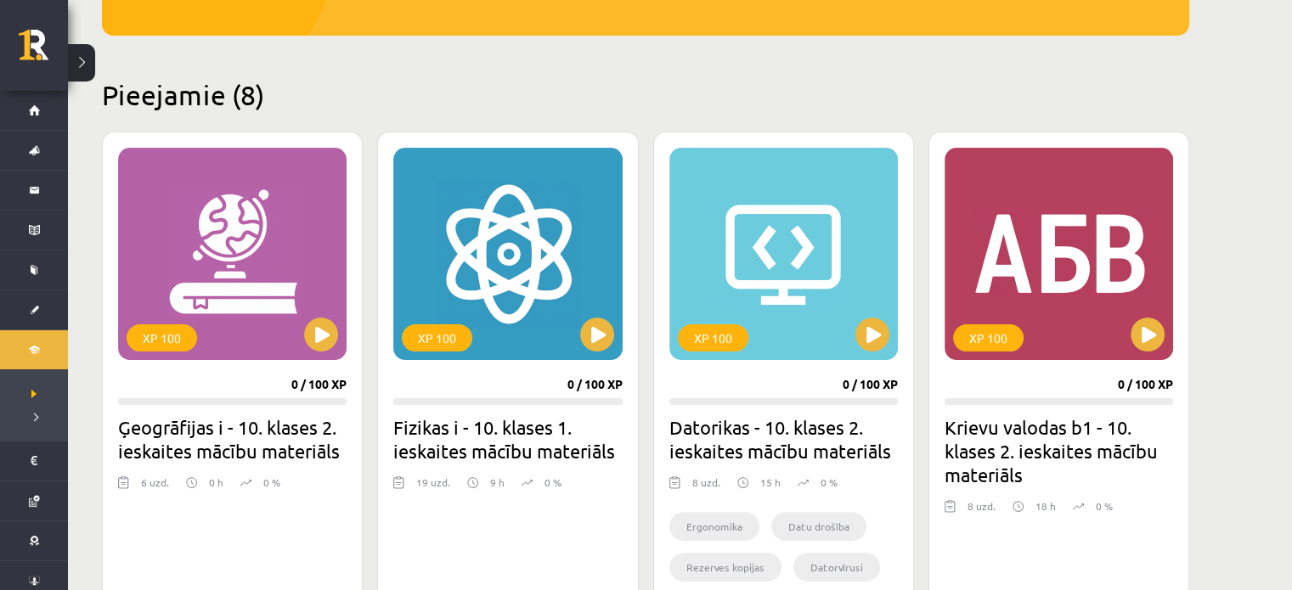
scroll to position [370, 0]
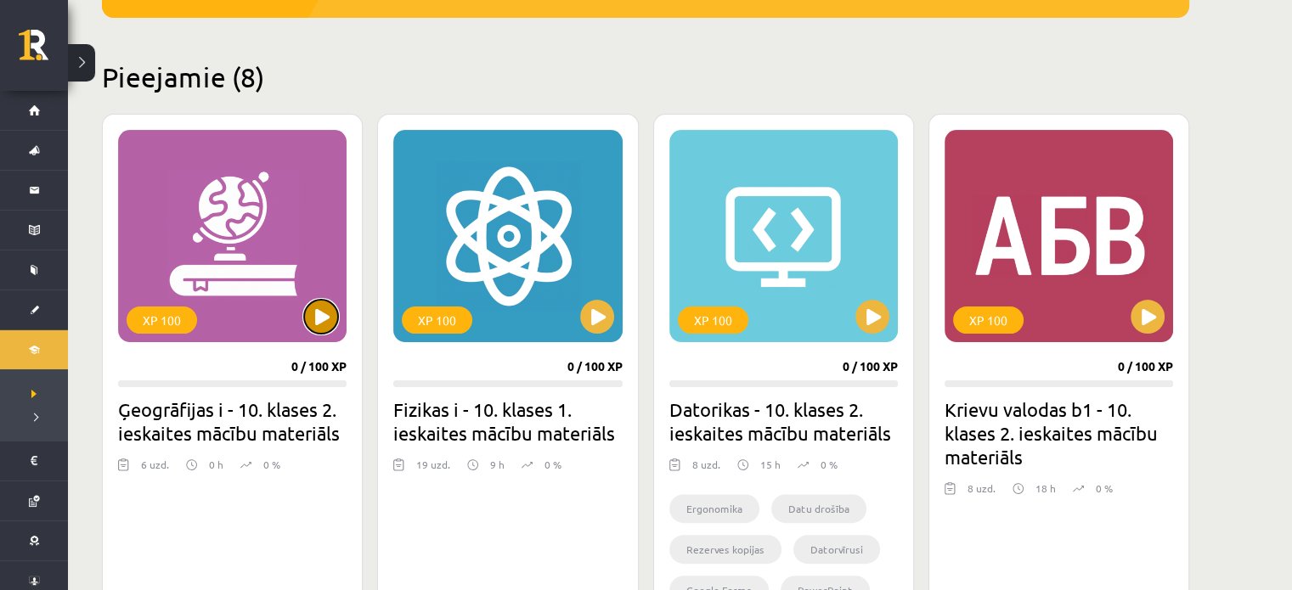
click at [320, 316] on button at bounding box center [321, 317] width 34 height 34
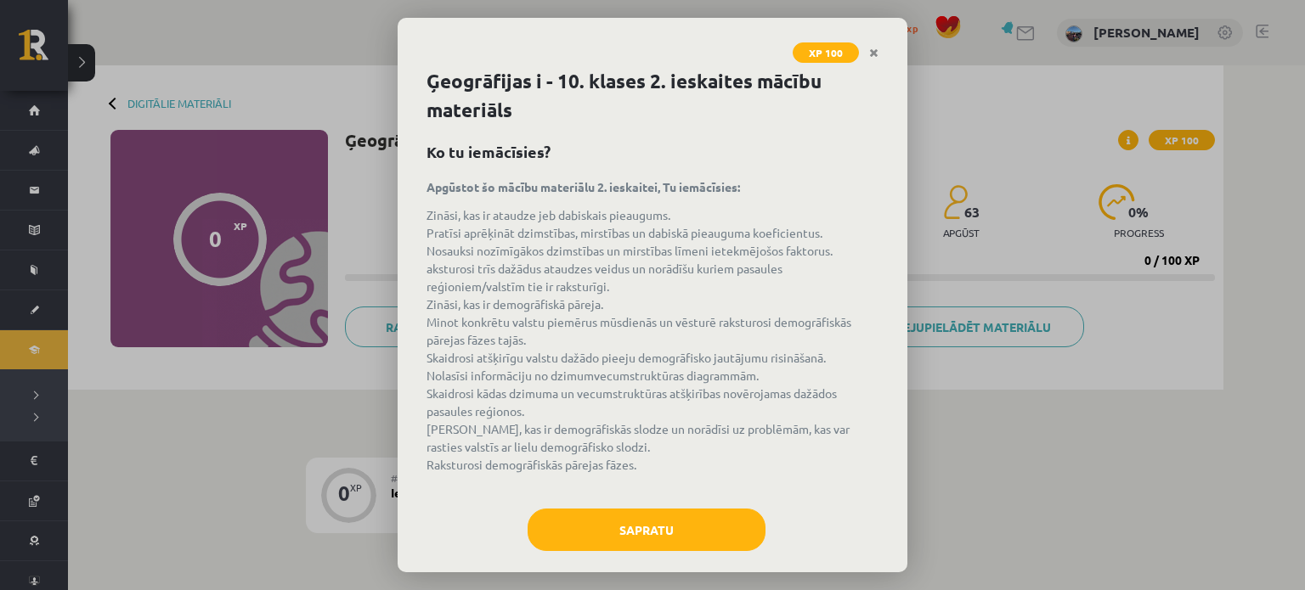
click at [602, 505] on div "Ģeogrāfijas i - 10. klases 2. ieskaites mācību materiāls Ko tu iemācīsies? Apgū…" at bounding box center [653, 319] width 510 height 505
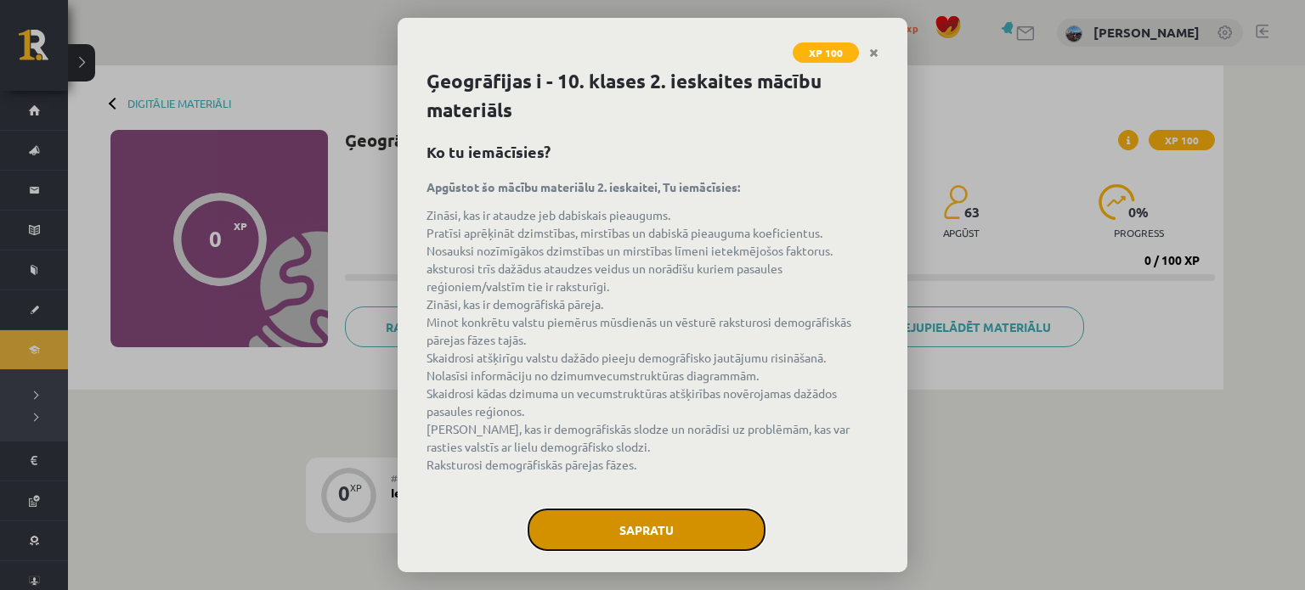
click at [629, 529] on button "Sapratu" at bounding box center [647, 530] width 238 height 42
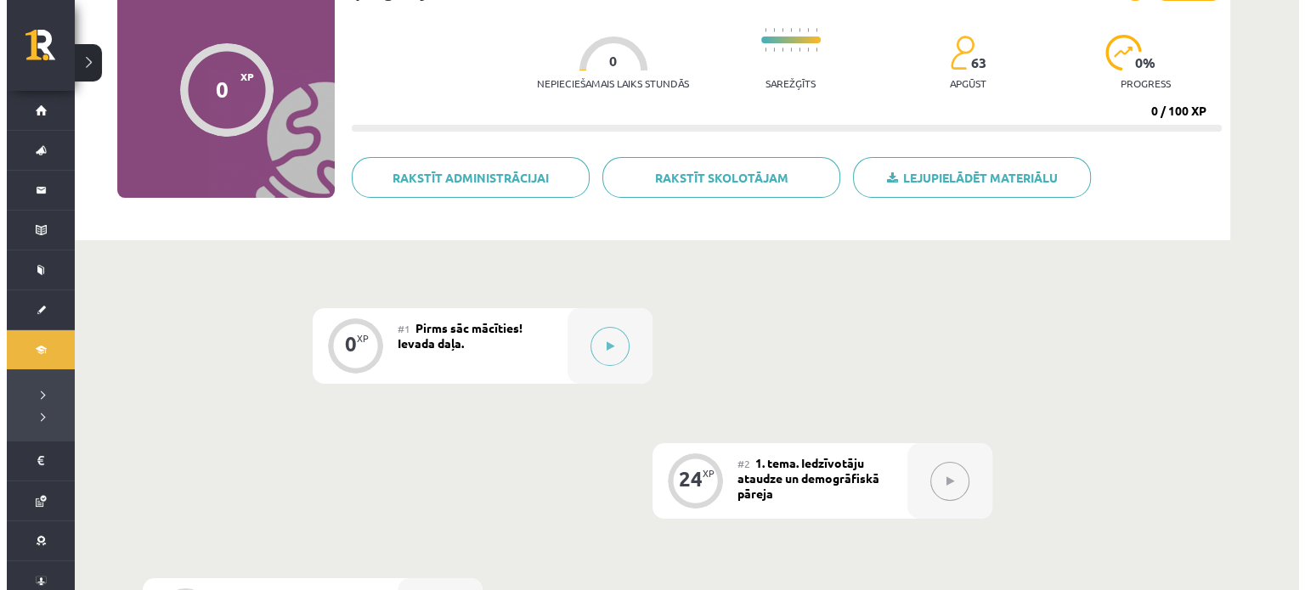
scroll to position [172, 0]
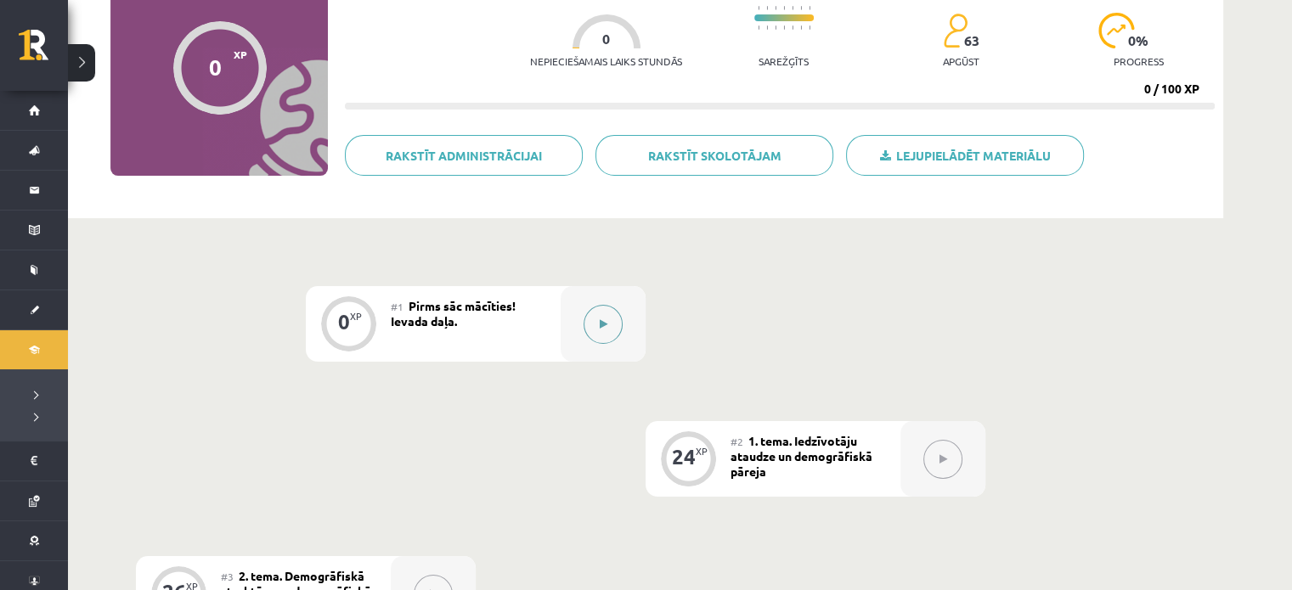
click at [609, 338] on button at bounding box center [603, 324] width 39 height 39
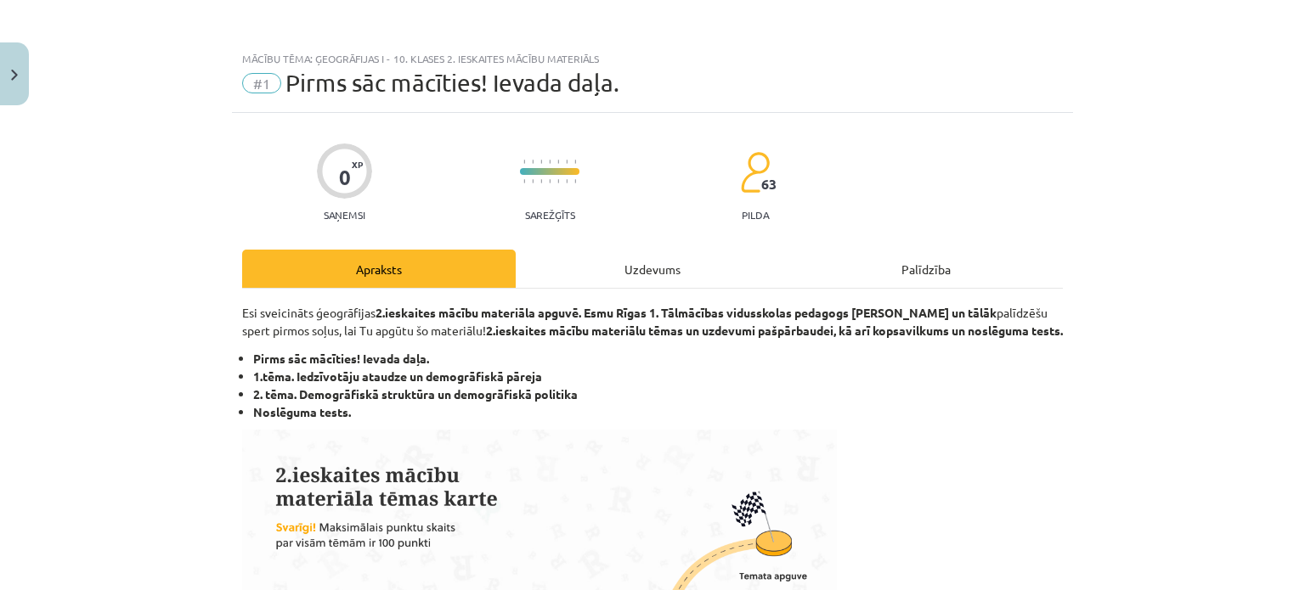
click at [646, 268] on div "Uzdevums" at bounding box center [653, 269] width 274 height 38
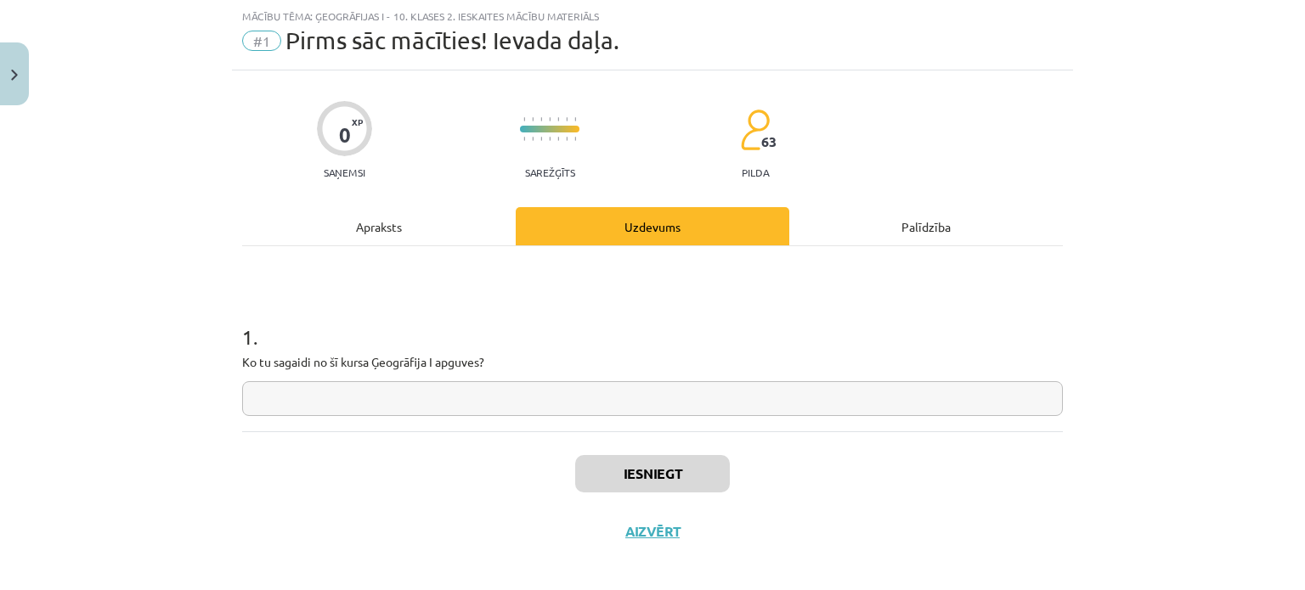
click at [357, 402] on input "text" at bounding box center [652, 398] width 821 height 35
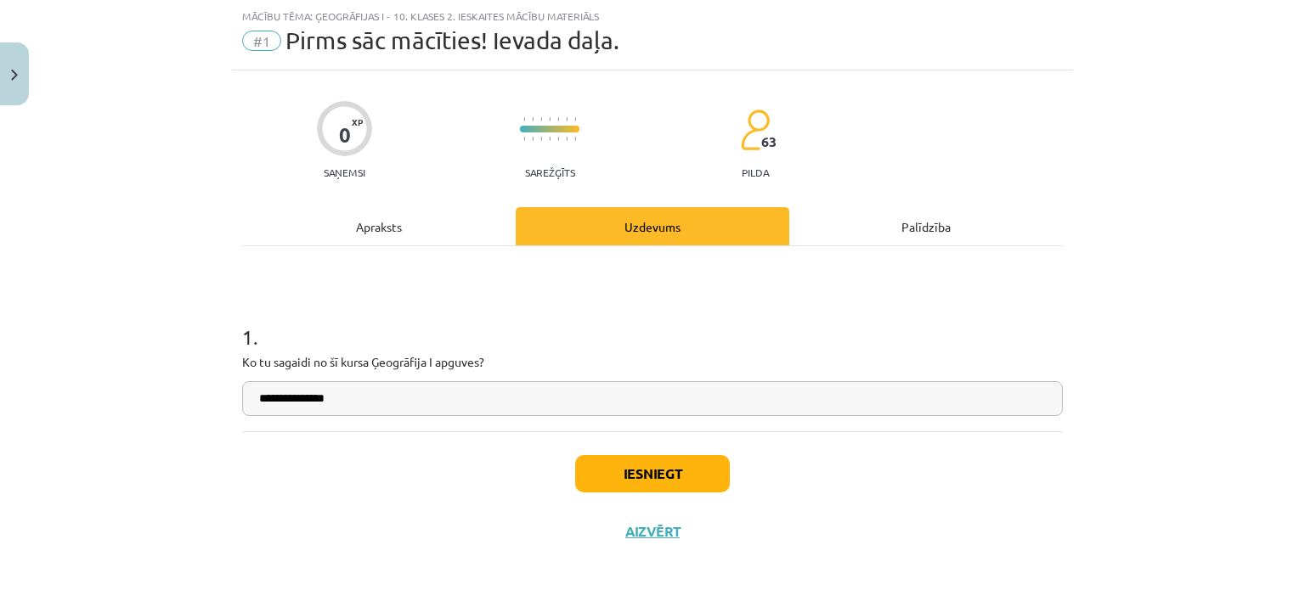
type input "**********"
click at [641, 478] on button "Iesniegt" at bounding box center [652, 473] width 155 height 37
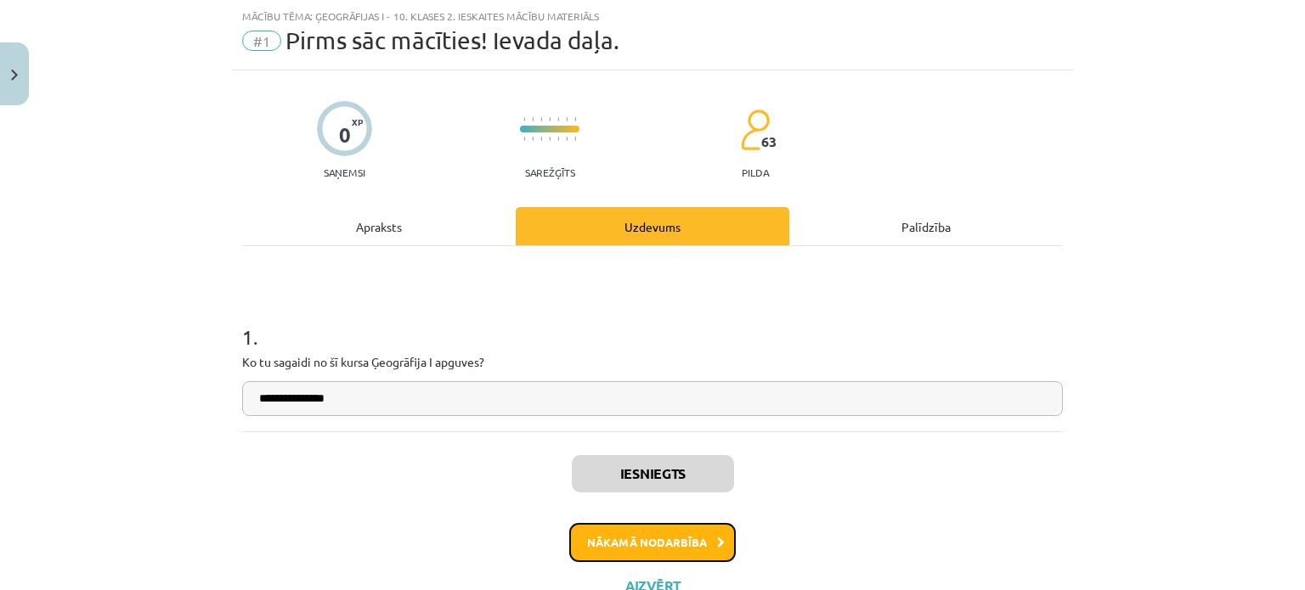
click at [633, 536] on button "Nākamā nodarbība" at bounding box center [652, 542] width 167 height 39
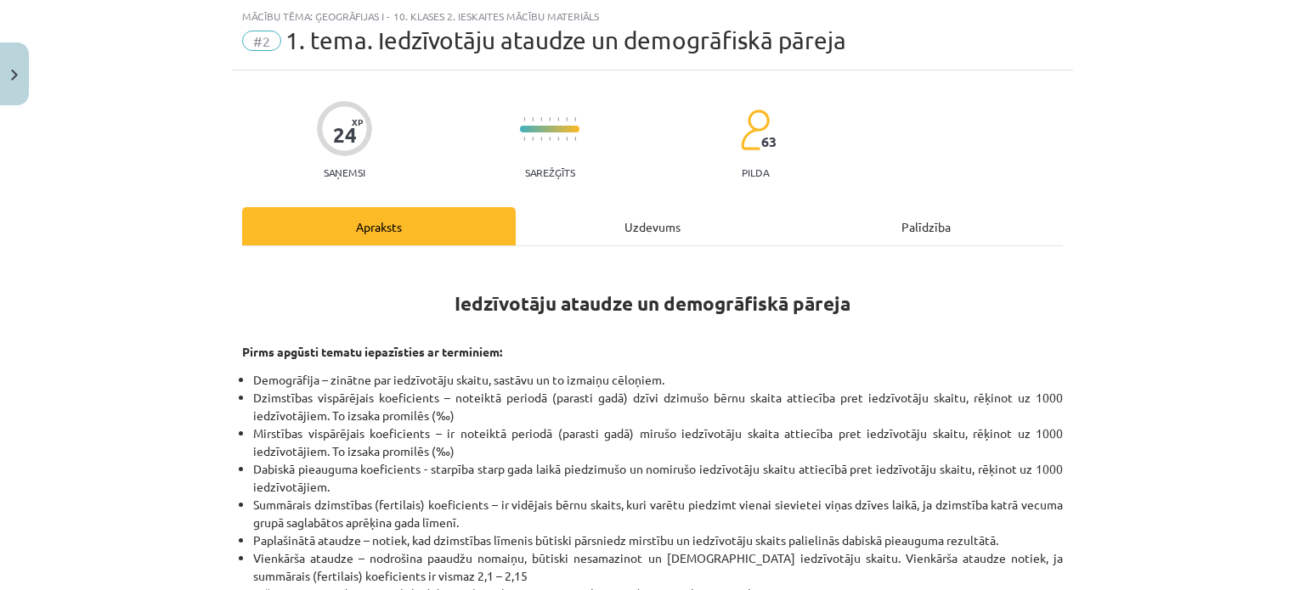
click at [625, 235] on div "Uzdevums" at bounding box center [653, 226] width 274 height 38
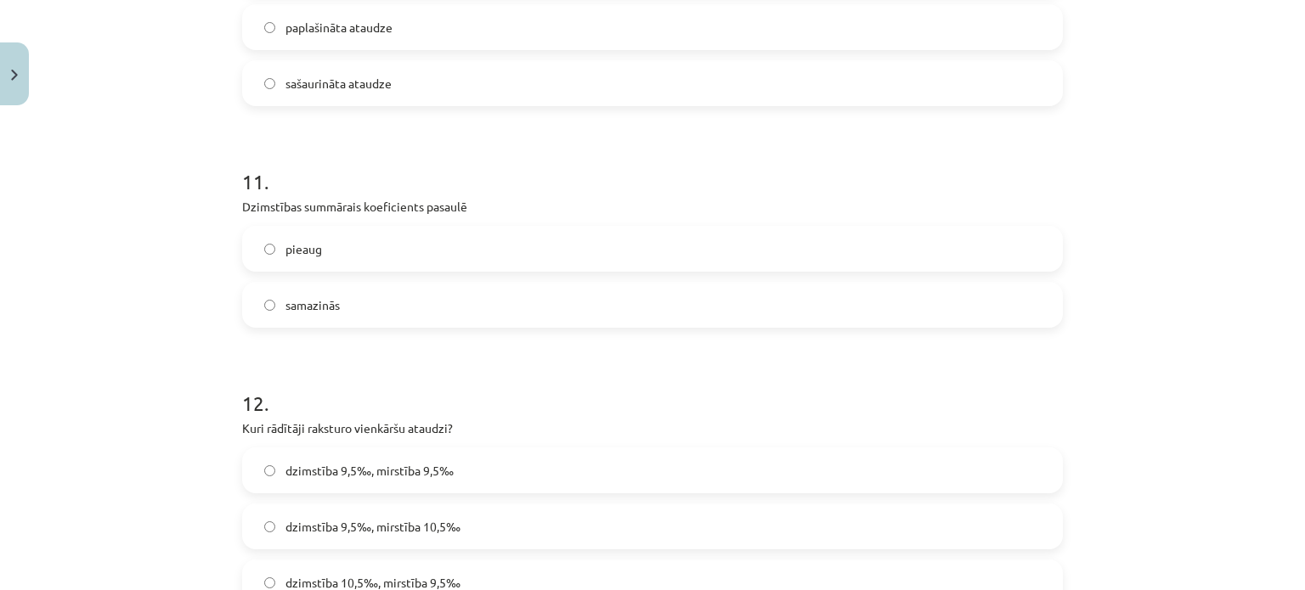
scroll to position [3412, 0]
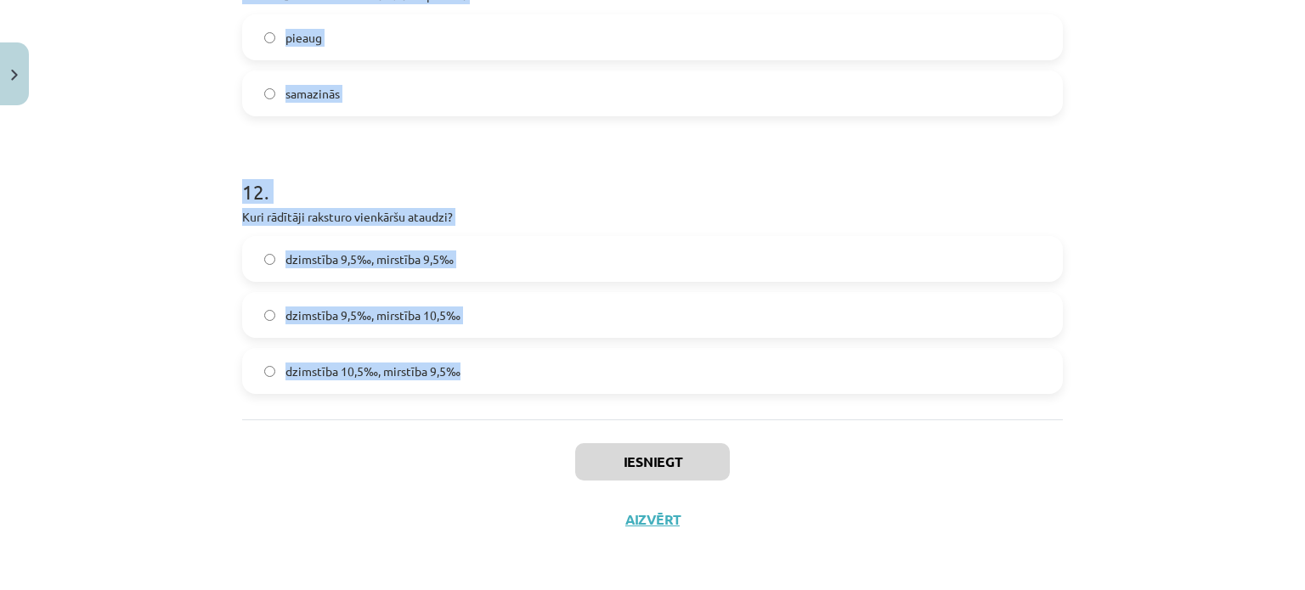
drag, startPoint x: 229, startPoint y: 204, endPoint x: 501, endPoint y: 401, distance: 336.5
copy form "1 . Lai notiktu vienkārša iedzīvotāju ataudze un paaudžu nomaiņa, summārajam dz…"
click at [161, 55] on div "Mācību tēma: Ģeogrāfijas i - 10. klases 2. ieskaites mācību materiāls #2 1. tem…" at bounding box center [652, 295] width 1305 height 590
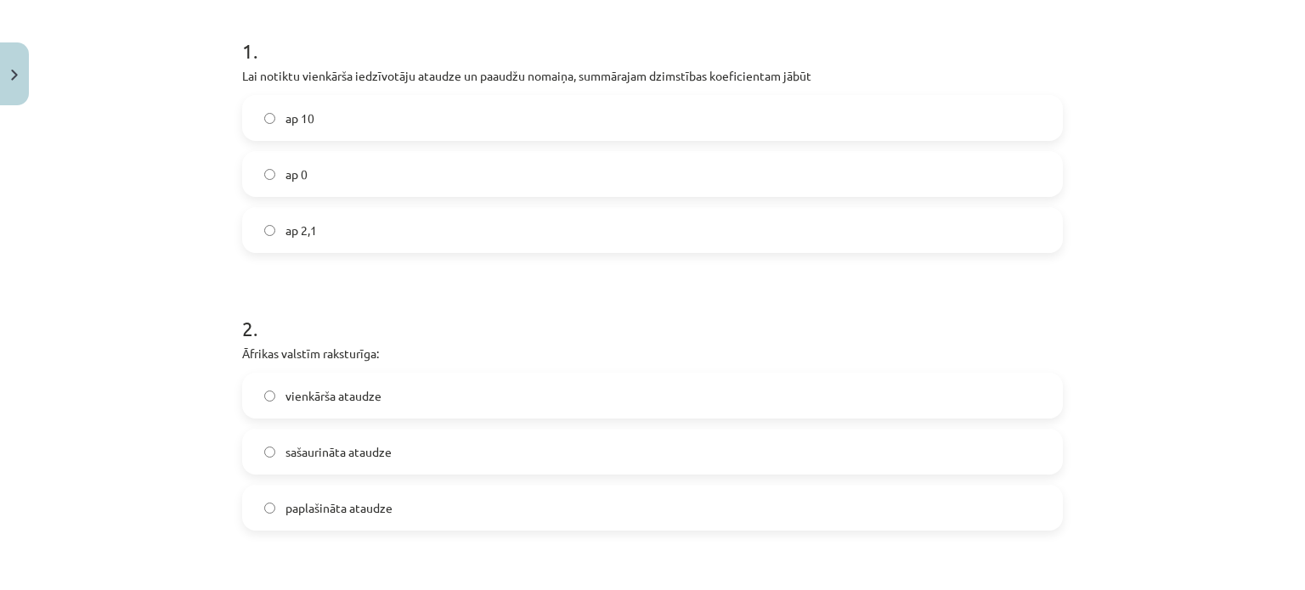
scroll to position [326, 0]
click at [313, 220] on label "ap 2,1" at bounding box center [652, 233] width 817 height 42
click at [332, 507] on span "paplašināta ataudze" at bounding box center [338, 511] width 107 height 18
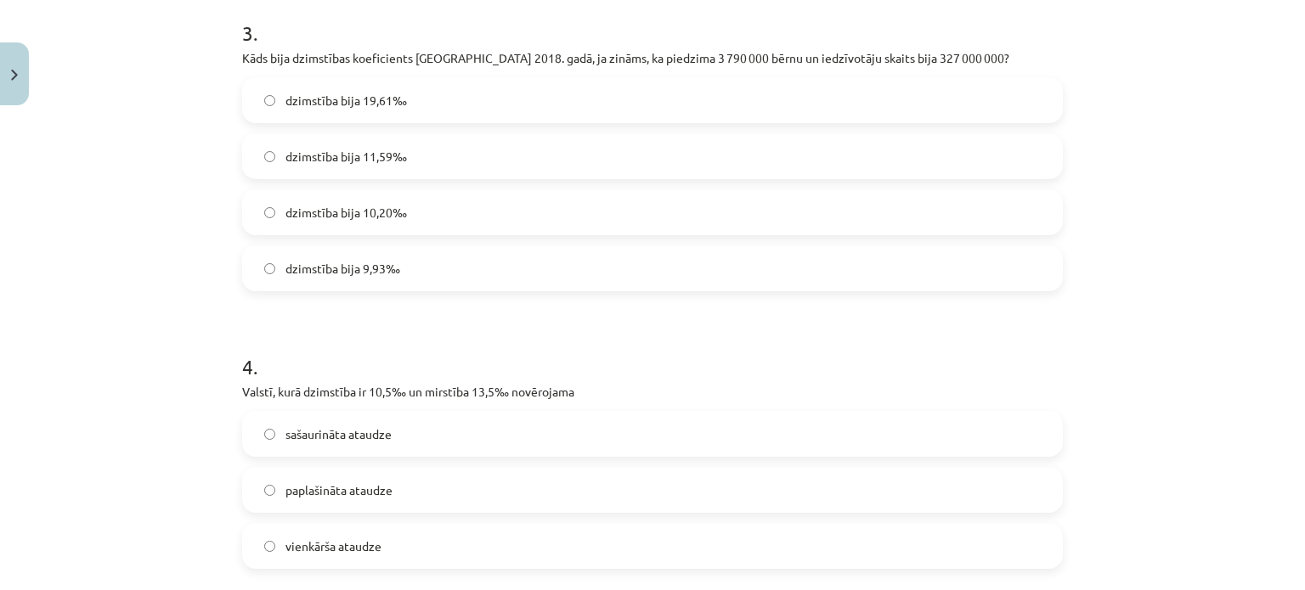
scroll to position [921, 0]
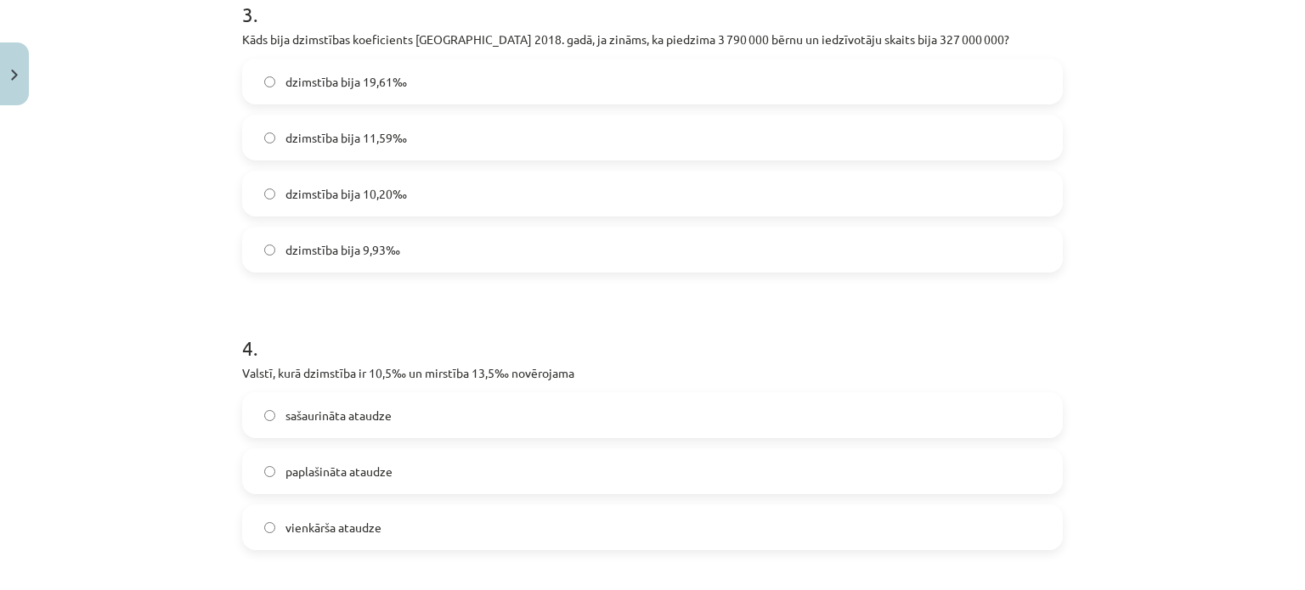
click at [402, 132] on label "dzimstība bija 11,59‰" at bounding box center [652, 137] width 817 height 42
click at [340, 424] on span "sašaurināta ataudze" at bounding box center [338, 416] width 106 height 18
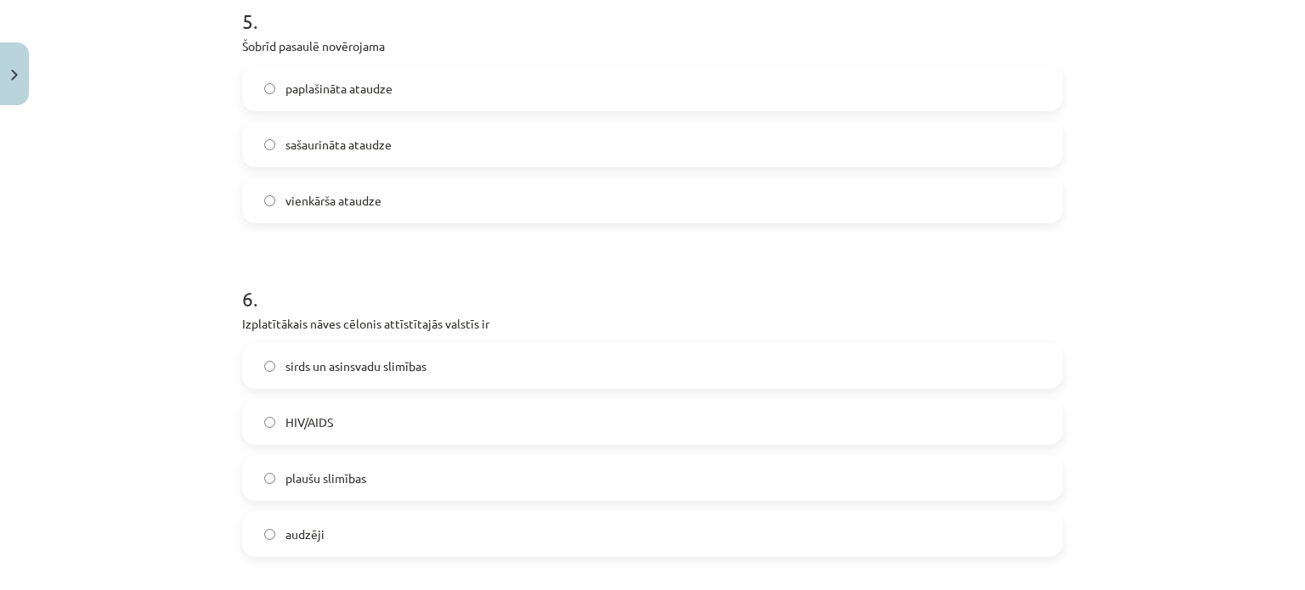
scroll to position [1526, 0]
click at [347, 184] on label "vienkārša ataudze" at bounding box center [652, 200] width 817 height 42
click at [394, 375] on label "sirds un asinsvadu slimības" at bounding box center [652, 366] width 817 height 42
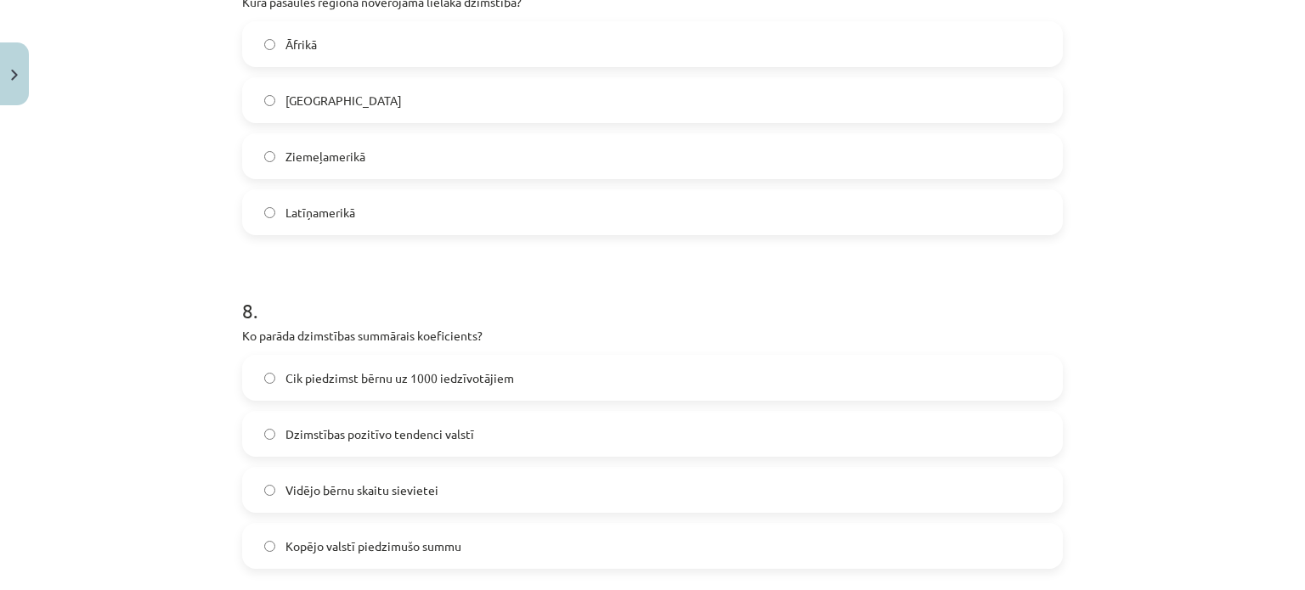
scroll to position [2183, 0]
click at [326, 46] on label "Āfrikā" at bounding box center [652, 42] width 817 height 42
click at [347, 494] on span "Vidējo bērnu skaitu sievietei" at bounding box center [361, 489] width 153 height 18
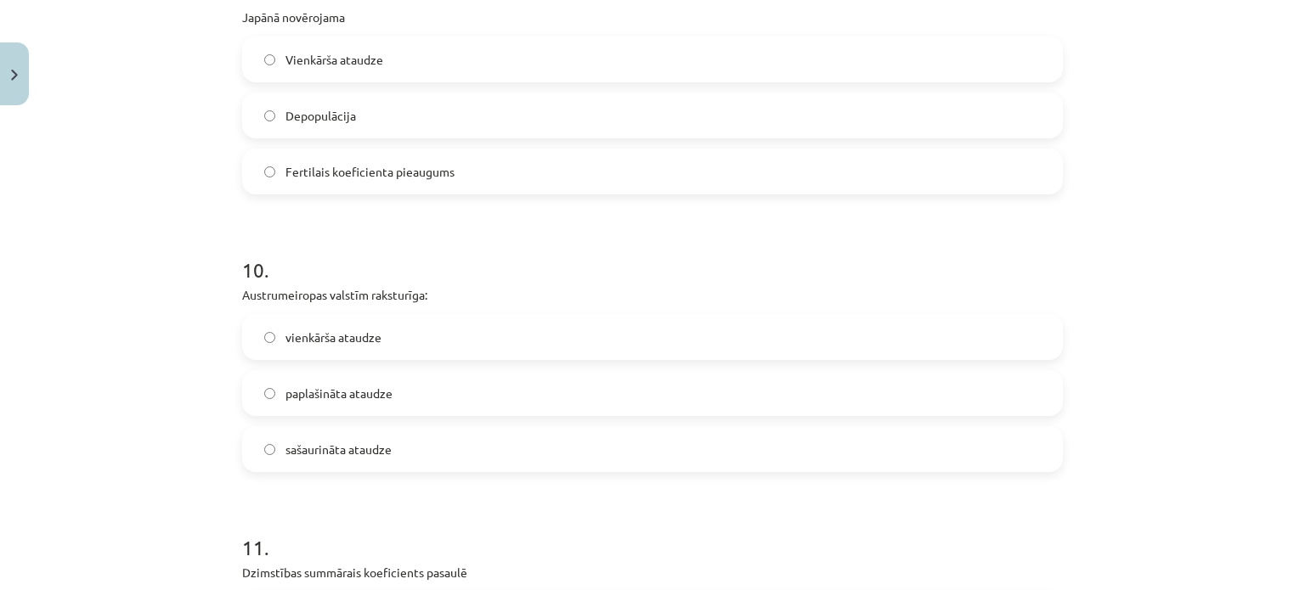
scroll to position [2834, 0]
click at [368, 106] on label "Depopulācija" at bounding box center [652, 115] width 817 height 42
click at [321, 393] on span "paplašināta ataudze" at bounding box center [338, 394] width 107 height 18
click at [340, 441] on span "sašaurināta ataudze" at bounding box center [338, 450] width 106 height 18
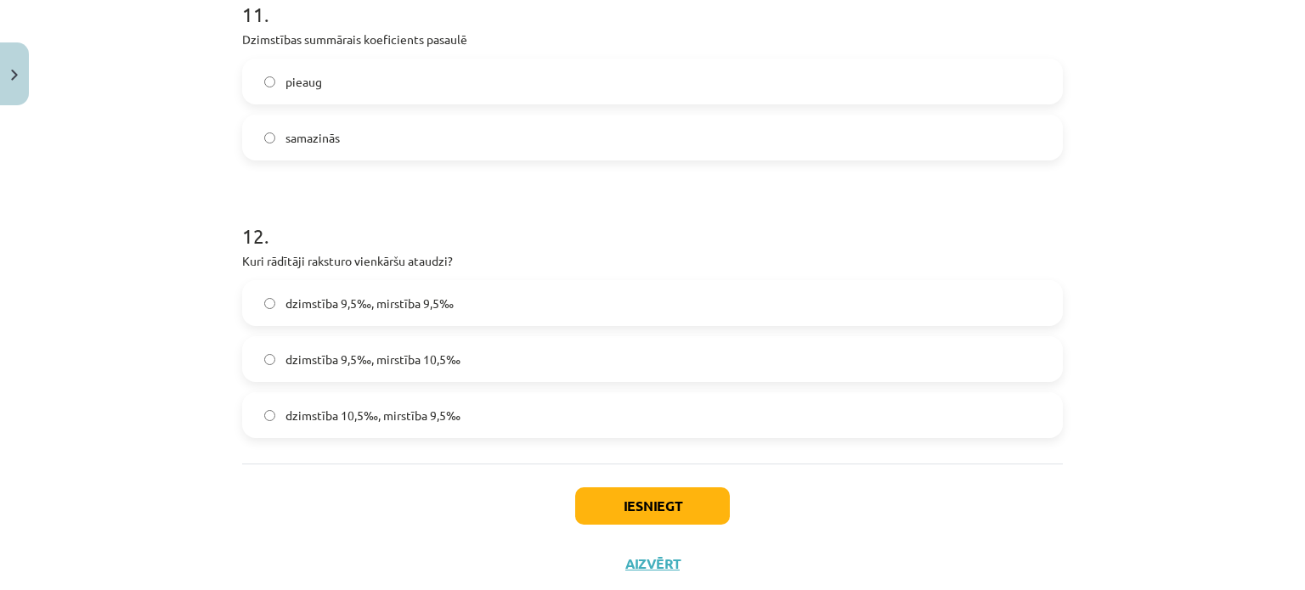
scroll to position [3367, 0]
click at [399, 122] on label "samazinās" at bounding box center [652, 137] width 817 height 42
click at [449, 304] on label "dzimstība 9,5‰, mirstība 9,5‰" at bounding box center [652, 303] width 817 height 42
click at [661, 492] on button "Iesniegt" at bounding box center [652, 506] width 155 height 37
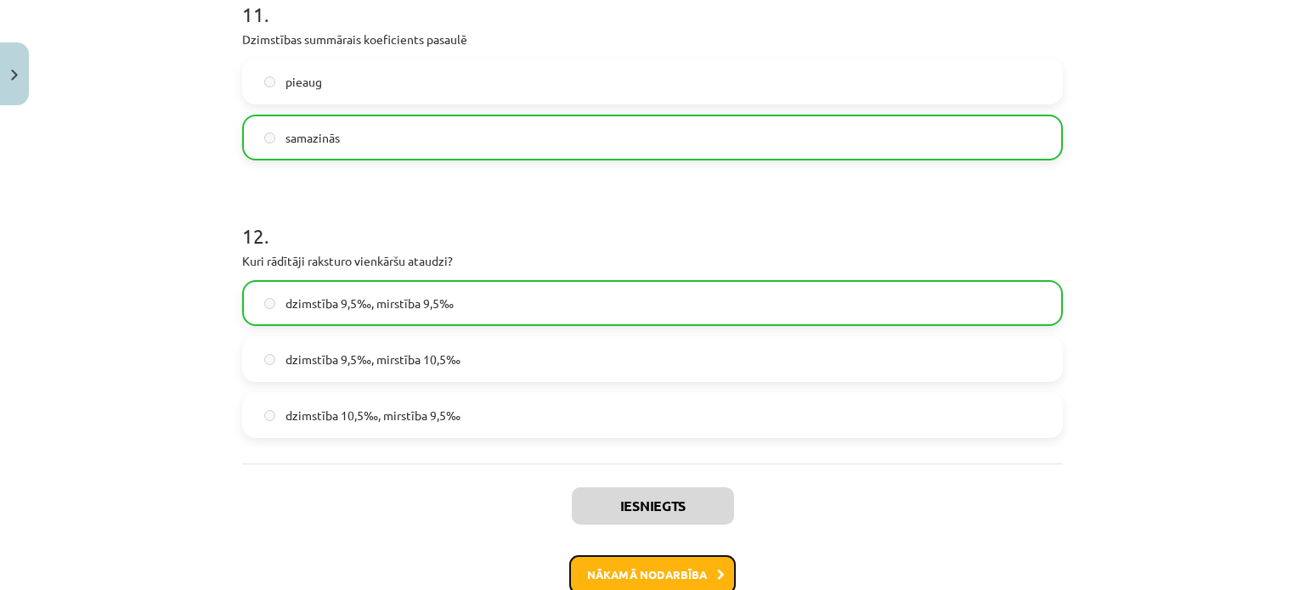
click at [674, 576] on button "Nākamā nodarbība" at bounding box center [652, 575] width 167 height 39
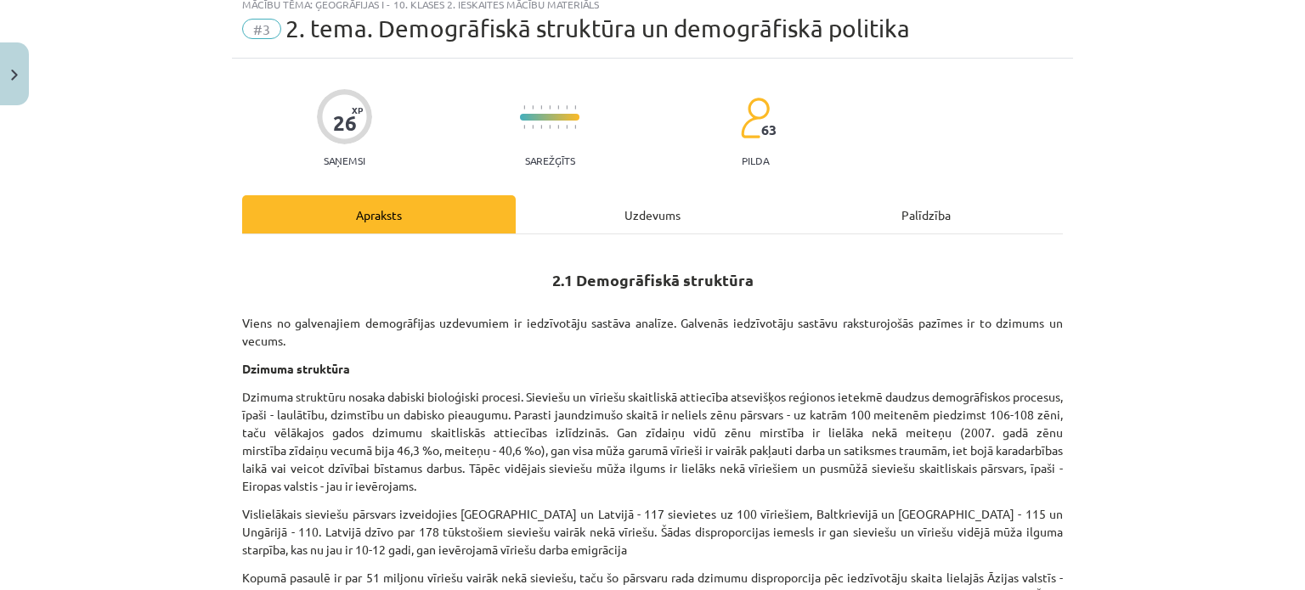
scroll to position [42, 0]
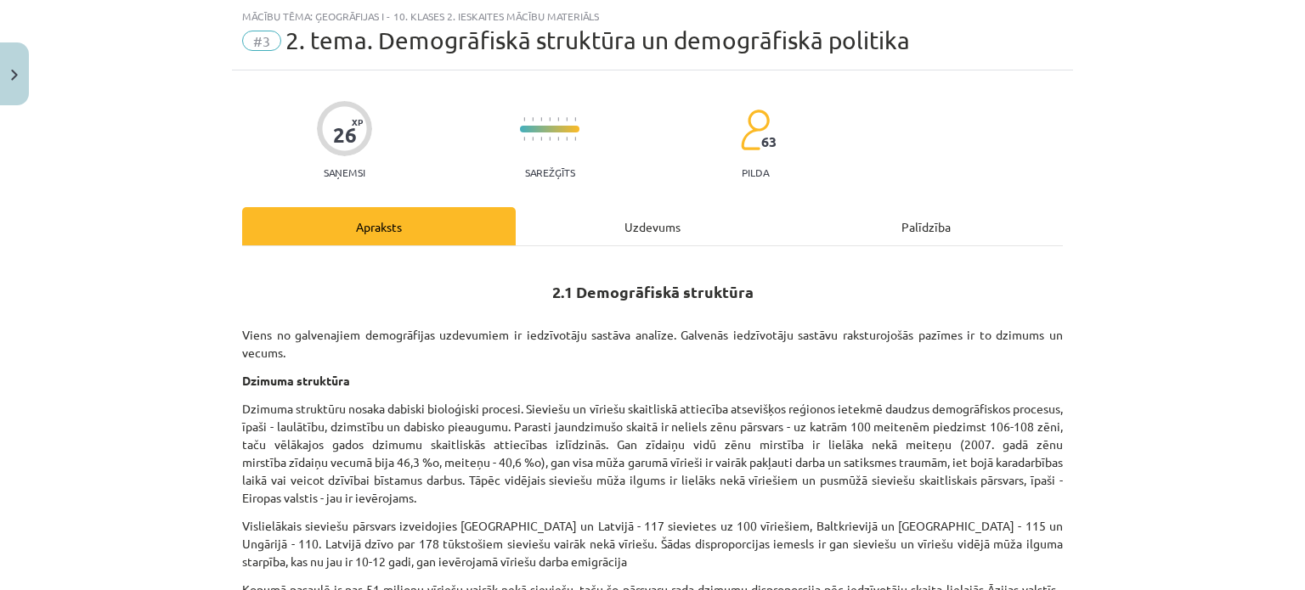
click at [657, 233] on div "Uzdevums" at bounding box center [653, 226] width 274 height 38
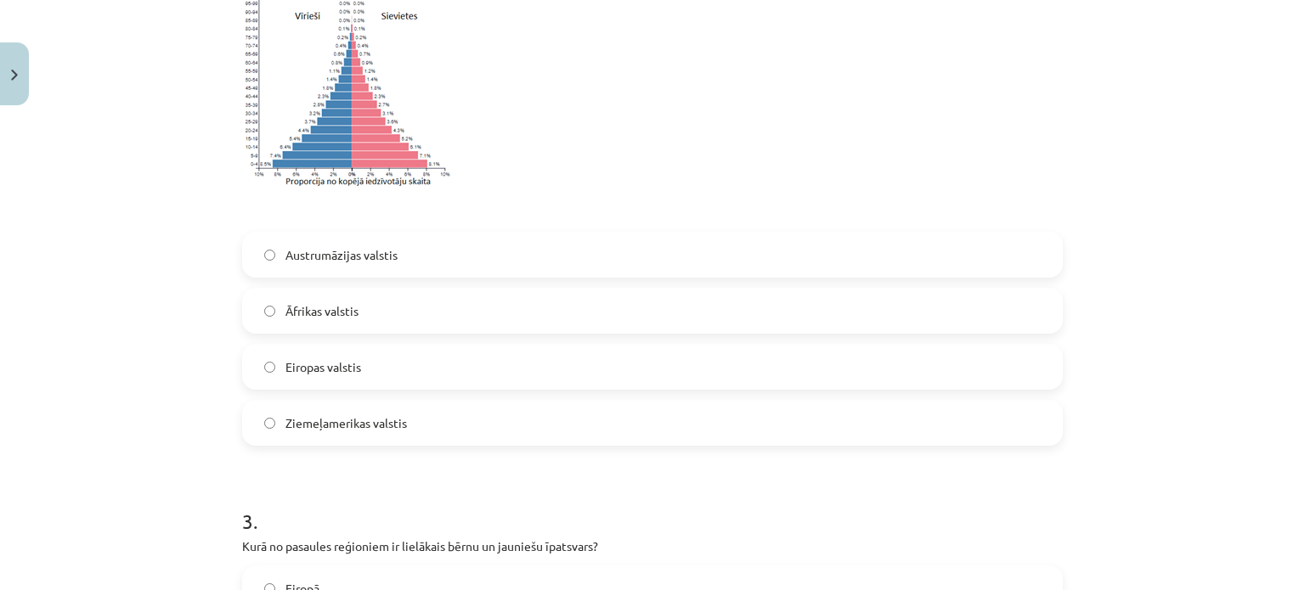
scroll to position [813, 0]
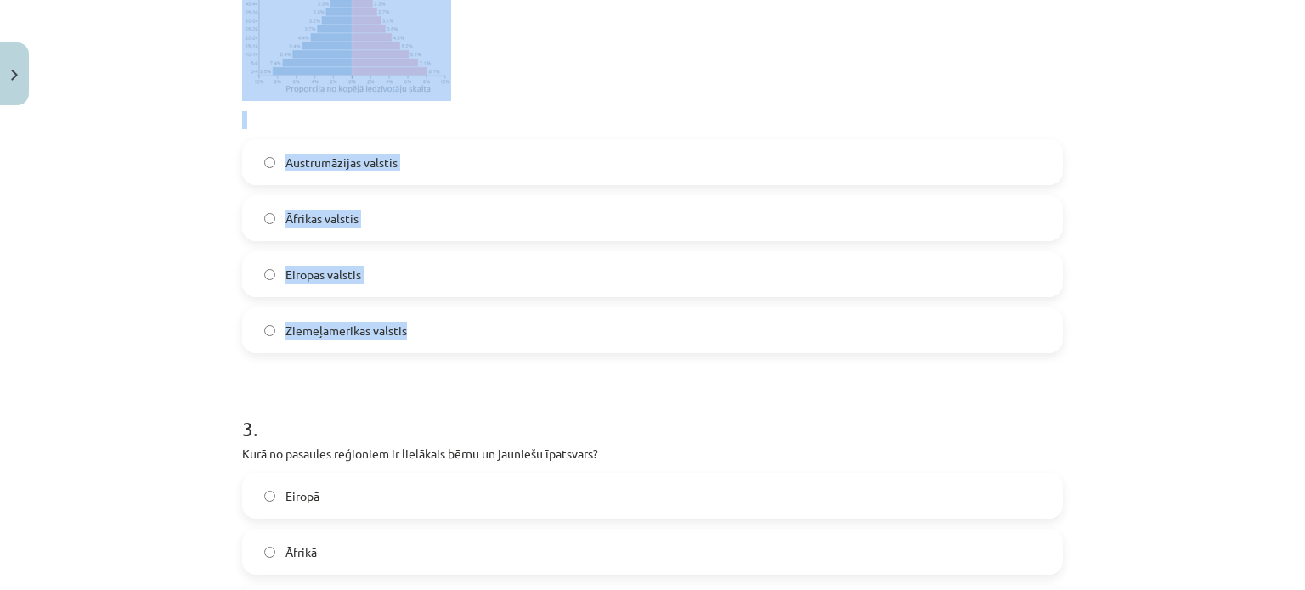
drag, startPoint x: 219, startPoint y: 176, endPoint x: 436, endPoint y: 315, distance: 257.6
click at [436, 315] on div "Mācību tēma: Ģeogrāfijas i - 10. klases 2. ieskaites mācību materiāls #3 2. tem…" at bounding box center [652, 295] width 1305 height 590
copy div "2 . Attēlā redzamā dzimumvecumstruktūra raksturo Austrumāzijas valstis Āfrikas …"
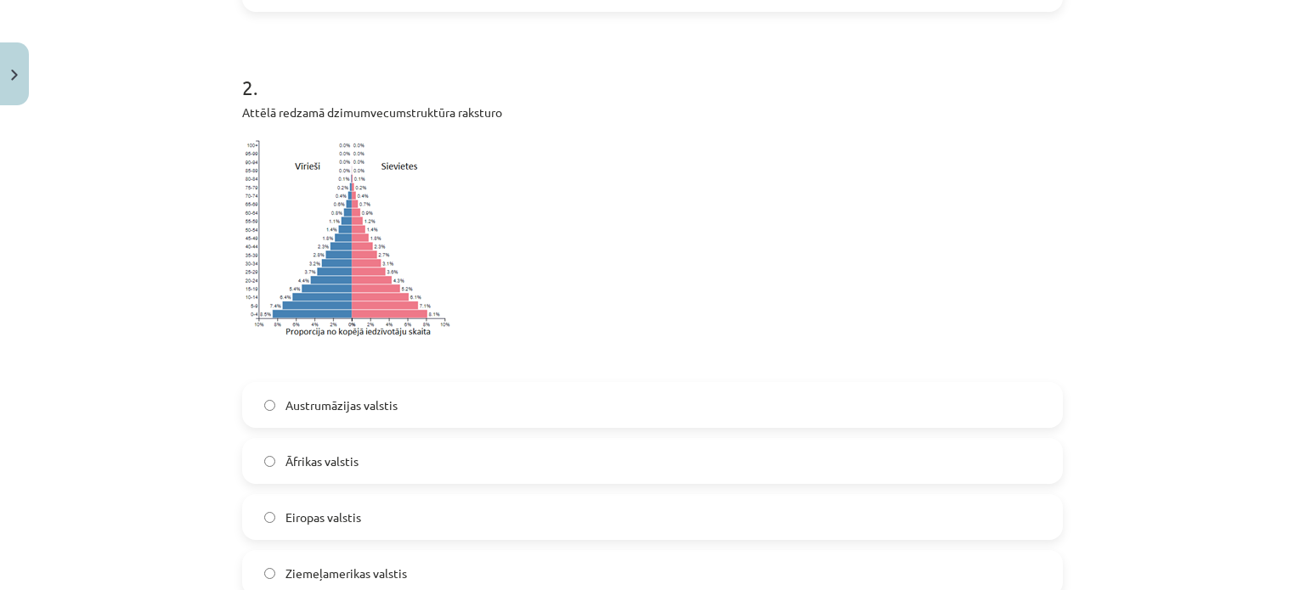
scroll to position [569, 0]
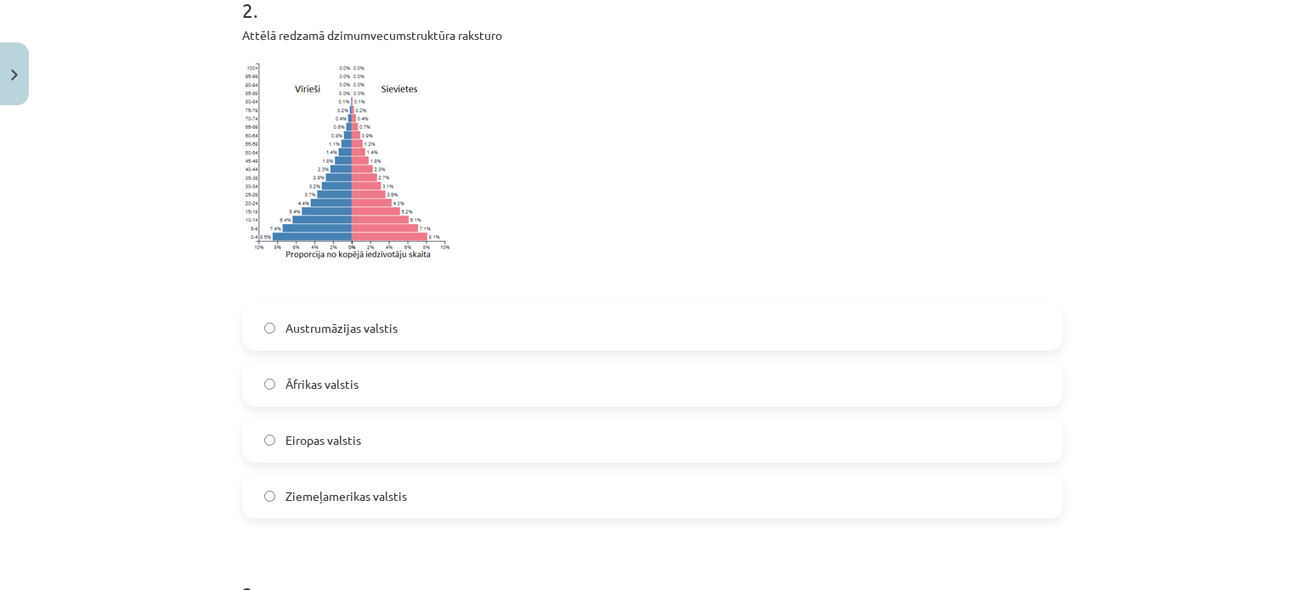
click at [343, 428] on label "Eiropas valstis" at bounding box center [652, 440] width 817 height 42
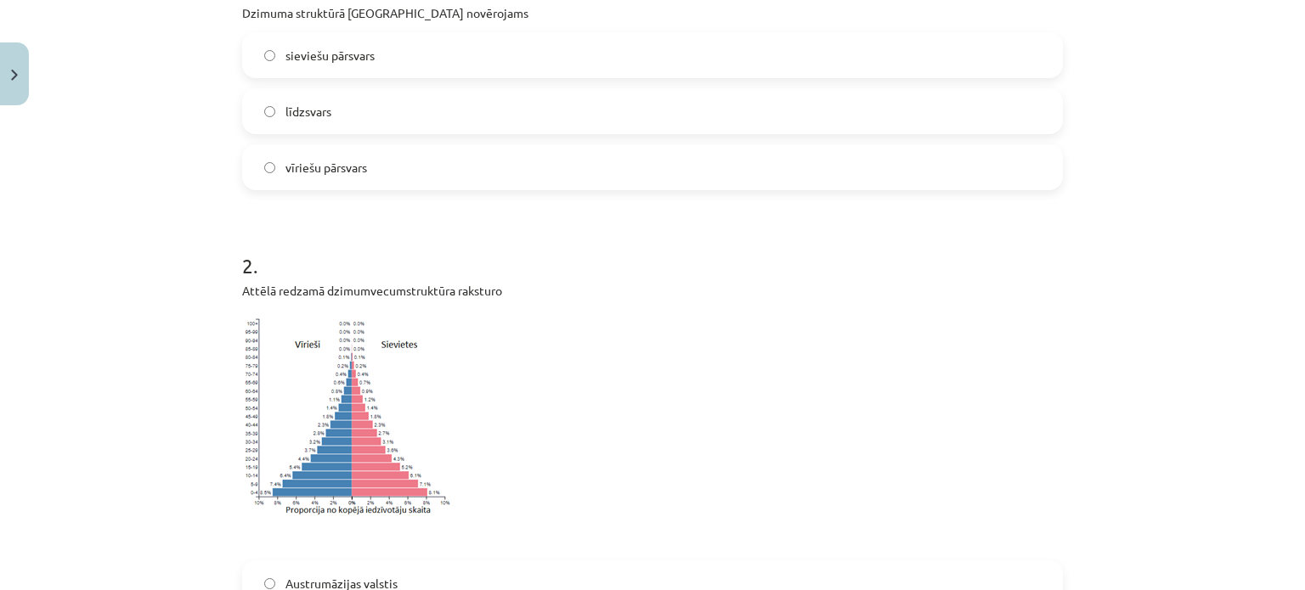
scroll to position [191, 0]
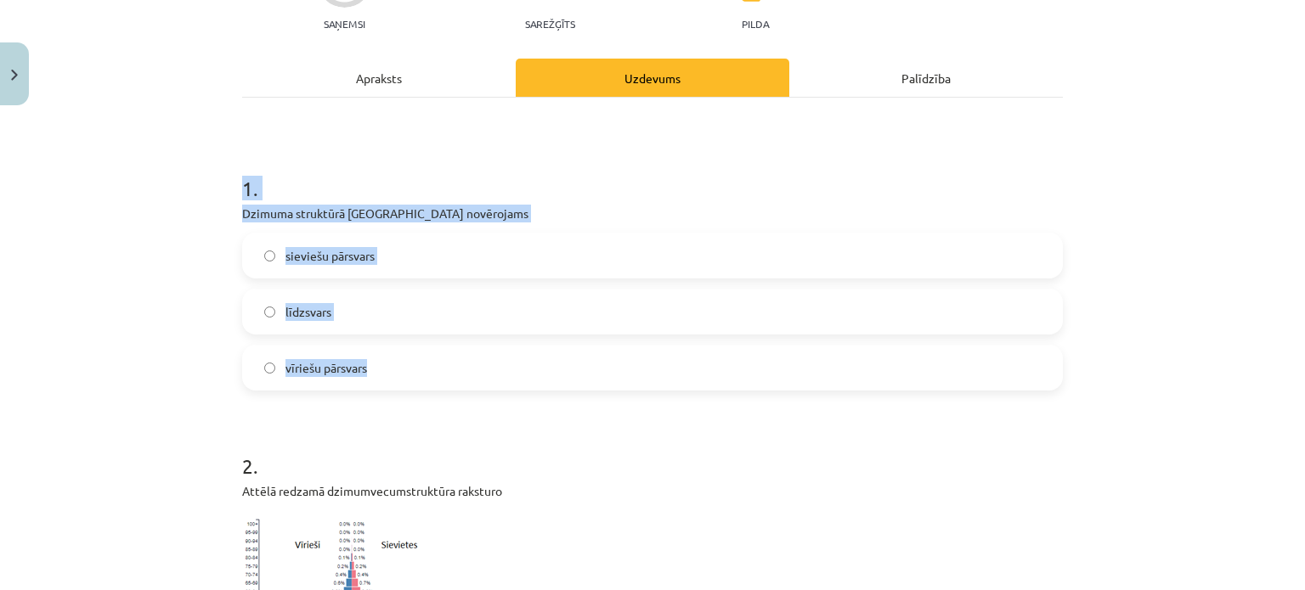
drag, startPoint x: 224, startPoint y: 166, endPoint x: 428, endPoint y: 365, distance: 285.3
copy div "1 . Dzimuma struktūrā Latvijā novērojams sieviešu pārsvars līdzsvars vīriešu pā…"
click at [180, 250] on div "Mācību tēma: Ģeogrāfijas i - 10. klases 2. ieskaites mācību materiāls #3 2. tem…" at bounding box center [652, 295] width 1305 height 590
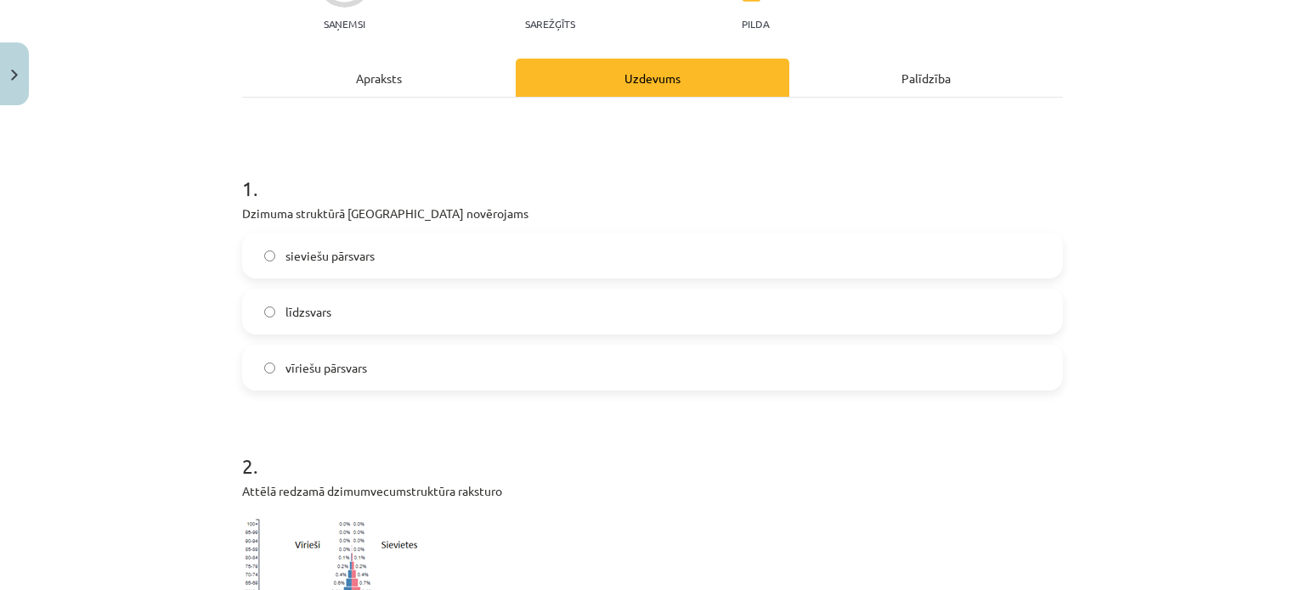
click at [397, 254] on label "sieviešu pārsvars" at bounding box center [652, 255] width 817 height 42
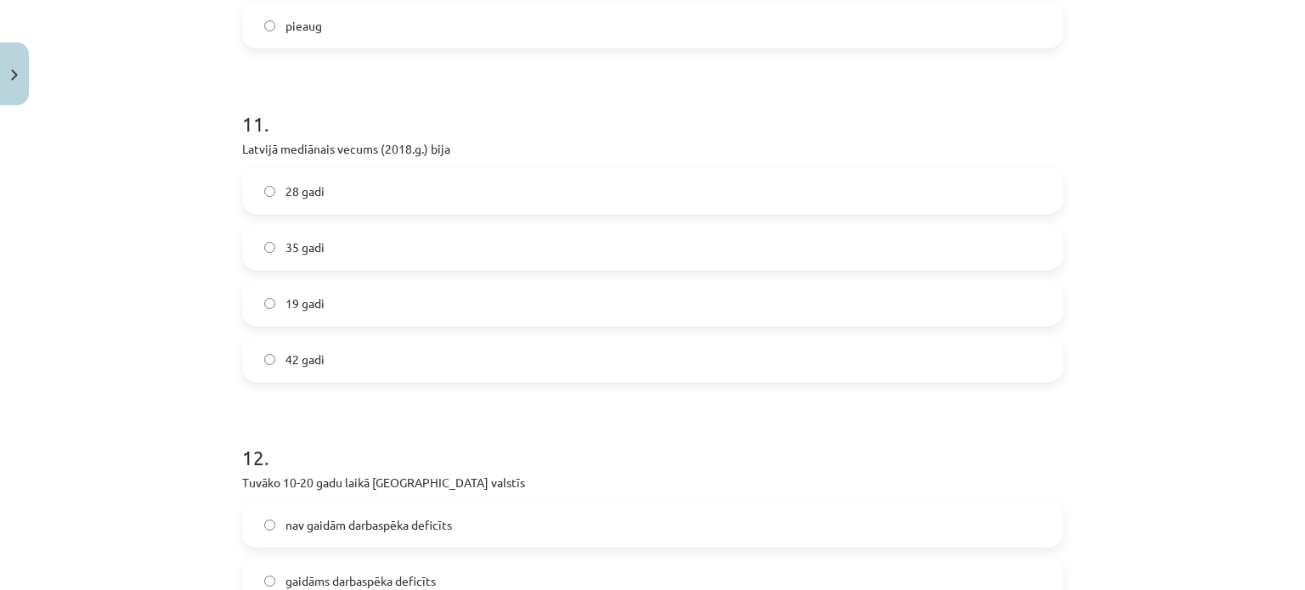
scroll to position [3772, 0]
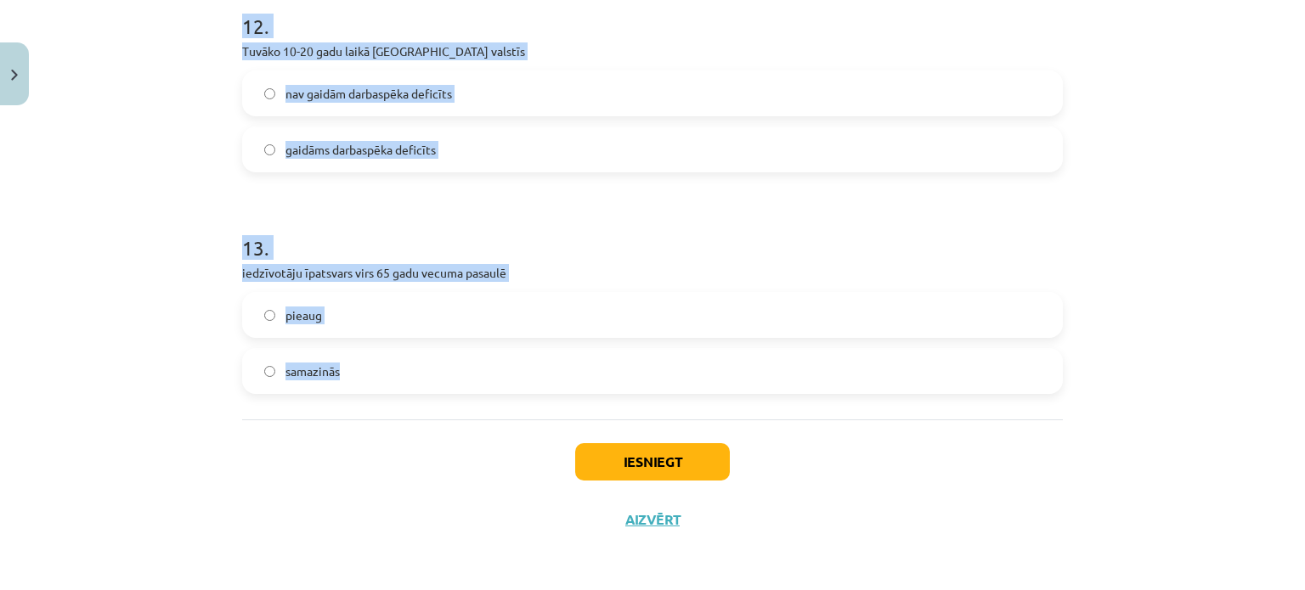
drag, startPoint x: 230, startPoint y: 116, endPoint x: 409, endPoint y: 369, distance: 309.0
copy form "3 . Kurā no pasaules reģioniem ir lielākais bērnu un jauniešu īpatsvars? Eiropā…"
click at [133, 165] on div "Mācību tēma: Ģeogrāfijas i - 10. klases 2. ieskaites mācību materiāls #3 2. tem…" at bounding box center [652, 295] width 1305 height 590
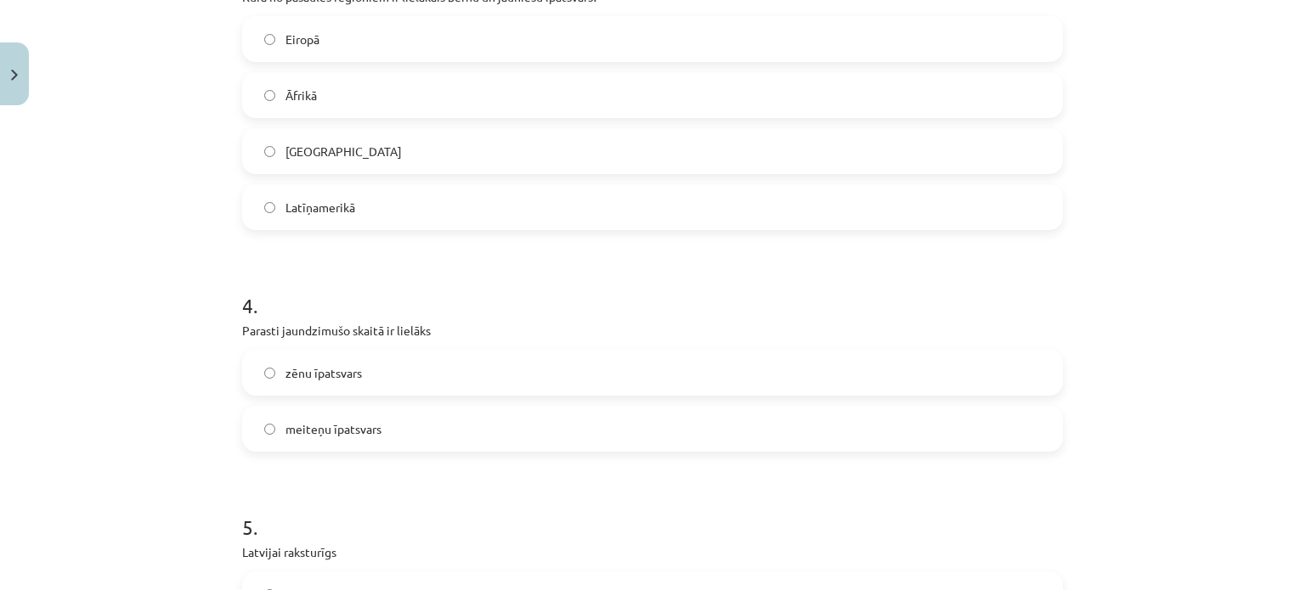
scroll to position [1273, 0]
click at [367, 71] on label "Āfrikā" at bounding box center [652, 92] width 817 height 42
click at [356, 359] on label "zēnu īpatsvars" at bounding box center [652, 370] width 817 height 42
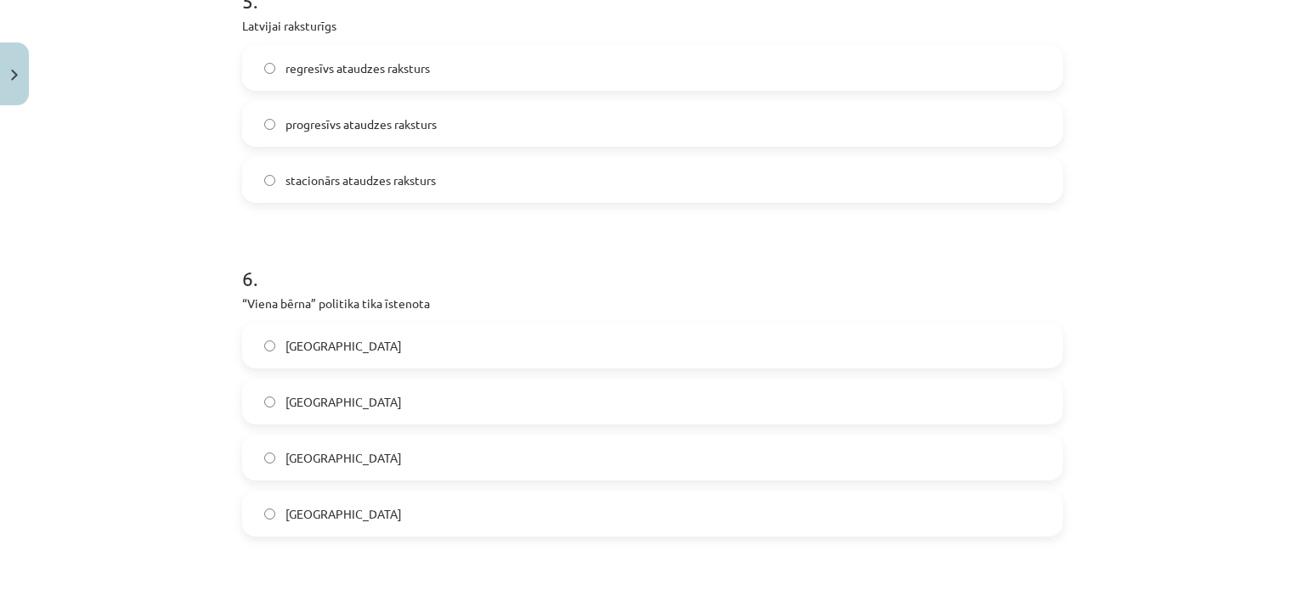
scroll to position [1796, 0]
click at [360, 64] on span "regresīvs ataudzes raksturs" at bounding box center [357, 69] width 144 height 18
click at [325, 516] on label "Ķīnā" at bounding box center [652, 515] width 817 height 42
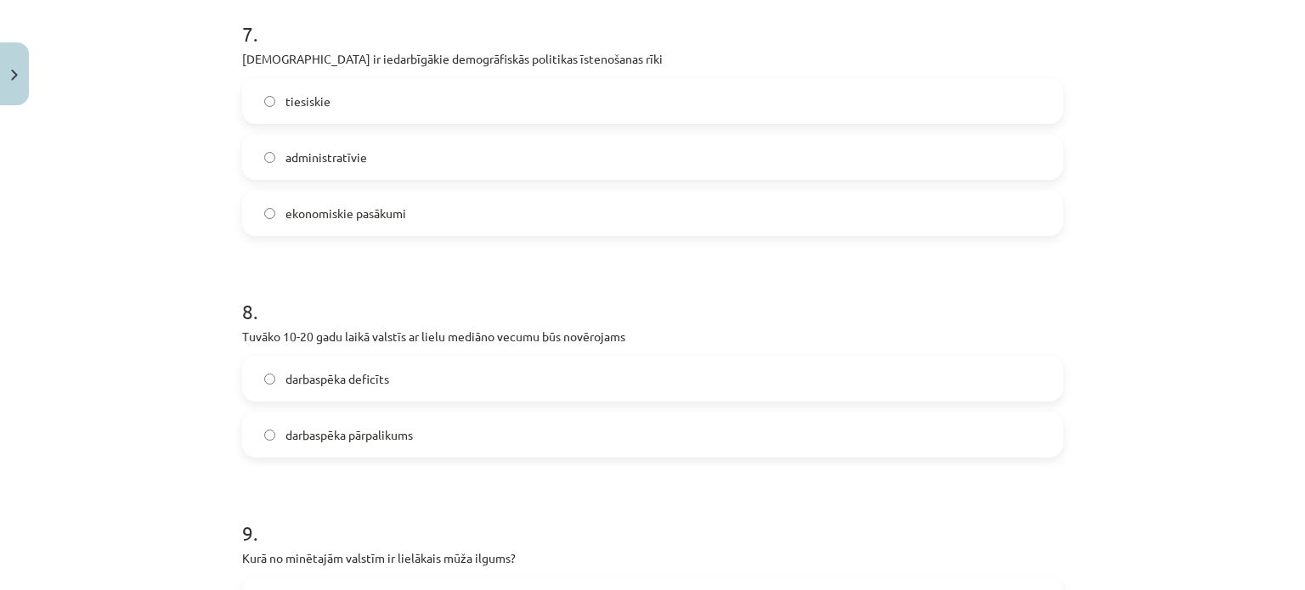
scroll to position [2404, 0]
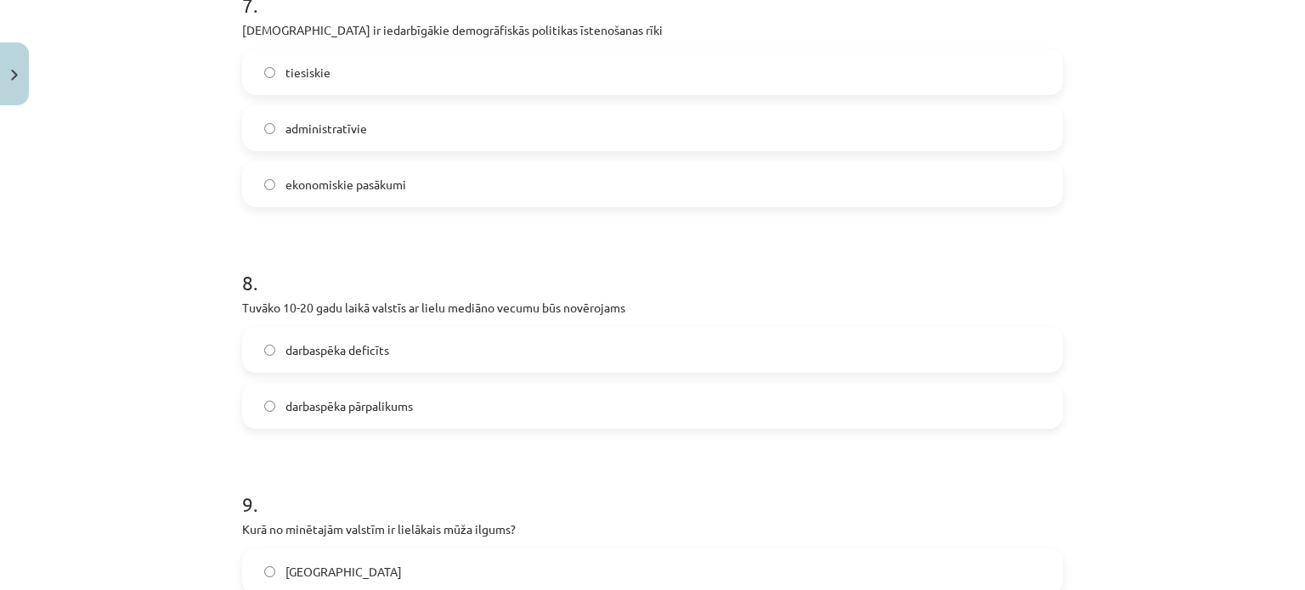
click at [381, 182] on span "ekonomiskie pasākumi" at bounding box center [345, 185] width 121 height 18
click at [353, 346] on span "darbaspēka deficīts" at bounding box center [337, 351] width 104 height 18
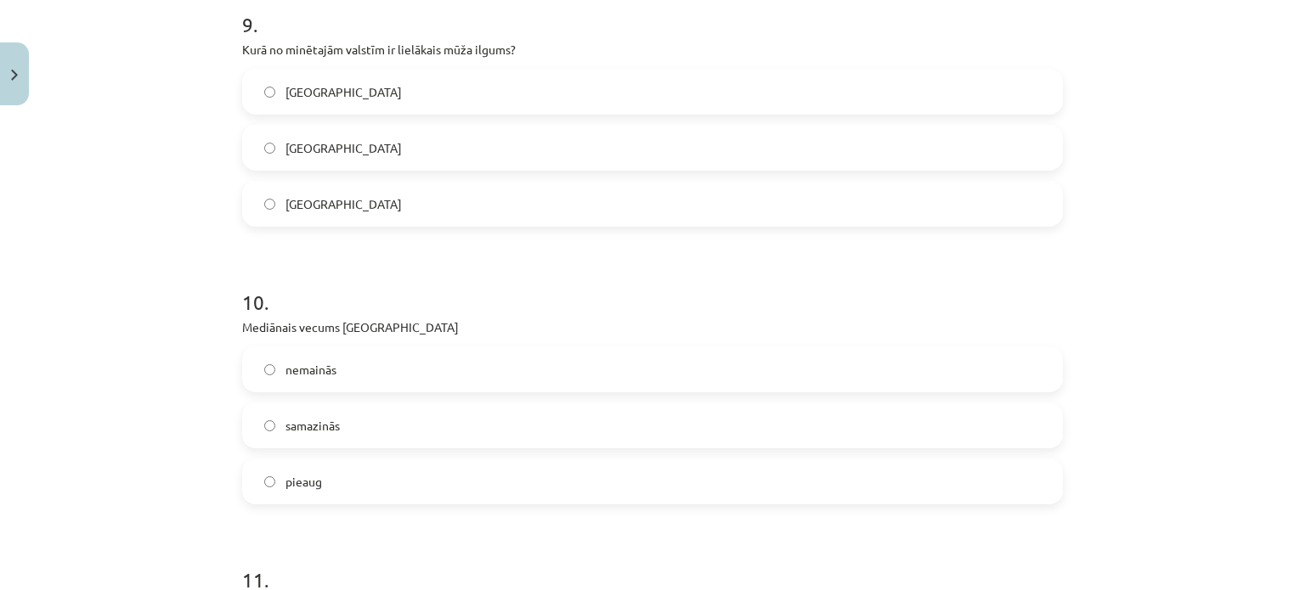
scroll to position [2899, 0]
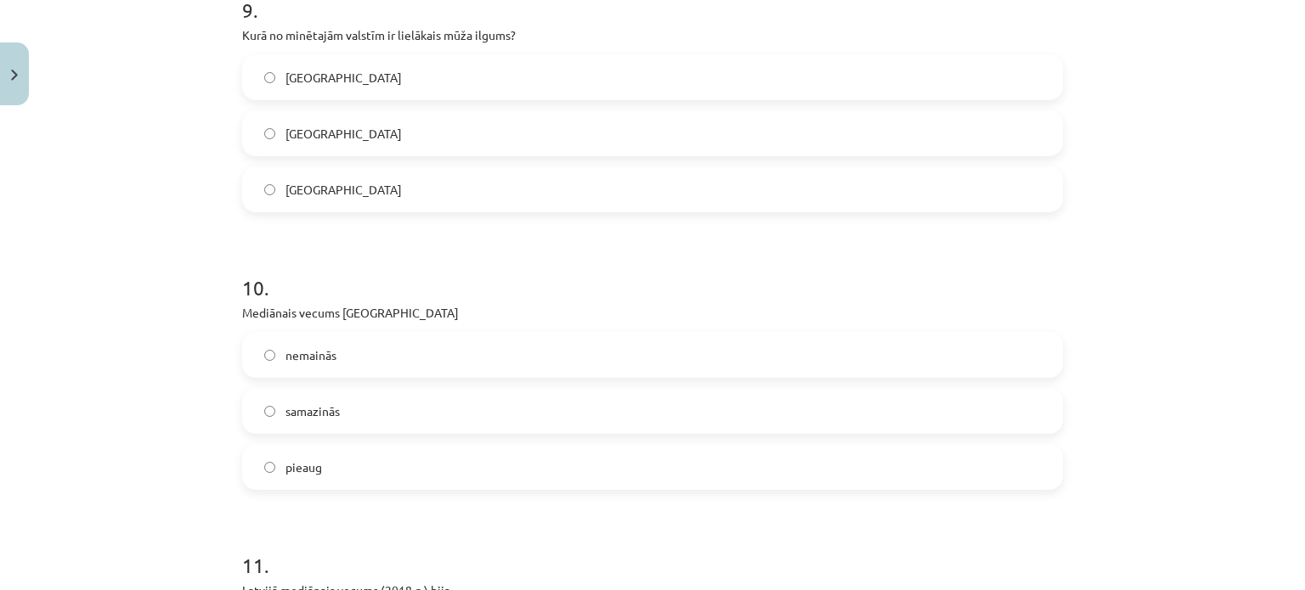
click at [330, 185] on label "Japānā" at bounding box center [652, 189] width 817 height 42
click at [323, 469] on label "pieaug" at bounding box center [652, 467] width 817 height 42
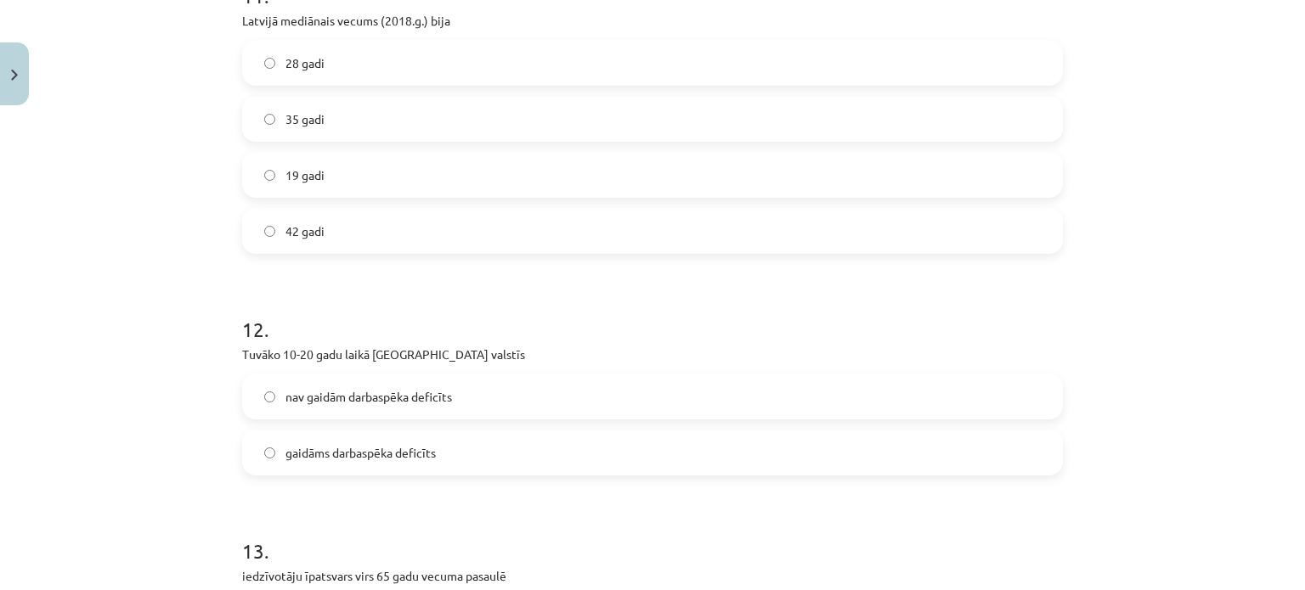
scroll to position [3469, 0]
click at [321, 238] on label "42 gadi" at bounding box center [652, 230] width 817 height 42
click at [409, 391] on span "nav gaidām darbaspēka deficīts" at bounding box center [368, 396] width 167 height 18
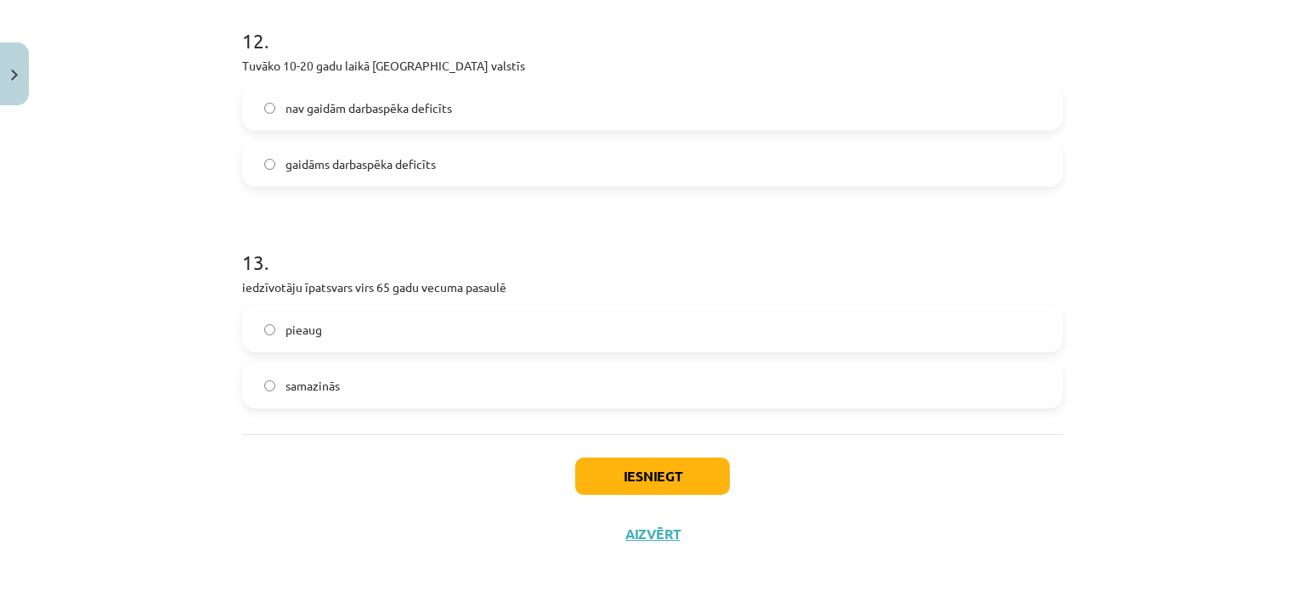
scroll to position [3772, 0]
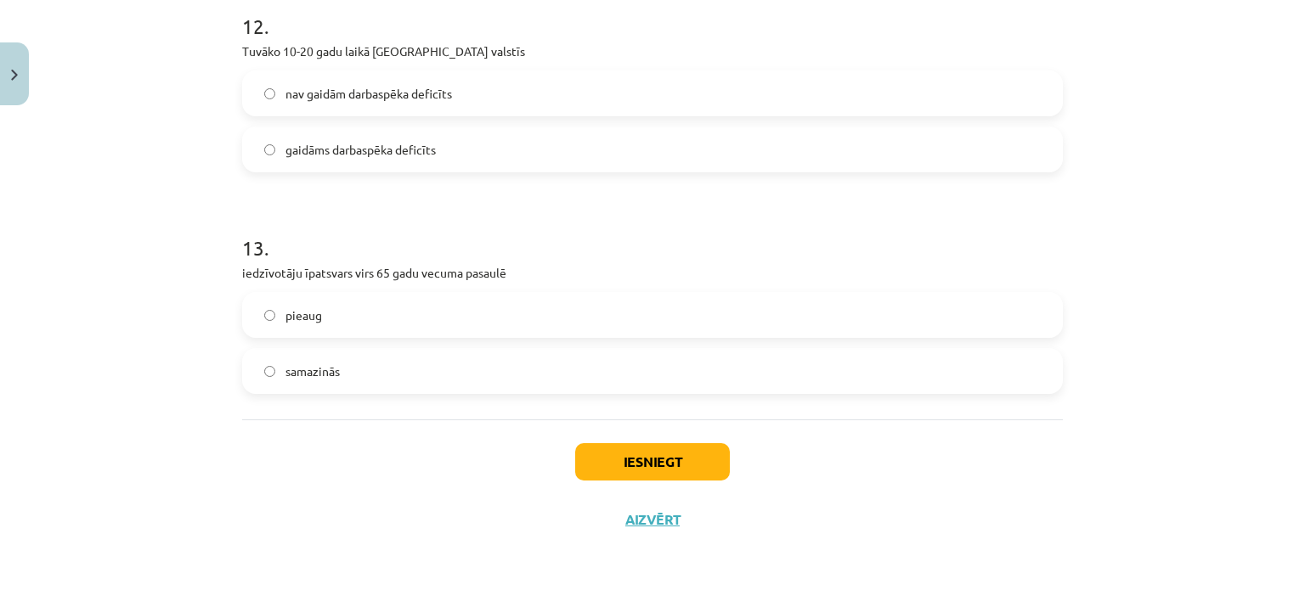
click at [358, 307] on label "pieaug" at bounding box center [652, 315] width 817 height 42
click at [642, 468] on button "Iesniegt" at bounding box center [652, 461] width 155 height 37
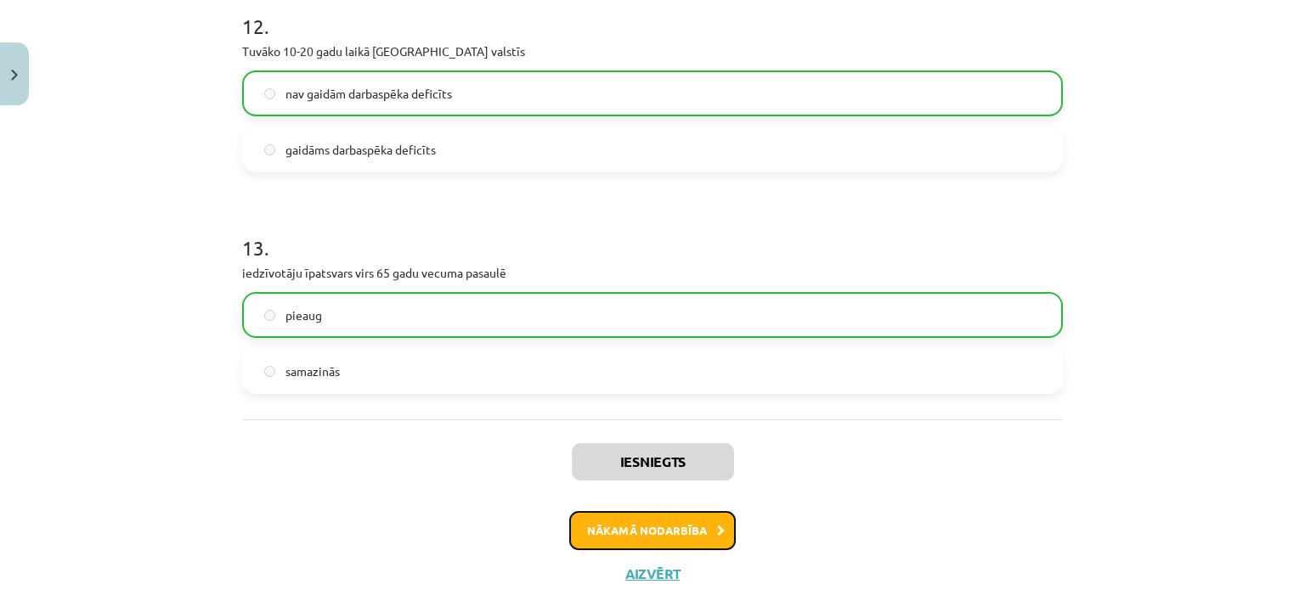
click at [629, 517] on button "Nākamā nodarbība" at bounding box center [652, 530] width 167 height 39
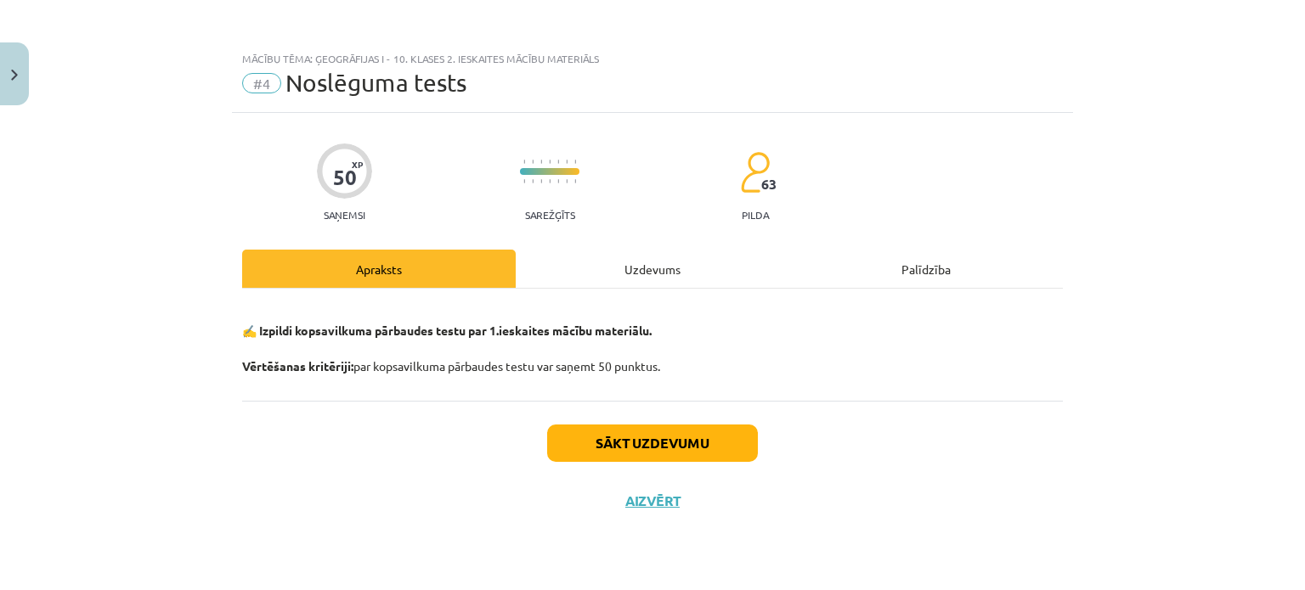
click at [629, 275] on div "Uzdevums" at bounding box center [653, 269] width 274 height 38
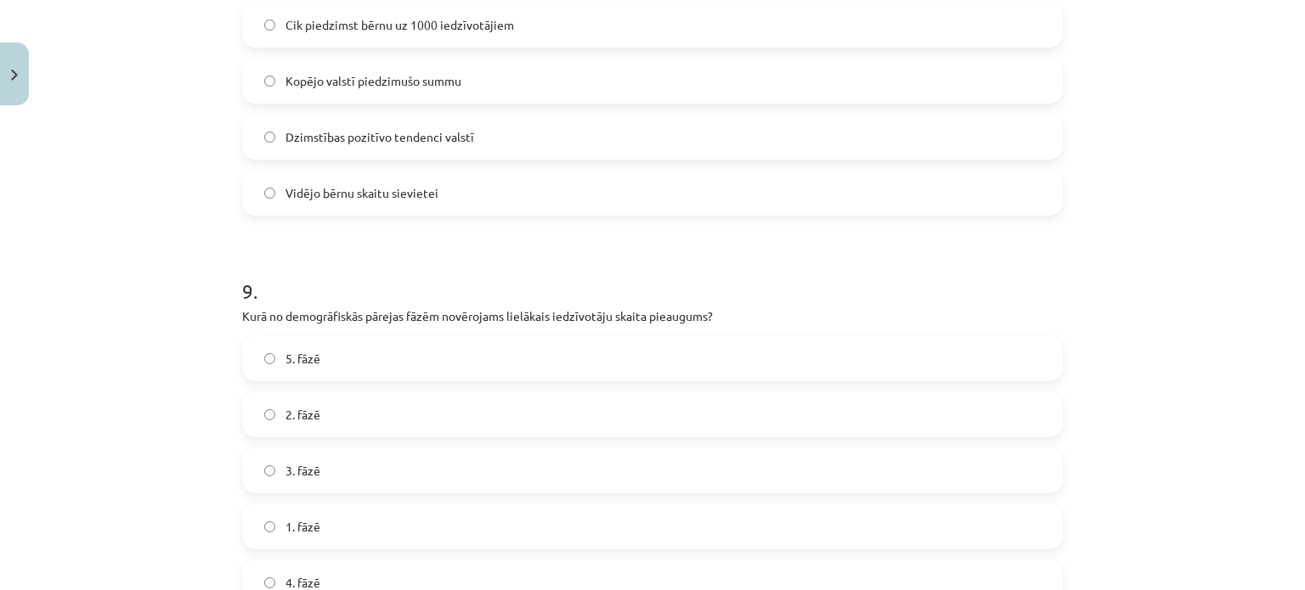
scroll to position [2968, 0]
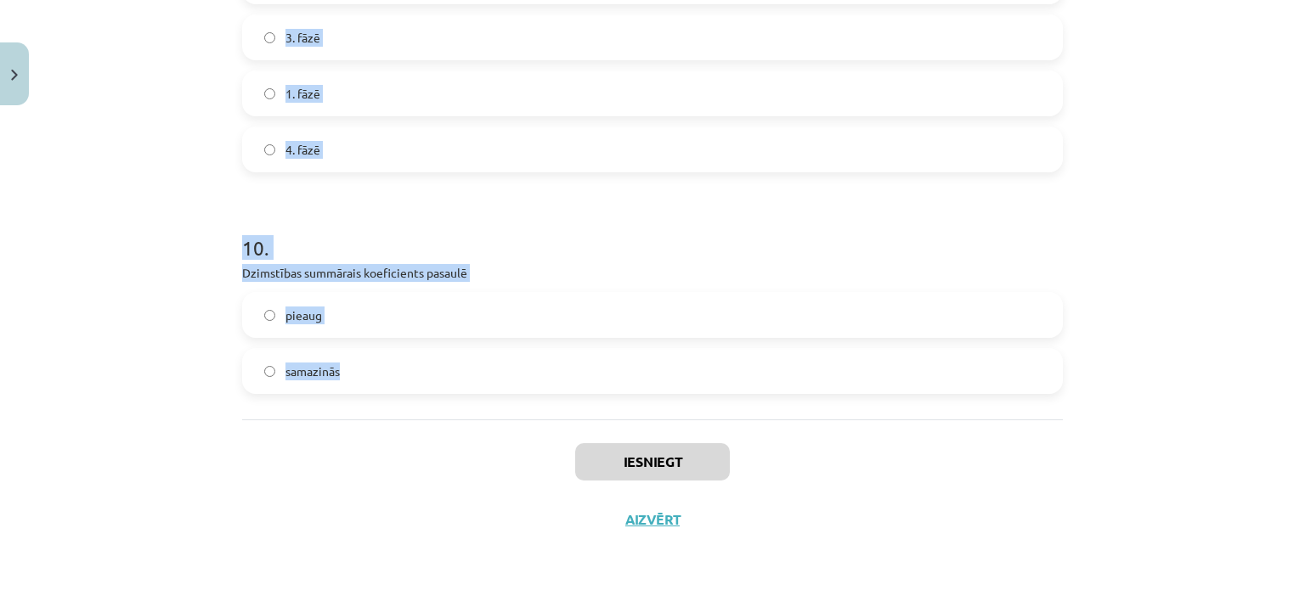
drag, startPoint x: 219, startPoint y: 379, endPoint x: 417, endPoint y: 394, distance: 198.5
click at [417, 394] on div "Mācību tēma: Ģeogrāfijas i - 10. klases 2. ieskaites mācību materiāls #4 Noslēg…" at bounding box center [652, 295] width 1305 height 590
copy form "1 . Materiāli atkarīgo iedzīvotāju skaita attiecība pret 100 darbspējas vecuma …"
click at [133, 142] on div "Mācību tēma: Ģeogrāfijas i - 10. klases 2. ieskaites mācību materiāls #4 Noslēg…" at bounding box center [652, 295] width 1305 height 590
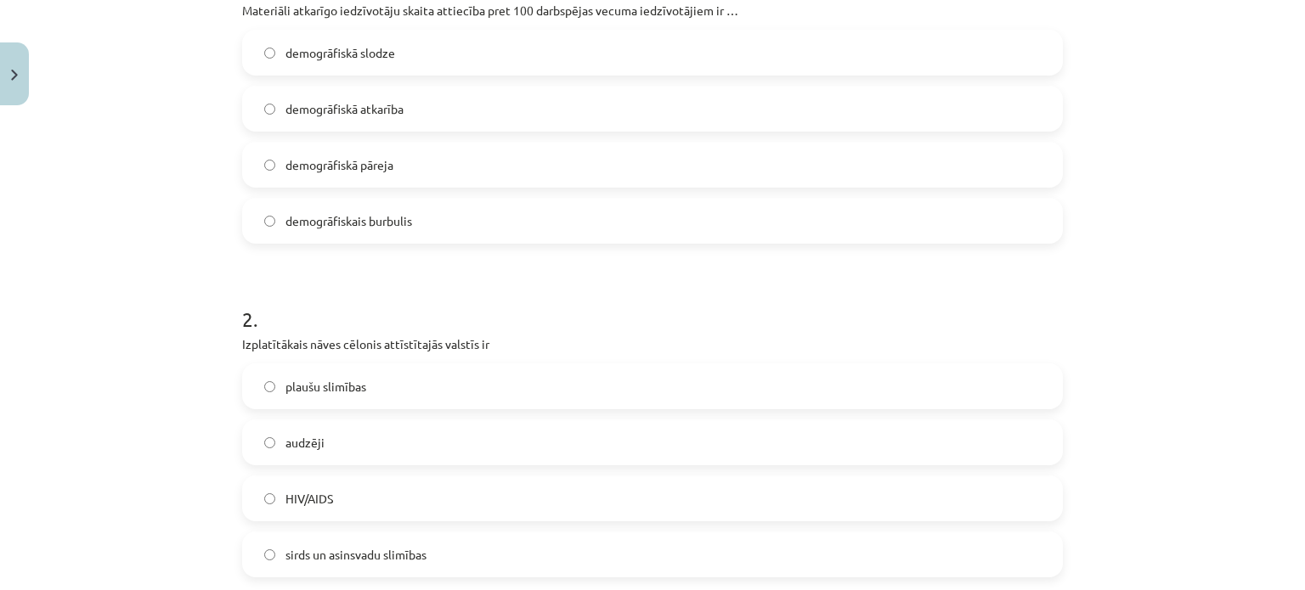
scroll to position [395, 0]
click at [331, 59] on span "demogrāfiskā slodze" at bounding box center [340, 52] width 110 height 18
click at [324, 545] on span "sirds un asinsvadu slimības" at bounding box center [355, 554] width 141 height 18
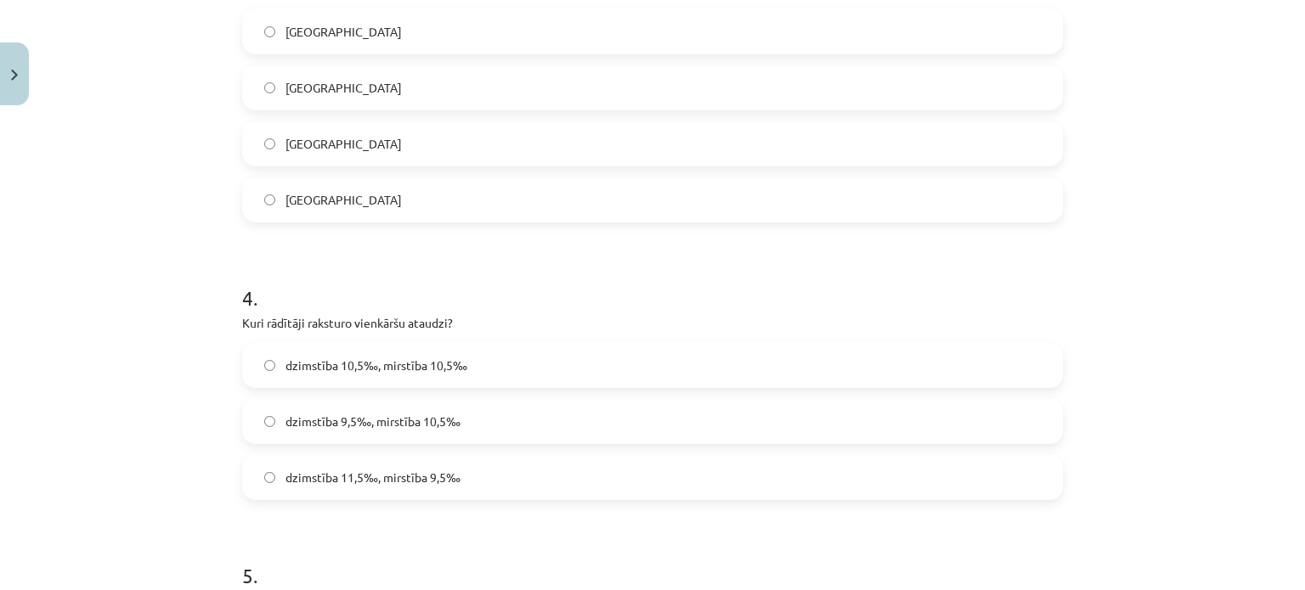
scroll to position [1084, 0]
click at [345, 92] on label "Japānā" at bounding box center [652, 86] width 817 height 42
click at [406, 368] on span "dzimstība 10,5‰, mirstība 10,5‰" at bounding box center [376, 365] width 182 height 18
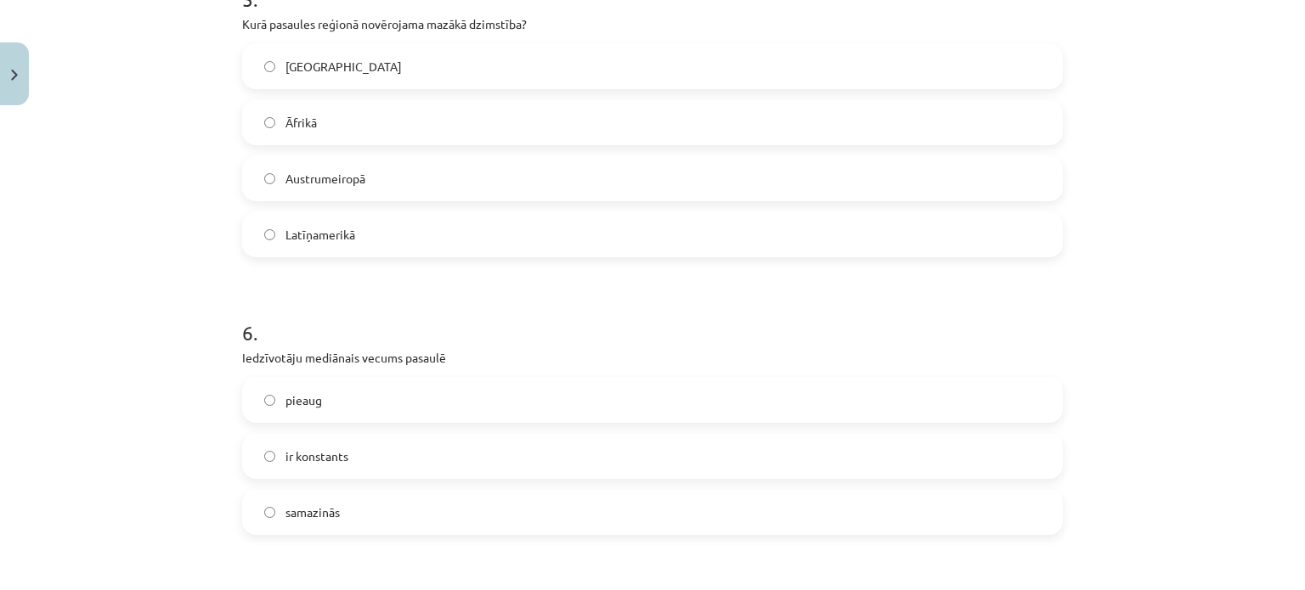
scroll to position [1671, 0]
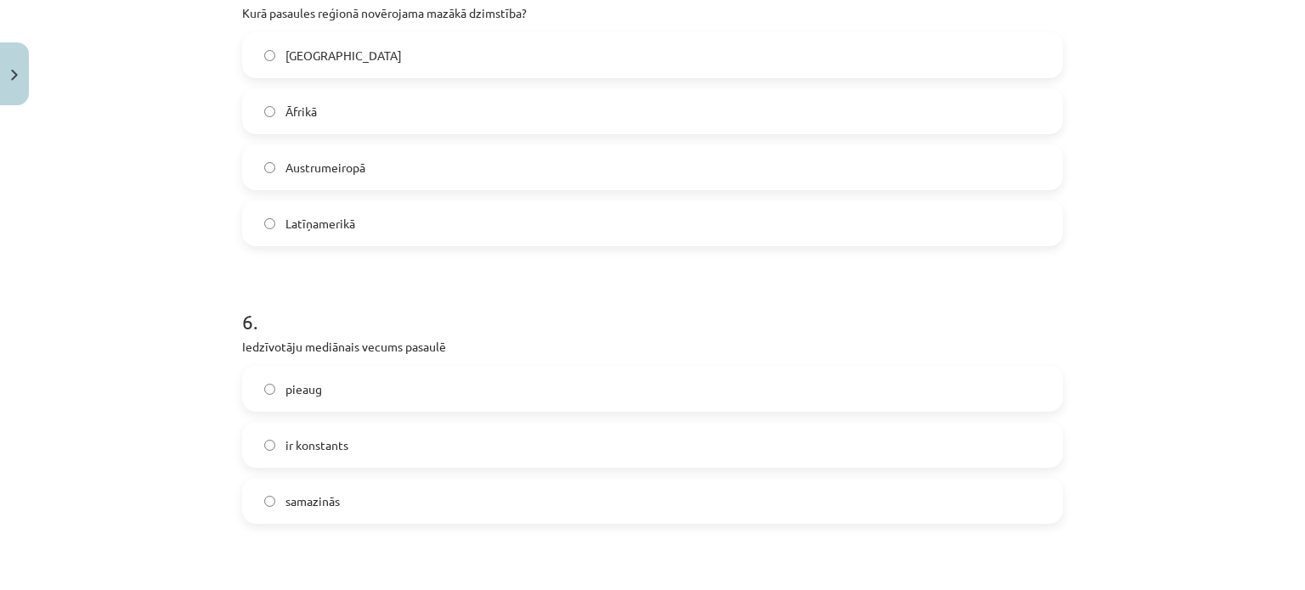
click at [364, 176] on label "Austrumeiropā" at bounding box center [652, 167] width 817 height 42
click at [343, 392] on label "pieaug" at bounding box center [652, 389] width 817 height 42
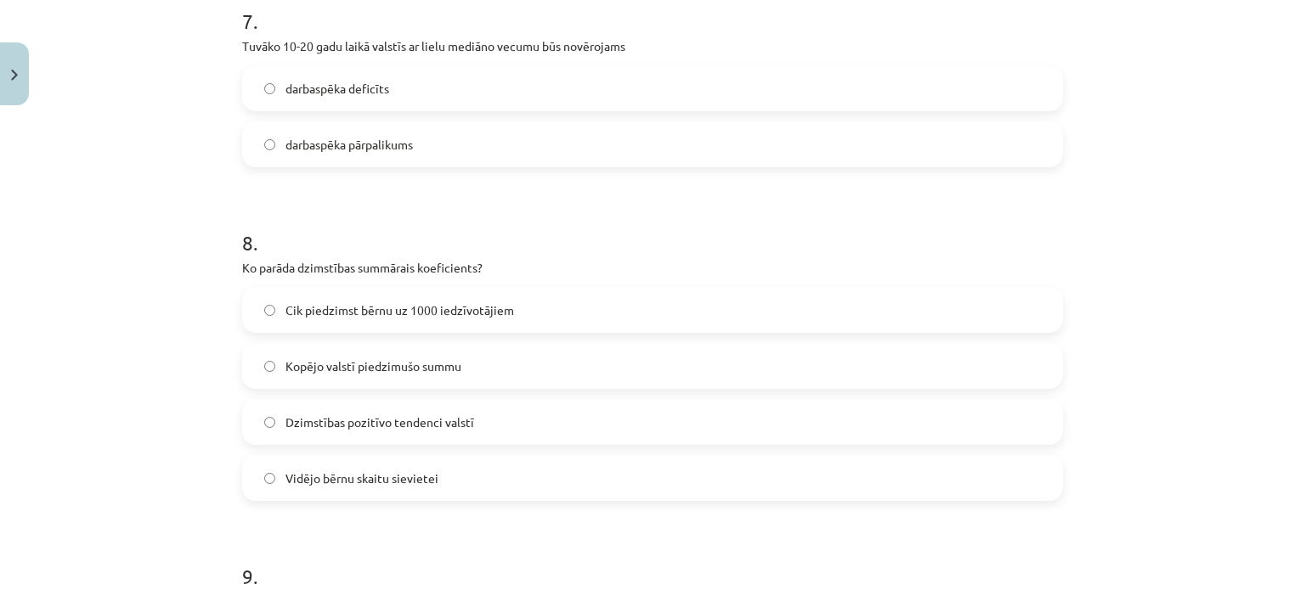
scroll to position [2277, 0]
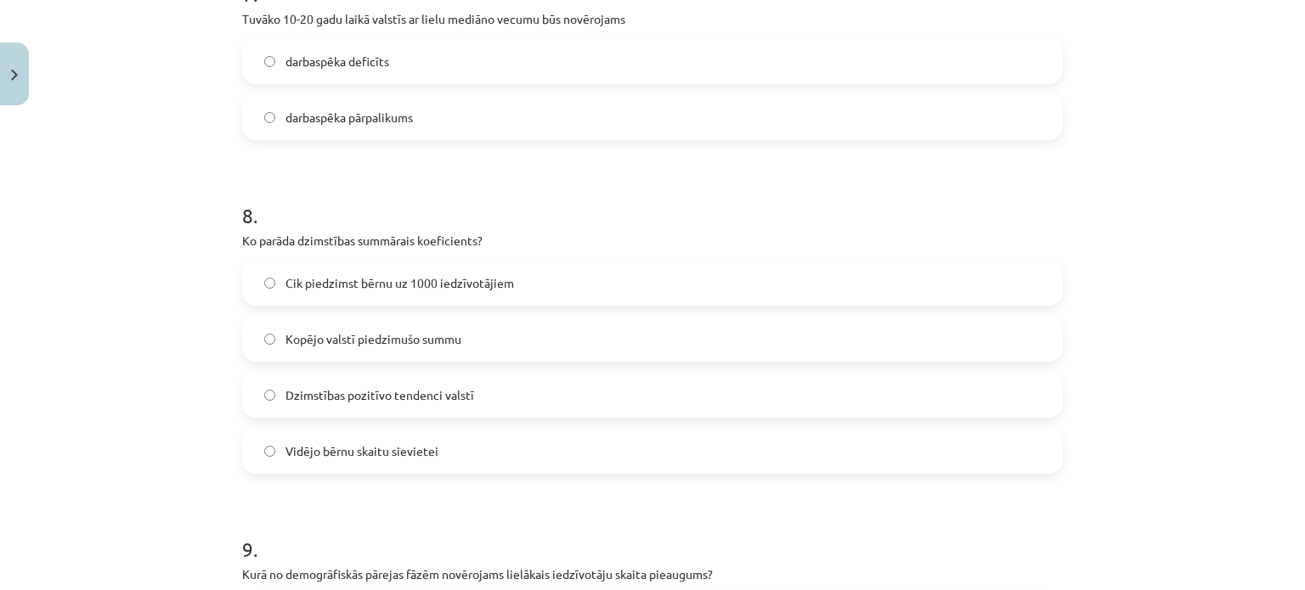
click at [384, 66] on label "darbaspēka deficīts" at bounding box center [652, 61] width 817 height 42
click at [361, 448] on span "Vidējo bērnu skaitu sievietei" at bounding box center [361, 452] width 153 height 18
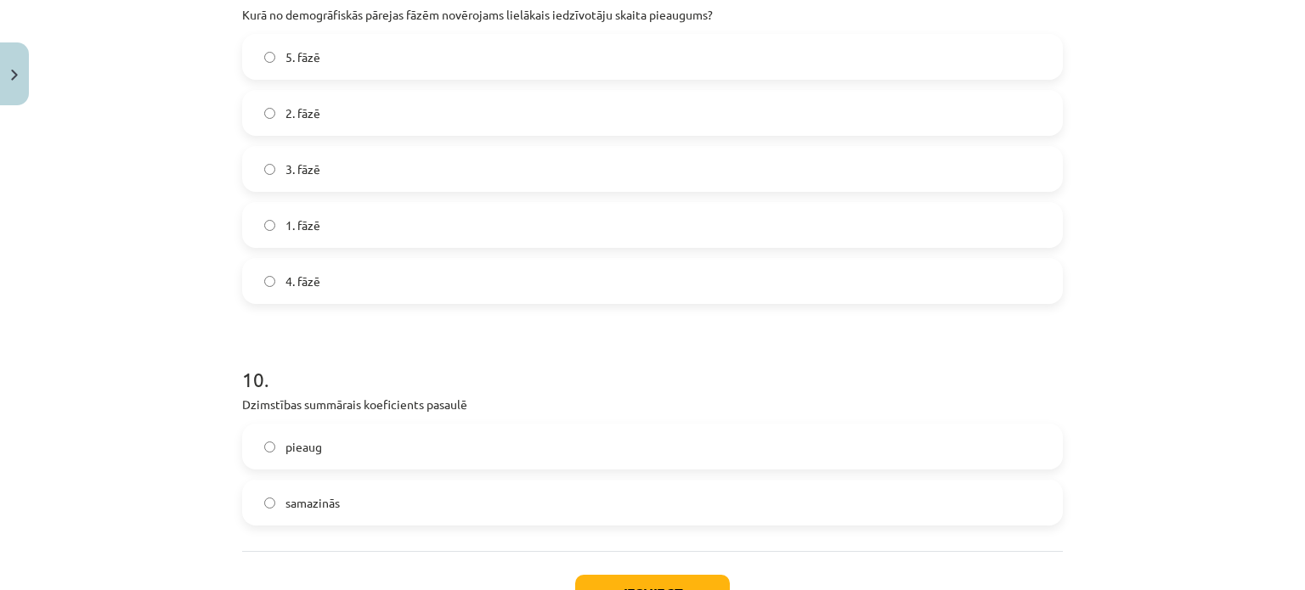
scroll to position [2844, 0]
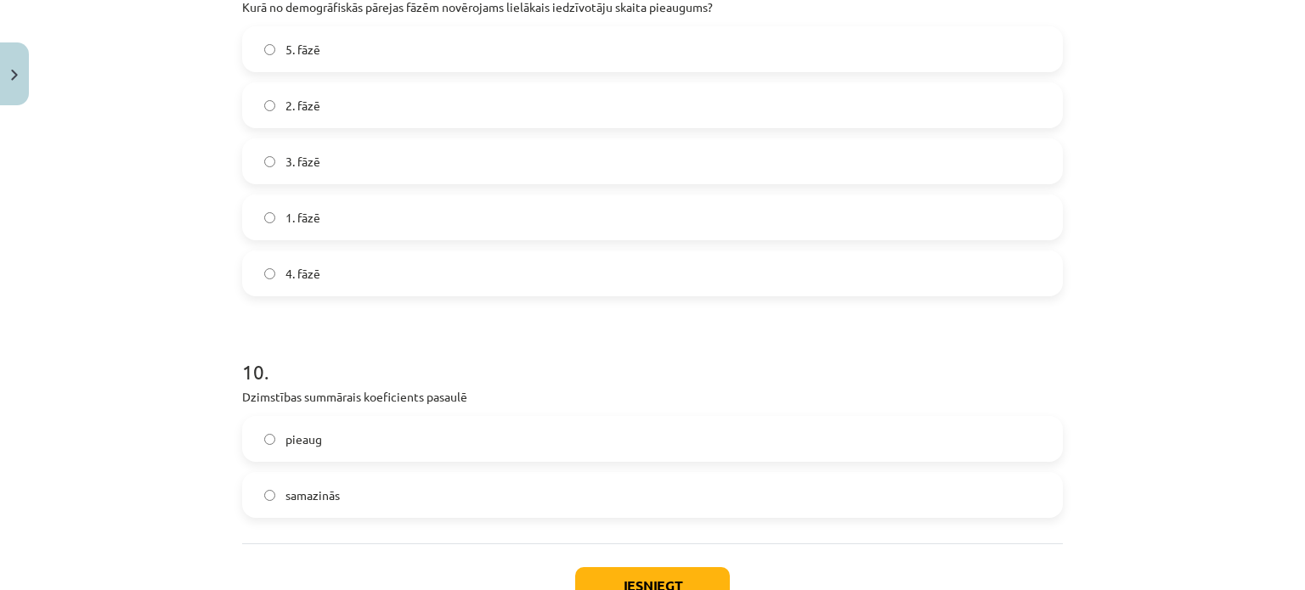
click at [350, 108] on label "2. fāzē" at bounding box center [652, 105] width 817 height 42
click at [331, 507] on label "samazinās" at bounding box center [652, 495] width 817 height 42
click at [619, 569] on button "Iesniegt" at bounding box center [652, 585] width 155 height 37
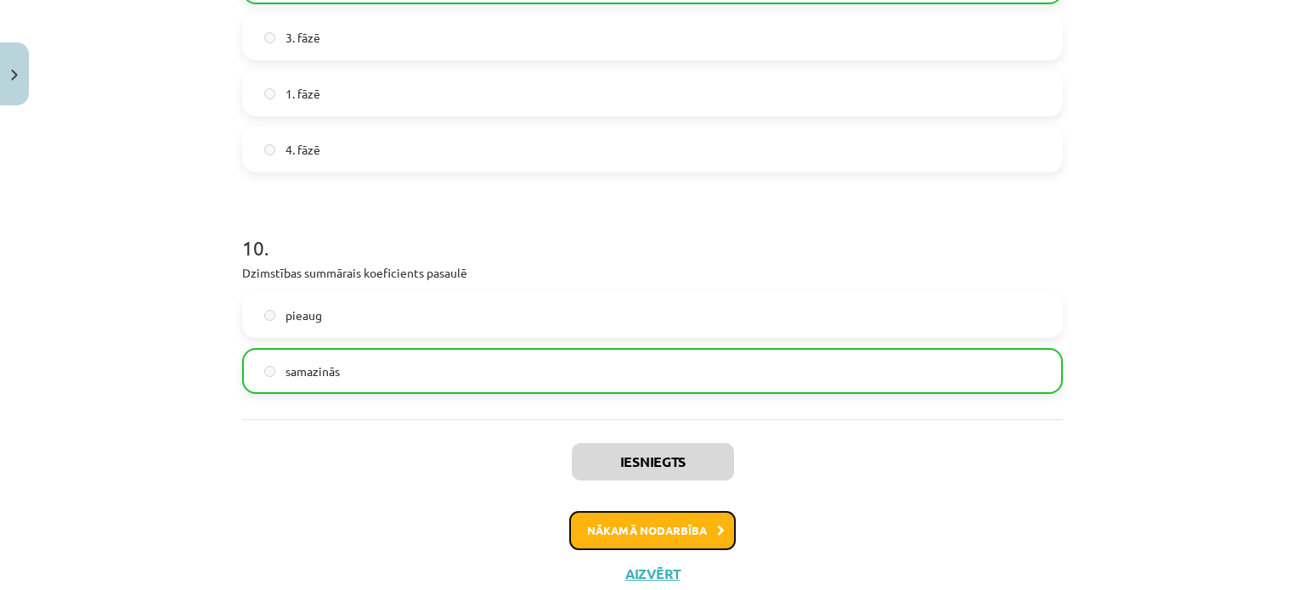
click at [632, 517] on button "Nākamā nodarbība" at bounding box center [652, 530] width 167 height 39
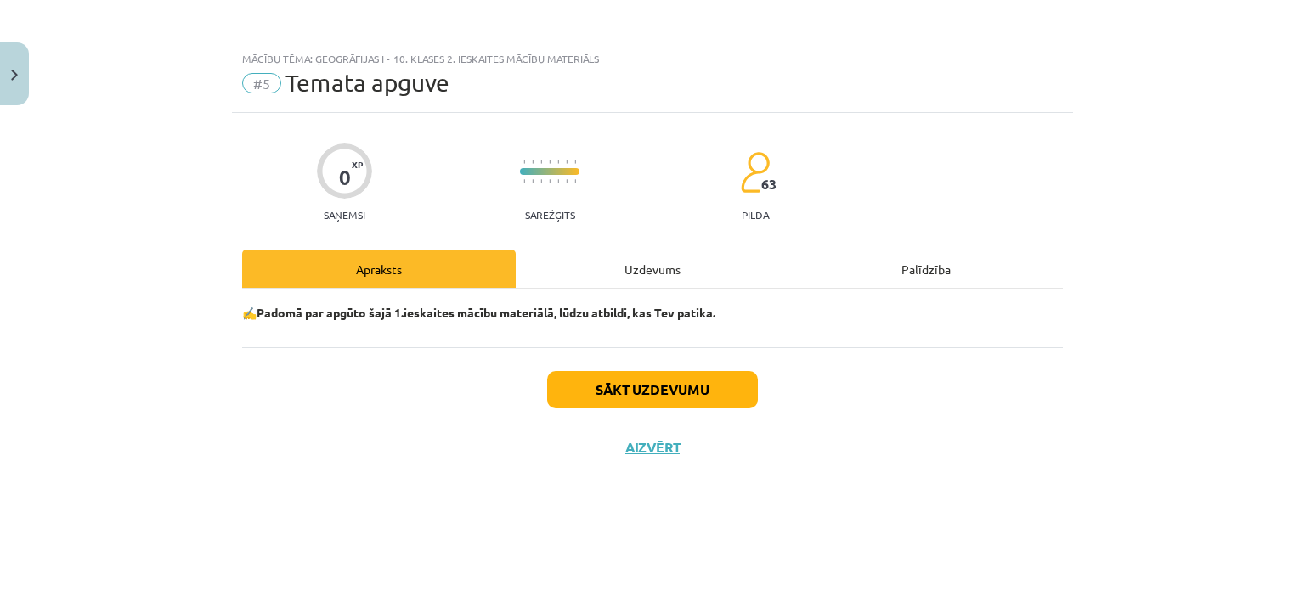
click at [628, 263] on div "Uzdevums" at bounding box center [653, 269] width 274 height 38
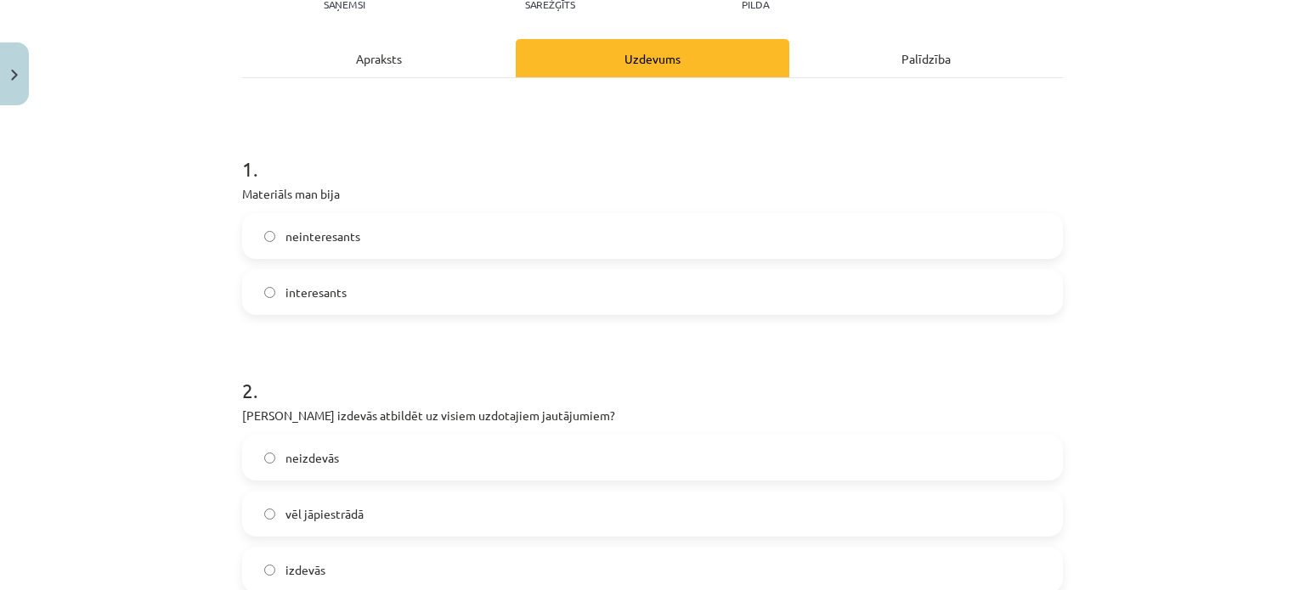
scroll to position [219, 0]
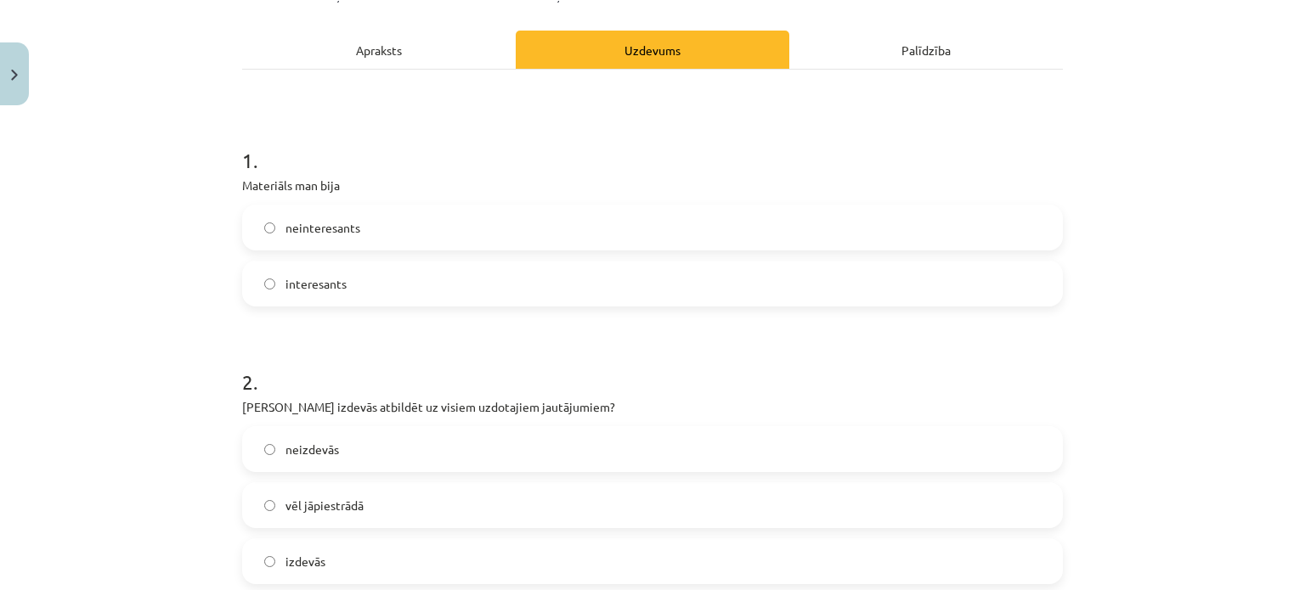
click at [331, 279] on span "interesants" at bounding box center [315, 284] width 61 height 18
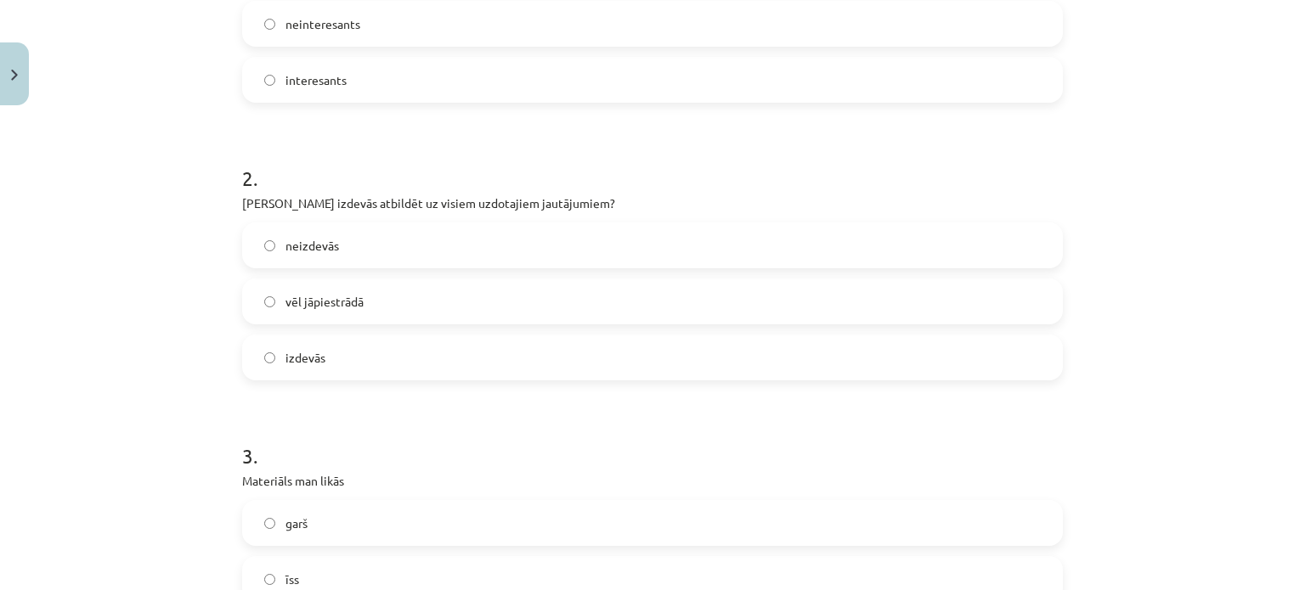
scroll to position [430, 0]
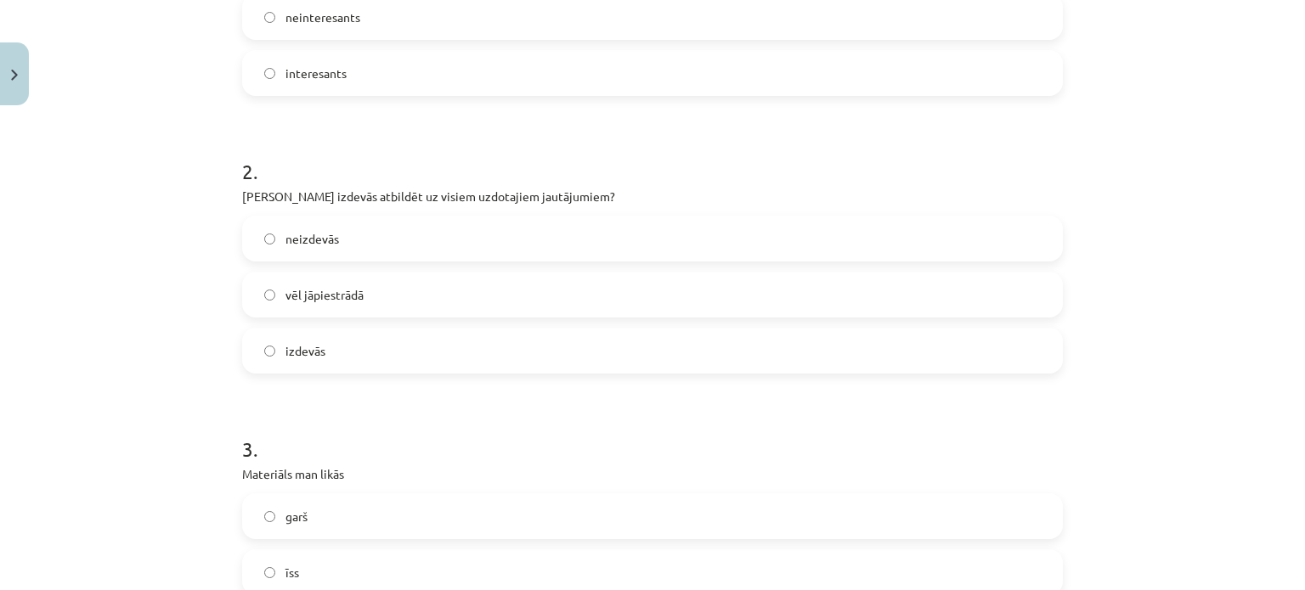
click at [323, 360] on label "izdevās" at bounding box center [652, 351] width 817 height 42
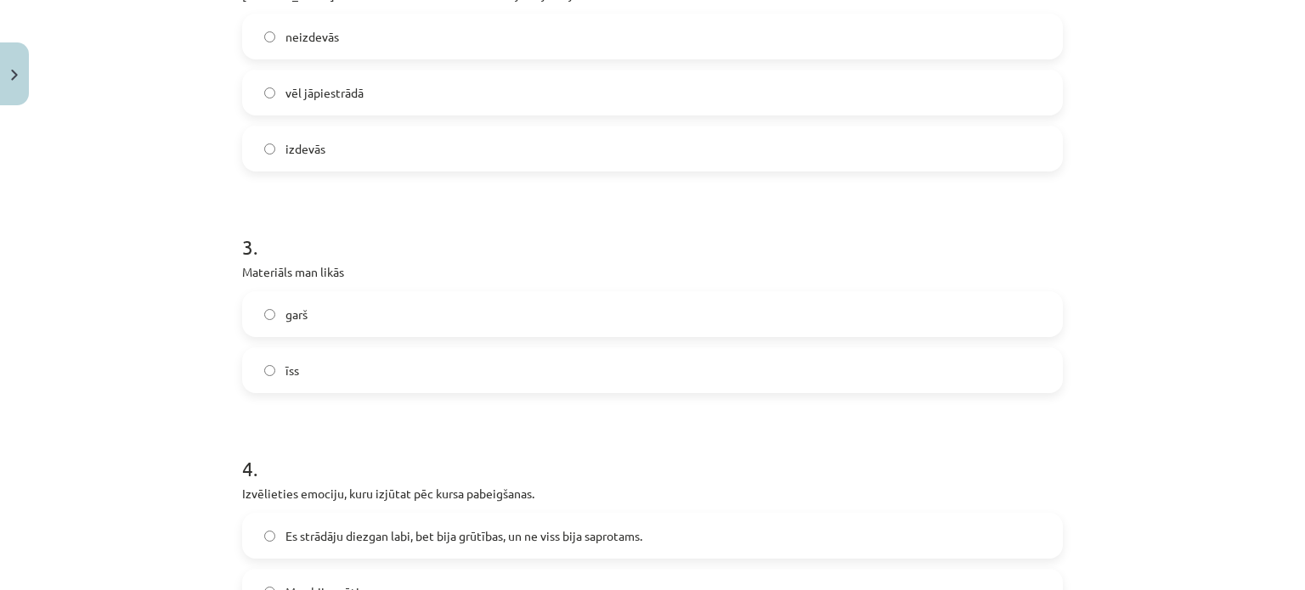
scroll to position [634, 0]
click at [340, 366] on label "īss" at bounding box center [652, 368] width 817 height 42
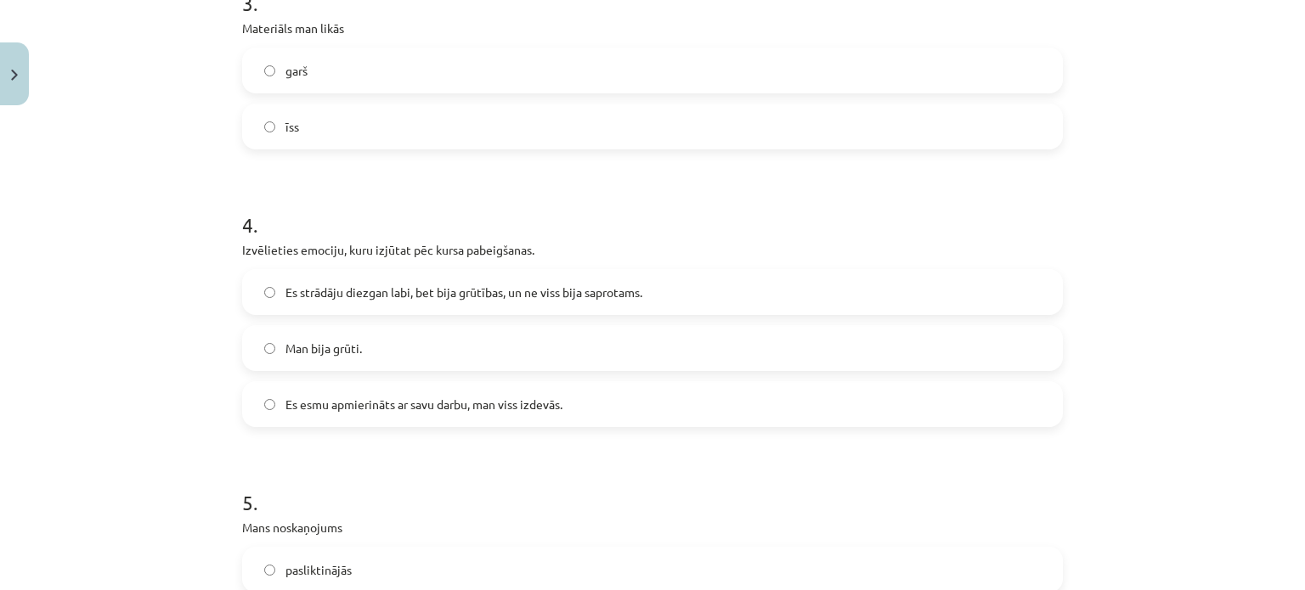
scroll to position [878, 0]
click at [425, 400] on span "Es esmu apmierināts ar savu darbu, man viss izdevās." at bounding box center [423, 402] width 277 height 18
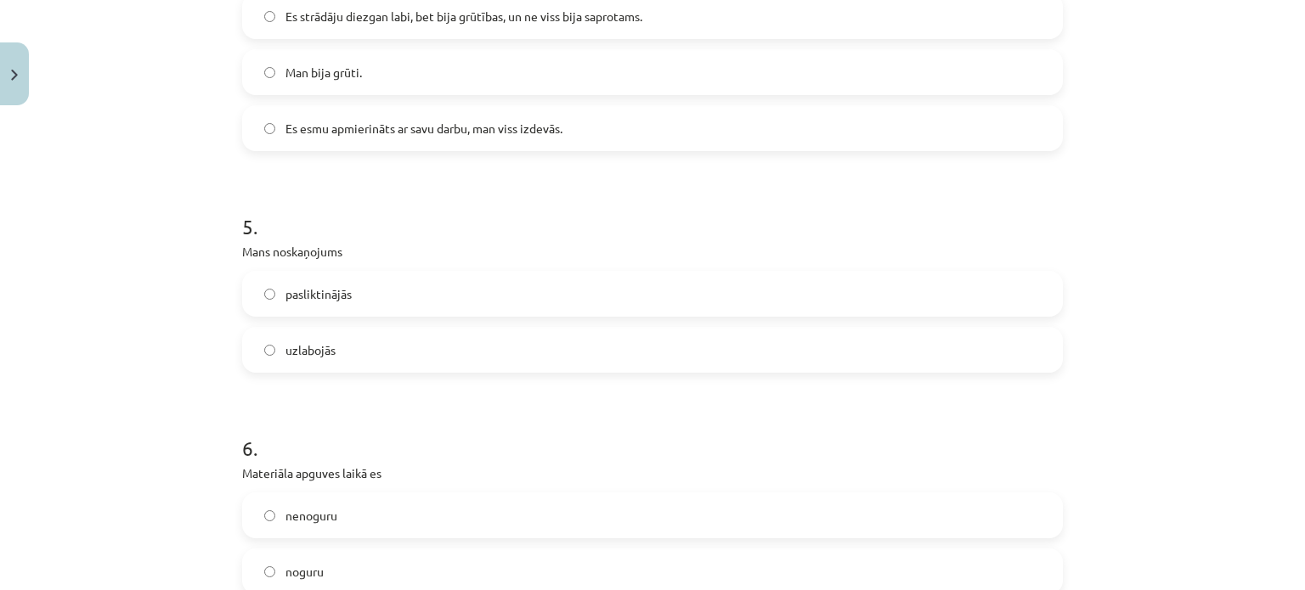
click at [353, 341] on label "uzlabojās" at bounding box center [652, 350] width 817 height 42
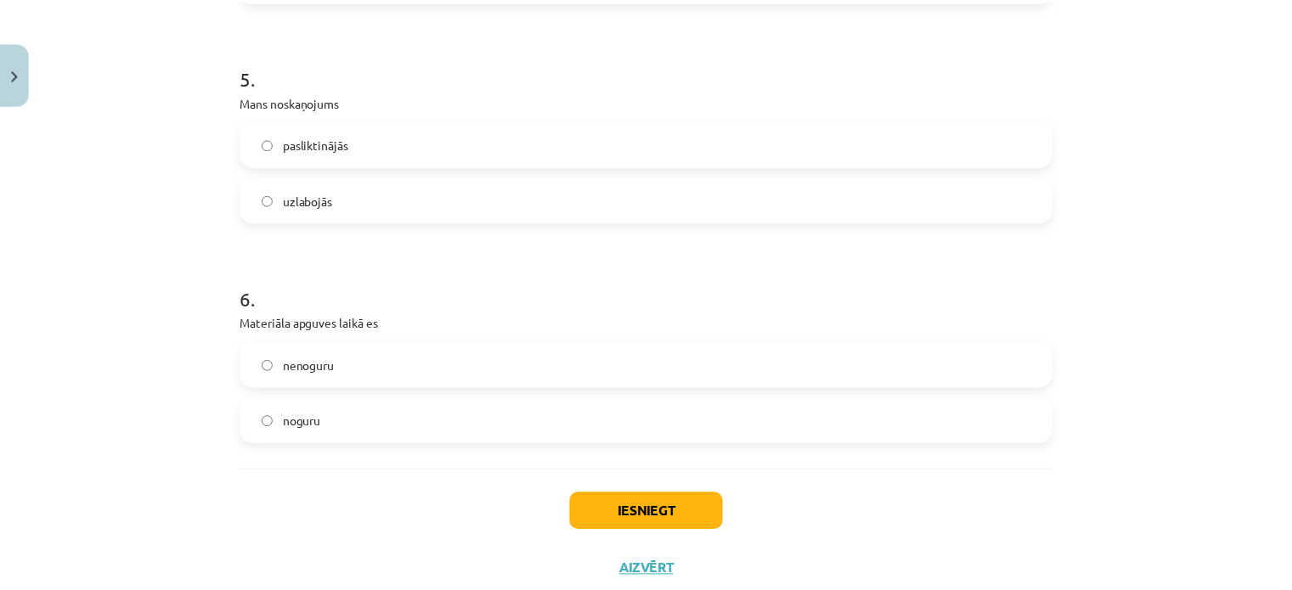
scroll to position [1352, 0]
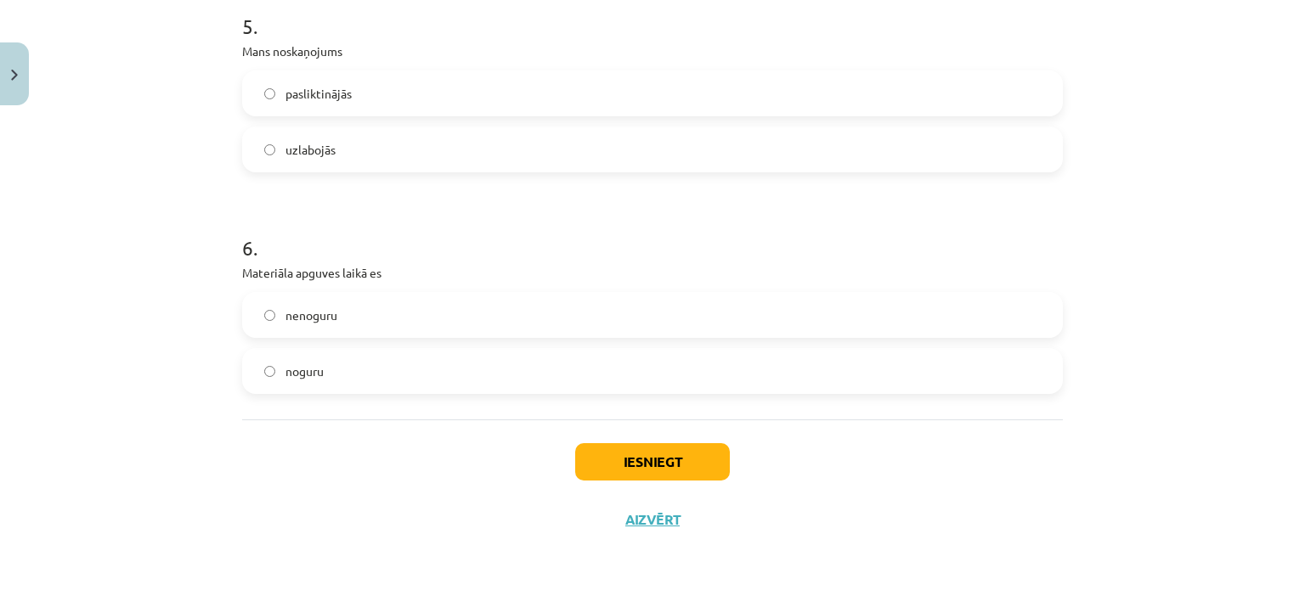
click at [323, 324] on label "nenoguru" at bounding box center [652, 315] width 817 height 42
click at [618, 451] on button "Iesniegt" at bounding box center [652, 461] width 155 height 37
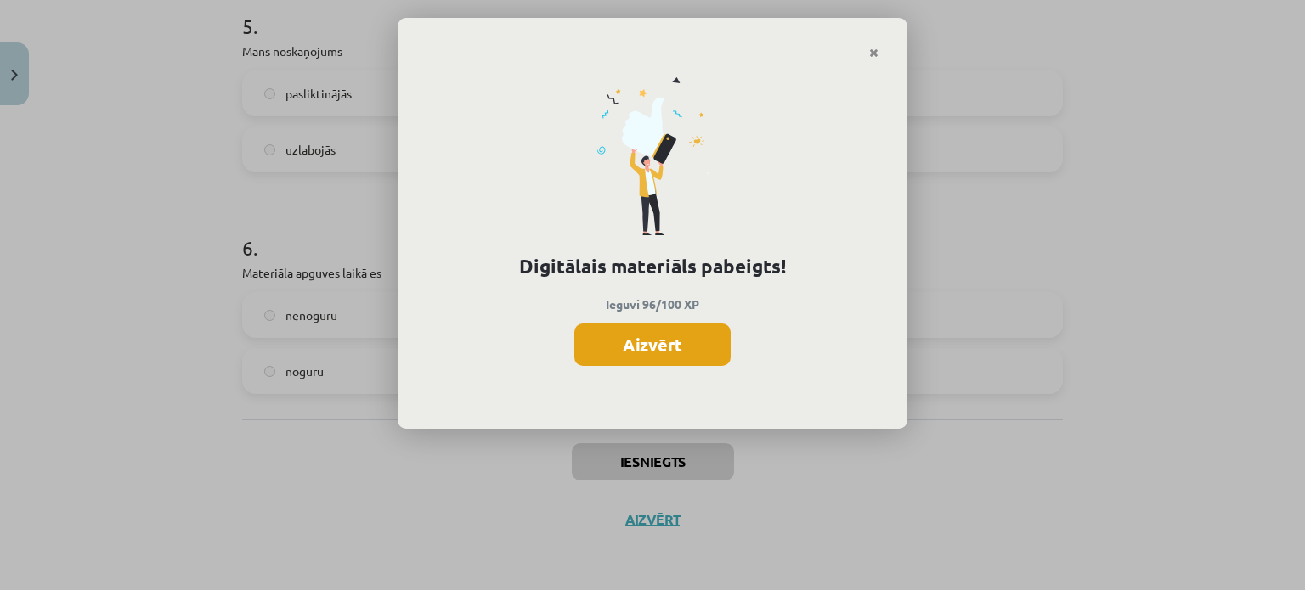
click at [687, 342] on button "Aizvērt" at bounding box center [652, 345] width 156 height 42
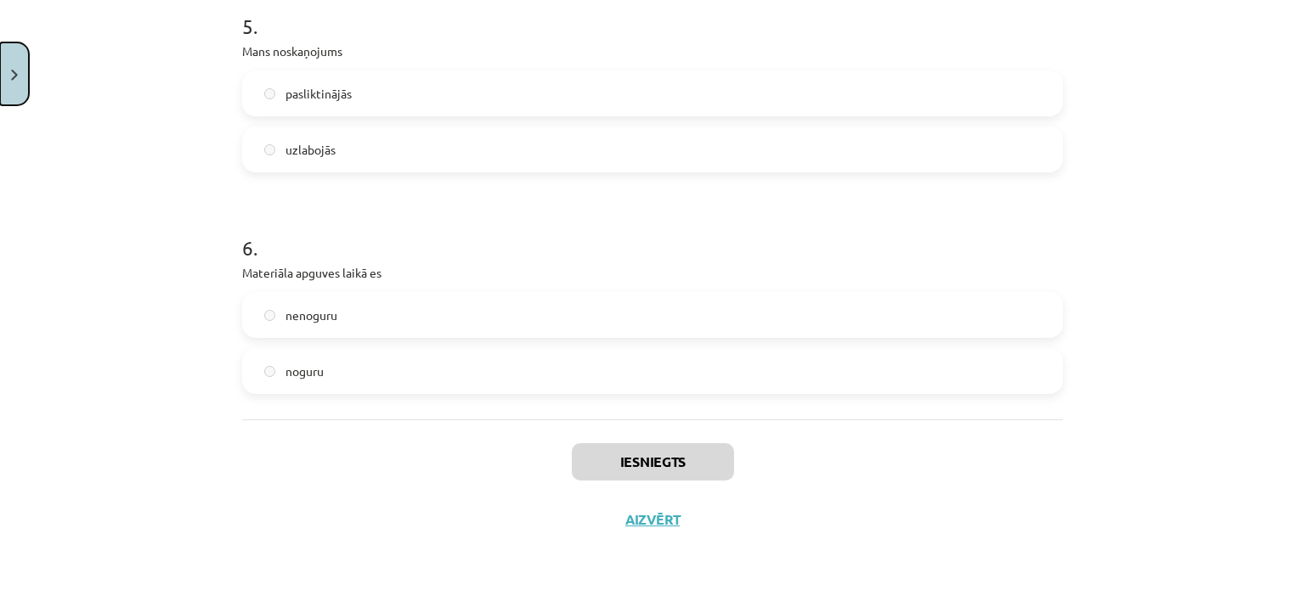
click at [17, 50] on button "Close" at bounding box center [14, 73] width 29 height 63
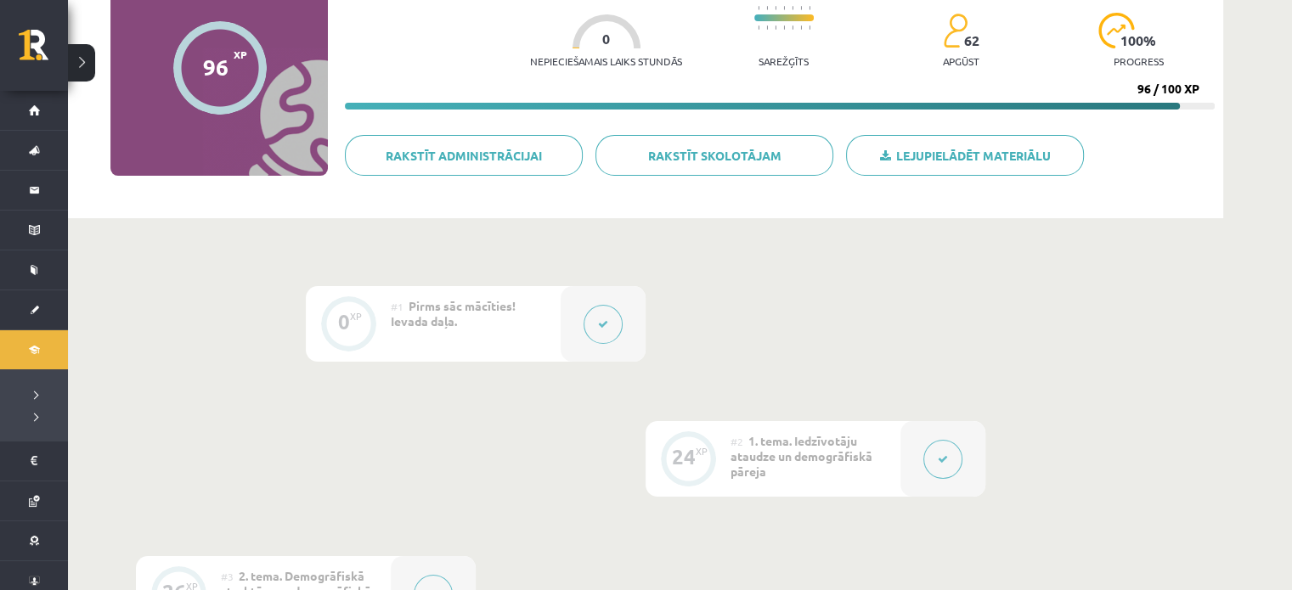
scroll to position [0, 0]
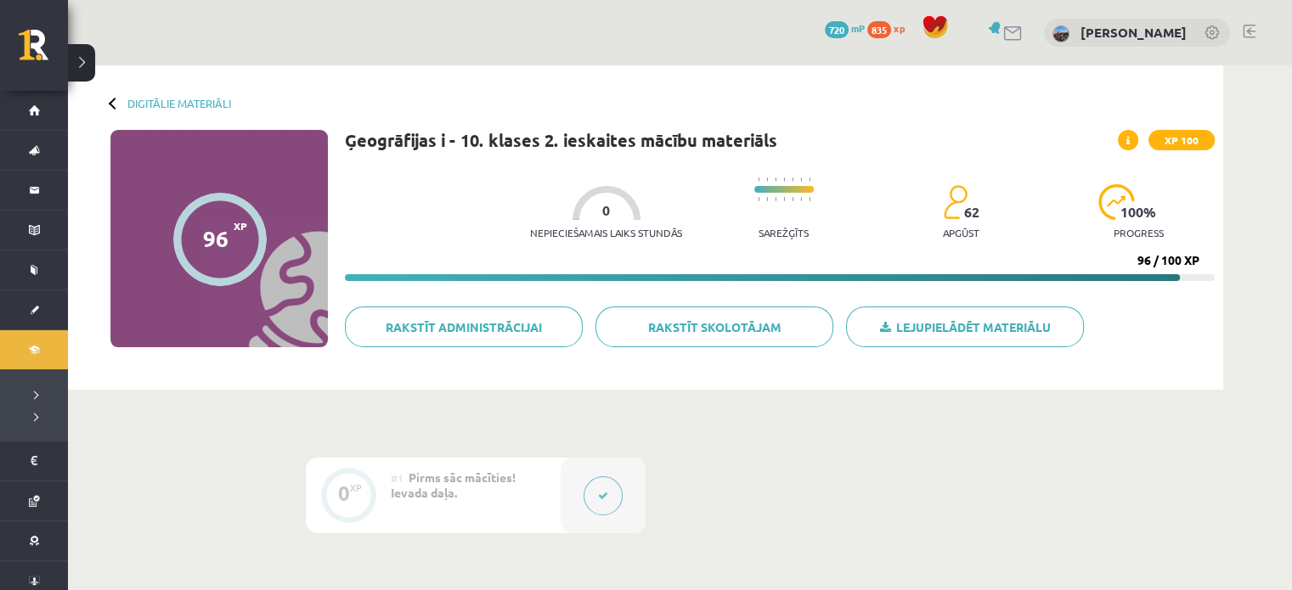
click at [160, 116] on div "Digitālie materiāli 96 XP XP 100 96 / 100 XP Ģeogrāfijas i - 10. klases 2. iesk…" at bounding box center [645, 227] width 1155 height 325
click at [195, 94] on div "Digitālie materiāli 96 XP XP 100 96 / 100 XP Ģeogrāfijas i - 10. klases 2. iesk…" at bounding box center [645, 227] width 1155 height 325
click at [206, 111] on div "Digitālie materiāli 96 XP XP 100 96 / 100 XP Ģeogrāfijas i - 10. klases 2. iesk…" at bounding box center [645, 227] width 1155 height 325
click at [217, 99] on link "Digitālie materiāli" at bounding box center [179, 103] width 104 height 13
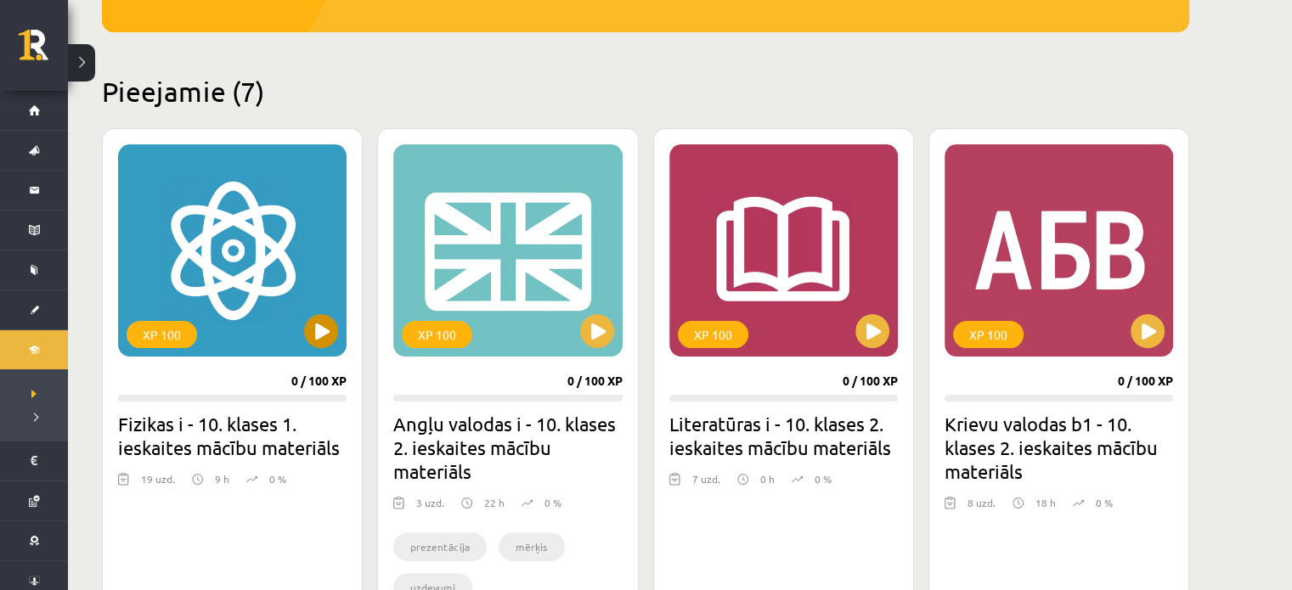
scroll to position [357, 0]
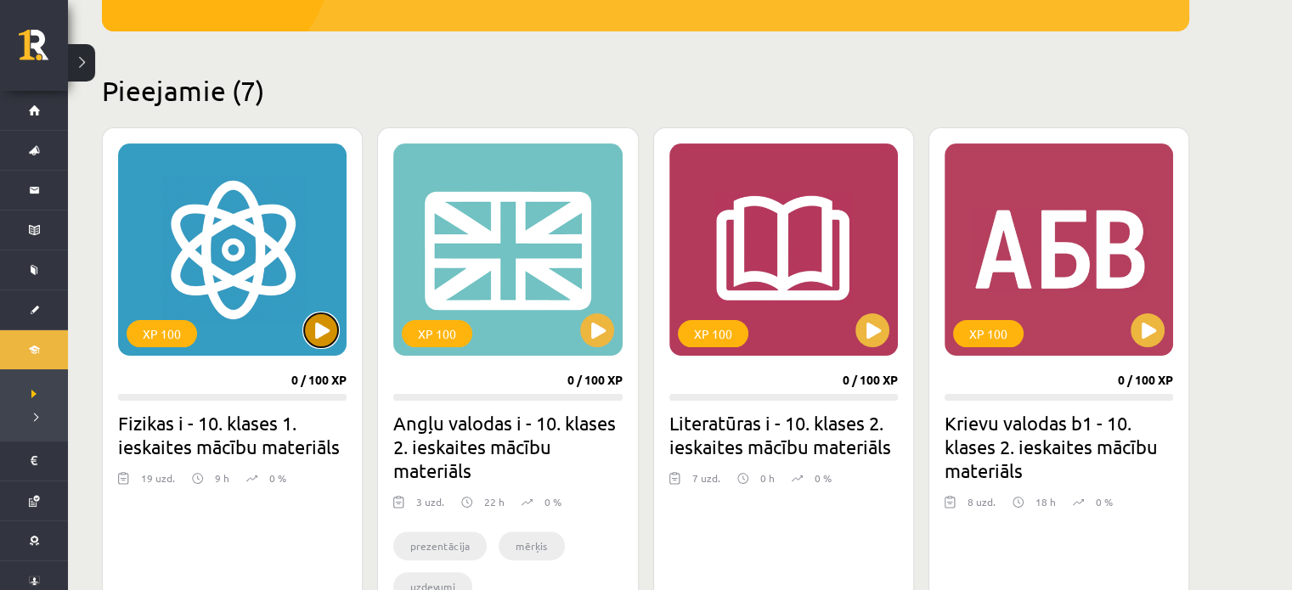
click at [317, 335] on button at bounding box center [321, 330] width 34 height 34
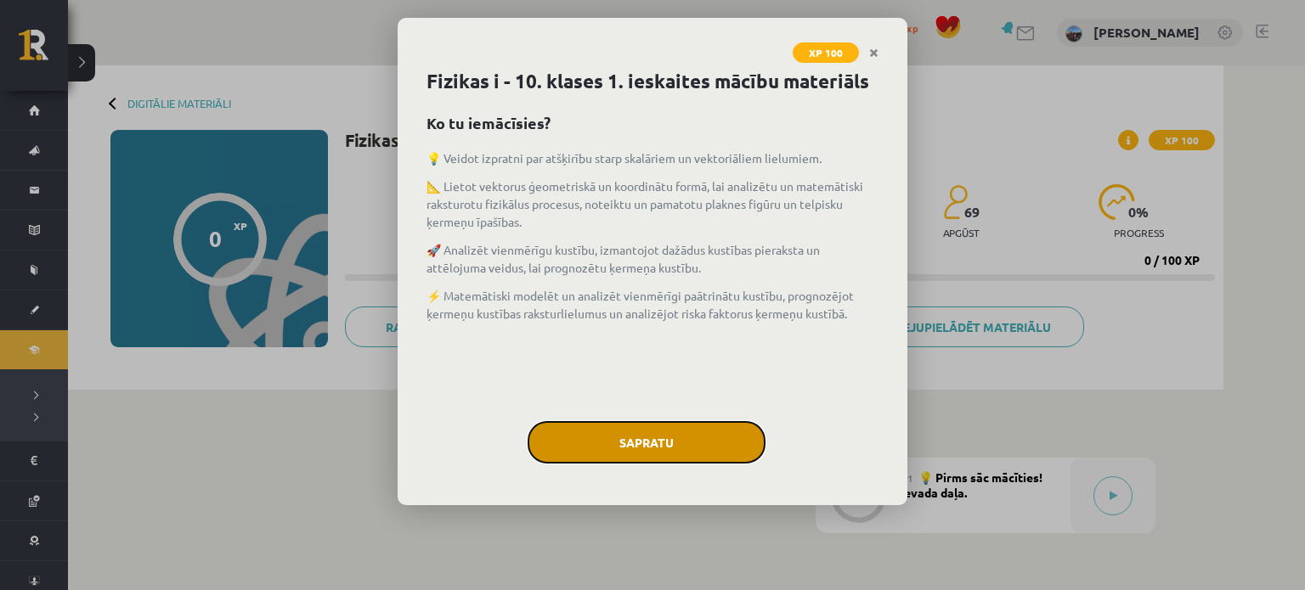
click at [604, 426] on button "Sapratu" at bounding box center [647, 442] width 238 height 42
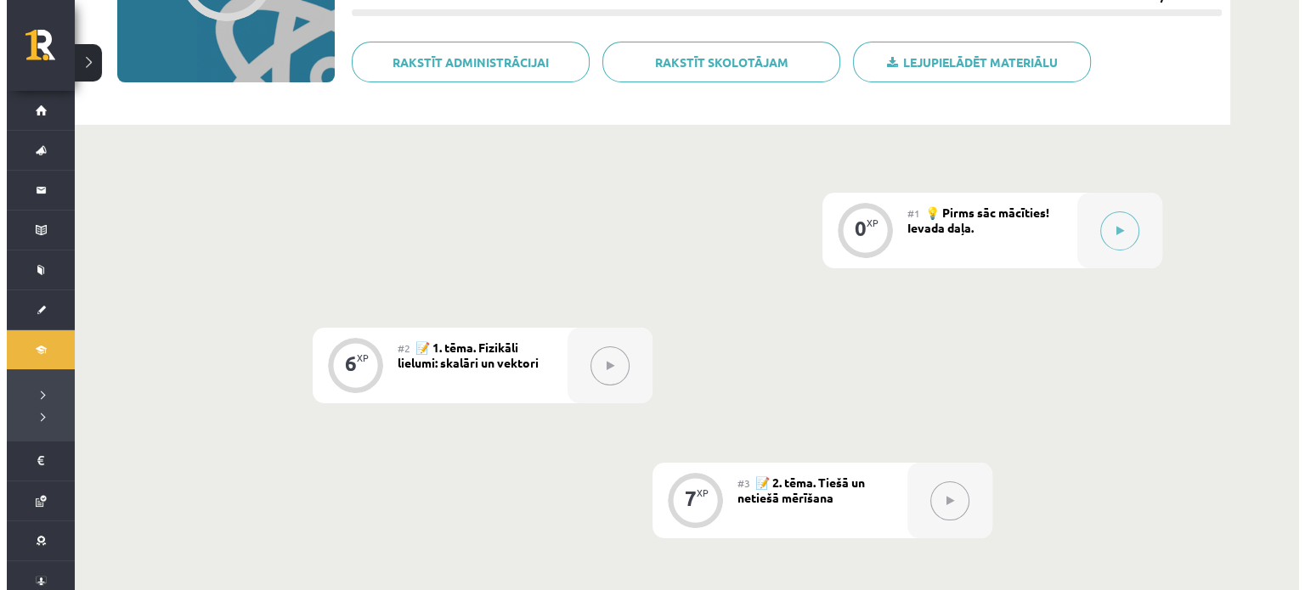
scroll to position [268, 0]
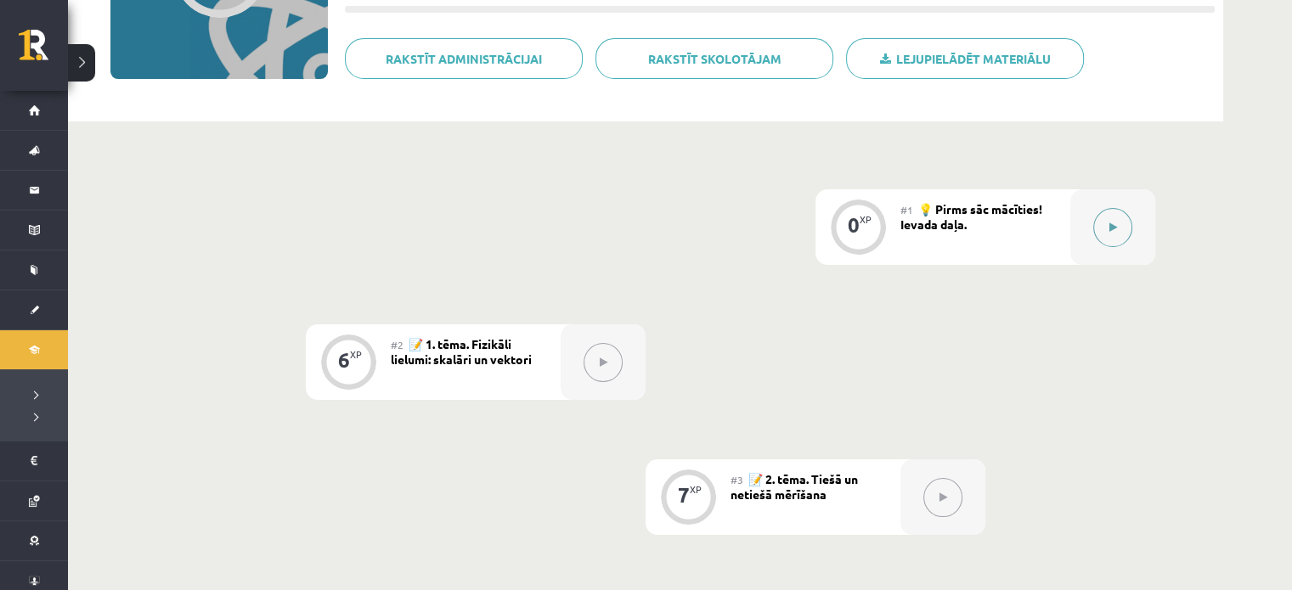
click at [1141, 223] on div at bounding box center [1112, 227] width 85 height 76
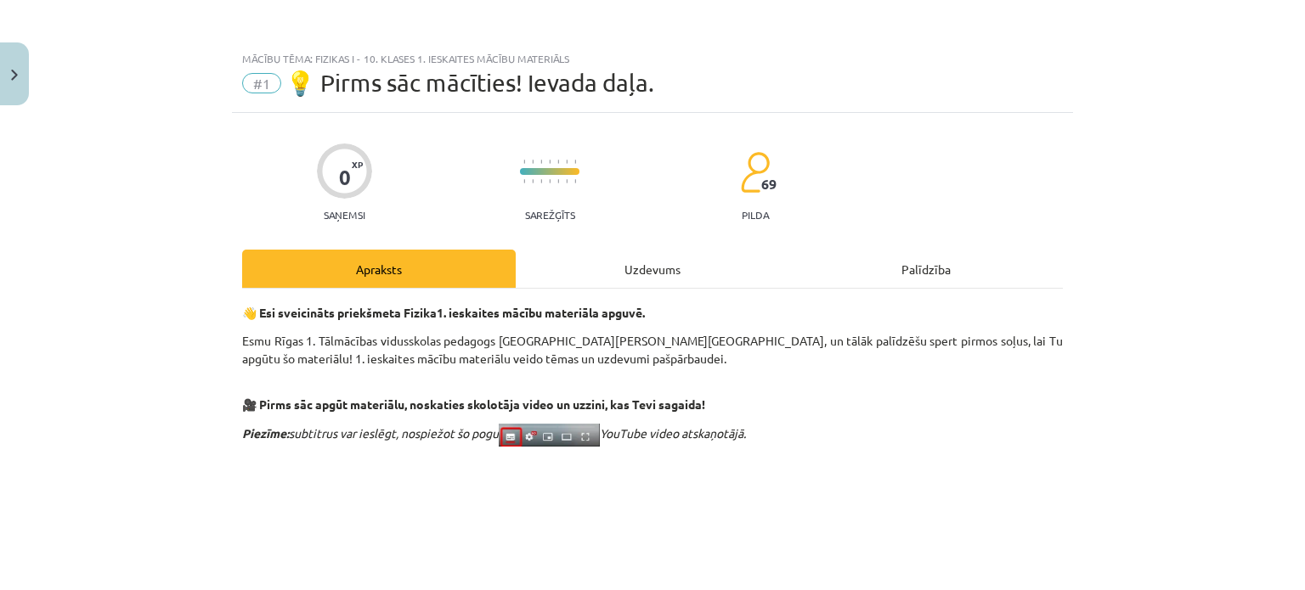
click at [669, 266] on div "Uzdevums" at bounding box center [653, 269] width 274 height 38
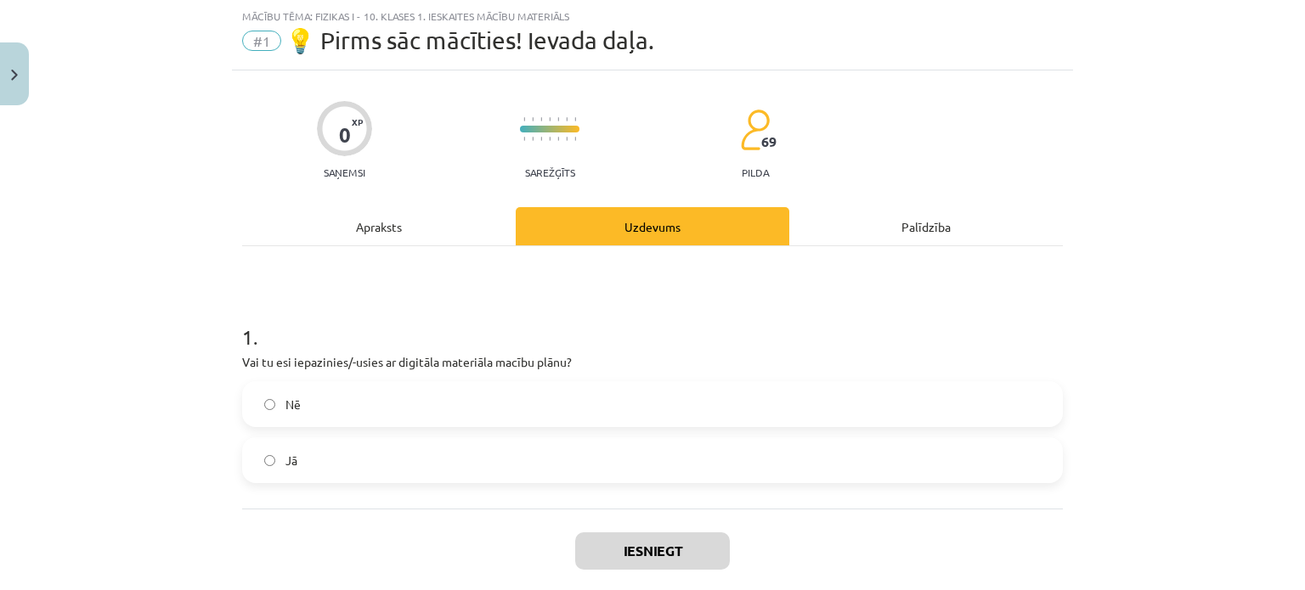
scroll to position [132, 0]
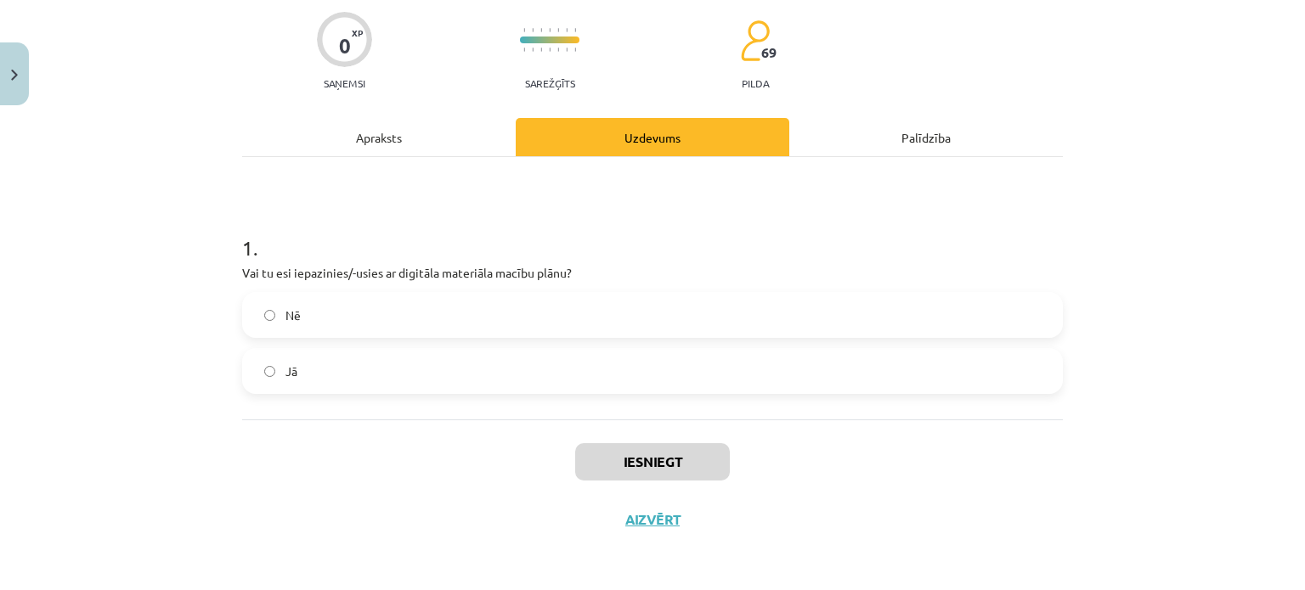
click at [360, 310] on label "Nē" at bounding box center [652, 315] width 817 height 42
click at [357, 364] on label "Jā" at bounding box center [652, 371] width 817 height 42
click at [609, 455] on button "Iesniegt" at bounding box center [652, 461] width 155 height 37
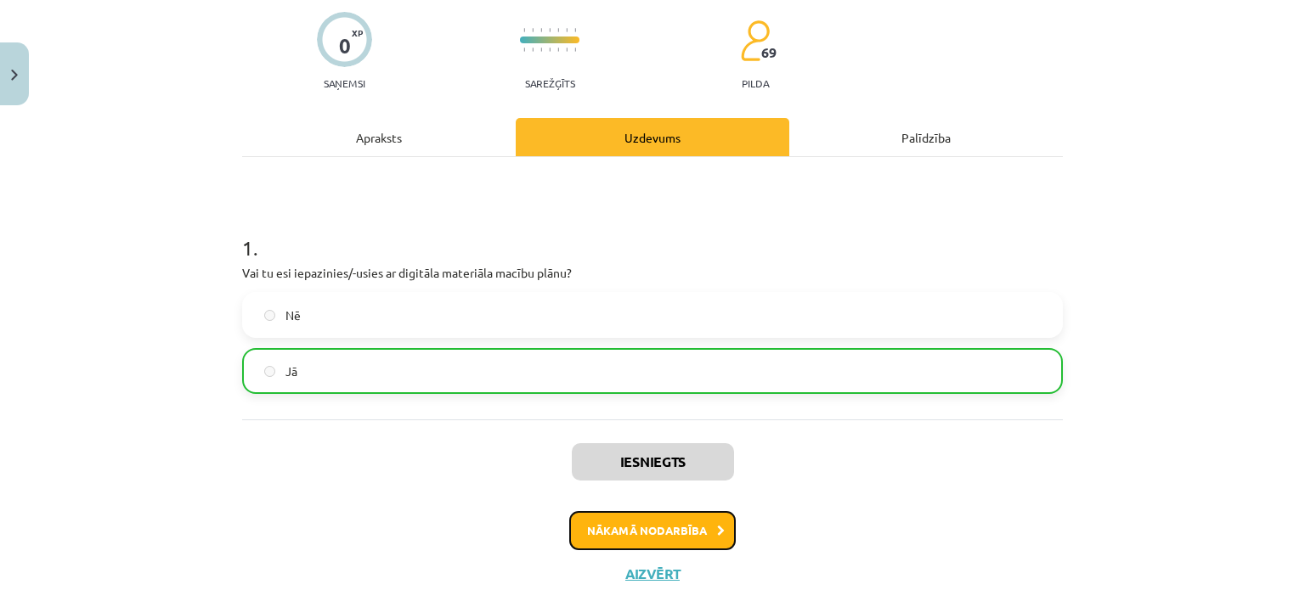
click at [595, 543] on button "Nākamā nodarbība" at bounding box center [652, 530] width 167 height 39
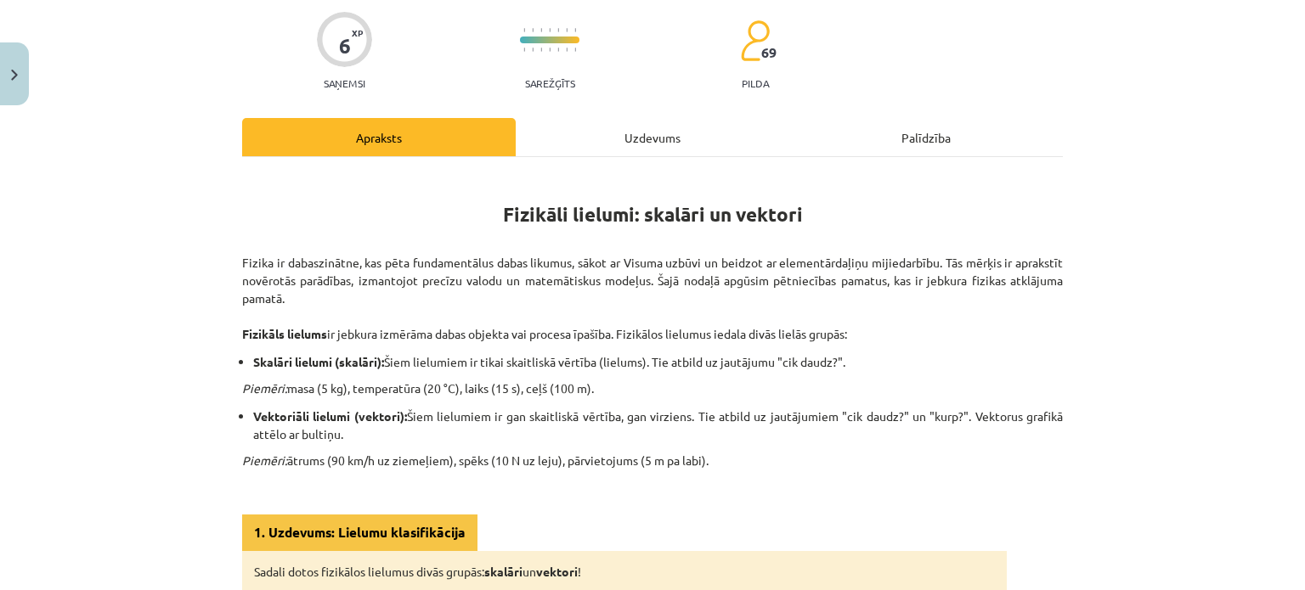
scroll to position [42, 0]
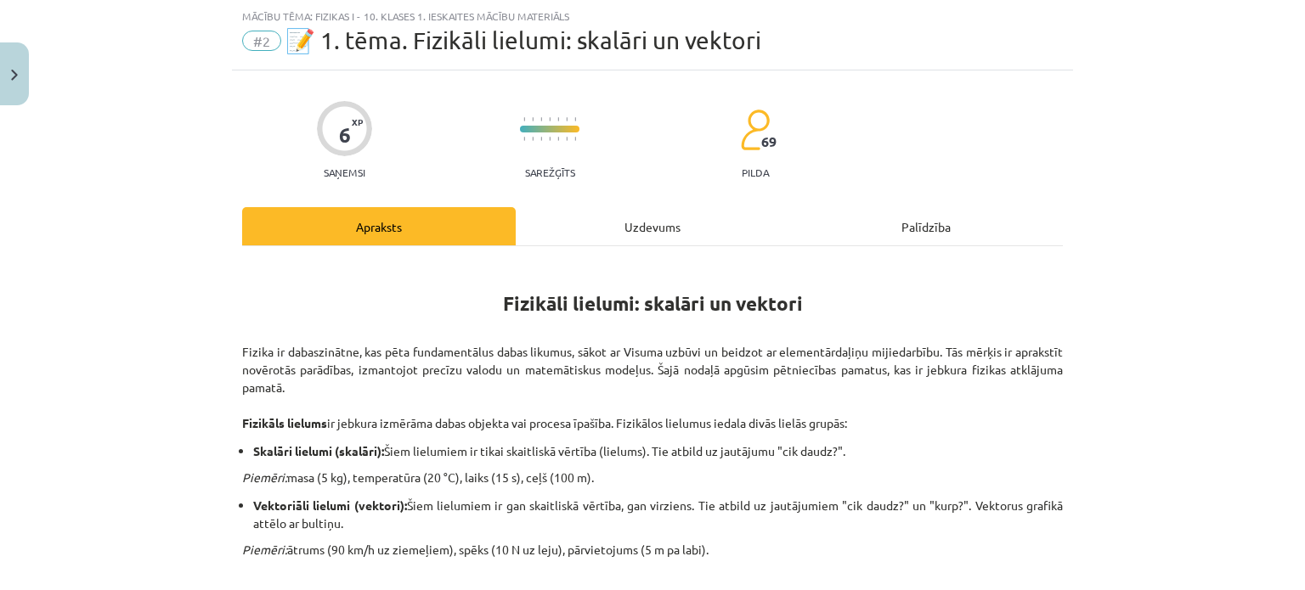
click at [663, 207] on div "Uzdevums" at bounding box center [653, 226] width 274 height 38
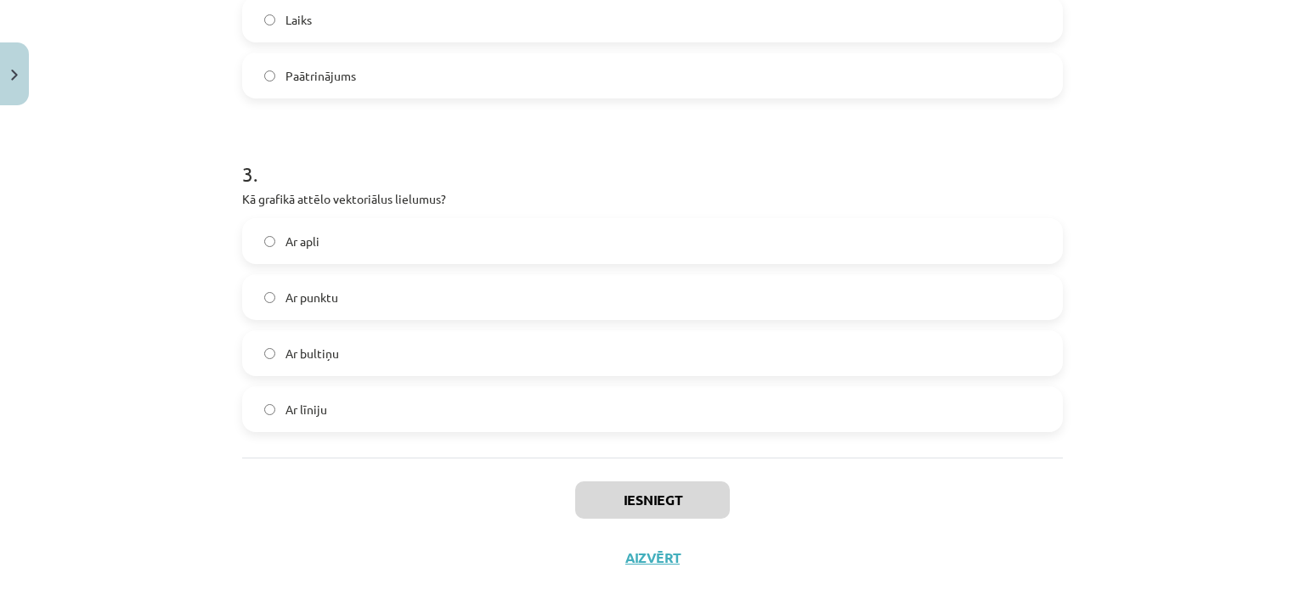
scroll to position [799, 0]
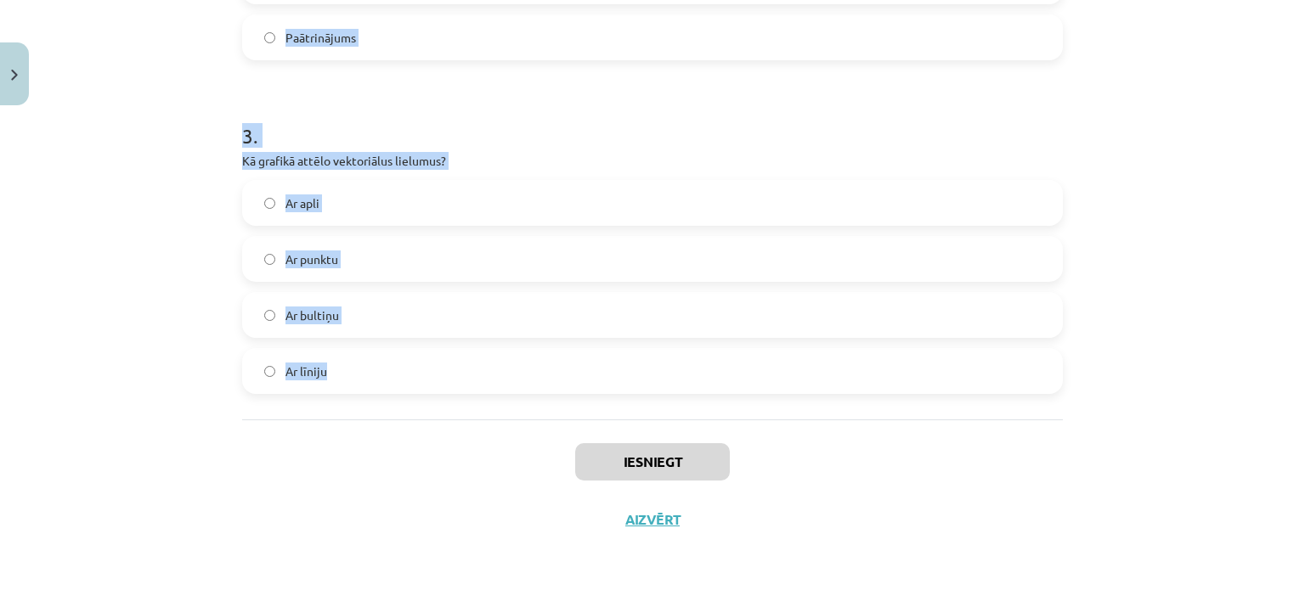
drag, startPoint x: 206, startPoint y: 375, endPoint x: 338, endPoint y: 358, distance: 132.9
click at [338, 358] on div "Mācību tēma: Fizikas i - 10. klases 1. ieskaites mācību materiāls #2 📝 1. tēma.…" at bounding box center [652, 295] width 1305 height 590
copy form "1 . Vai spēkam ir gan skaitliskā vērtība, gan virziens? Jā Nē 2 . Kurš no šiem …"
click at [151, 167] on div "Mācību tēma: Fizikas i - 10. klases 1. ieskaites mācību materiāls #2 📝 1. tēma.…" at bounding box center [652, 295] width 1305 height 590
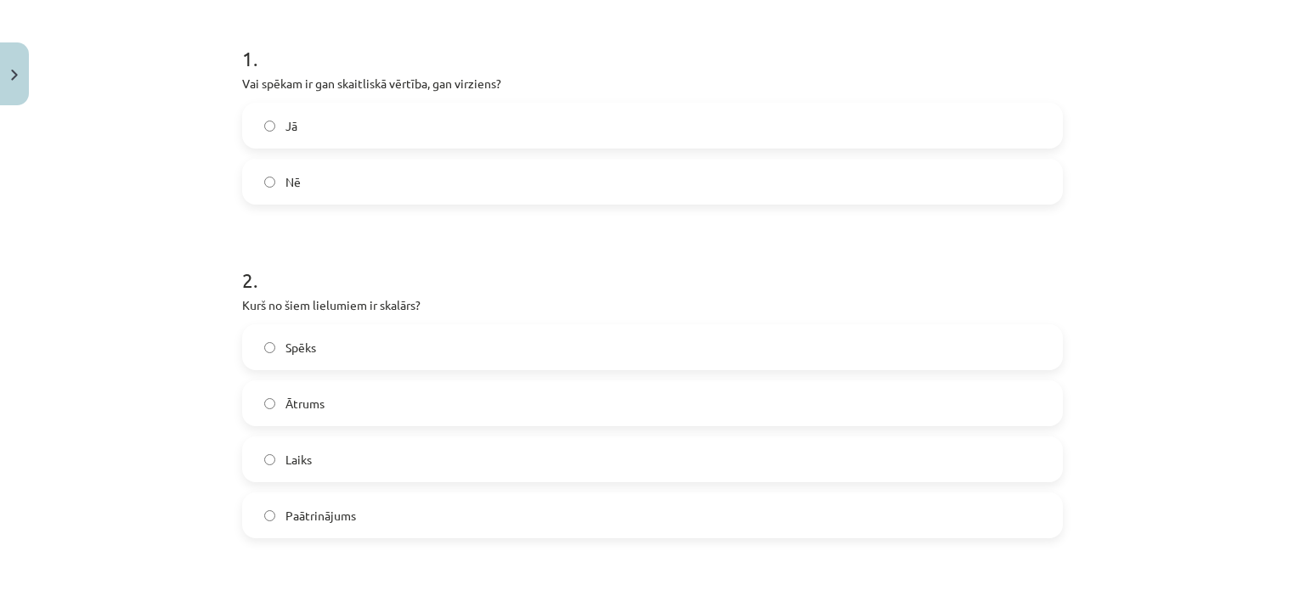
scroll to position [309, 0]
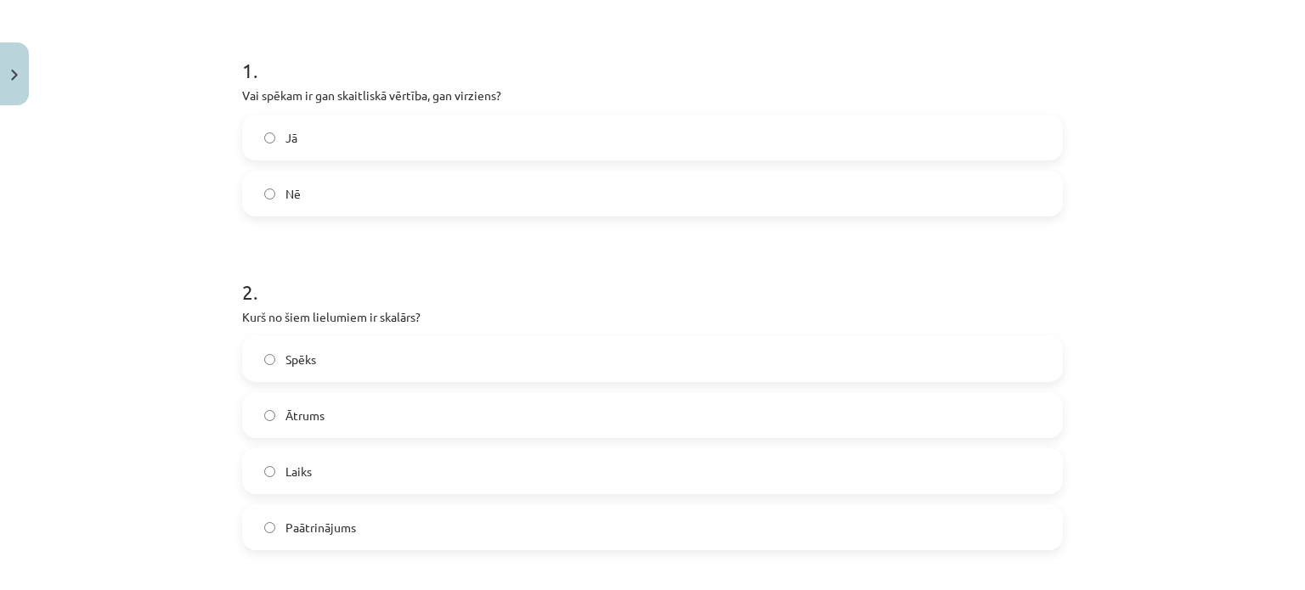
click at [320, 128] on label "Jā" at bounding box center [652, 137] width 817 height 42
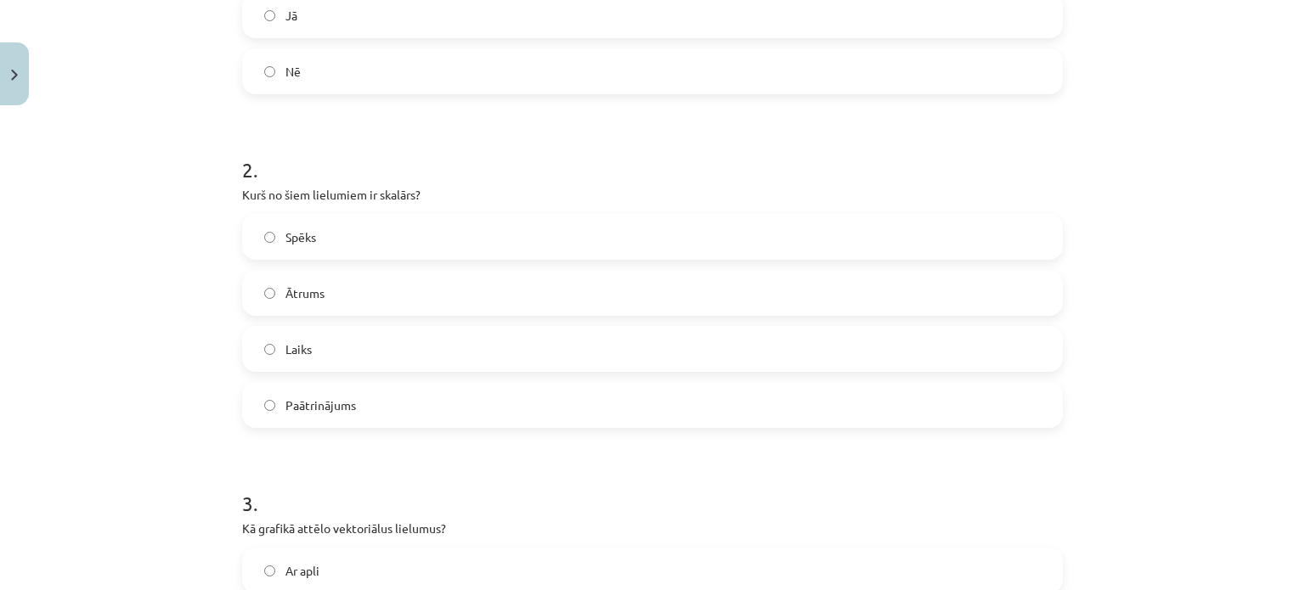
click at [337, 348] on label "Laiks" at bounding box center [652, 349] width 817 height 42
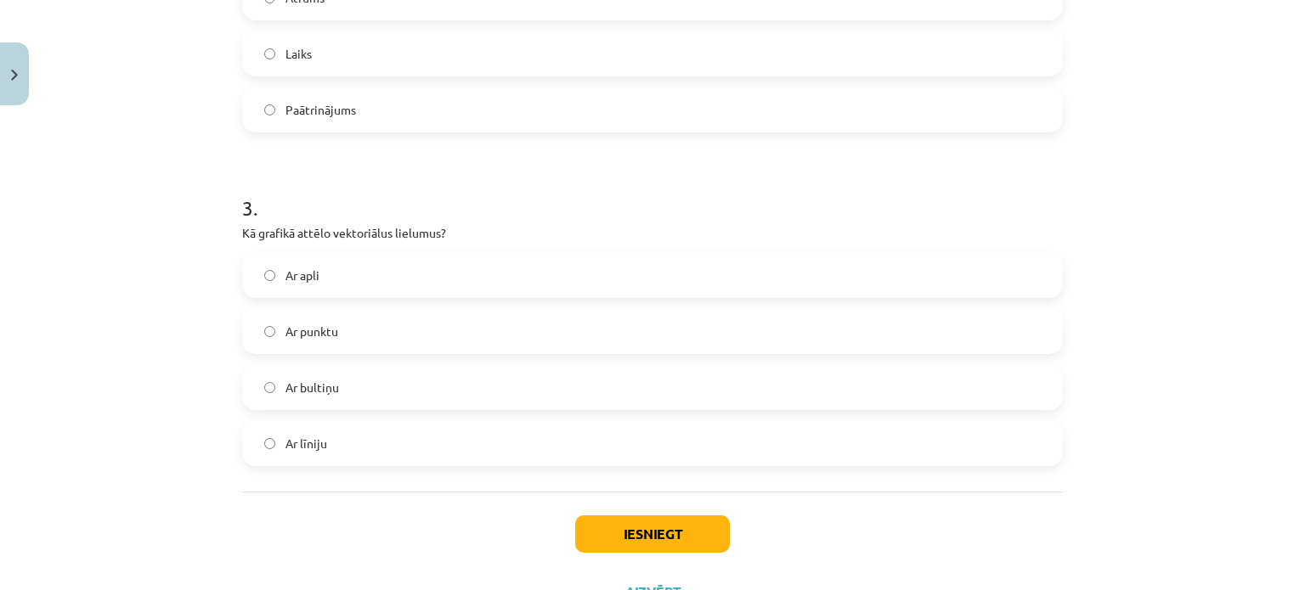
scroll to position [749, 0]
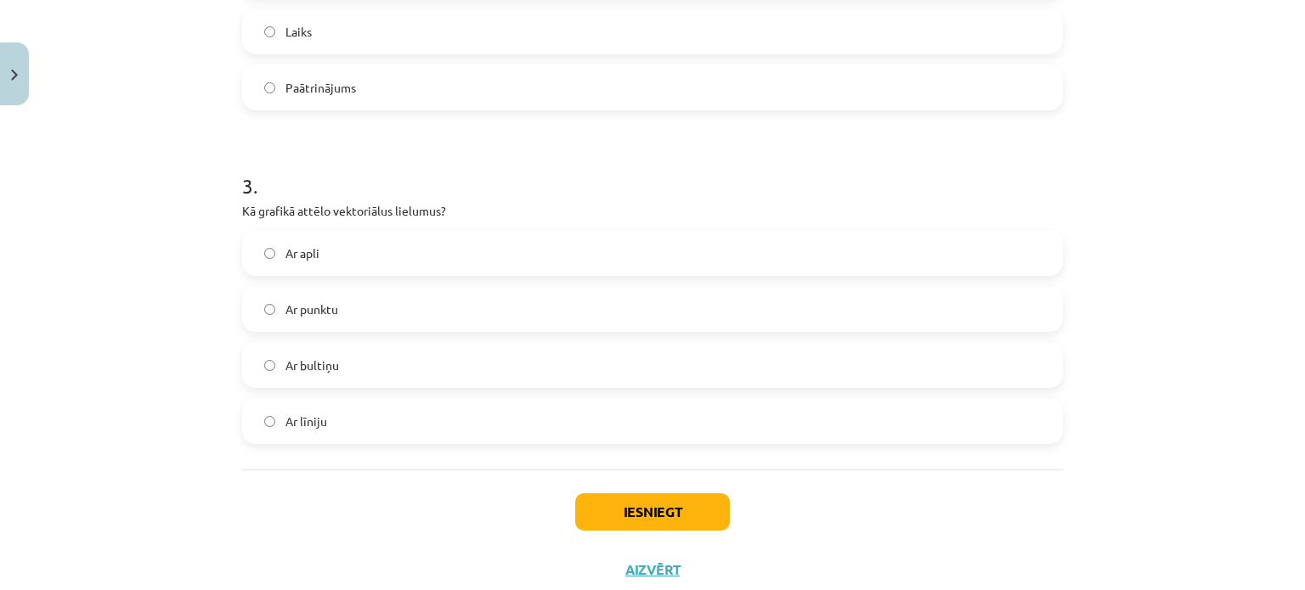
click at [327, 366] on span "Ar bultiņu" at bounding box center [312, 366] width 54 height 18
click at [598, 501] on button "Iesniegt" at bounding box center [652, 512] width 155 height 37
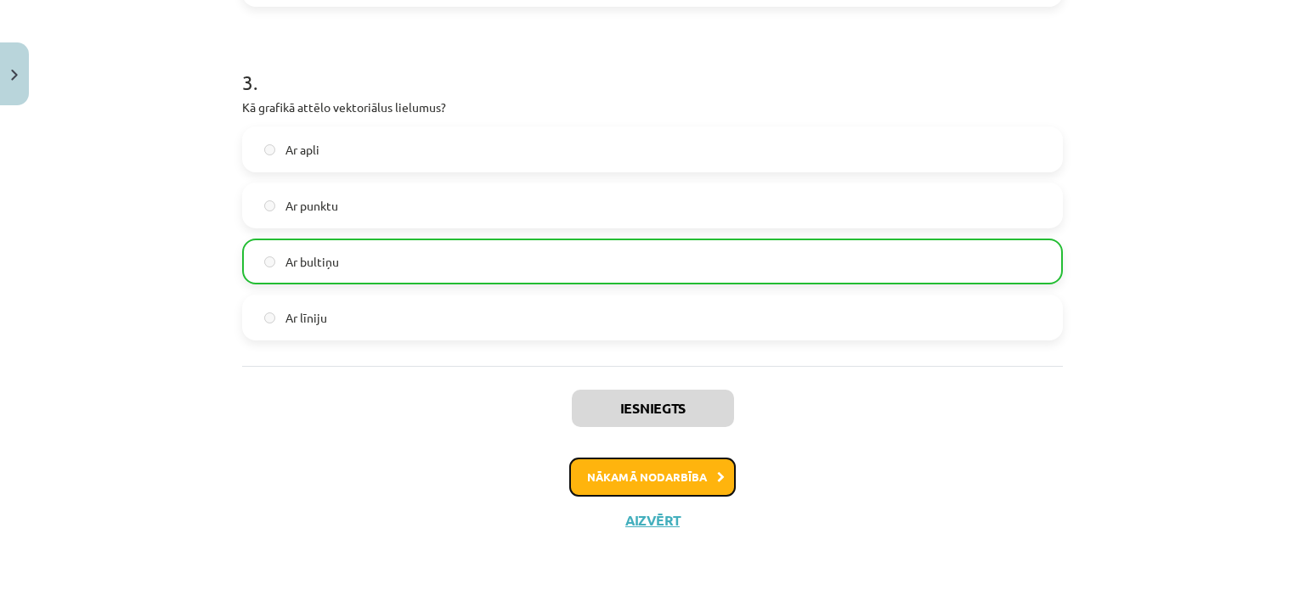
click at [662, 467] on button "Nākamā nodarbība" at bounding box center [652, 477] width 167 height 39
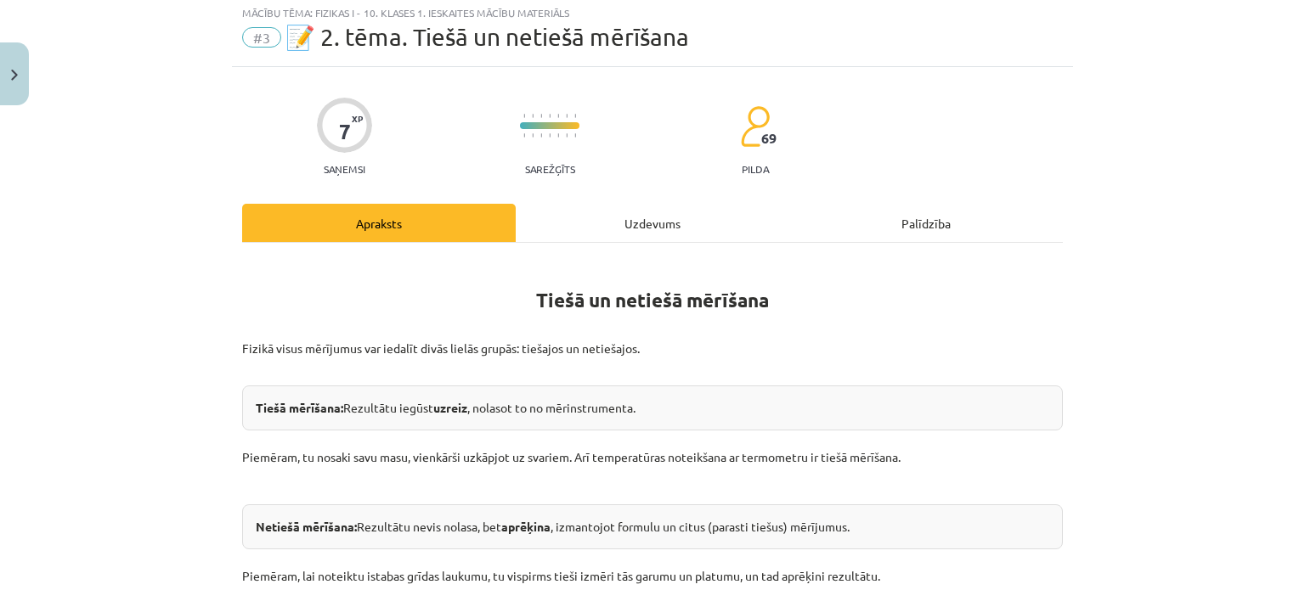
scroll to position [42, 0]
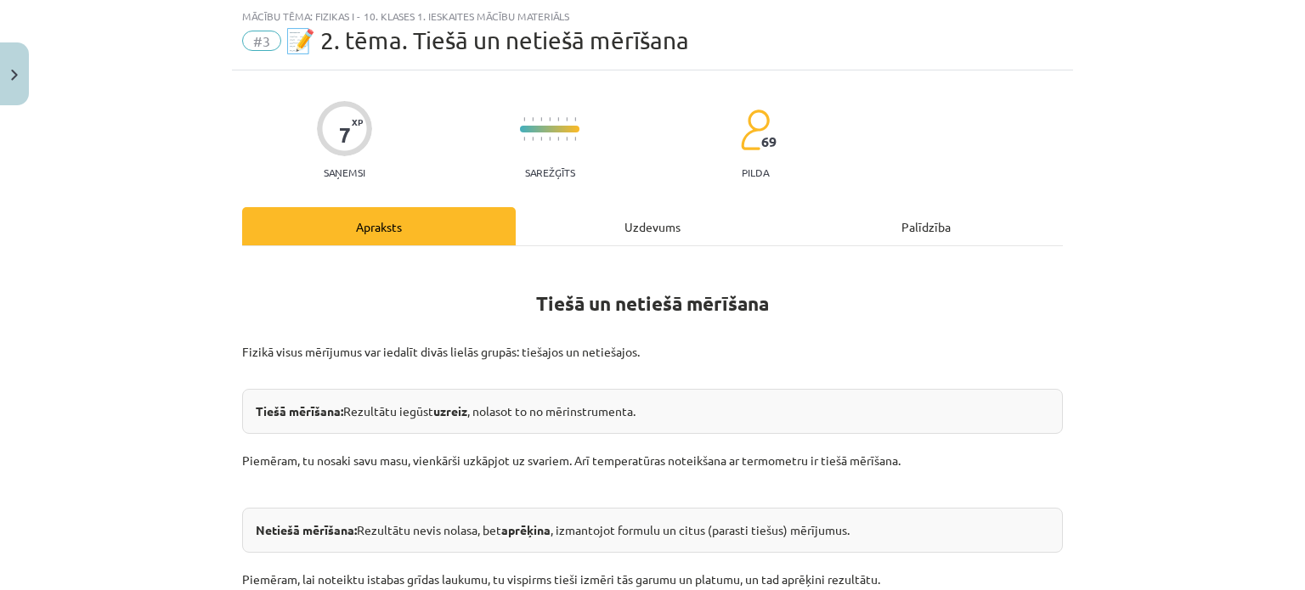
click at [658, 212] on div "Uzdevums" at bounding box center [653, 226] width 274 height 38
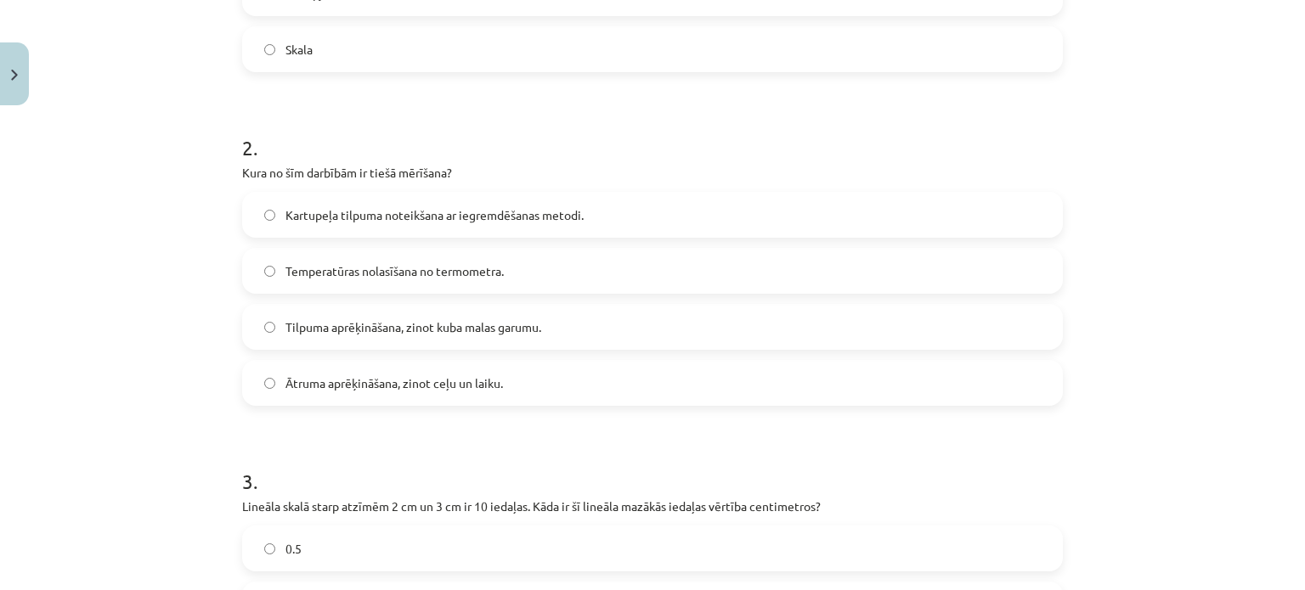
scroll to position [912, 0]
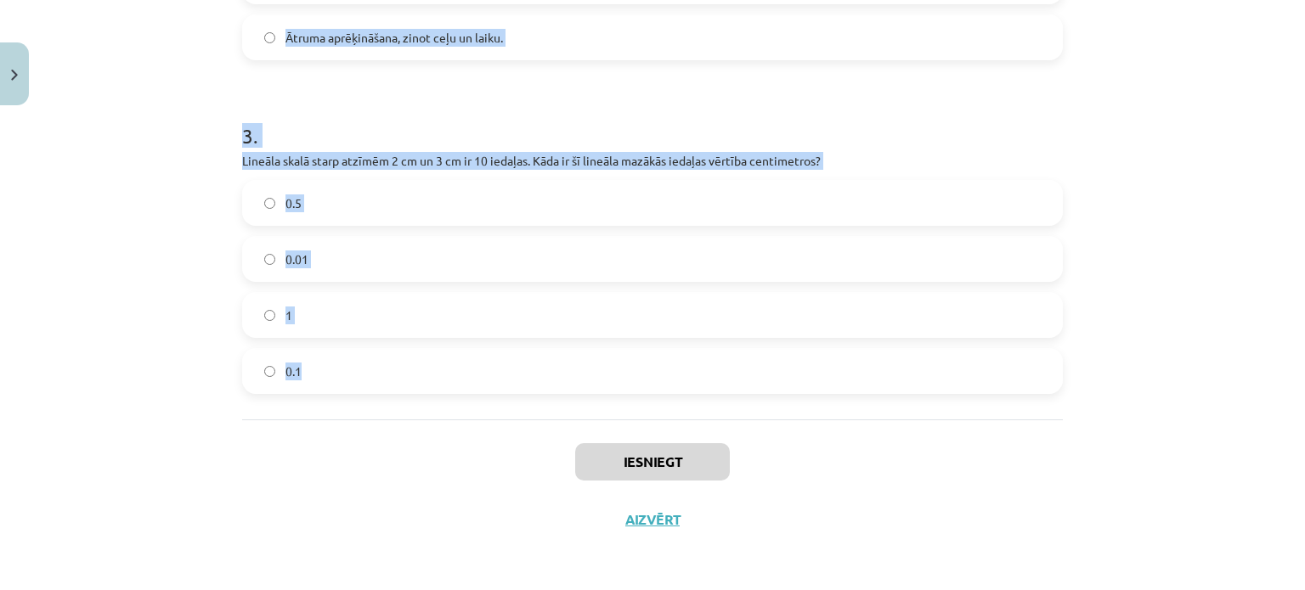
drag, startPoint x: 231, startPoint y: 183, endPoint x: 418, endPoint y: 393, distance: 281.6
copy form "1 . Kā sauc lielāko vērtību, ko var izmērīt ar mērinstrumentu? Iedaļas vērtība …"
click at [120, 106] on div "Mācību tēma: Fizikas i - 10. klases 1. ieskaites mācību materiāls #3 📝 2. tēma.…" at bounding box center [652, 295] width 1305 height 590
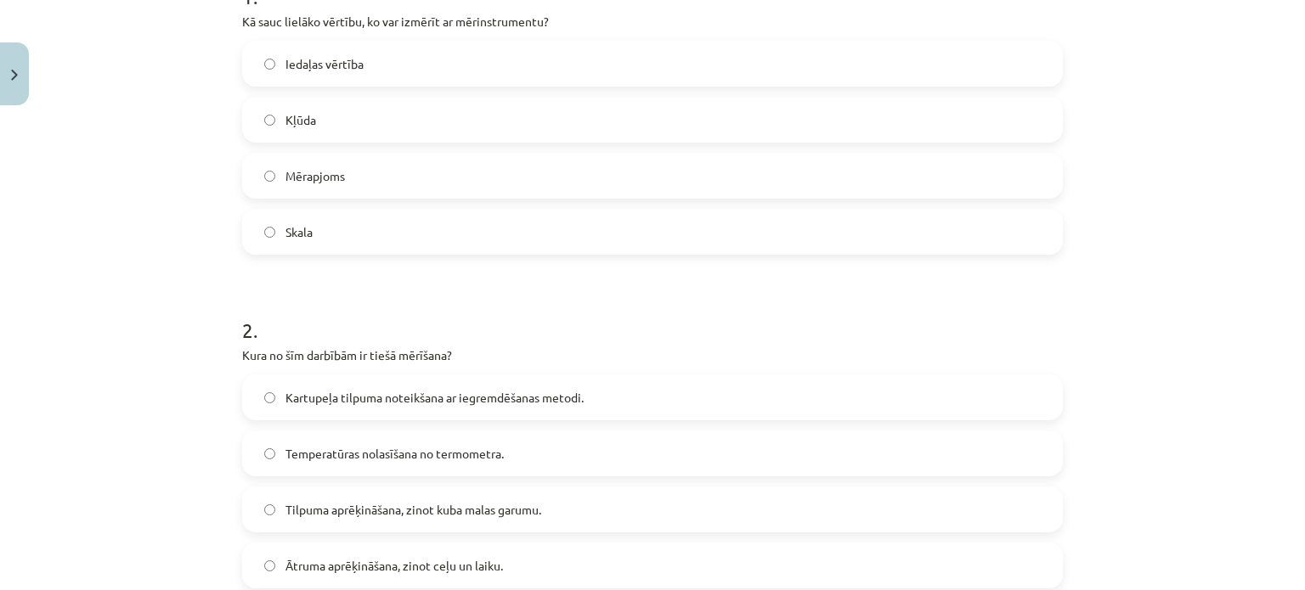
scroll to position [385, 0]
click at [316, 169] on span "Mērapjoms" at bounding box center [314, 175] width 59 height 18
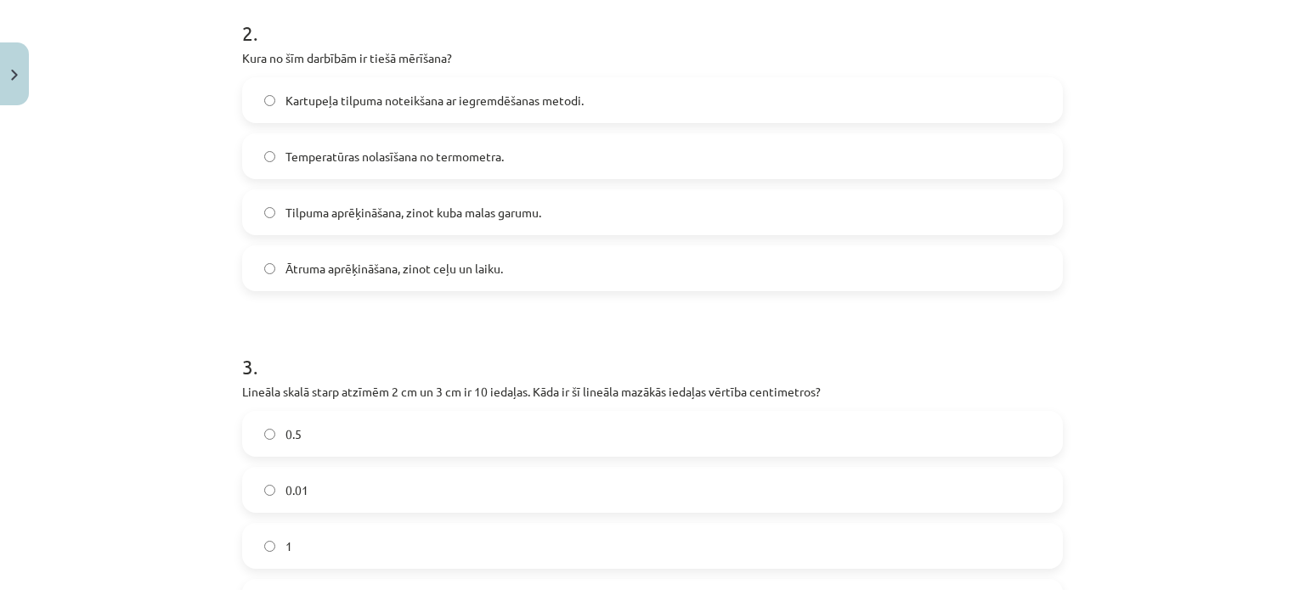
click at [435, 165] on label "Temperatūras nolasīšana no termometra." at bounding box center [652, 156] width 817 height 42
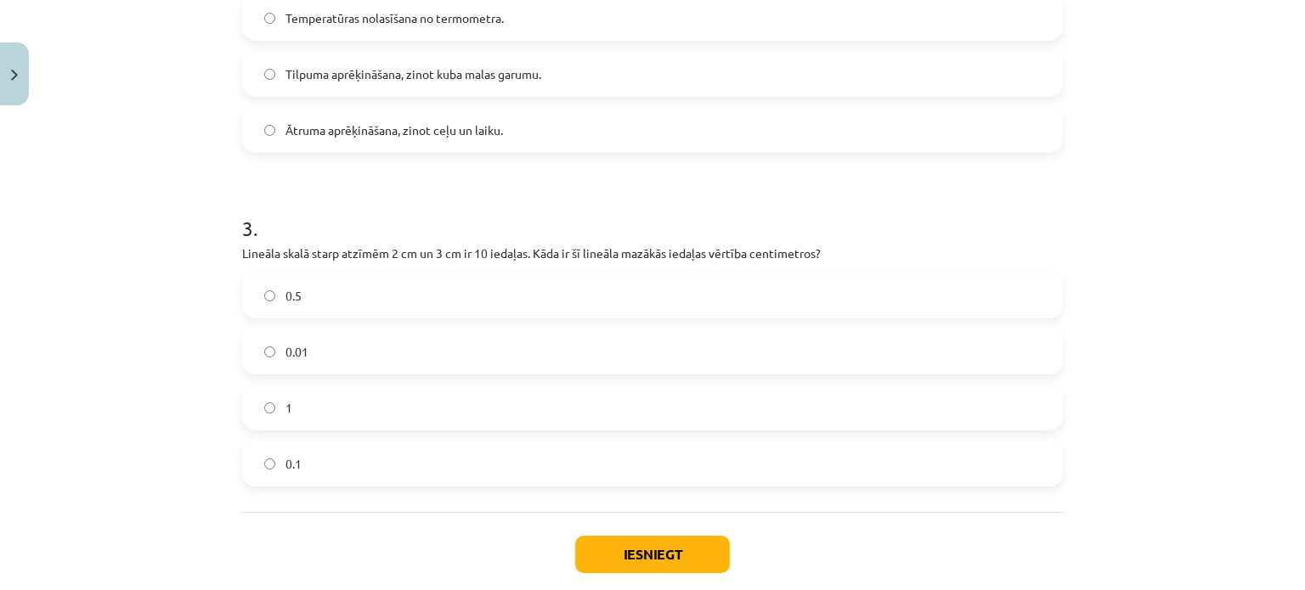
scroll to position [827, 0]
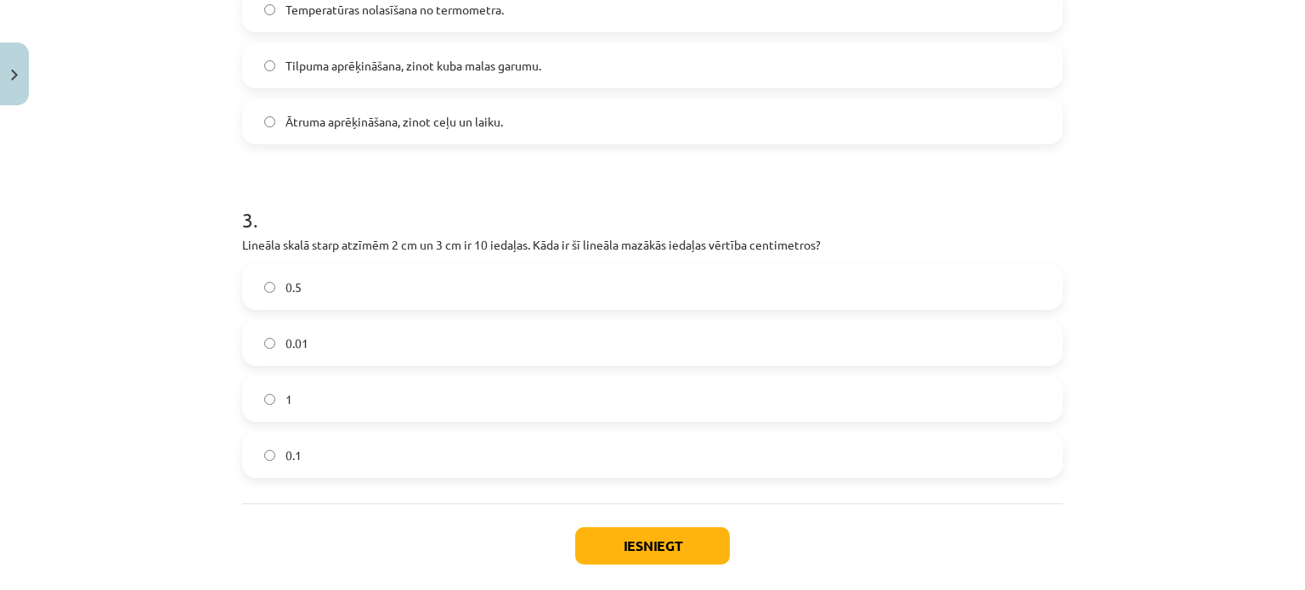
click at [326, 443] on label "0.1" at bounding box center [652, 455] width 817 height 42
click at [676, 556] on button "Iesniegt" at bounding box center [652, 546] width 155 height 37
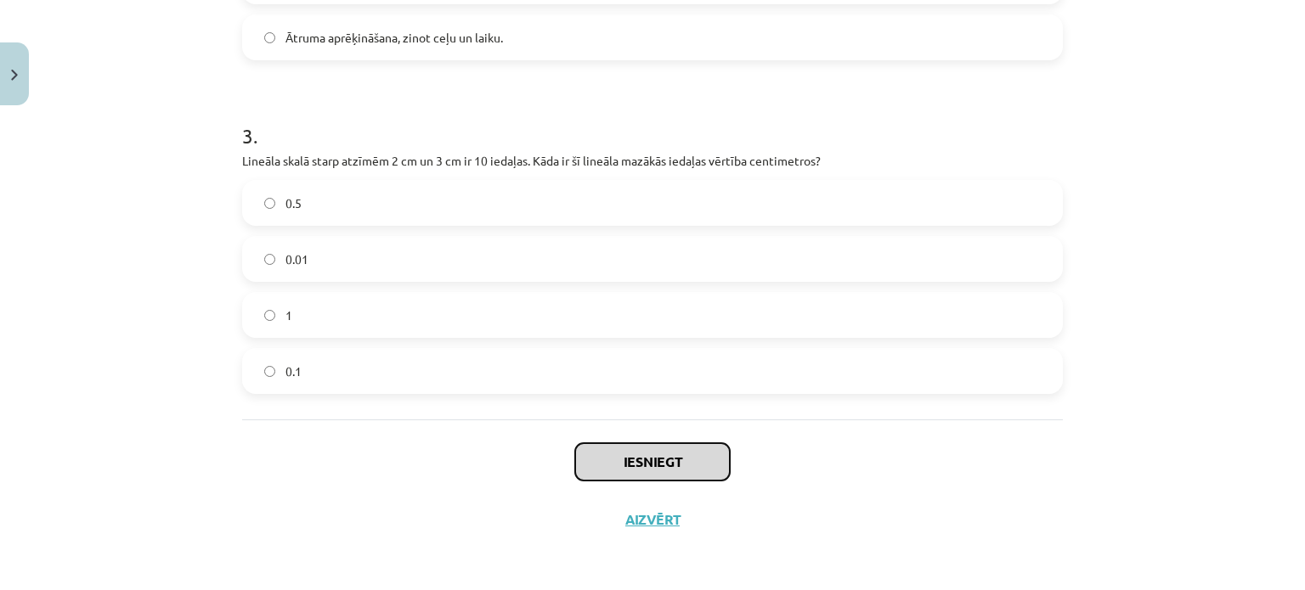
scroll to position [911, 0]
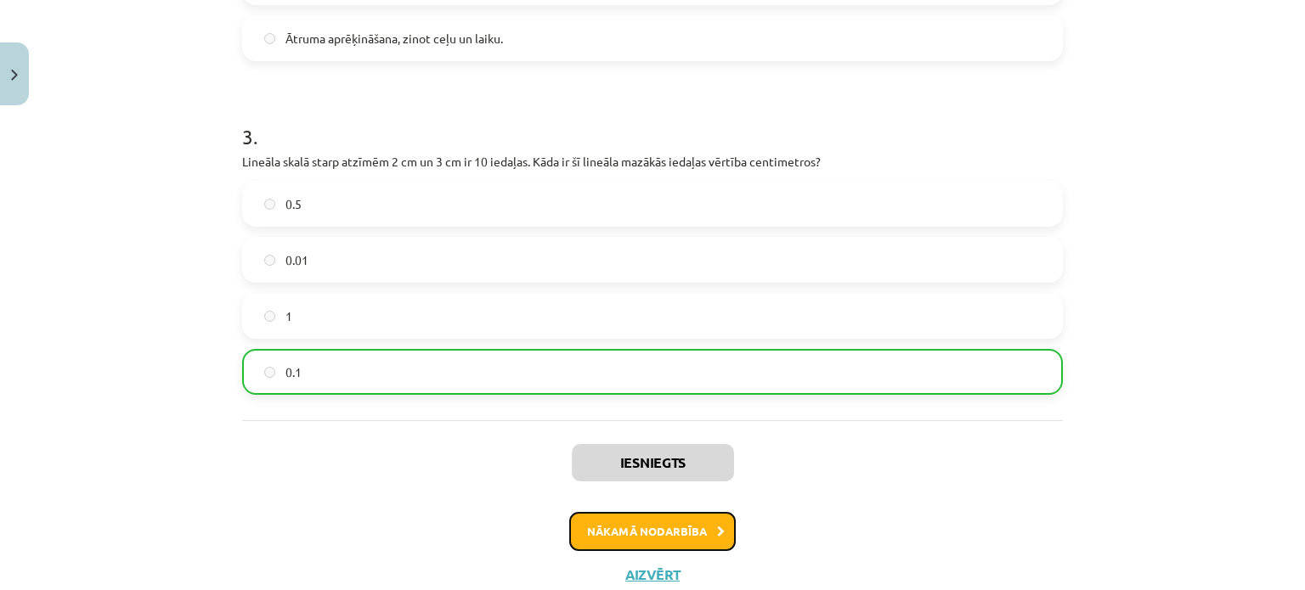
click at [633, 522] on button "Nākamā nodarbība" at bounding box center [652, 531] width 167 height 39
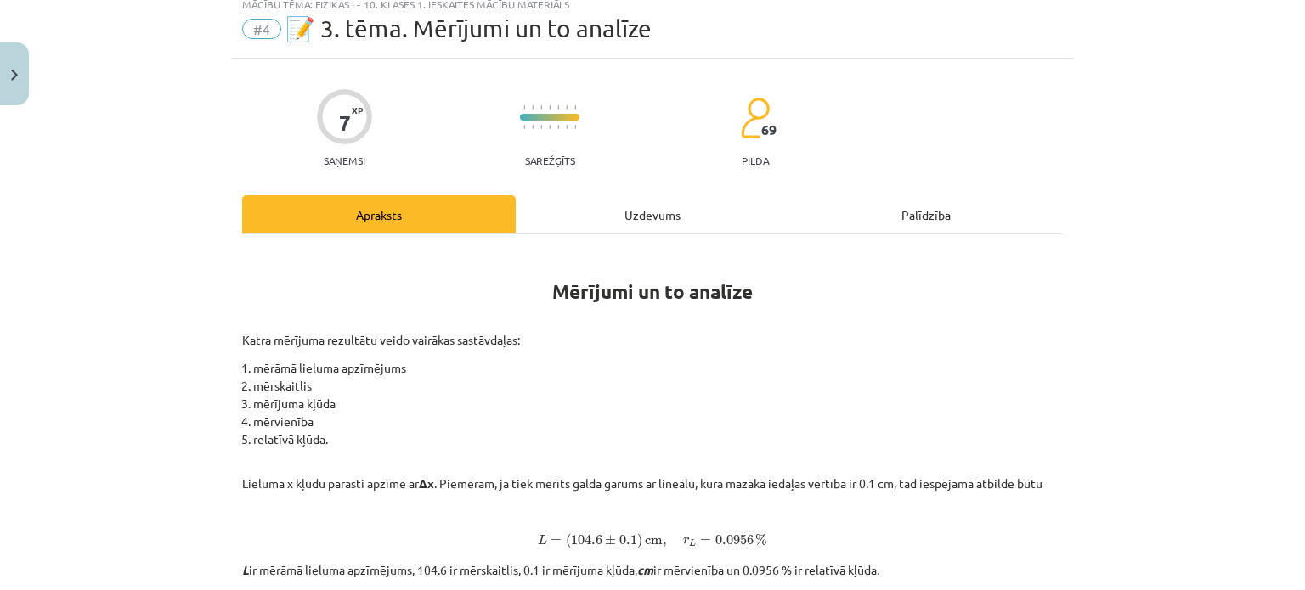
scroll to position [42, 0]
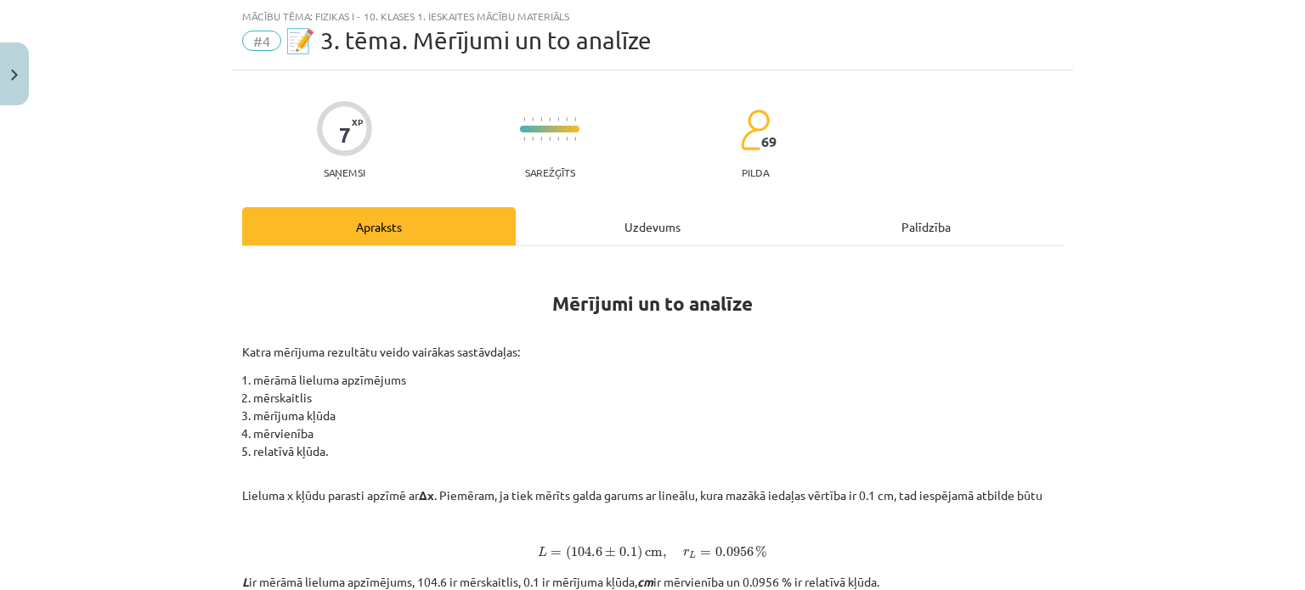
click at [663, 236] on div "Uzdevums" at bounding box center [653, 226] width 274 height 38
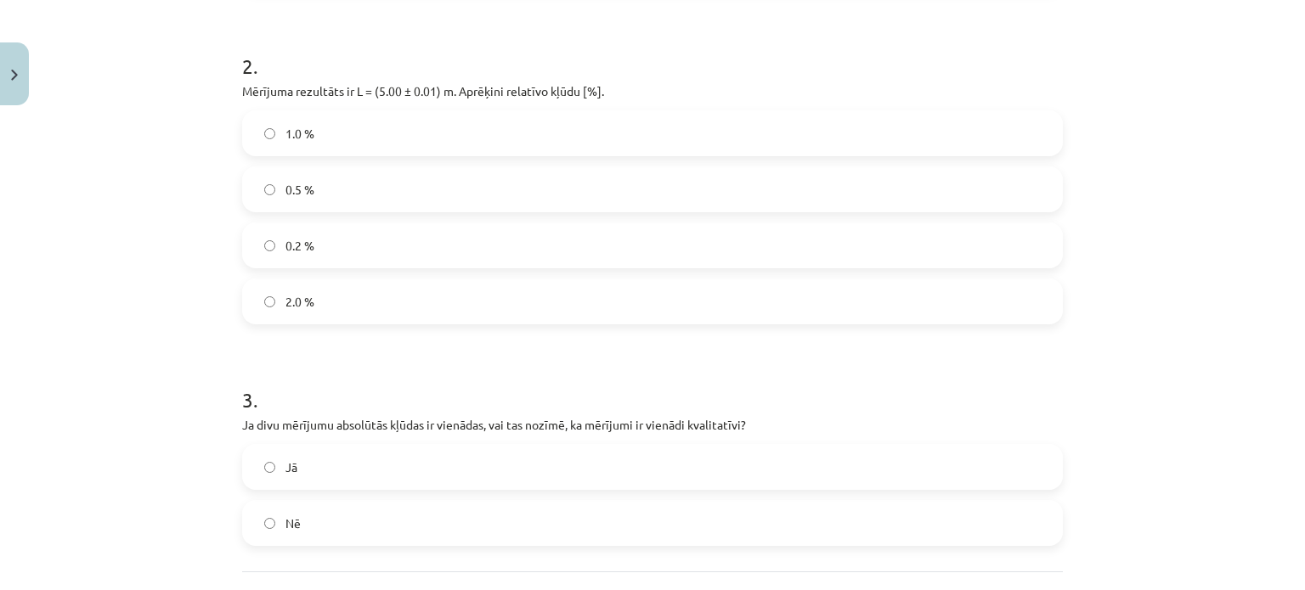
scroll to position [799, 0]
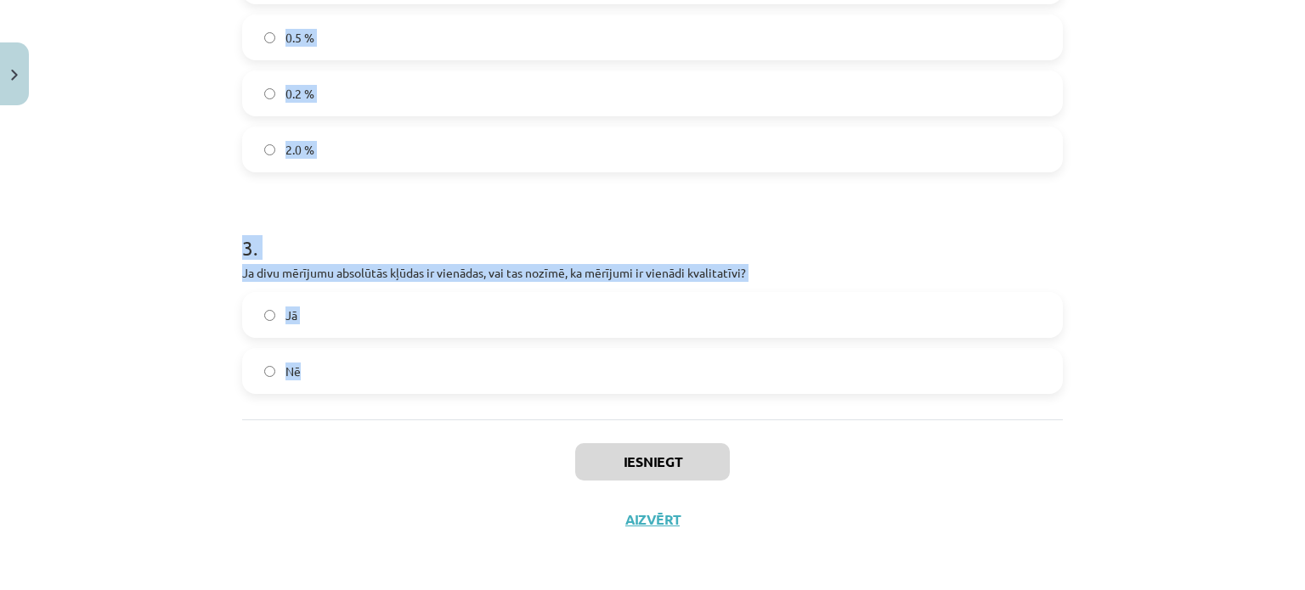
drag, startPoint x: 237, startPoint y: 64, endPoint x: 363, endPoint y: 399, distance: 358.3
copy form "1 . Kurš mērījums ir kvalitatīvāks? Tas, kuram ir lielāka relatīvā kļūda. Tas, …"
click at [170, 91] on div "Mācību tēma: Fizikas i - 10. klases 1. ieskaites mācību materiāls #4 📝 3. tēma.…" at bounding box center [652, 295] width 1305 height 590
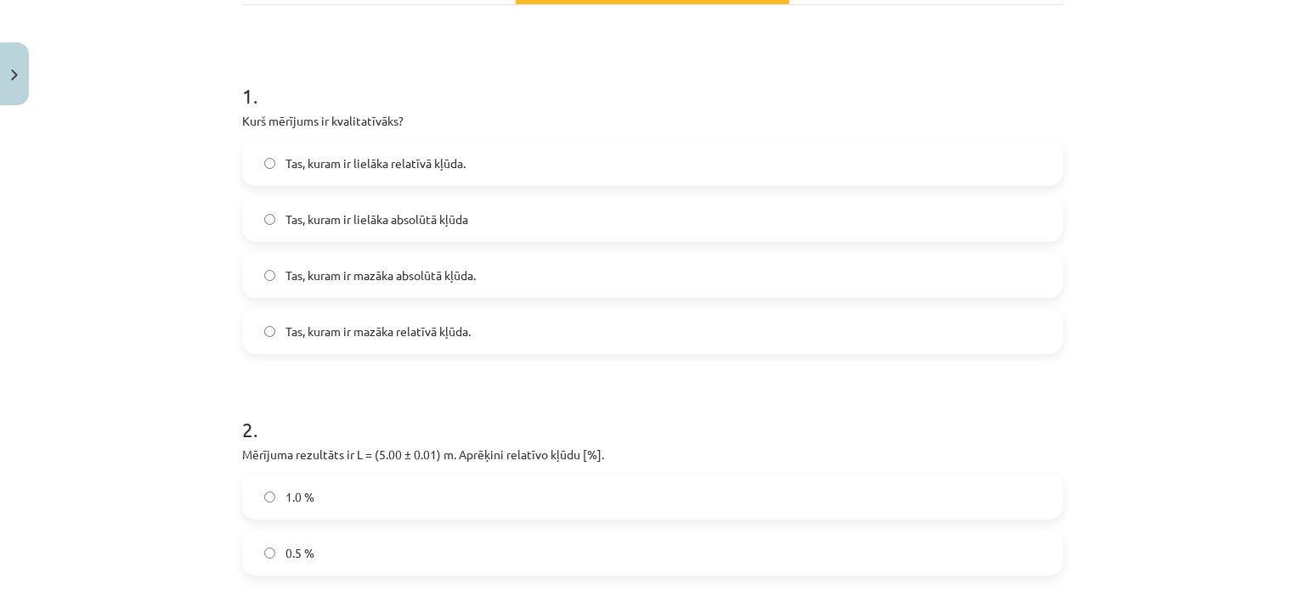
scroll to position [283, 0]
click at [408, 331] on span "Tas, kuram ir mazāka relatīvā kļūda." at bounding box center [377, 333] width 185 height 18
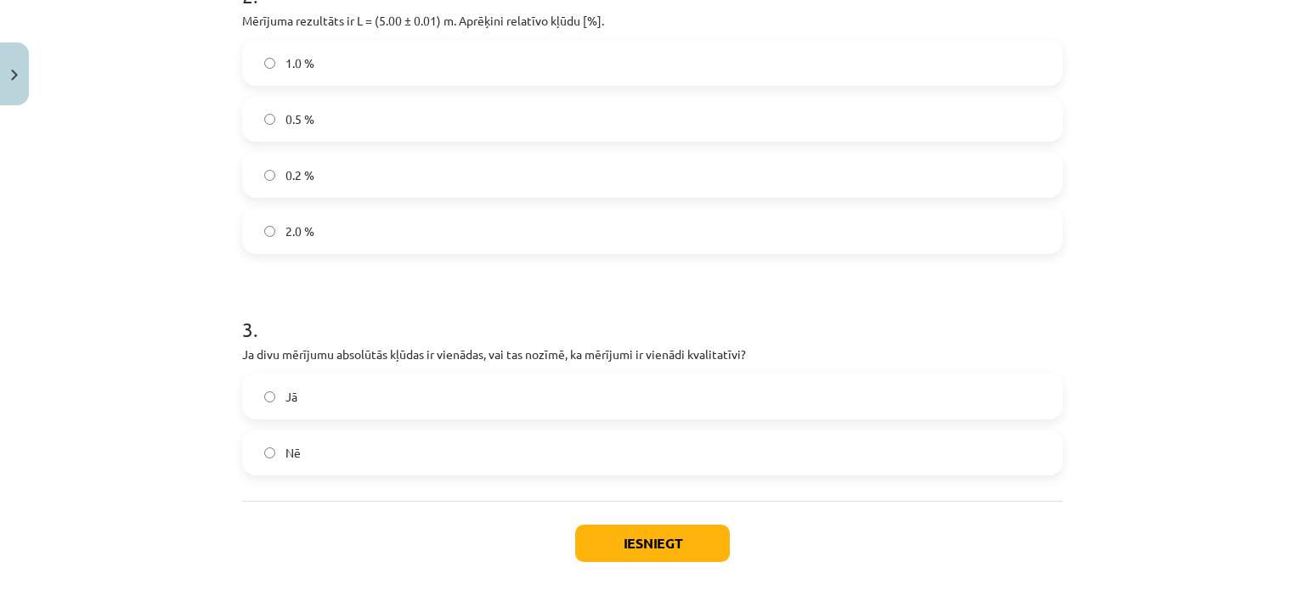
scroll to position [720, 0]
click at [333, 169] on label "0.2 %" at bounding box center [652, 172] width 817 height 42
click at [318, 441] on label "Nē" at bounding box center [652, 450] width 817 height 42
click at [618, 536] on button "Iesniegt" at bounding box center [652, 540] width 155 height 37
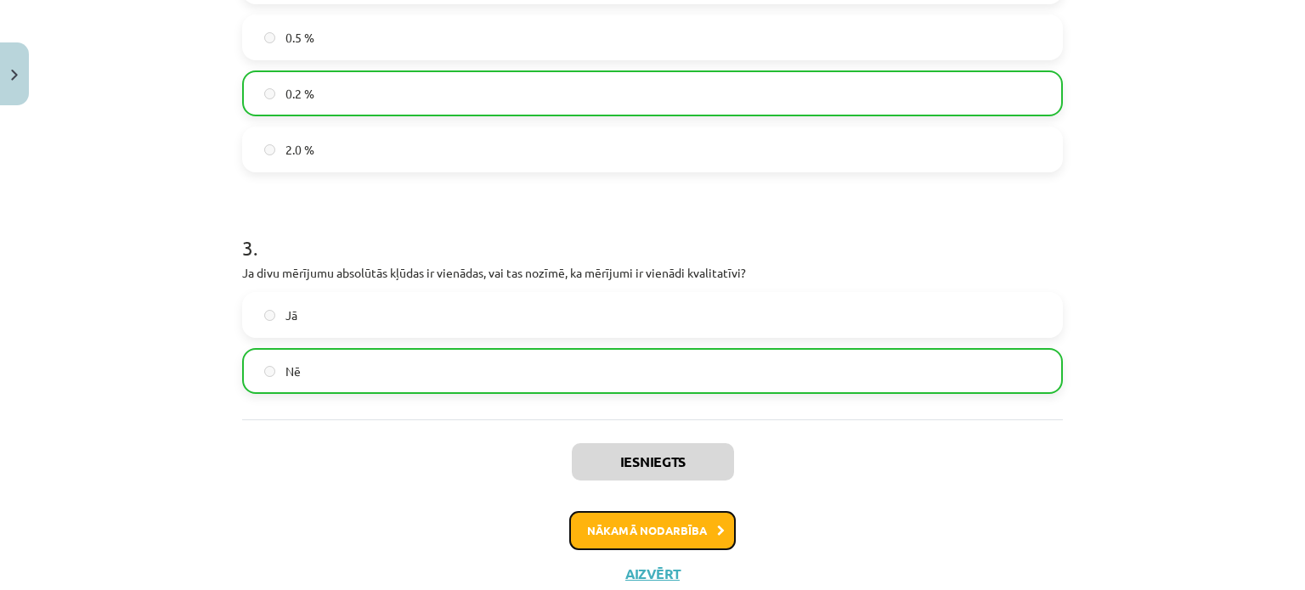
click at [618, 522] on button "Nākamā nodarbība" at bounding box center [652, 530] width 167 height 39
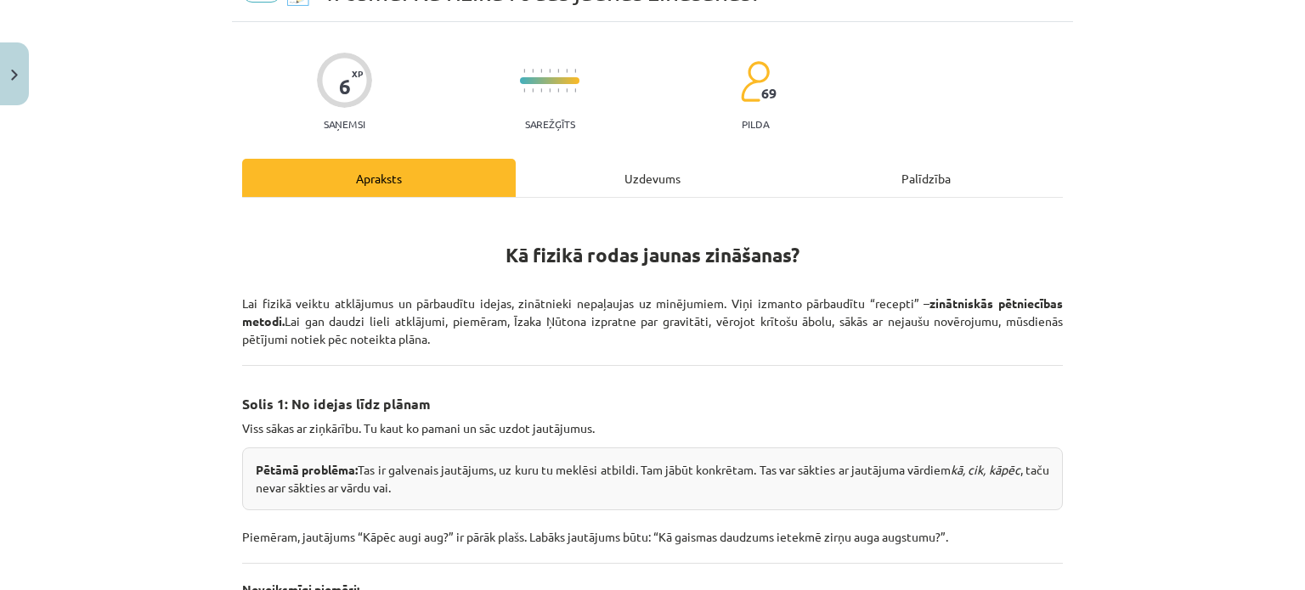
scroll to position [42, 0]
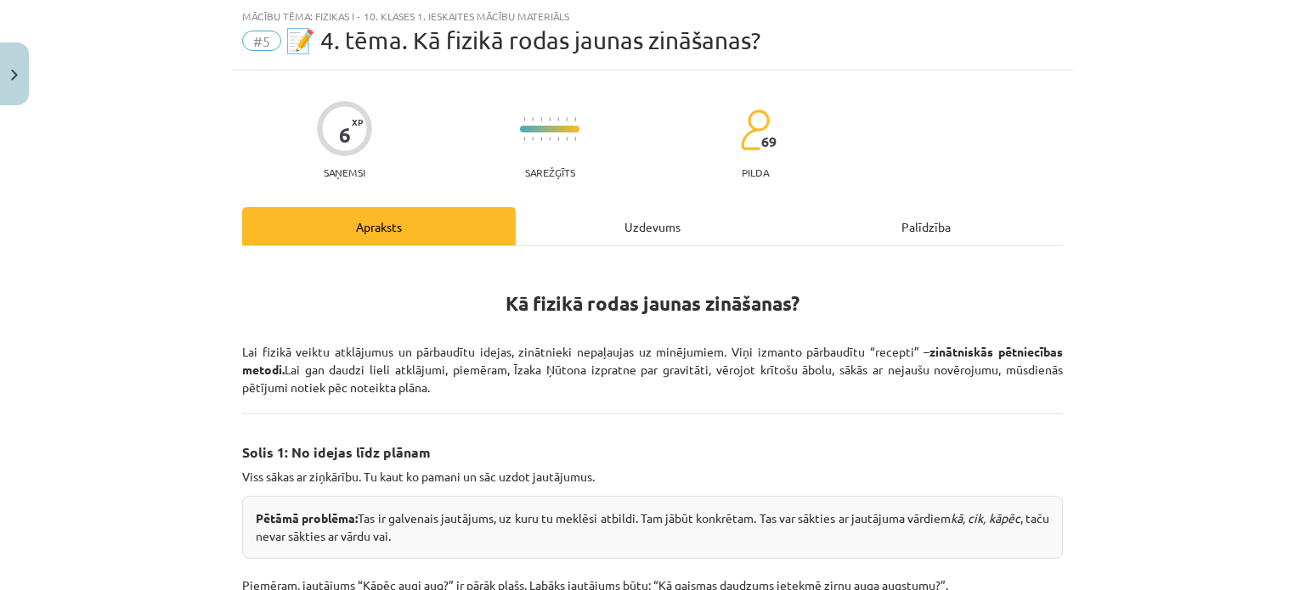
click at [583, 219] on div "Uzdevums" at bounding box center [653, 226] width 274 height 38
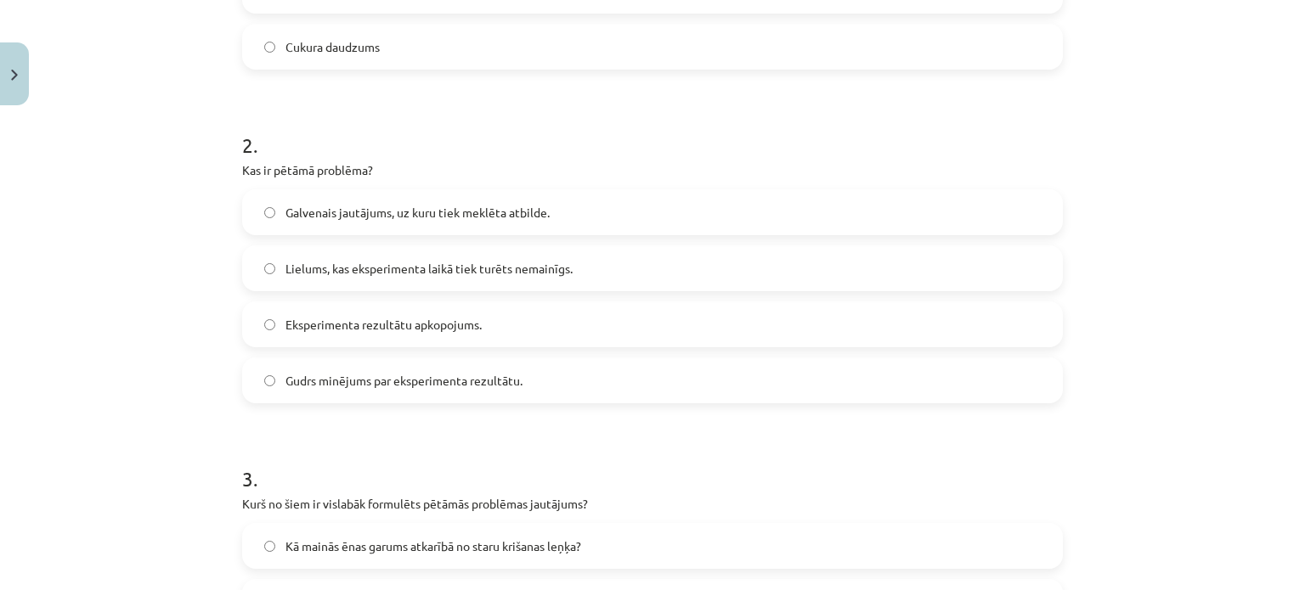
scroll to position [912, 0]
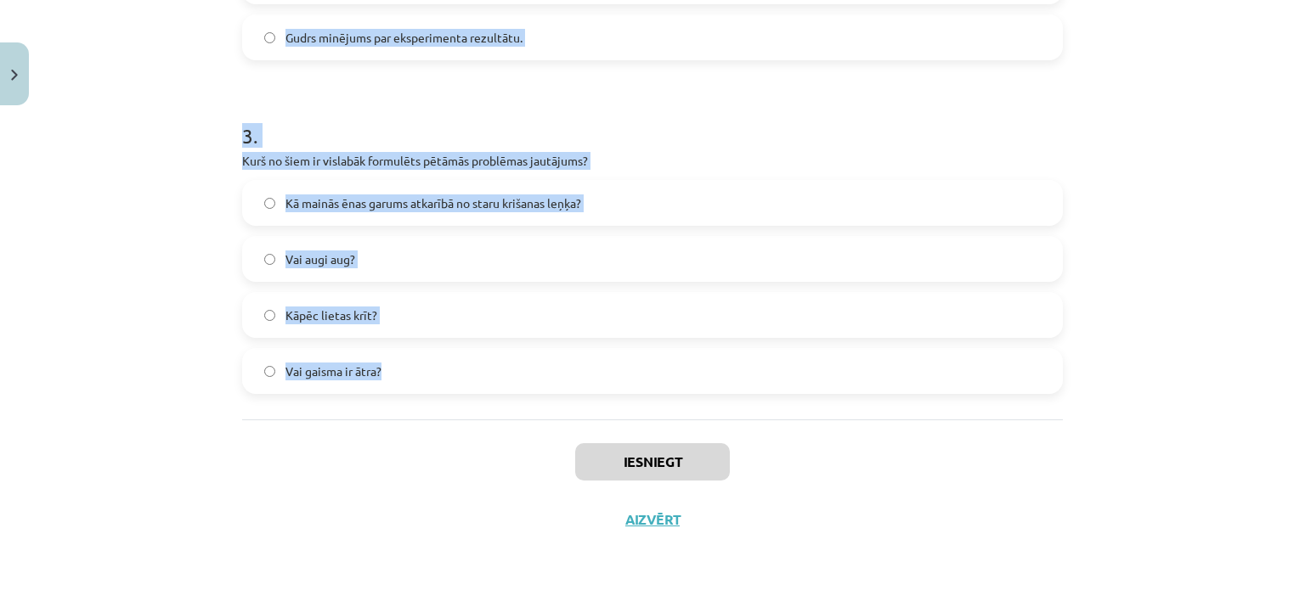
drag, startPoint x: 232, startPoint y: 167, endPoint x: 448, endPoint y: 359, distance: 288.8
copy form "1 . Skolēns pēta, kā ūdens temperatūra ietekmē cukura šķīšanas ātrumu. Kas ir n…"
click at [139, 149] on div "Mācību tēma: Fizikas i - 10. klases 1. ieskaites mācību materiāls #5 📝 4. tēma.…" at bounding box center [652, 295] width 1305 height 590
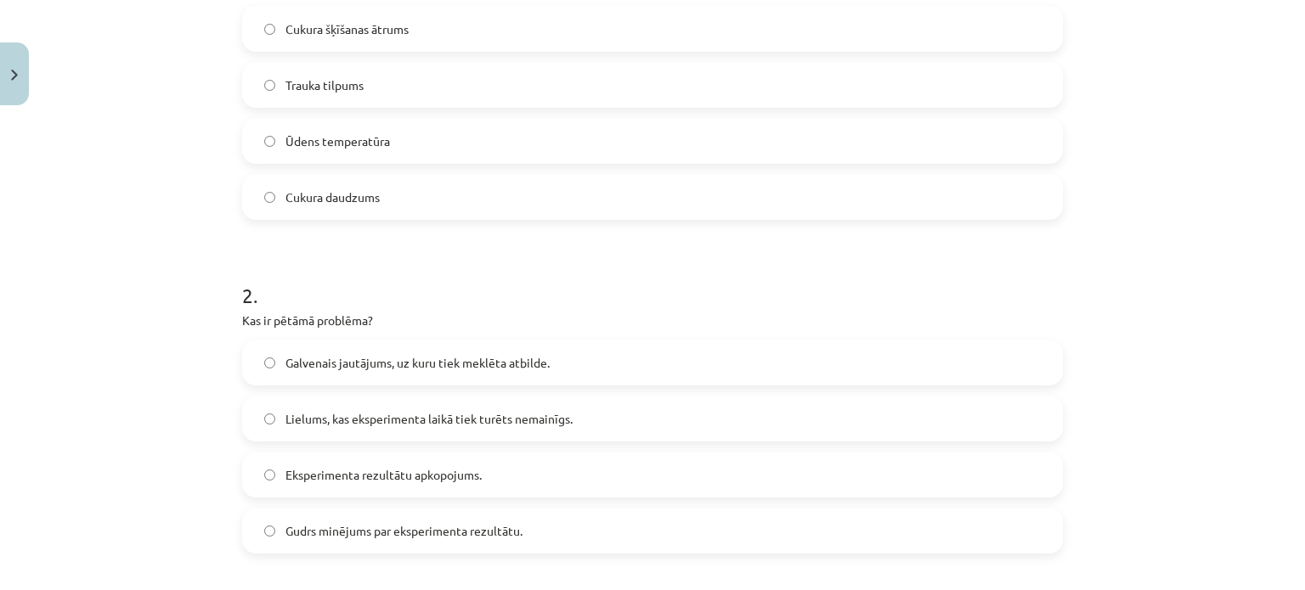
scroll to position [416, 0]
click at [350, 150] on span "Ūdens temperatūra" at bounding box center [337, 143] width 104 height 18
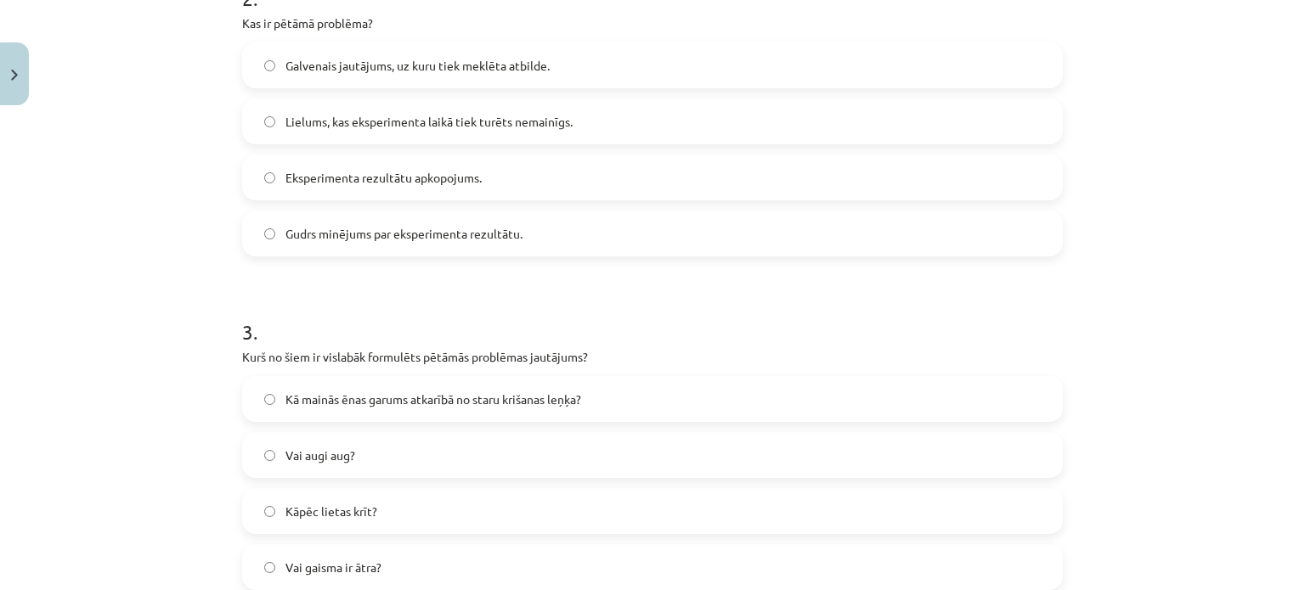
scroll to position [721, 0]
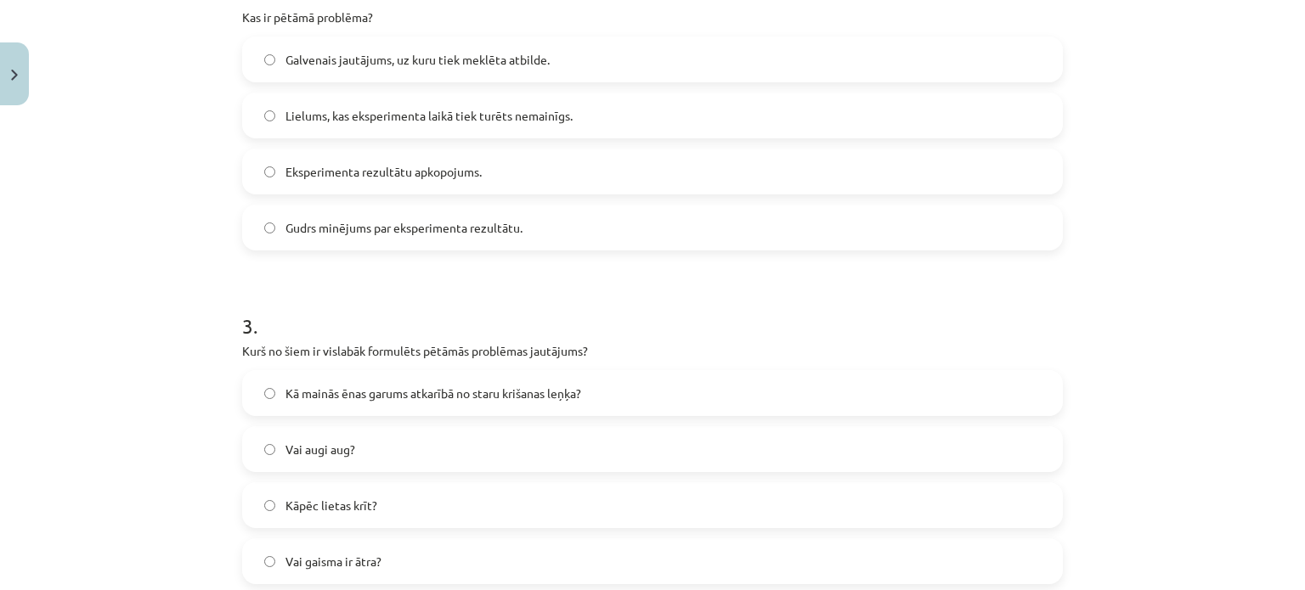
click at [379, 51] on span "Galvenais jautājums, uz kuru tiek meklēta atbilde." at bounding box center [417, 60] width 264 height 18
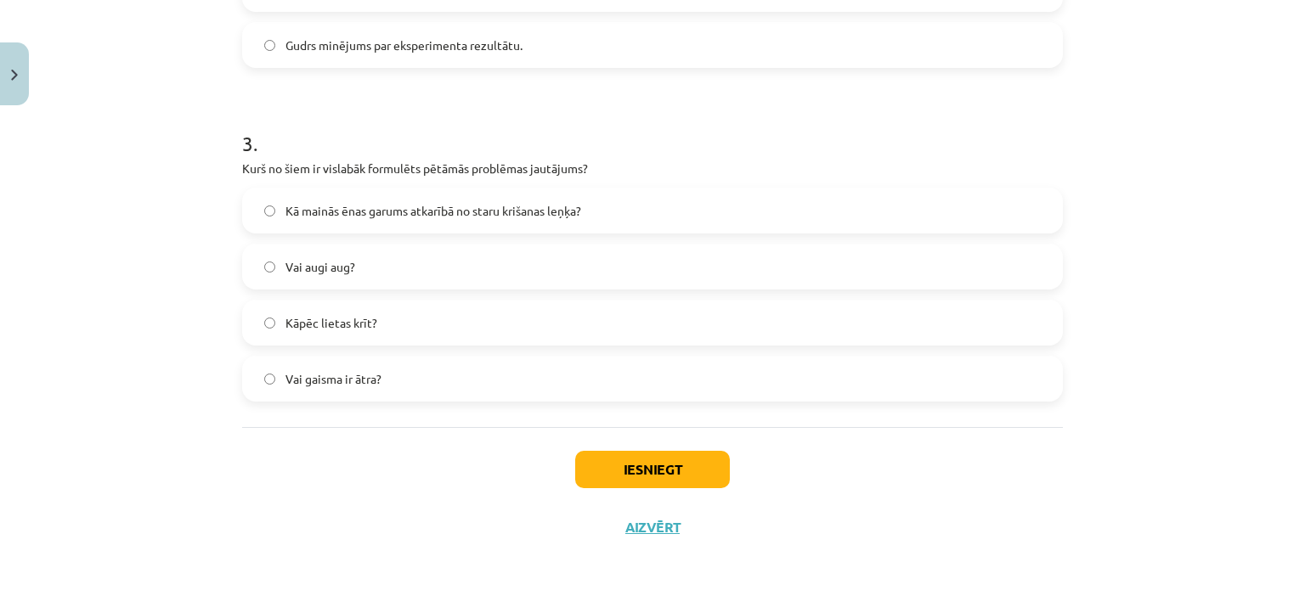
scroll to position [908, 0]
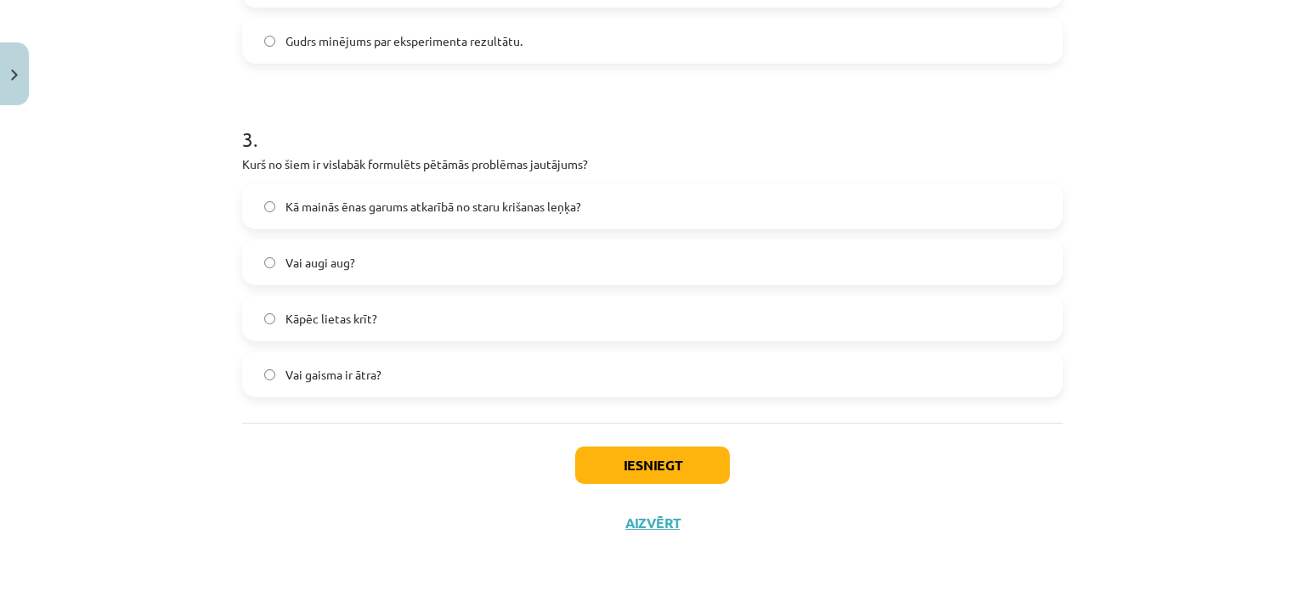
click at [413, 188] on label "Kā mainās ēnas garums atkarībā no staru krišanas leņķa?" at bounding box center [652, 206] width 817 height 42
click at [664, 465] on button "Iesniegt" at bounding box center [652, 465] width 155 height 37
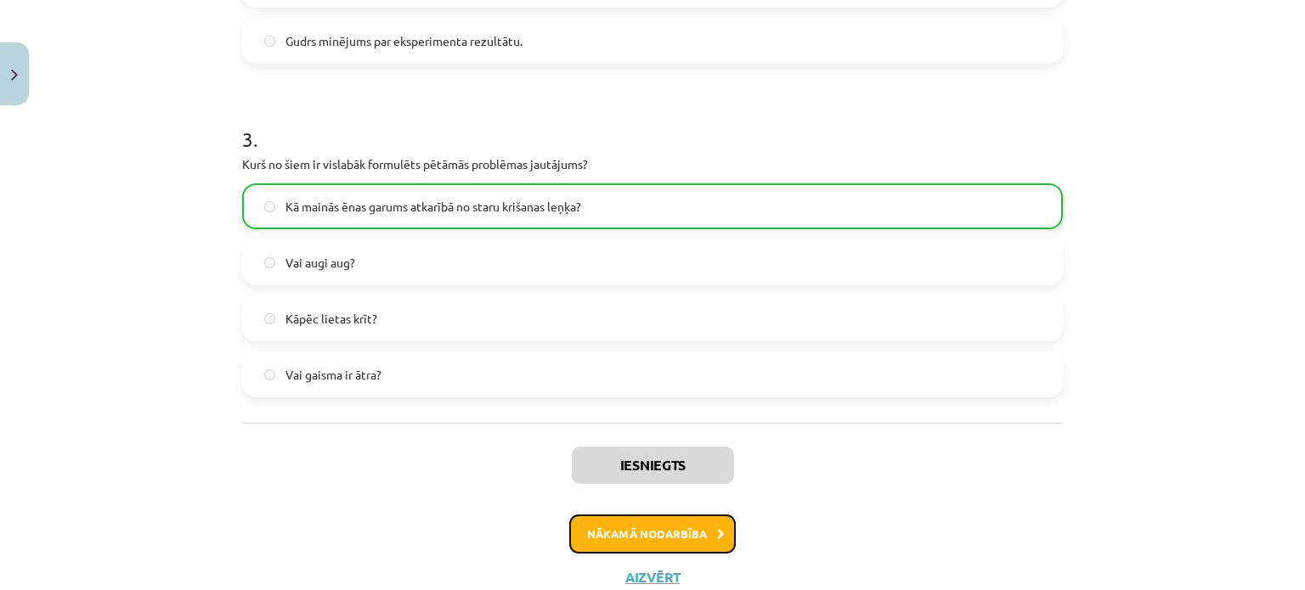
click at [625, 535] on button "Nākamā nodarbība" at bounding box center [652, 534] width 167 height 39
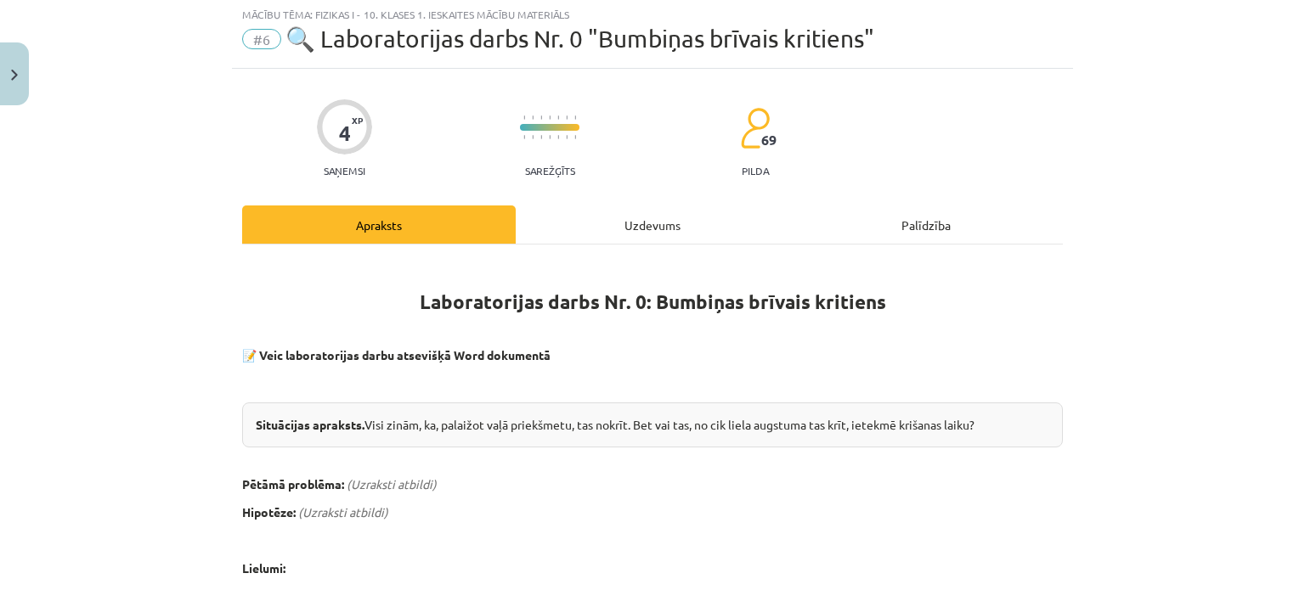
scroll to position [42, 0]
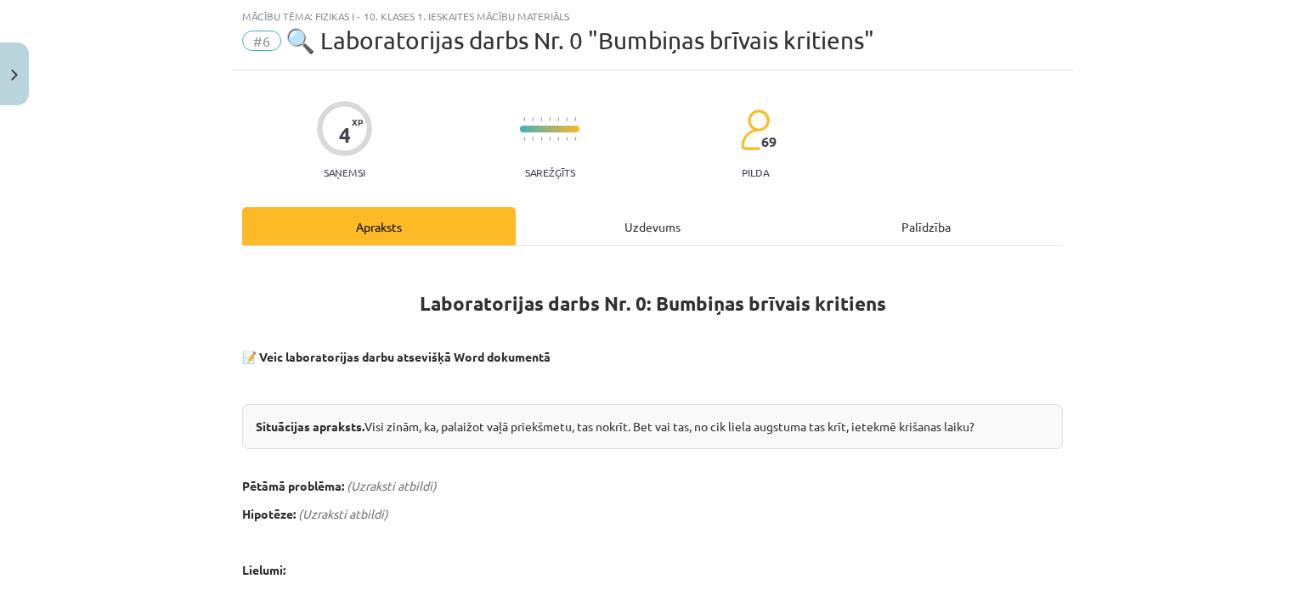
click at [625, 212] on div "Uzdevums" at bounding box center [653, 226] width 274 height 38
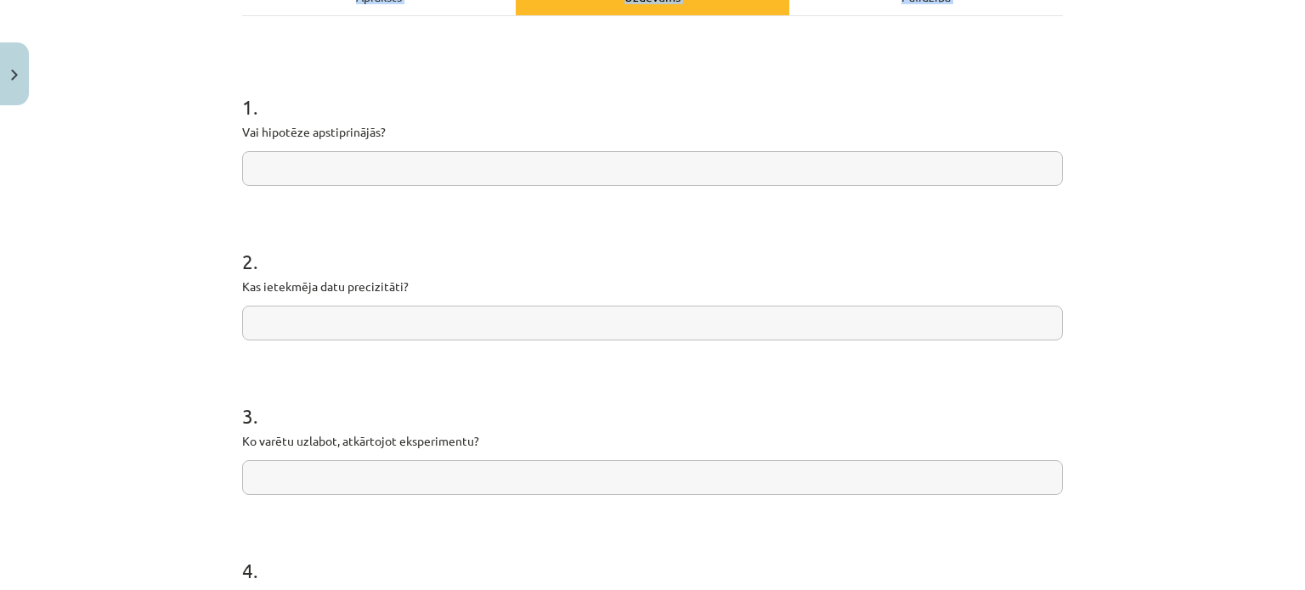
scroll to position [272, 0]
drag, startPoint x: 234, startPoint y: 242, endPoint x: 250, endPoint y: 53, distance: 190.1
click at [268, 44] on div "1 . Vai hipotēze apstiprinājās? 2 . Kas ietekmēja datu precizitāti? 3 . Ko varē…" at bounding box center [652, 341] width 821 height 649
click at [203, 66] on div "Mācību tēma: Fizikas i - 10. klases 1. ieskaites mācību materiāls #6 🔍 Laborato…" at bounding box center [652, 295] width 1305 height 590
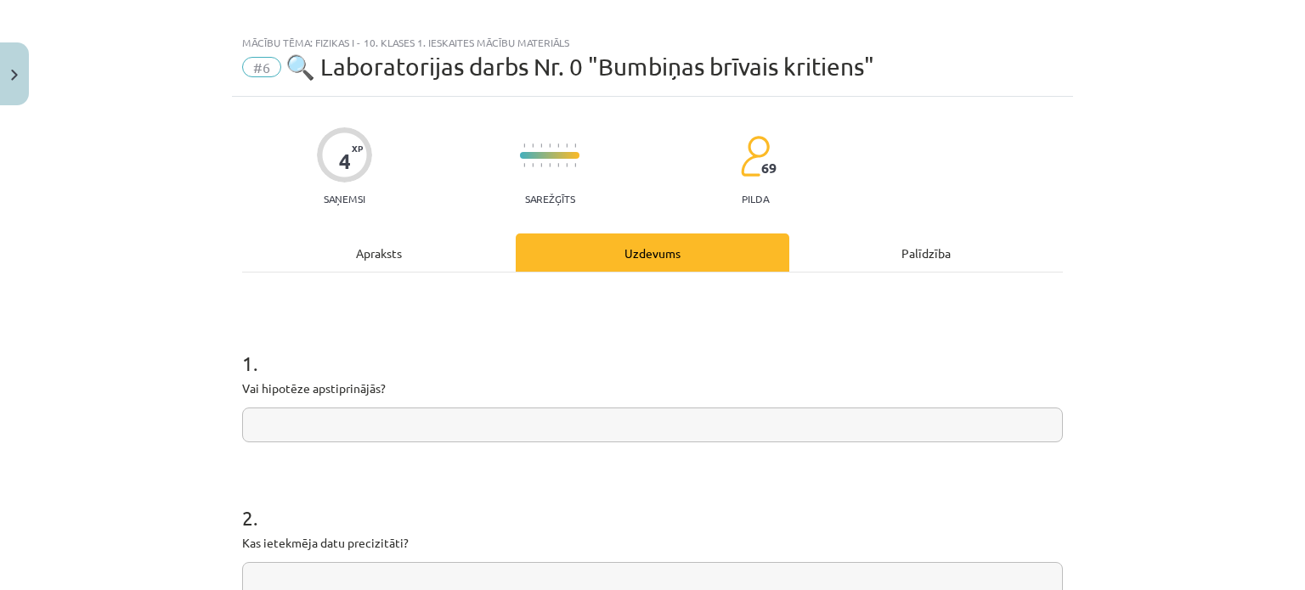
scroll to position [0, 0]
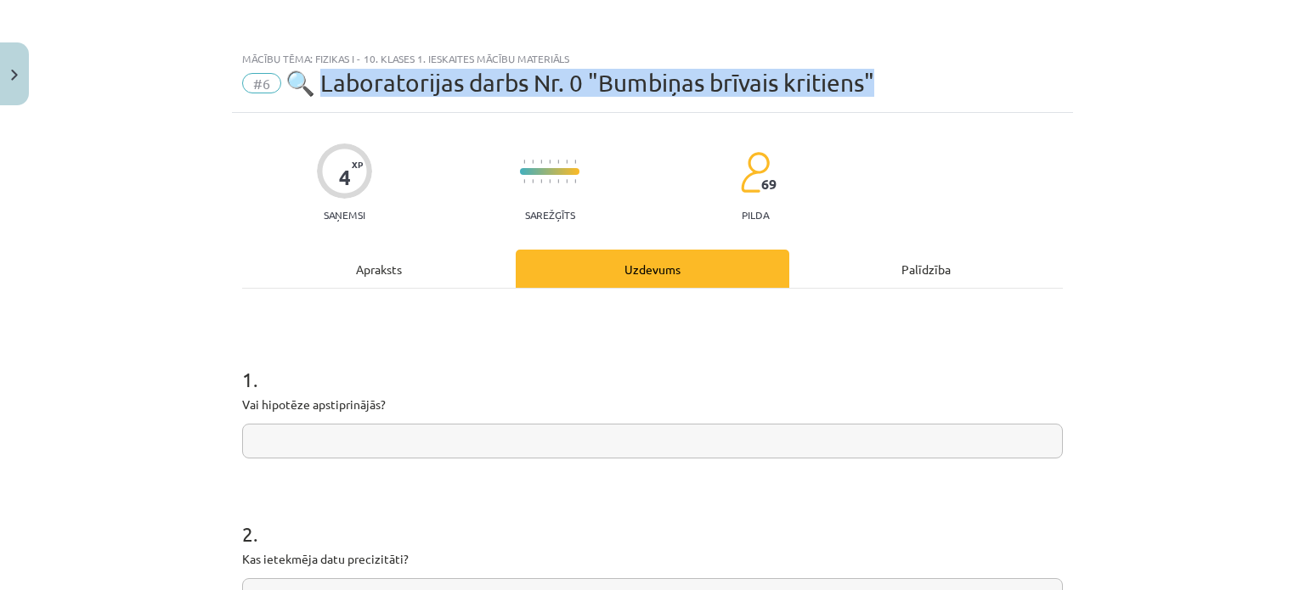
drag, startPoint x: 317, startPoint y: 74, endPoint x: 890, endPoint y: 90, distance: 573.6
click at [890, 90] on div "#6 🔍 Laboratorijas darbs Nr. 0 "Bumbiņas brīvais kritiens"" at bounding box center [652, 83] width 821 height 27
copy span "aboratorijas darbs Nr. 0 "Bumbiņas brīvais kritiens""
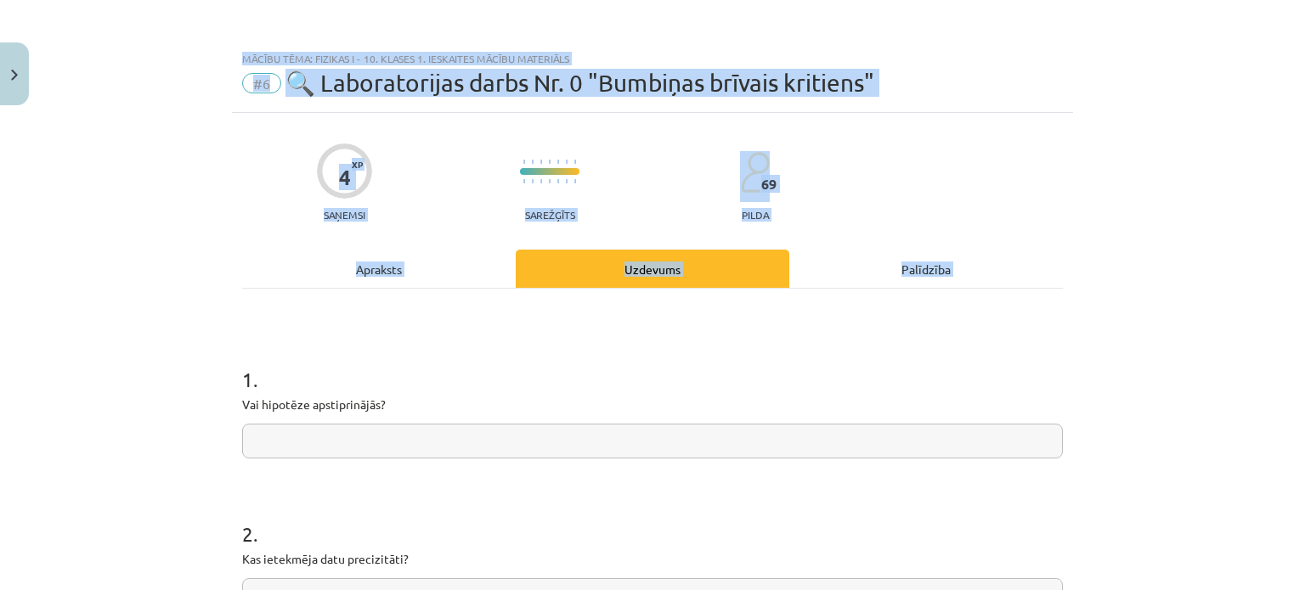
scroll to position [518, 0]
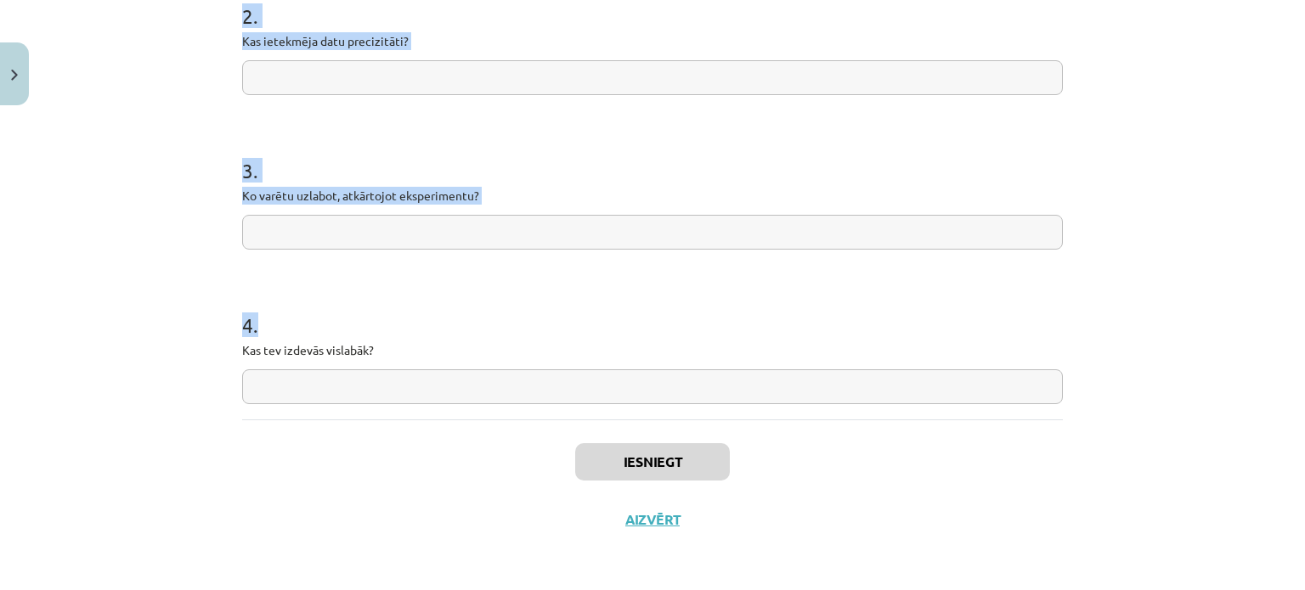
drag, startPoint x: 238, startPoint y: 358, endPoint x: 438, endPoint y: 362, distance: 200.5
click at [438, 362] on form "1 . Vai hipotēze apstiprinājās? 2 . Kas ietekmēja datu precizitāti? 3 . Ko varē…" at bounding box center [652, 112] width 821 height 584
copy form "1 . Vai hipotēze apstiprinājās? 2 . Kas ietekmēja datu precizitāti? 3 . Ko varē…"
click at [177, 121] on div "Mācību tēma: Fizikas i - 10. klases 1. ieskaites mācību materiāls #6 🔍 Laborato…" at bounding box center [652, 295] width 1305 height 590
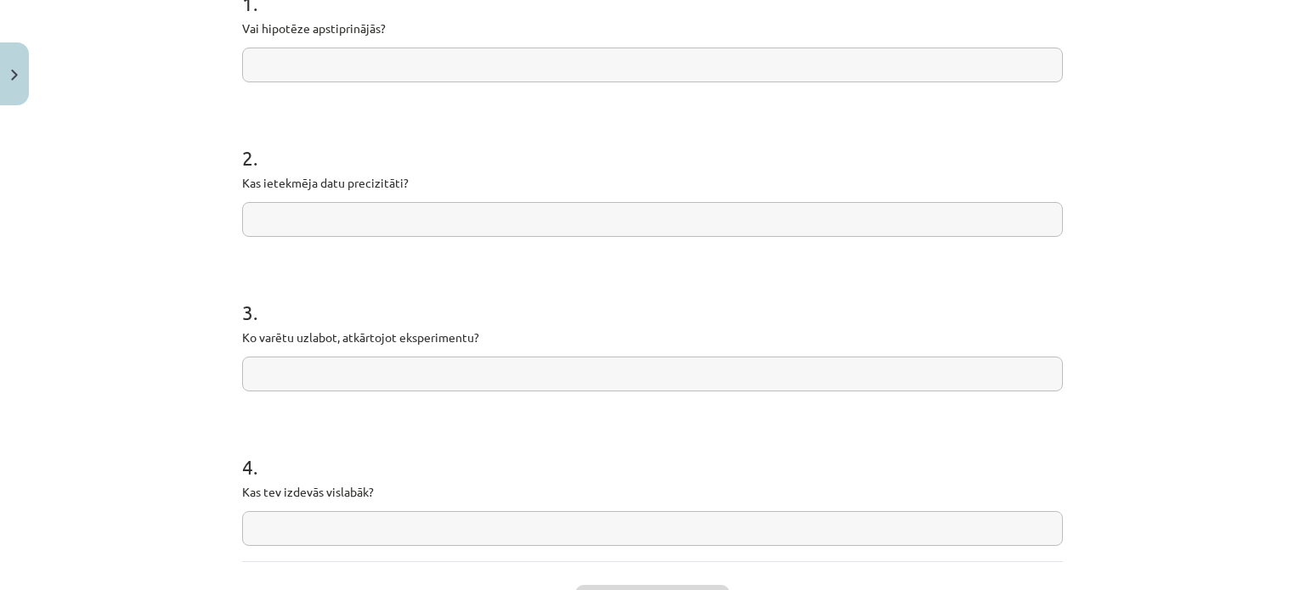
scroll to position [375, 0]
click at [319, 65] on input "text" at bounding box center [652, 65] width 821 height 35
type input "*"
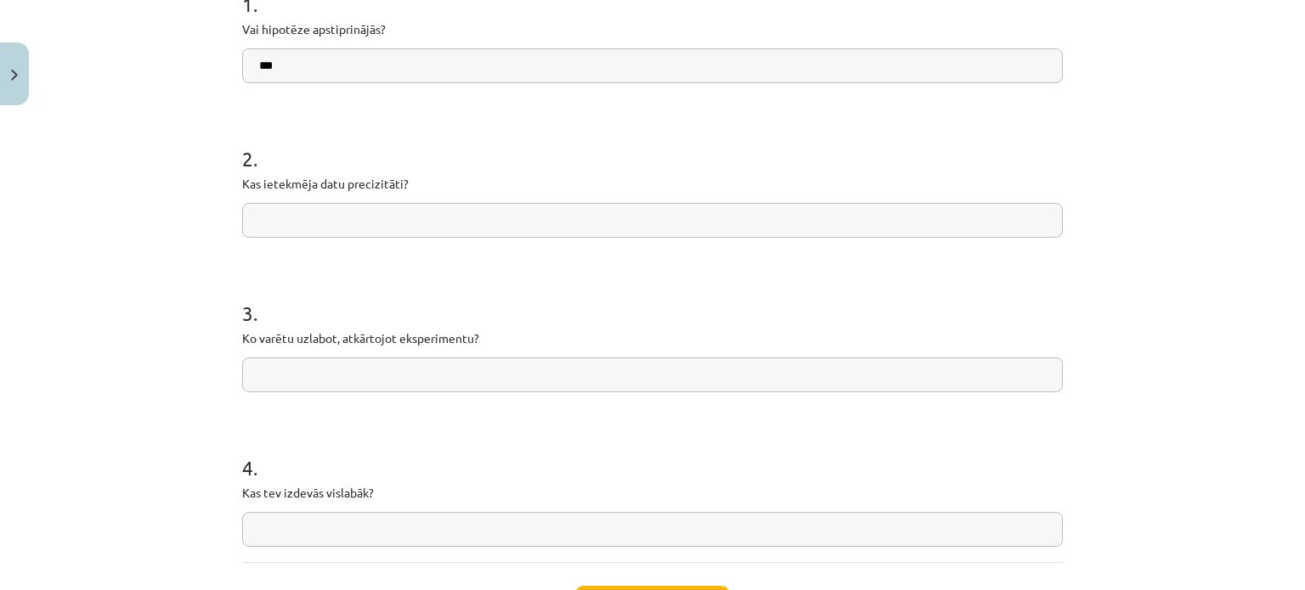
paste input "**********"
type input "**********"
click at [292, 227] on input "text" at bounding box center [652, 220] width 821 height 35
click at [347, 217] on input "text" at bounding box center [652, 220] width 821 height 35
paste input "**********"
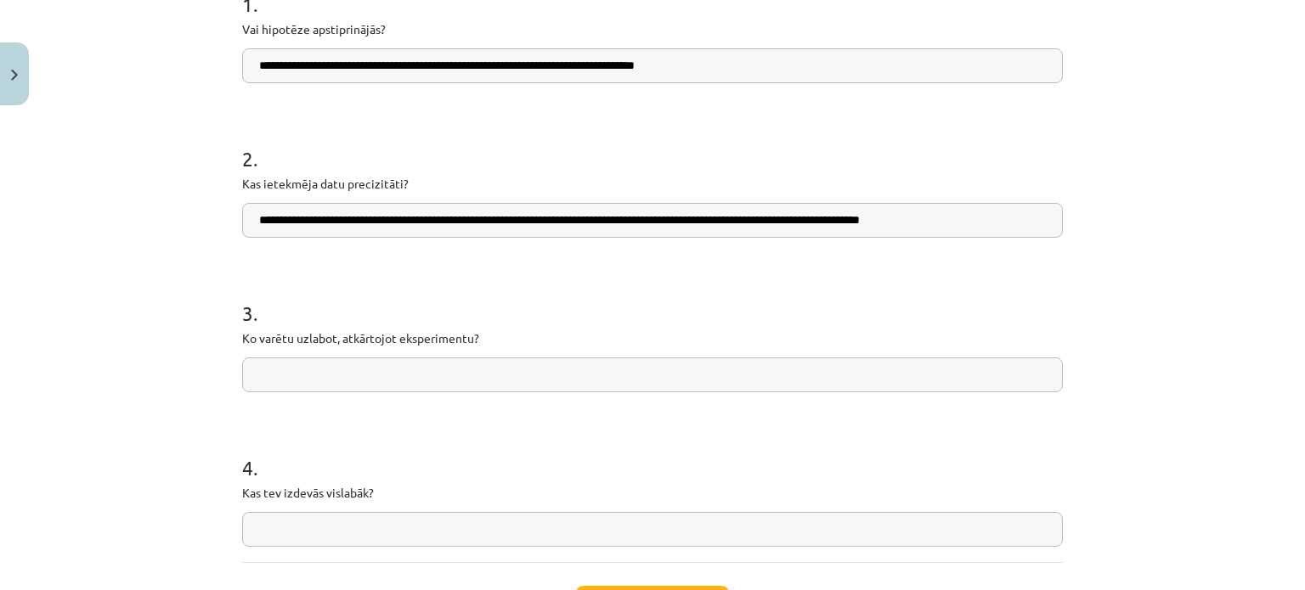
drag, startPoint x: 505, startPoint y: 217, endPoint x: 344, endPoint y: 211, distance: 160.7
click at [344, 211] on input "**********" at bounding box center [652, 220] width 821 height 35
click at [612, 211] on input "**********" at bounding box center [652, 220] width 821 height 35
type input "**********"
click at [421, 364] on input "text" at bounding box center [652, 375] width 821 height 35
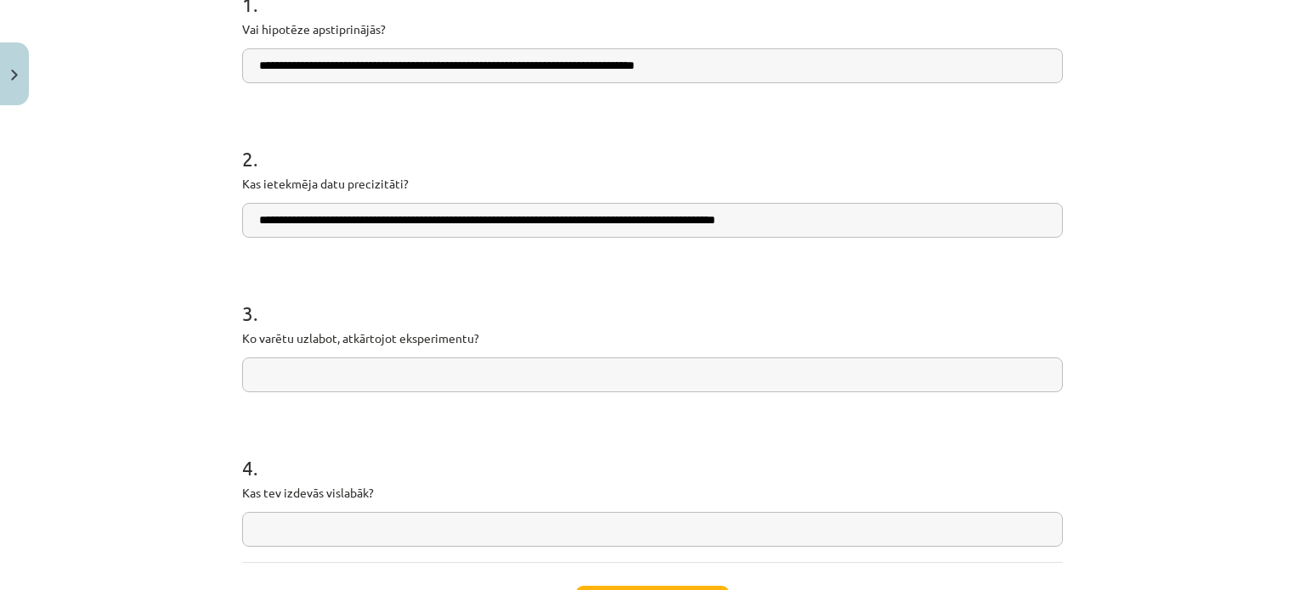
paste input "**********"
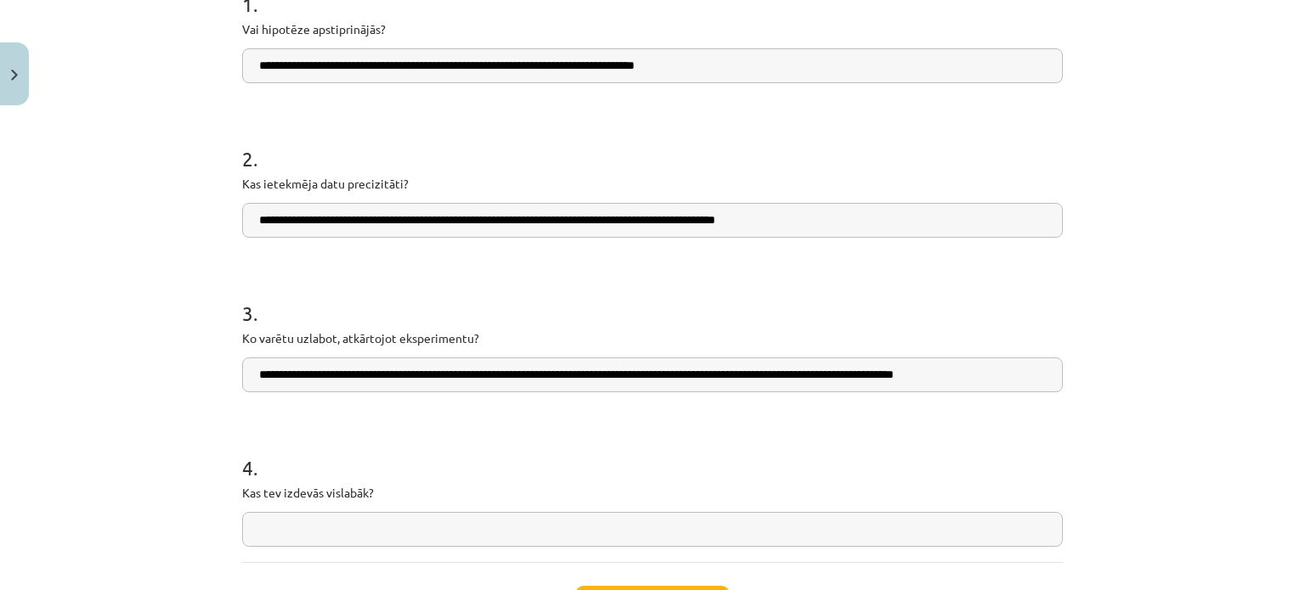
click at [537, 370] on input "**********" at bounding box center [652, 375] width 821 height 35
click at [768, 371] on input "**********" at bounding box center [652, 375] width 821 height 35
click at [538, 372] on input "**********" at bounding box center [652, 375] width 821 height 35
type input "**********"
click at [328, 519] on input "text" at bounding box center [652, 529] width 821 height 35
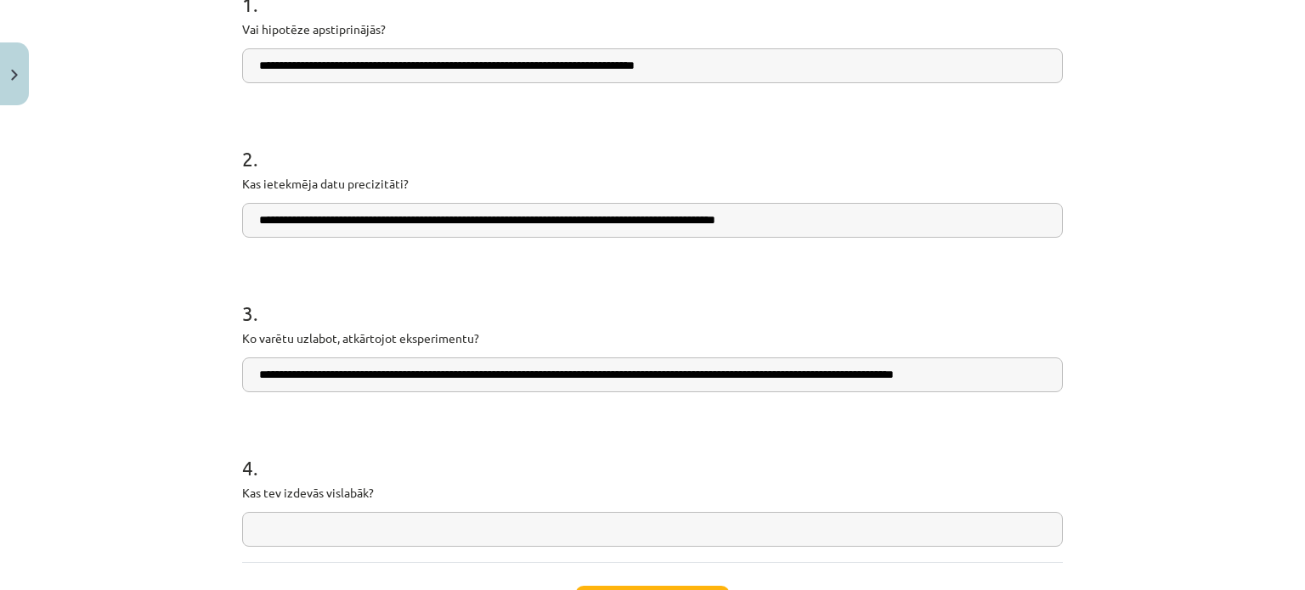
paste input "**********"
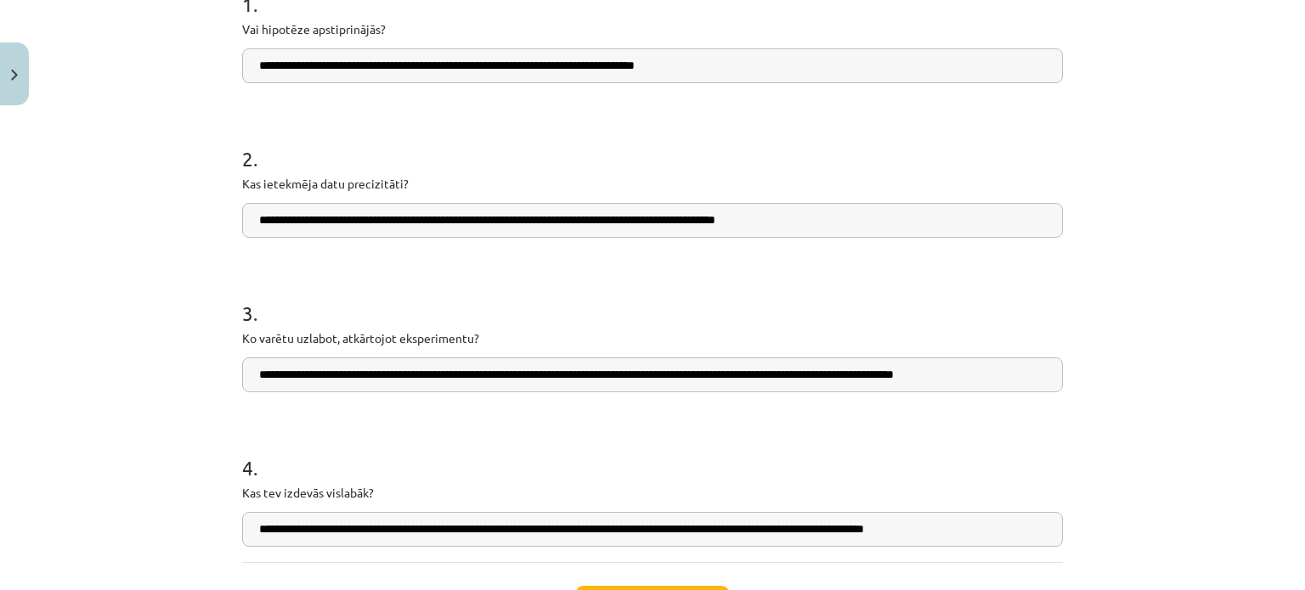
click at [425, 530] on input "**********" at bounding box center [652, 529] width 821 height 35
click at [666, 528] on input "**********" at bounding box center [652, 529] width 821 height 35
click at [1006, 532] on input "**********" at bounding box center [652, 529] width 821 height 35
type input "**********"
click at [1030, 379] on input "**********" at bounding box center [652, 375] width 821 height 35
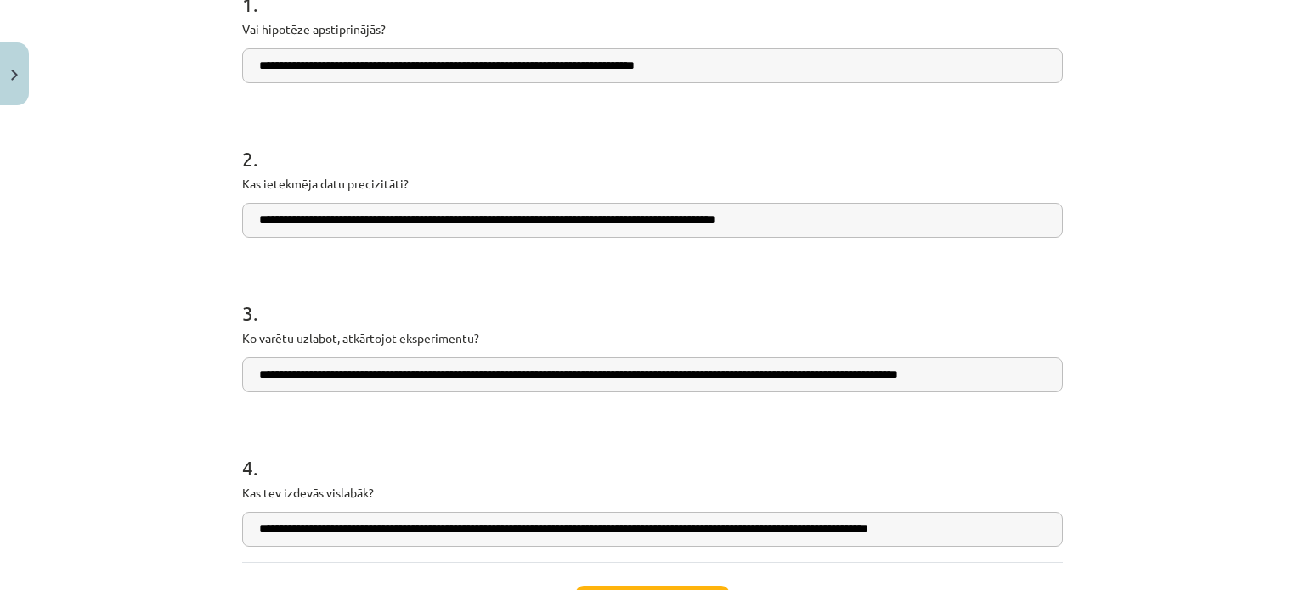
type input "**********"
click at [835, 217] on input "**********" at bounding box center [652, 220] width 821 height 35
type input "**********"
drag, startPoint x: 1025, startPoint y: 528, endPoint x: 183, endPoint y: 499, distance: 842.4
click at [183, 499] on div "**********" at bounding box center [652, 295] width 1305 height 590
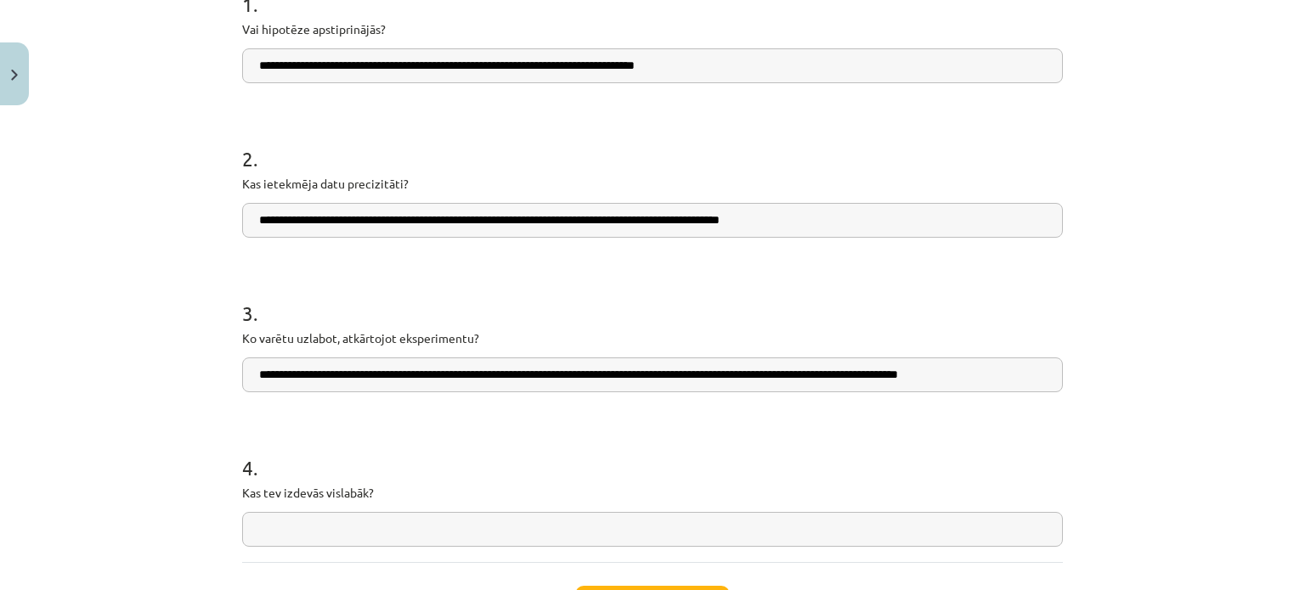
drag, startPoint x: 1040, startPoint y: 377, endPoint x: 179, endPoint y: 329, distance: 861.9
click at [179, 329] on div "**********" at bounding box center [652, 295] width 1305 height 590
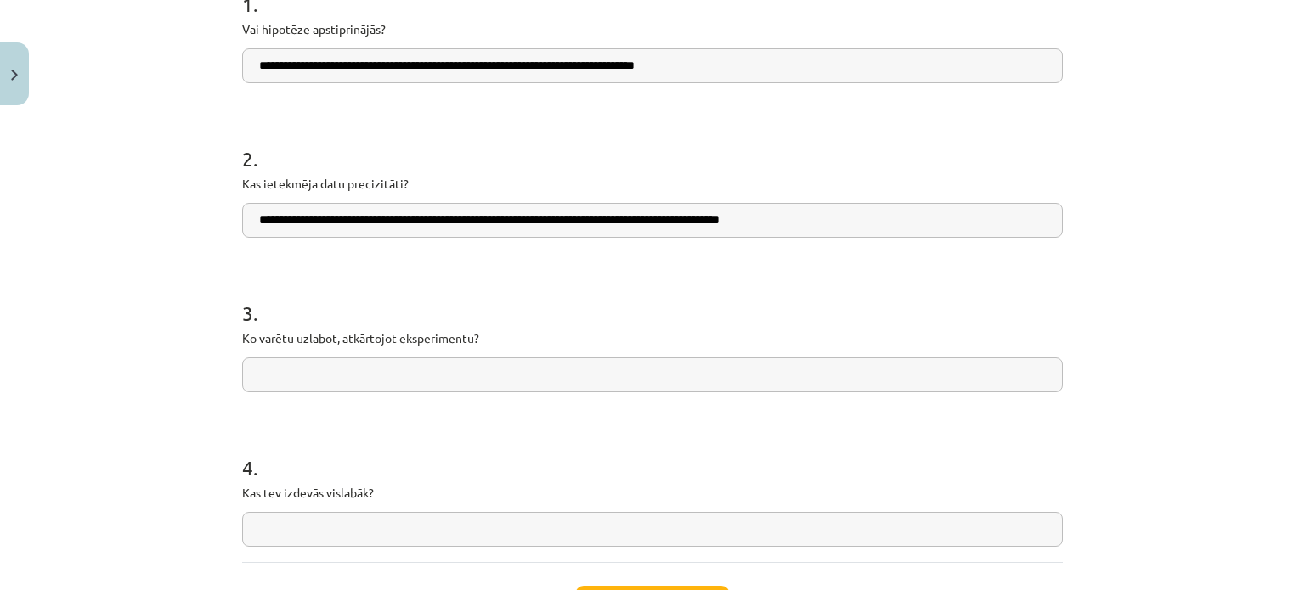
drag, startPoint x: 929, startPoint y: 209, endPoint x: 93, endPoint y: 88, distance: 845.4
click at [93, 88] on div "**********" at bounding box center [652, 295] width 1305 height 590
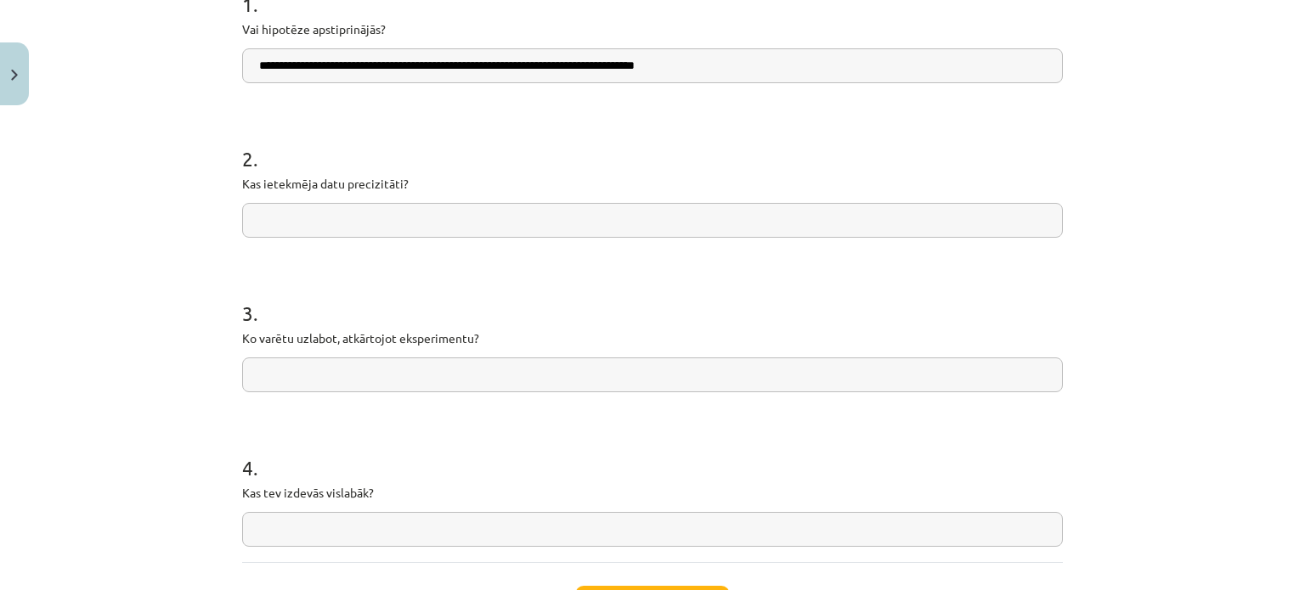
drag, startPoint x: 717, startPoint y: 65, endPoint x: 98, endPoint y: 16, distance: 621.2
click at [98, 16] on div "**********" at bounding box center [652, 295] width 1305 height 590
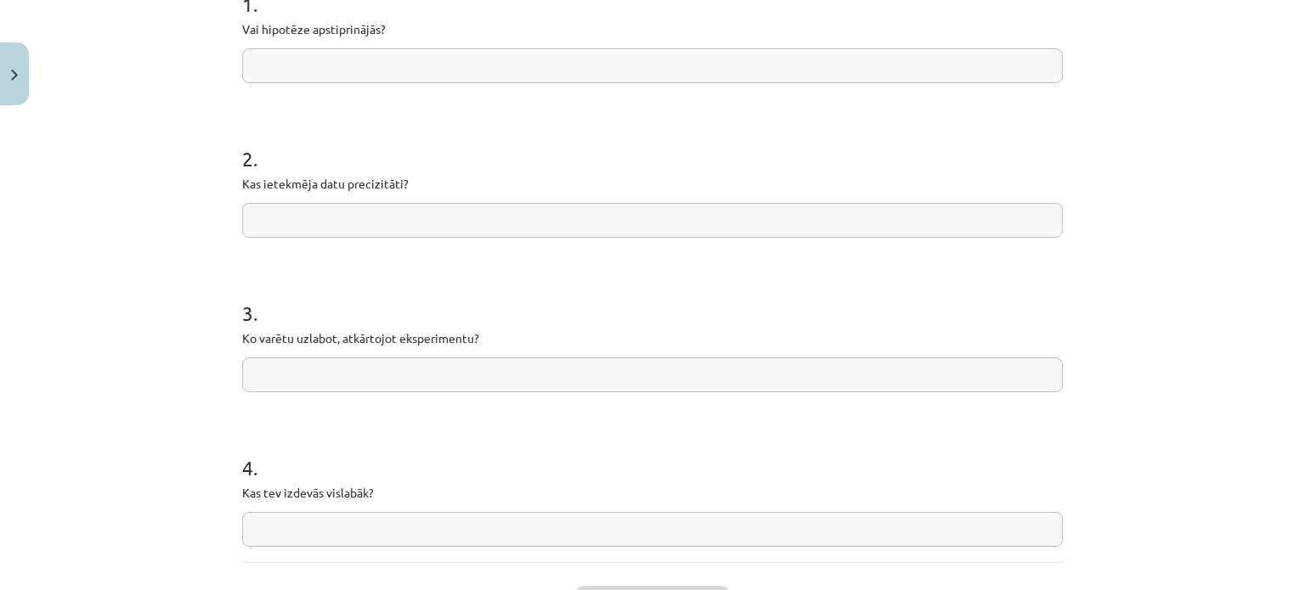
paste input "**********"
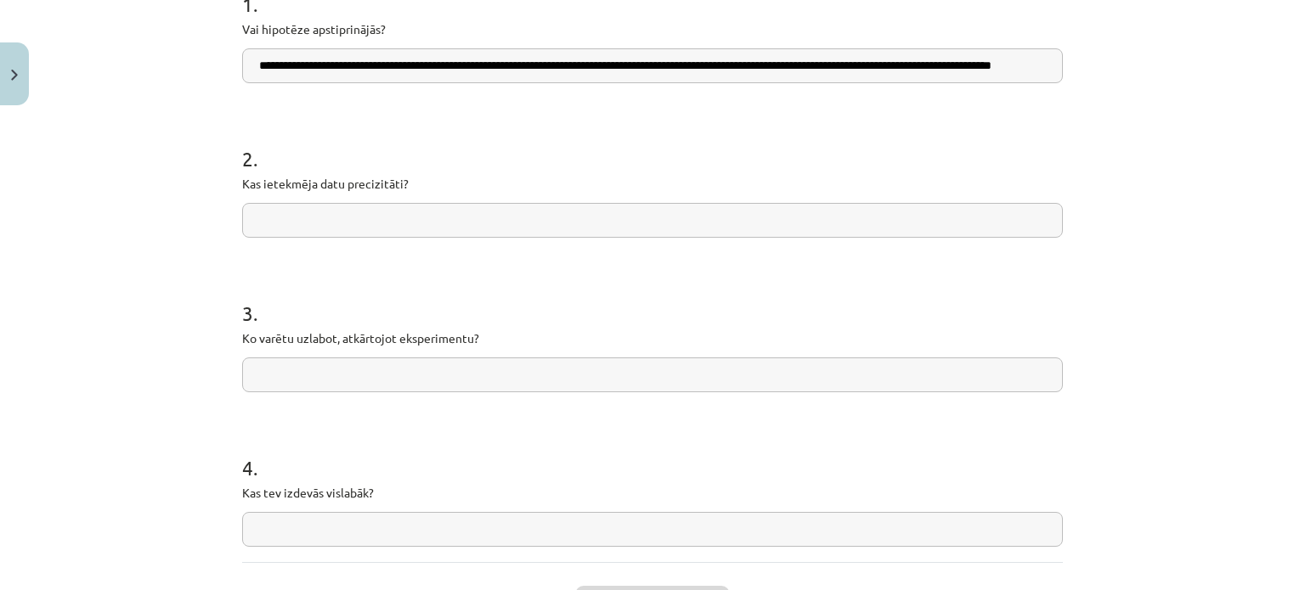
scroll to position [0, 126]
type input "**********"
click at [300, 222] on input "text" at bounding box center [652, 220] width 821 height 35
click at [408, 229] on input "text" at bounding box center [652, 220] width 821 height 35
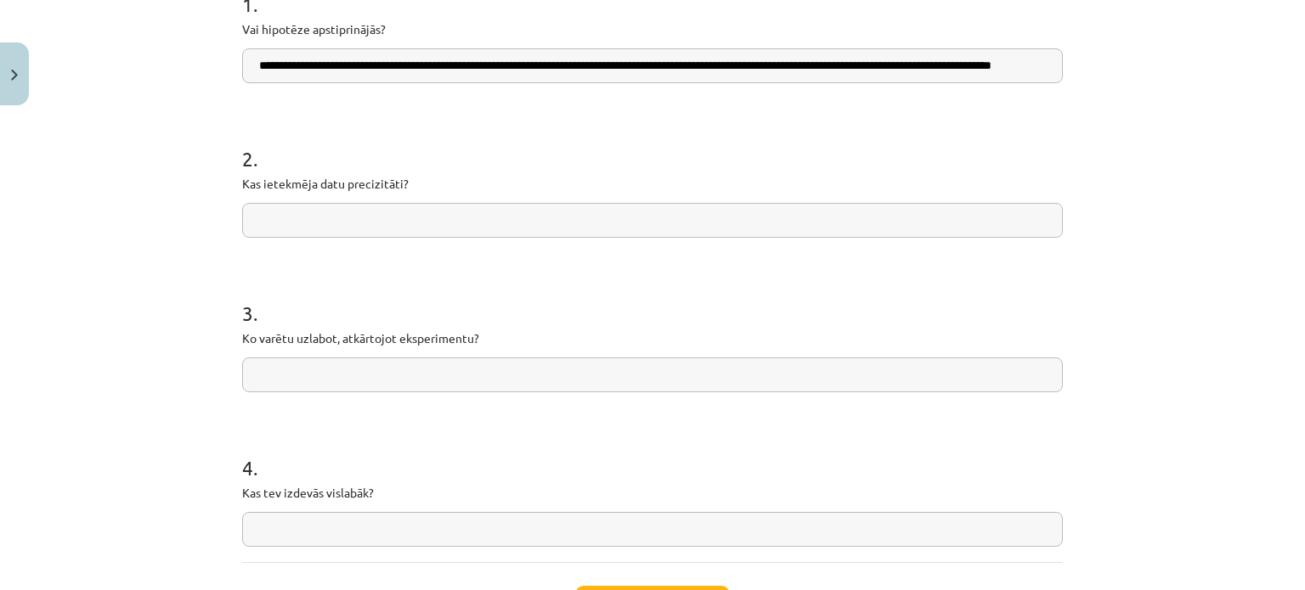
paste input "**********"
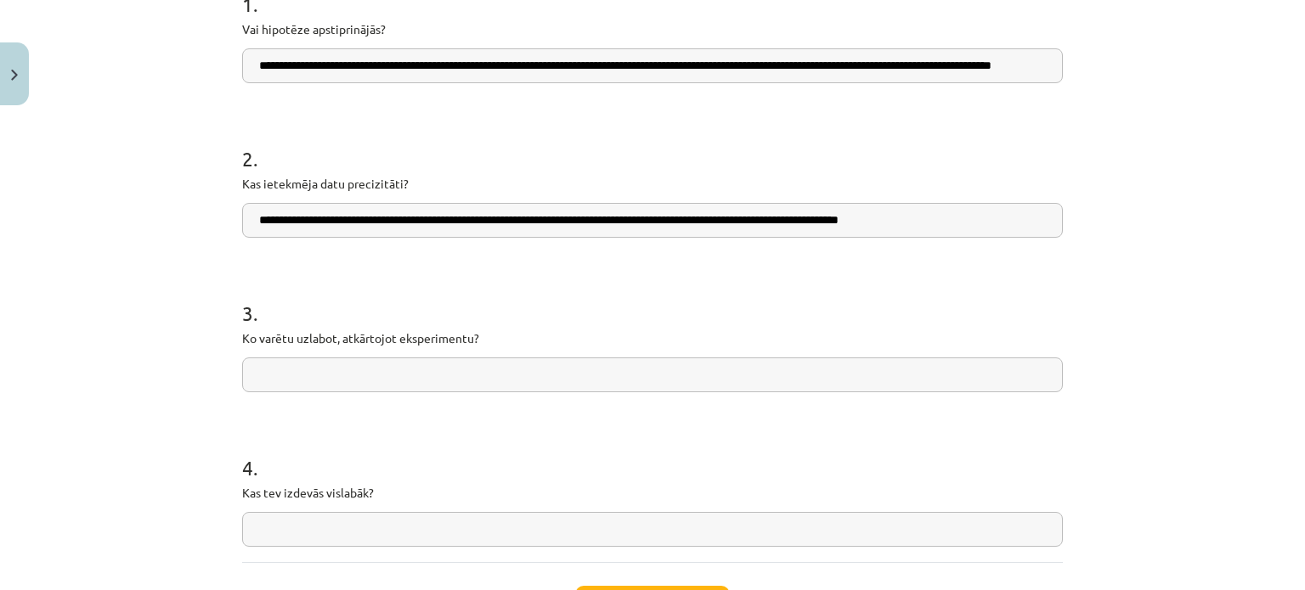
type input "**********"
click at [377, 370] on input "text" at bounding box center [652, 375] width 821 height 35
click at [375, 364] on input "text" at bounding box center [652, 375] width 821 height 35
paste input "**********"
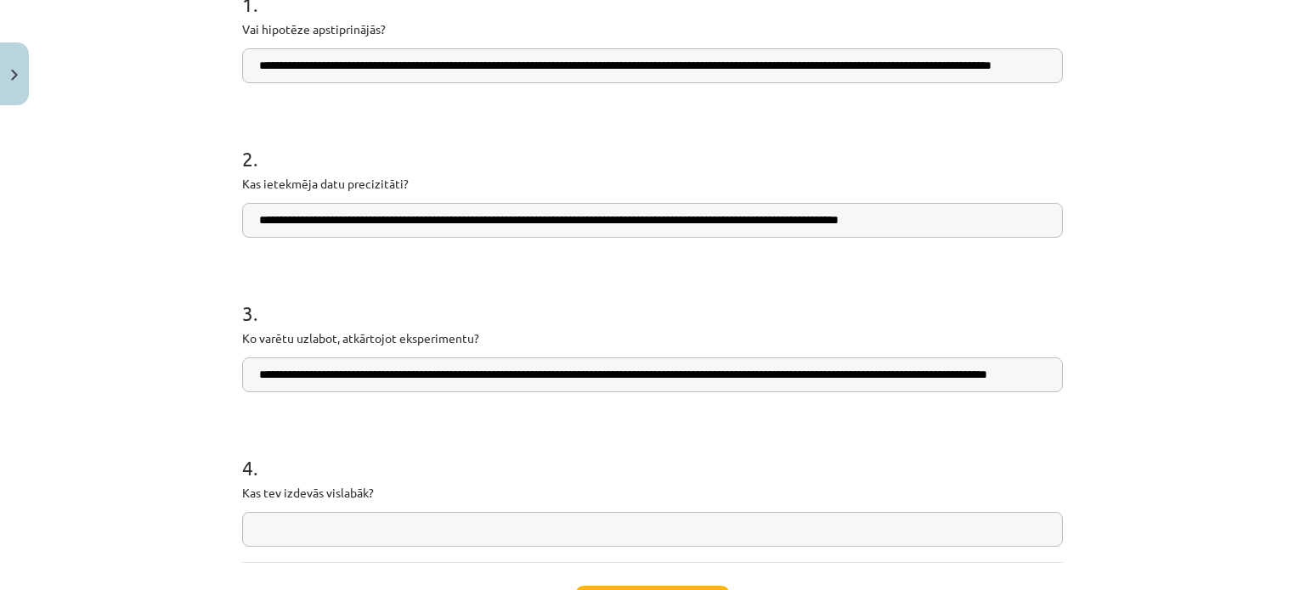
scroll to position [518, 0]
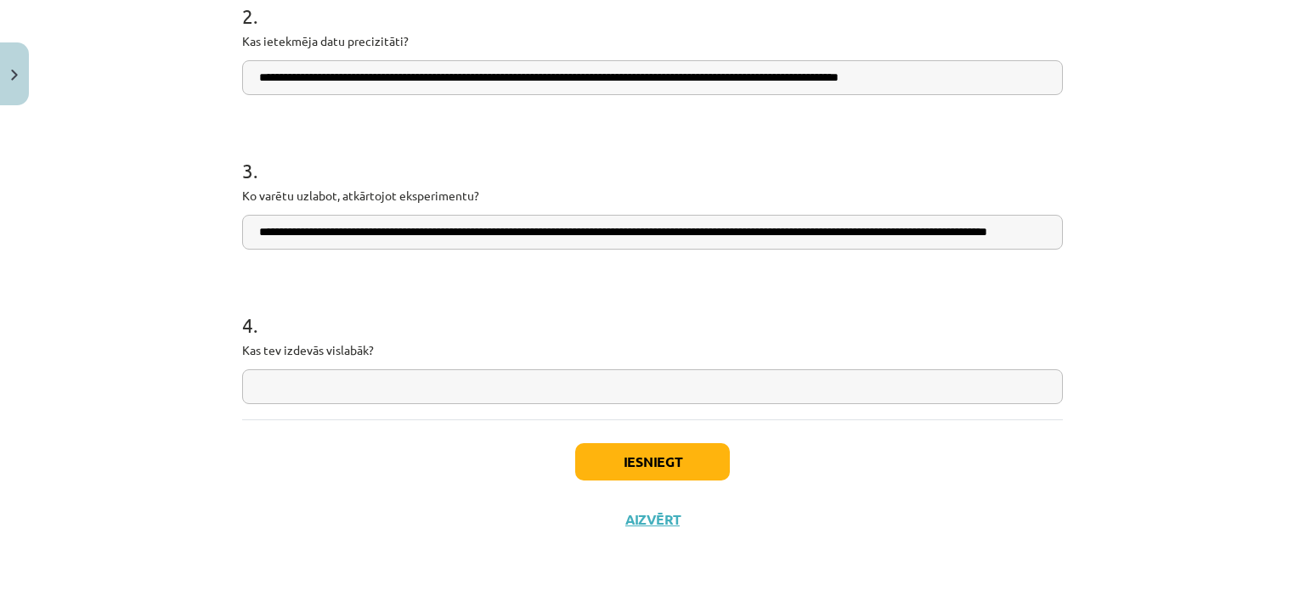
type input "**********"
click at [500, 375] on input "text" at bounding box center [652, 387] width 821 height 35
paste input "**********"
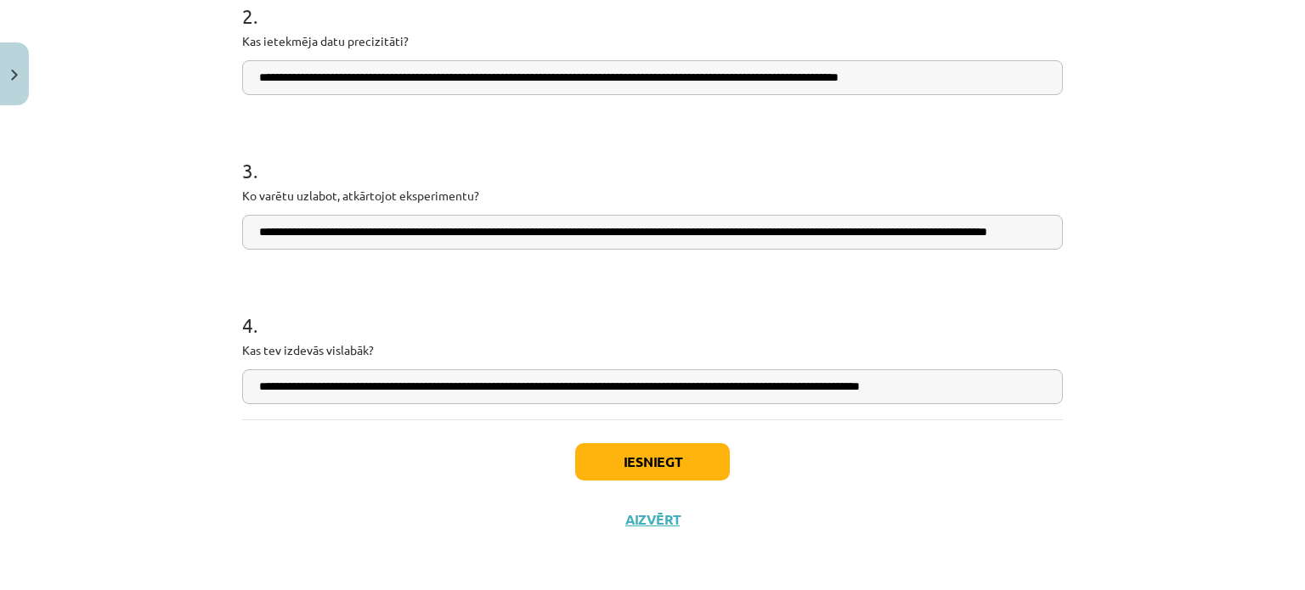
type input "**********"
click at [686, 451] on button "Iesniegt" at bounding box center [652, 461] width 155 height 37
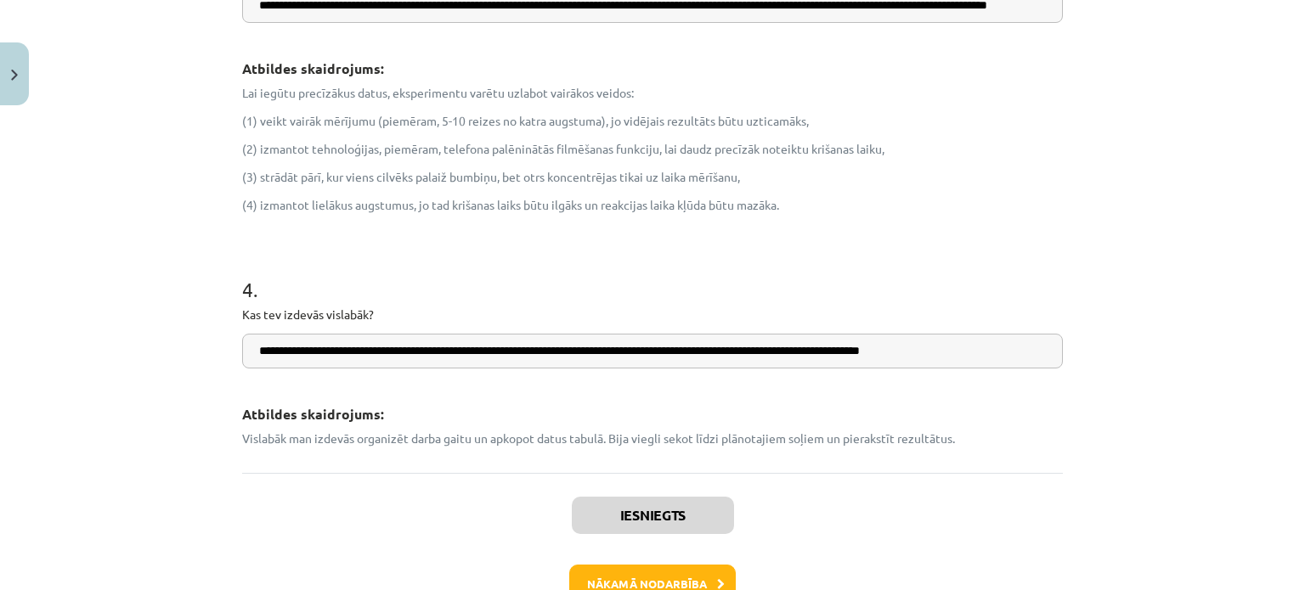
scroll to position [1084, 0]
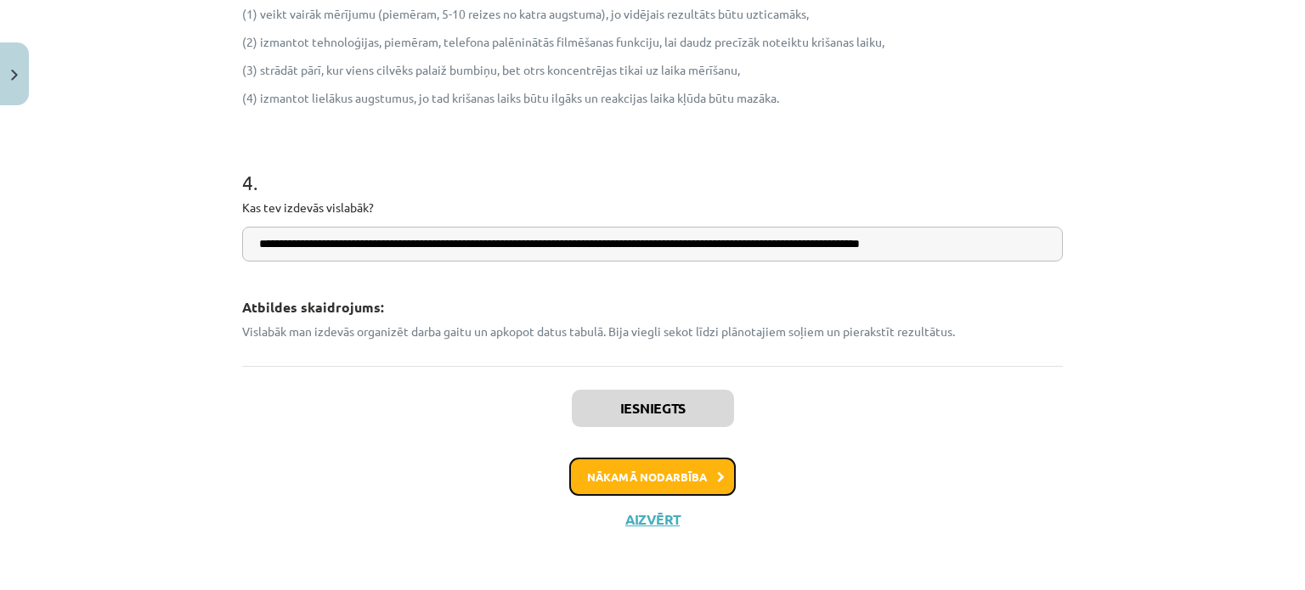
click at [623, 472] on button "Nākamā nodarbība" at bounding box center [652, 477] width 167 height 39
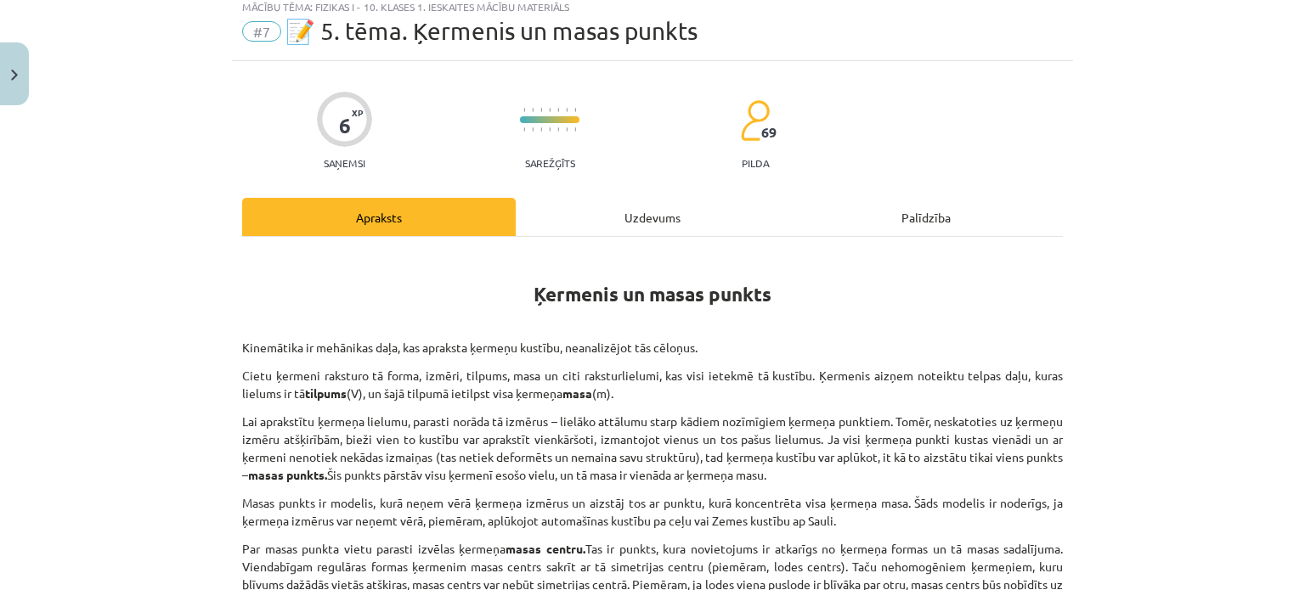
scroll to position [42, 0]
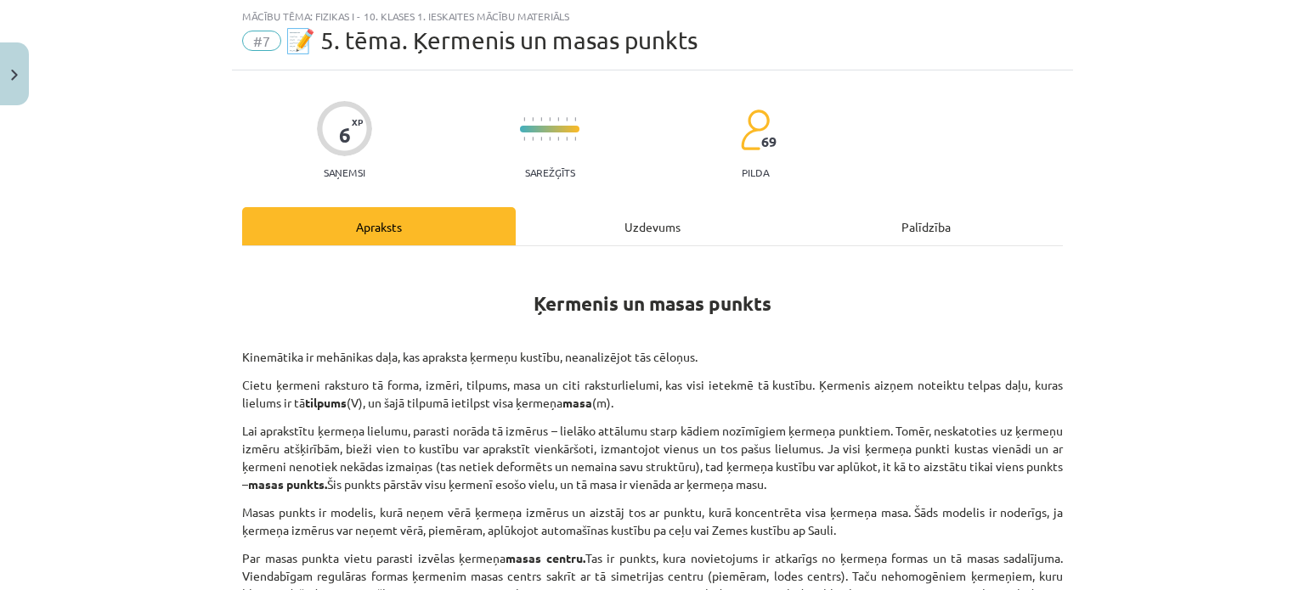
click at [605, 229] on div "Uzdevums" at bounding box center [653, 226] width 274 height 38
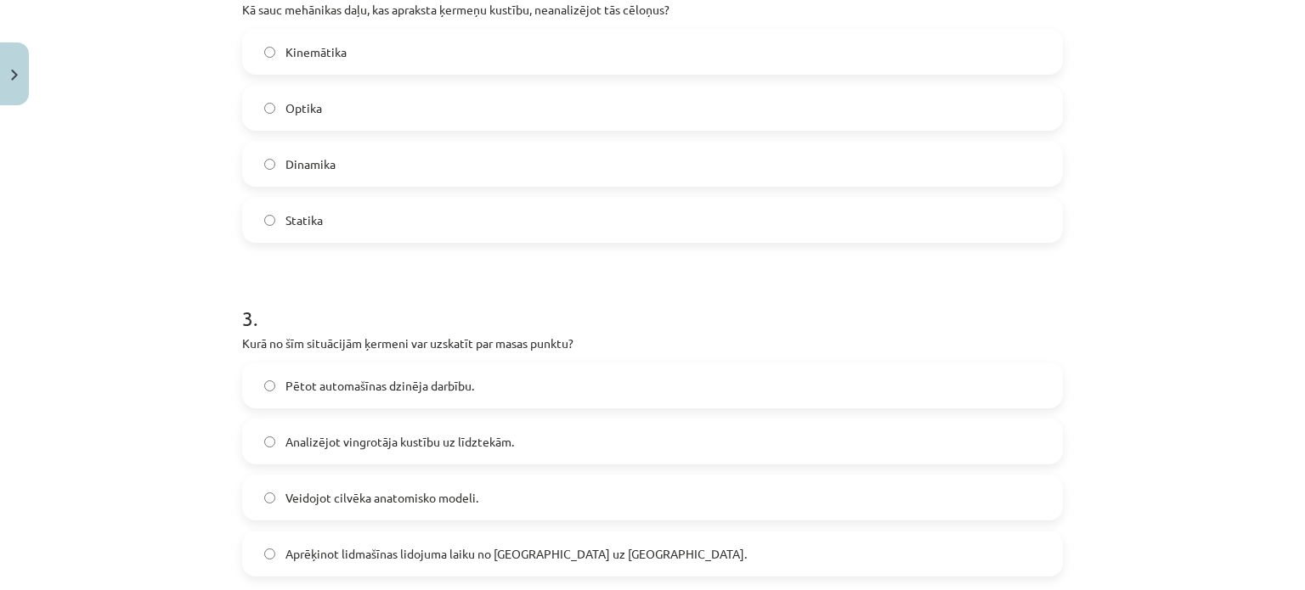
scroll to position [799, 0]
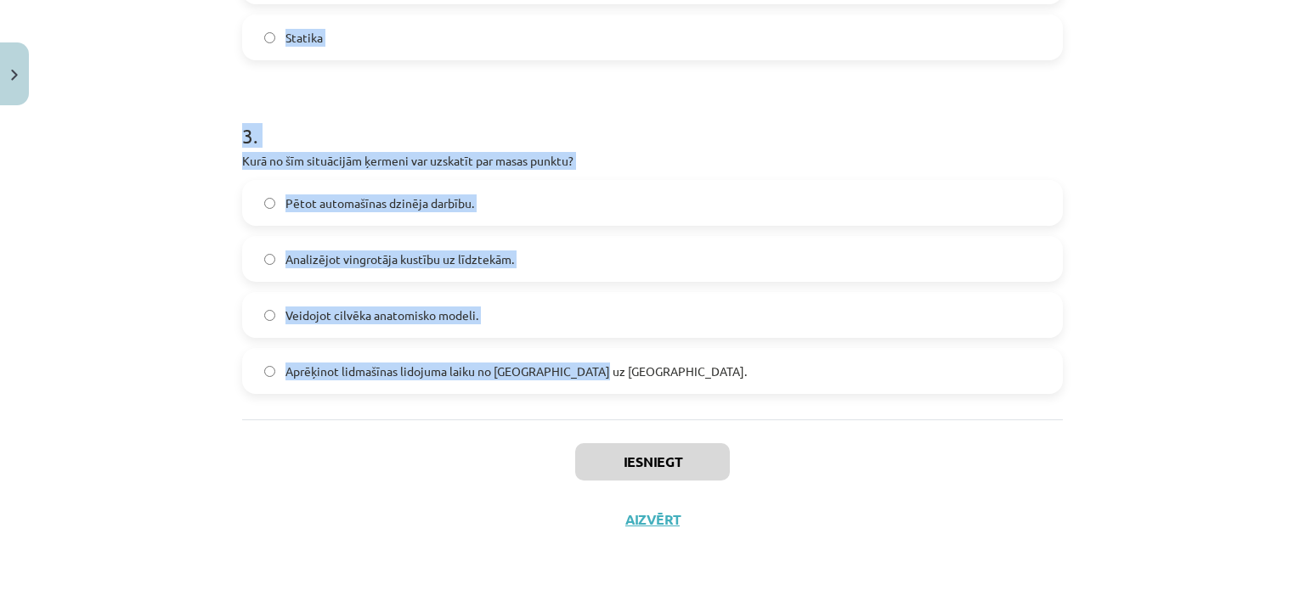
drag, startPoint x: 222, startPoint y: 187, endPoint x: 659, endPoint y: 358, distance: 470.0
click at [659, 358] on div "Mācību tēma: Fizikas i - 10. klases 1. ieskaites mācību materiāls #7 📝 5. tēma.…" at bounding box center [652, 295] width 1305 height 590
copy form "1 . Vai masas punkts ir modelis, kurā ņem vērā ķermeņa izmērus? Nē Jā 2 . Kā sa…"
click at [152, 202] on div "Mācību tēma: Fizikas i - 10. klases 1. ieskaites mācību materiāls #7 📝 5. tēma.…" at bounding box center [652, 295] width 1305 height 590
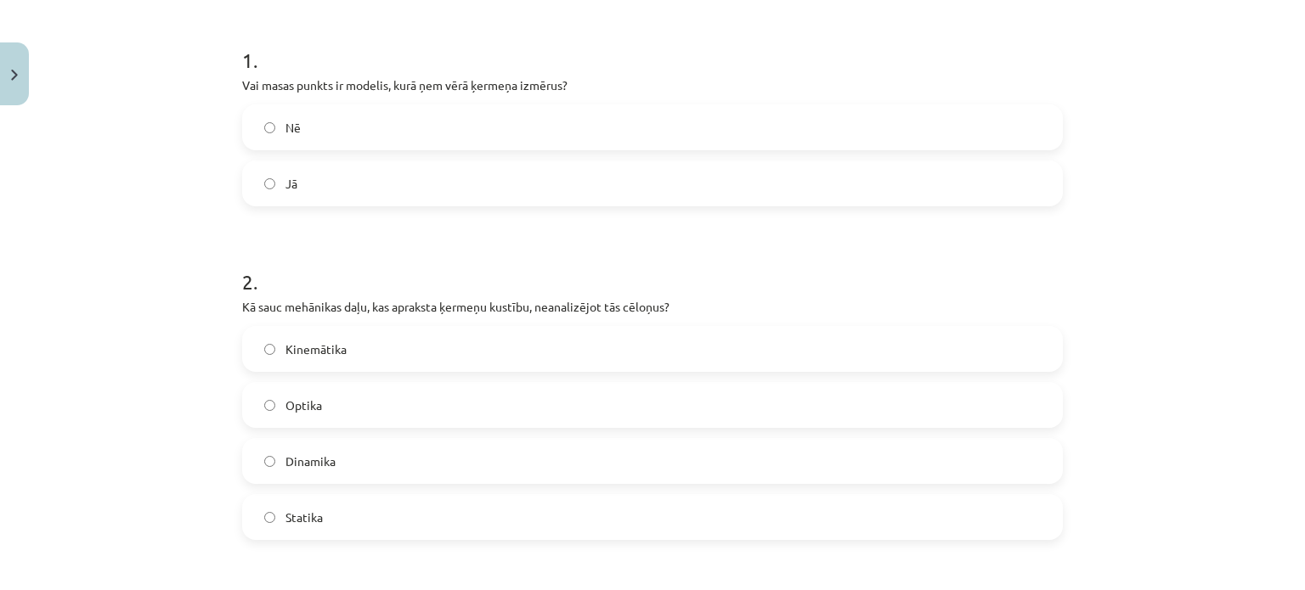
scroll to position [286, 0]
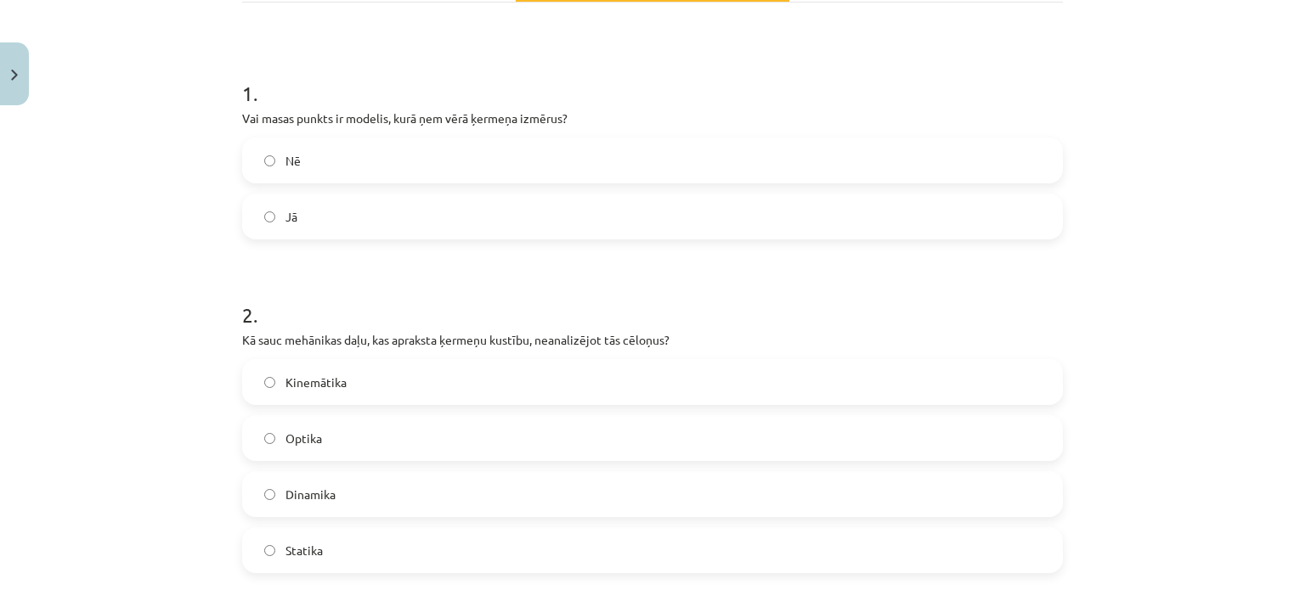
click at [372, 155] on label "Nē" at bounding box center [652, 160] width 817 height 42
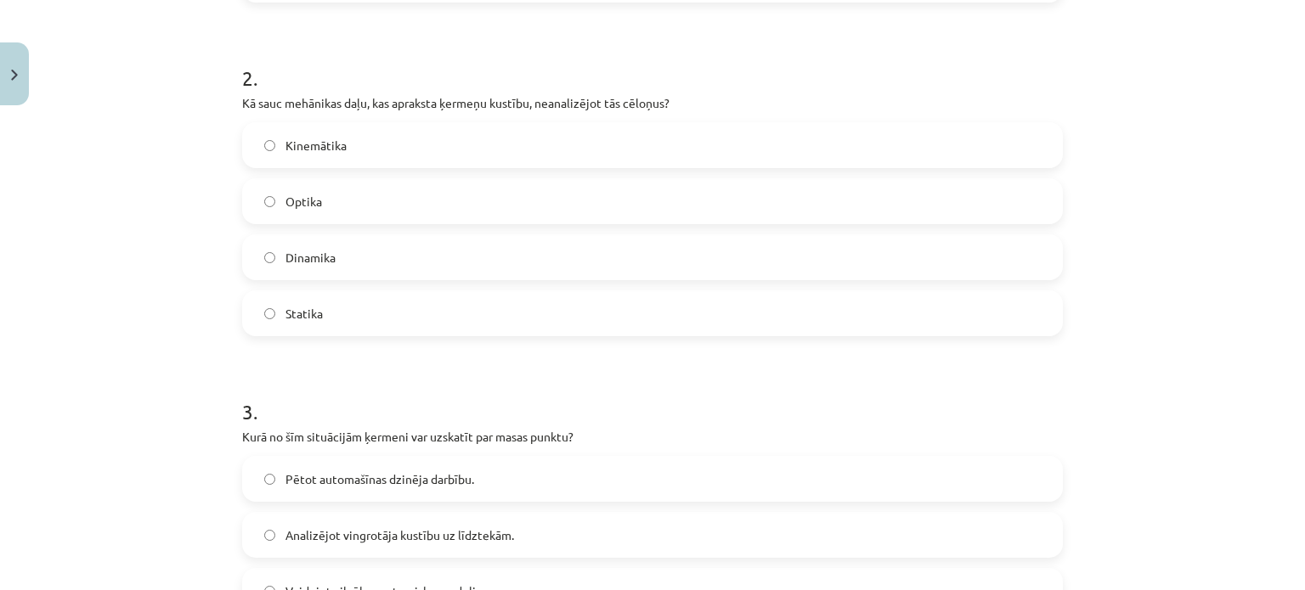
scroll to position [524, 0]
click at [340, 135] on label "Kinemātika" at bounding box center [652, 144] width 817 height 42
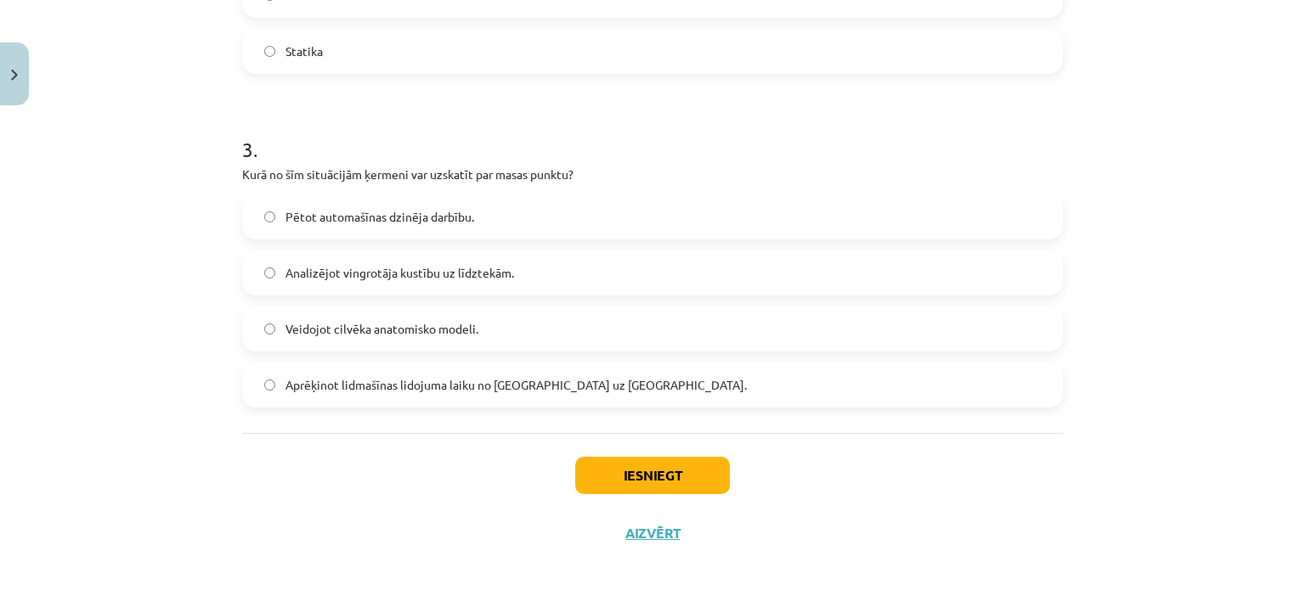
scroll to position [799, 0]
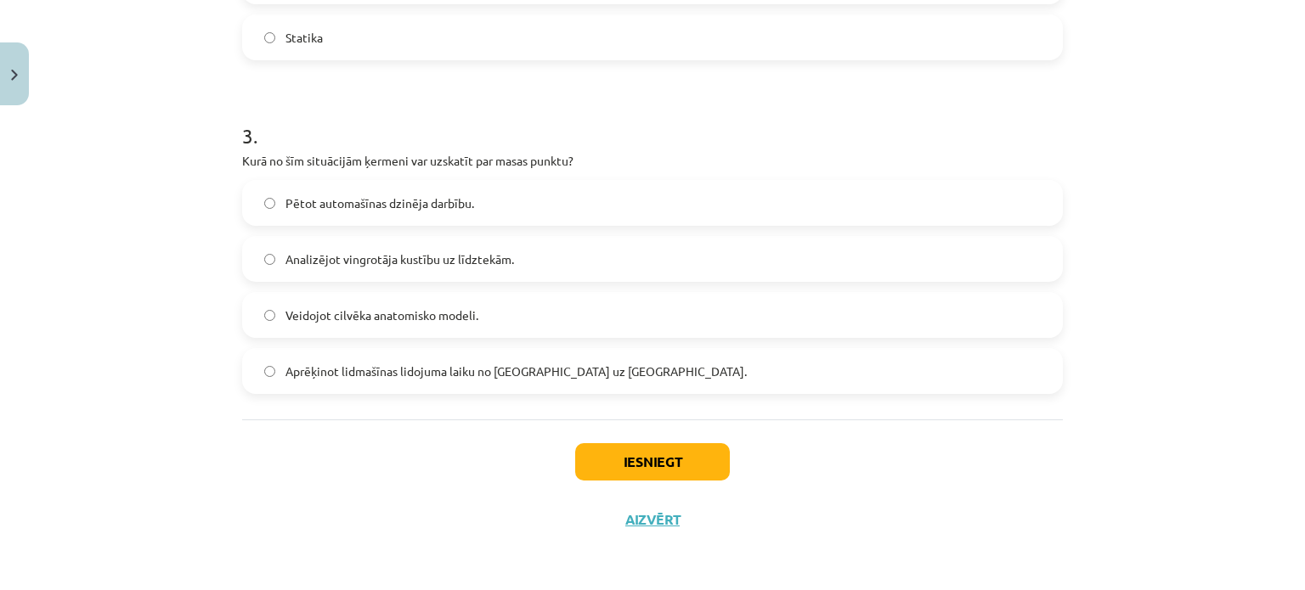
click at [380, 381] on label "Aprēķinot lidmašīnas lidojuma laiku no [GEOGRAPHIC_DATA] uz [GEOGRAPHIC_DATA]." at bounding box center [652, 371] width 817 height 42
click at [628, 462] on button "Iesniegt" at bounding box center [652, 461] width 155 height 37
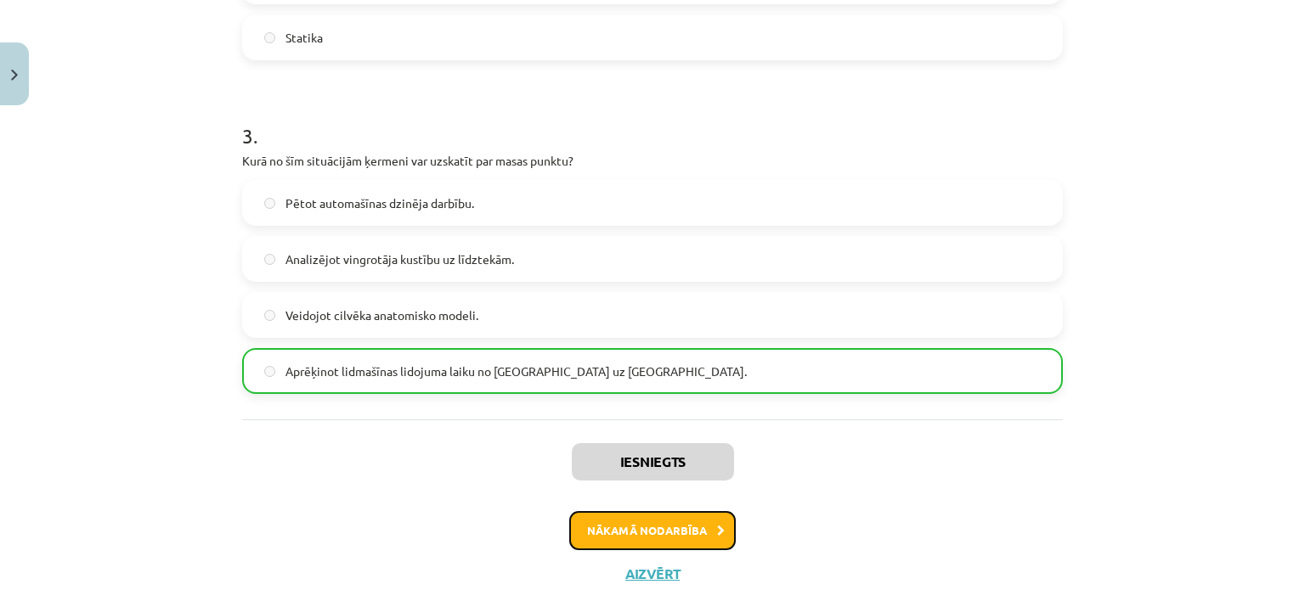
click at [636, 533] on button "Nākamā nodarbība" at bounding box center [652, 530] width 167 height 39
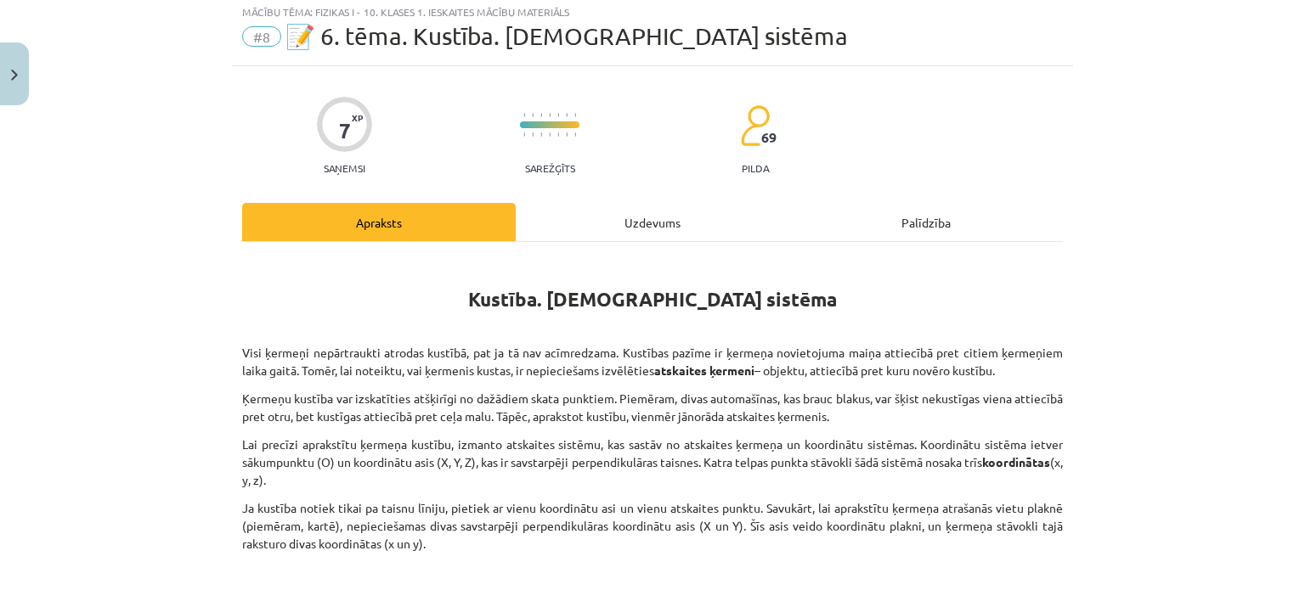
scroll to position [42, 0]
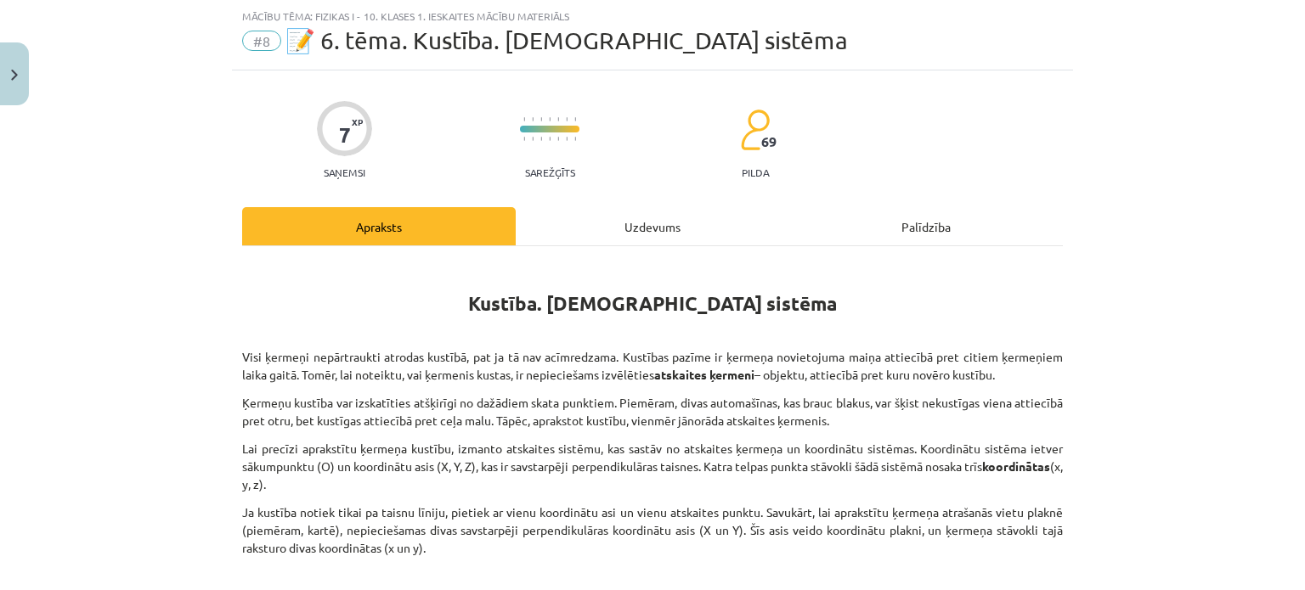
click at [591, 226] on div "Uzdevums" at bounding box center [653, 226] width 274 height 38
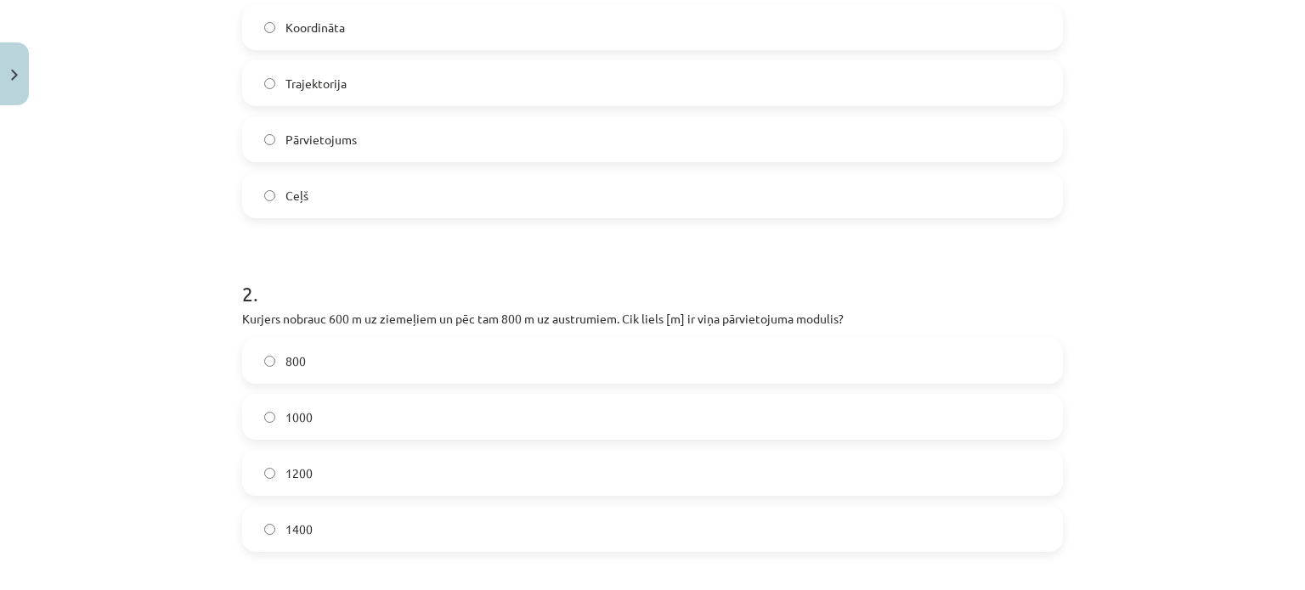
scroll to position [912, 0]
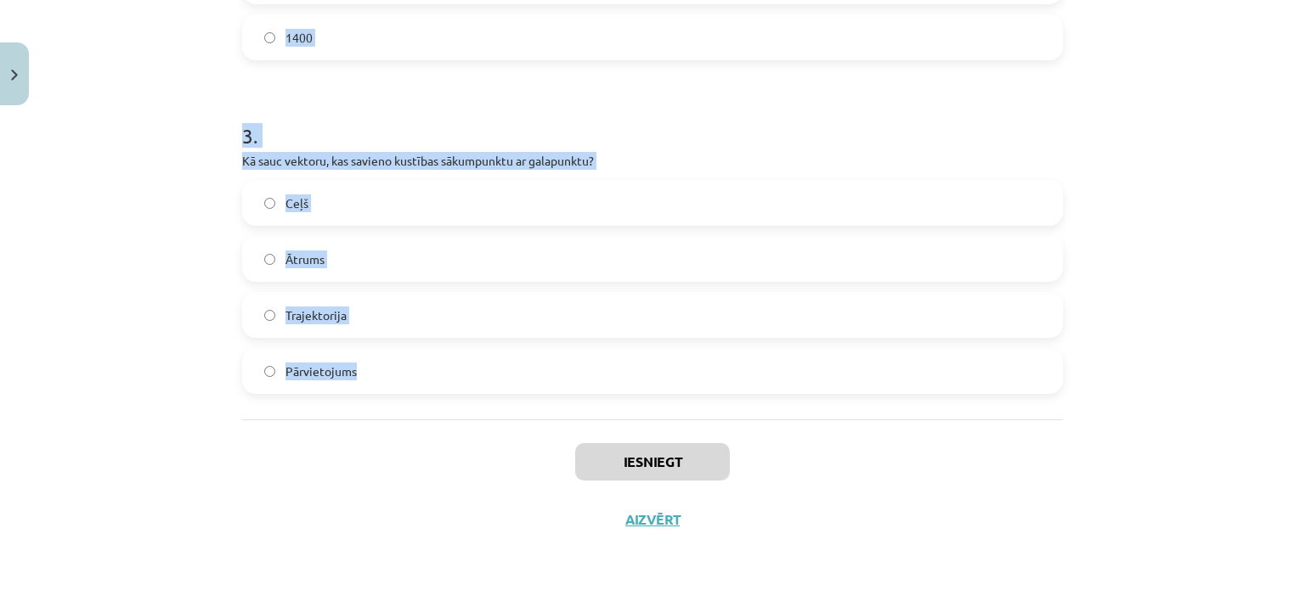
drag, startPoint x: 227, startPoint y: 317, endPoint x: 408, endPoint y: 397, distance: 197.8
copy form "1 . Kā sauc līniju, kas savieno visus punktus, kuros ķermenis ir atradies kustī…"
click at [189, 143] on div "Mācību tēma: Fizikas i - 10. klases 1. ieskaites mācību materiāls #8 📝 6. tēma.…" at bounding box center [652, 295] width 1305 height 590
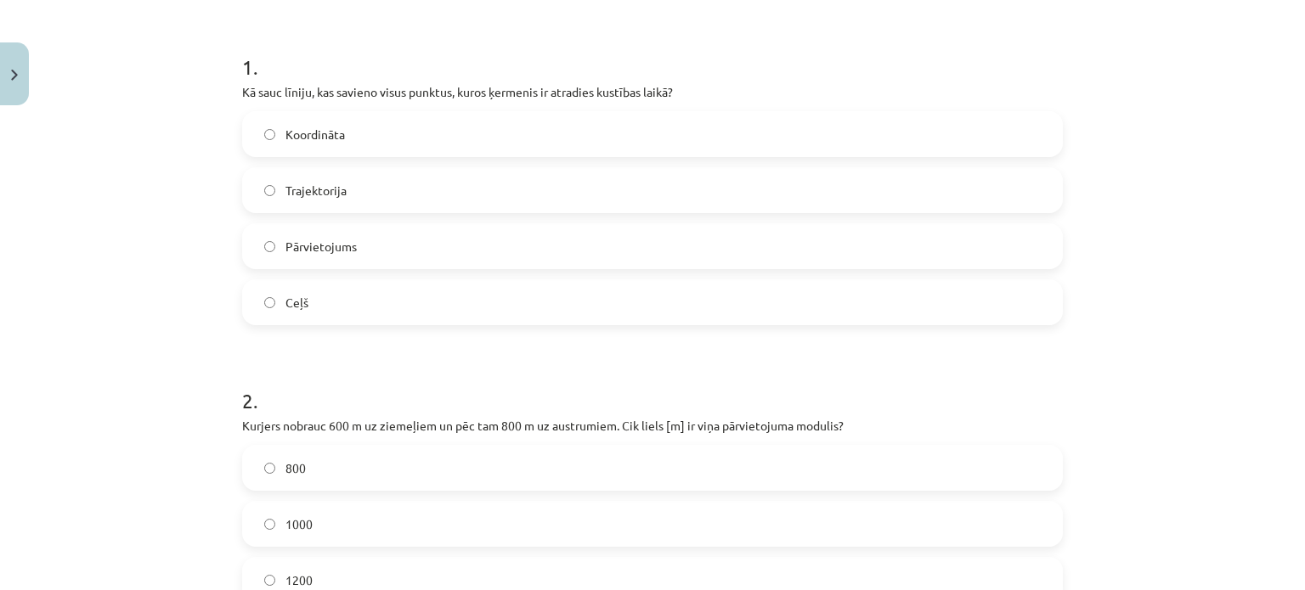
click at [318, 200] on label "Trajektorija" at bounding box center [652, 190] width 817 height 42
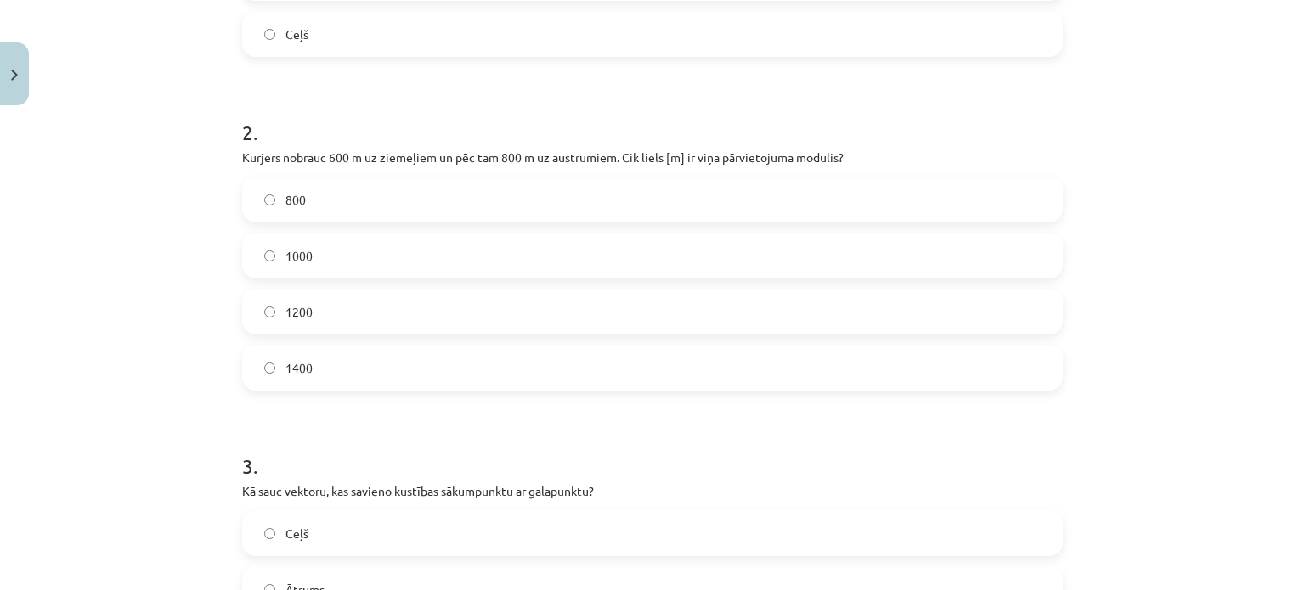
scroll to position [588, 0]
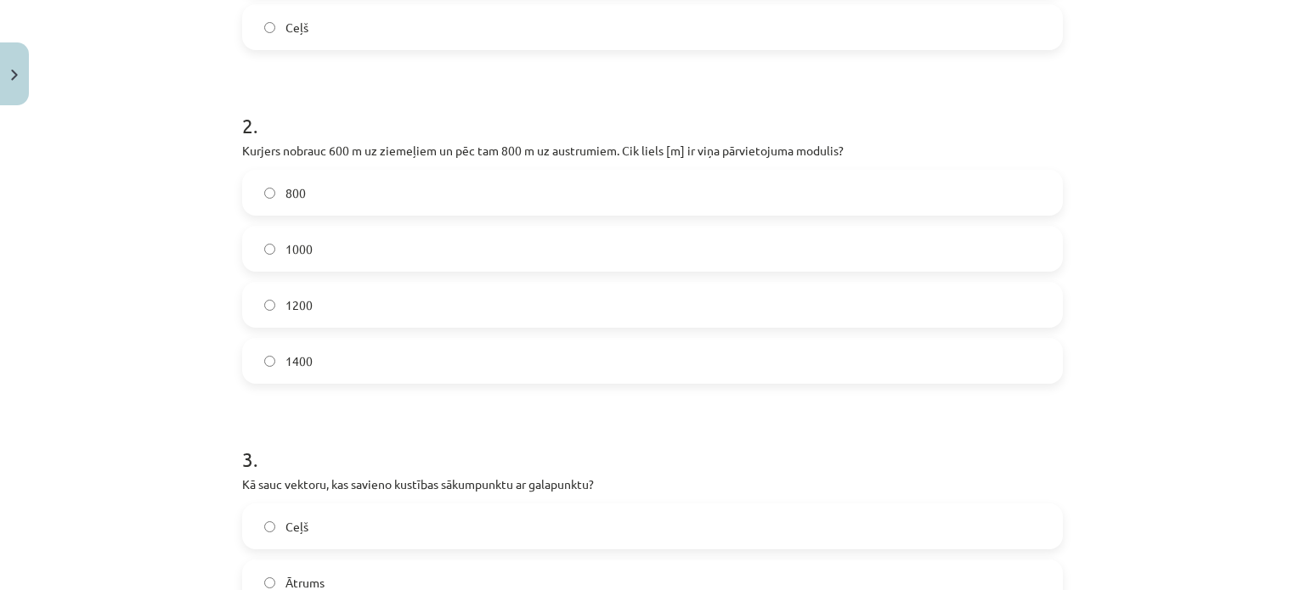
click at [341, 261] on label "1000" at bounding box center [652, 249] width 817 height 42
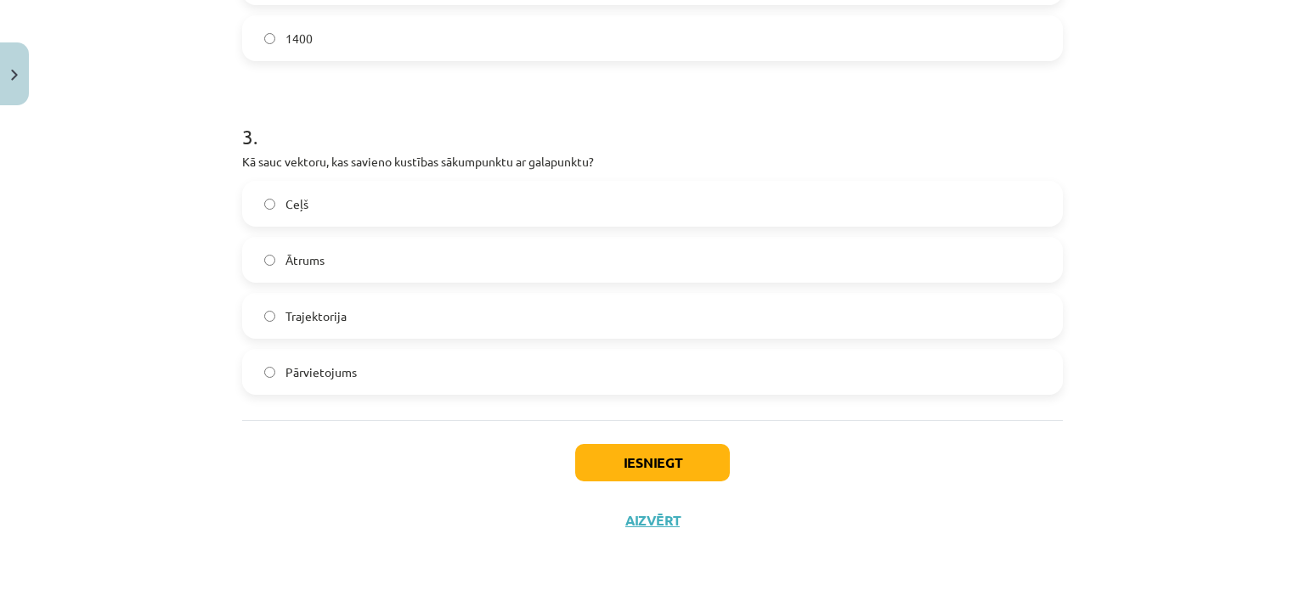
scroll to position [912, 0]
click at [330, 383] on label "Pārvietojums" at bounding box center [652, 371] width 817 height 42
click at [680, 454] on button "Iesniegt" at bounding box center [652, 461] width 155 height 37
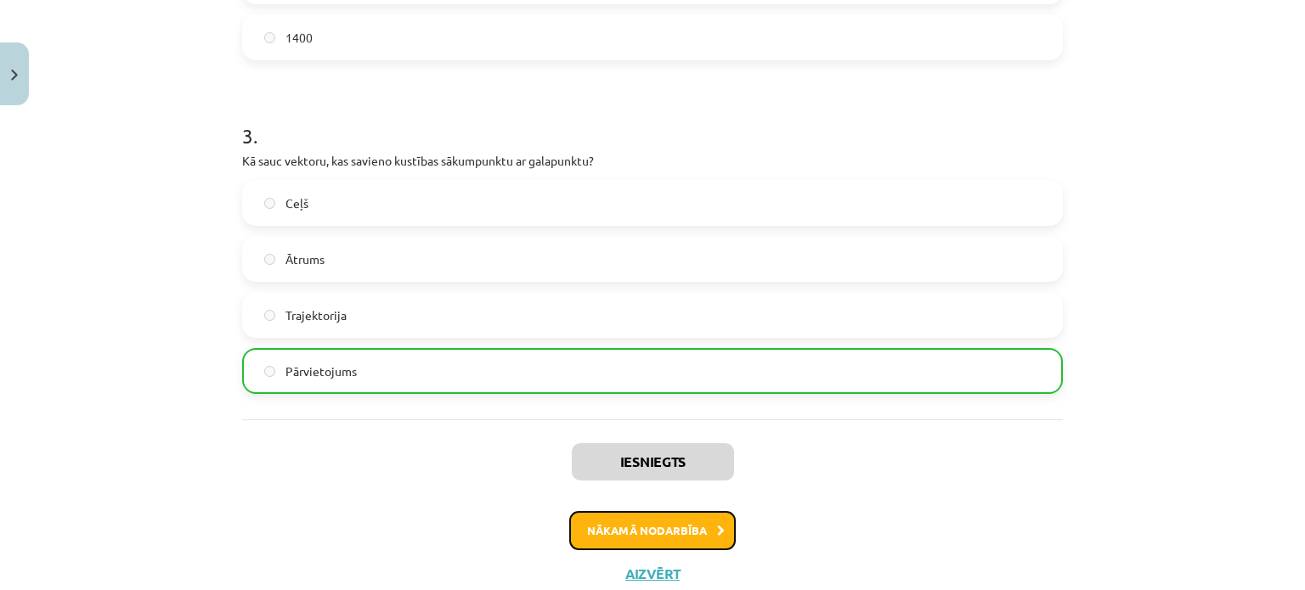
click at [609, 517] on button "Nākamā nodarbība" at bounding box center [652, 530] width 167 height 39
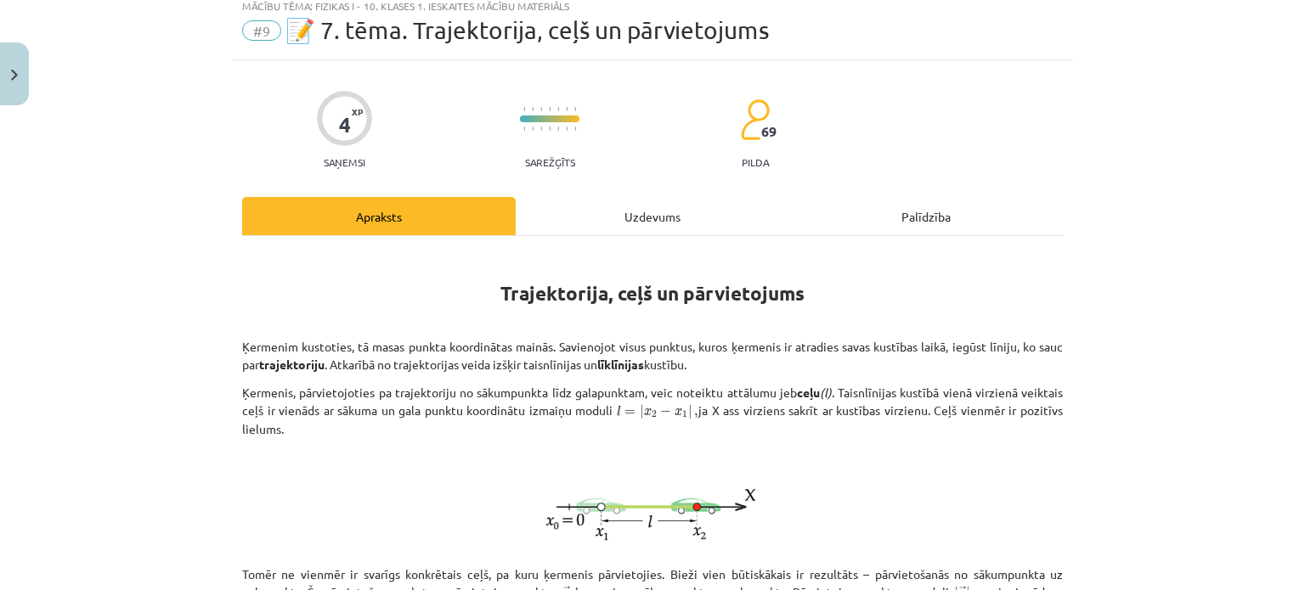
scroll to position [42, 0]
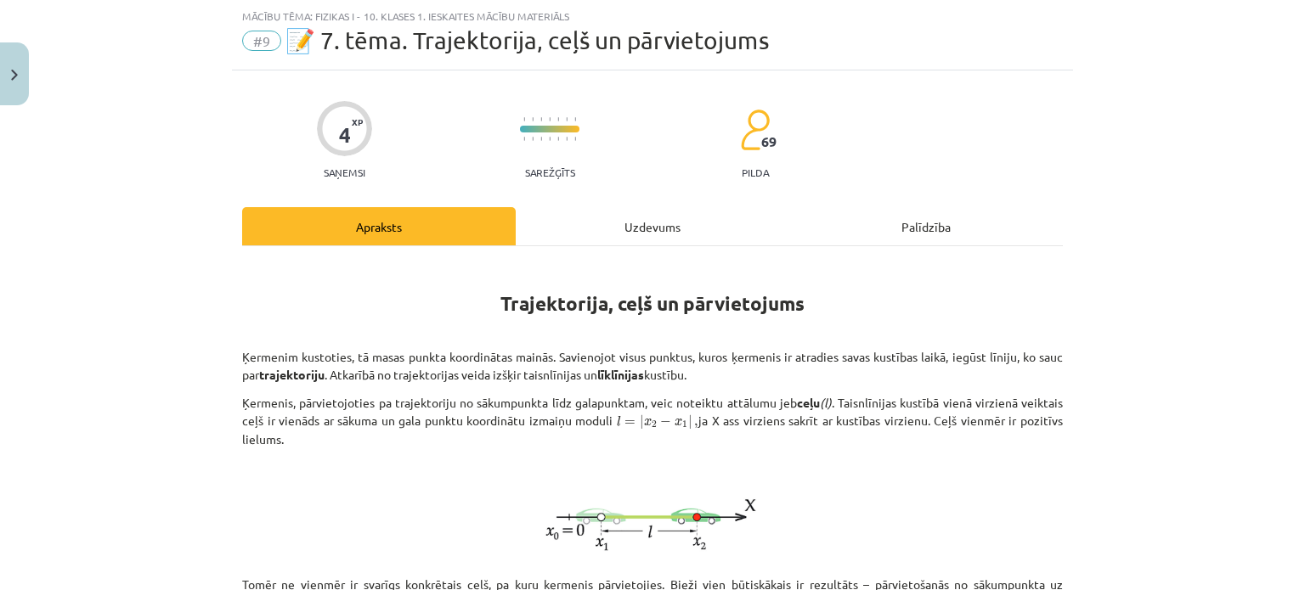
click at [635, 247] on div "Trajektorija, ceļš un pārvietojums Ķermenim kustoties, tā masas punkta koordinā…" at bounding box center [652, 566] width 821 height 640
click at [638, 218] on div "Uzdevums" at bounding box center [653, 226] width 274 height 38
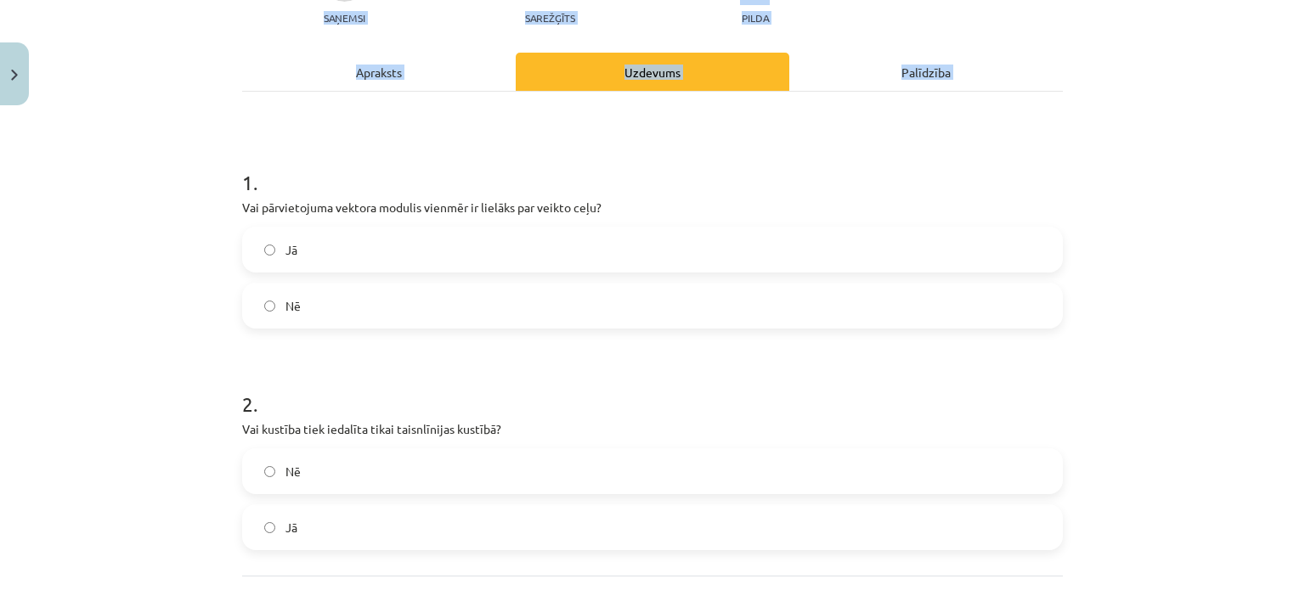
scroll to position [353, 0]
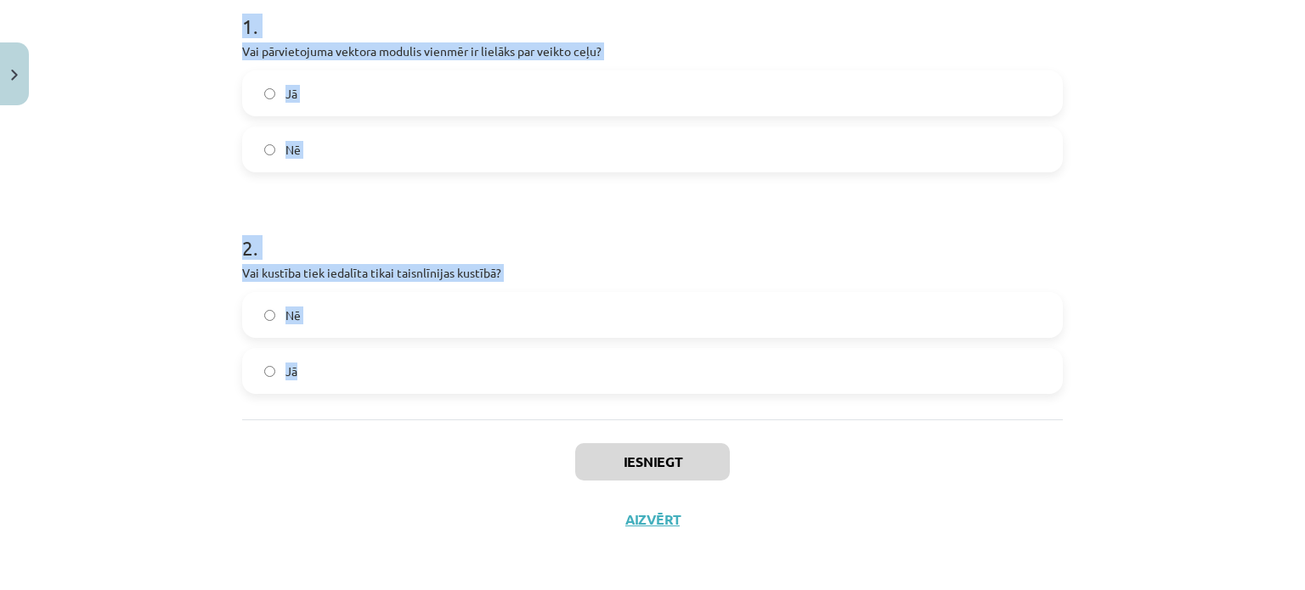
drag, startPoint x: 334, startPoint y: 445, endPoint x: 477, endPoint y: 342, distance: 175.9
click at [477, 342] on div "Mācību tēma: Fizikas i - 10. klases 1. ieskaites mācību materiāls #9 📝 7. tēma.…" at bounding box center [652, 295] width 1305 height 590
copy form "1 . Vai pārvietojuma vektora modulis vienmēr ir lielāks par veikto ceļu? Jā Nē …"
click at [374, 176] on form "1 . Vai pārvietojuma vektora modulis vienmēr ir lielāks par veikto ceļu? Jā Nē …" at bounding box center [652, 189] width 821 height 409
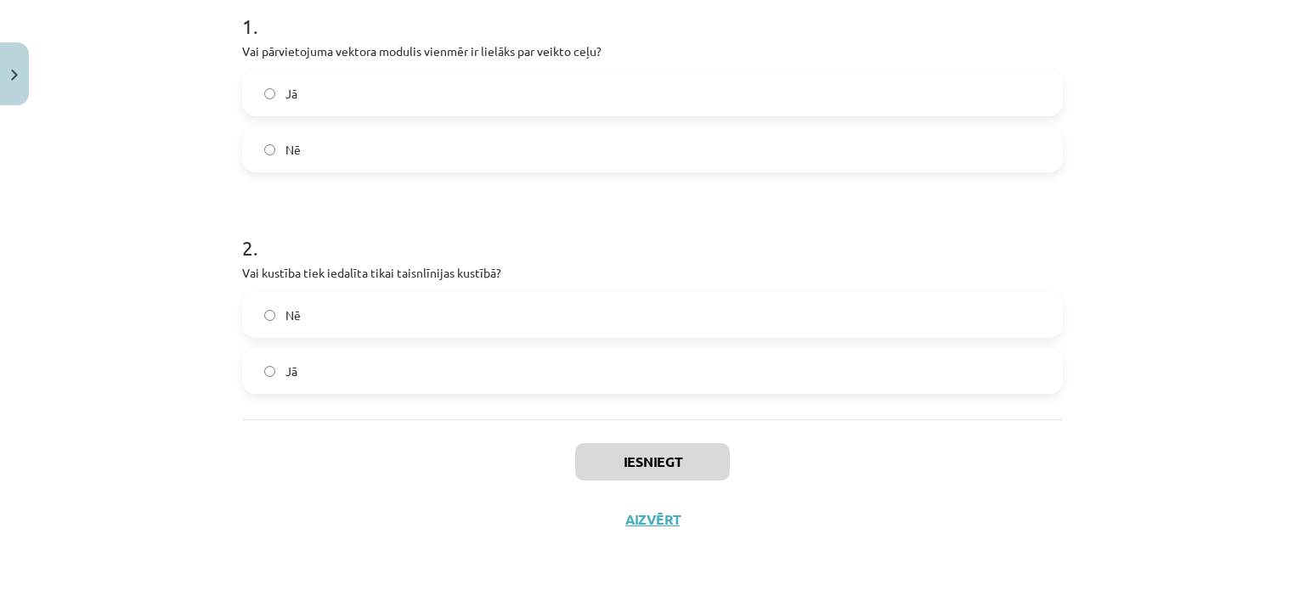
click at [374, 155] on label "Nē" at bounding box center [652, 149] width 817 height 42
click at [342, 319] on label "Nē" at bounding box center [652, 315] width 817 height 42
click at [609, 457] on button "Iesniegt" at bounding box center [652, 461] width 155 height 37
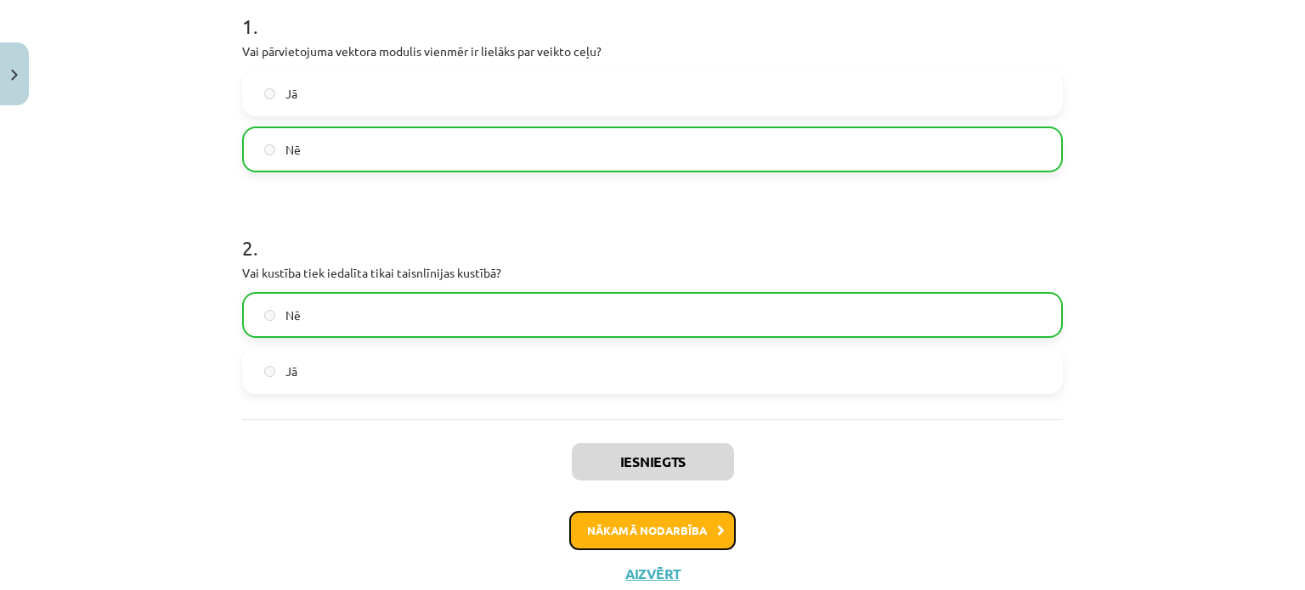
click at [656, 528] on button "Nākamā nodarbība" at bounding box center [652, 530] width 167 height 39
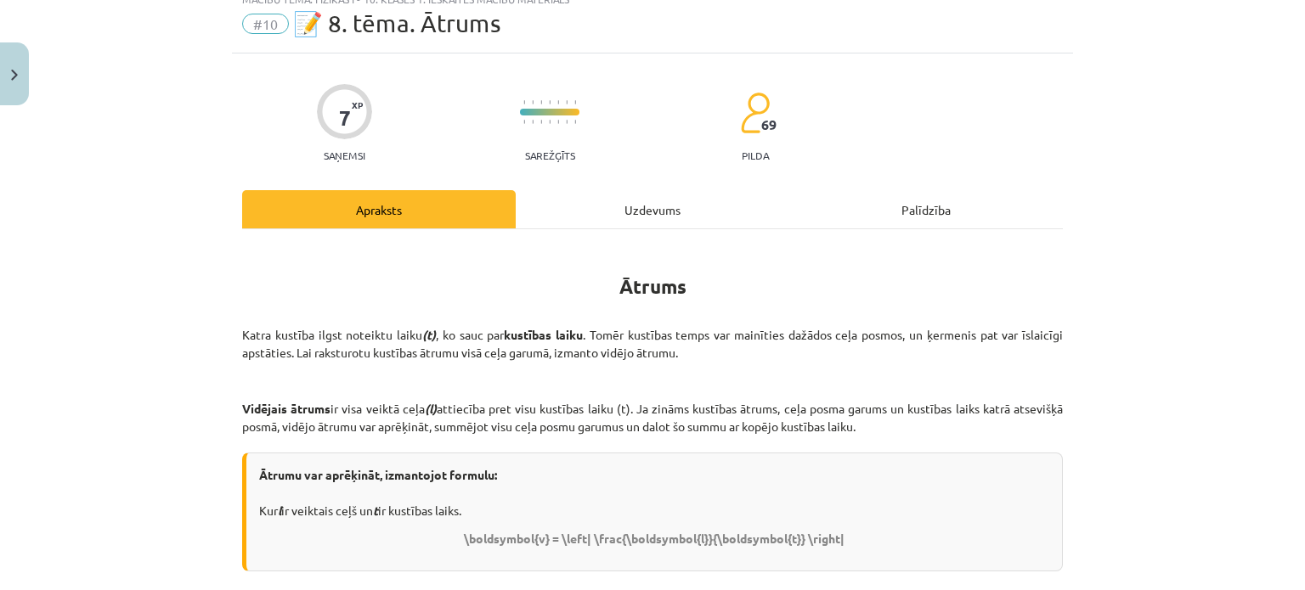
scroll to position [42, 0]
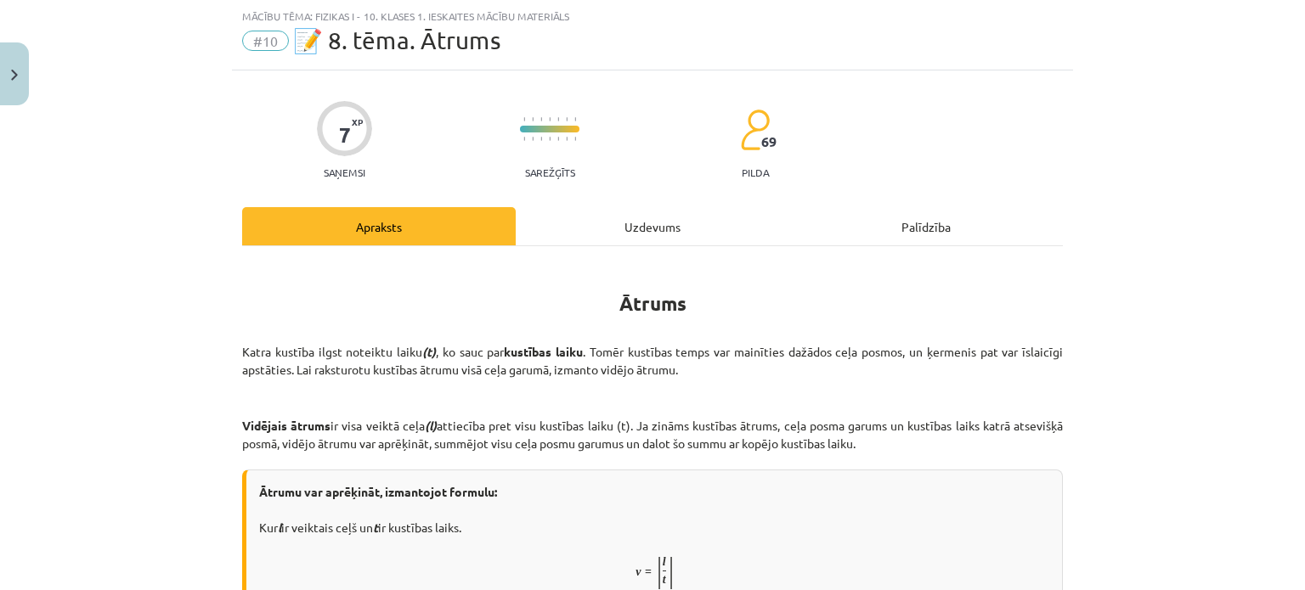
click at [603, 209] on div "Uzdevums" at bounding box center [653, 226] width 274 height 38
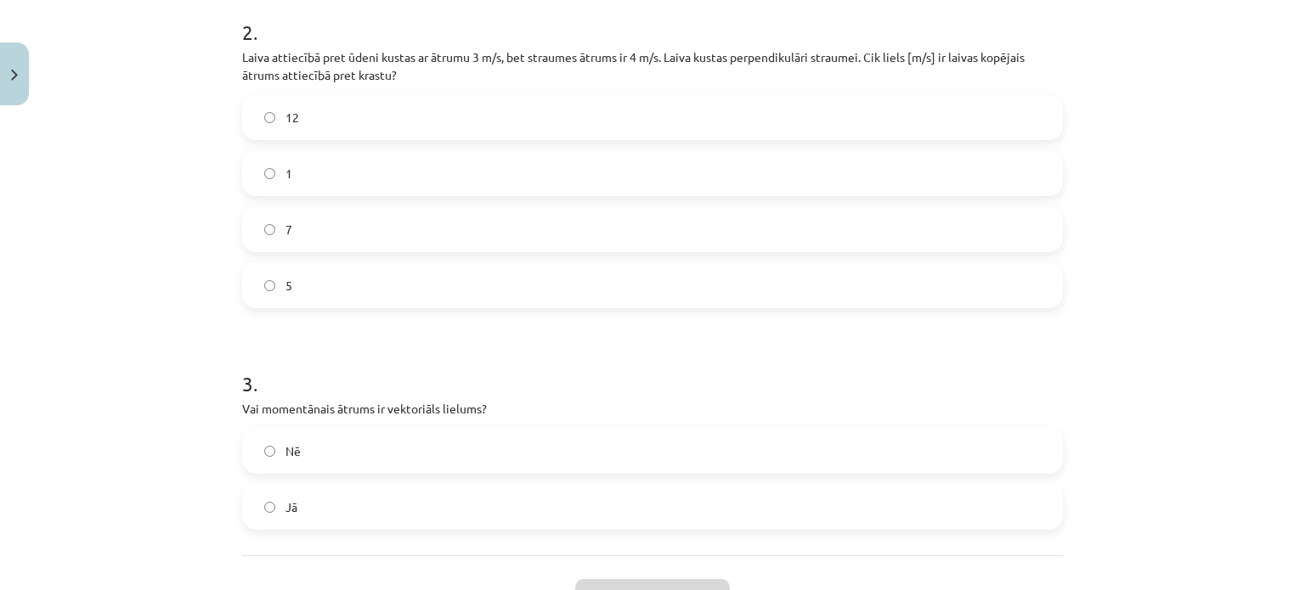
scroll to position [705, 0]
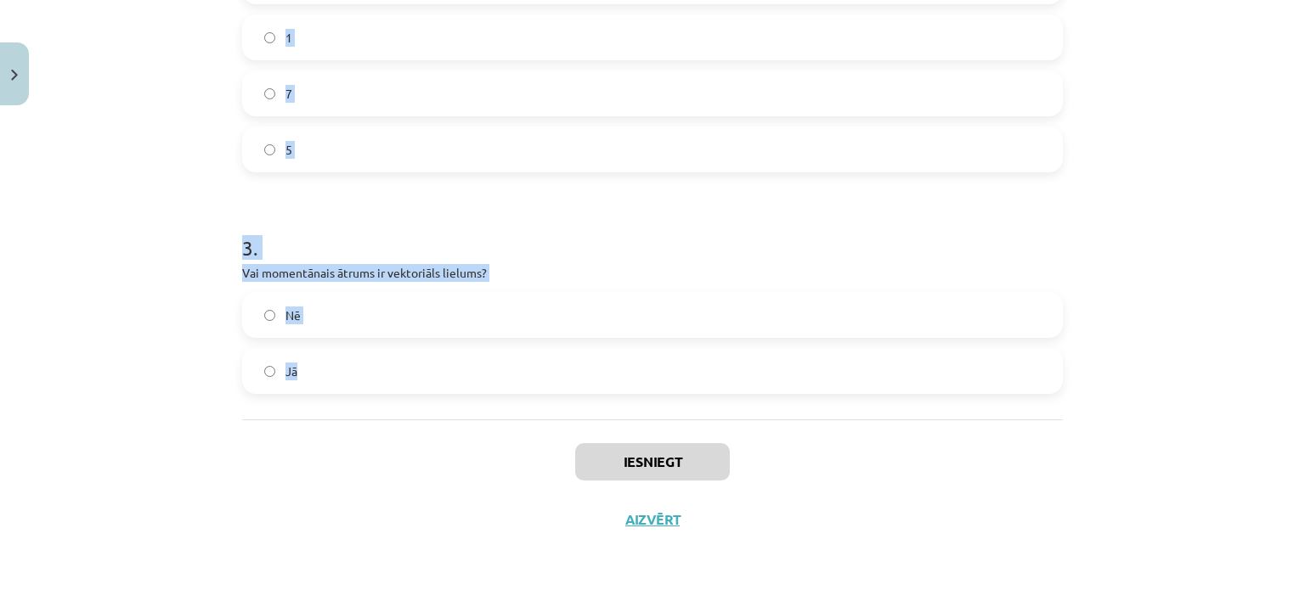
drag, startPoint x: 201, startPoint y: 295, endPoint x: 451, endPoint y: 373, distance: 261.7
click at [451, 373] on div "Mācību tēma: Fizikas i - 10. klases 1. ieskaites mācību materiāls #10 📝 8. tēma…" at bounding box center [652, 295] width 1305 height 590
copy form "1 . Vai vidējais ātrums raksturo kustības ātrumu konkrētā laika momentā? Jā Nē …"
click at [186, 116] on div "Mācību tēma: Fizikas i - 10. klases 1. ieskaites mācību materiāls #10 📝 8. tēma…" at bounding box center [652, 295] width 1305 height 590
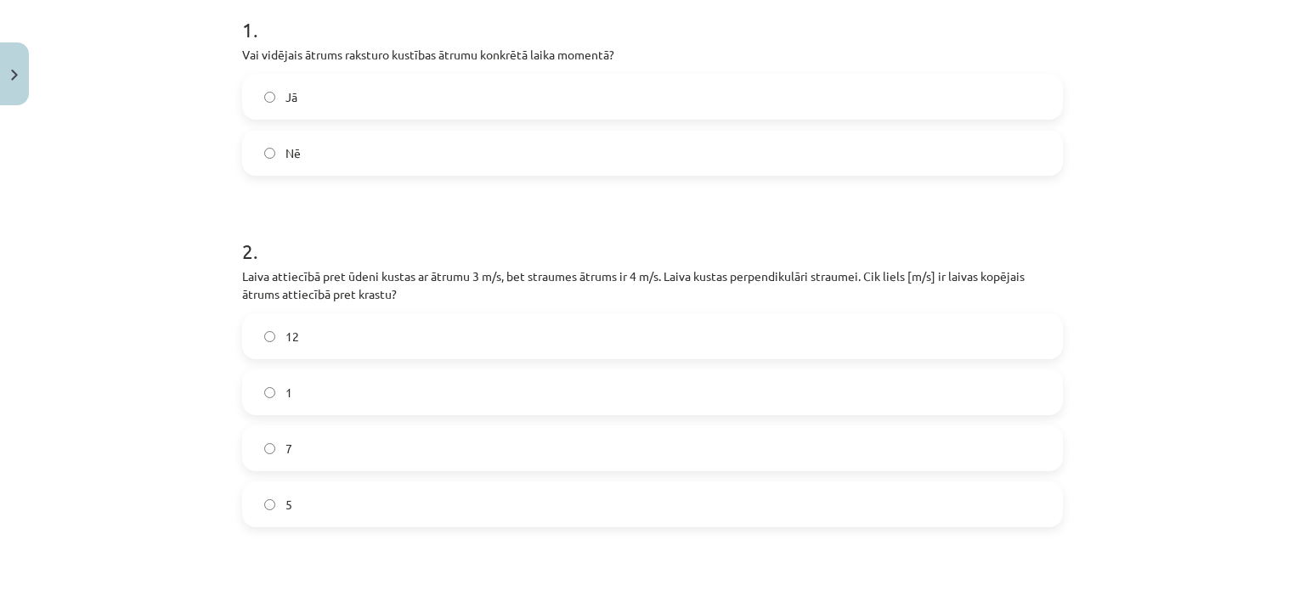
click at [320, 135] on label "Nē" at bounding box center [652, 153] width 817 height 42
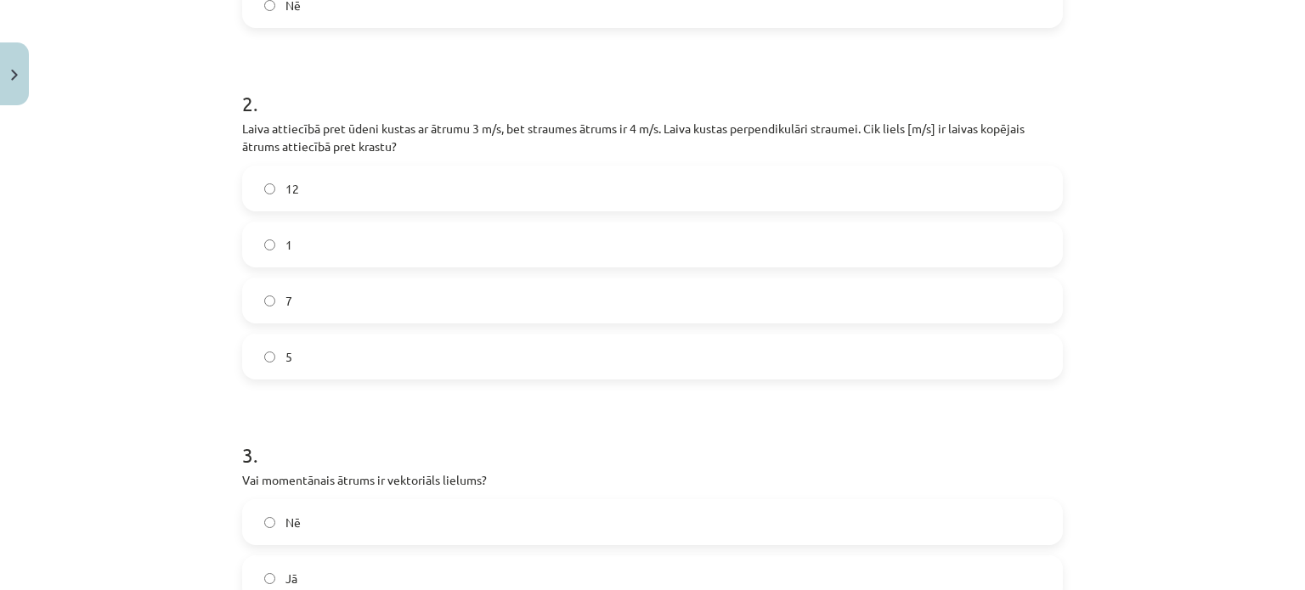
click at [310, 336] on label "5" at bounding box center [652, 357] width 817 height 42
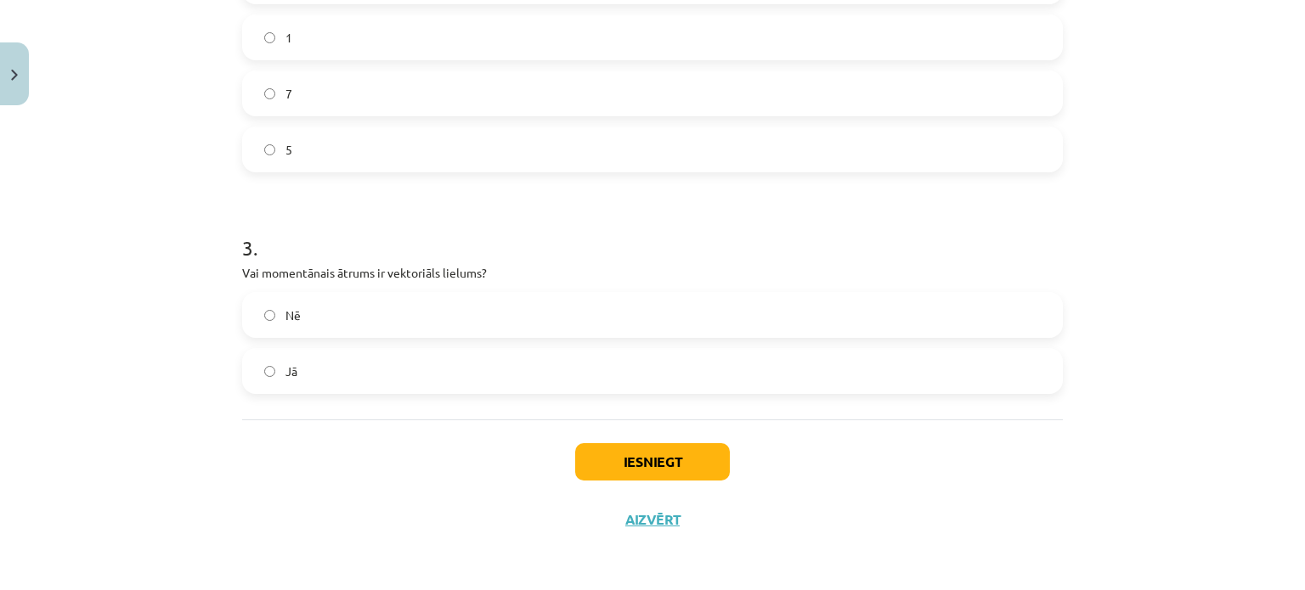
click at [314, 370] on label "Jā" at bounding box center [652, 371] width 817 height 42
click at [685, 468] on button "Iesniegt" at bounding box center [652, 461] width 155 height 37
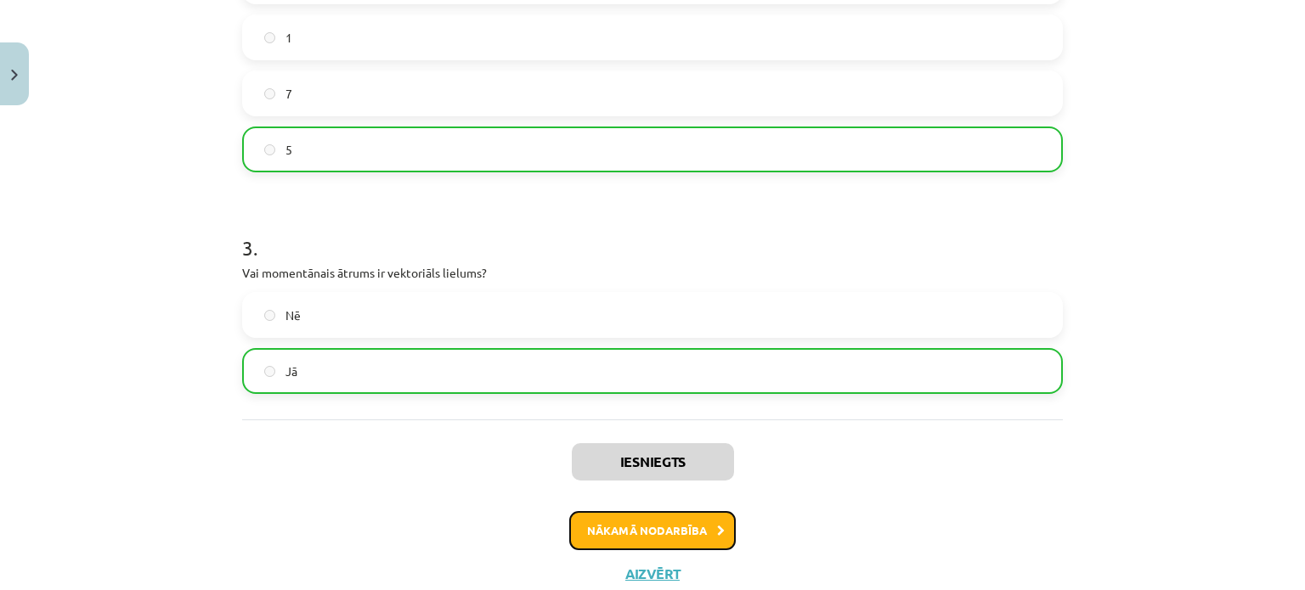
click at [622, 527] on button "Nākamā nodarbība" at bounding box center [652, 530] width 167 height 39
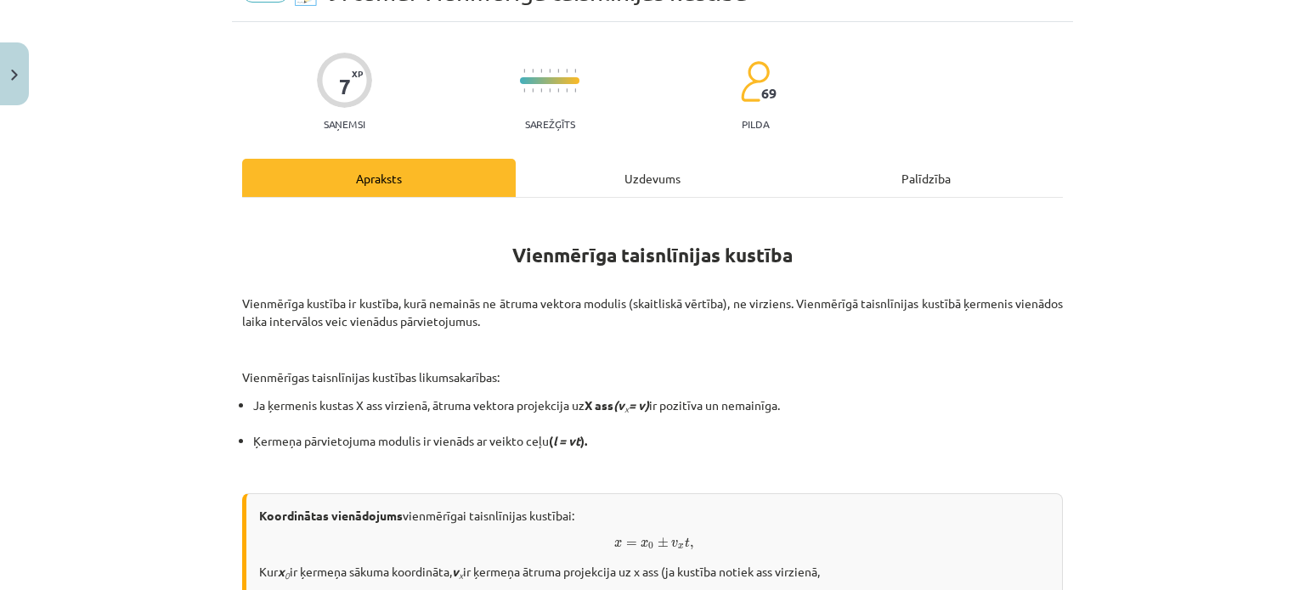
scroll to position [42, 0]
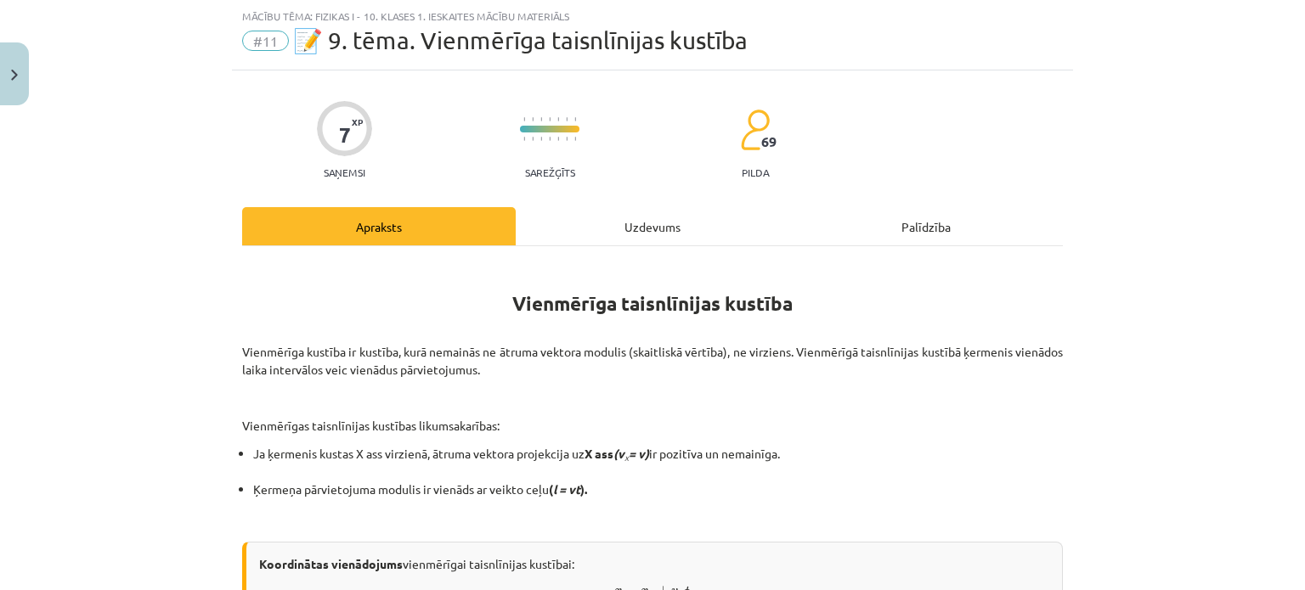
click at [609, 230] on div "Uzdevums" at bounding box center [653, 226] width 274 height 38
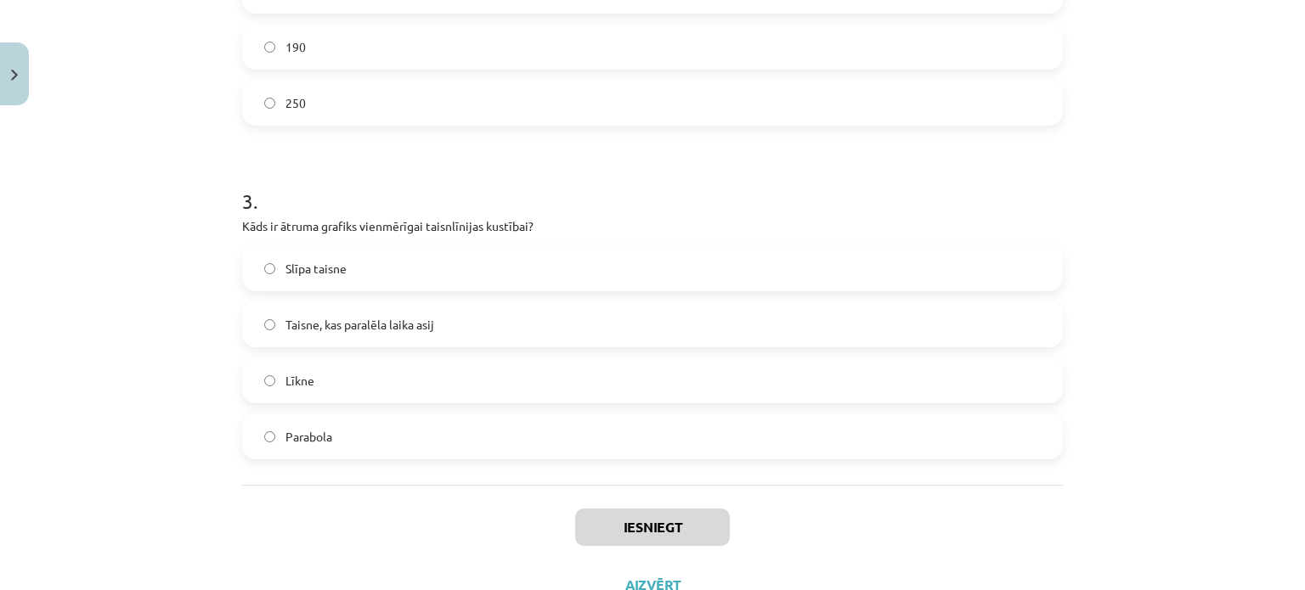
scroll to position [934, 0]
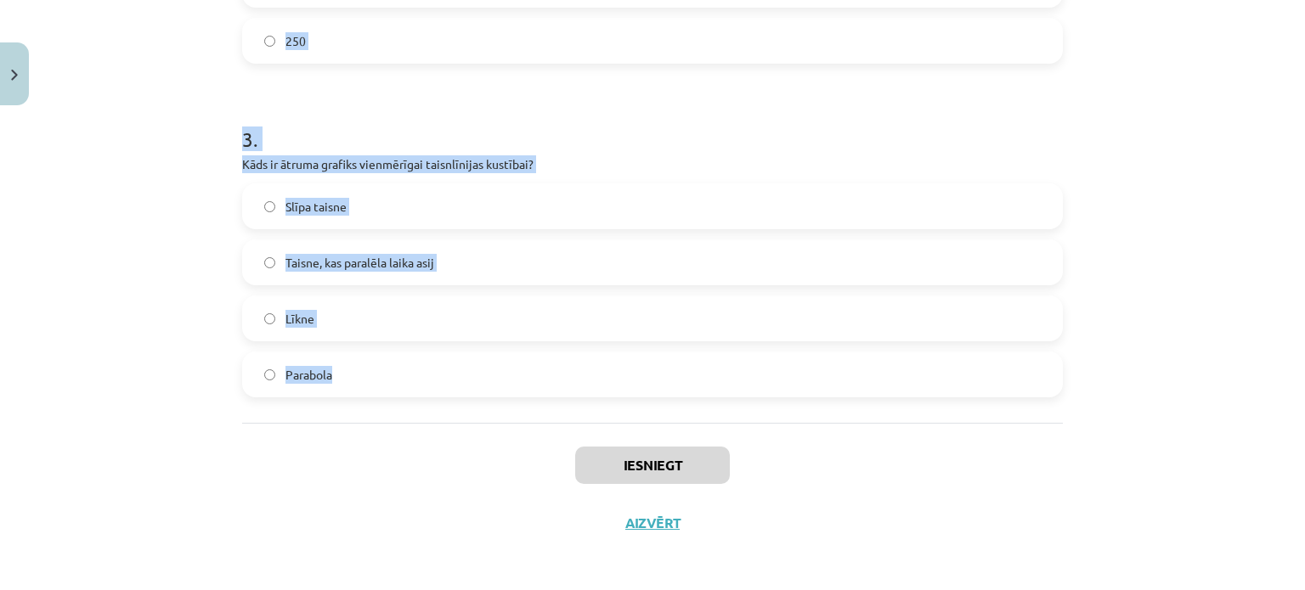
drag, startPoint x: 221, startPoint y: 228, endPoint x: 493, endPoint y: 416, distance: 330.9
click at [493, 416] on div "Mācību tēma: Fizikas i - 10. klases 1. ieskaites mācību materiāls #11 📝 9. tēma…" at bounding box center [652, 295] width 1305 height 590
click at [179, 73] on div "Mācību tēma: Fizikas i - 10. klases 1. ieskaites mācību materiāls #11 📝 9. tēma…" at bounding box center [652, 295] width 1305 height 590
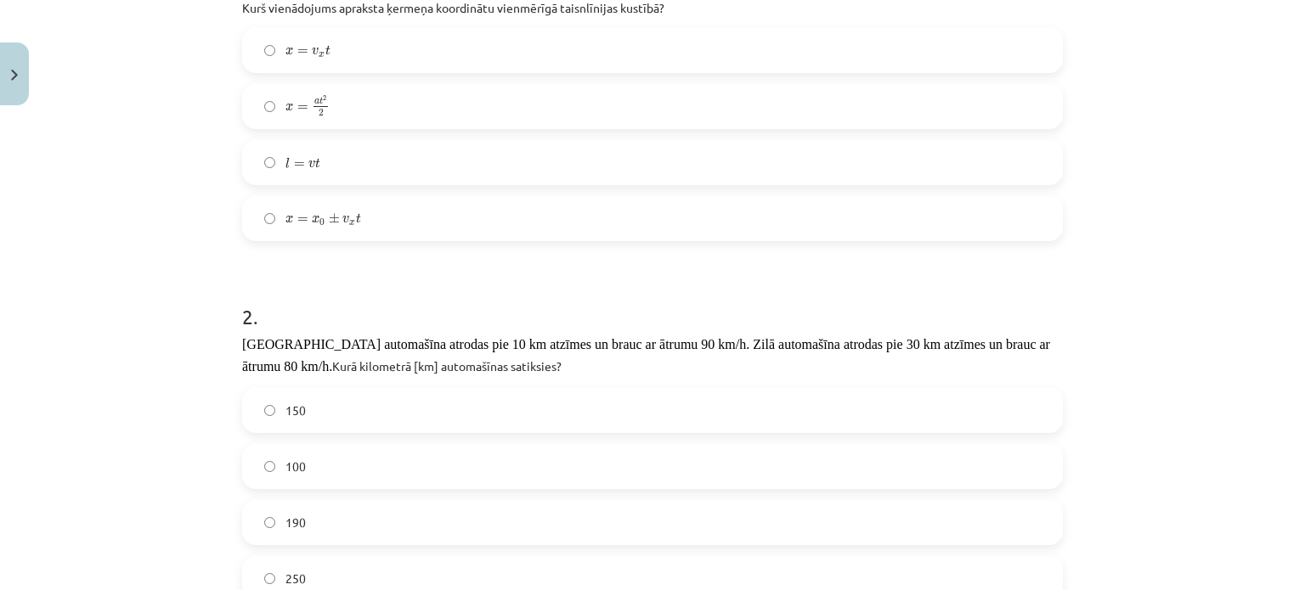
scroll to position [394, 0]
click at [388, 217] on label "x = x 0 ± v x t x = x 0 ± v x t" at bounding box center [652, 221] width 817 height 42
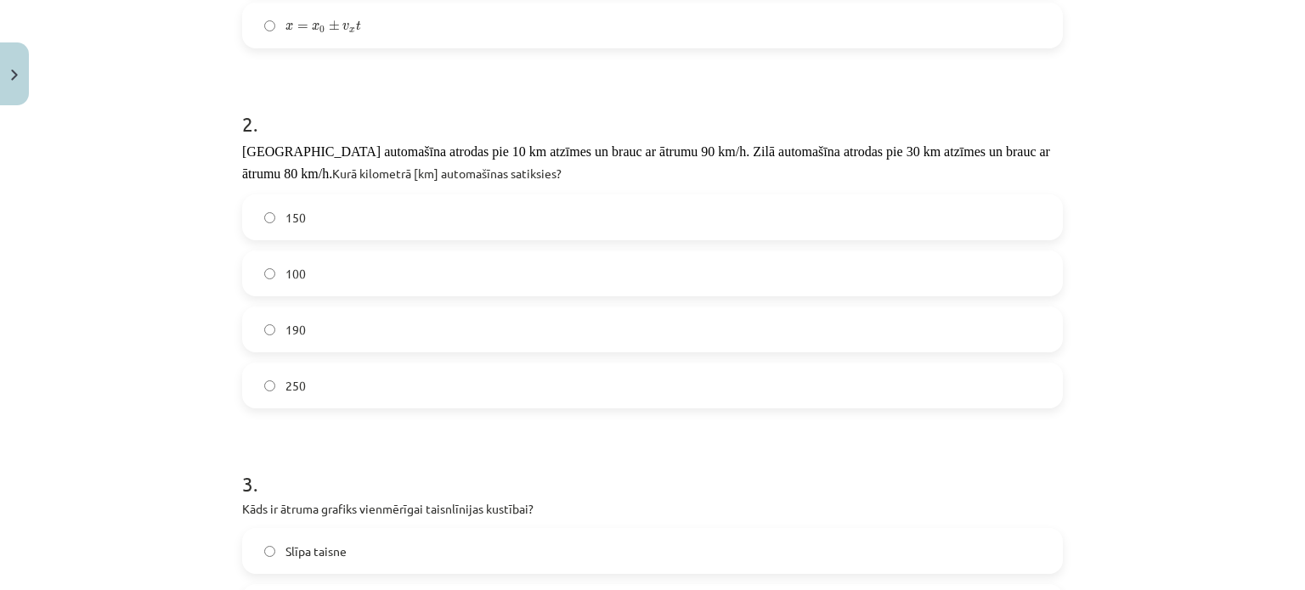
scroll to position [759, 0]
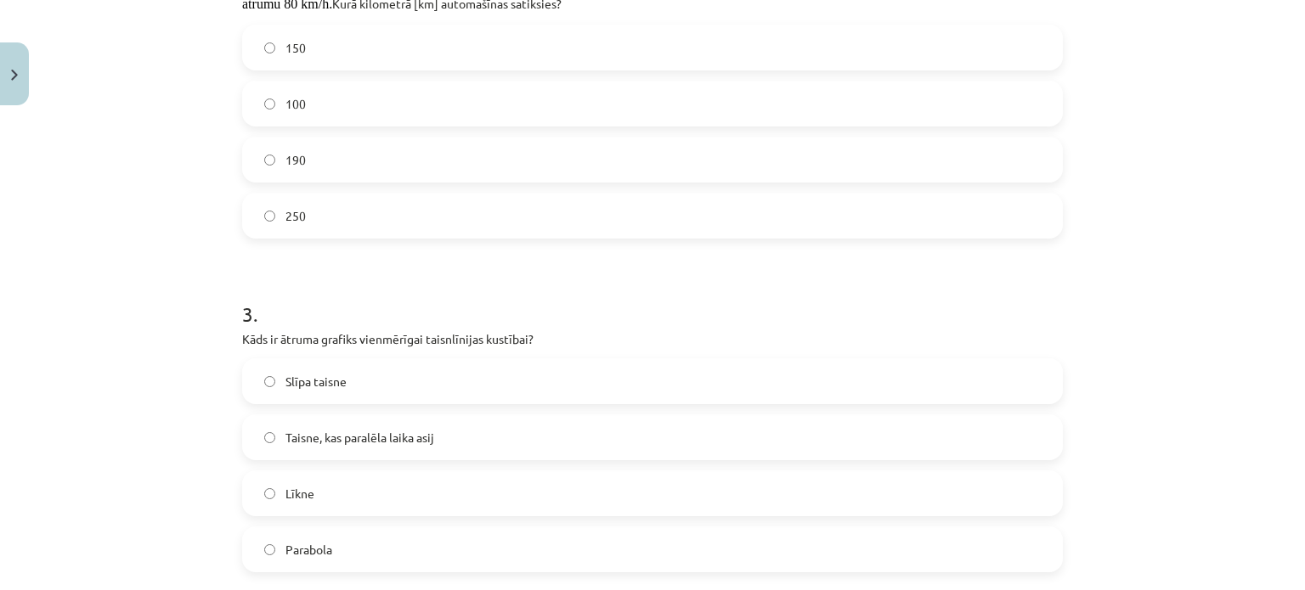
click at [344, 38] on label "150" at bounding box center [652, 47] width 817 height 42
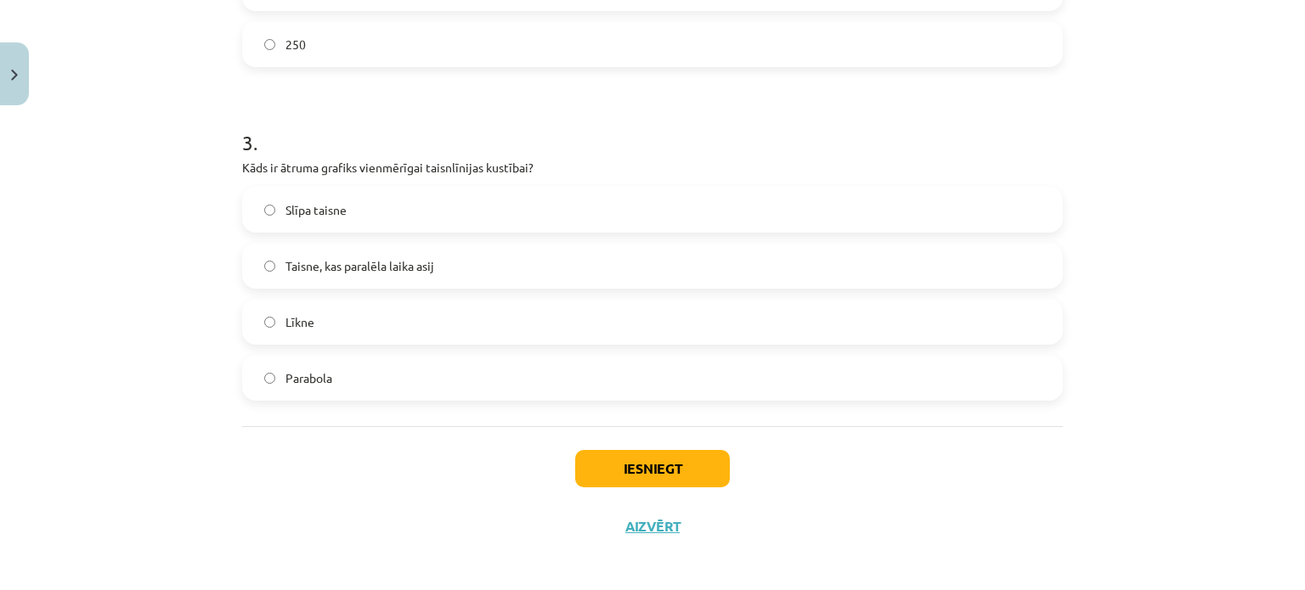
scroll to position [933, 0]
click at [424, 261] on span "Taisne, kas paralēla laika asij" at bounding box center [359, 265] width 149 height 18
click at [631, 458] on button "Iesniegt" at bounding box center [652, 467] width 155 height 37
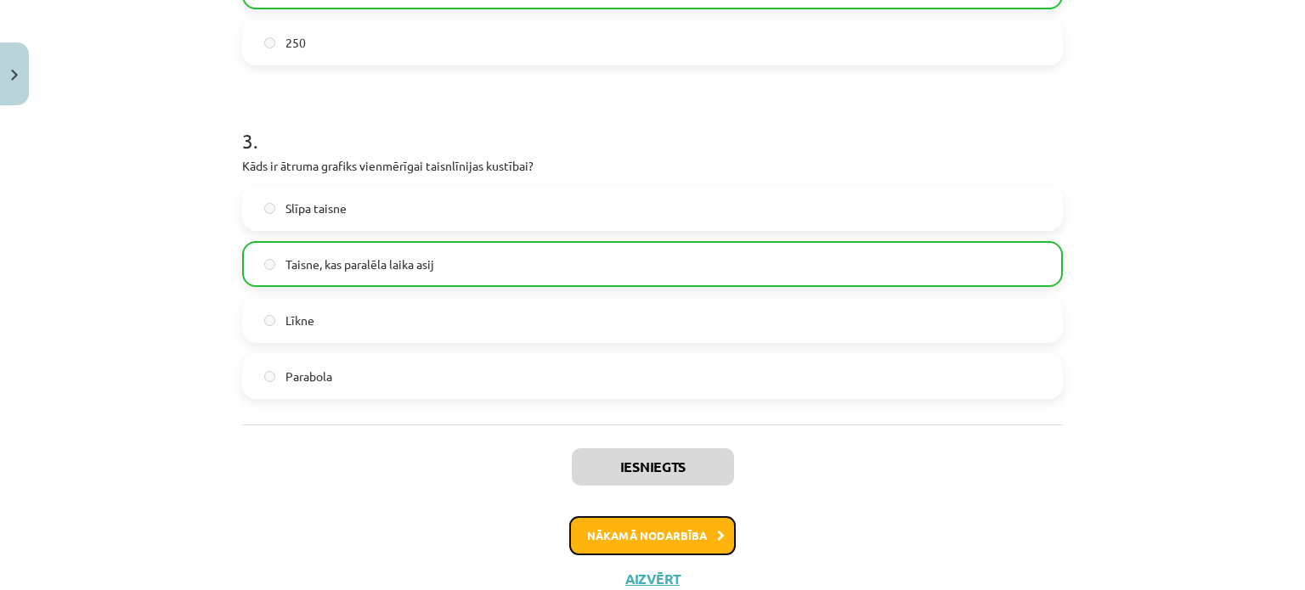
click at [659, 521] on button "Nākamā nodarbība" at bounding box center [652, 536] width 167 height 39
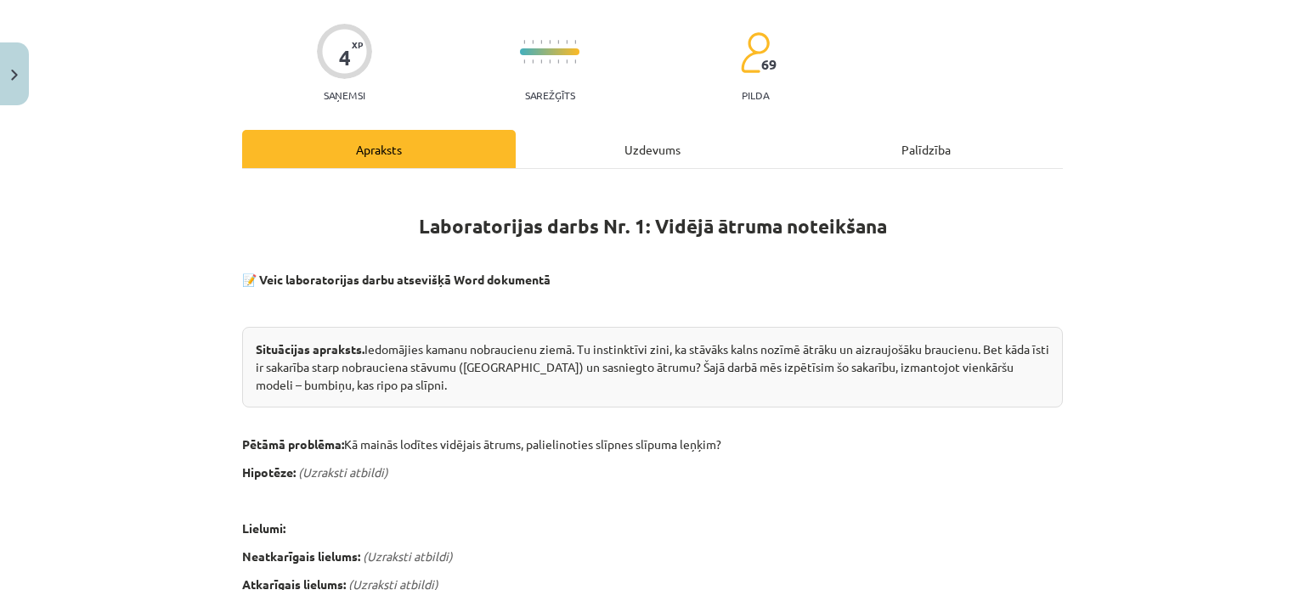
scroll to position [42, 0]
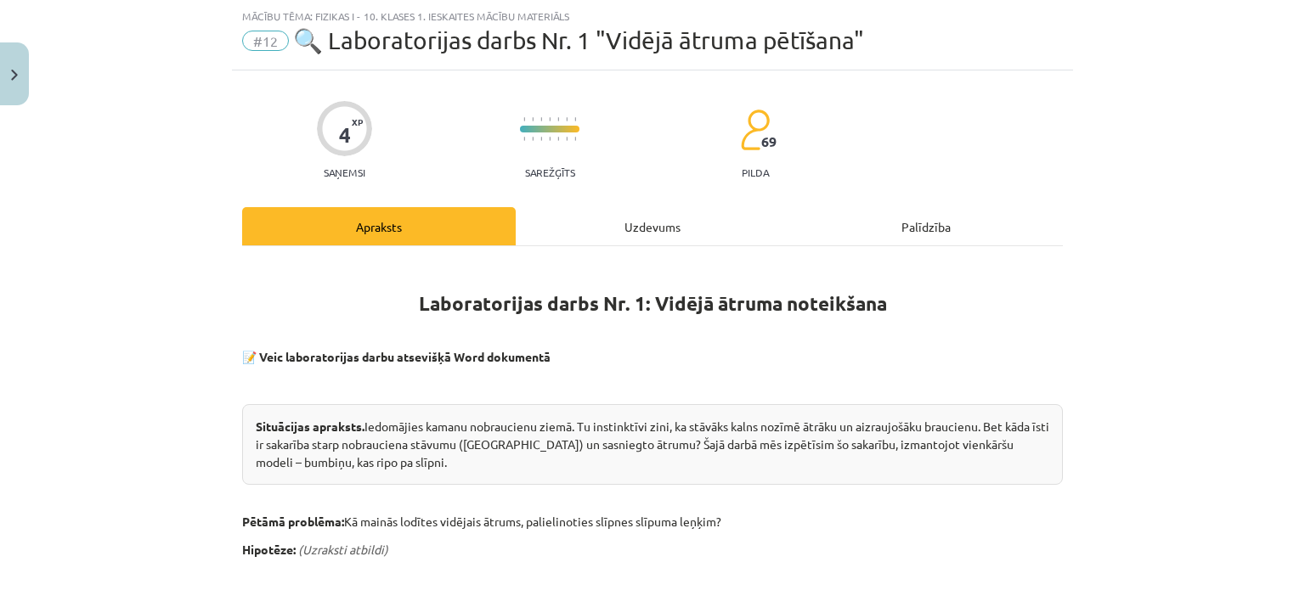
click at [622, 213] on div "Uzdevums" at bounding box center [653, 226] width 274 height 38
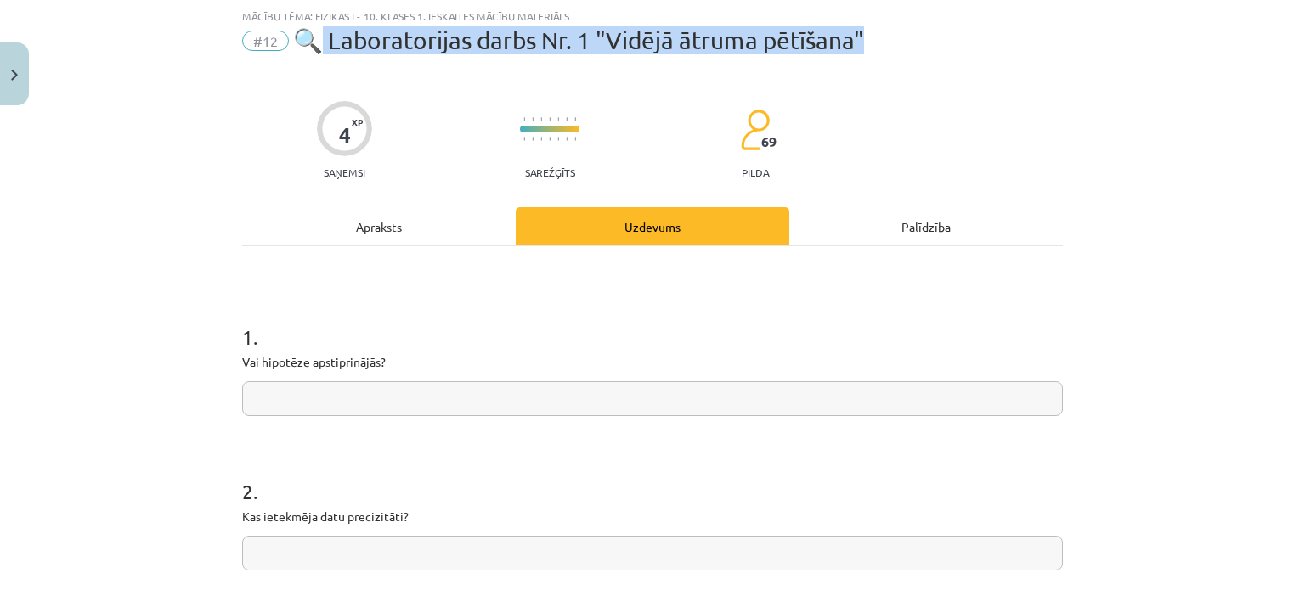
drag, startPoint x: 321, startPoint y: 33, endPoint x: 880, endPoint y: 37, distance: 559.0
click at [880, 37] on div "#12 🔍 Laboratorijas darbs Nr. 1 "Vidējā ātruma pētīšana"" at bounding box center [652, 40] width 821 height 27
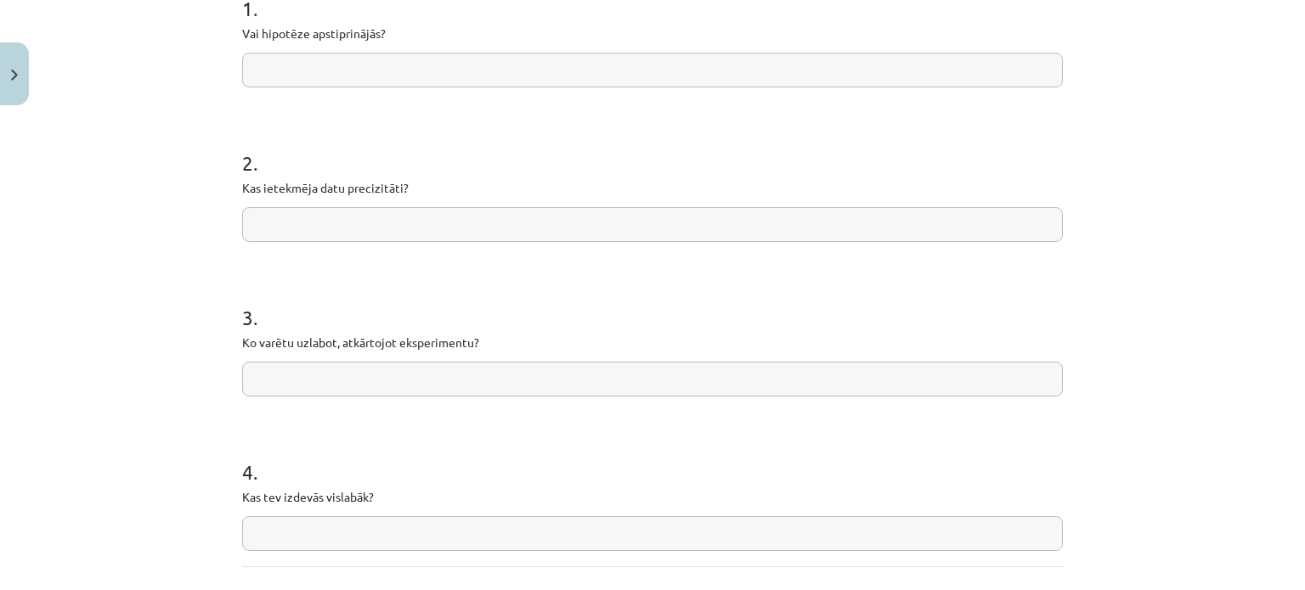
scroll to position [518, 0]
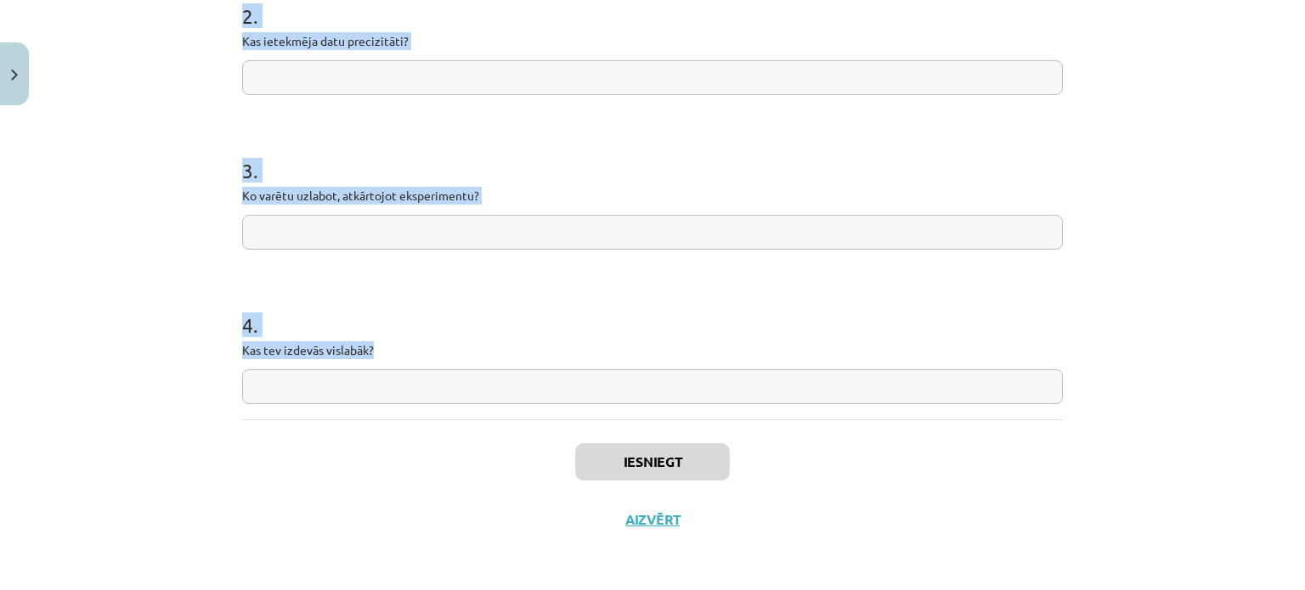
drag, startPoint x: 233, startPoint y: 325, endPoint x: 469, endPoint y: 353, distance: 237.8
click at [469, 353] on div "4 XP Saņemsi Sarežģīts 69 pilda Apraksts Uzdevums Palīdzība 1 . Vai hipotēze ap…" at bounding box center [652, 72] width 841 height 954
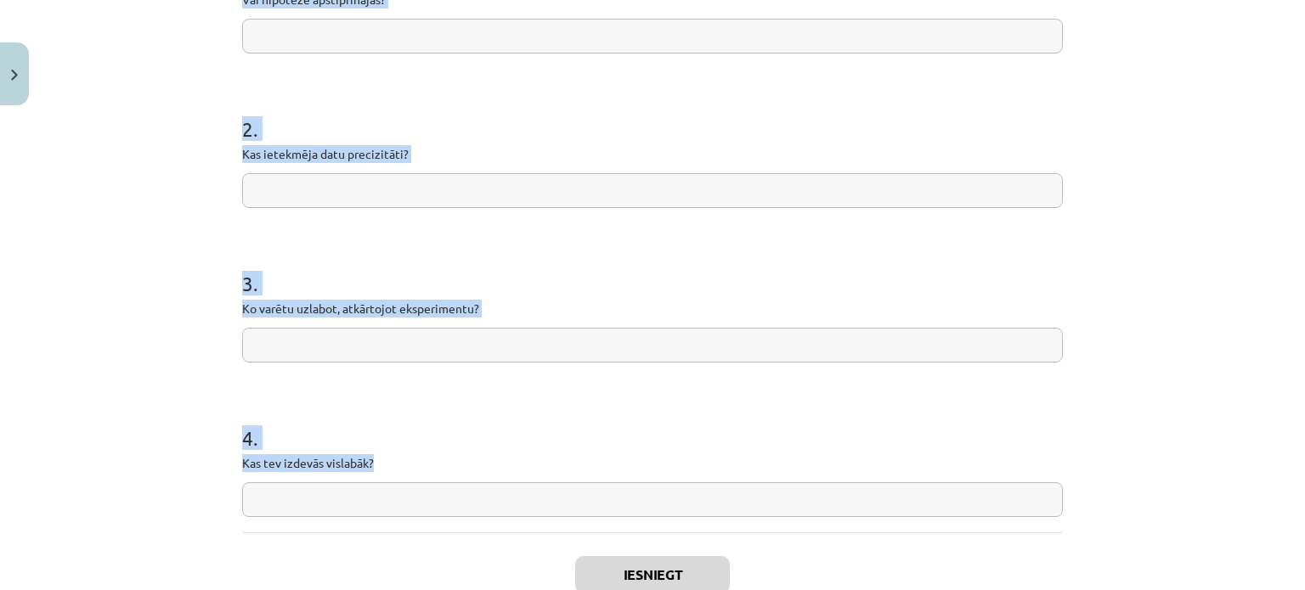
scroll to position [404, 0]
click at [172, 107] on div "Mācību tēma: Fizikas i - 10. klases 1. ieskaites mācību materiāls #12 🔍 Laborat…" at bounding box center [652, 295] width 1305 height 590
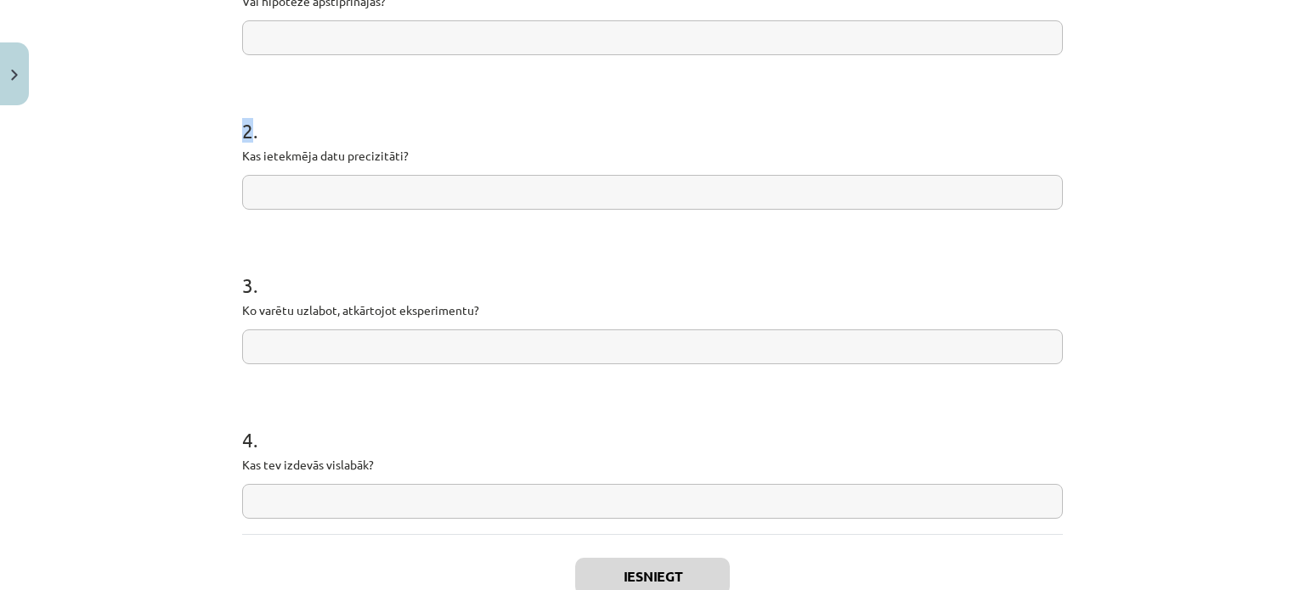
drag, startPoint x: 172, startPoint y: 107, endPoint x: 192, endPoint y: 85, distance: 29.5
click at [192, 85] on div "Mācību tēma: Fizikas i - 10. klases 1. ieskaites mācību materiāls #12 🔍 Laborat…" at bounding box center [652, 295] width 1305 height 590
click at [302, 36] on input "text" at bounding box center [652, 37] width 821 height 35
paste input "**********"
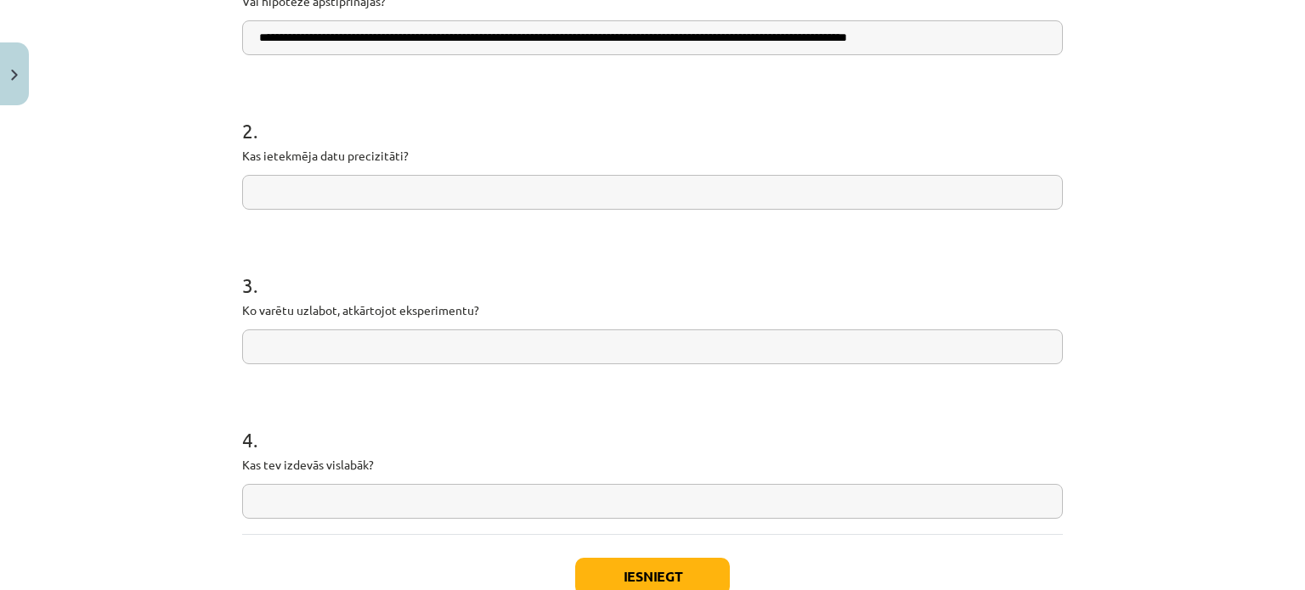
type input "**********"
click at [295, 181] on input "text" at bounding box center [652, 192] width 821 height 35
paste input "**********"
click at [408, 198] on input "text" at bounding box center [652, 192] width 821 height 35
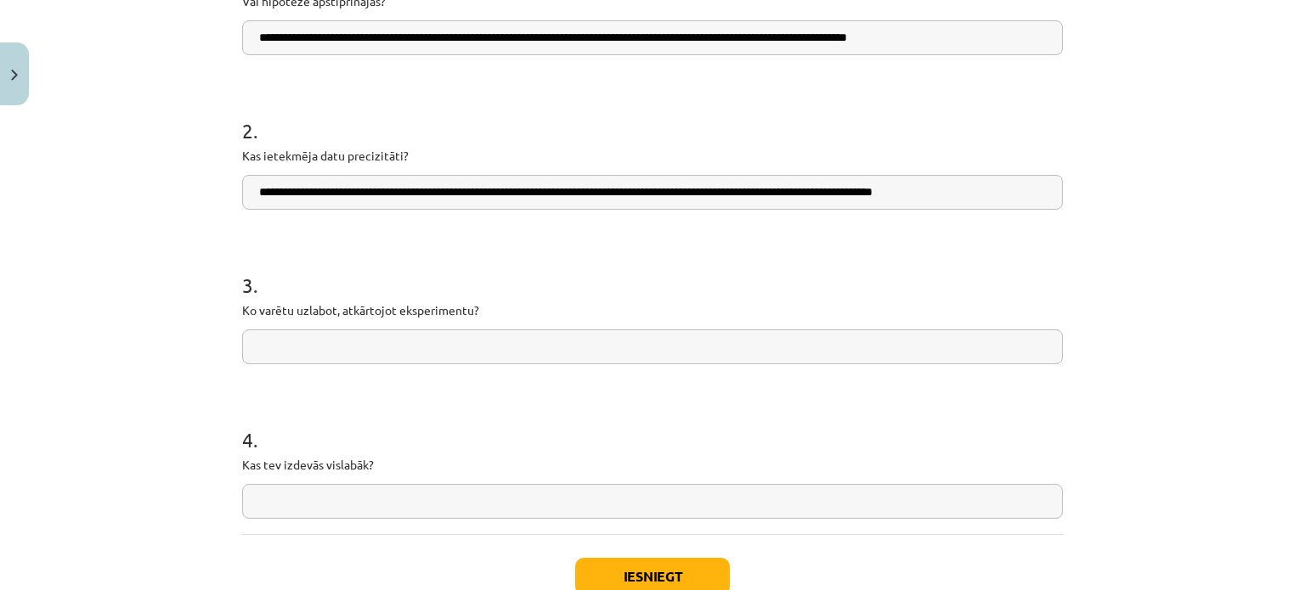
type input "**********"
click at [476, 353] on input "text" at bounding box center [652, 347] width 821 height 35
paste input "**********"
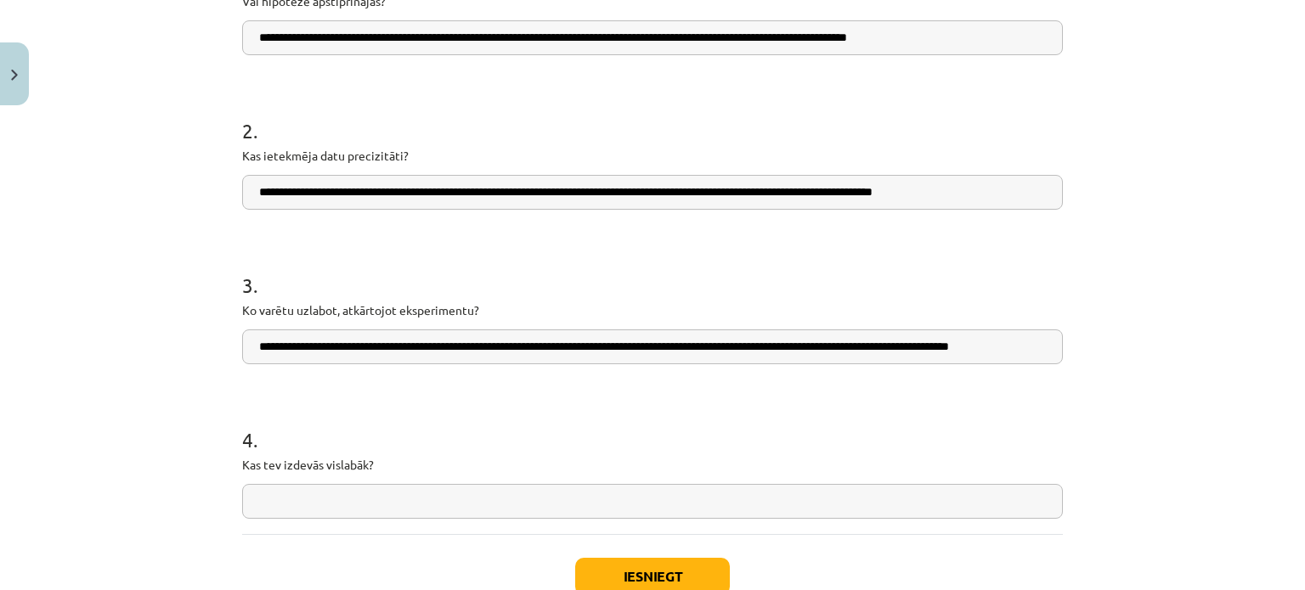
scroll to position [0, 42]
type input "**********"
click at [402, 501] on input "text" at bounding box center [652, 501] width 821 height 35
paste input "**********"
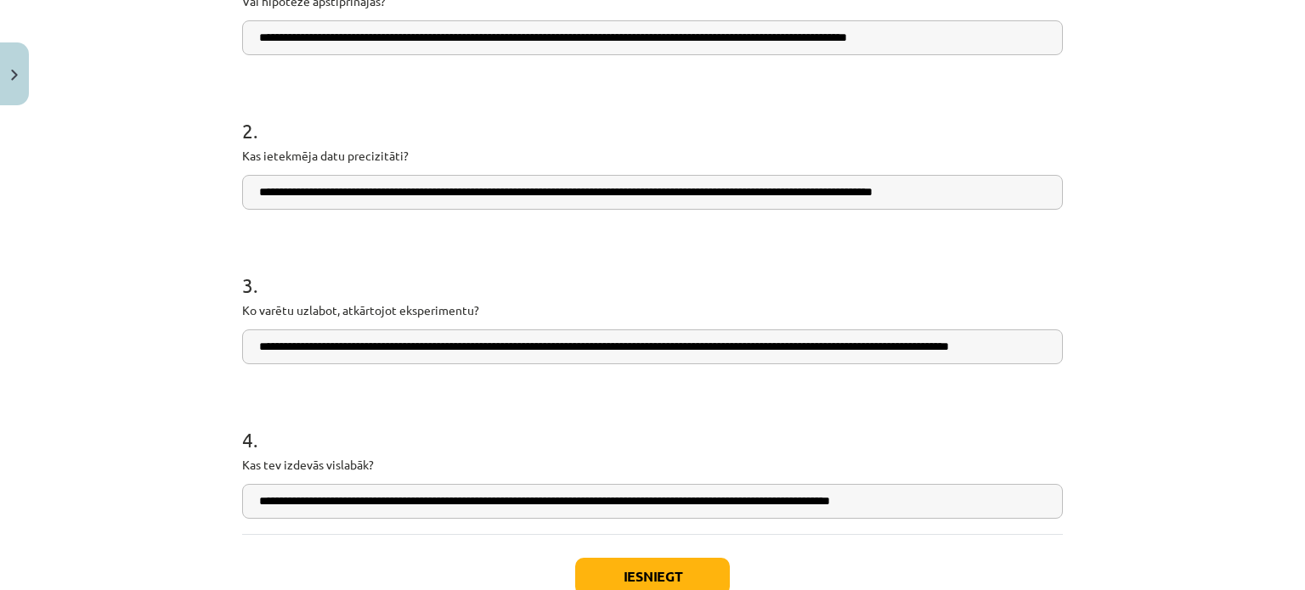
type input "**********"
click at [690, 578] on button "Iesniegt" at bounding box center [652, 576] width 155 height 37
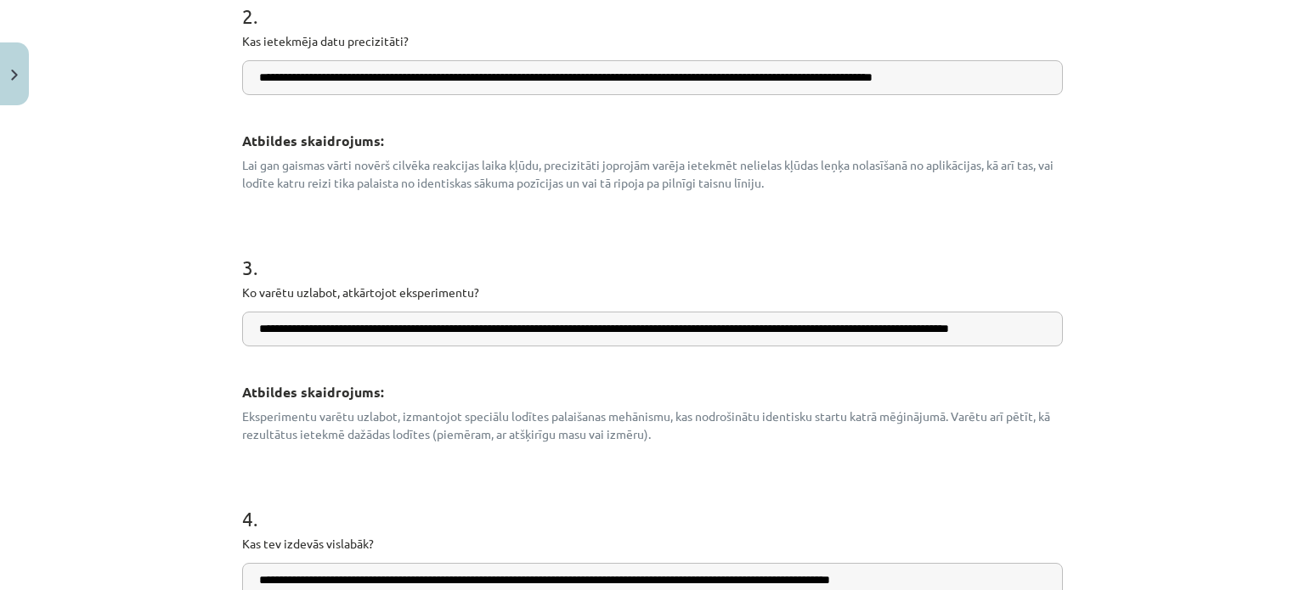
scroll to position [951, 0]
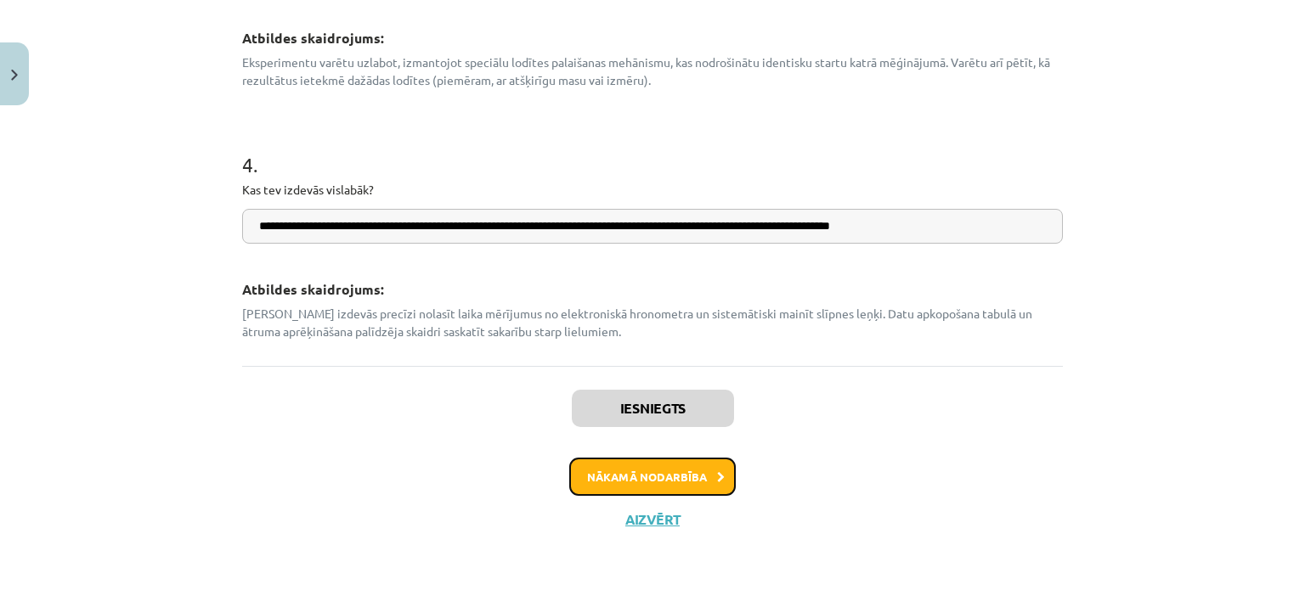
click at [624, 485] on button "Nākamā nodarbība" at bounding box center [652, 477] width 167 height 39
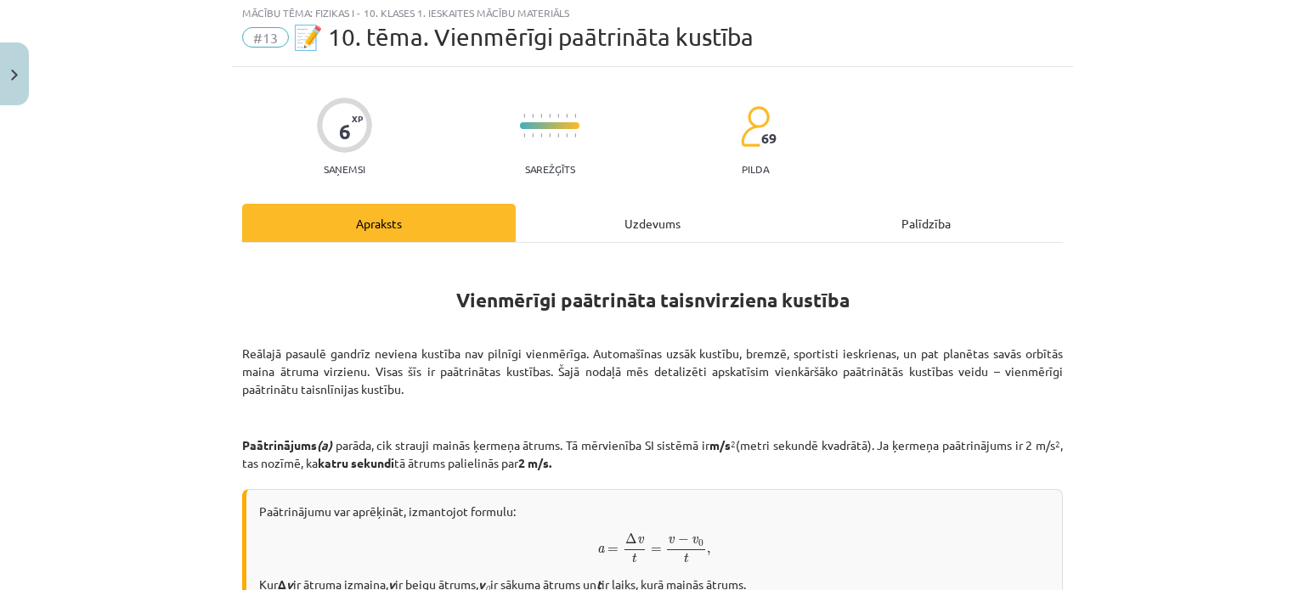
scroll to position [42, 0]
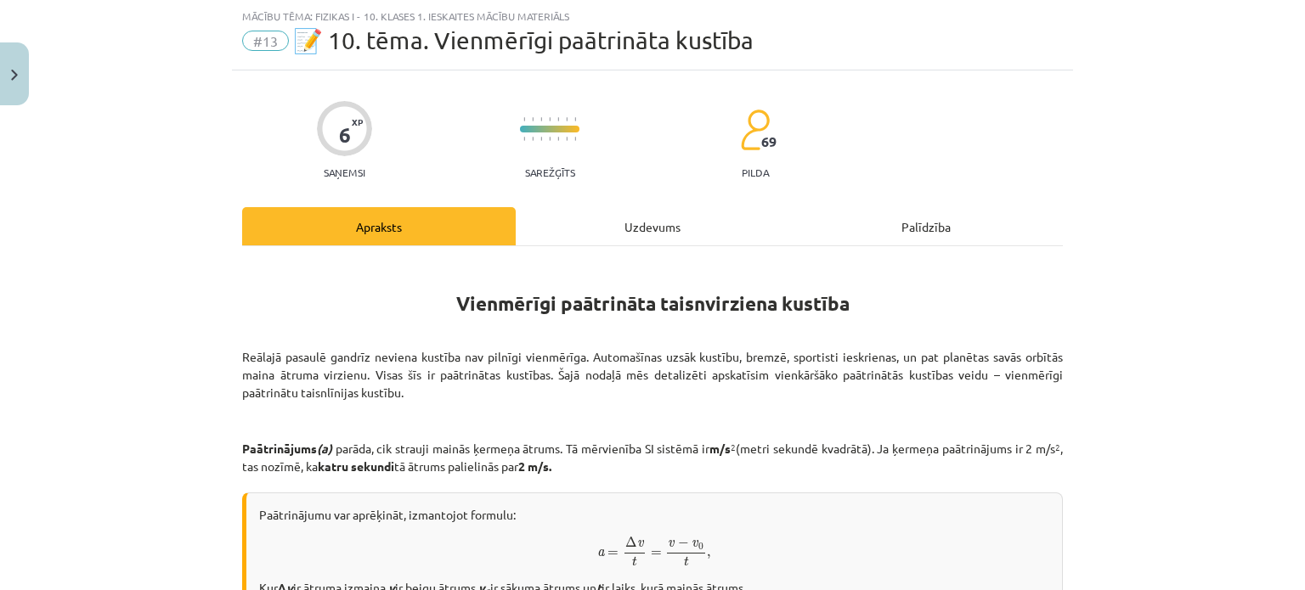
click at [615, 223] on div "Uzdevums" at bounding box center [653, 226] width 274 height 38
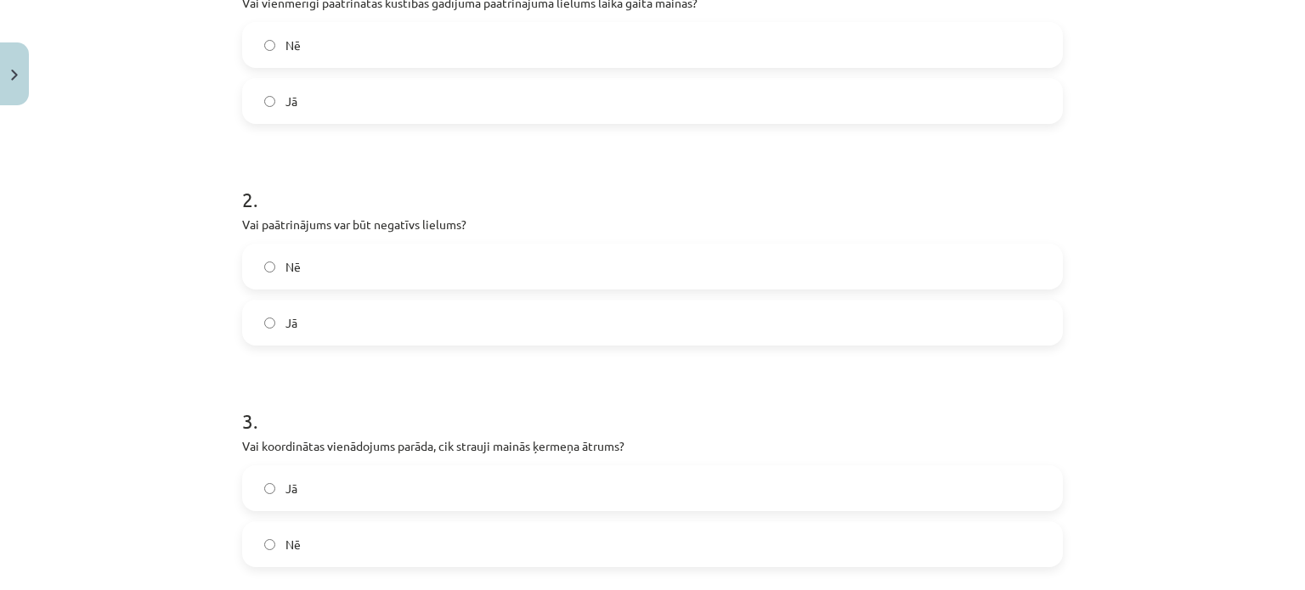
scroll to position [575, 0]
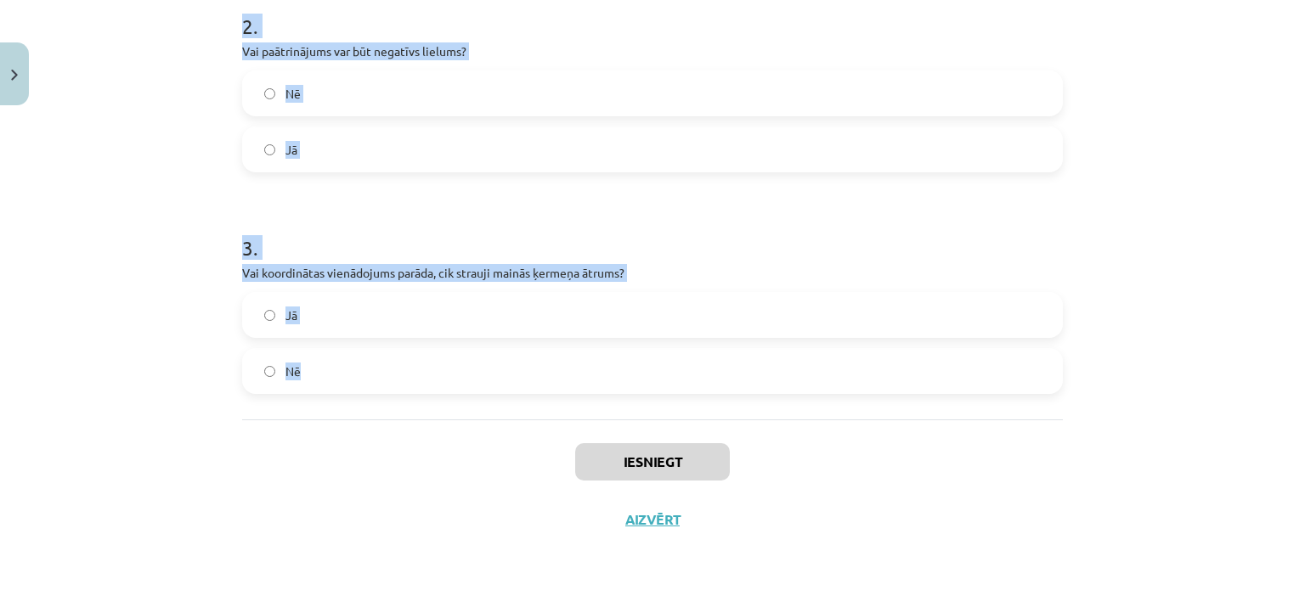
drag, startPoint x: 222, startPoint y: 308, endPoint x: 472, endPoint y: 373, distance: 259.0
click at [472, 373] on div "Mācību tēma: Fizikas i - 10. klases 1. ieskaites mācību materiāls #13 📝 10. tēm…" at bounding box center [652, 295] width 1305 height 590
click at [234, 229] on div "6 XP Saņemsi Sarežģīts 69 pilda Apraksts Uzdevums Palīdzība 1 . Vai vienmērīgi …" at bounding box center [652, 43] width 841 height 1011
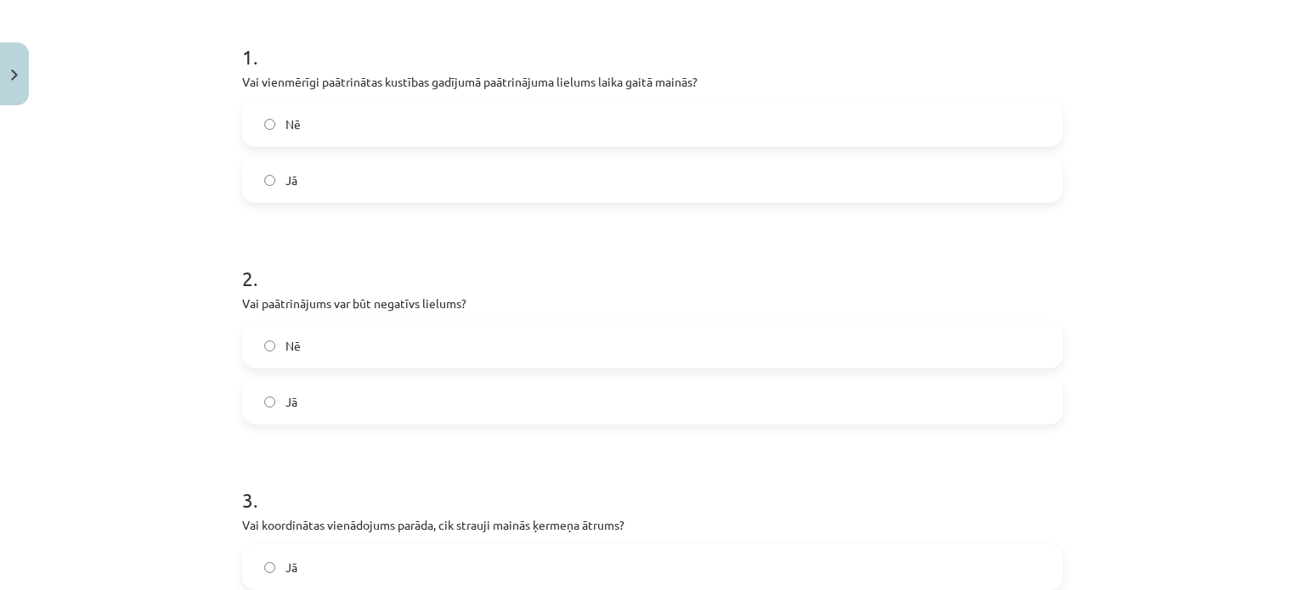
scroll to position [319, 0]
click at [337, 131] on label "Nē" at bounding box center [652, 127] width 817 height 42
click at [315, 398] on label "Jā" at bounding box center [652, 405] width 817 height 42
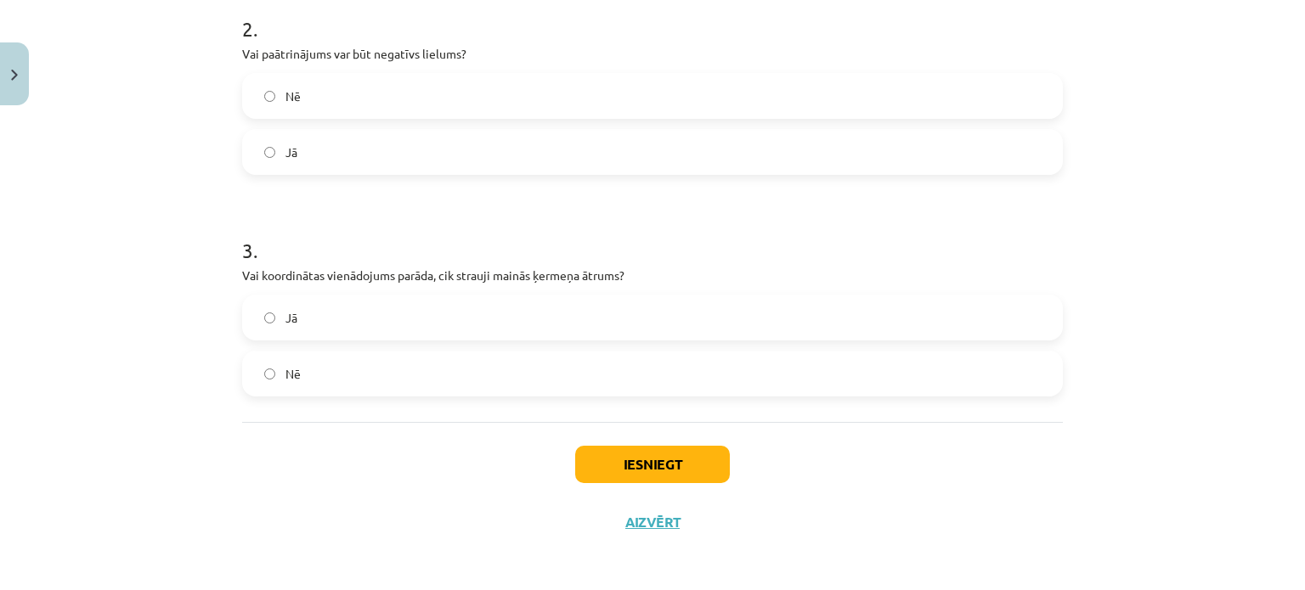
scroll to position [575, 0]
click at [360, 359] on label "Nē" at bounding box center [652, 371] width 817 height 42
click at [603, 448] on button "Iesniegt" at bounding box center [652, 461] width 155 height 37
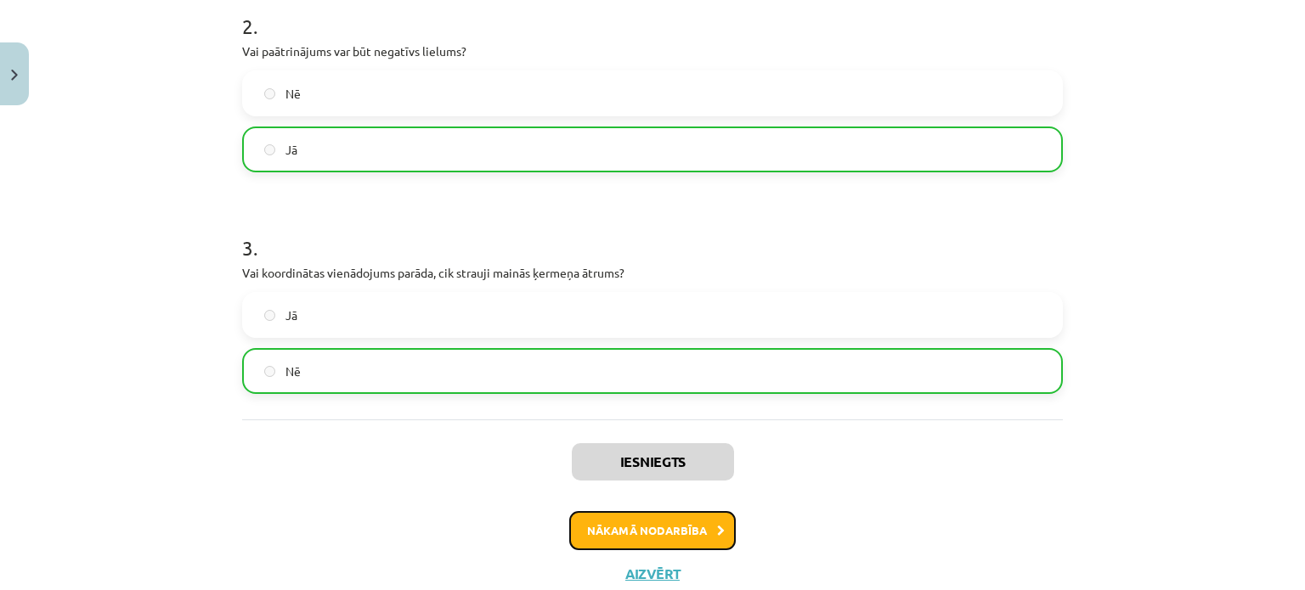
click at [708, 535] on button "Nākamā nodarbība" at bounding box center [652, 530] width 167 height 39
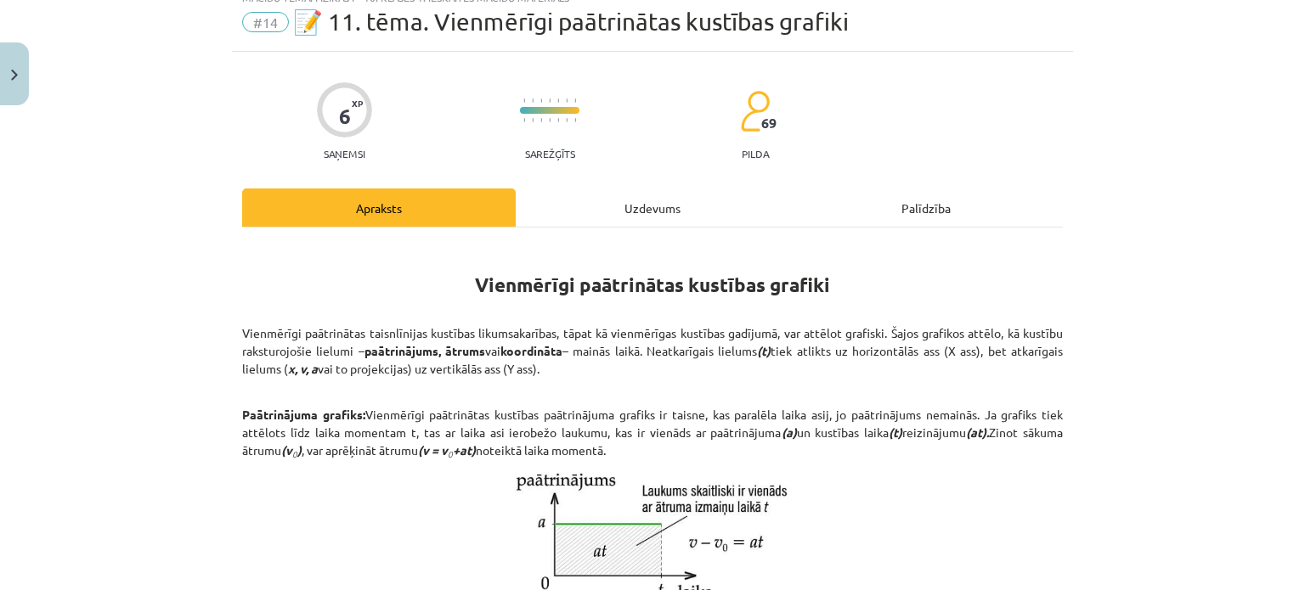
scroll to position [42, 0]
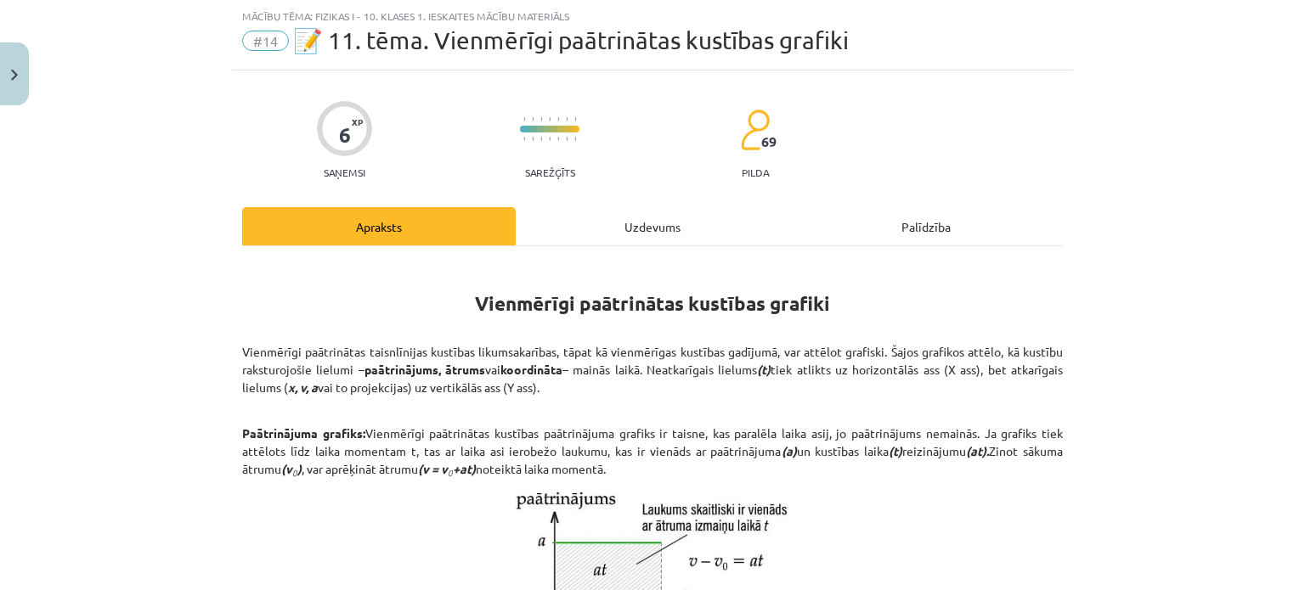
click at [605, 208] on div "Uzdevums" at bounding box center [653, 226] width 274 height 38
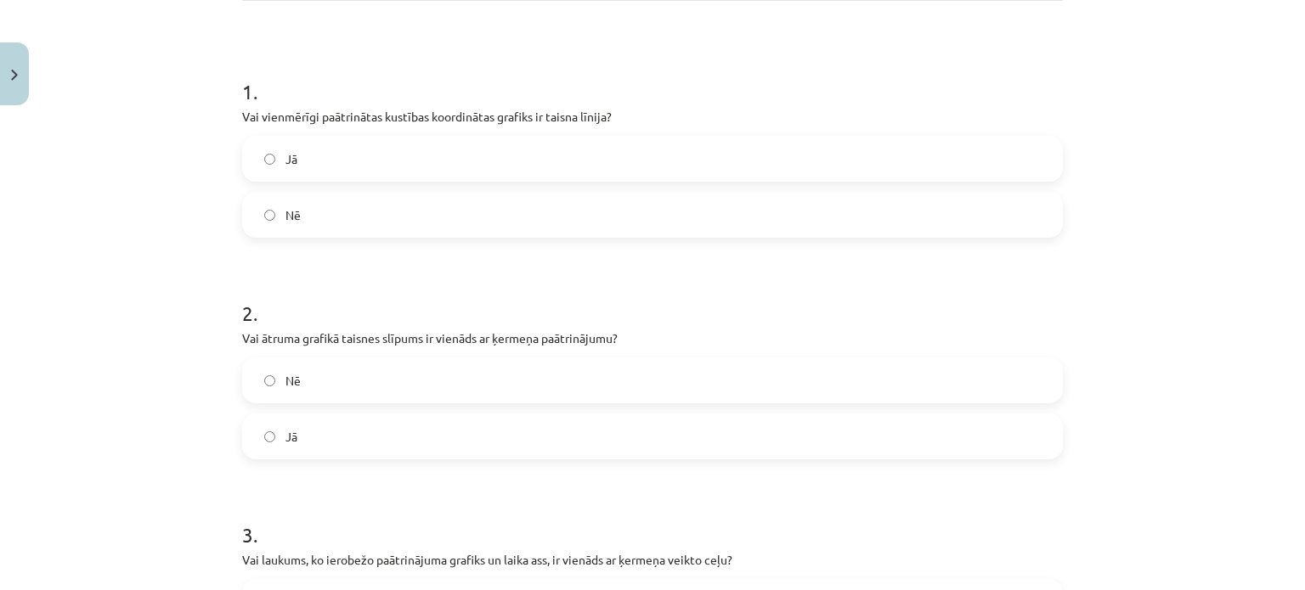
scroll to position [575, 0]
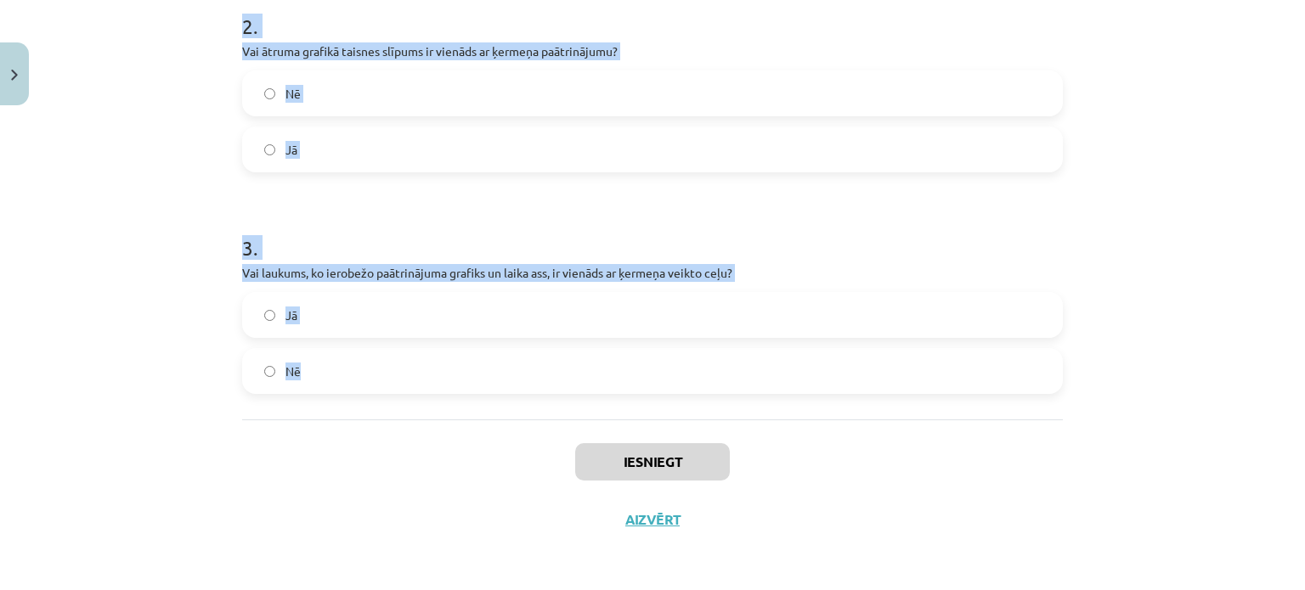
drag, startPoint x: 204, startPoint y: 336, endPoint x: 470, endPoint y: 387, distance: 270.7
click at [470, 387] on div "Mācību tēma: Fizikas i - 10. klases 1. ieskaites mācību materiāls #14 📝 11. tēm…" at bounding box center [652, 295] width 1305 height 590
click at [152, 101] on div "Mācību tēma: Fizikas i - 10. klases 1. ieskaites mācību materiāls #14 📝 11. tēm…" at bounding box center [652, 295] width 1305 height 590
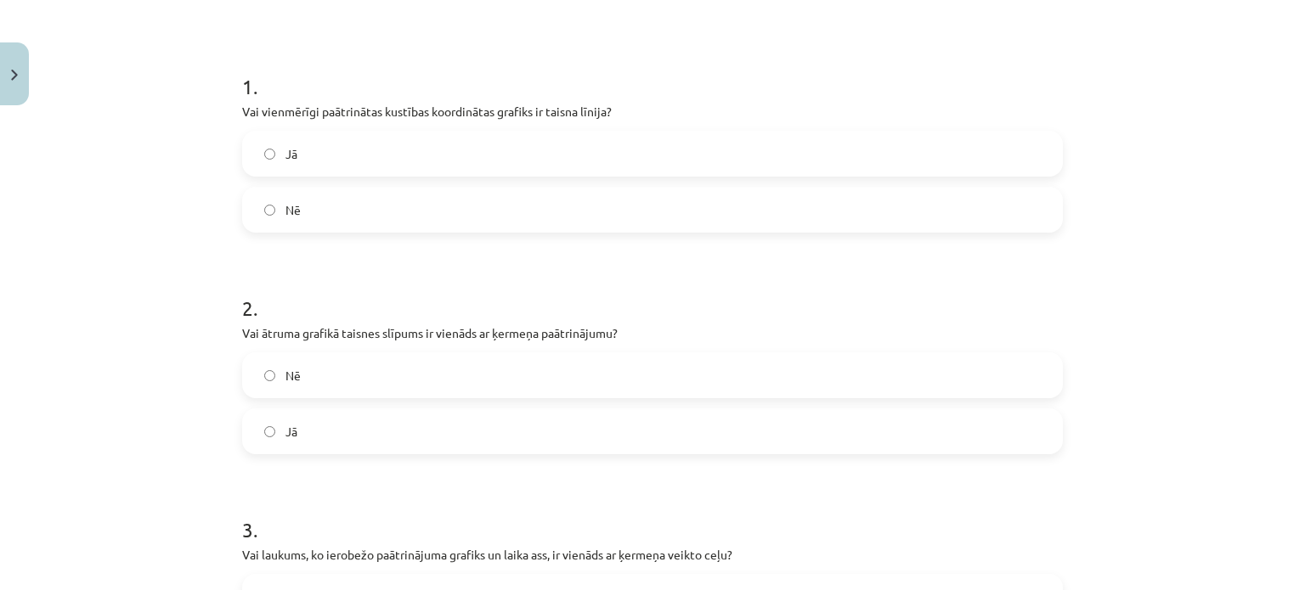
scroll to position [282, 0]
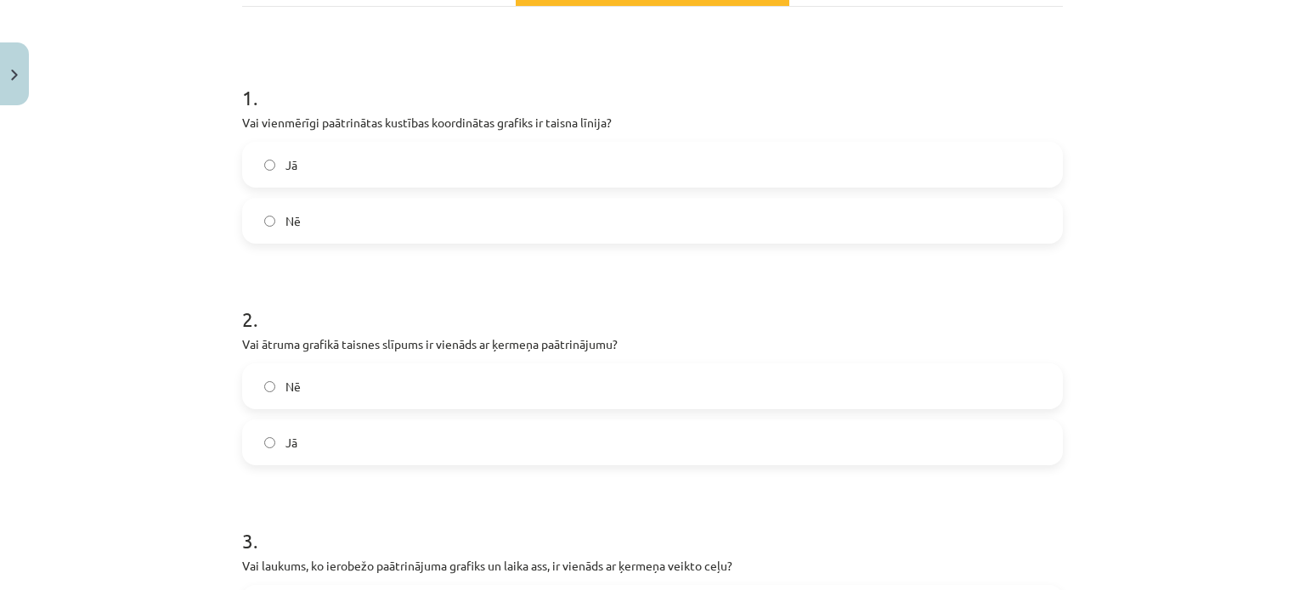
click at [317, 203] on label "Nē" at bounding box center [652, 221] width 817 height 42
click at [326, 431] on label "Jā" at bounding box center [652, 442] width 817 height 42
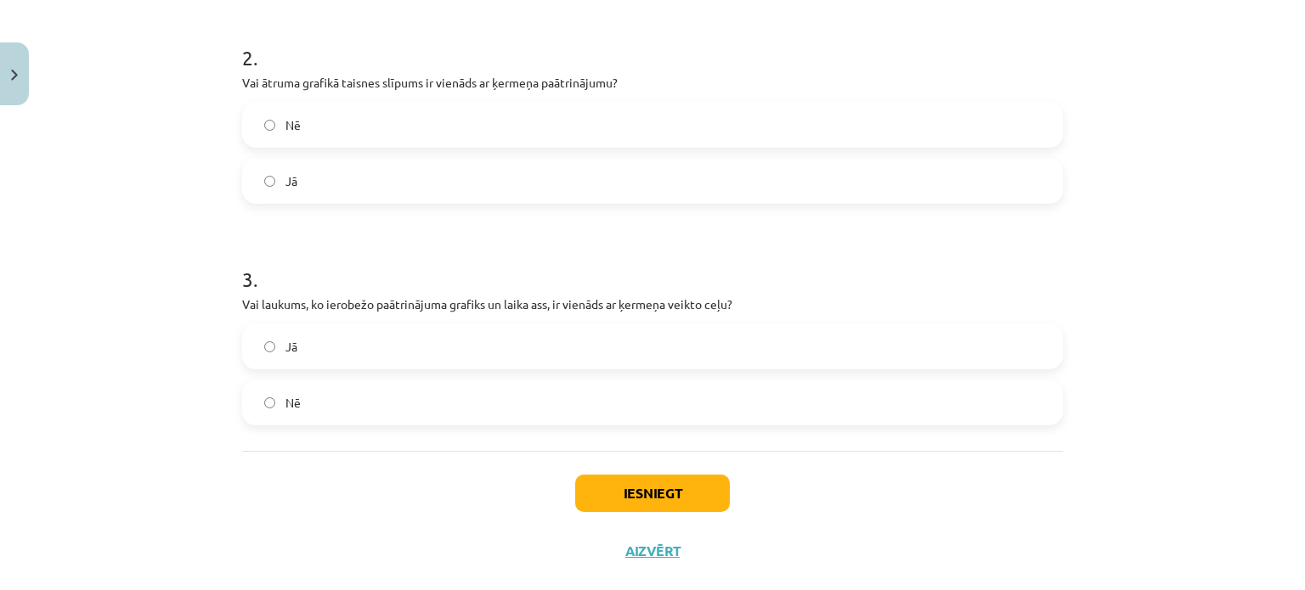
scroll to position [550, 0]
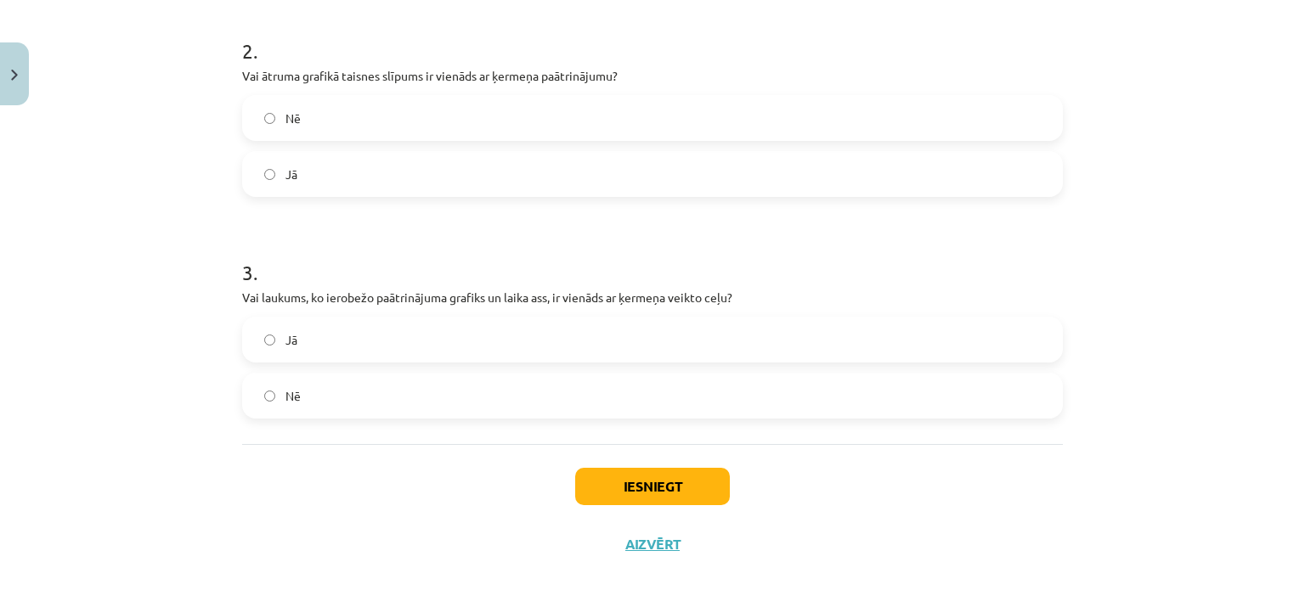
click at [327, 398] on label "Nē" at bounding box center [652, 396] width 817 height 42
click at [652, 477] on button "Iesniegt" at bounding box center [652, 486] width 155 height 37
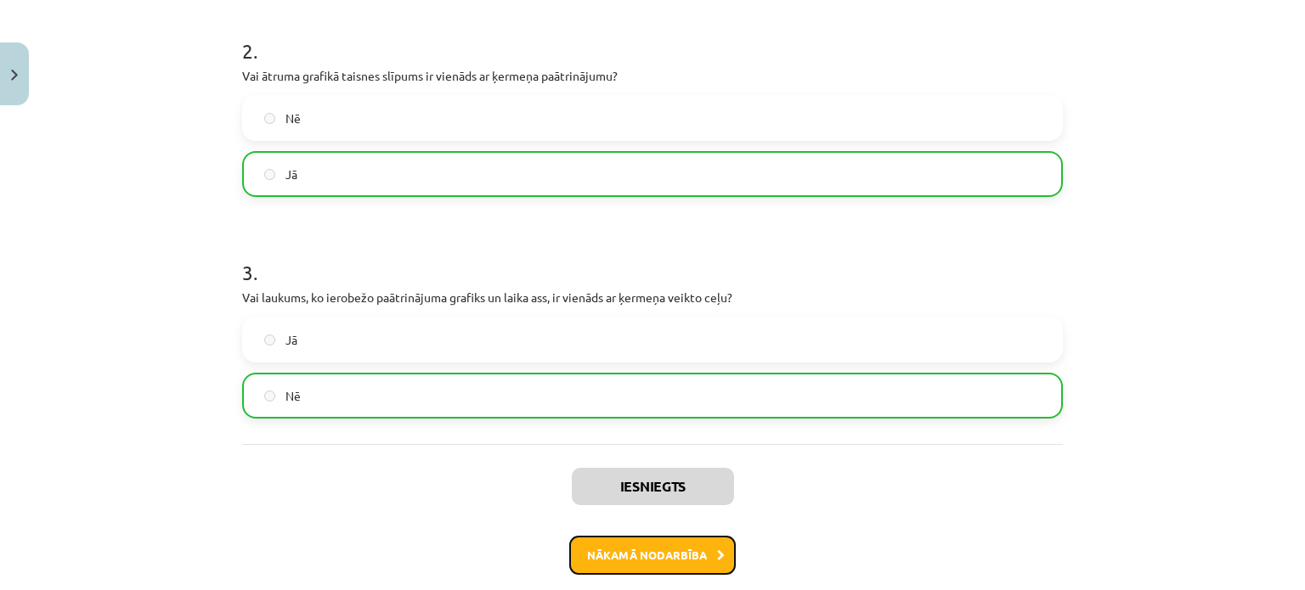
click at [667, 560] on button "Nākamā nodarbība" at bounding box center [652, 555] width 167 height 39
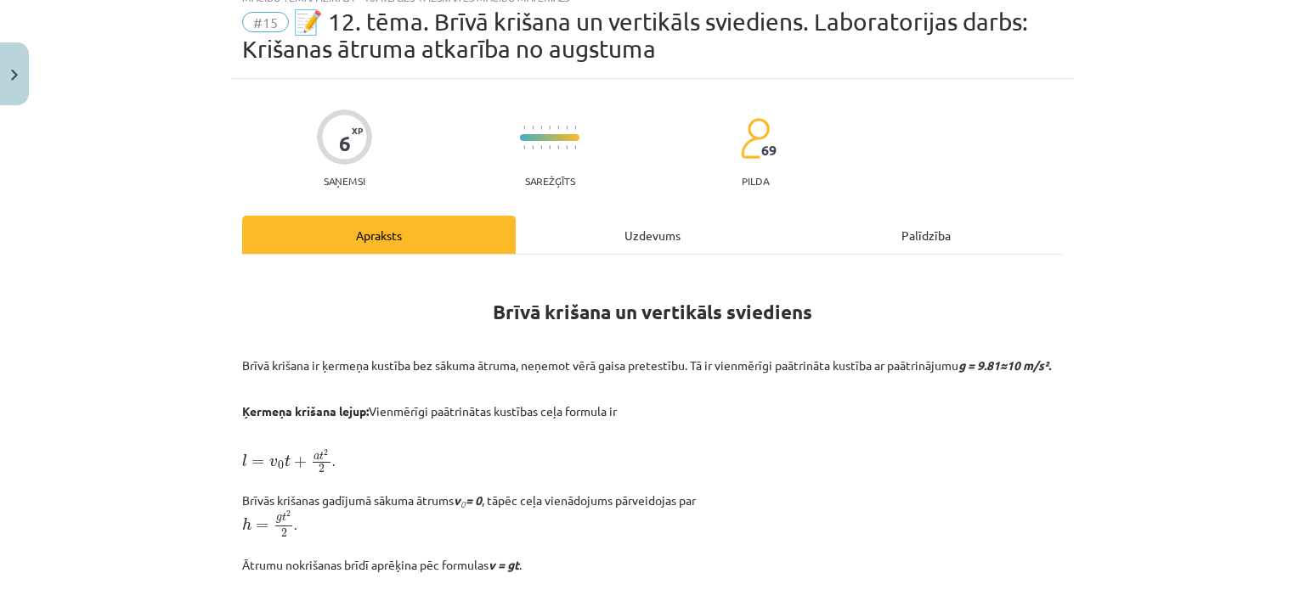
scroll to position [42, 0]
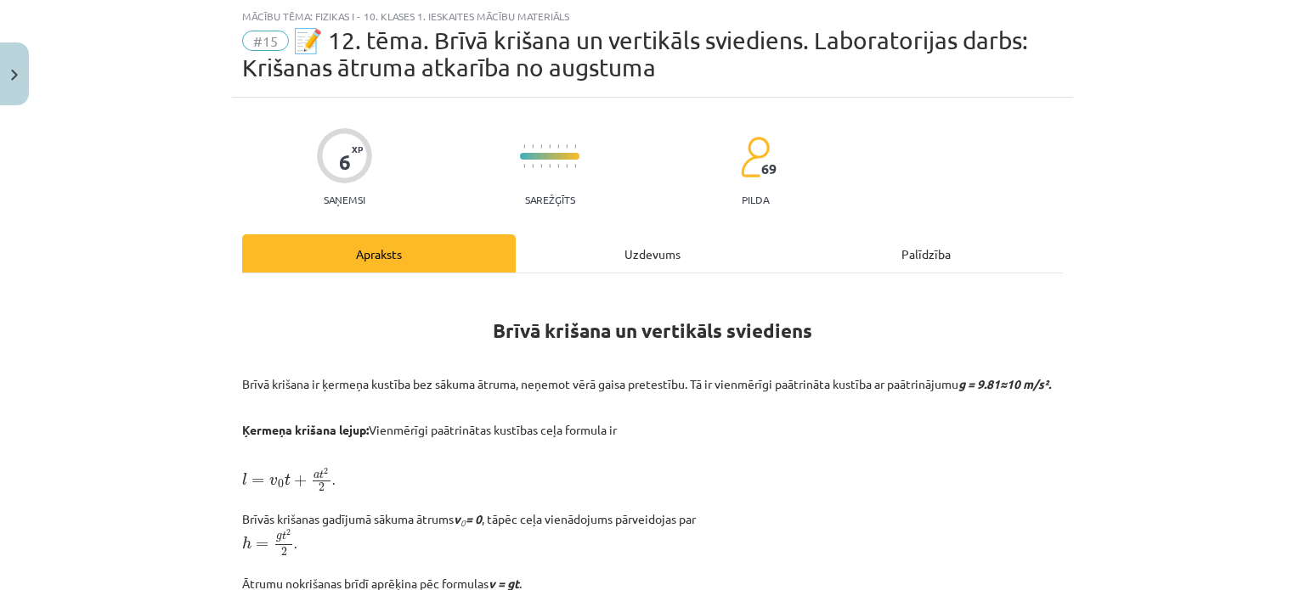
click at [629, 237] on div "Uzdevums" at bounding box center [653, 253] width 274 height 38
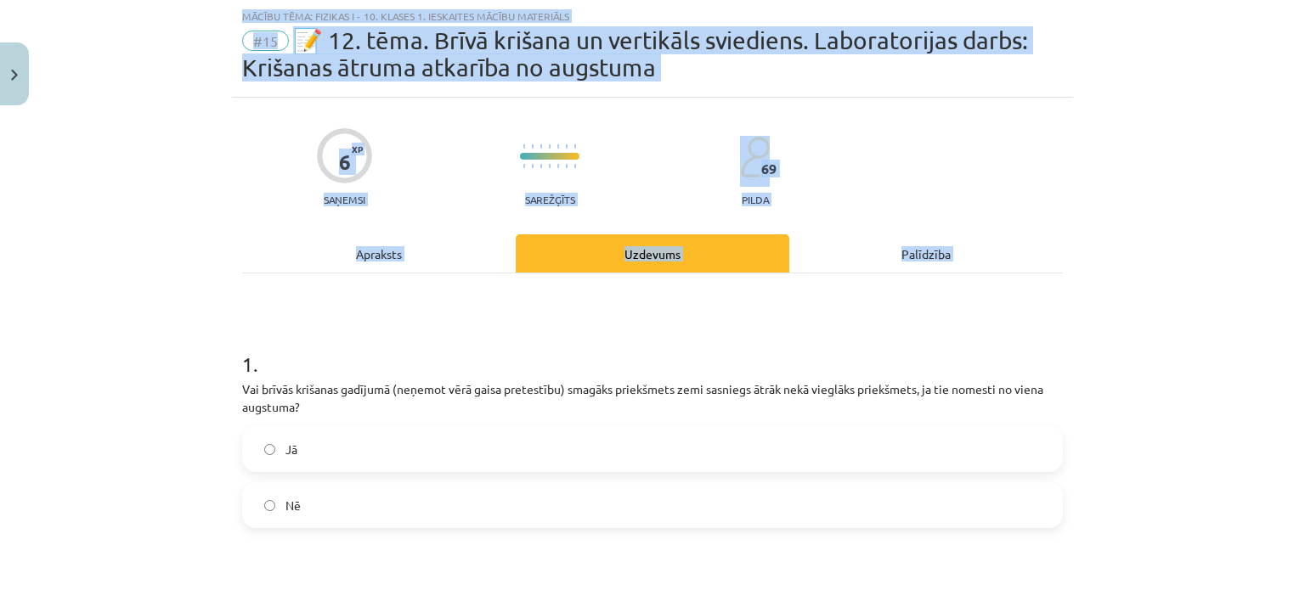
scroll to position [620, 0]
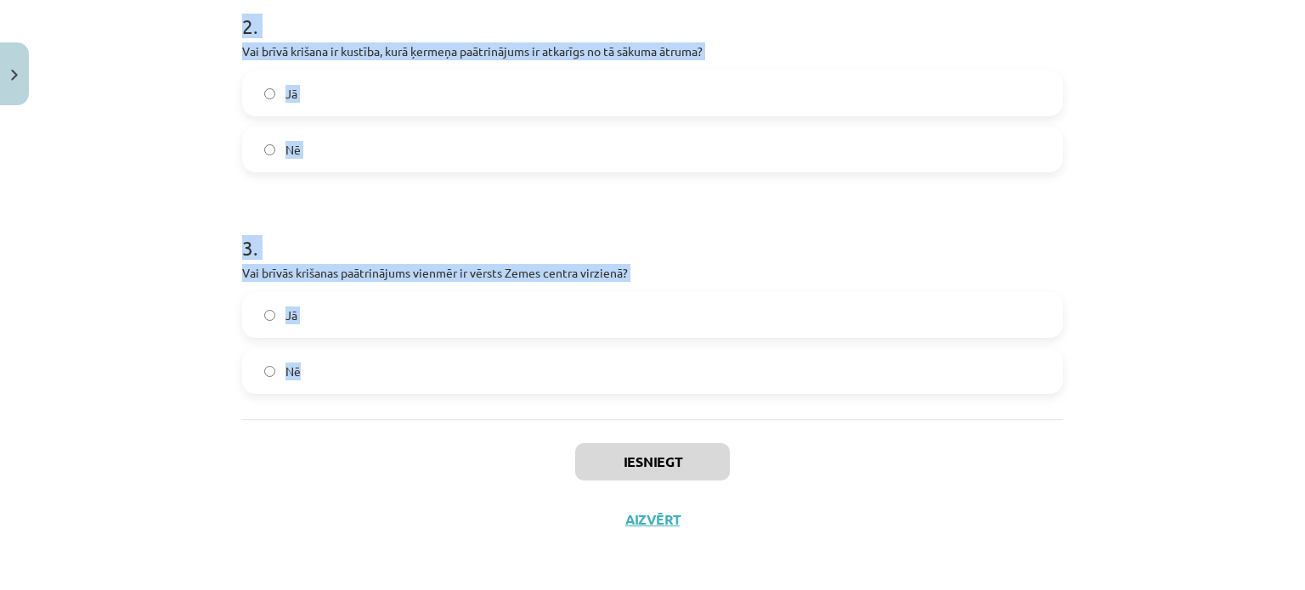
drag, startPoint x: 228, startPoint y: 351, endPoint x: 398, endPoint y: 377, distance: 171.9
click at [398, 377] on div "6 XP Saņemsi Sarežģīts 69 pilda Apraksts Uzdevums Palīdzība 1 . Vai brīvās kriš…" at bounding box center [652, 34] width 841 height 1029
click at [160, 155] on div "Mācību tēma: Fizikas i - 10. klases 1. ieskaites mācību materiāls #15 📝 12. tēm…" at bounding box center [652, 295] width 1305 height 590
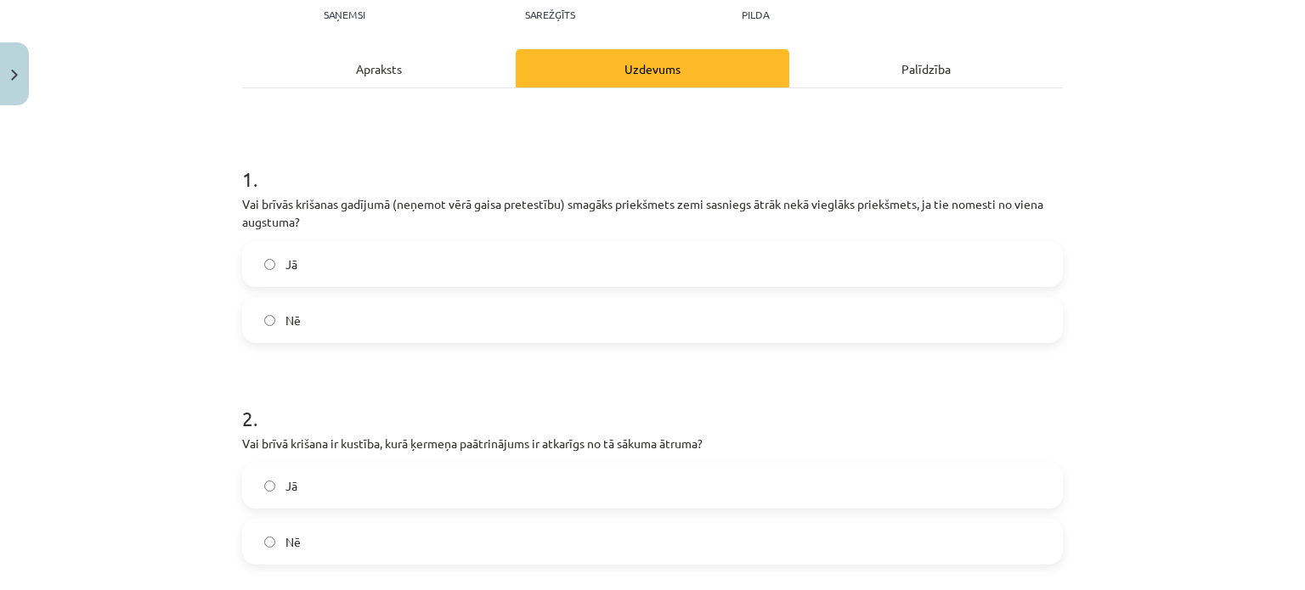
scroll to position [210, 0]
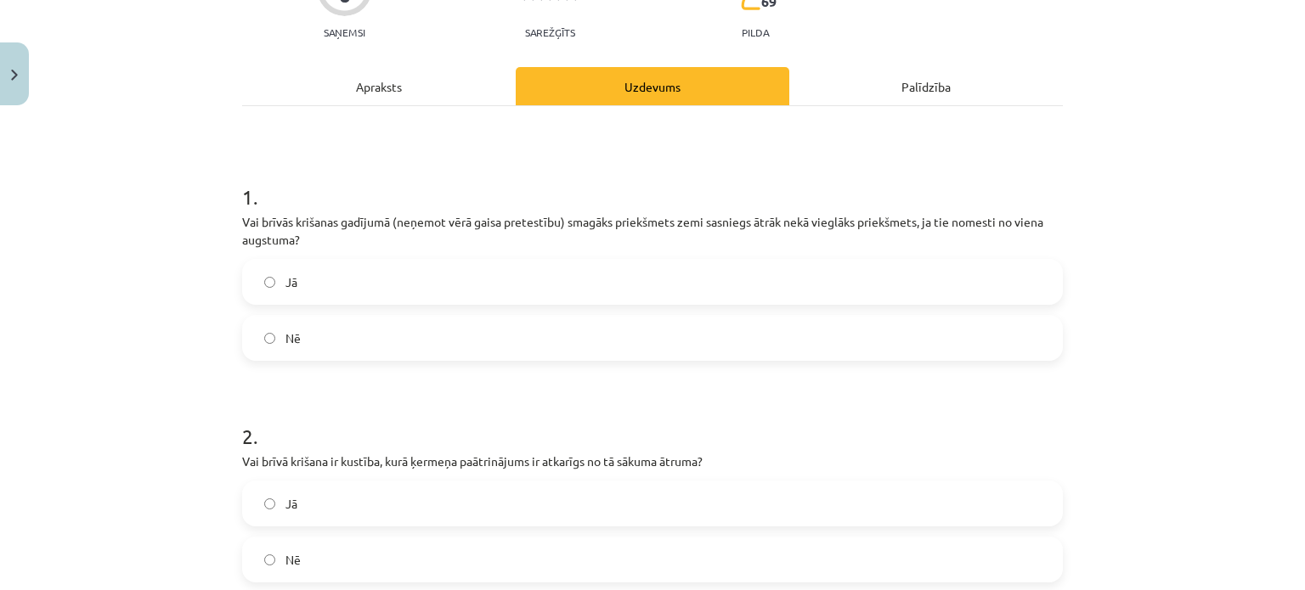
click at [321, 355] on label "Nē" at bounding box center [652, 338] width 817 height 42
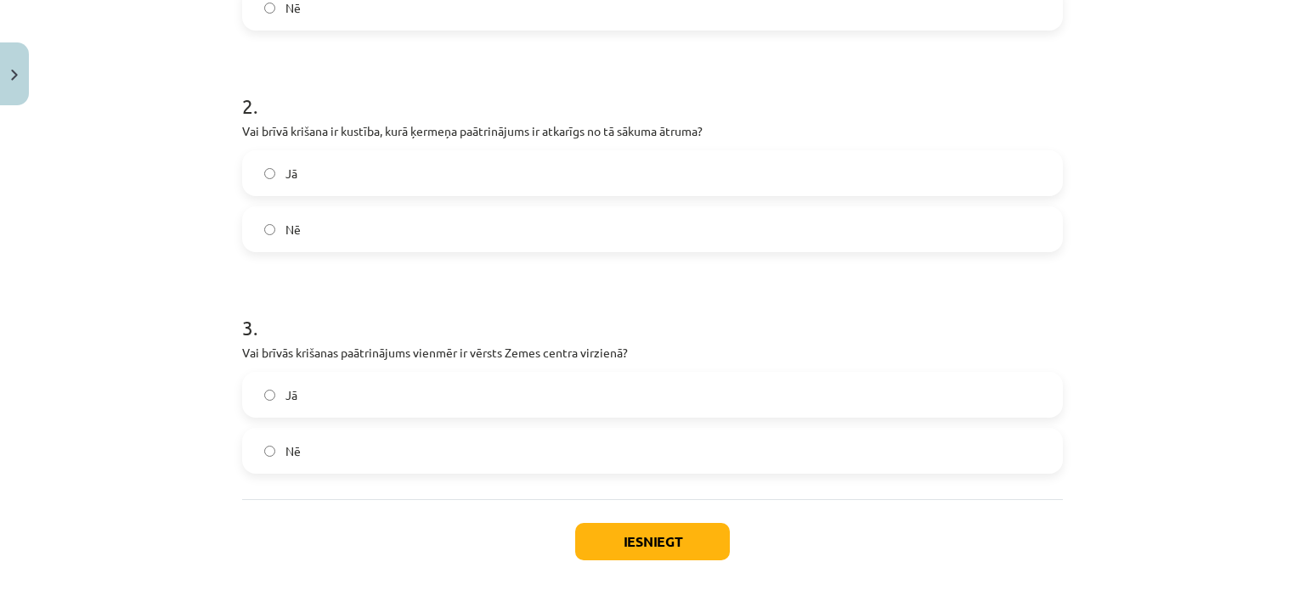
scroll to position [568, 0]
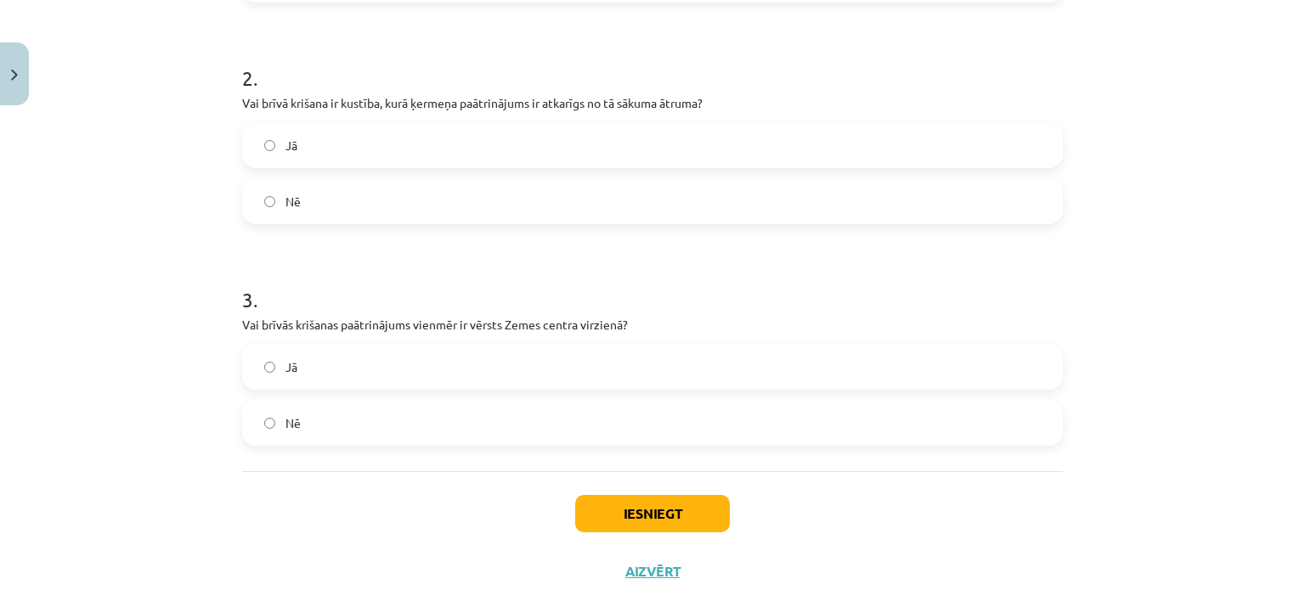
click at [344, 209] on label "Nē" at bounding box center [652, 201] width 817 height 42
click at [361, 374] on label "Jā" at bounding box center [652, 367] width 817 height 42
click at [639, 504] on button "Iesniegt" at bounding box center [652, 513] width 155 height 37
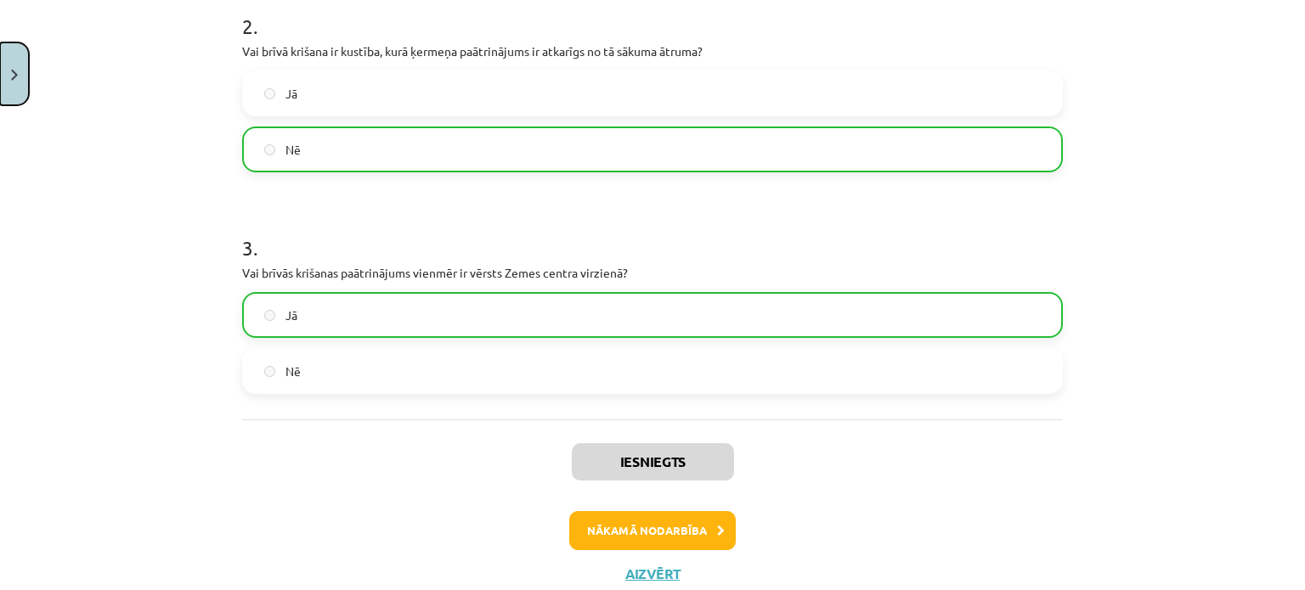
click at [20, 76] on button "Close" at bounding box center [14, 73] width 29 height 63
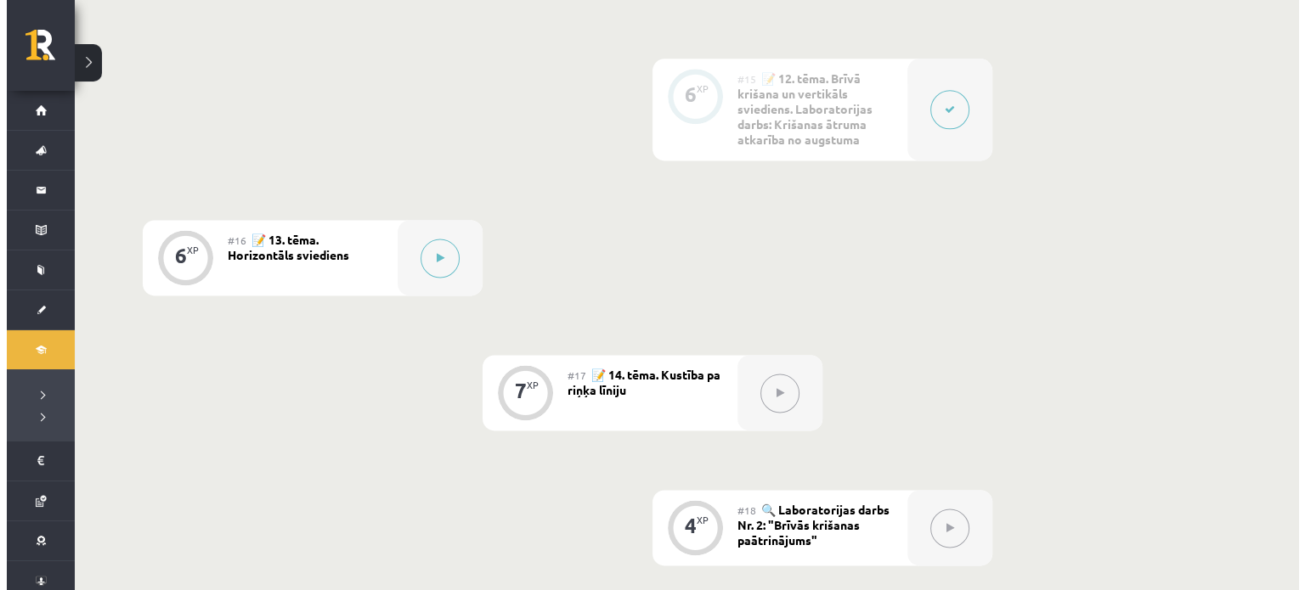
scroll to position [2372, 0]
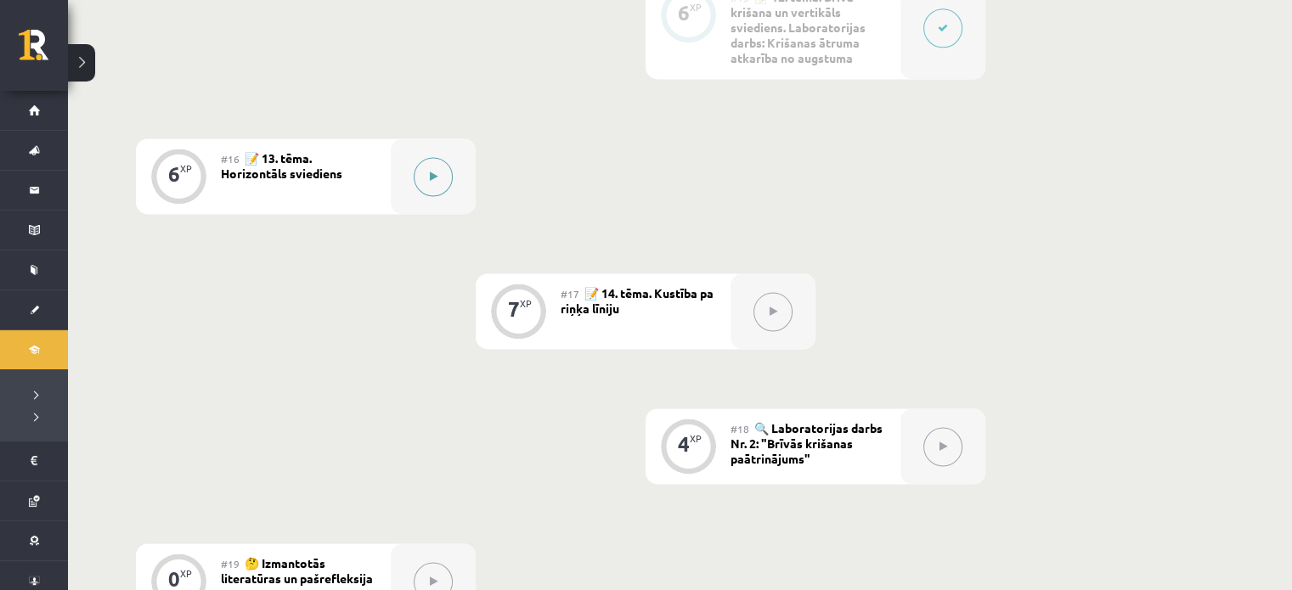
click at [442, 164] on button at bounding box center [433, 176] width 39 height 39
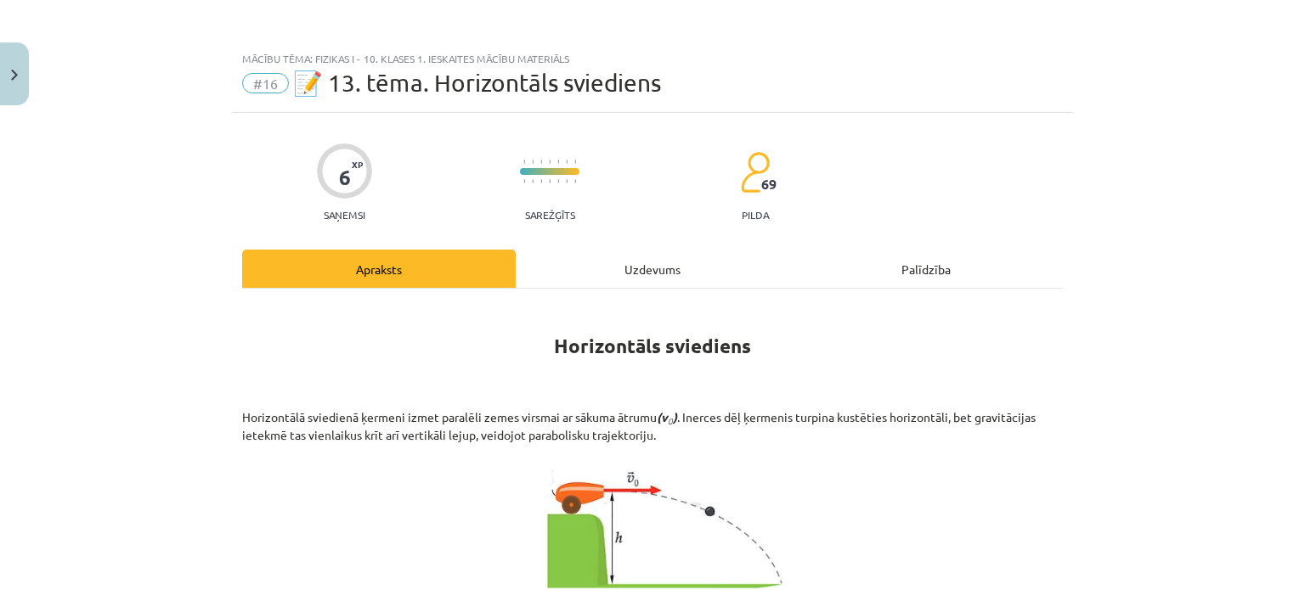
click at [603, 262] on div "Uzdevums" at bounding box center [653, 269] width 274 height 38
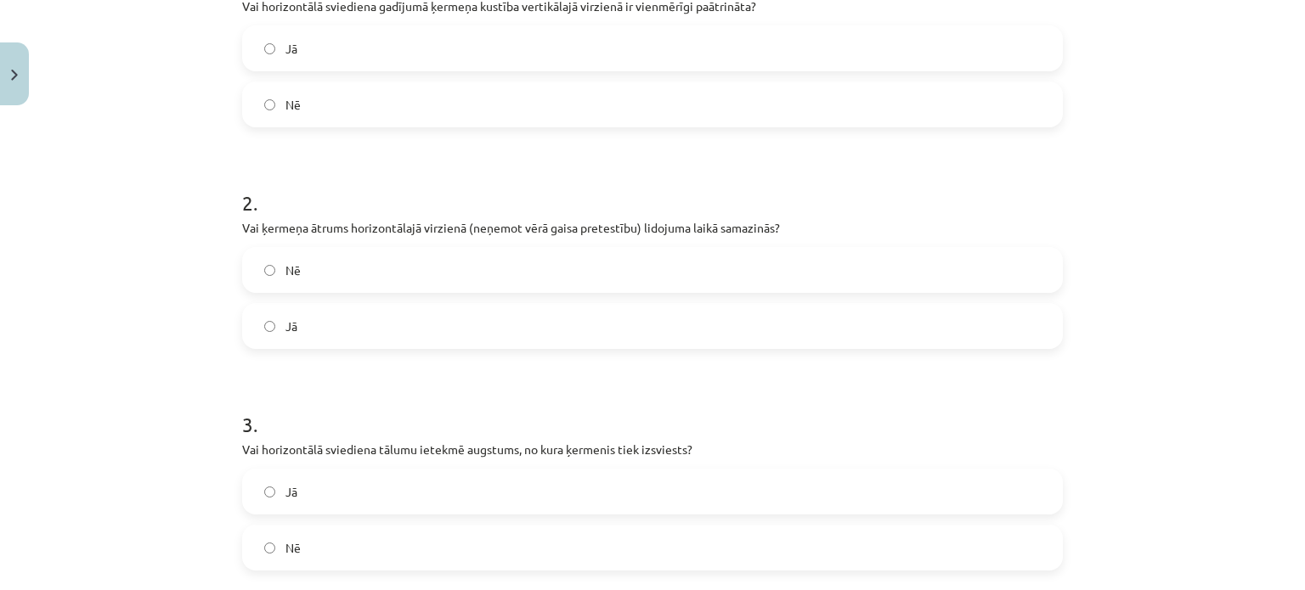
scroll to position [575, 0]
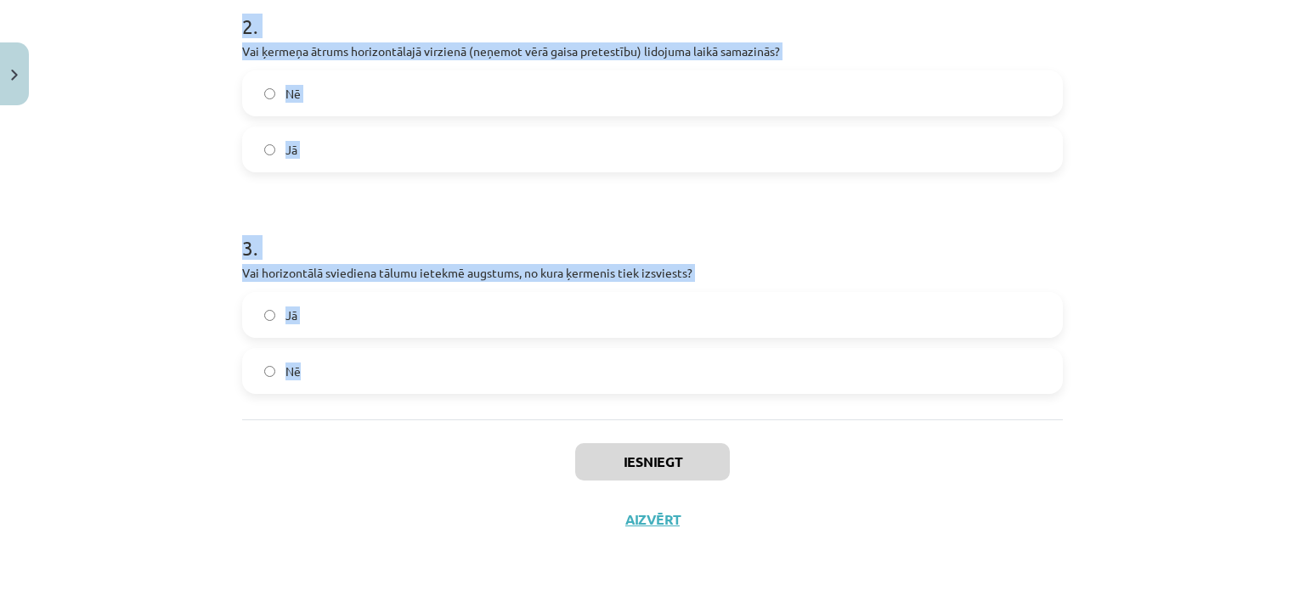
drag, startPoint x: 232, startPoint y: 308, endPoint x: 473, endPoint y: 406, distance: 260.6
click at [473, 406] on div "6 XP Saņemsi Sarežģīts 69 pilda Apraksts Uzdevums Palīdzība 1 . Vai horizontālā…" at bounding box center [652, 43] width 841 height 1011
click at [151, 135] on div "Mācību tēma: Fizikas i - 10. klases 1. ieskaites mācību materiāls #16 📝 13. tēm…" at bounding box center [652, 295] width 1305 height 590
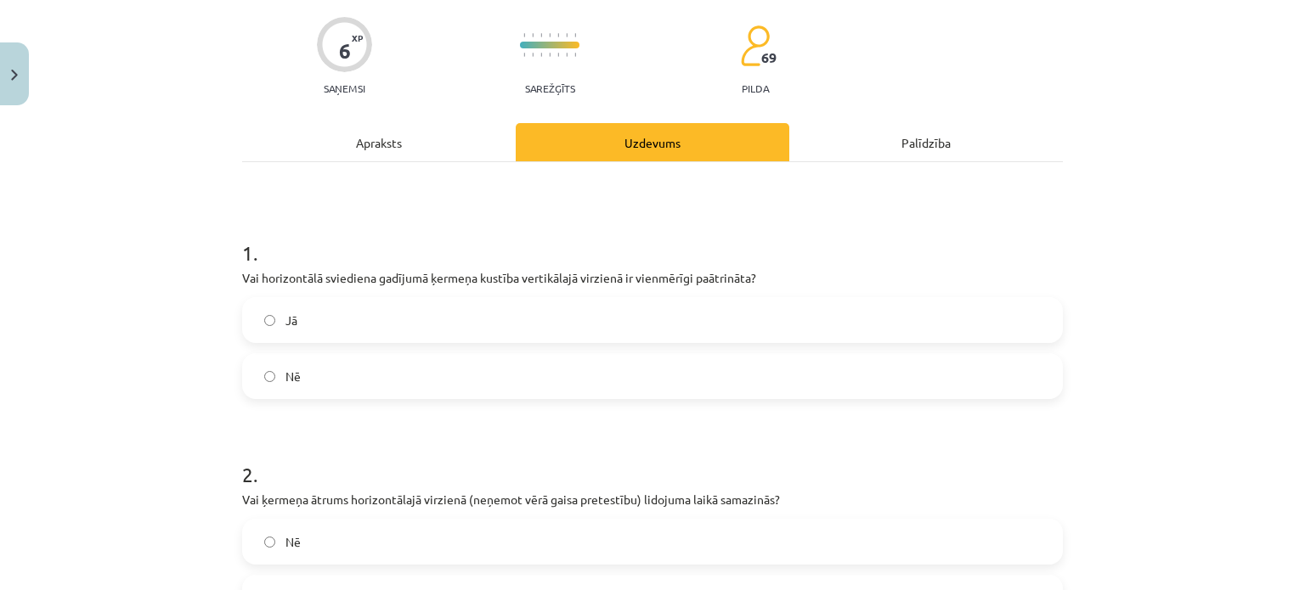
scroll to position [112, 0]
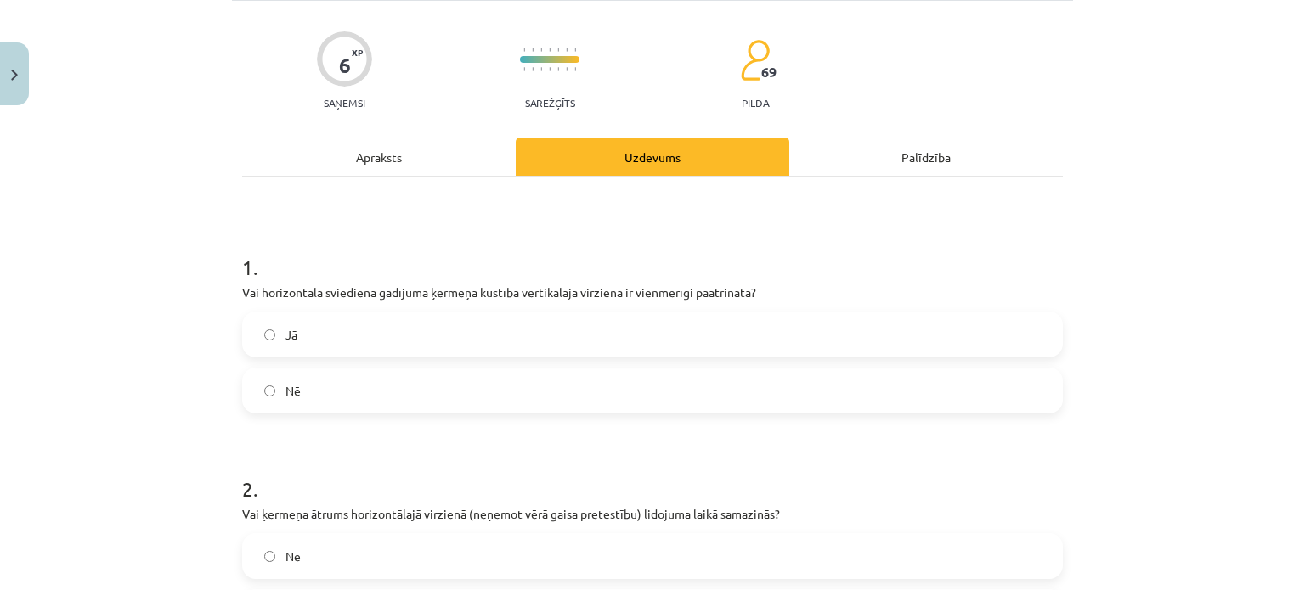
click at [301, 337] on label "Jā" at bounding box center [652, 334] width 817 height 42
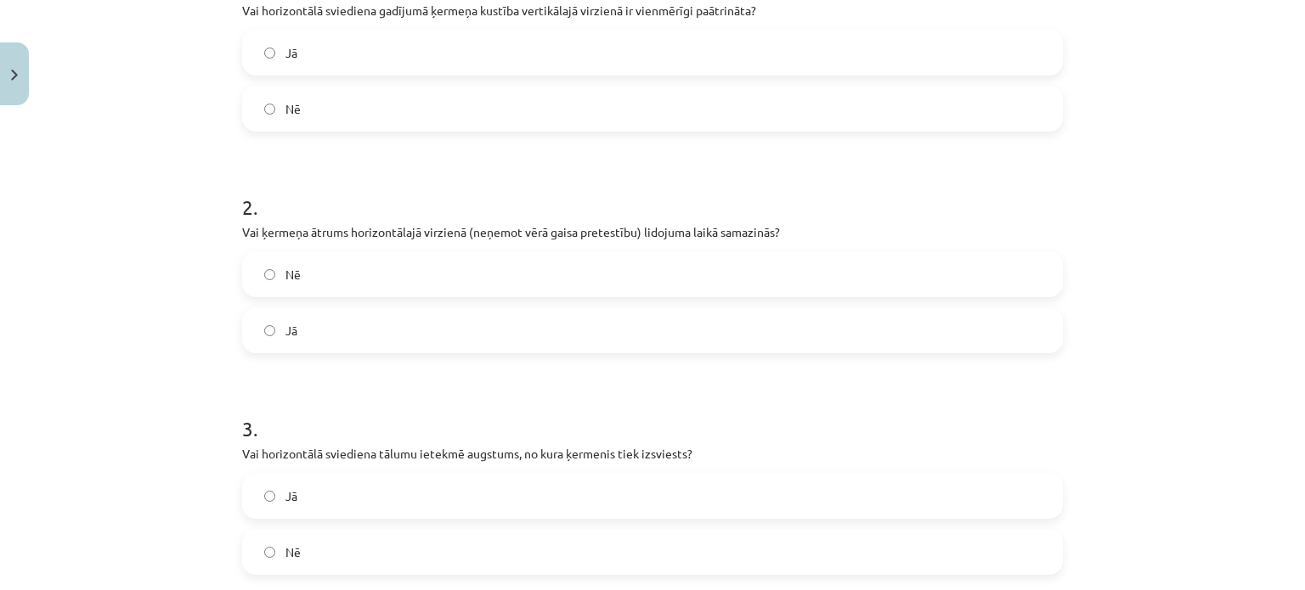
click at [325, 284] on label "Nē" at bounding box center [652, 274] width 817 height 42
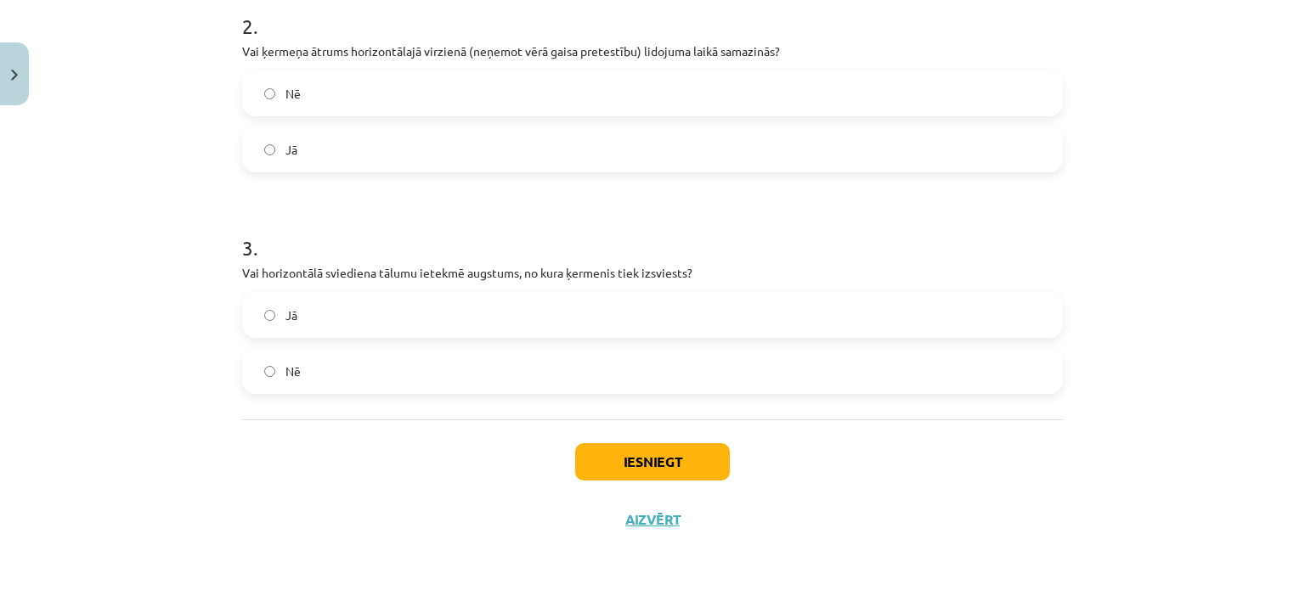
click at [319, 325] on label "Jā" at bounding box center [652, 315] width 817 height 42
click at [595, 453] on button "Iesniegt" at bounding box center [652, 461] width 155 height 37
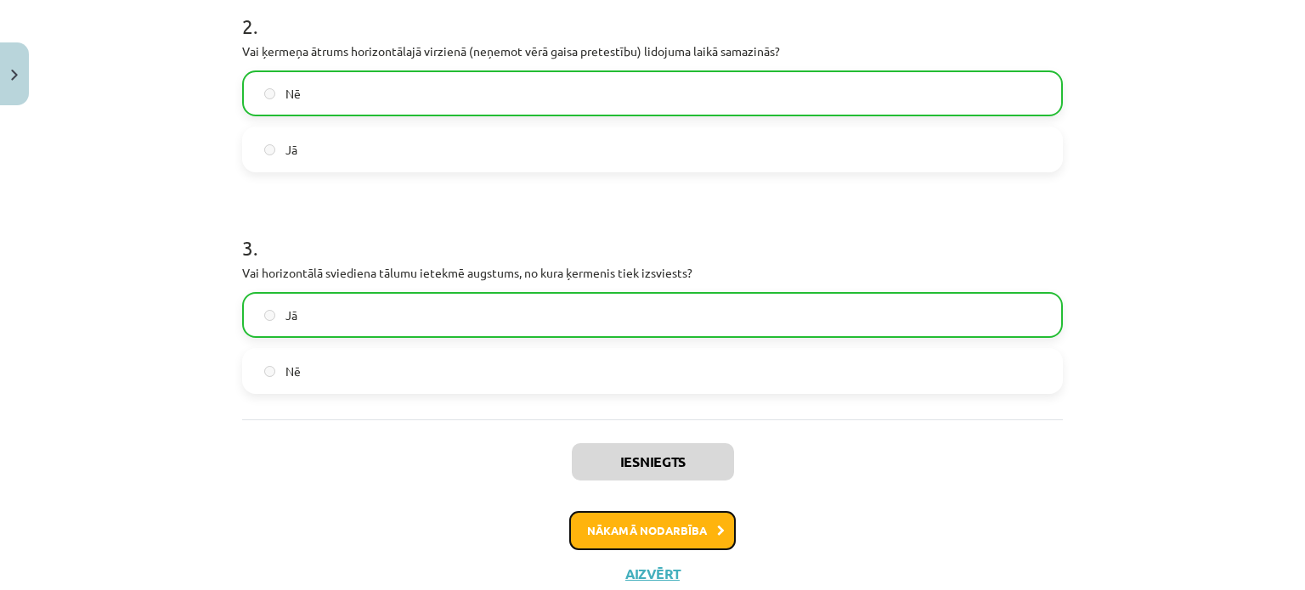
click at [604, 513] on button "Nākamā nodarbība" at bounding box center [652, 530] width 167 height 39
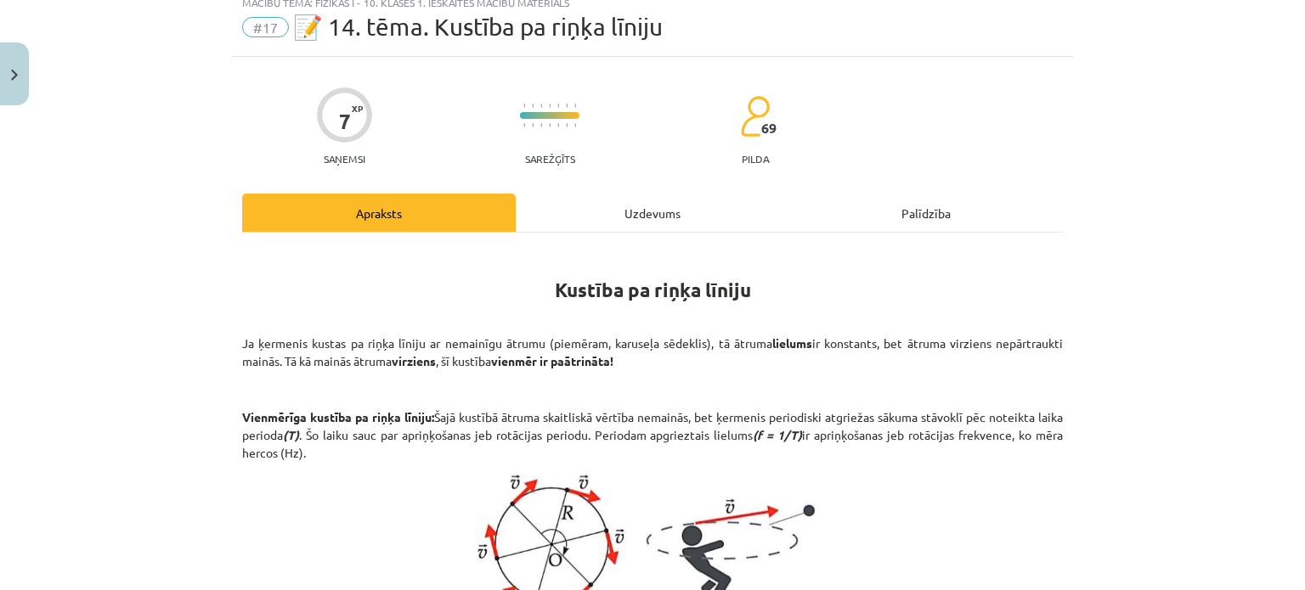
scroll to position [42, 0]
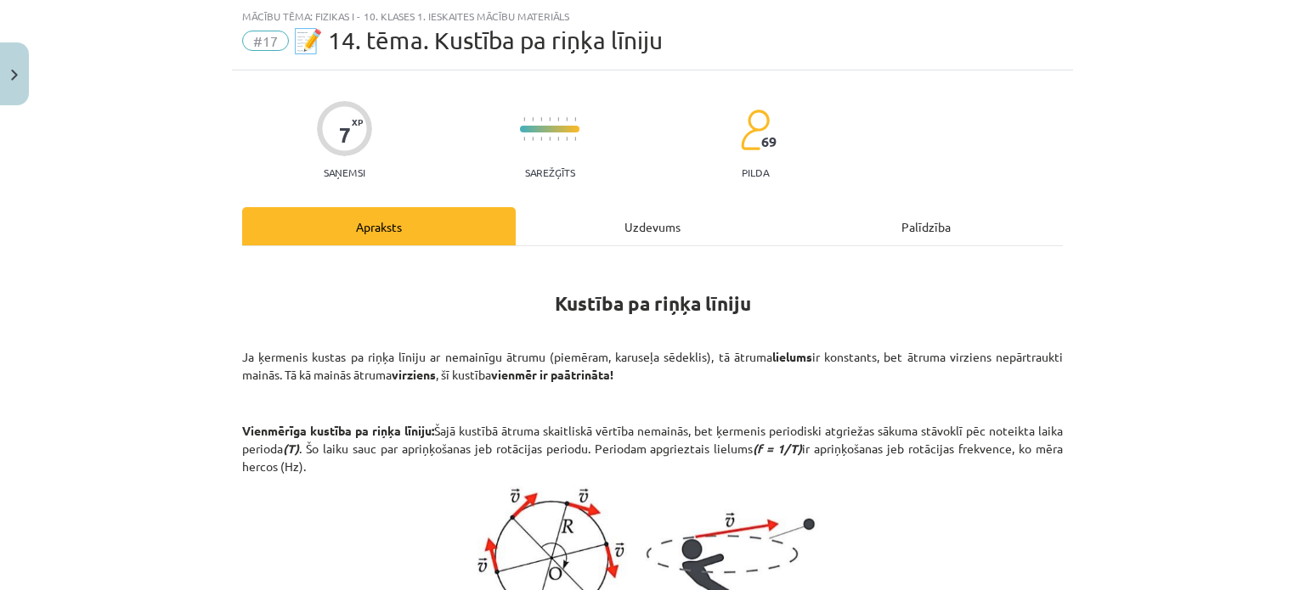
click at [639, 238] on div "Uzdevums" at bounding box center [653, 226] width 274 height 38
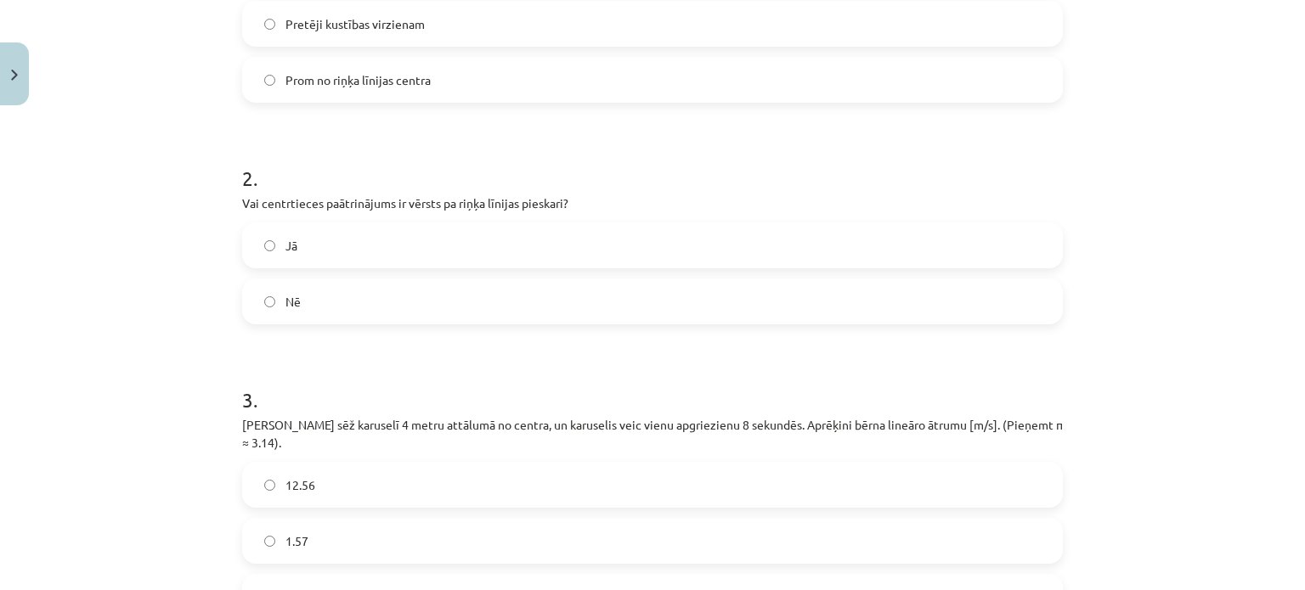
scroll to position [799, 0]
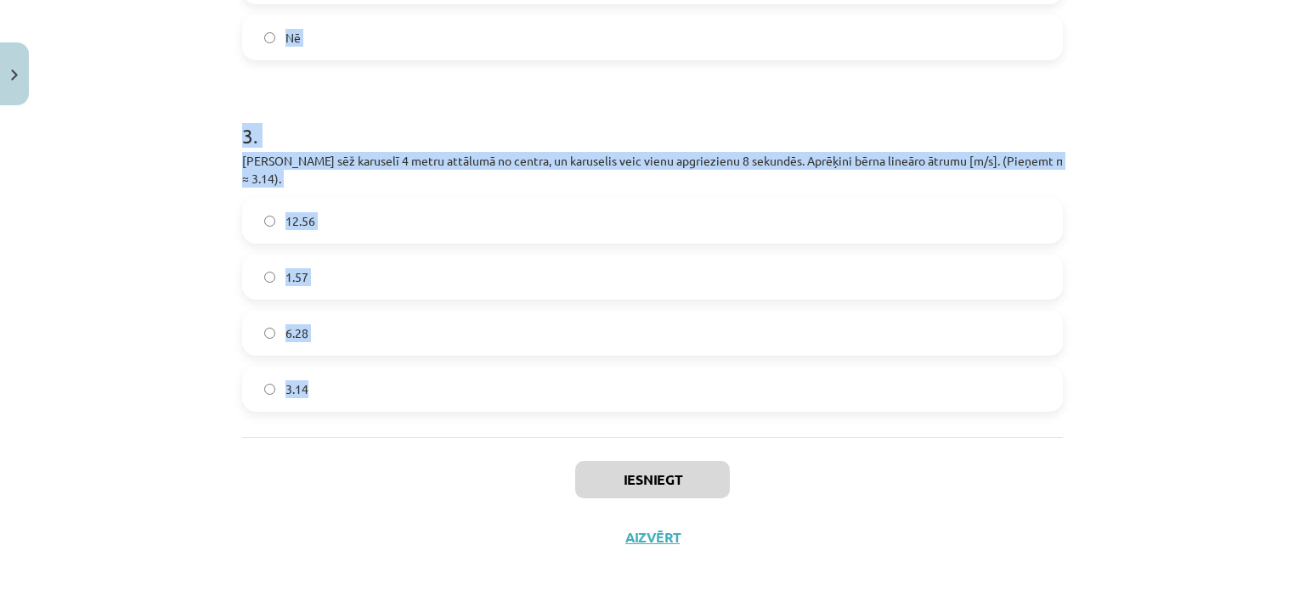
drag, startPoint x: 214, startPoint y: 206, endPoint x: 546, endPoint y: 402, distance: 385.4
click at [546, 402] on div "Mācību tēma: Fizikas i - 10. klases 1. ieskaites mācību materiāls #17 📝 14. tēm…" at bounding box center [652, 295] width 1305 height 590
click at [70, 195] on div "Mācību tēma: Fizikas i - 10. klases 1. ieskaites mācību materiāls #17 📝 14. tēm…" at bounding box center [652, 295] width 1305 height 590
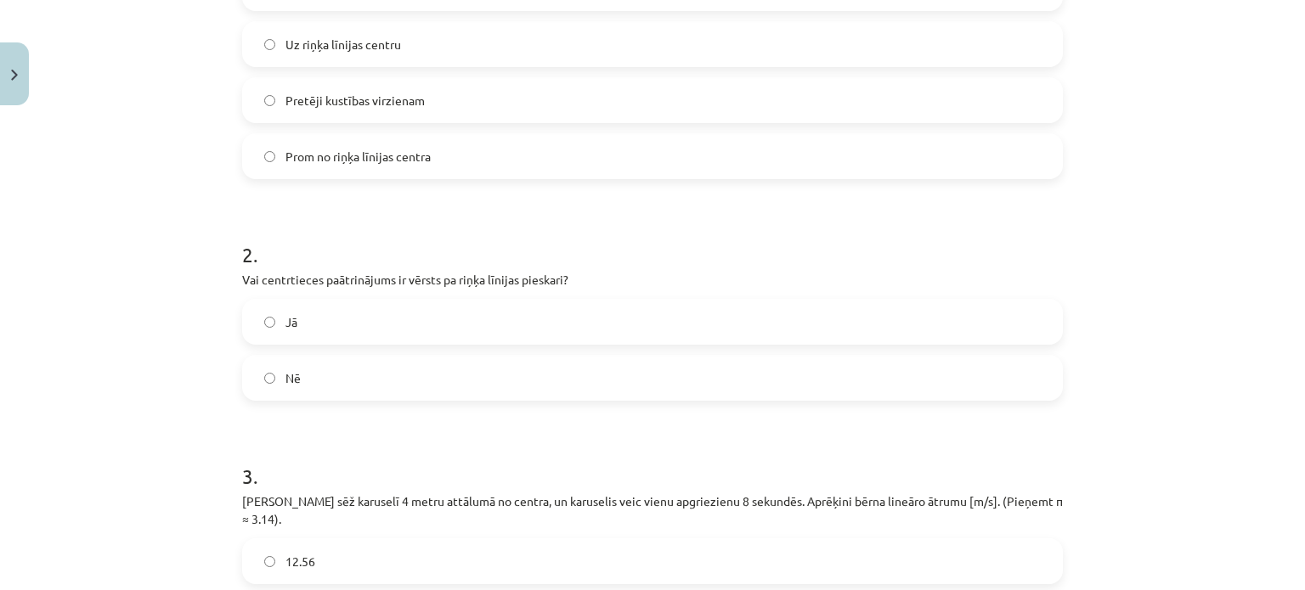
scroll to position [457, 0]
click at [401, 44] on label "Uz riņķa līnijas centru" at bounding box center [652, 46] width 817 height 42
click at [344, 325] on label "Jā" at bounding box center [652, 323] width 817 height 42
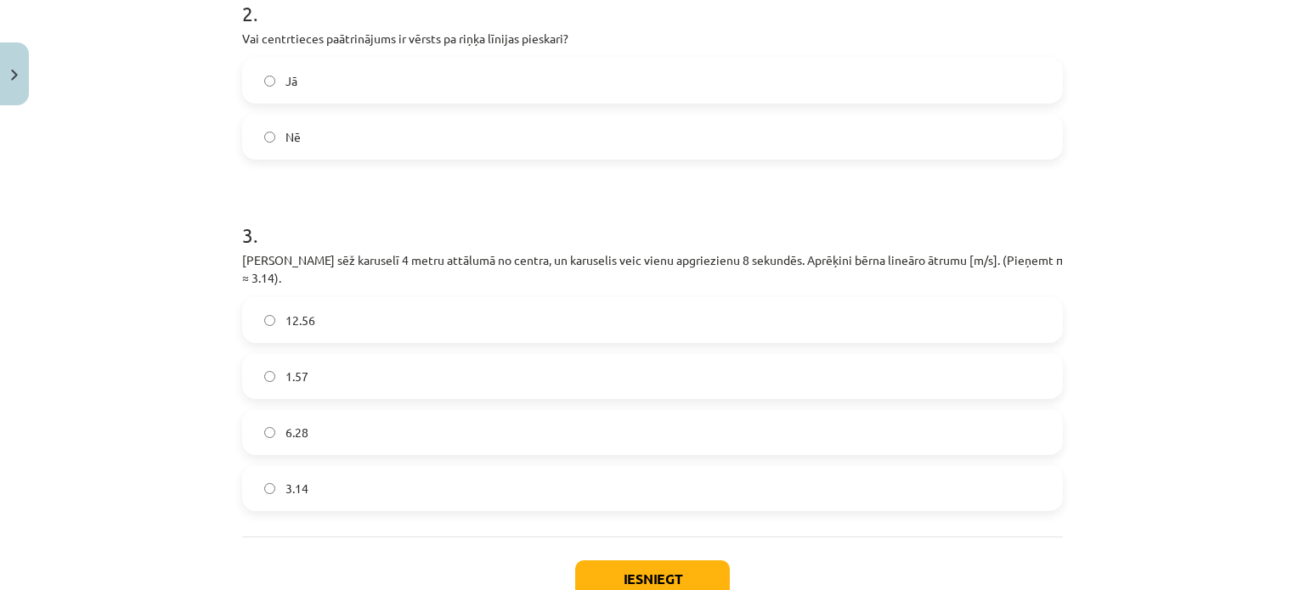
scroll to position [705, 0]
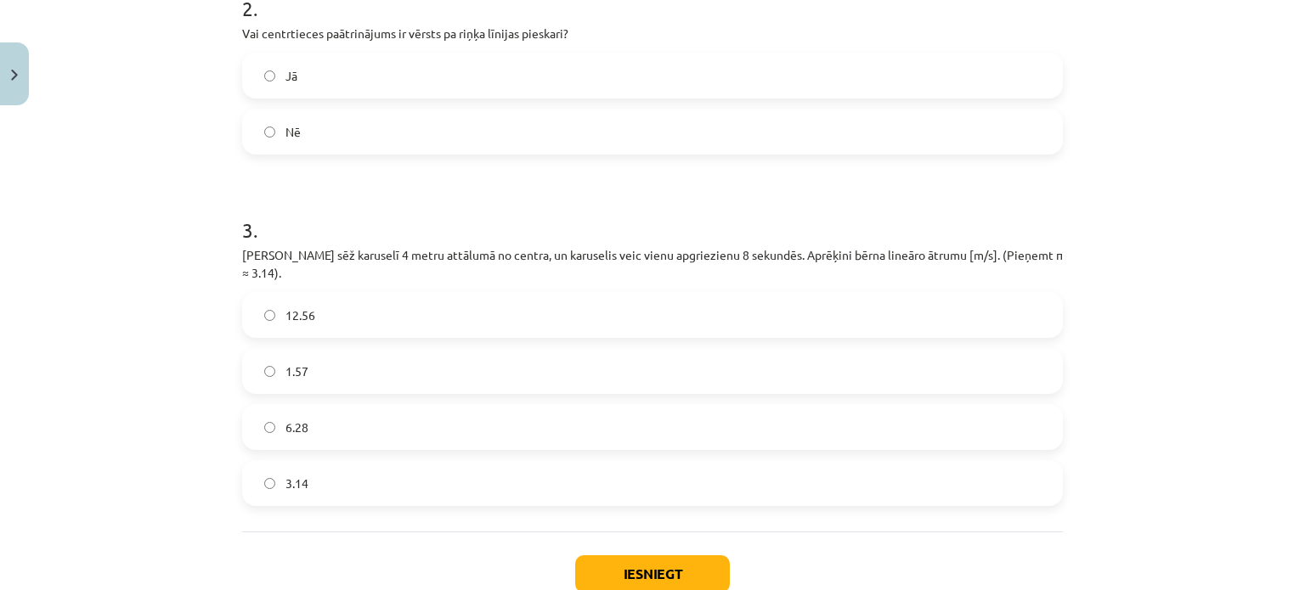
click at [341, 465] on label "3.14" at bounding box center [652, 483] width 817 height 42
click at [645, 532] on div "Iesniegt Aizvērt" at bounding box center [652, 591] width 821 height 119
click at [650, 556] on button "Iesniegt" at bounding box center [652, 574] width 155 height 37
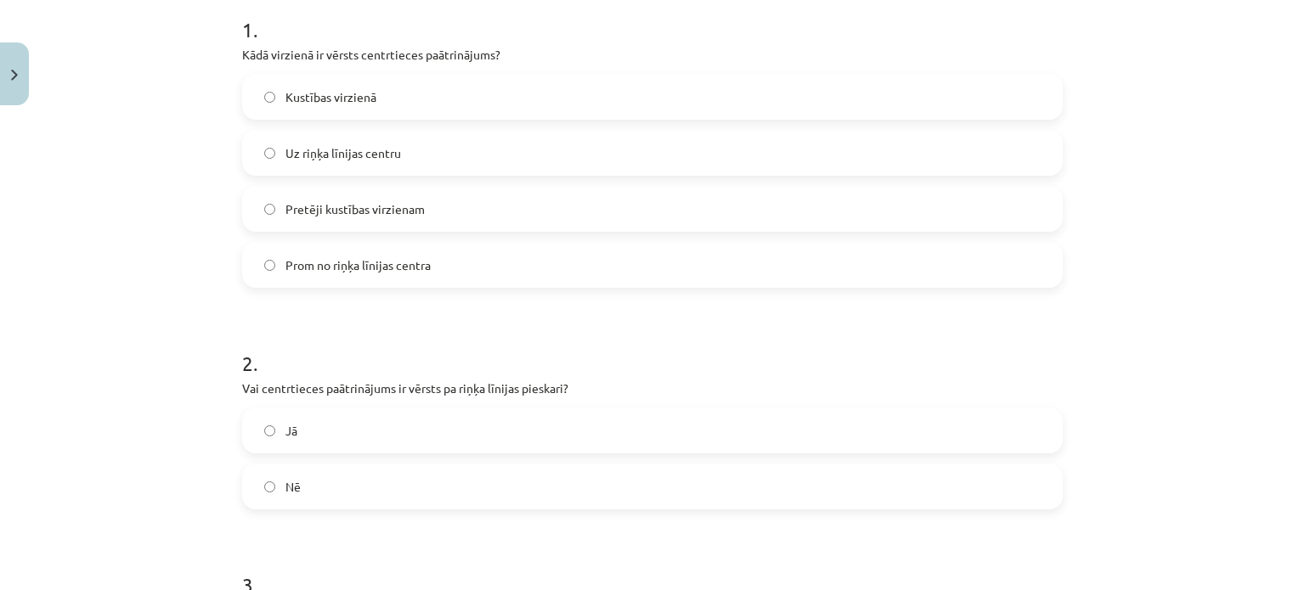
scroll to position [799, 0]
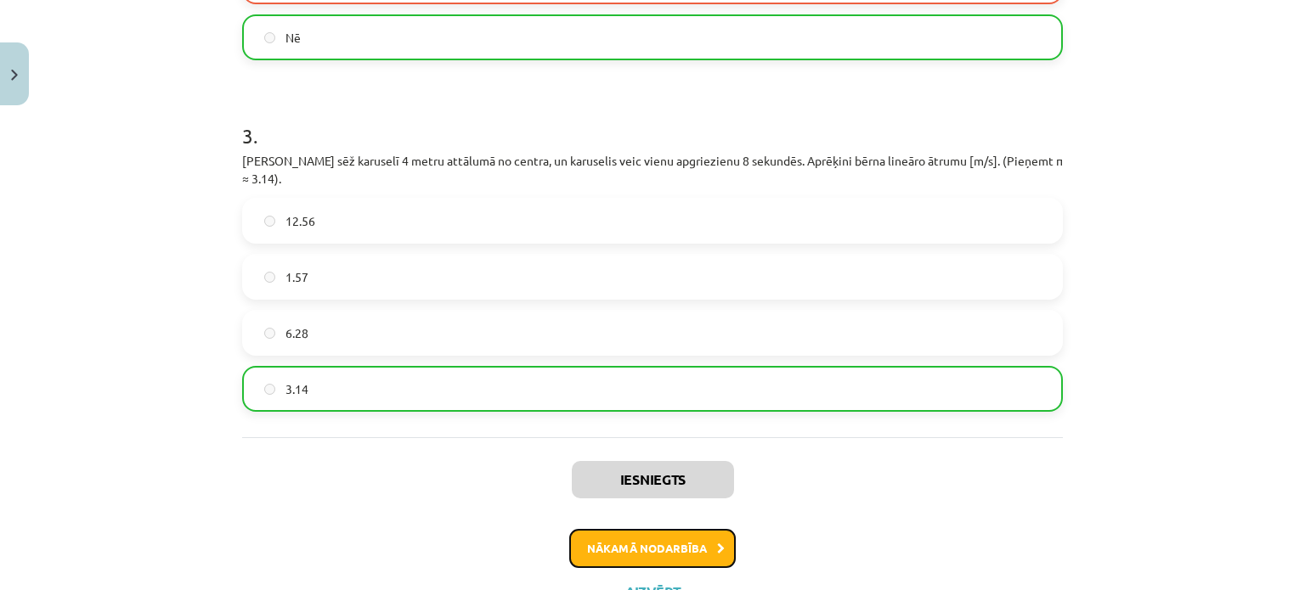
click at [653, 529] on button "Nākamā nodarbība" at bounding box center [652, 548] width 167 height 39
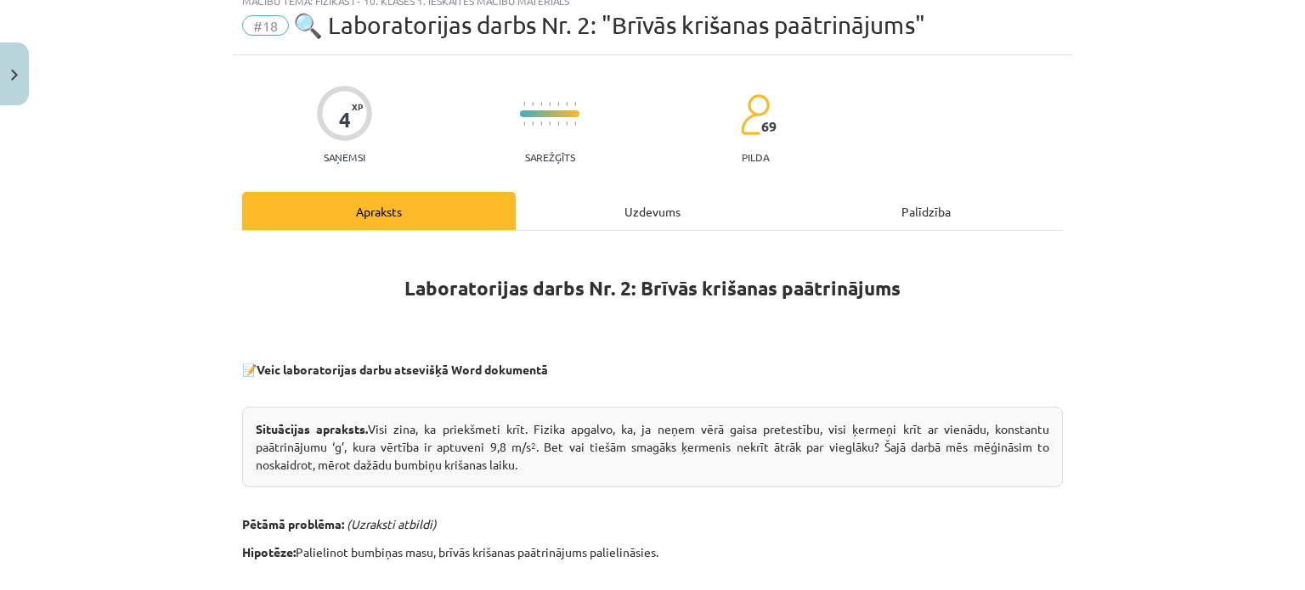
scroll to position [42, 0]
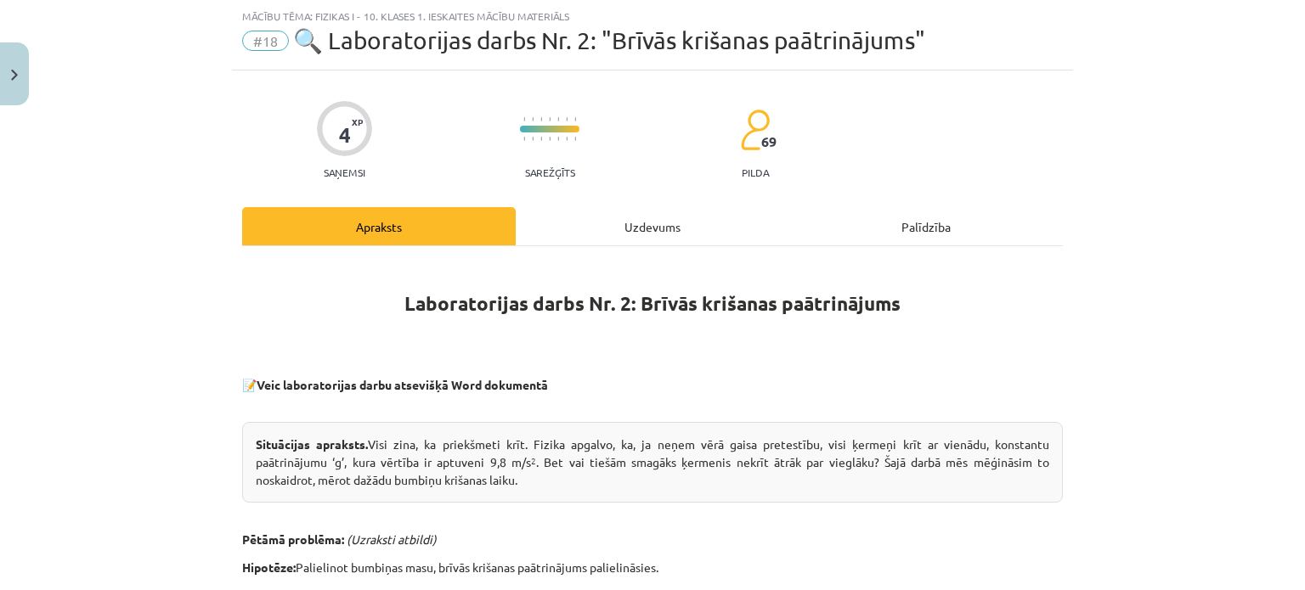
click at [672, 225] on div "Uzdevums" at bounding box center [653, 226] width 274 height 38
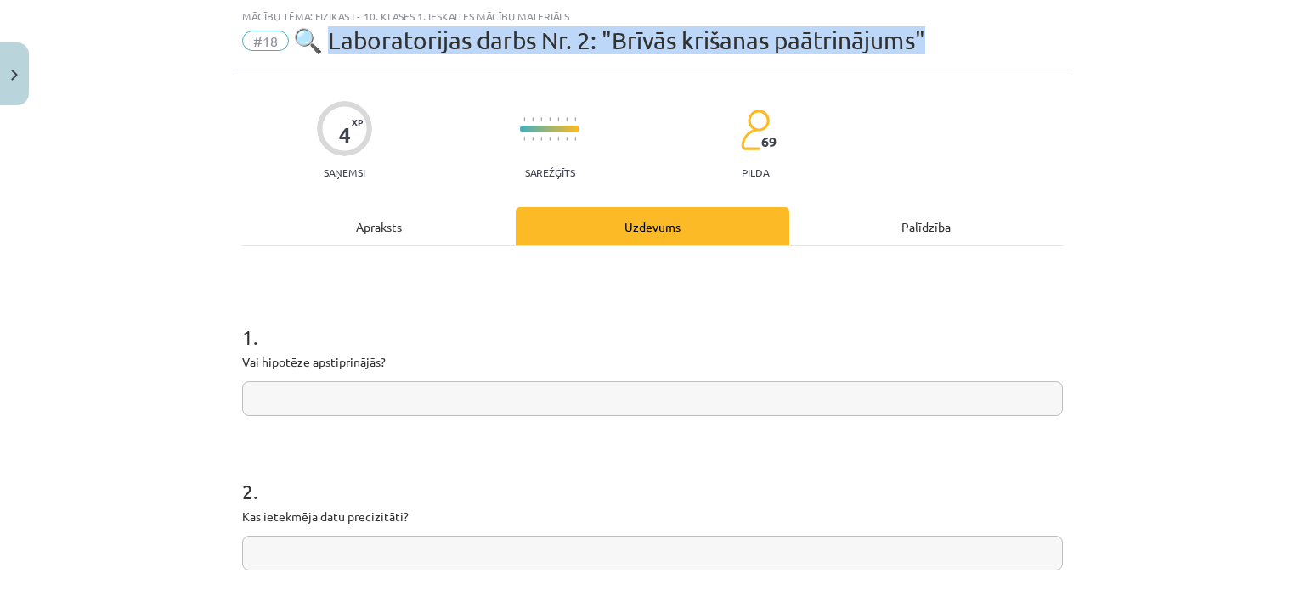
drag, startPoint x: 323, startPoint y: 31, endPoint x: 994, endPoint y: 56, distance: 671.6
click at [994, 56] on div "Mācību tēma: Fizikas i - 10. klases 1. ieskaites mācību materiāls #18 🔍 Laborat…" at bounding box center [652, 35] width 841 height 71
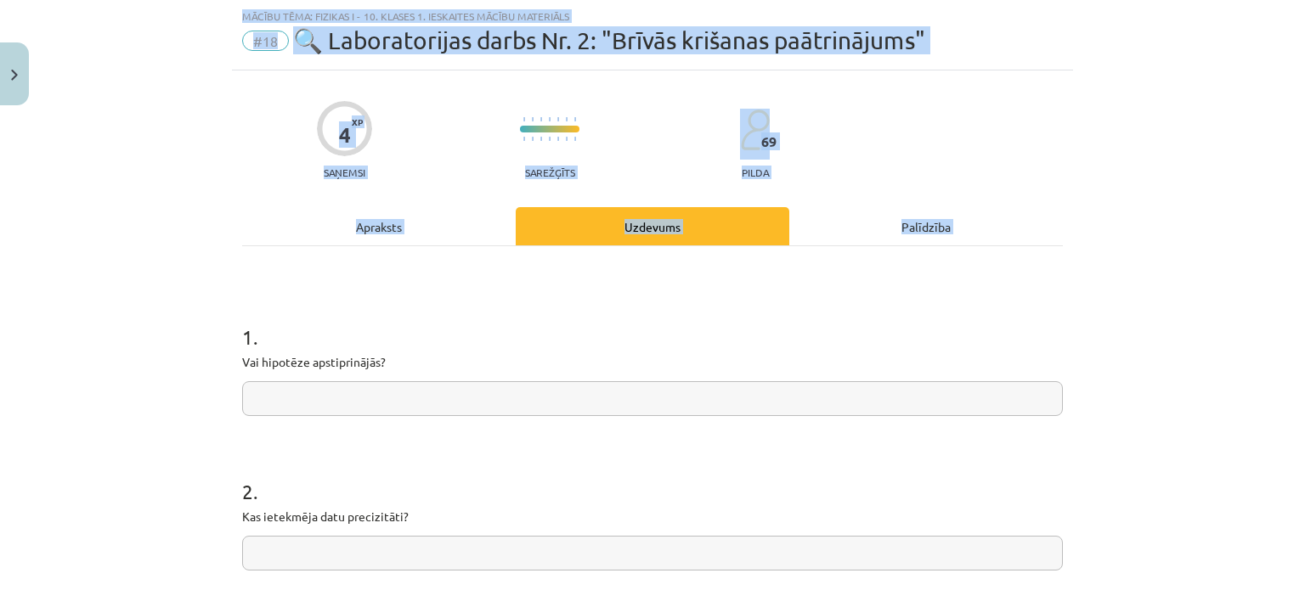
scroll to position [518, 0]
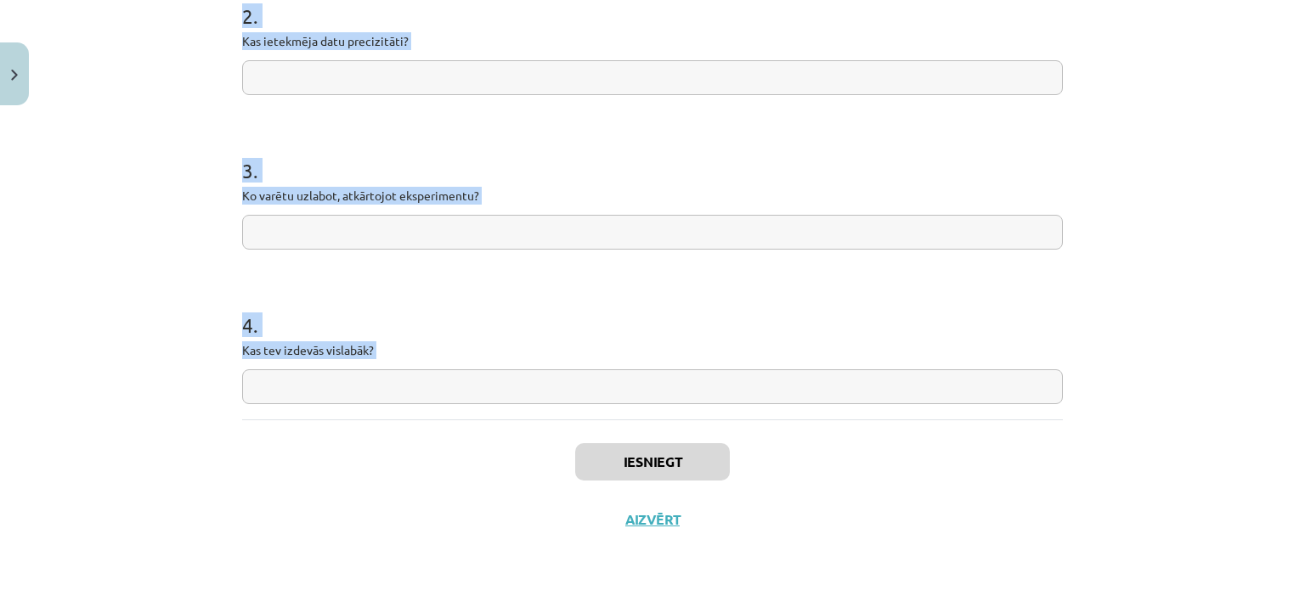
drag, startPoint x: 234, startPoint y: 324, endPoint x: 549, endPoint y: 435, distance: 333.4
click at [549, 435] on div "4 XP Saņemsi Sarežģīts 69 pilda Apraksts Uzdevums Palīdzība 1 . Vai hipotēze ap…" at bounding box center [652, 72] width 841 height 954
click at [232, 67] on div "4 XP Saņemsi Sarežģīts 69 pilda Apraksts Uzdevums Palīdzība 1 . Vai hipotēze ap…" at bounding box center [652, 72] width 841 height 954
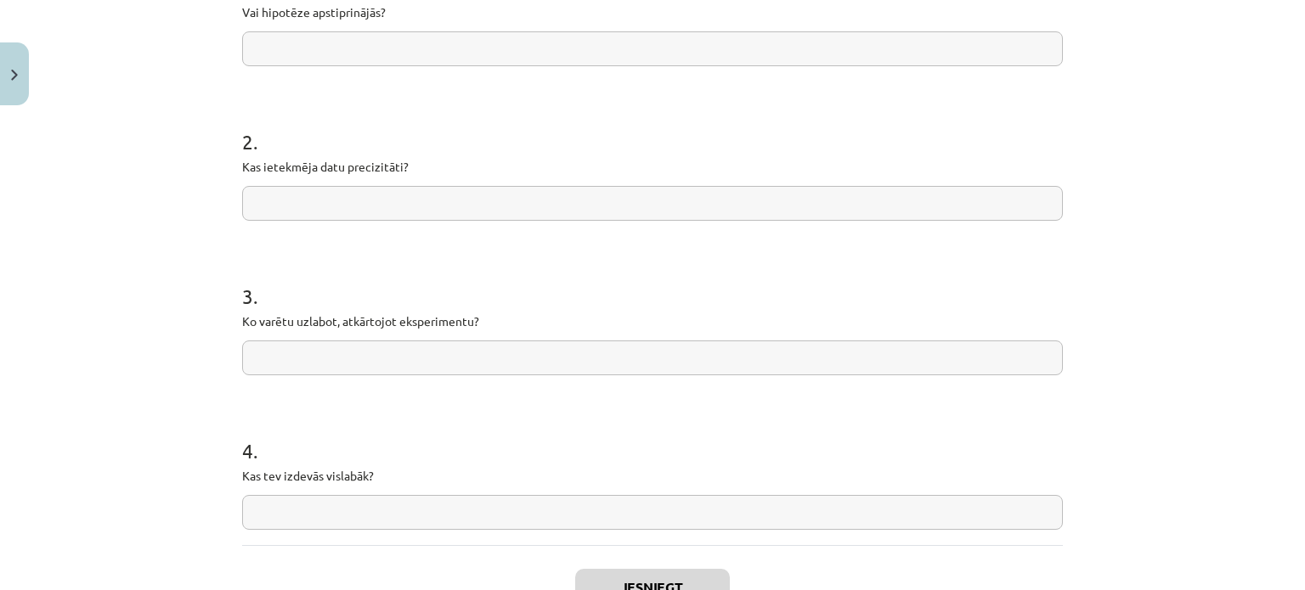
scroll to position [390, 0]
click at [291, 40] on input "text" at bounding box center [652, 51] width 821 height 35
click at [415, 59] on input "text" at bounding box center [652, 51] width 821 height 35
paste input "**********"
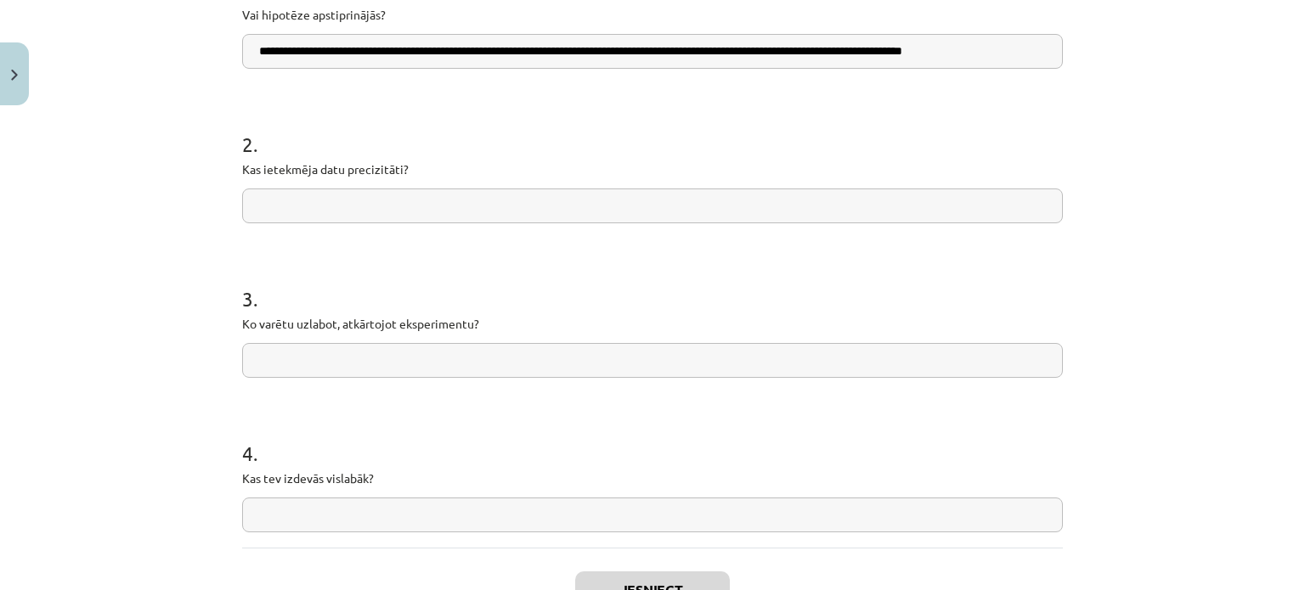
scroll to position [0, 3]
type input "**********"
click at [421, 195] on input "text" at bounding box center [652, 206] width 821 height 35
paste input "**********"
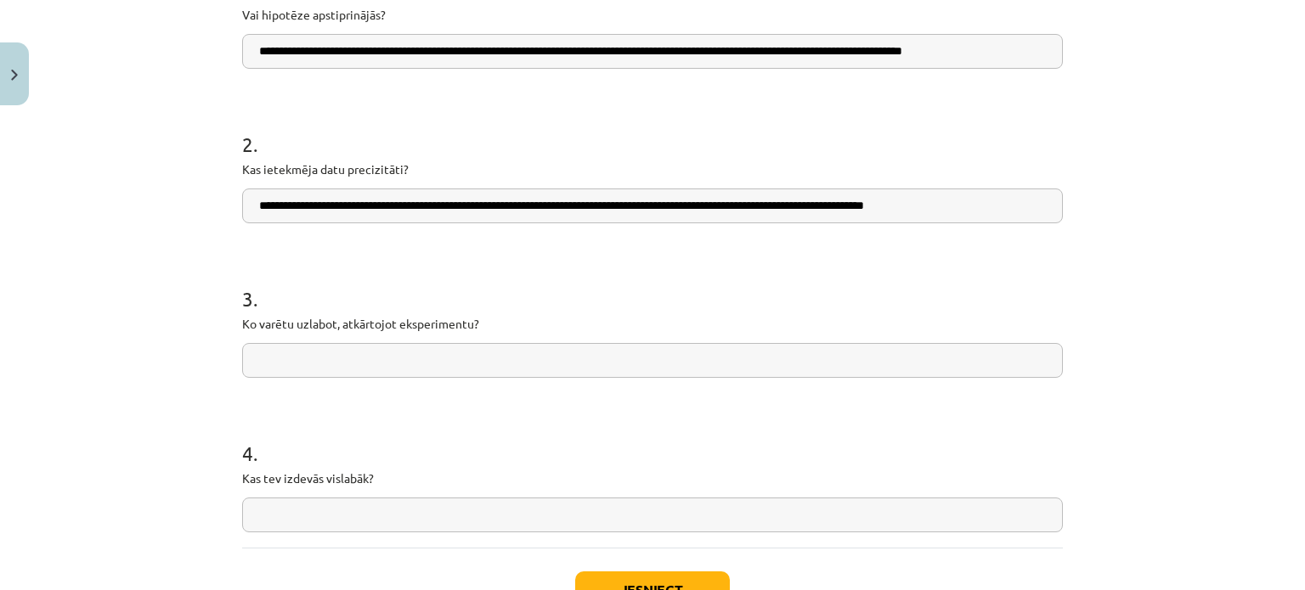
type input "**********"
click at [379, 352] on input "text" at bounding box center [652, 360] width 821 height 35
paste input "**********"
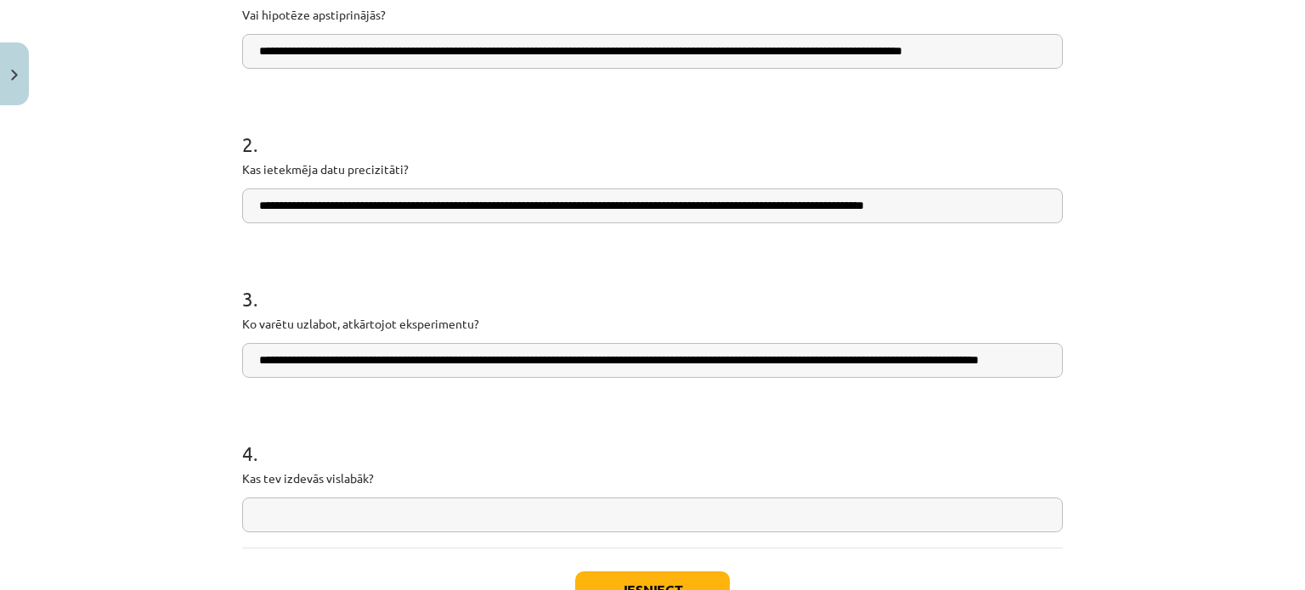
scroll to position [0, 100]
type input "**********"
click at [321, 500] on input "text" at bounding box center [652, 515] width 821 height 35
paste input "**********"
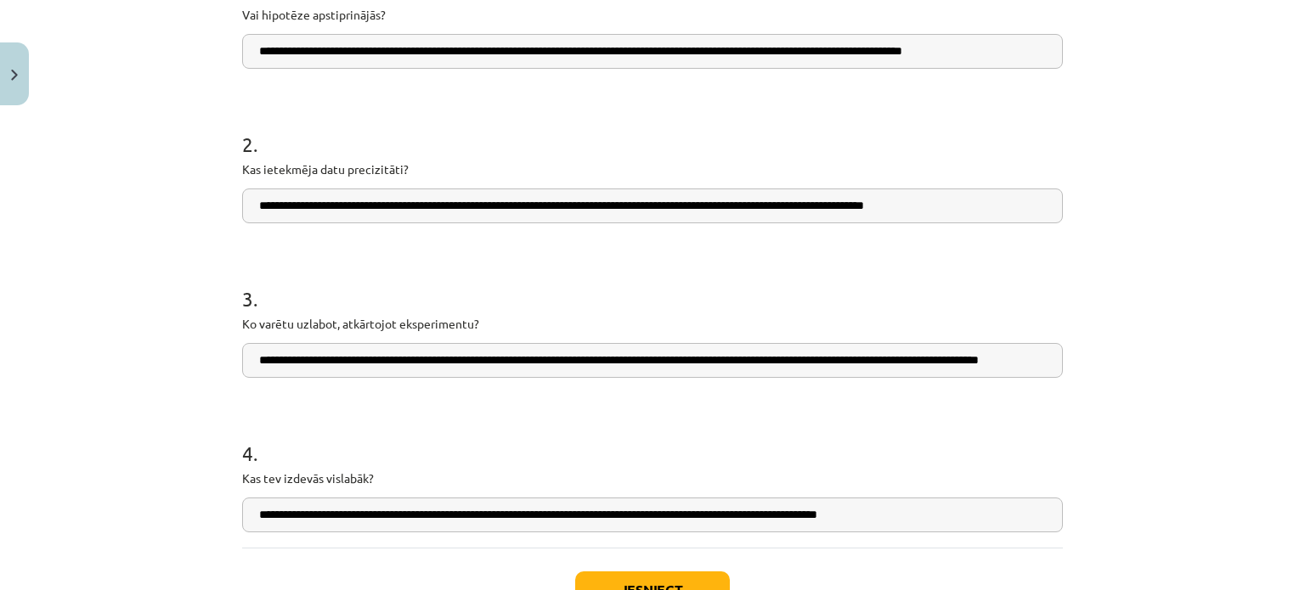
scroll to position [518, 0]
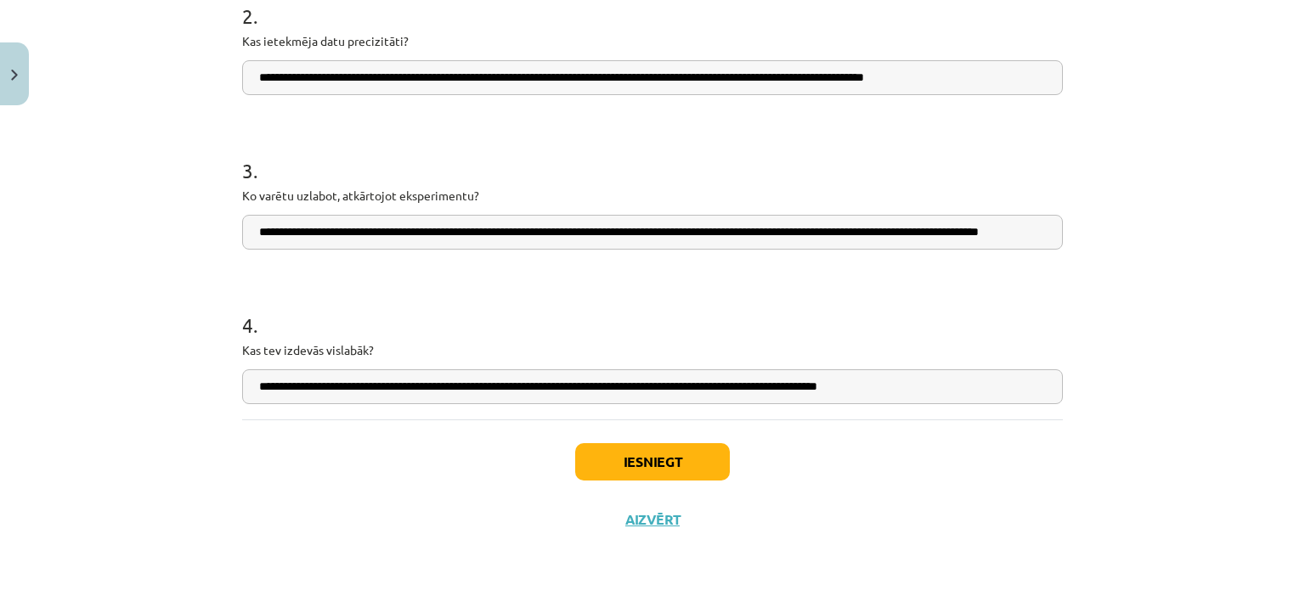
type input "**********"
click at [657, 466] on button "Iesniegt" at bounding box center [652, 461] width 155 height 37
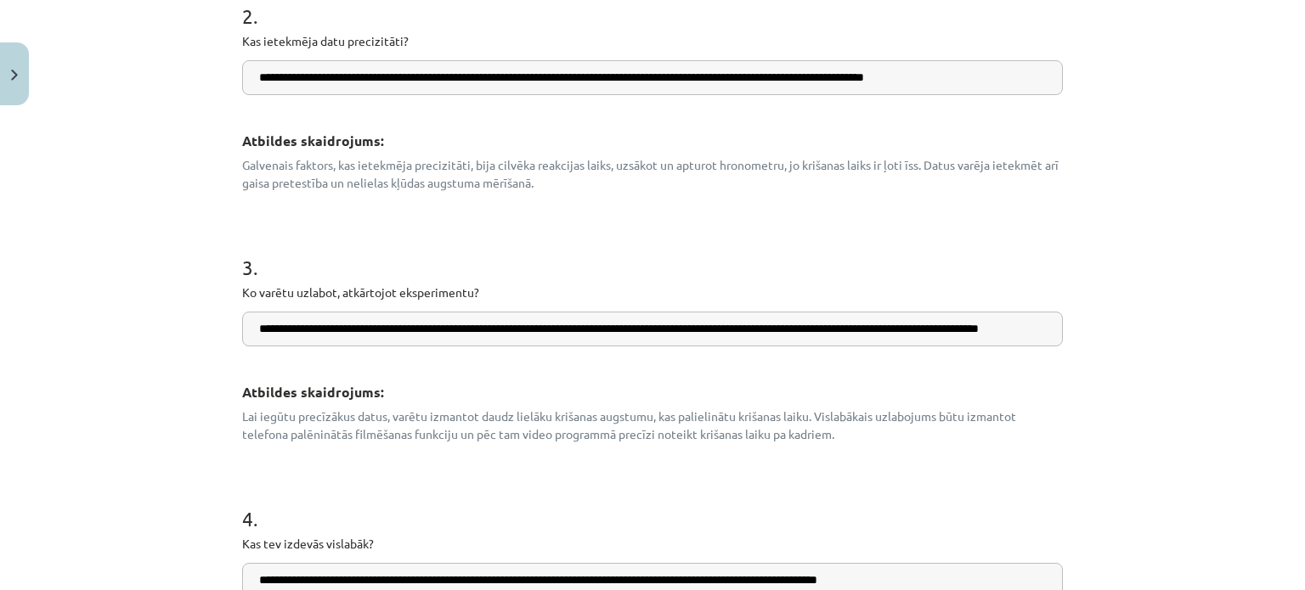
scroll to position [951, 0]
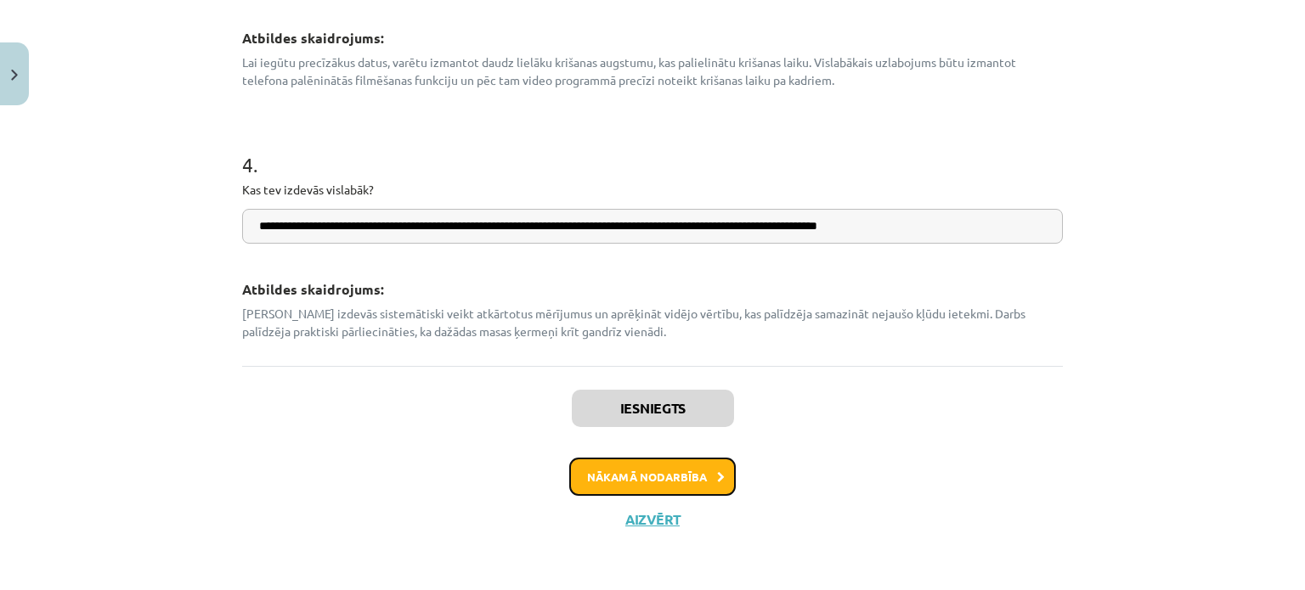
click at [668, 475] on button "Nākamā nodarbība" at bounding box center [652, 477] width 167 height 39
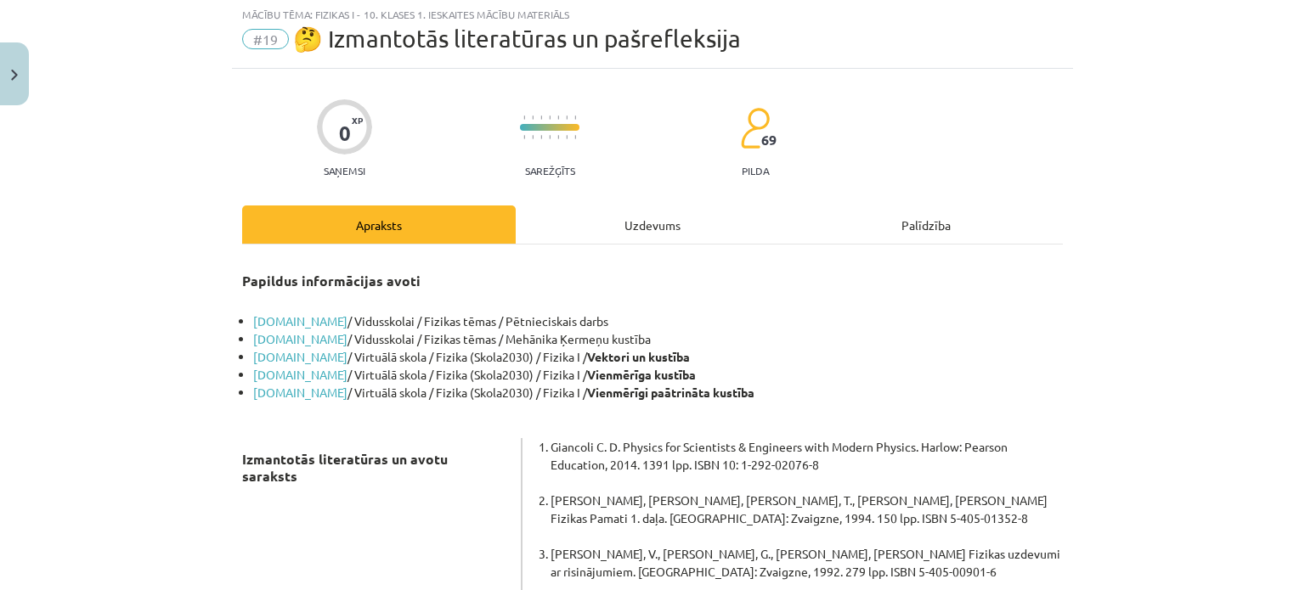
scroll to position [42, 0]
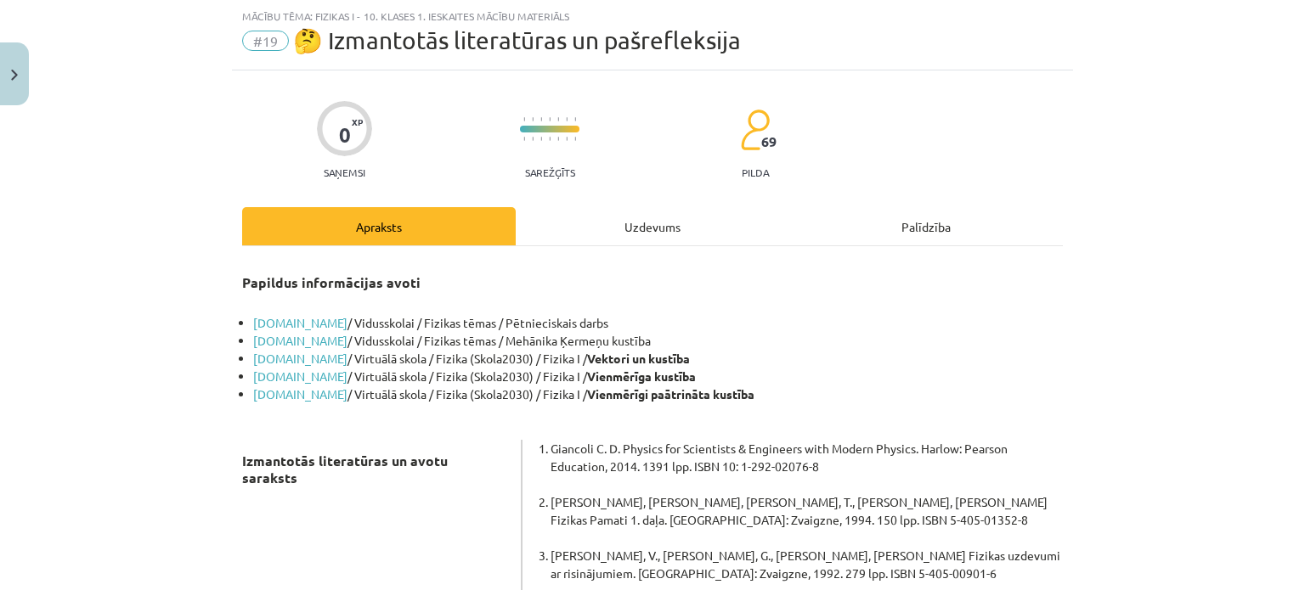
click at [641, 229] on div "Uzdevums" at bounding box center [653, 226] width 274 height 38
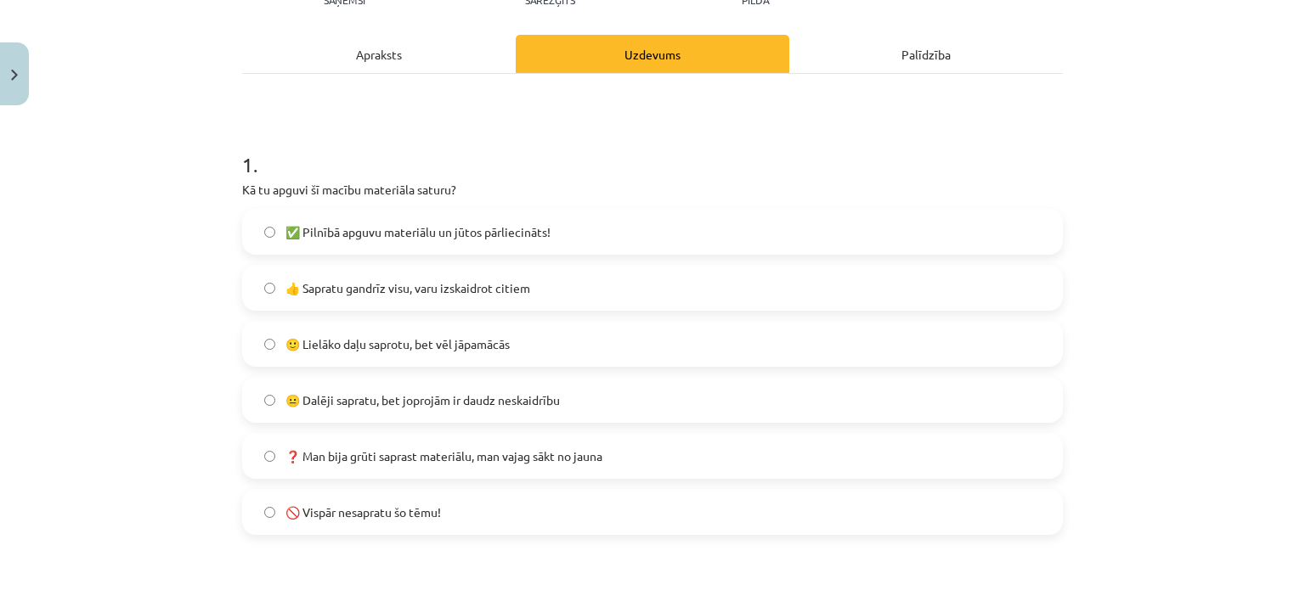
scroll to position [216, 0]
click at [360, 248] on label "✅ Pilnībā apguvu materiālu un jūtos pārliecināts!" at bounding box center [652, 231] width 817 height 42
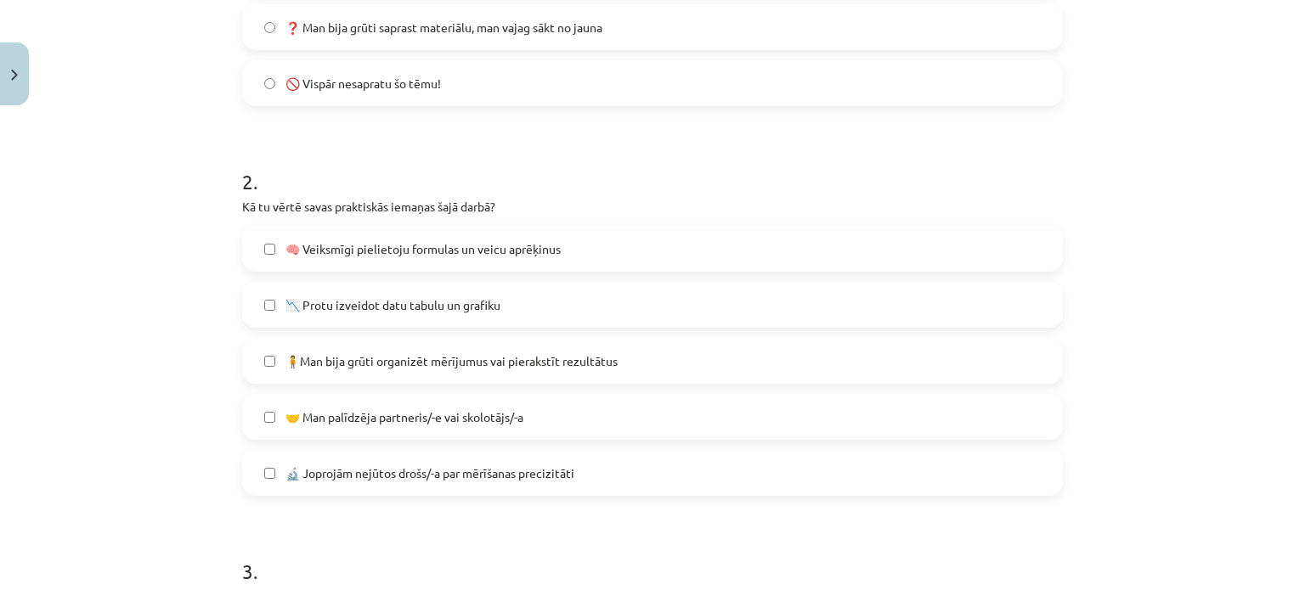
scroll to position [696, 0]
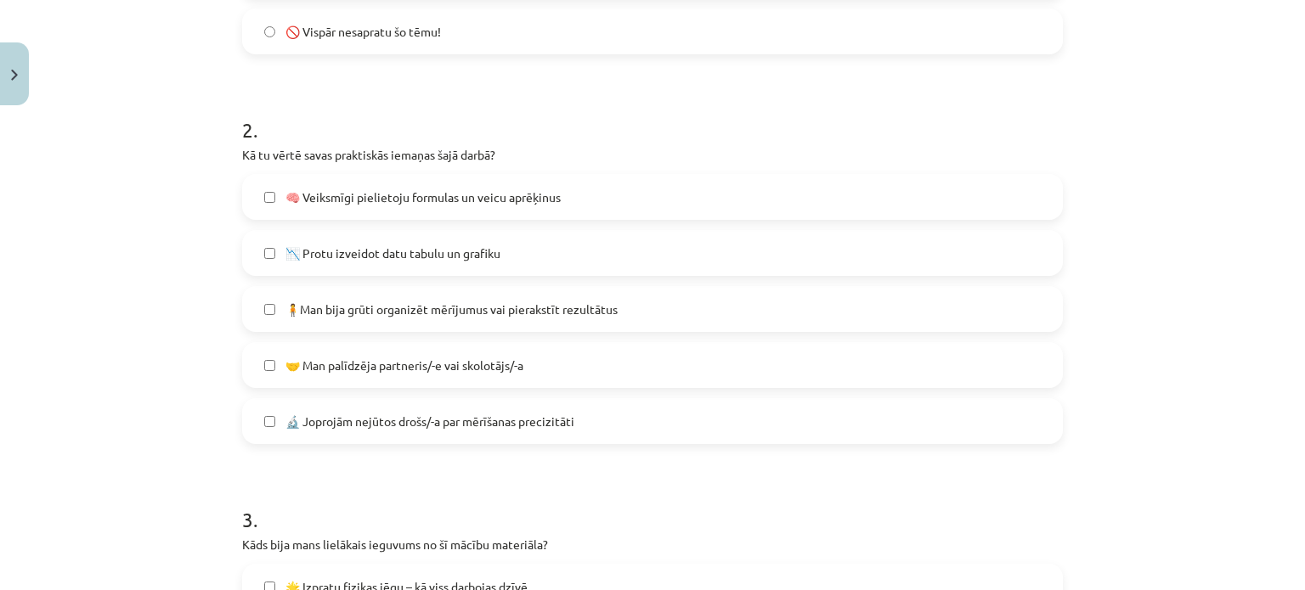
click at [401, 195] on span "🧠 Veiksmīgi pielietoju formulas un veicu aprēķinus" at bounding box center [422, 198] width 275 height 18
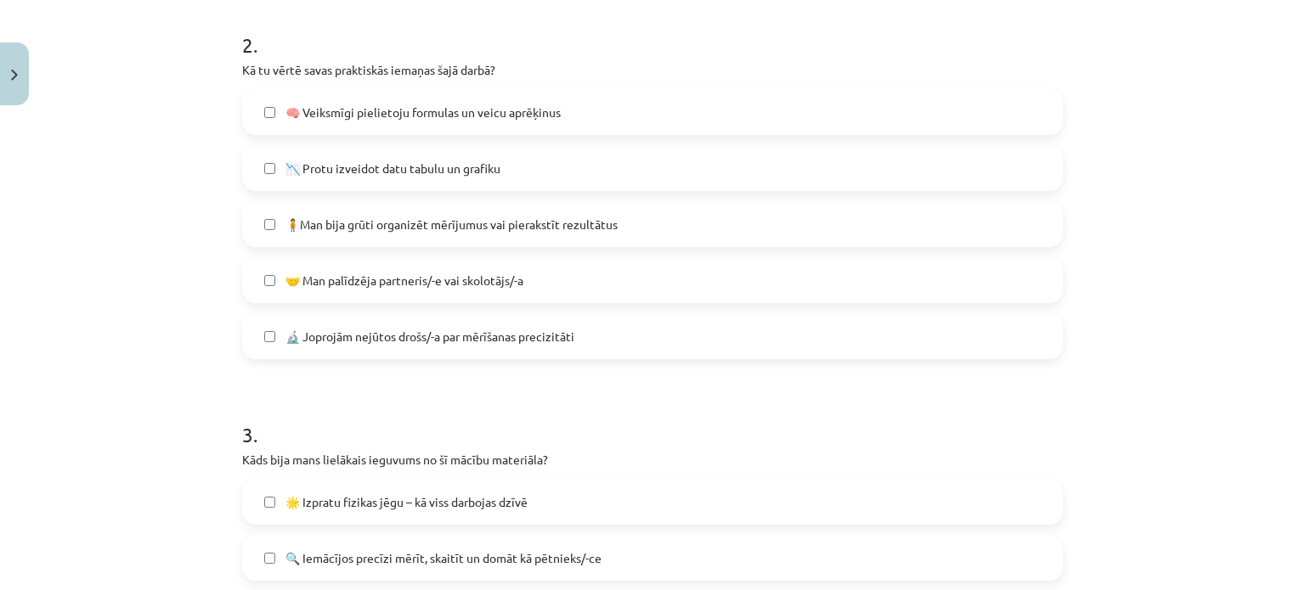
scroll to position [774, 0]
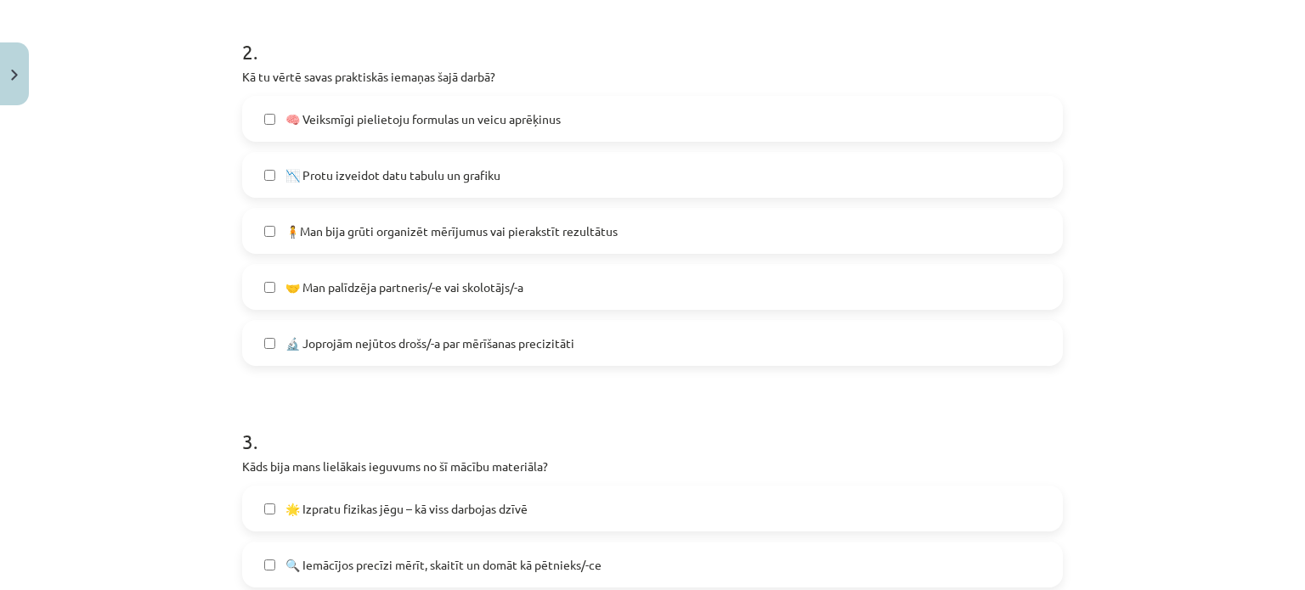
click at [401, 176] on span "📉 Protu izveidot datu tabulu un grafiku" at bounding box center [392, 176] width 215 height 18
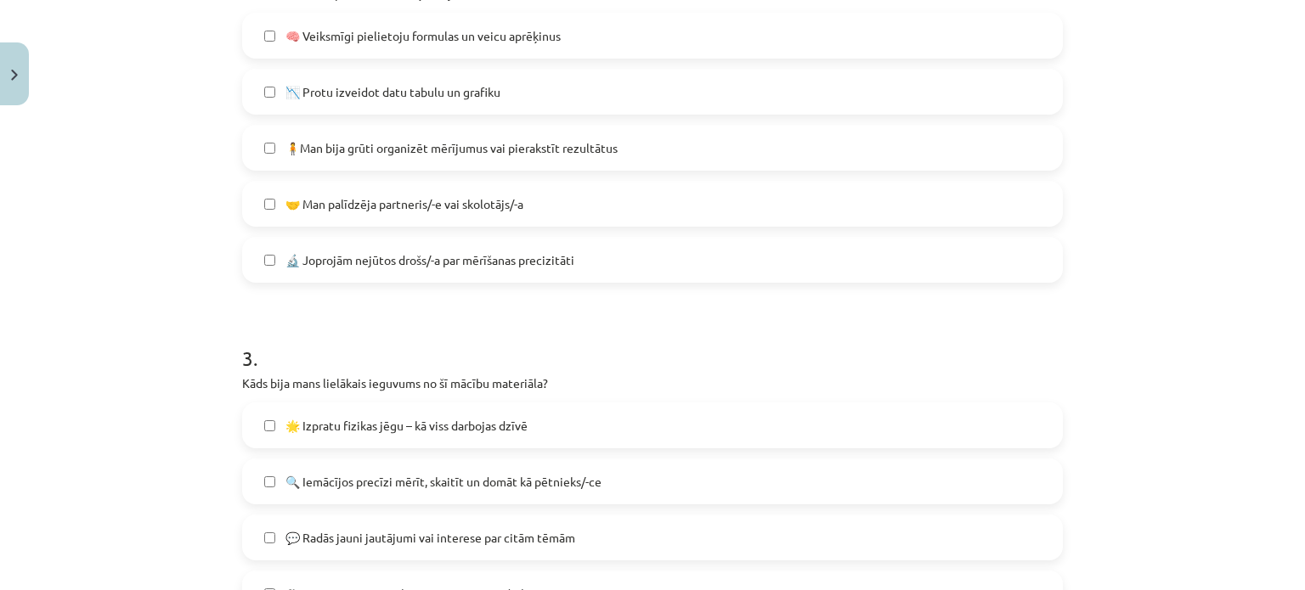
scroll to position [858, 0]
click at [442, 200] on span "🤝 Man palīdzēja partneris/-e vai skolotājs/-a" at bounding box center [404, 204] width 238 height 18
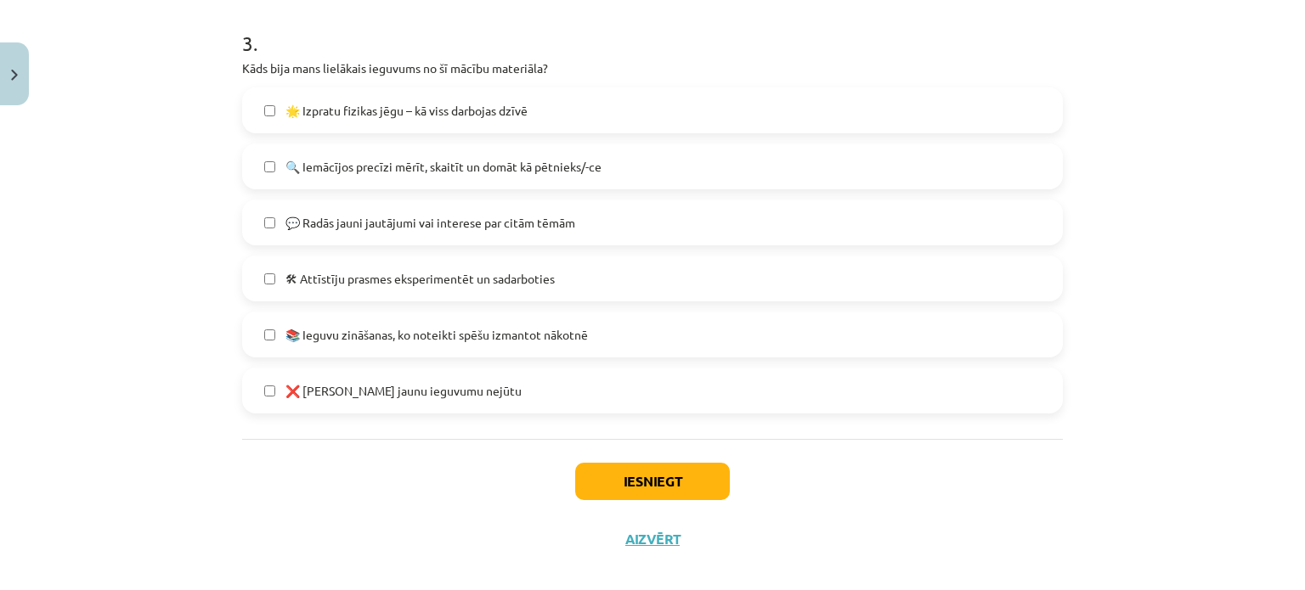
scroll to position [1175, 0]
click at [357, 110] on span "🌟 Izpratu fizikas jēgu – kā viss darbojas dzīvē" at bounding box center [406, 108] width 242 height 18
click at [370, 170] on span "🔍 Iemācījos precīzi mērīt, skaitīt un domāt kā pētnieks/-ce" at bounding box center [443, 164] width 316 height 18
click at [659, 466] on button "Iesniegt" at bounding box center [652, 478] width 155 height 37
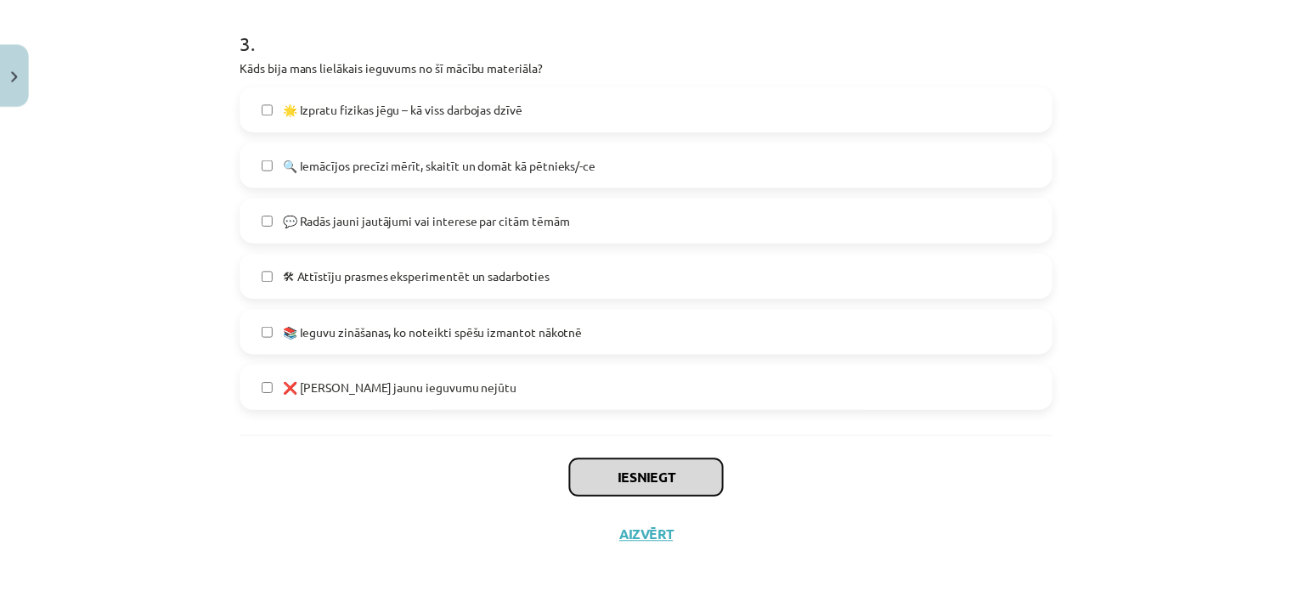
scroll to position [1192, 0]
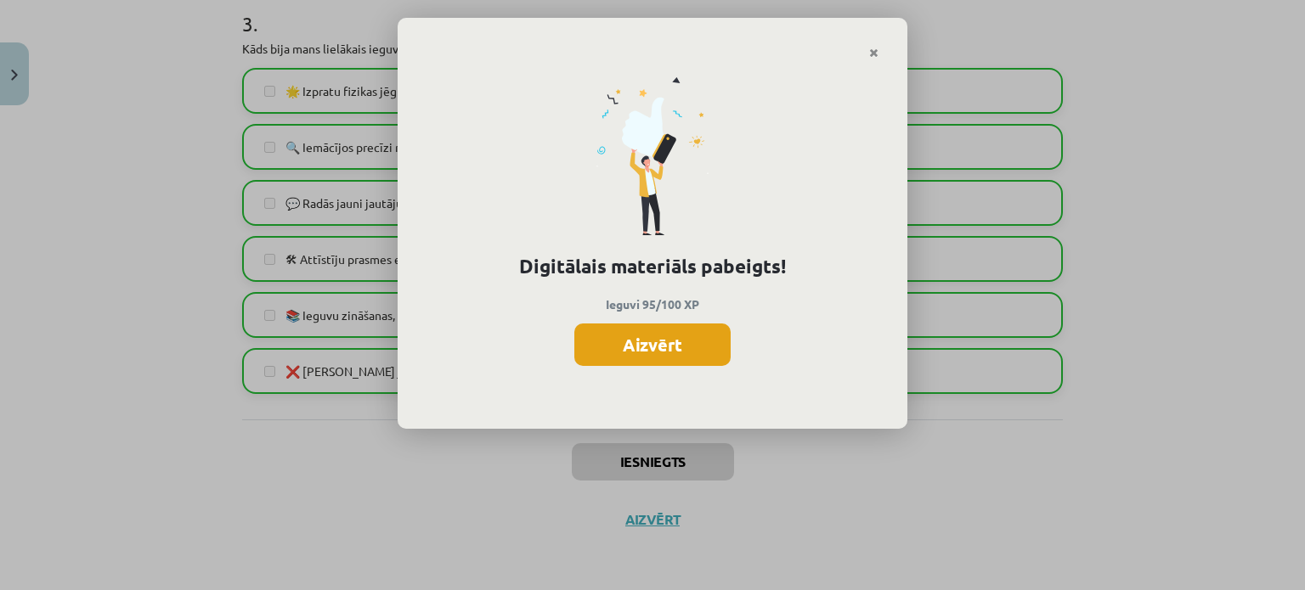
click at [666, 355] on button "Aizvērt" at bounding box center [652, 345] width 156 height 42
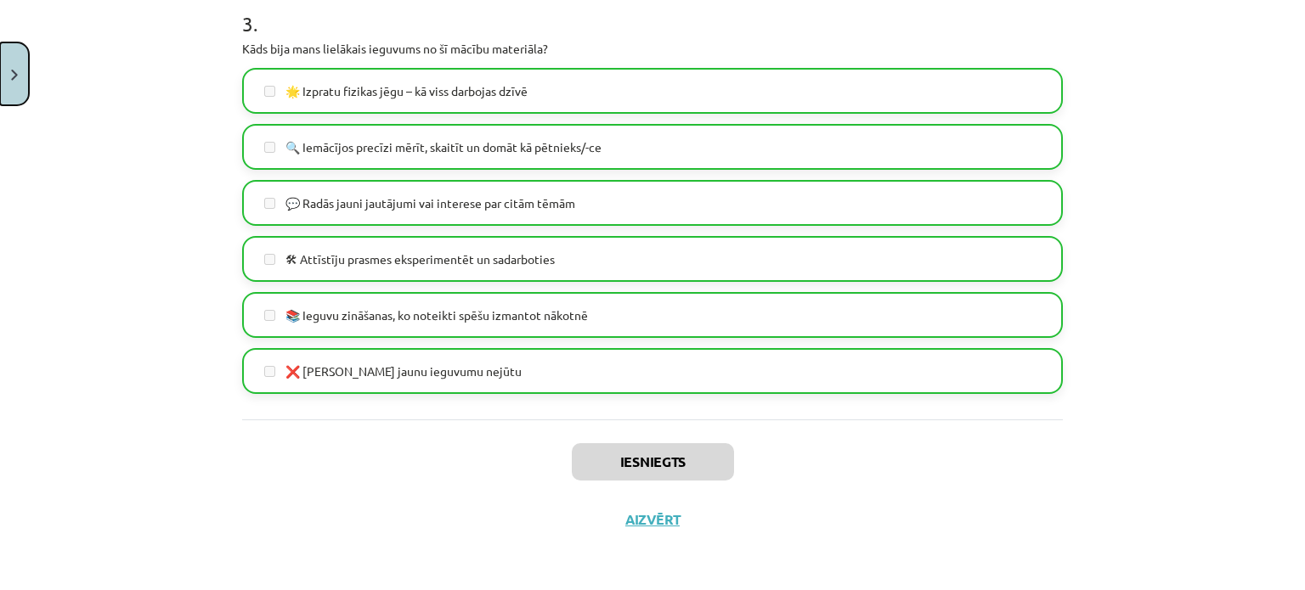
click at [2, 51] on button "Close" at bounding box center [14, 73] width 29 height 63
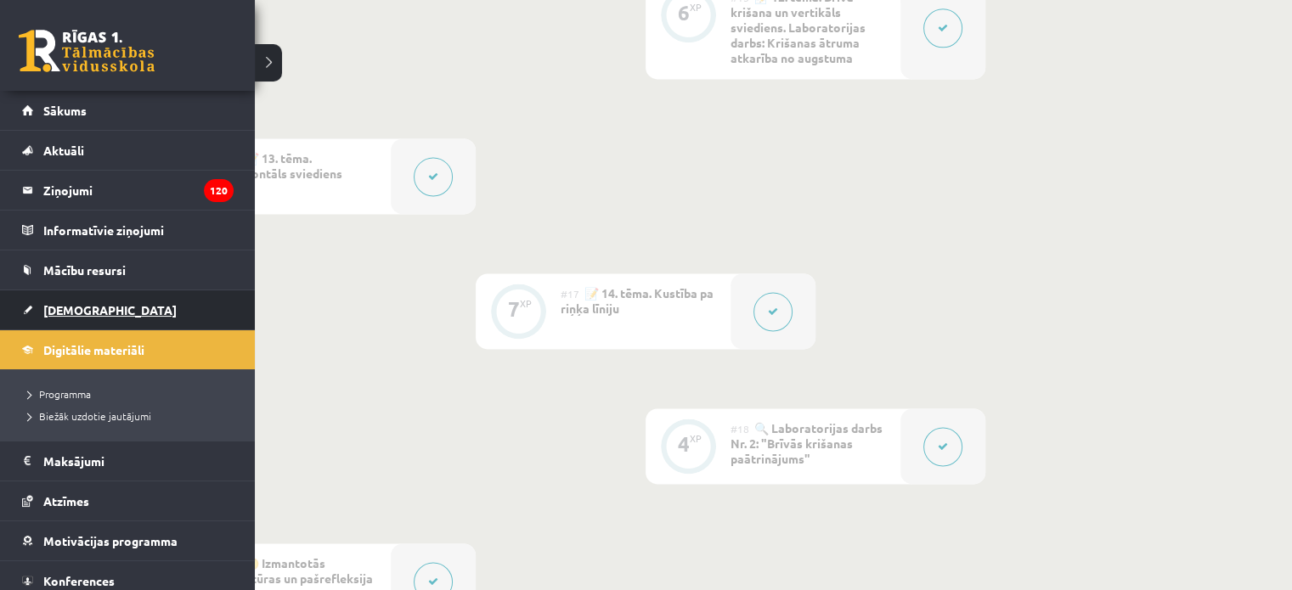
click at [27, 305] on link "[DEMOGRAPHIC_DATA]" at bounding box center [128, 310] width 212 height 39
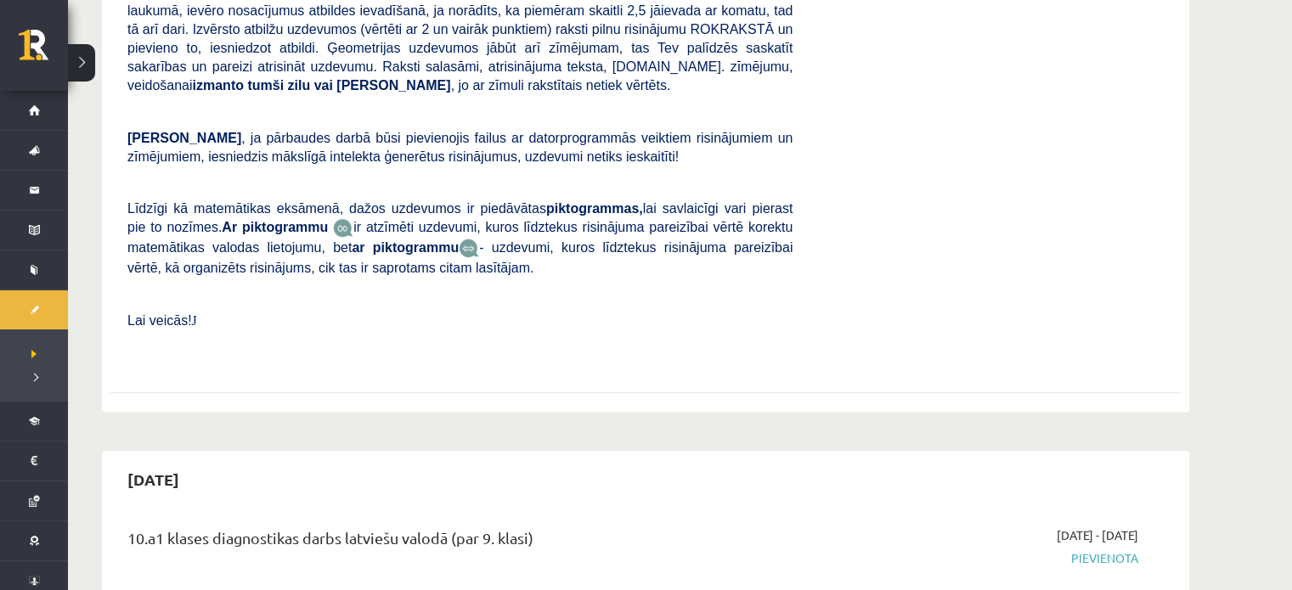
scroll to position [856, 0]
